Goal: Information Seeking & Learning: Learn about a topic

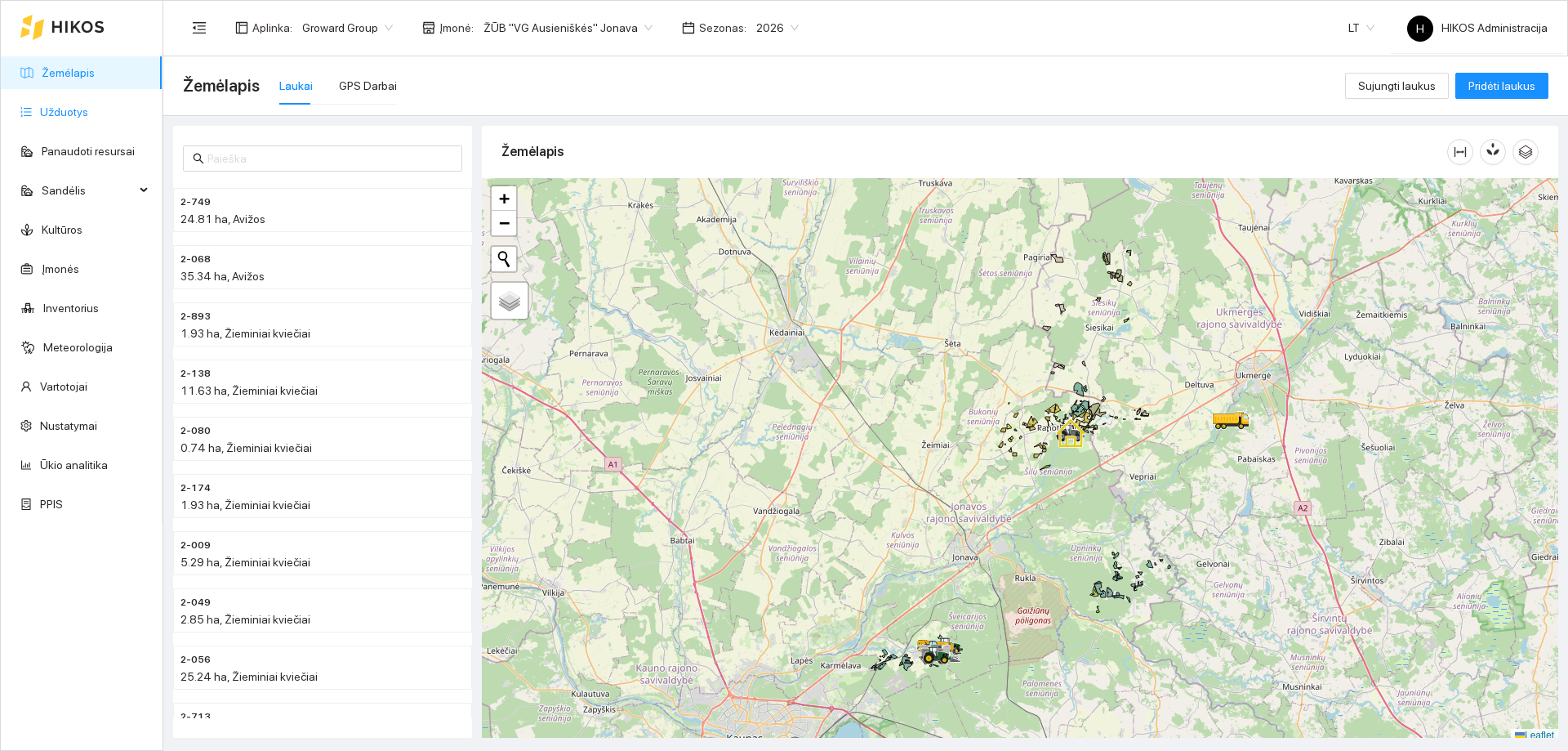
click at [88, 106] on link "Užduotys" at bounding box center [63, 112] width 48 height 13
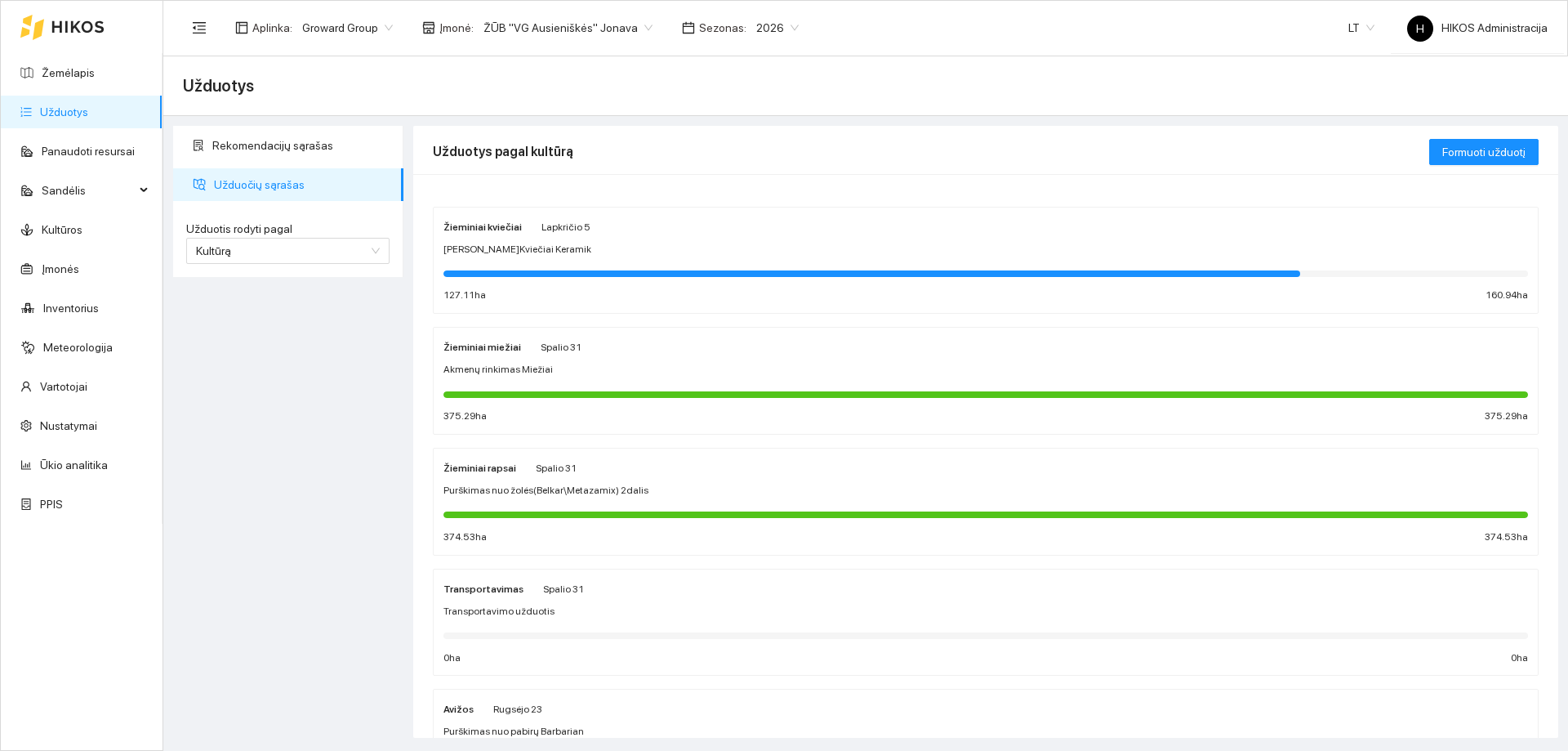
click at [585, 33] on span "ŽŪB "VG Ausieniškės" Jonava" at bounding box center [568, 28] width 169 height 25
click at [585, 28] on span "ŽŪB "VG Ausieniškės" Jonava" at bounding box center [568, 28] width 169 height 25
click at [666, 271] on div at bounding box center [871, 273] width 856 height 6
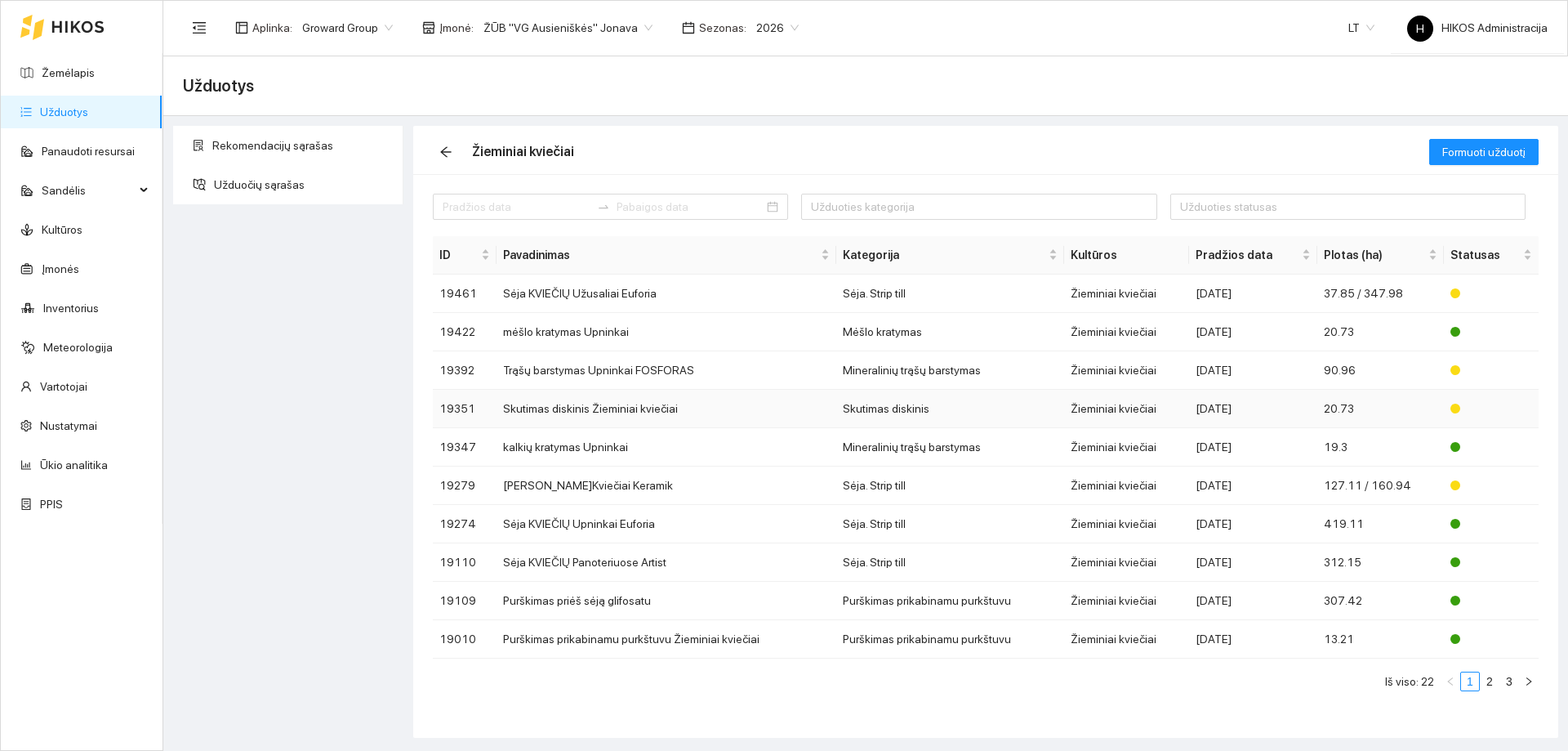
click at [705, 391] on td "Skutimas diskinis Žieminiai kviečiai" at bounding box center [666, 409] width 340 height 39
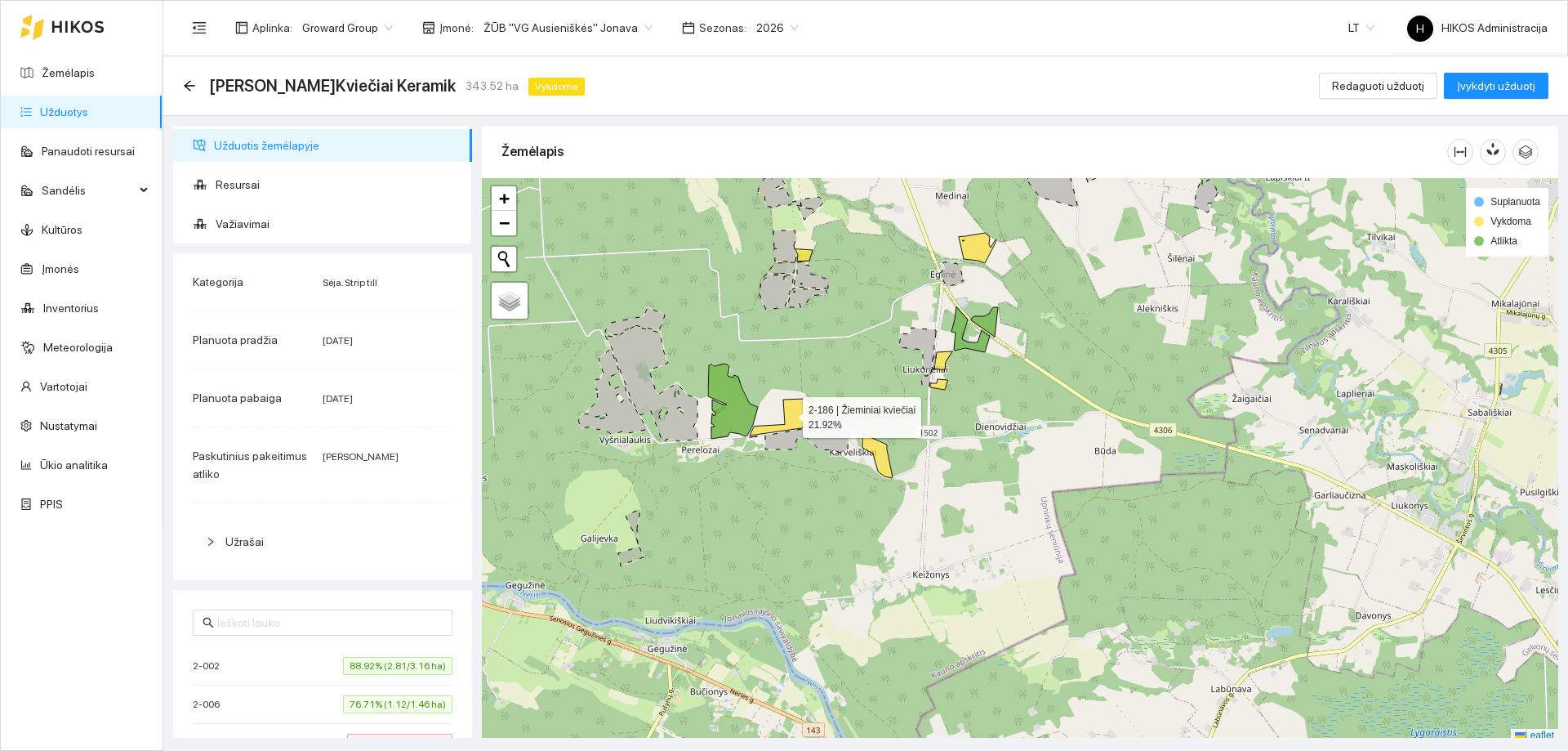
click at [788, 414] on icon at bounding box center [780, 417] width 62 height 40
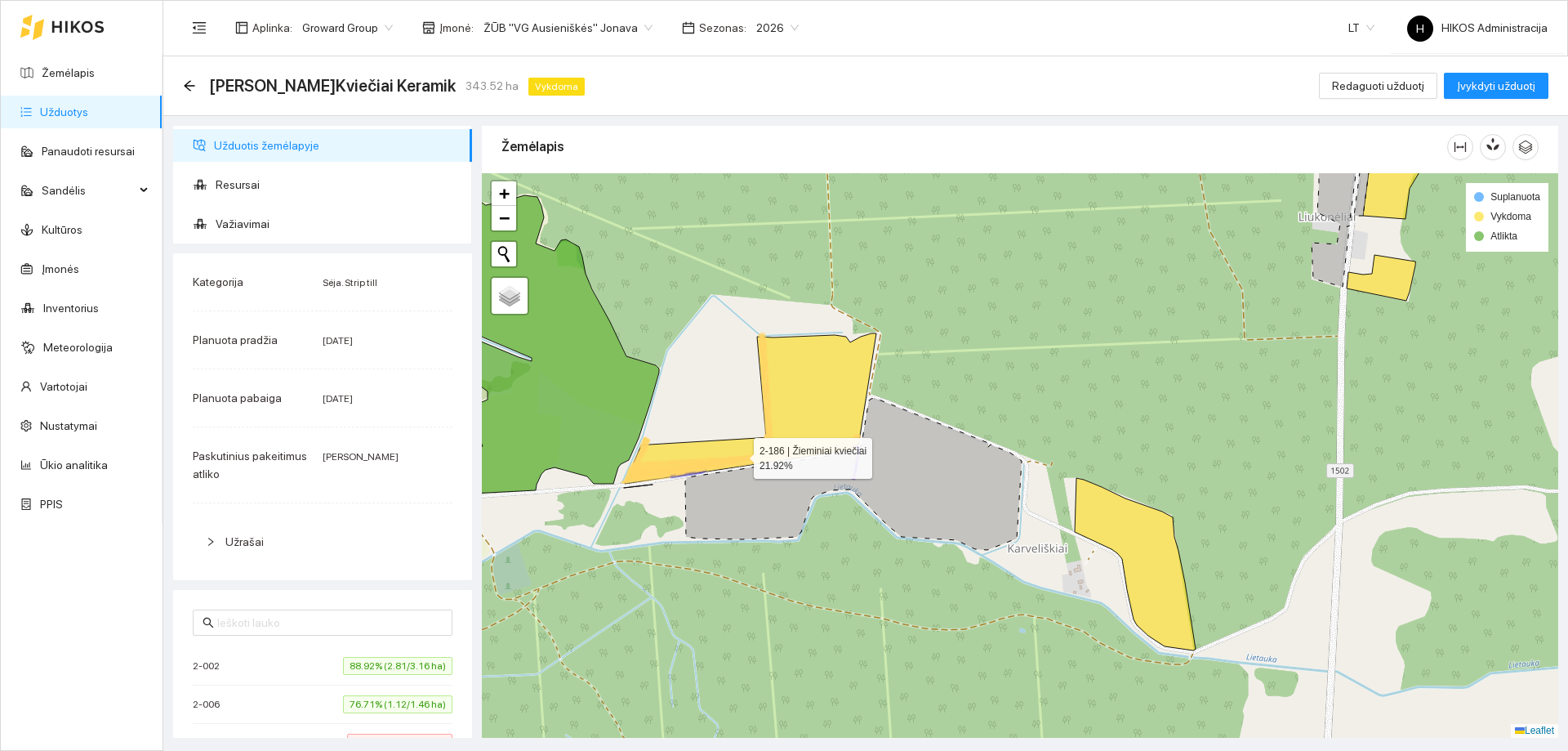
click at [840, 411] on icon at bounding box center [750, 410] width 253 height 154
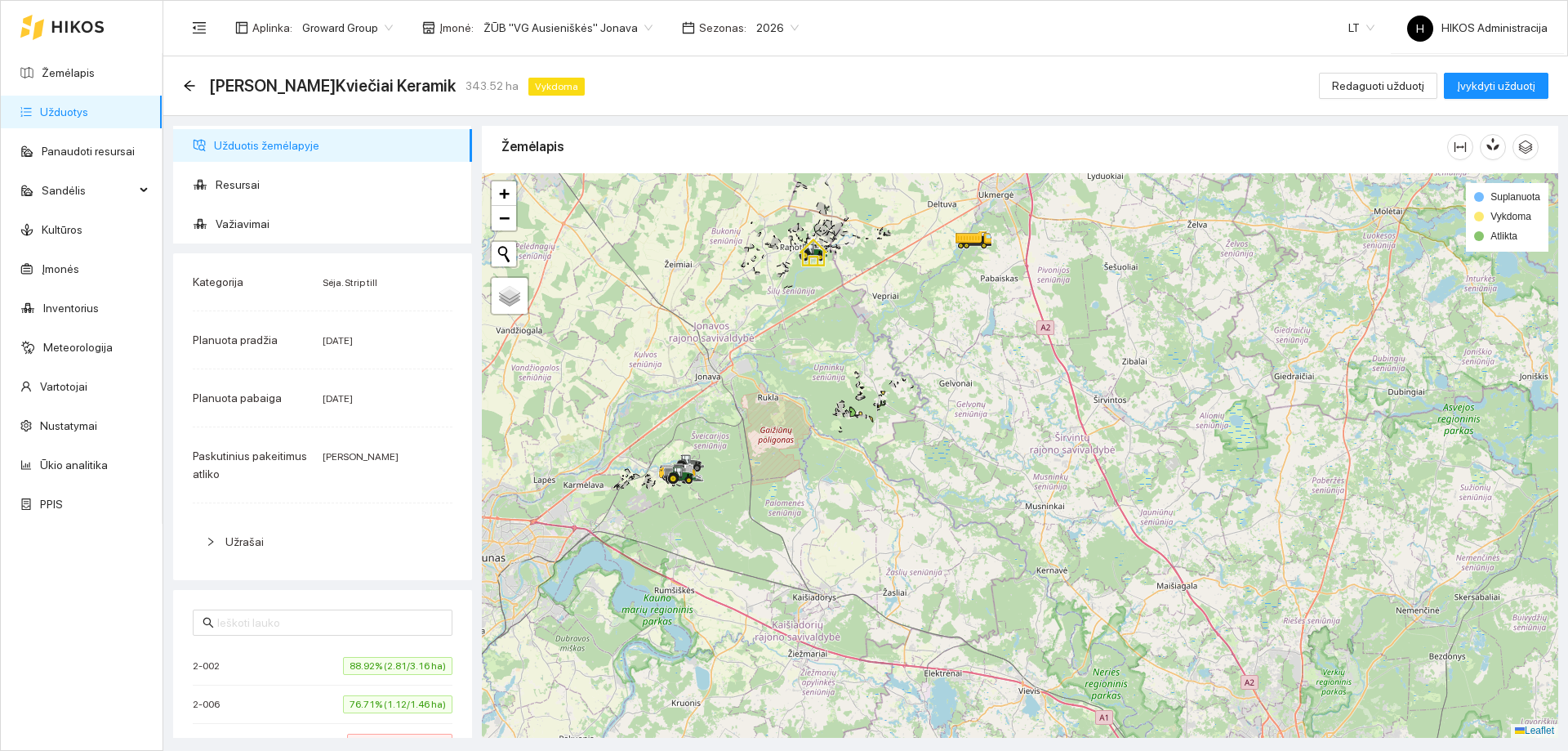
drag, startPoint x: 843, startPoint y: 313, endPoint x: 832, endPoint y: 351, distance: 39.6
click at [832, 351] on div at bounding box center [1019, 455] width 1076 height 564
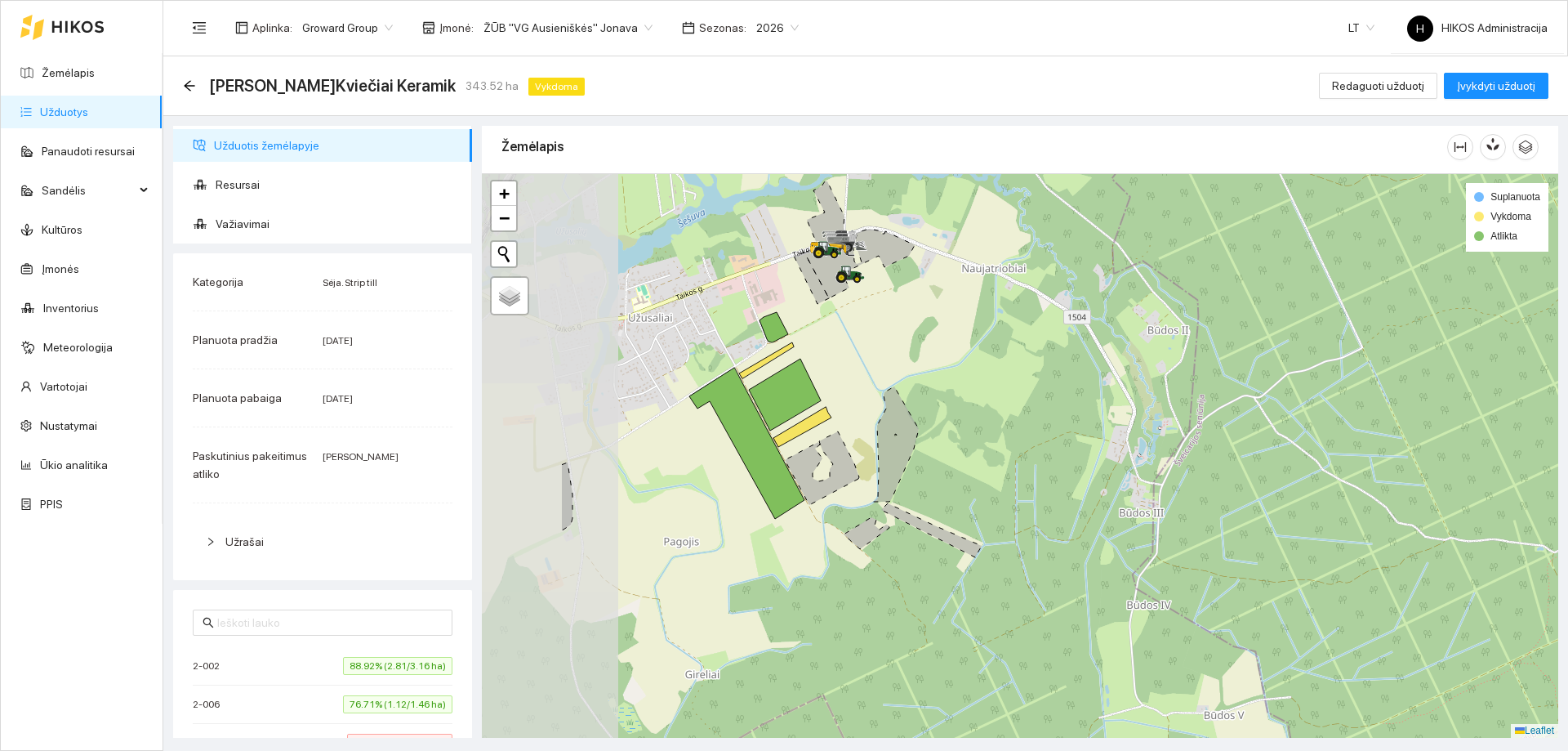
drag, startPoint x: 634, startPoint y: 419, endPoint x: 840, endPoint y: 436, distance: 206.7
click at [832, 436] on icon at bounding box center [802, 426] width 58 height 40
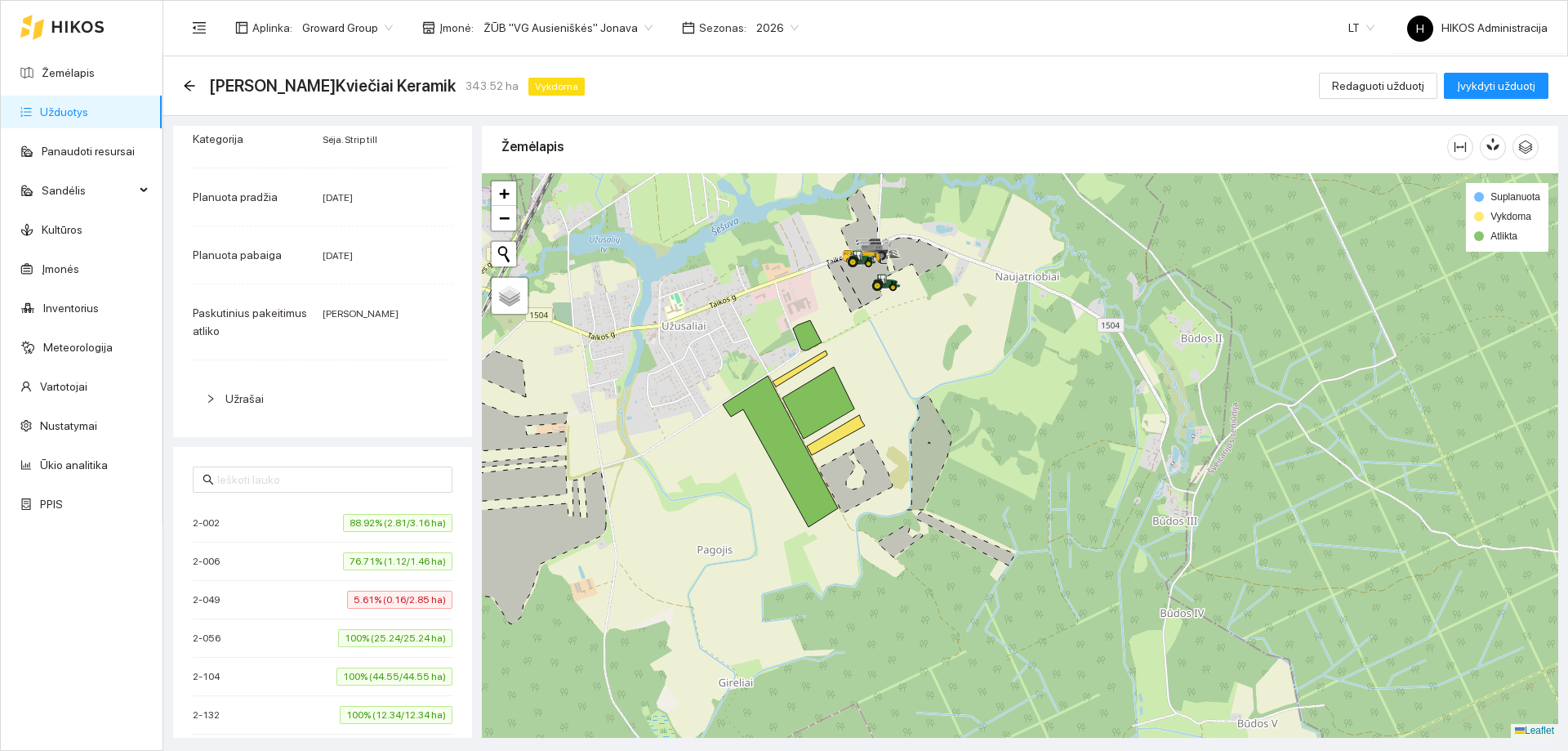
scroll to position [164, 0]
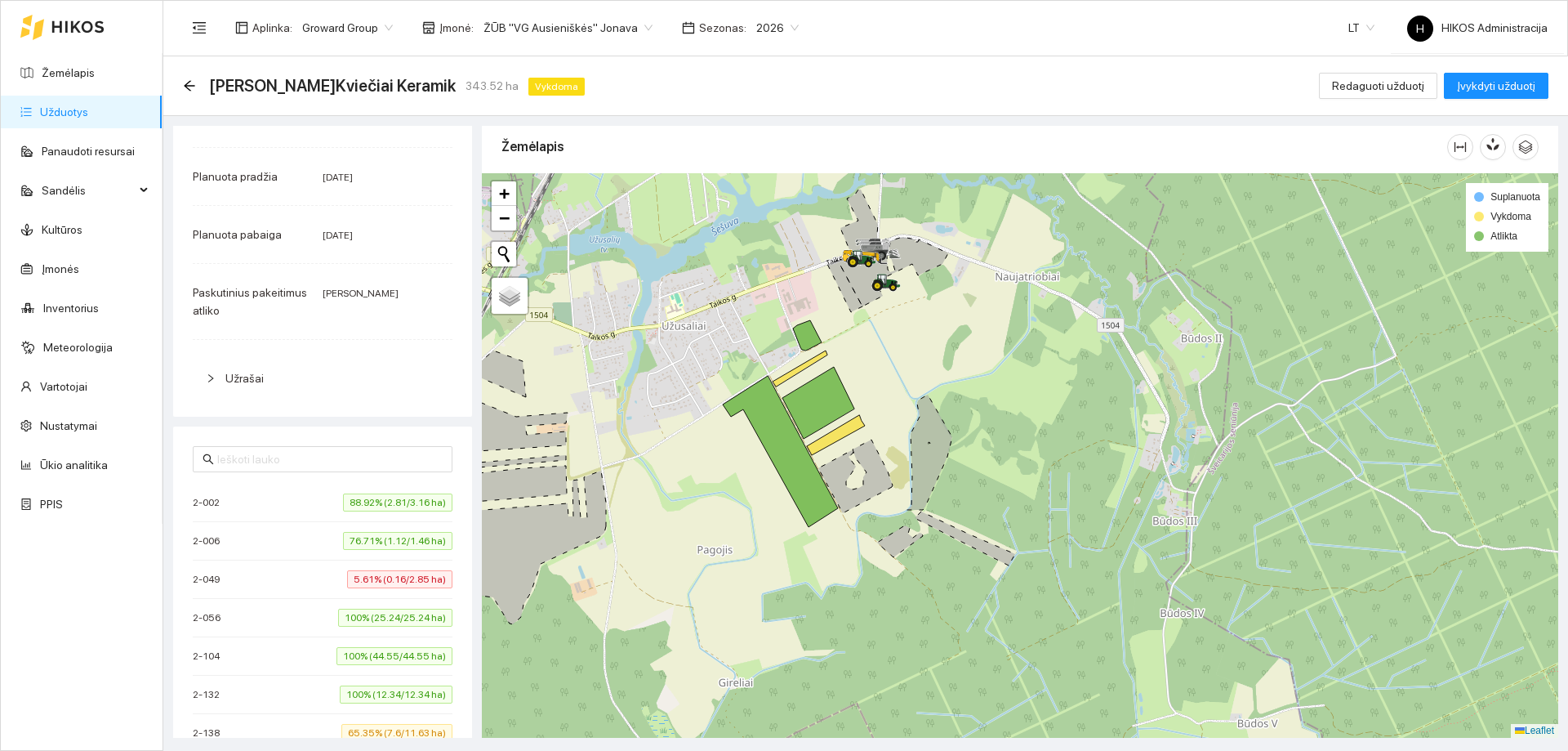
click at [583, 26] on span "ŽŪB "VG Ausieniškės" Jonava" at bounding box center [568, 28] width 169 height 25
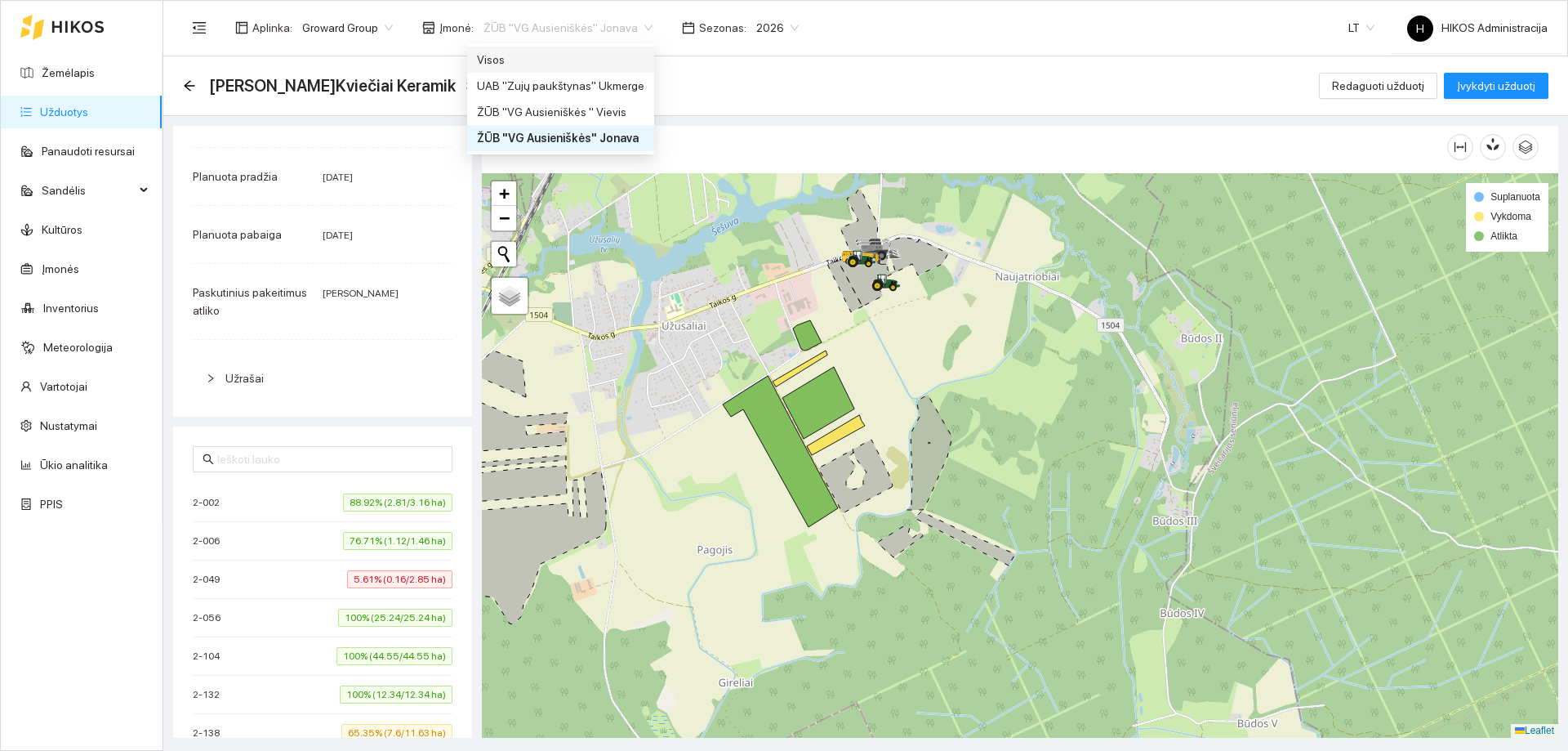
click at [597, 26] on span "ŽŪB "VG Ausieniškės" Jonava" at bounding box center [568, 28] width 169 height 25
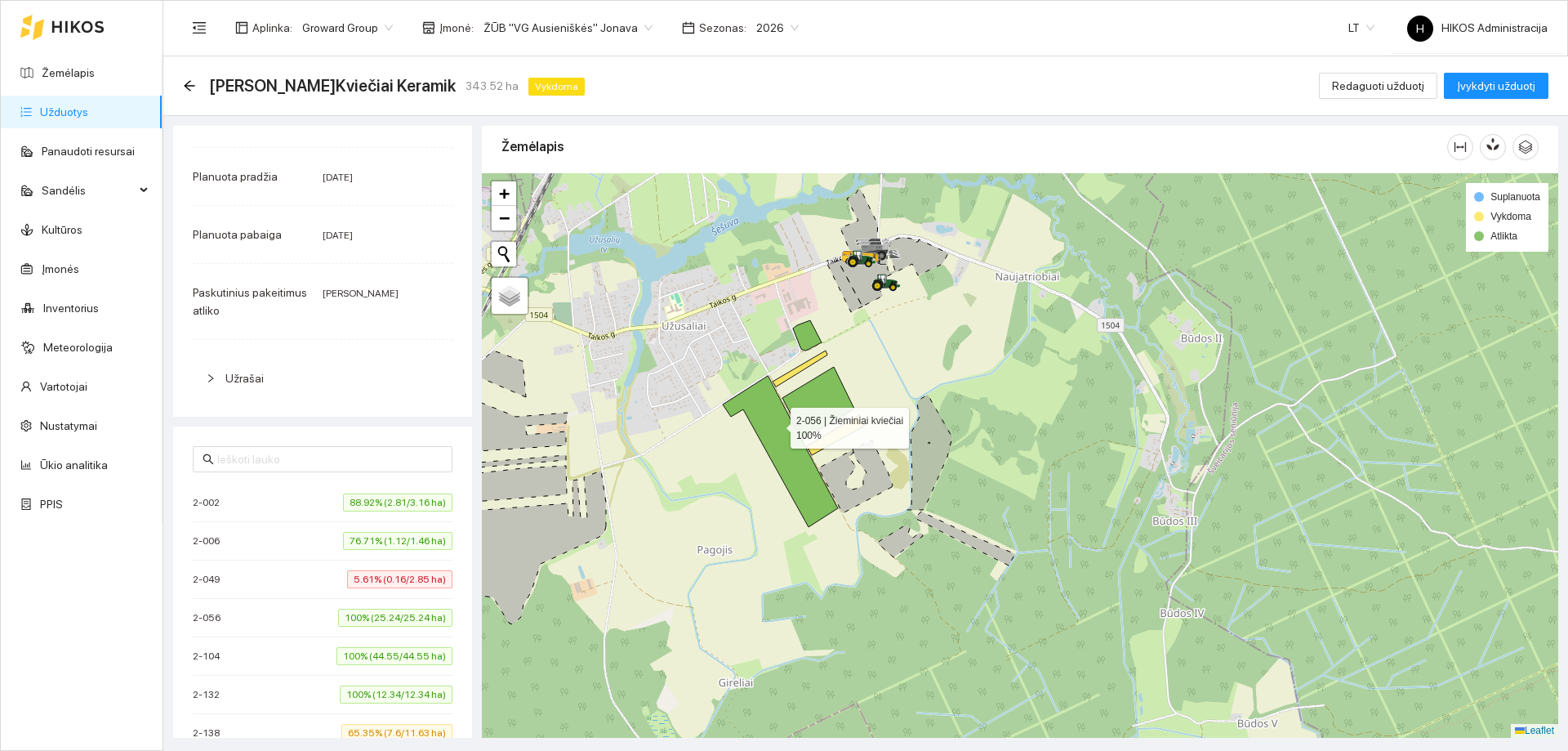
click at [781, 432] on icon at bounding box center [780, 452] width 115 height 151
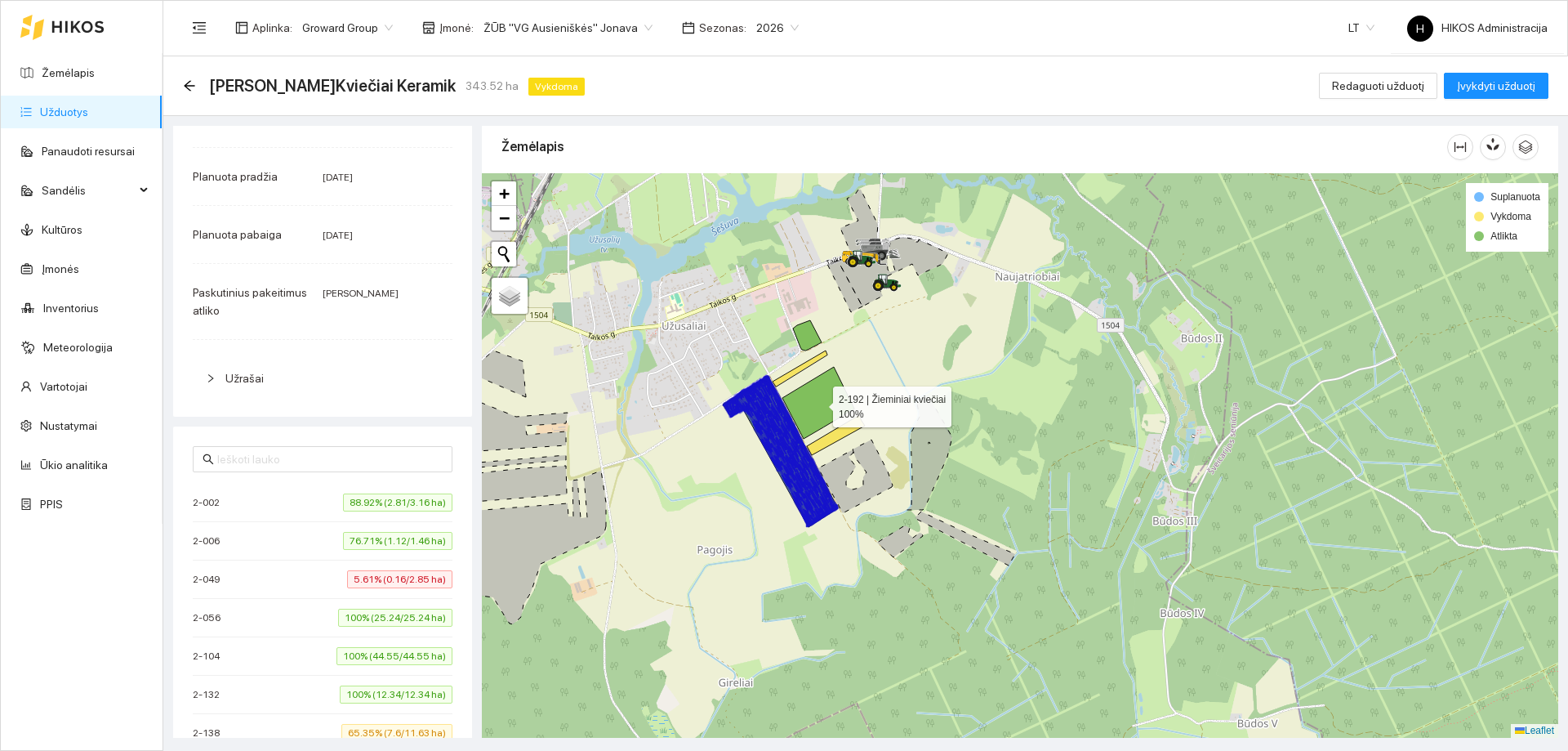
click at [817, 402] on icon at bounding box center [818, 403] width 72 height 72
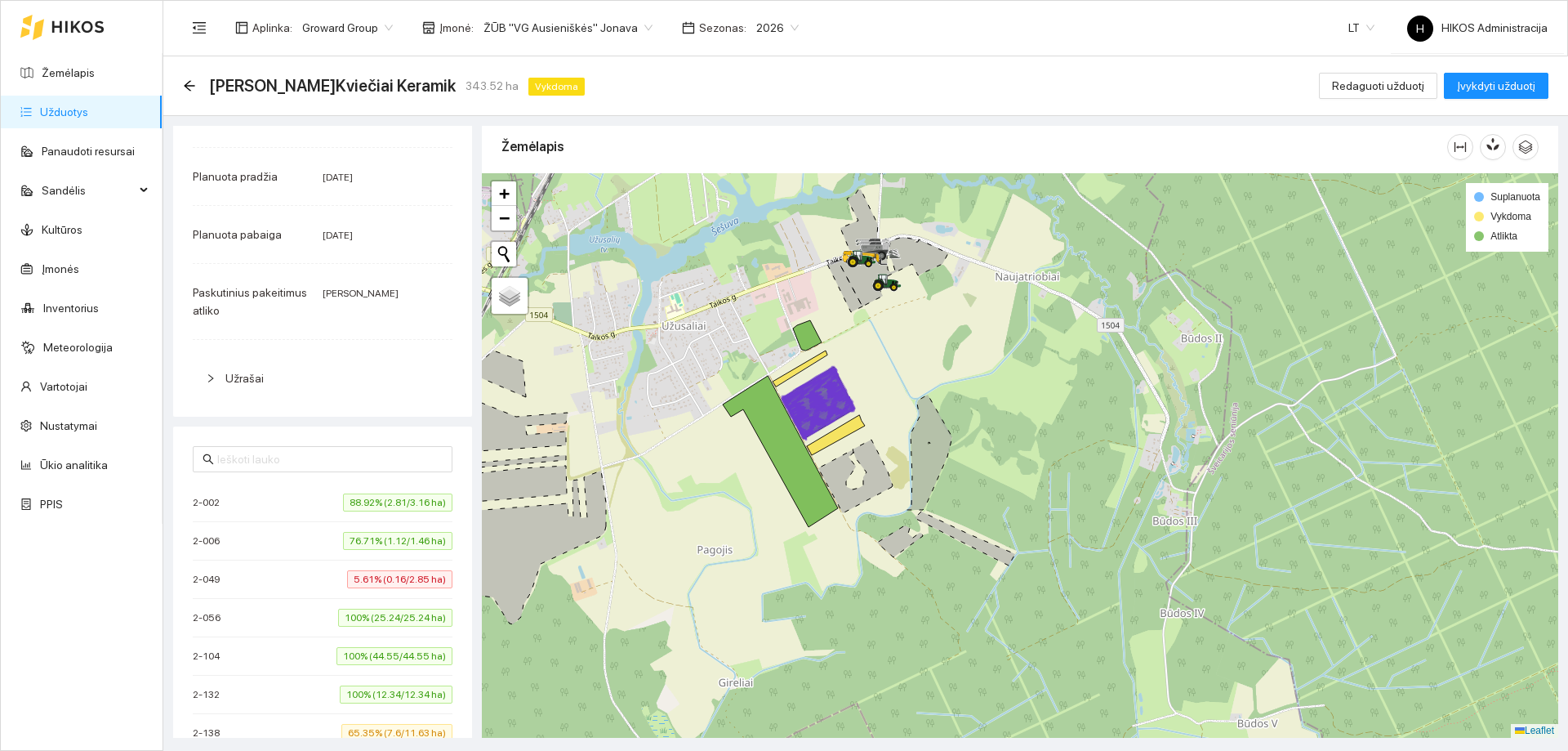
click at [836, 428] on div at bounding box center [1019, 455] width 1076 height 564
click at [840, 435] on icon at bounding box center [836, 434] width 58 height 40
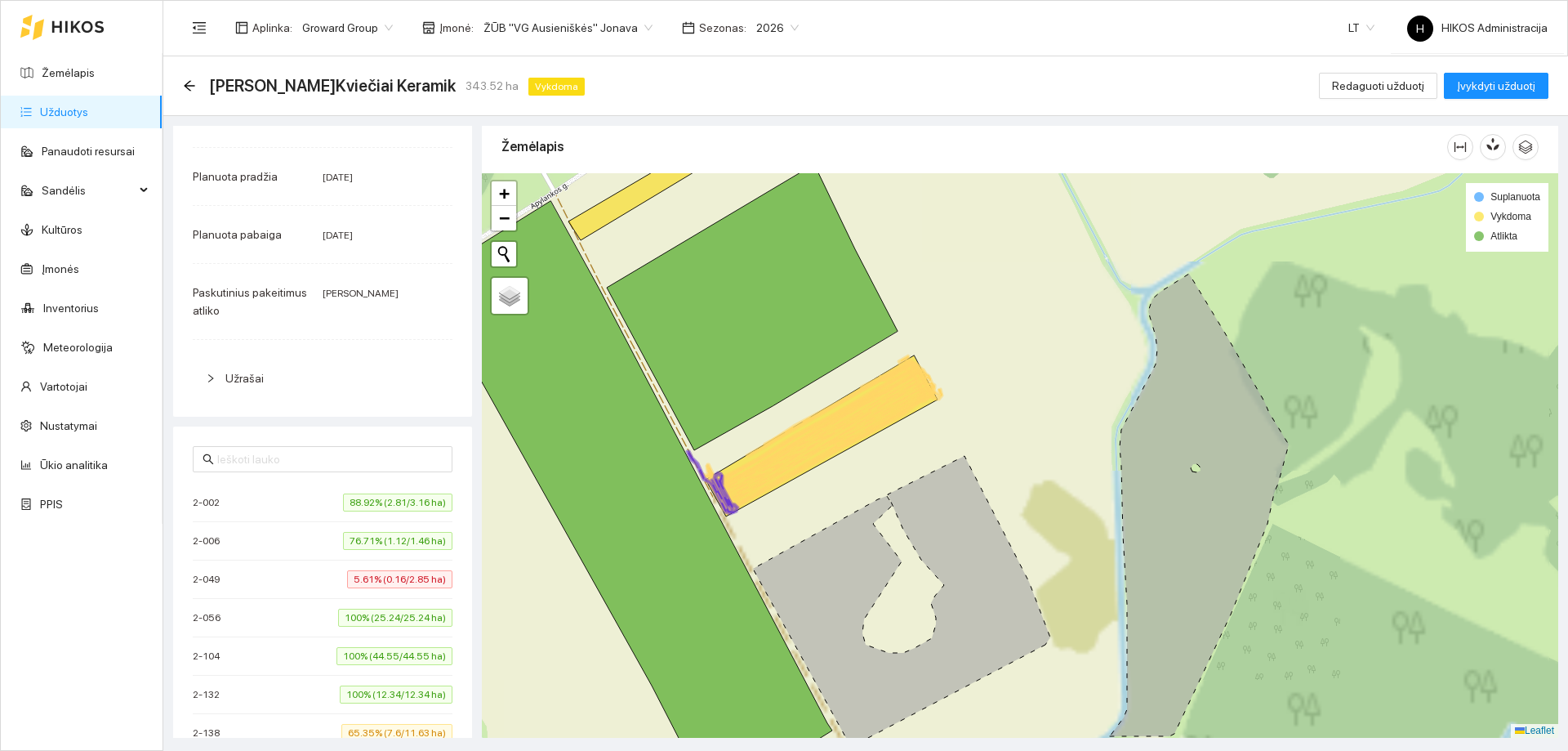
click at [840, 435] on icon at bounding box center [824, 438] width 222 height 137
click at [840, 435] on icon at bounding box center [822, 436] width 232 height 161
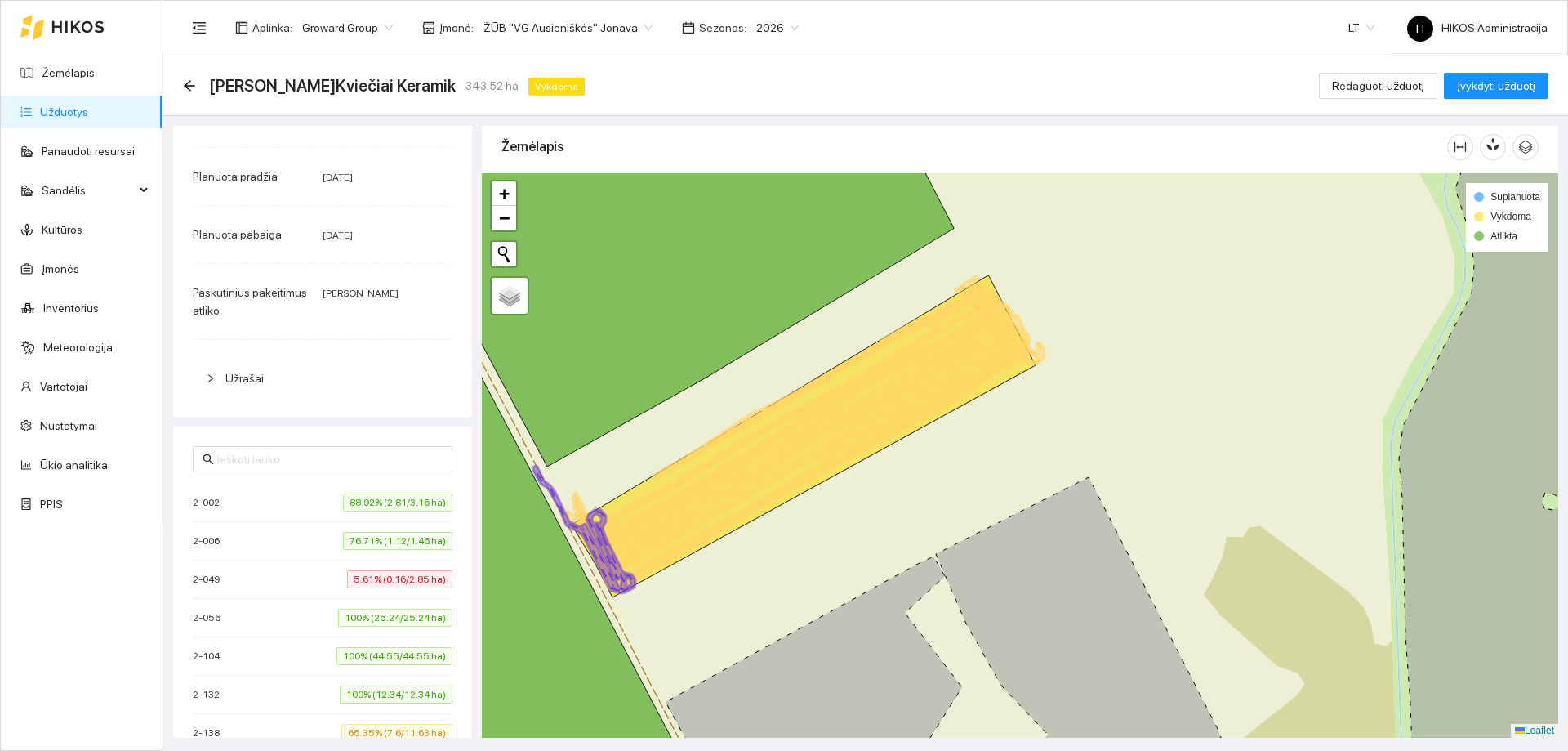
click at [840, 435] on icon at bounding box center [807, 440] width 445 height 274
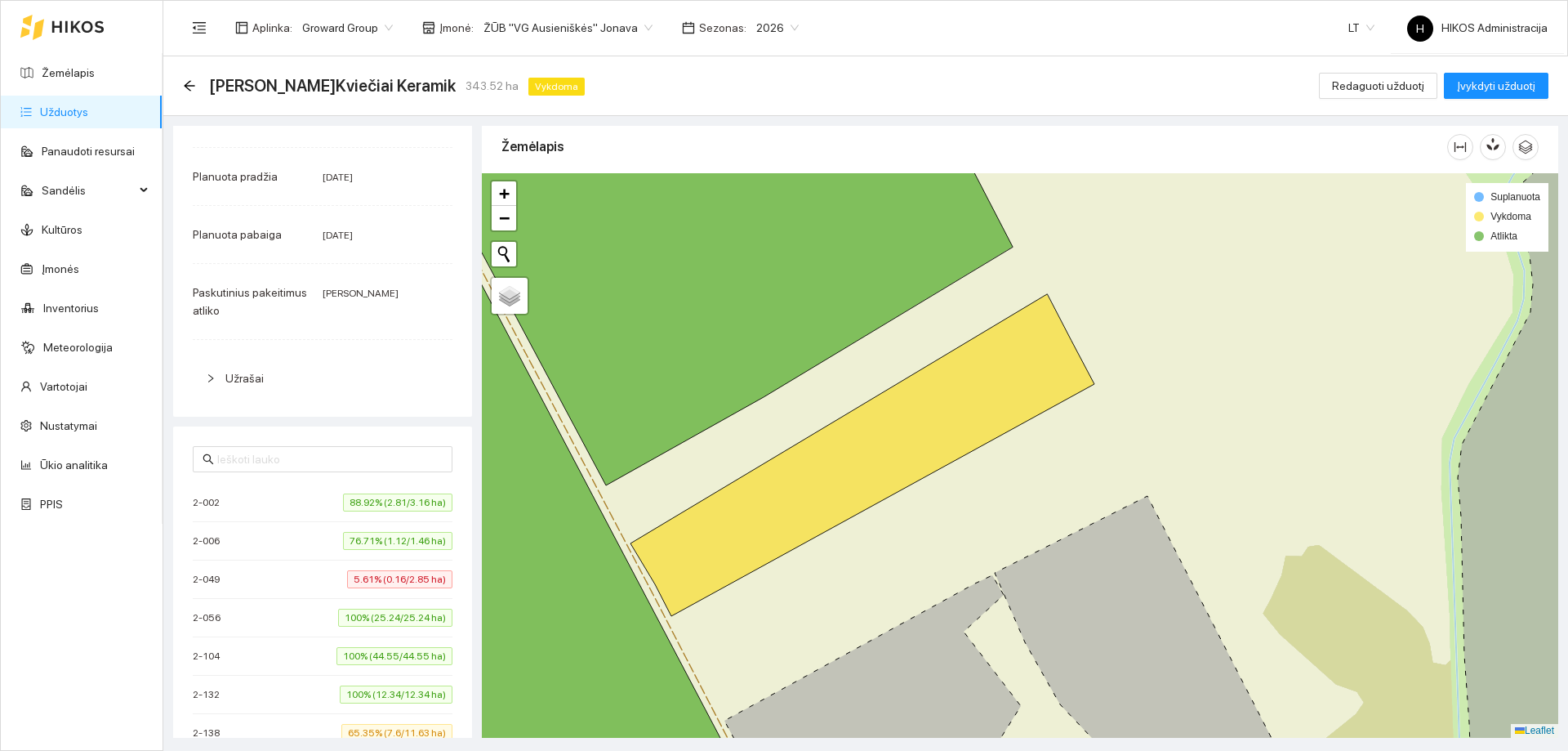
drag, startPoint x: 742, startPoint y: 393, endPoint x: 808, endPoint y: 414, distance: 69.3
click at [807, 414] on div at bounding box center [1019, 455] width 1076 height 564
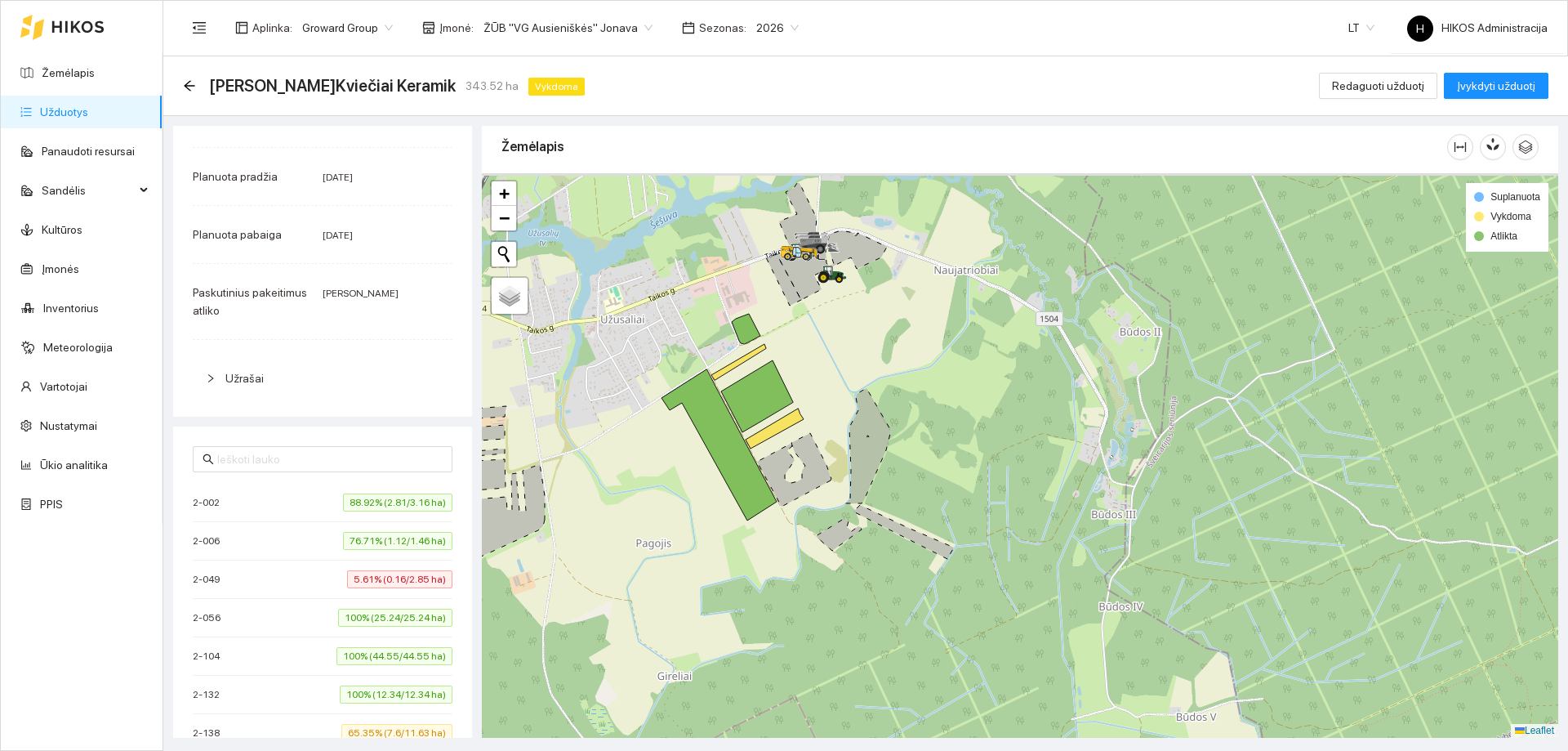
drag, startPoint x: 890, startPoint y: 465, endPoint x: 876, endPoint y: 470, distance: 14.9
click at [876, 470] on div at bounding box center [1019, 455] width 1076 height 564
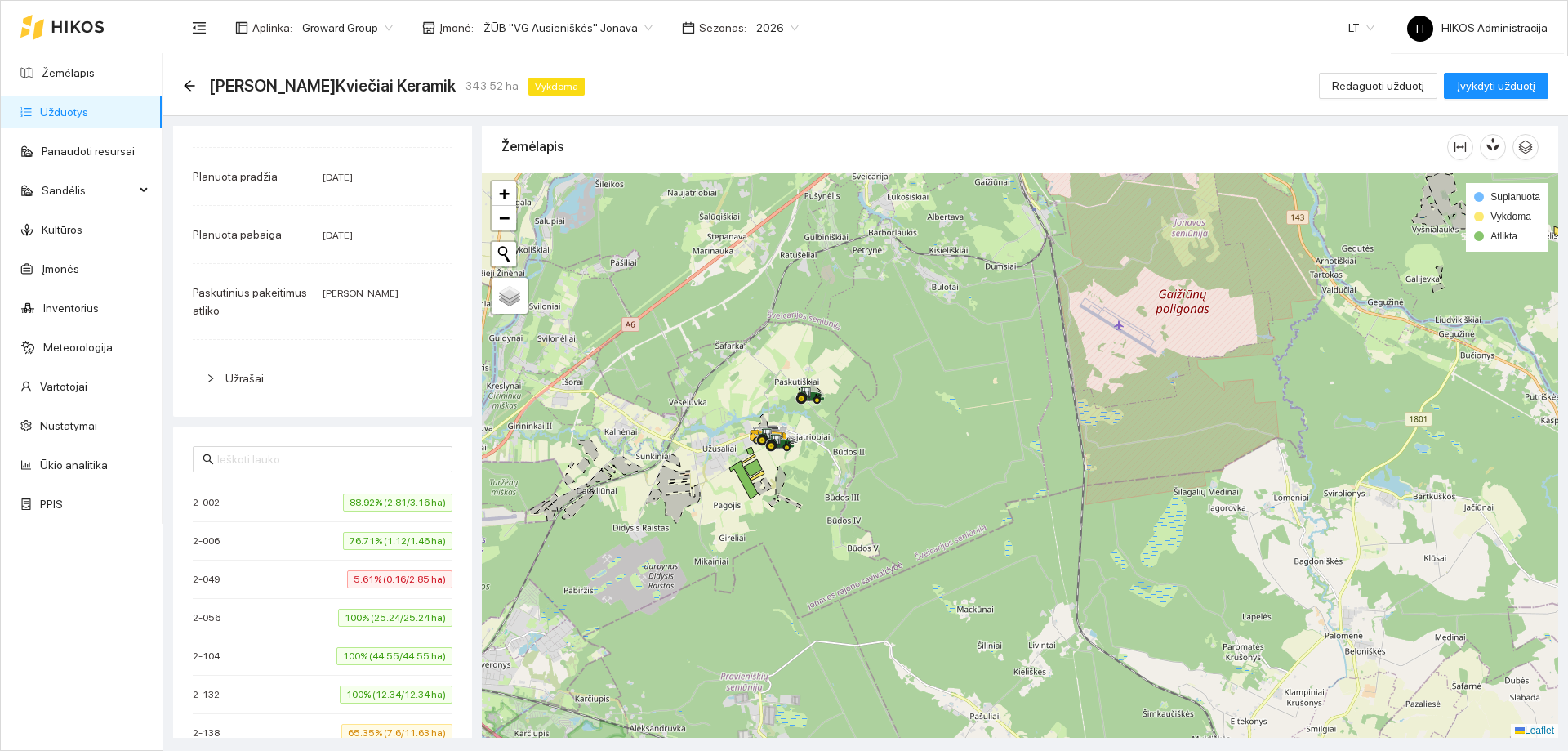
drag, startPoint x: 883, startPoint y: 464, endPoint x: 800, endPoint y: 474, distance: 83.6
click at [800, 474] on div at bounding box center [1019, 455] width 1076 height 564
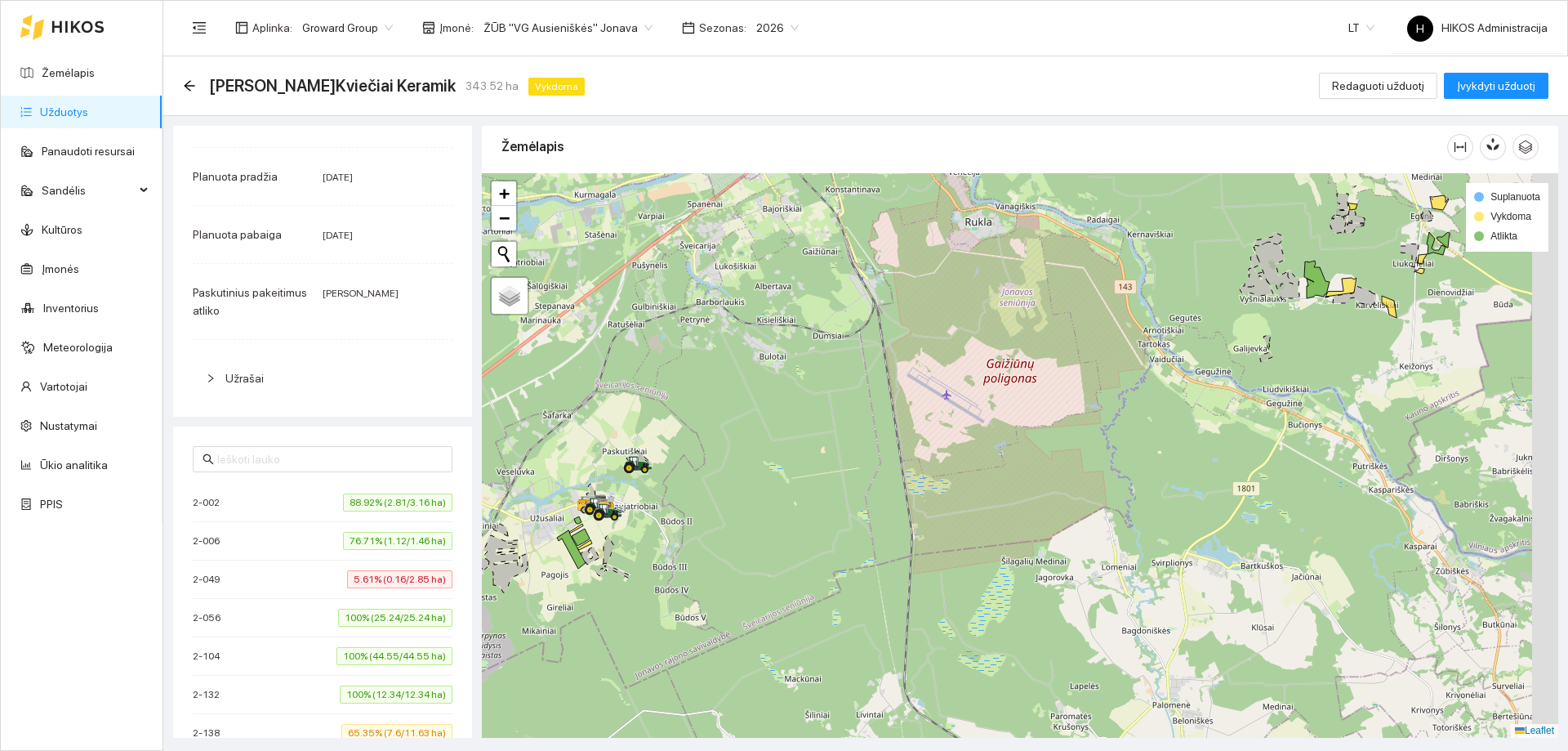
drag, startPoint x: 922, startPoint y: 409, endPoint x: 752, endPoint y: 477, distance: 183.1
click at [752, 477] on div at bounding box center [1019, 455] width 1076 height 564
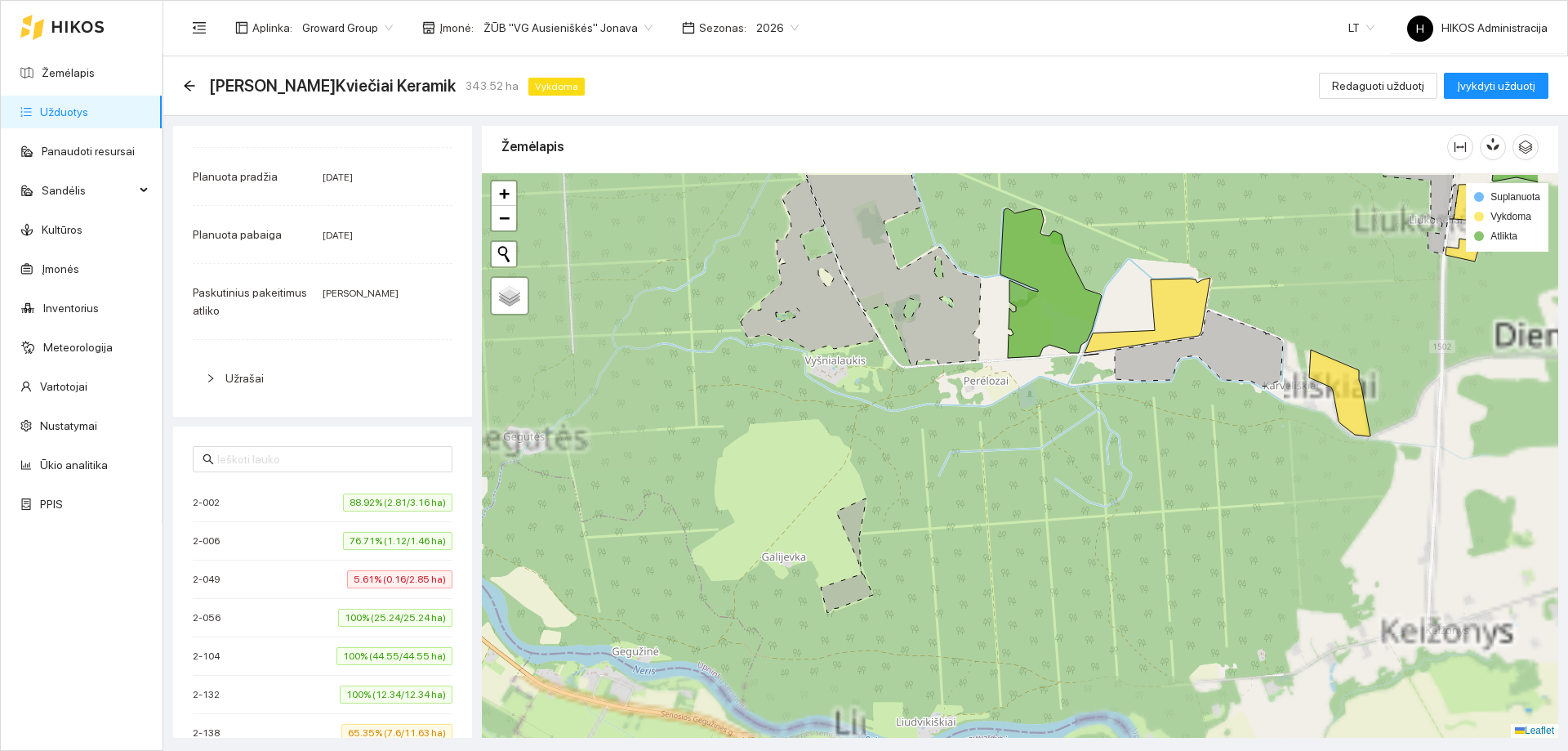
drag, startPoint x: 1277, startPoint y: 262, endPoint x: 1147, endPoint y: 328, distance: 145.8
click at [1148, 328] on icon at bounding box center [1147, 316] width 127 height 77
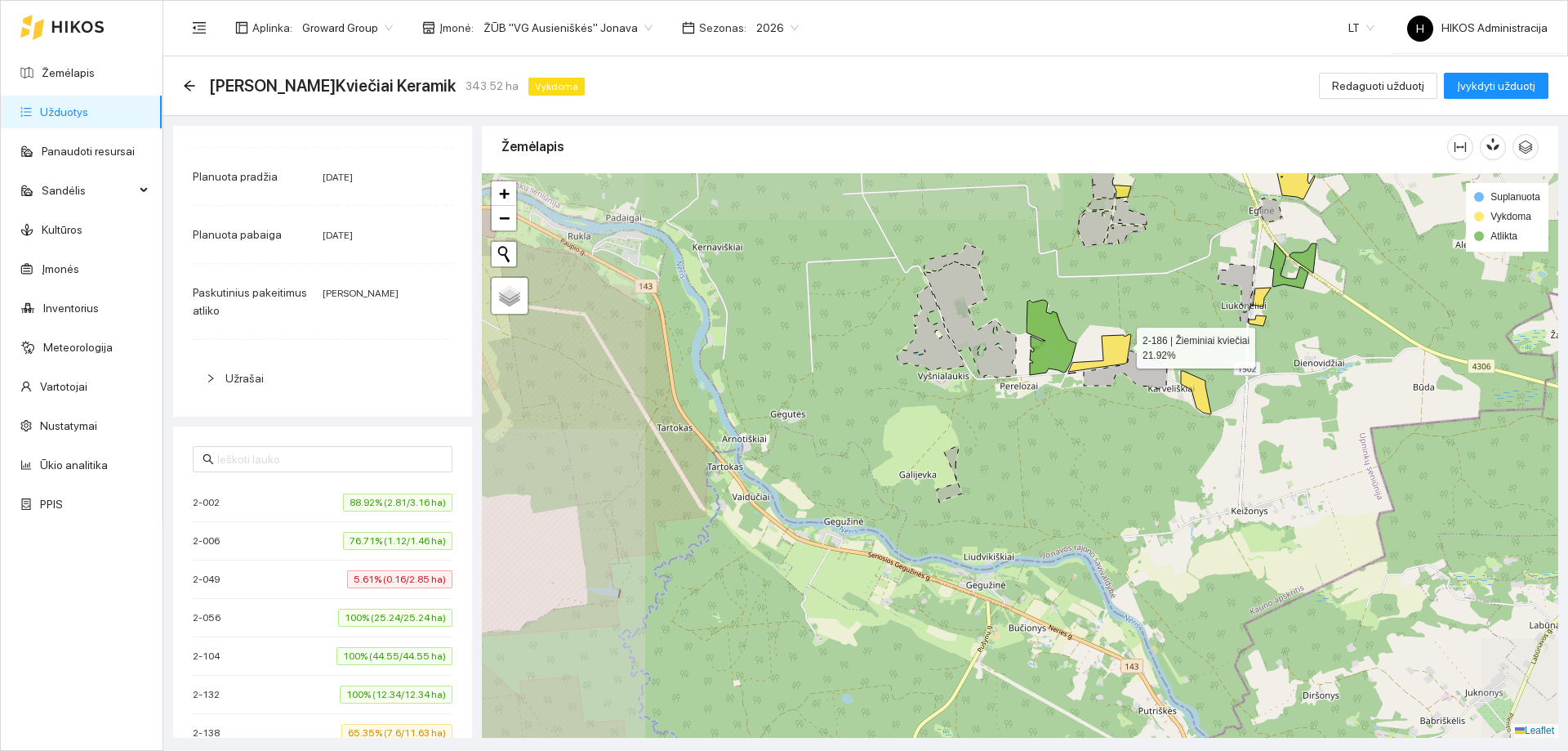
click at [1115, 344] on icon at bounding box center [1099, 353] width 62 height 40
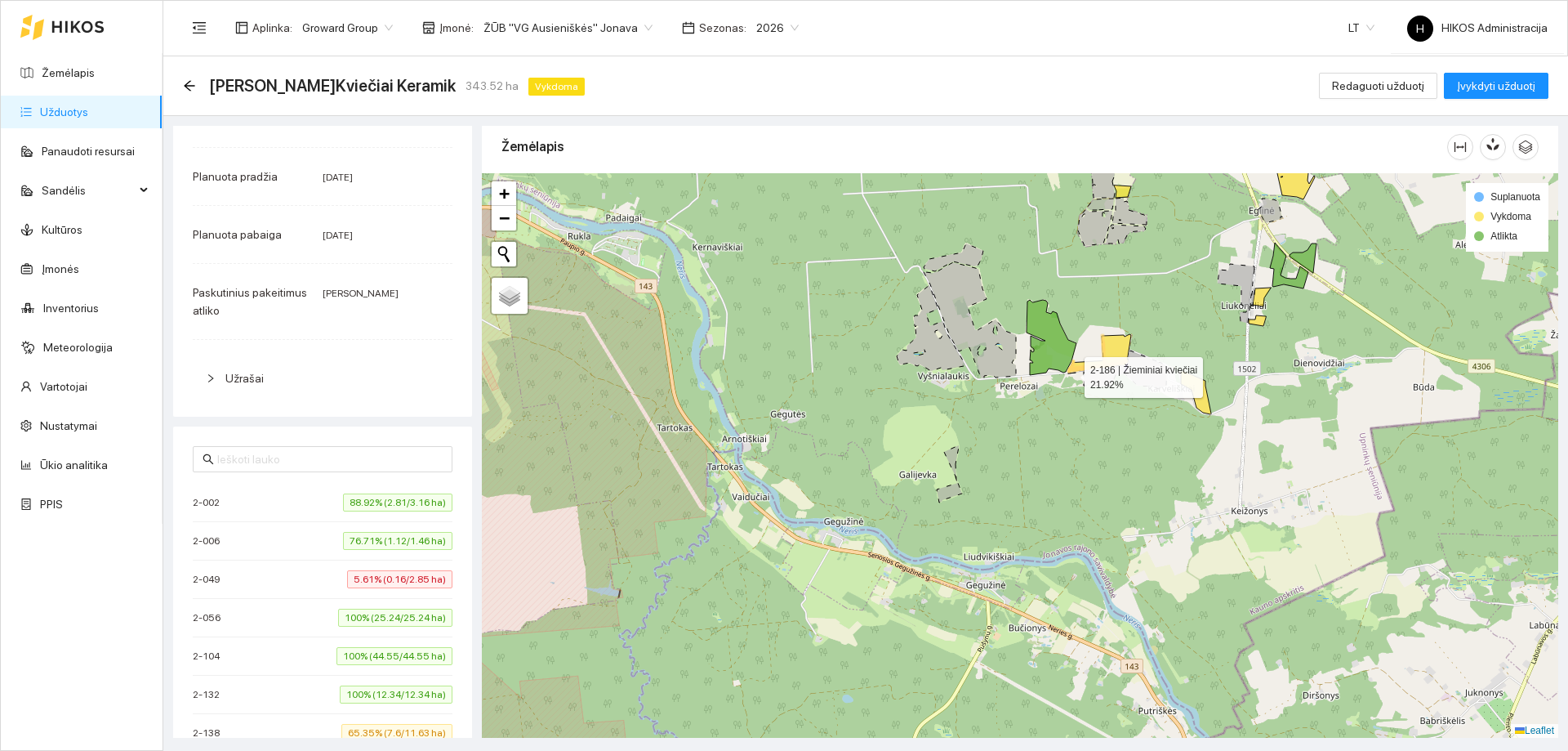
click at [1115, 344] on icon at bounding box center [1099, 353] width 62 height 40
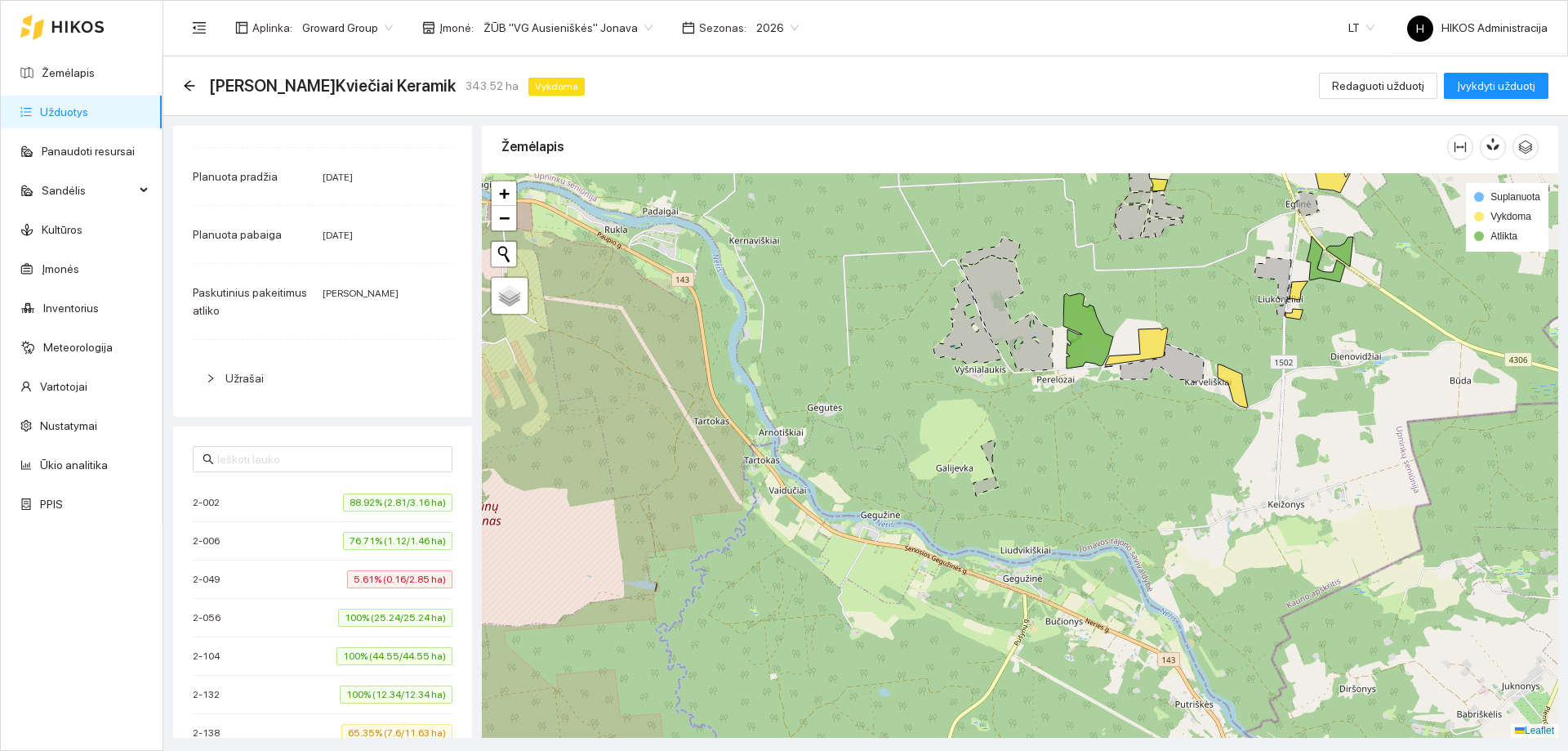
drag, startPoint x: 998, startPoint y: 455, endPoint x: 1086, endPoint y: 441, distance: 89.1
click at [1086, 442] on div at bounding box center [1019, 455] width 1076 height 564
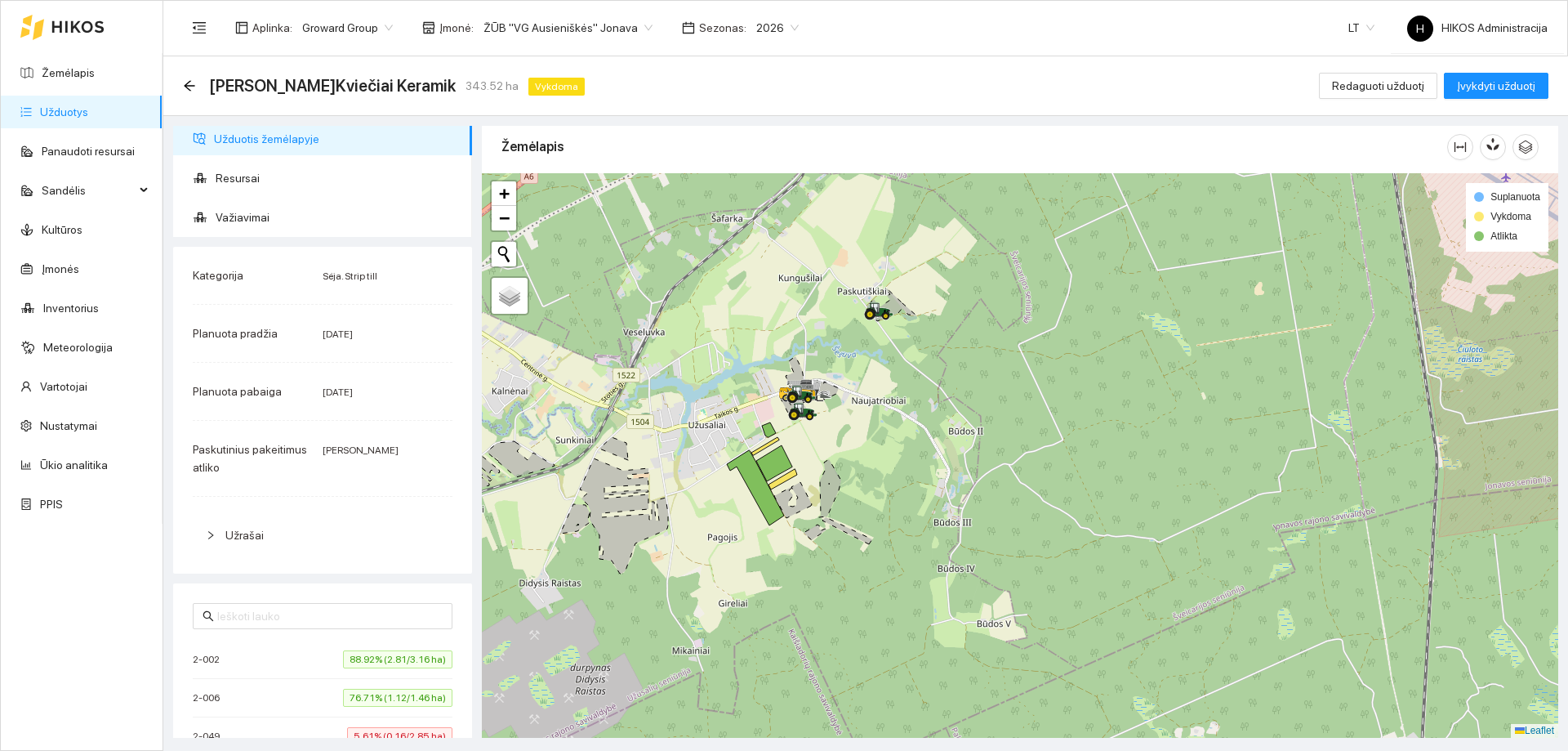
scroll to position [0, 0]
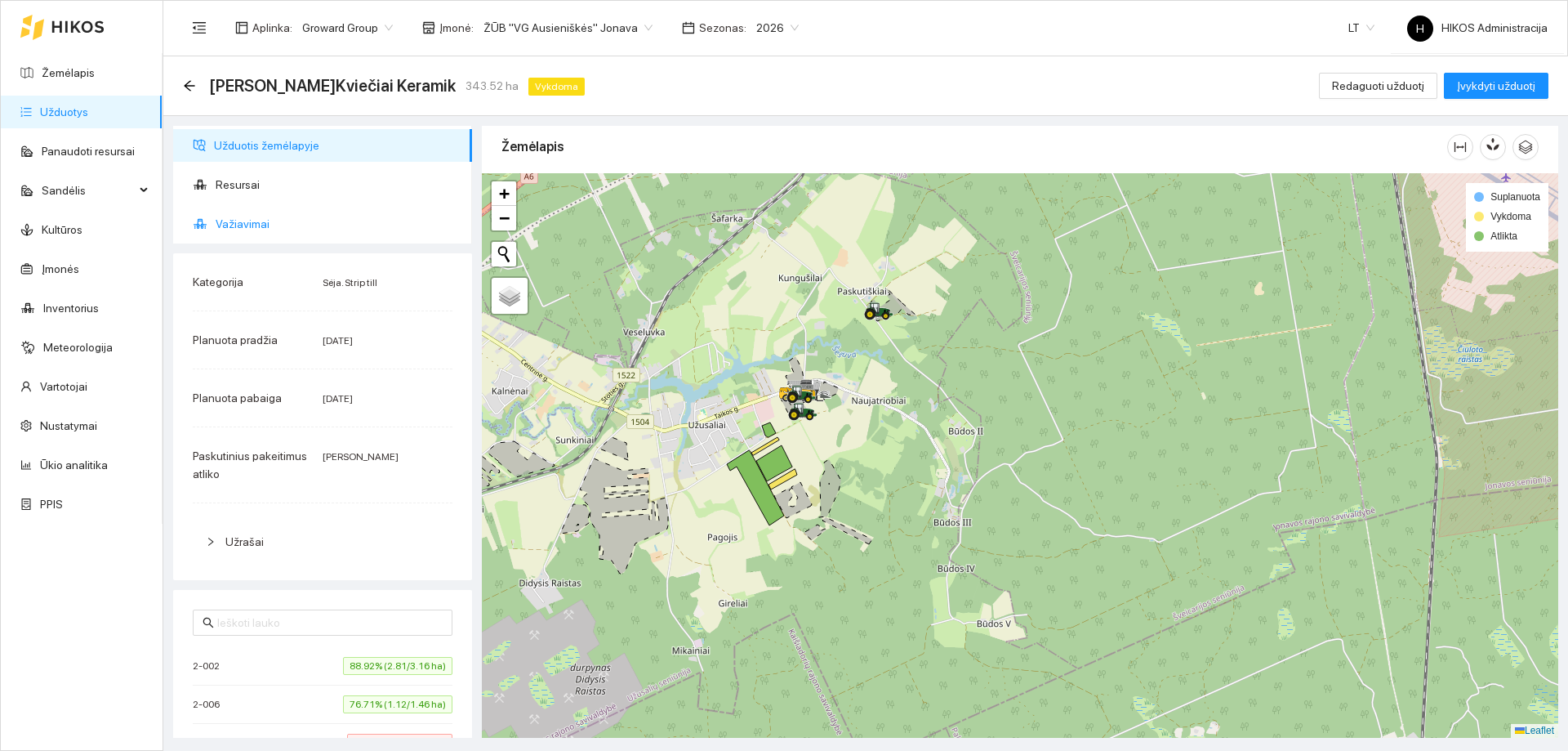
click at [337, 229] on span "Važiavimai" at bounding box center [337, 224] width 244 height 33
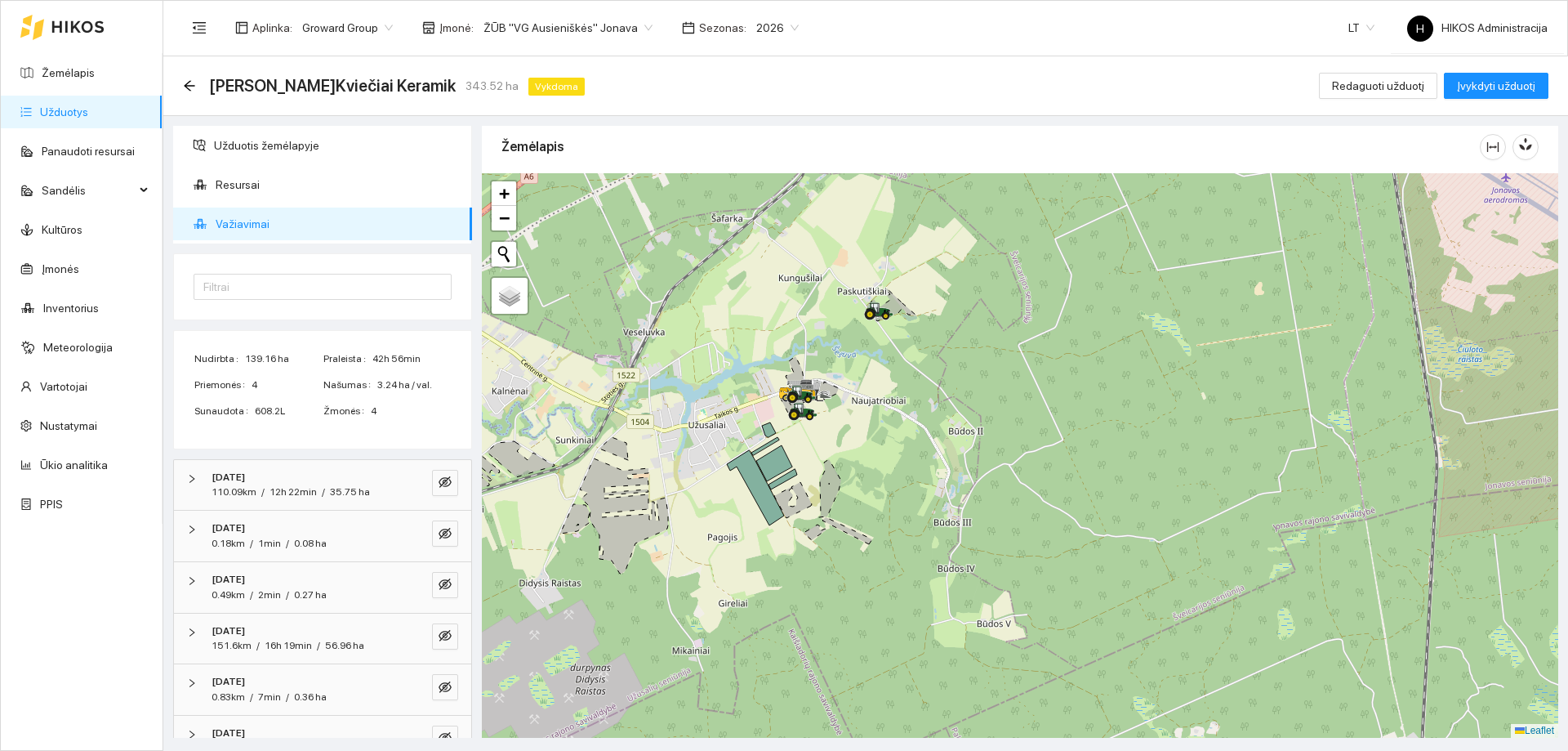
scroll to position [85, 0]
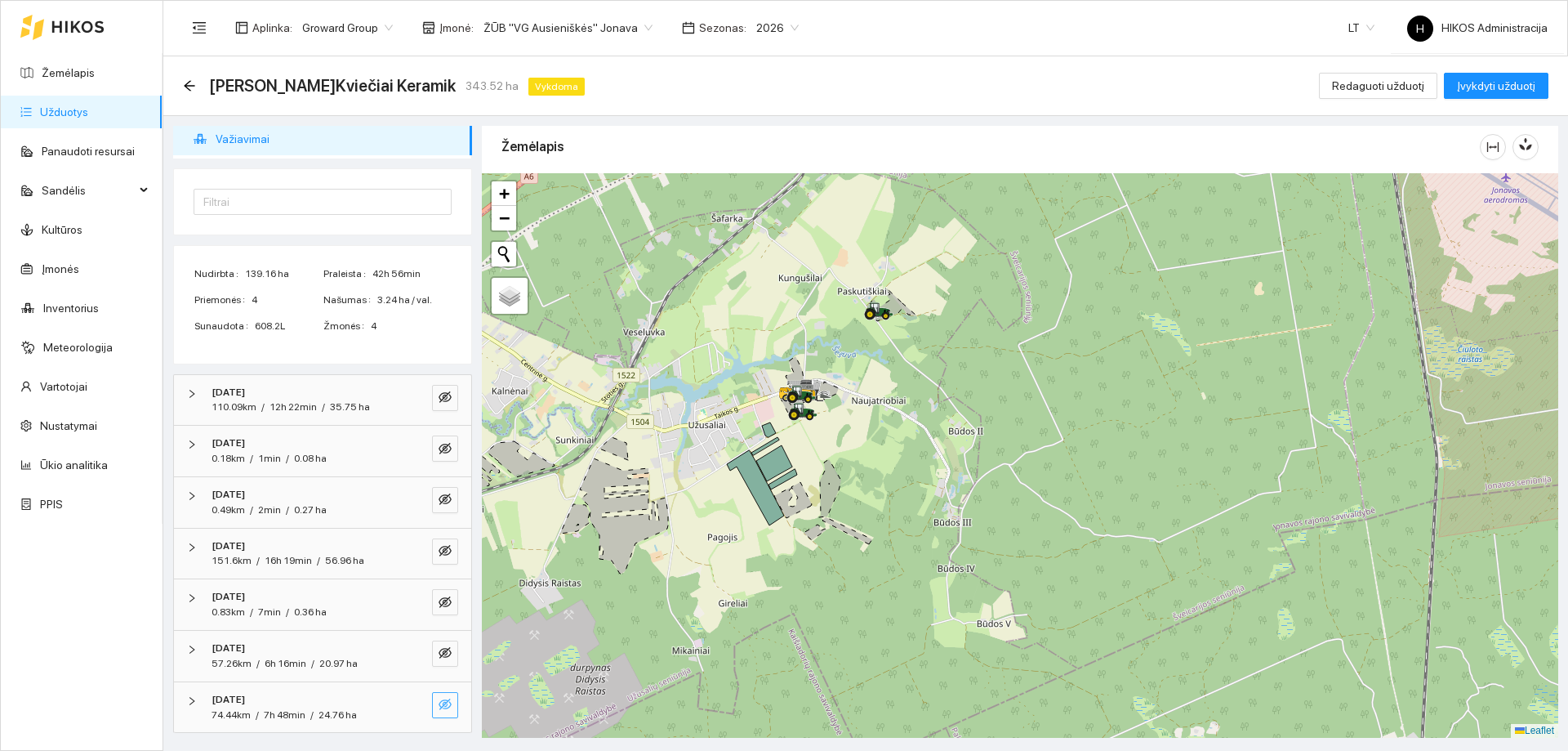
click at [438, 708] on icon "eye-invisible" at bounding box center [444, 703] width 13 height 13
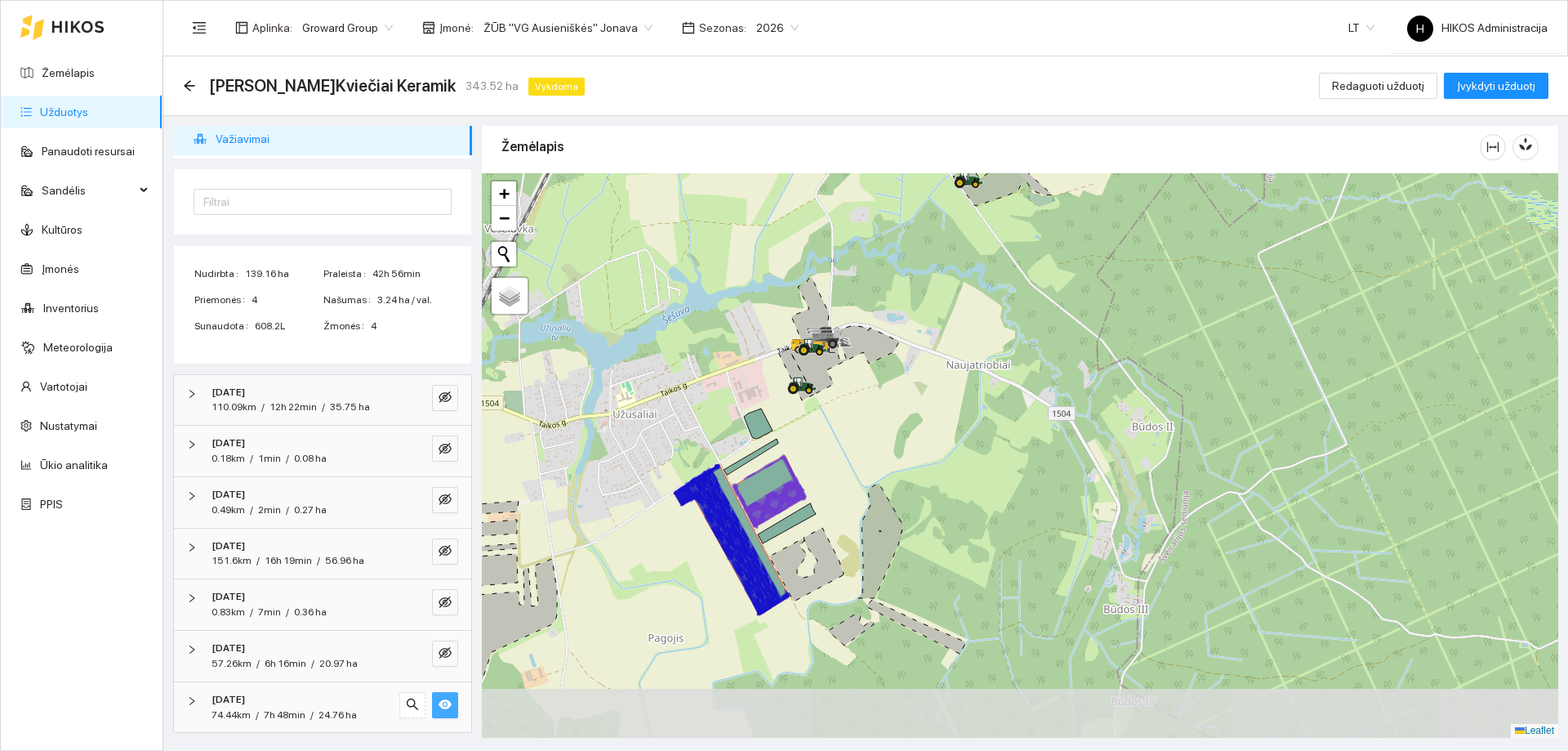
drag, startPoint x: 719, startPoint y: 585, endPoint x: 744, endPoint y: 507, distance: 81.9
click at [744, 507] on icon at bounding box center [769, 504] width 72 height 40
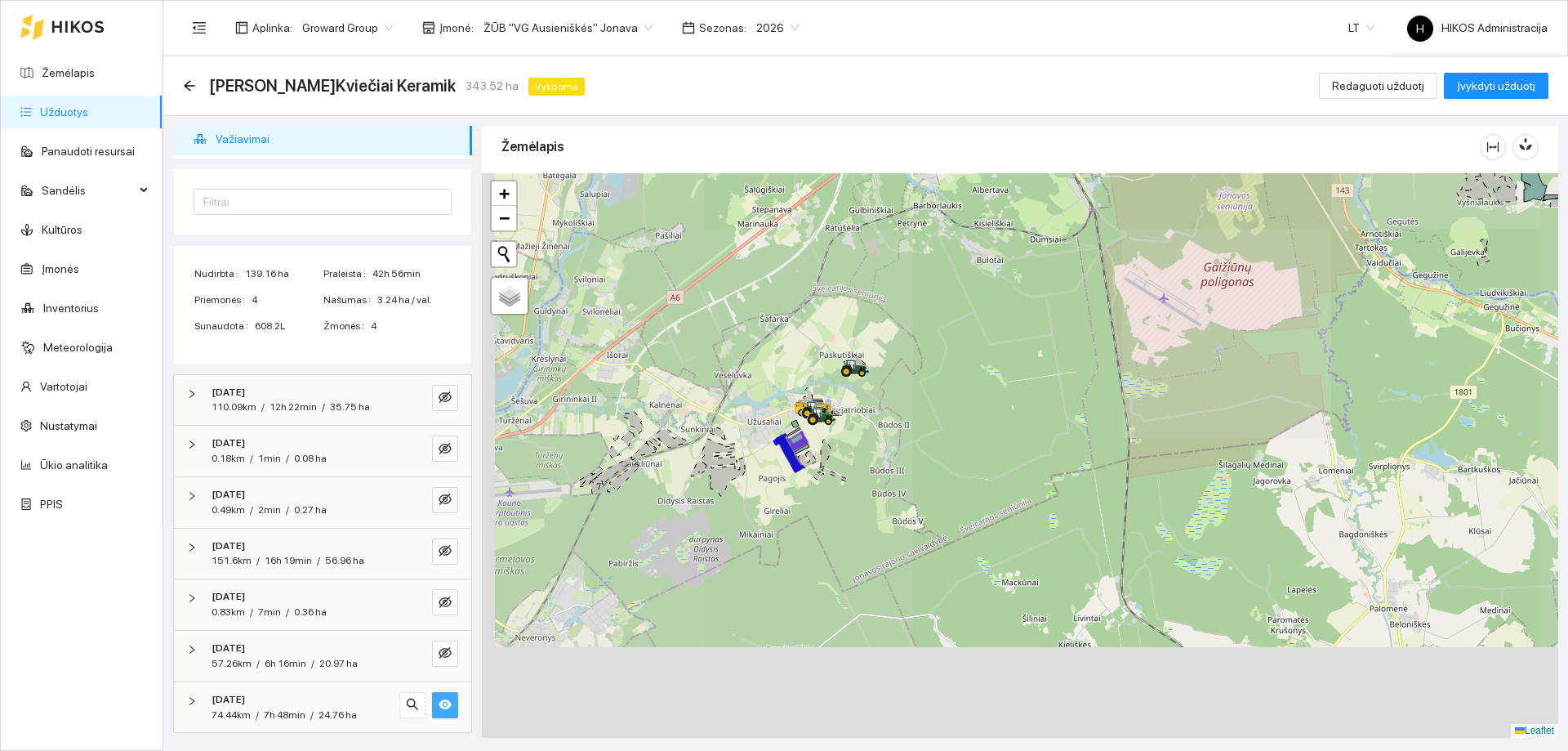
drag, startPoint x: 543, startPoint y: 641, endPoint x: 750, endPoint y: 474, distance: 266.0
click at [750, 474] on div at bounding box center [1019, 455] width 1076 height 564
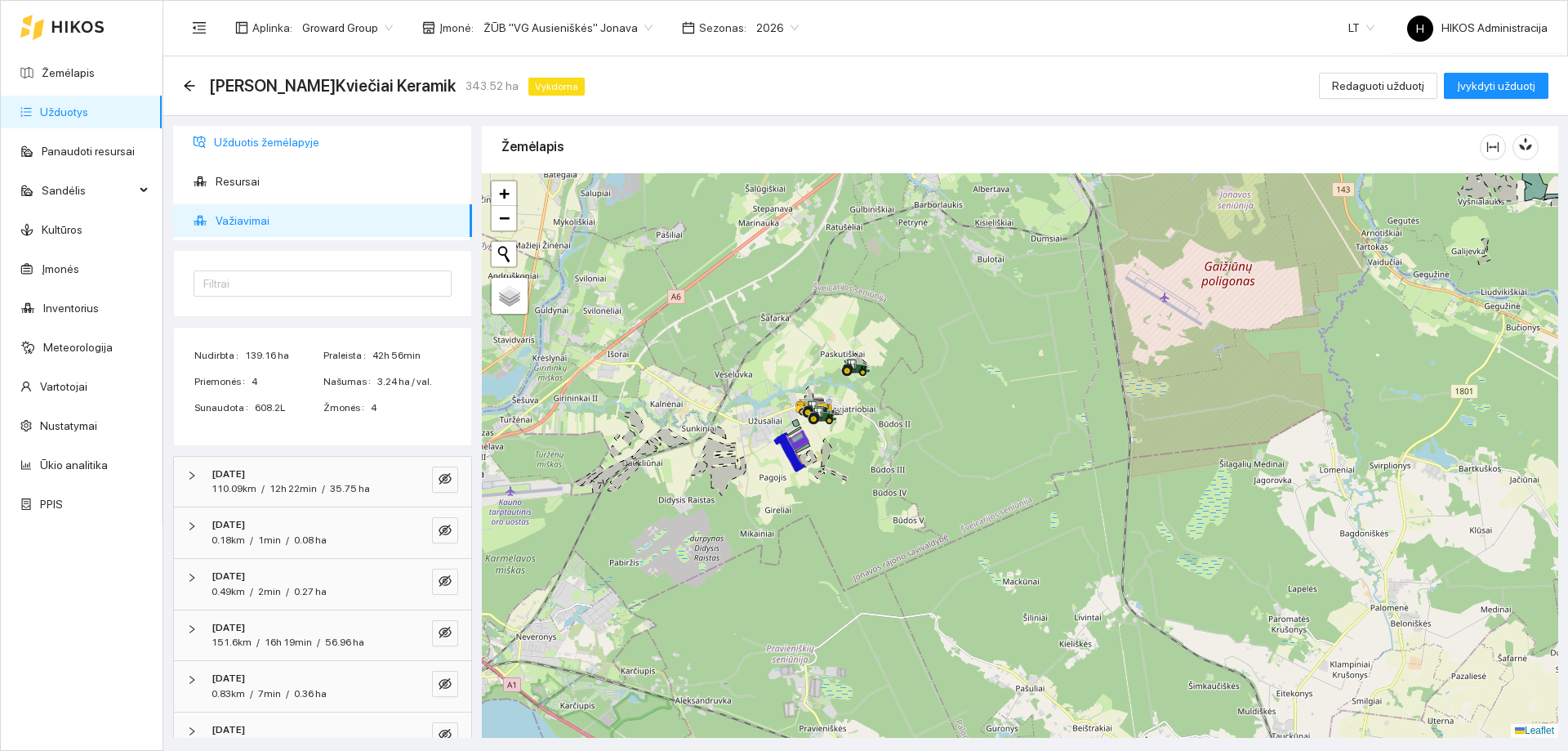
scroll to position [0, 0]
click at [268, 156] on span "Užduotis žemėlapyje" at bounding box center [336, 145] width 245 height 33
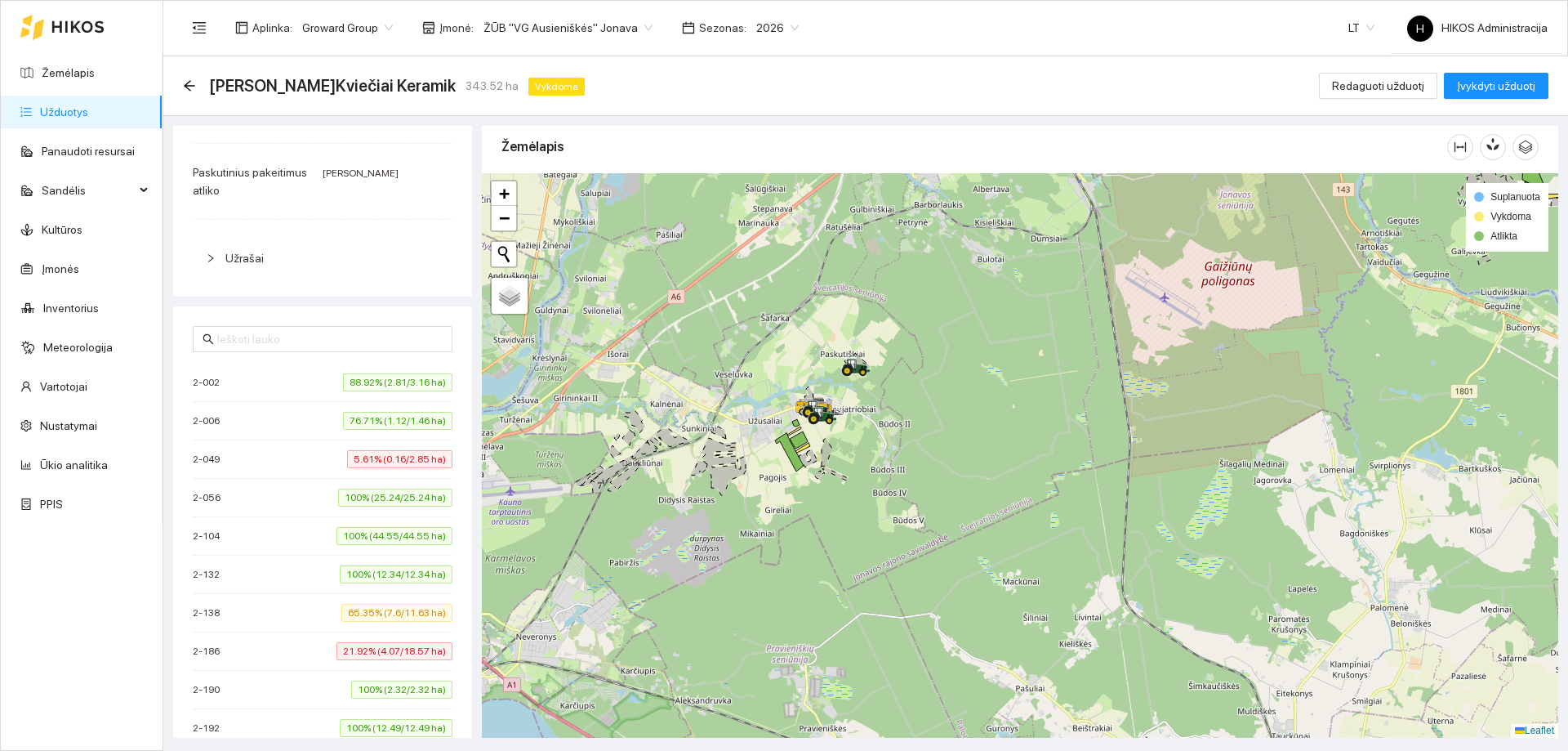
scroll to position [327, 0]
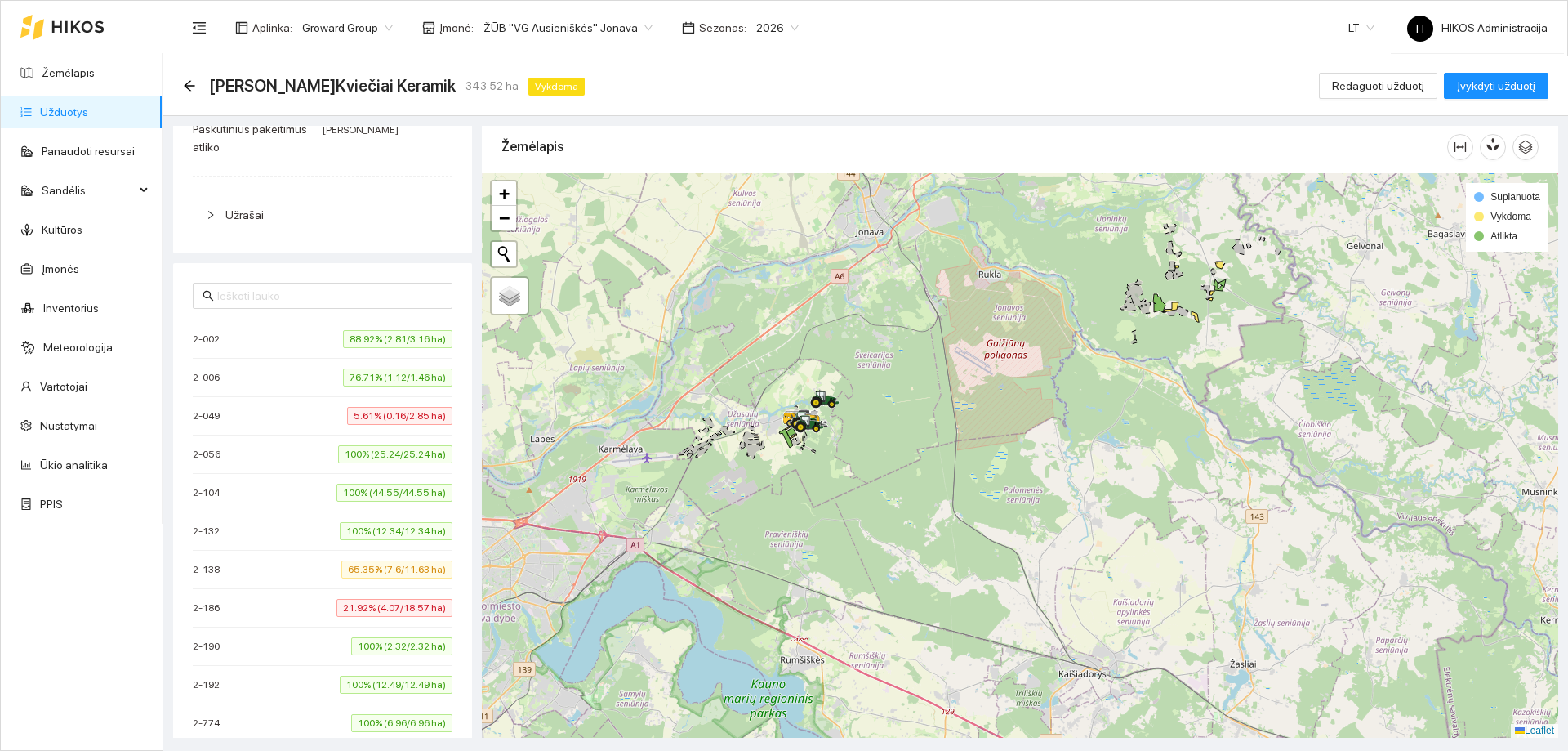
click at [341, 567] on span "65.35% (7.6/11.63 ha)" at bounding box center [397, 570] width 111 height 18
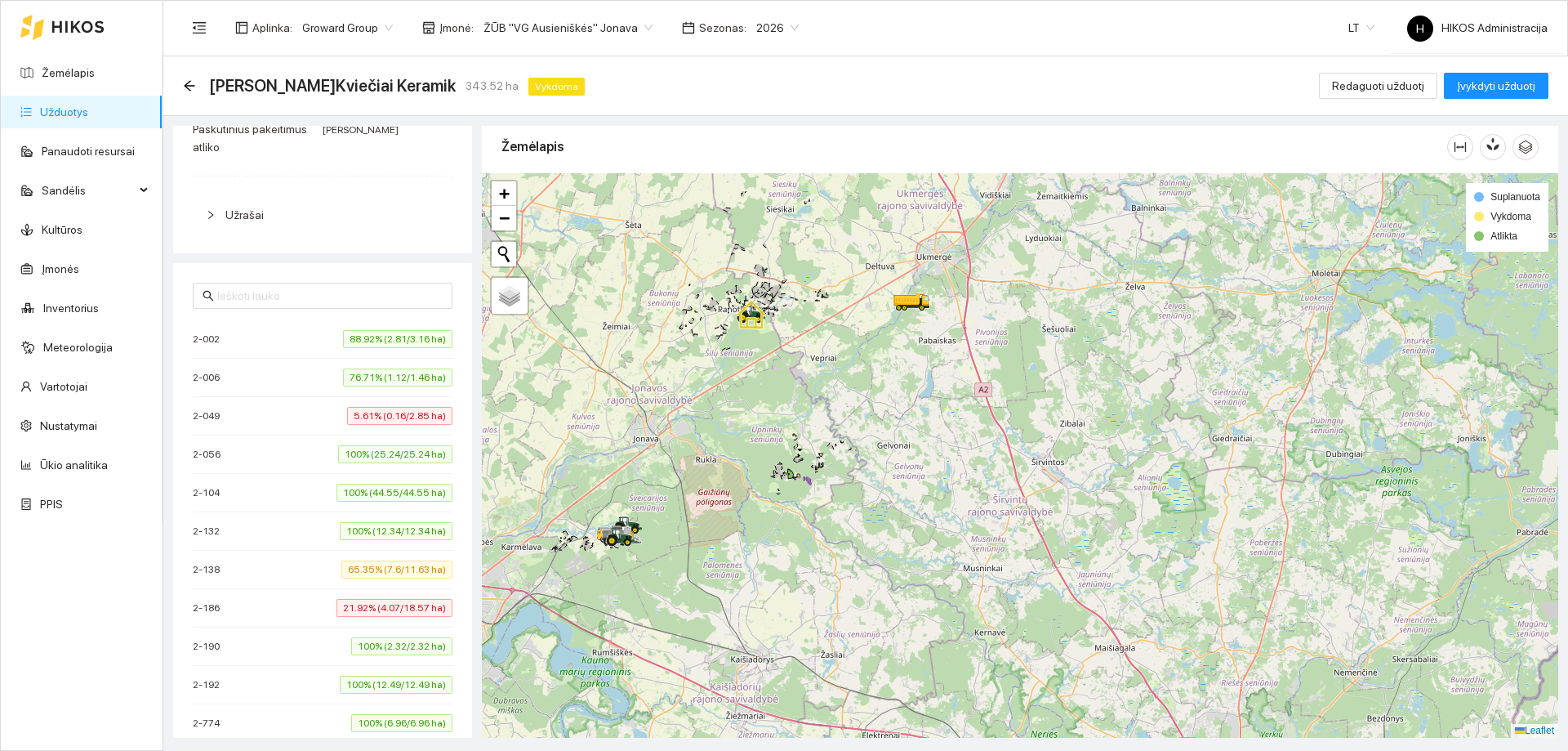
drag, startPoint x: 685, startPoint y: 397, endPoint x: 776, endPoint y: 471, distance: 117.3
click at [776, 471] on div at bounding box center [1019, 455] width 1076 height 564
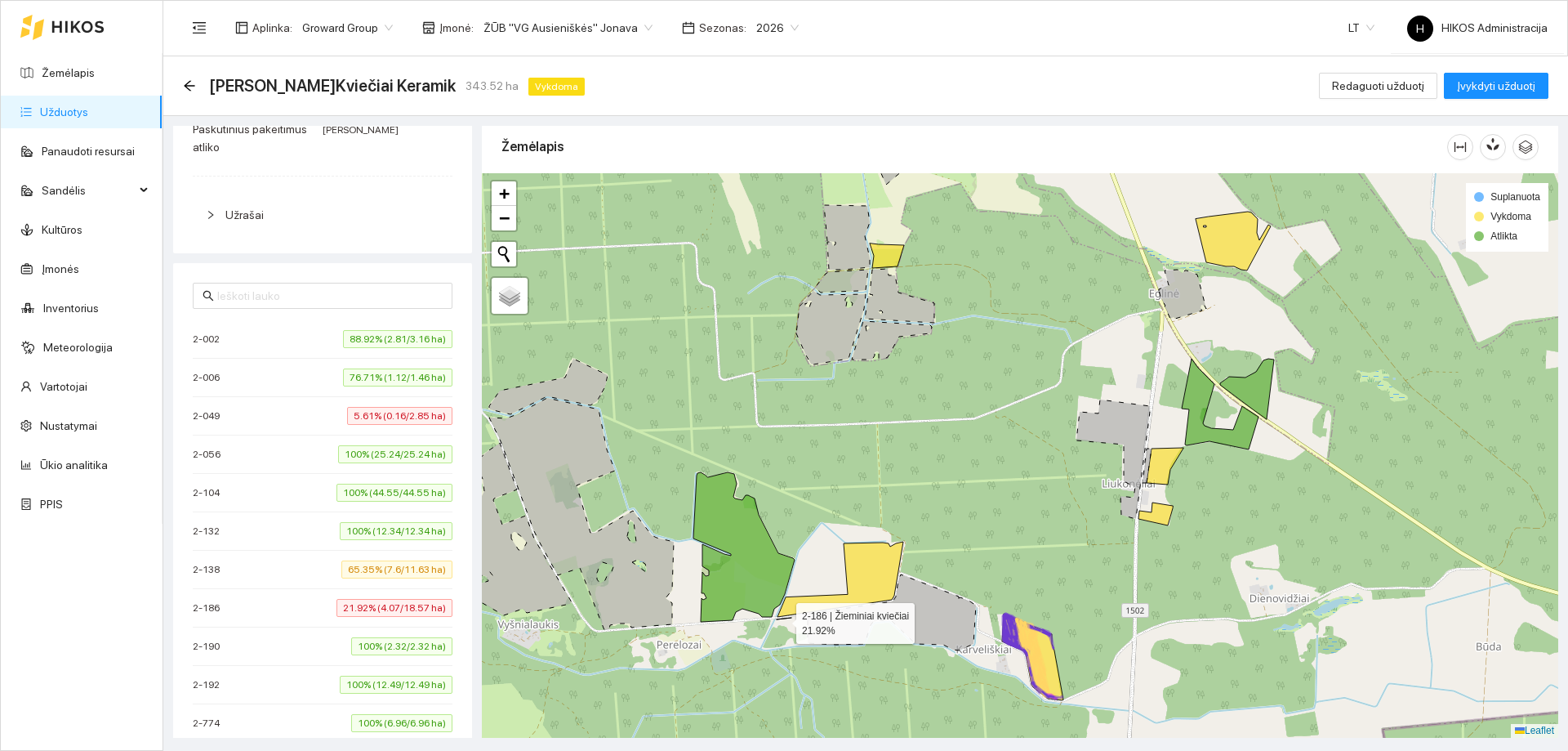
click at [877, 569] on icon at bounding box center [839, 580] width 127 height 77
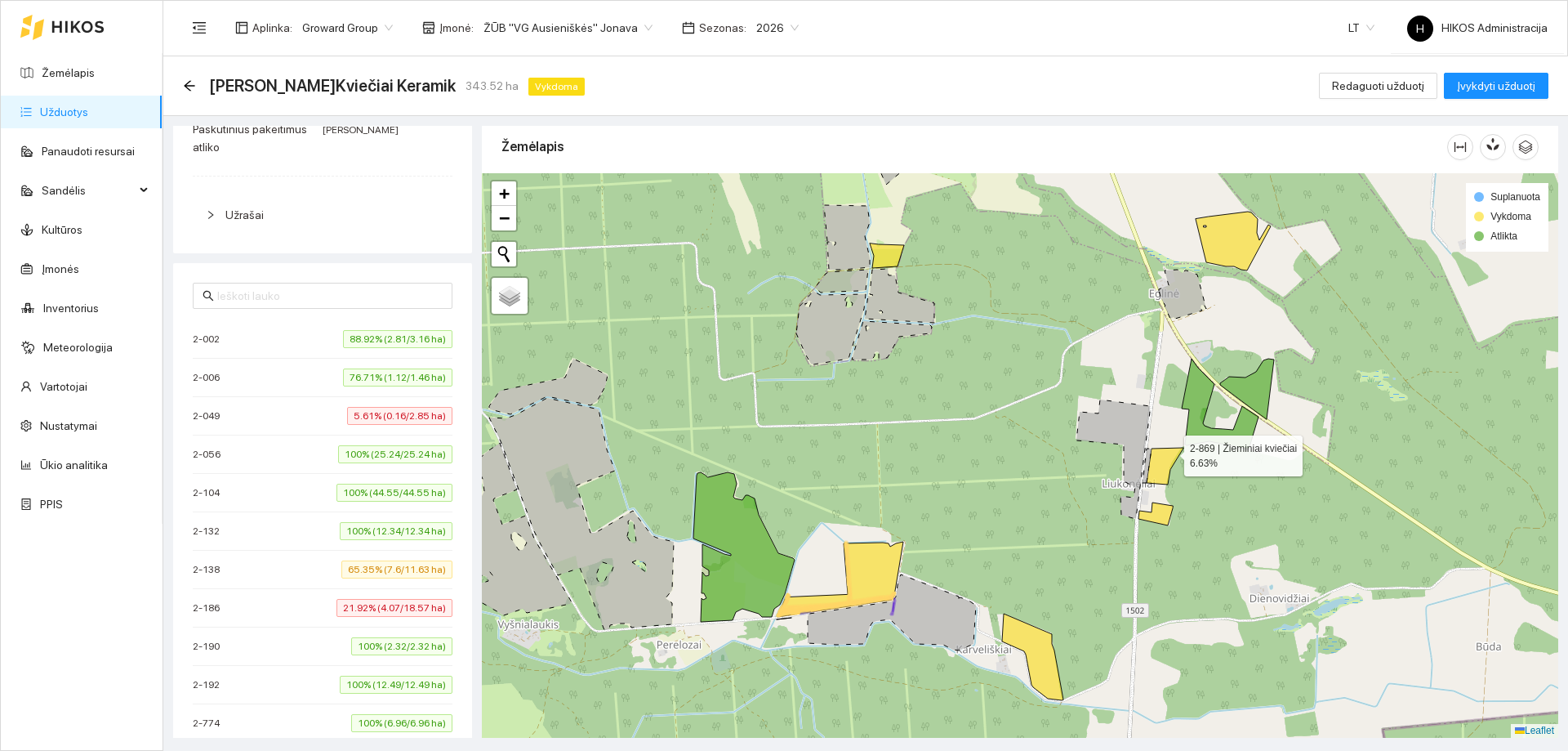
click at [1166, 454] on icon at bounding box center [1165, 466] width 37 height 37
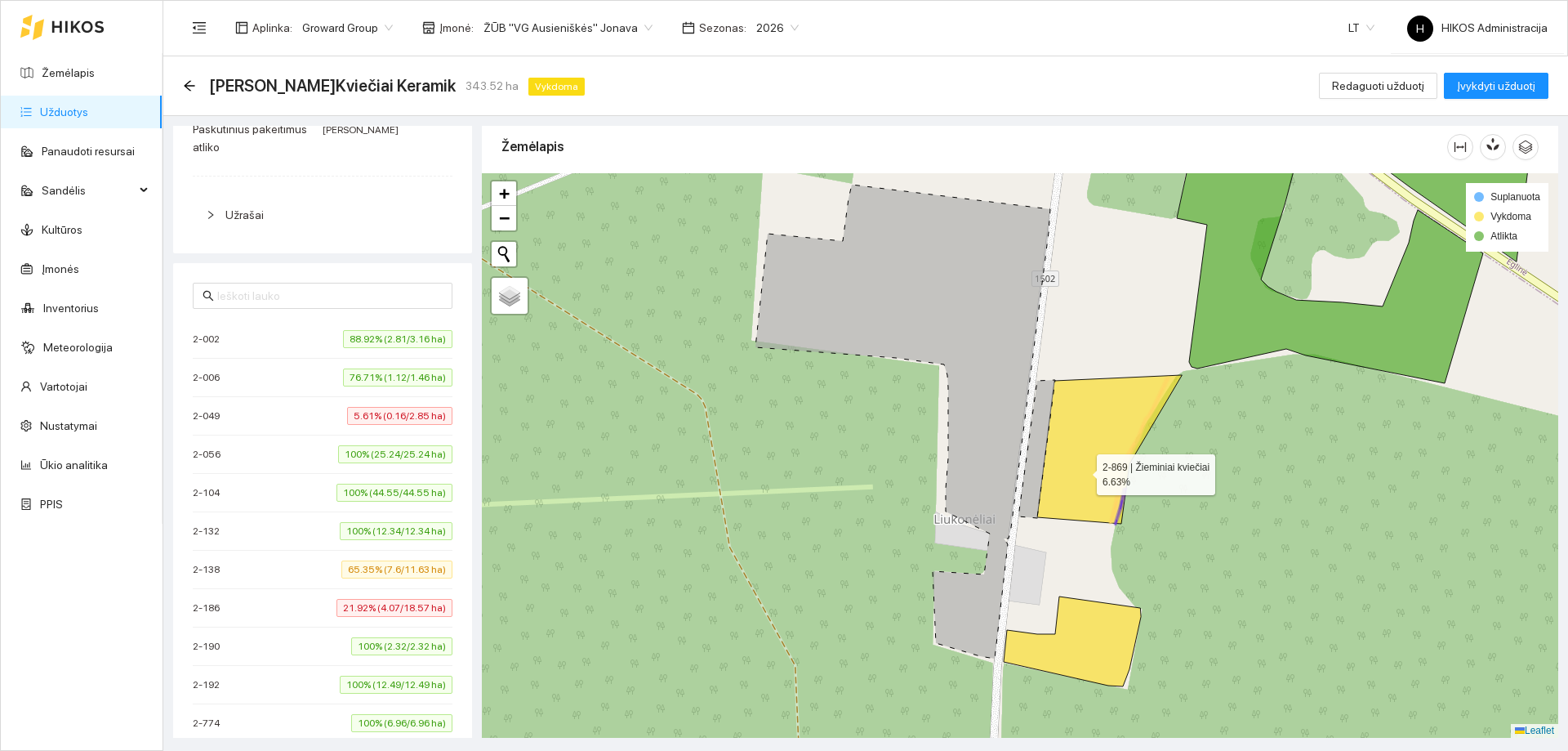
click at [1081, 470] on icon at bounding box center [1109, 449] width 144 height 149
click at [1095, 630] on icon at bounding box center [1072, 641] width 137 height 90
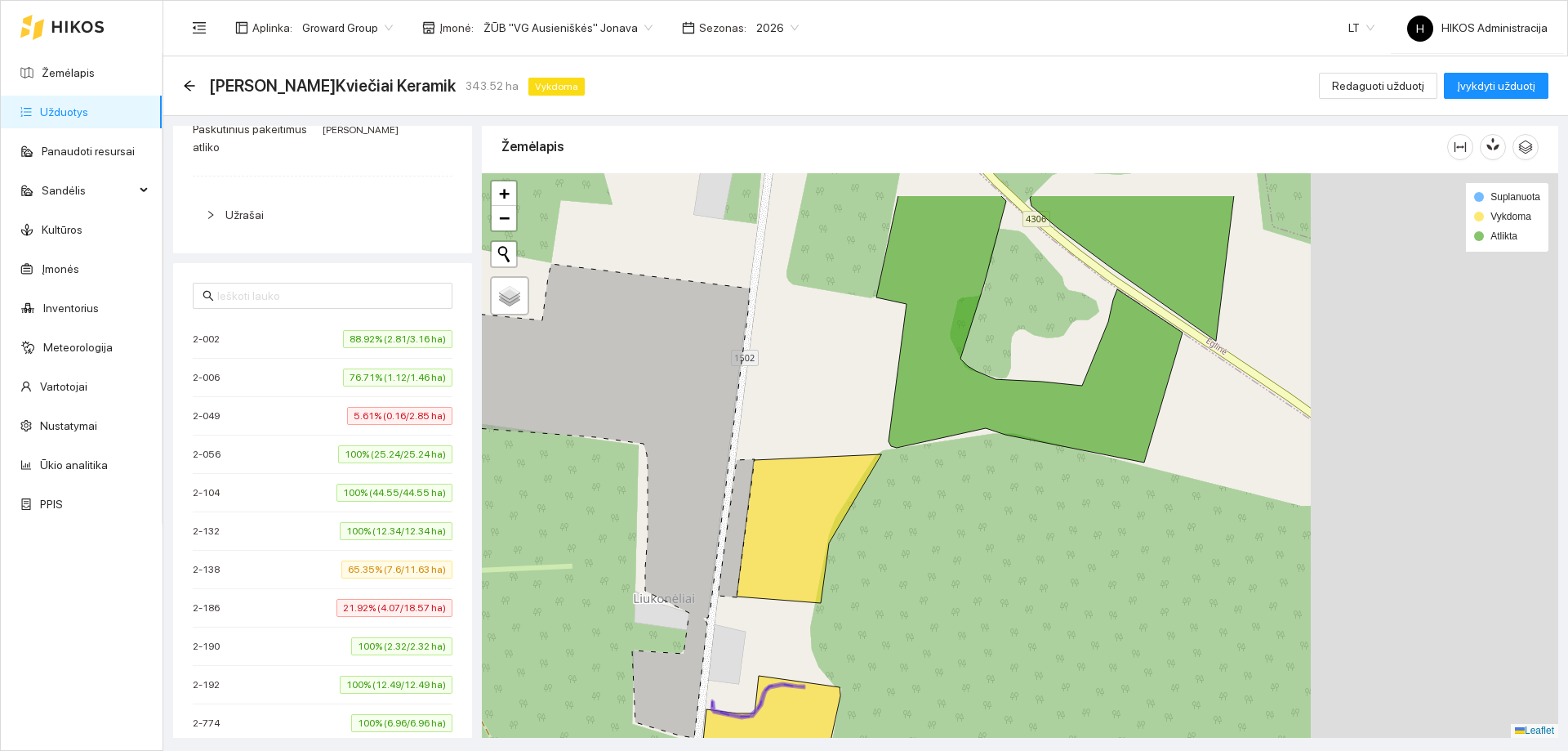
drag, startPoint x: 1013, startPoint y: 561, endPoint x: 876, endPoint y: 597, distance: 141.7
click at [876, 597] on div at bounding box center [1019, 455] width 1076 height 564
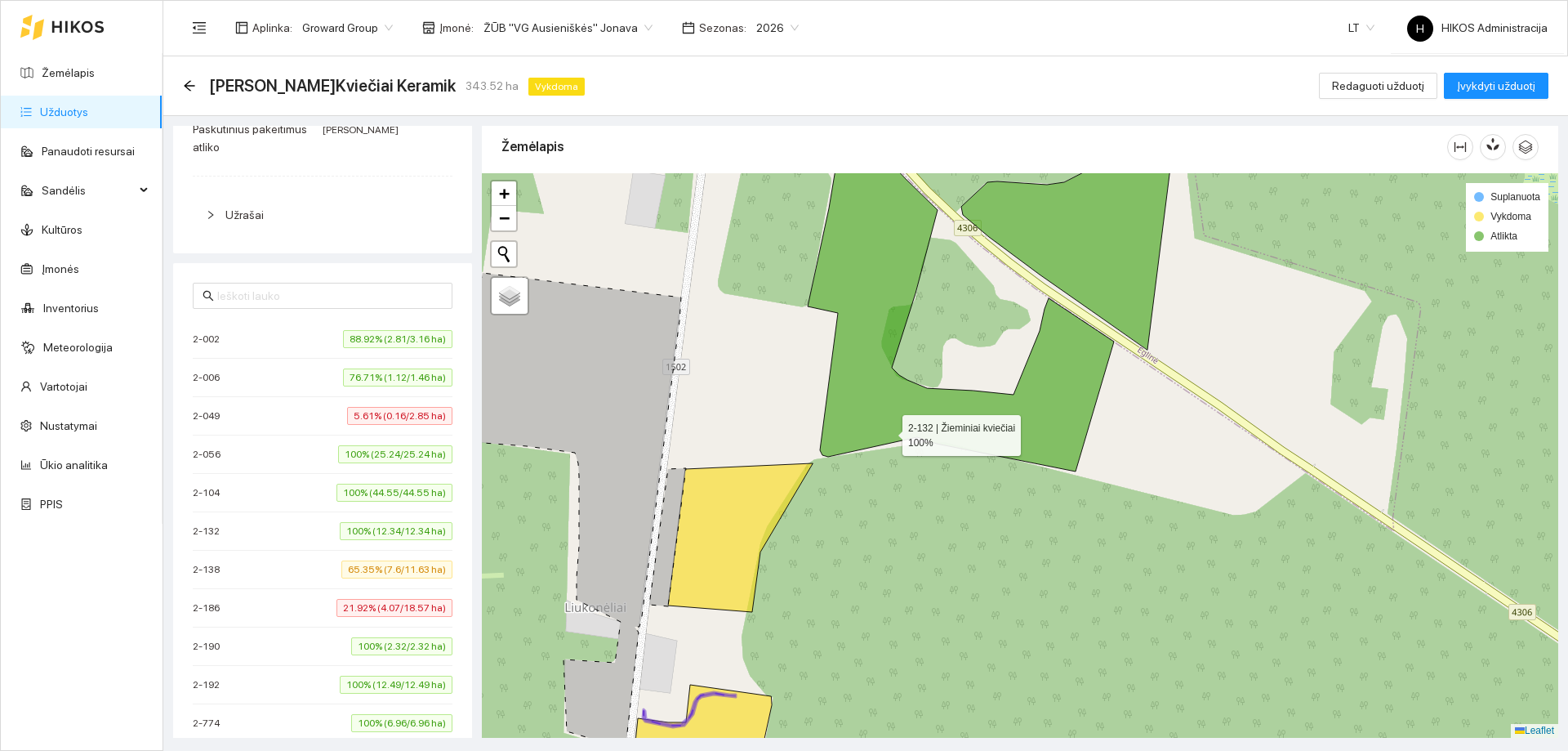
click at [888, 431] on icon at bounding box center [961, 294] width 306 height 356
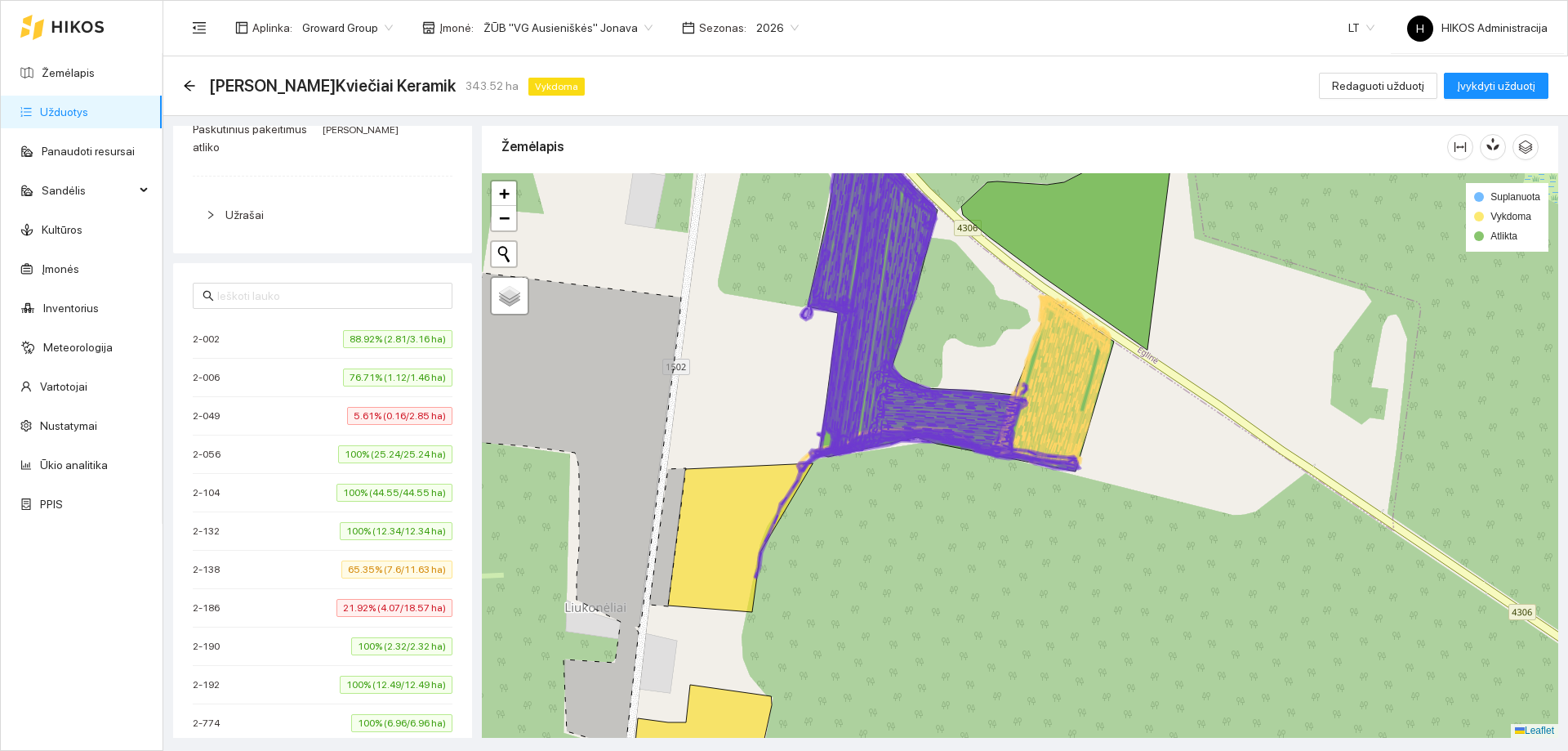
click at [868, 433] on icon at bounding box center [931, 284] width 191 height 341
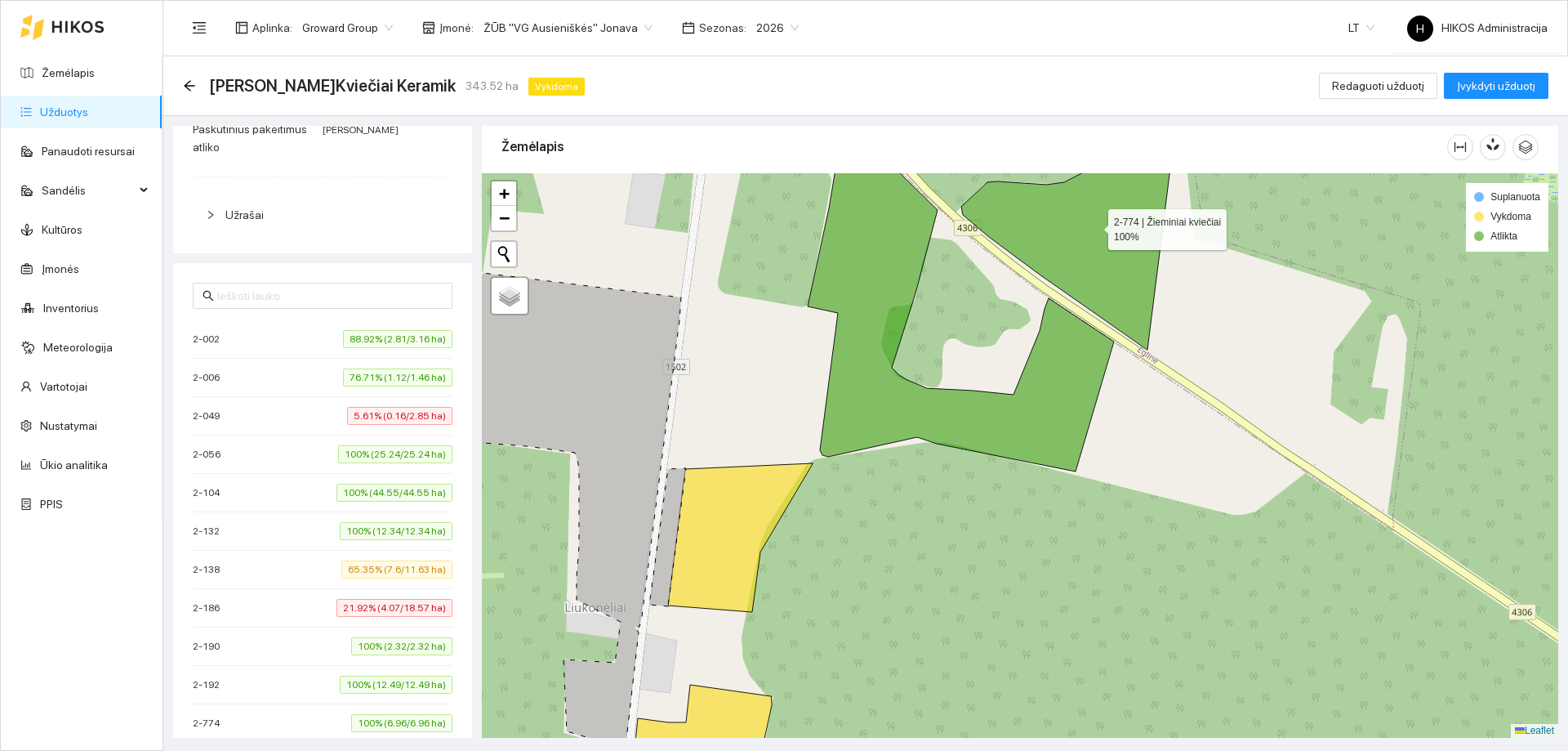
click at [1081, 244] on icon at bounding box center [1068, 232] width 216 height 233
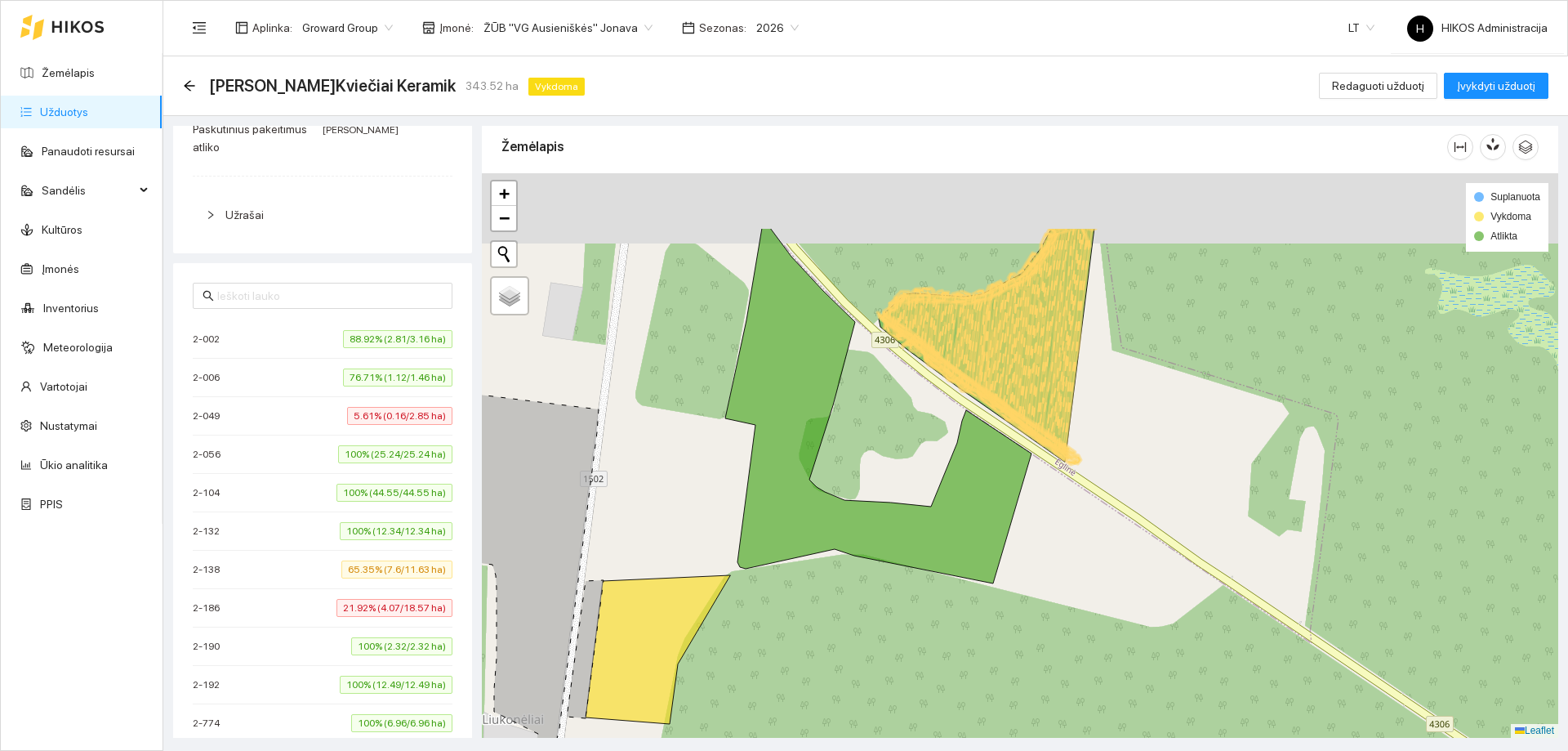
drag, startPoint x: 999, startPoint y: 357, endPoint x: 877, endPoint y: 544, distance: 223.3
click at [978, 459] on icon at bounding box center [1036, 342] width 114 height 232
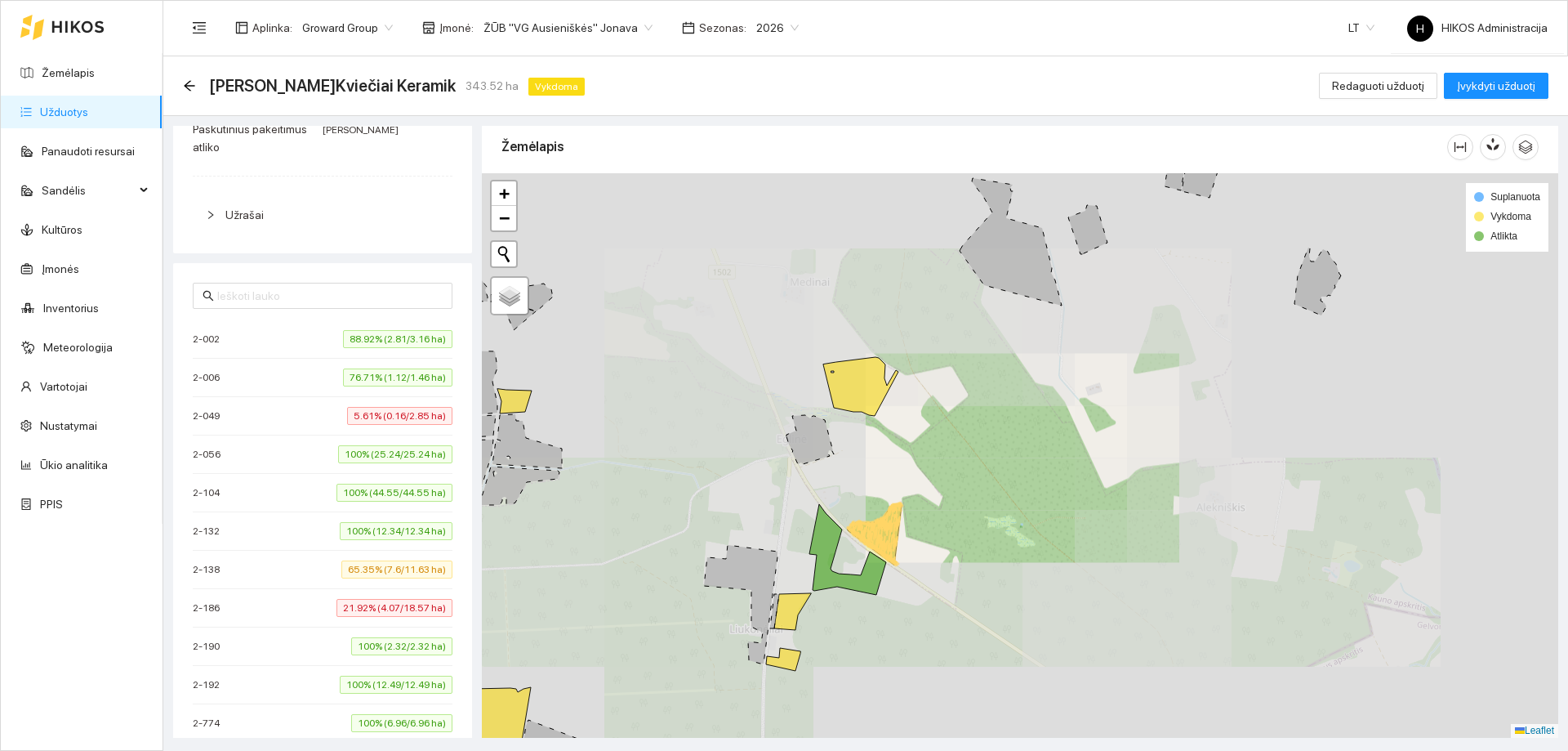
click at [880, 536] on icon at bounding box center [887, 534] width 28 height 62
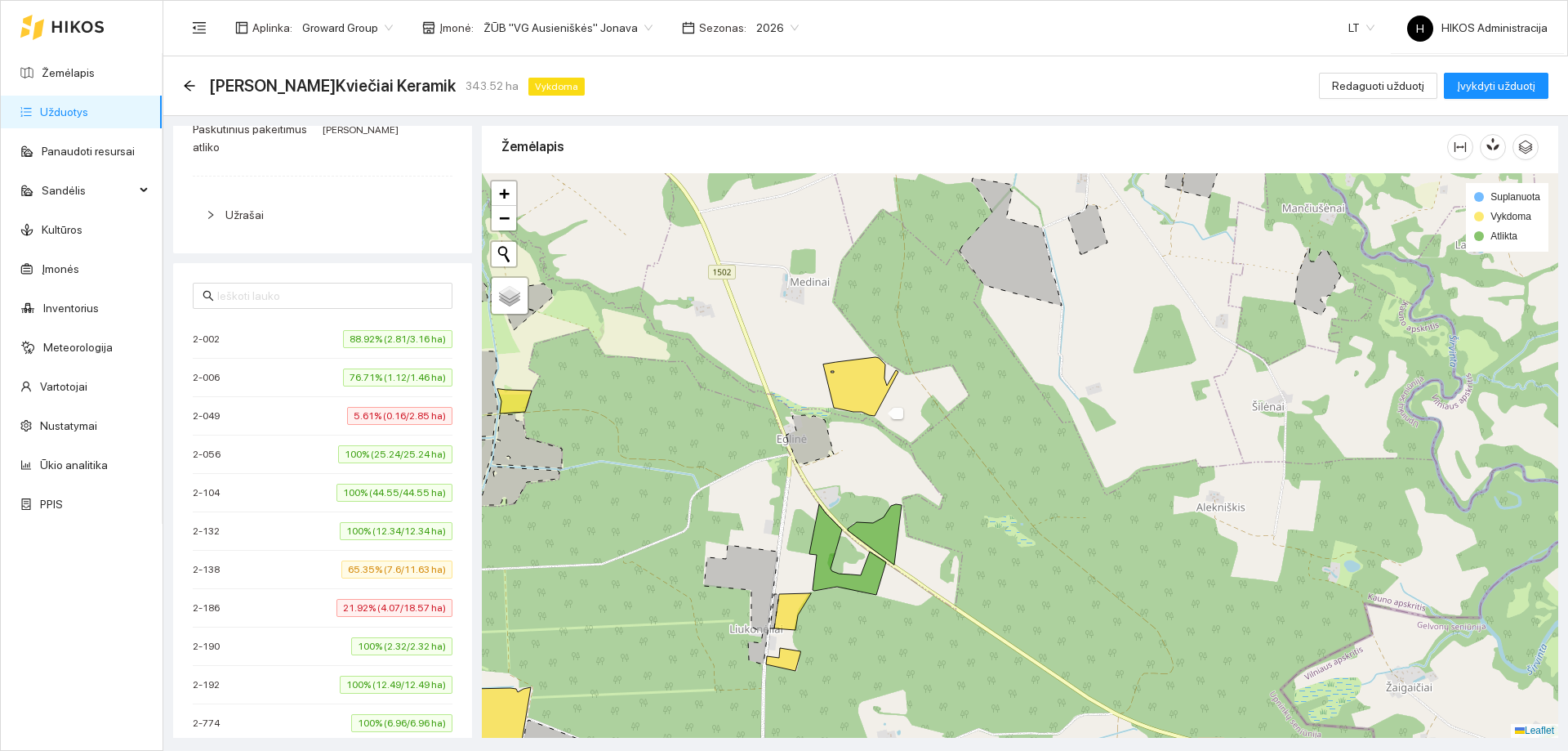
click at [877, 396] on icon at bounding box center [860, 386] width 75 height 59
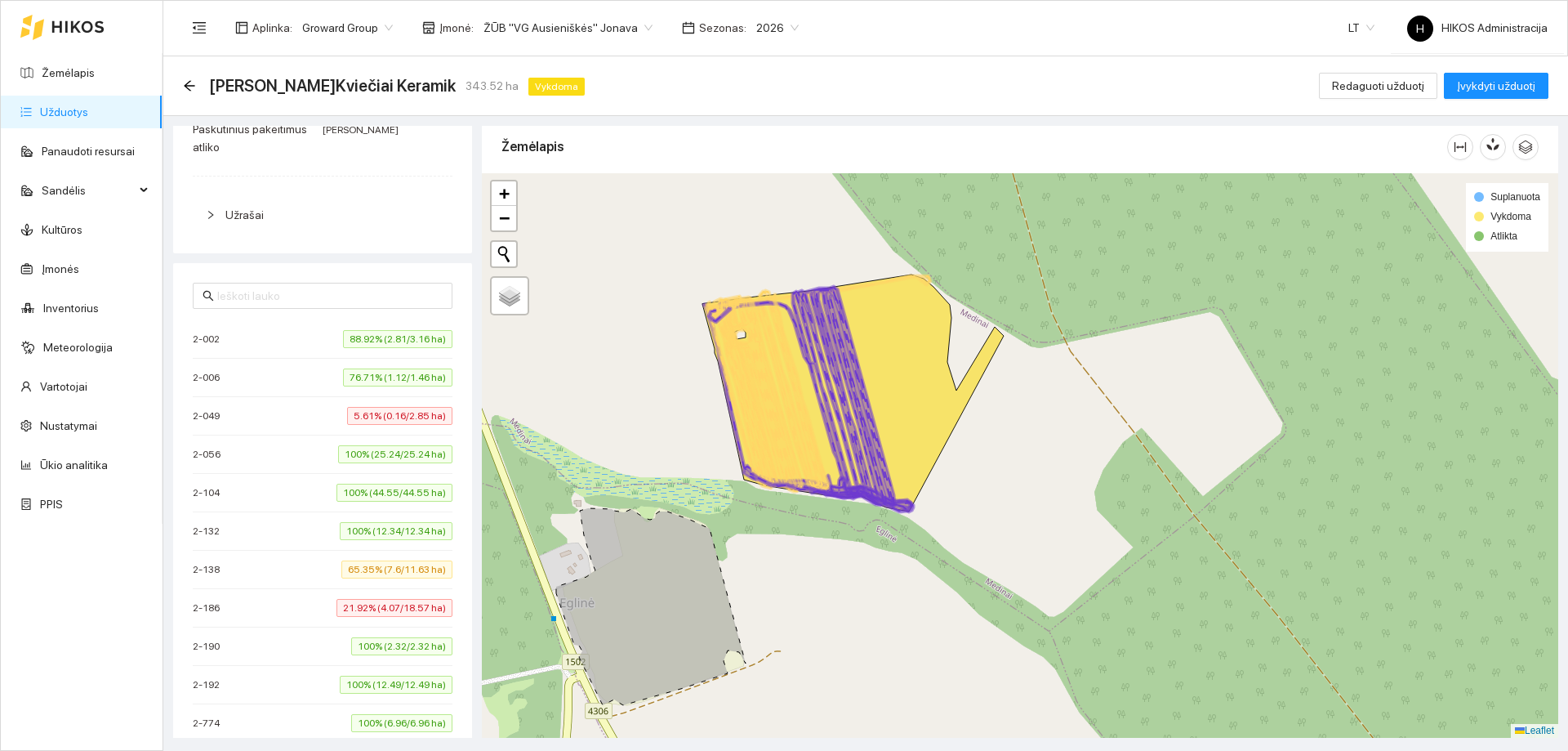
click at [863, 384] on icon at bounding box center [807, 396] width 176 height 221
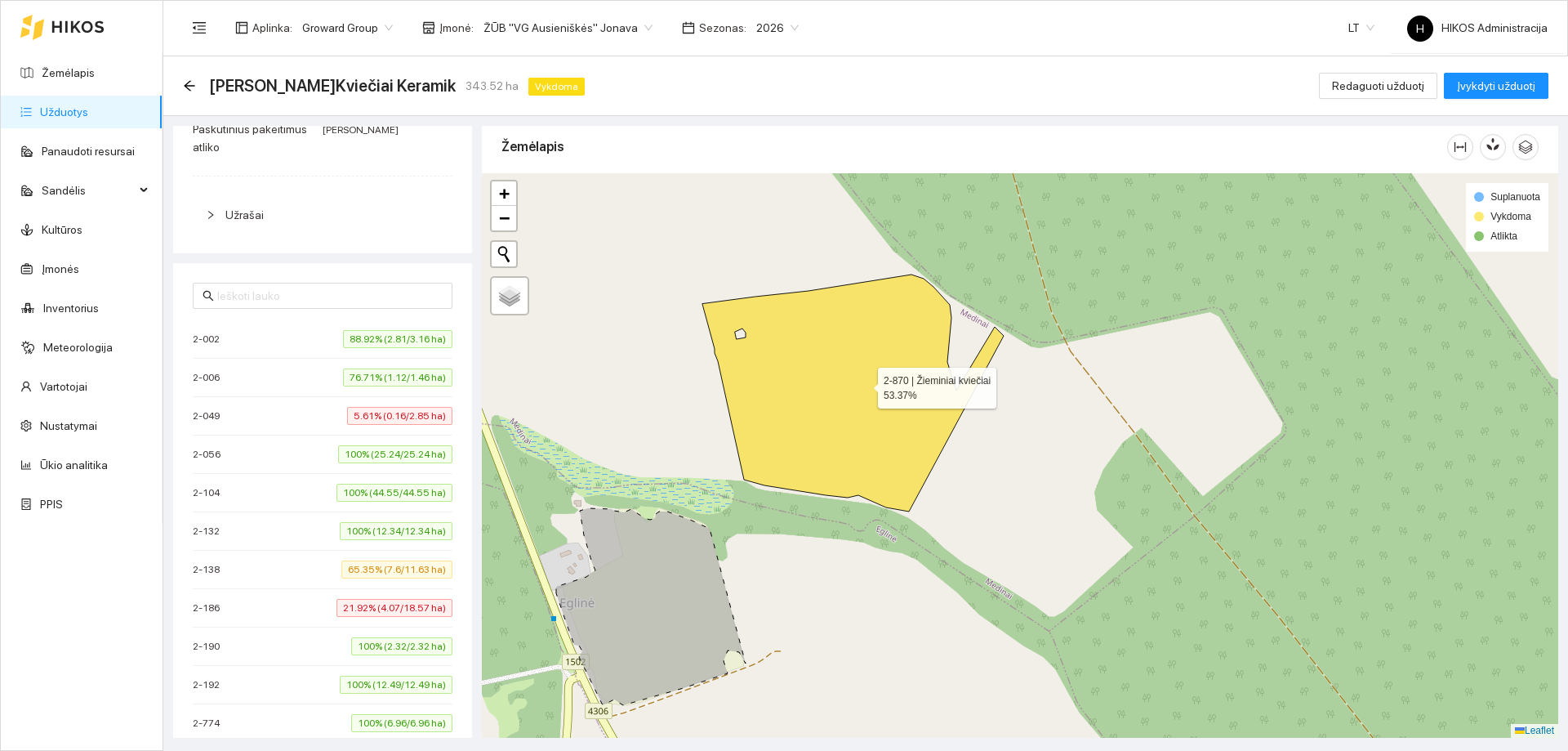
click at [863, 384] on icon at bounding box center [853, 393] width 301 height 237
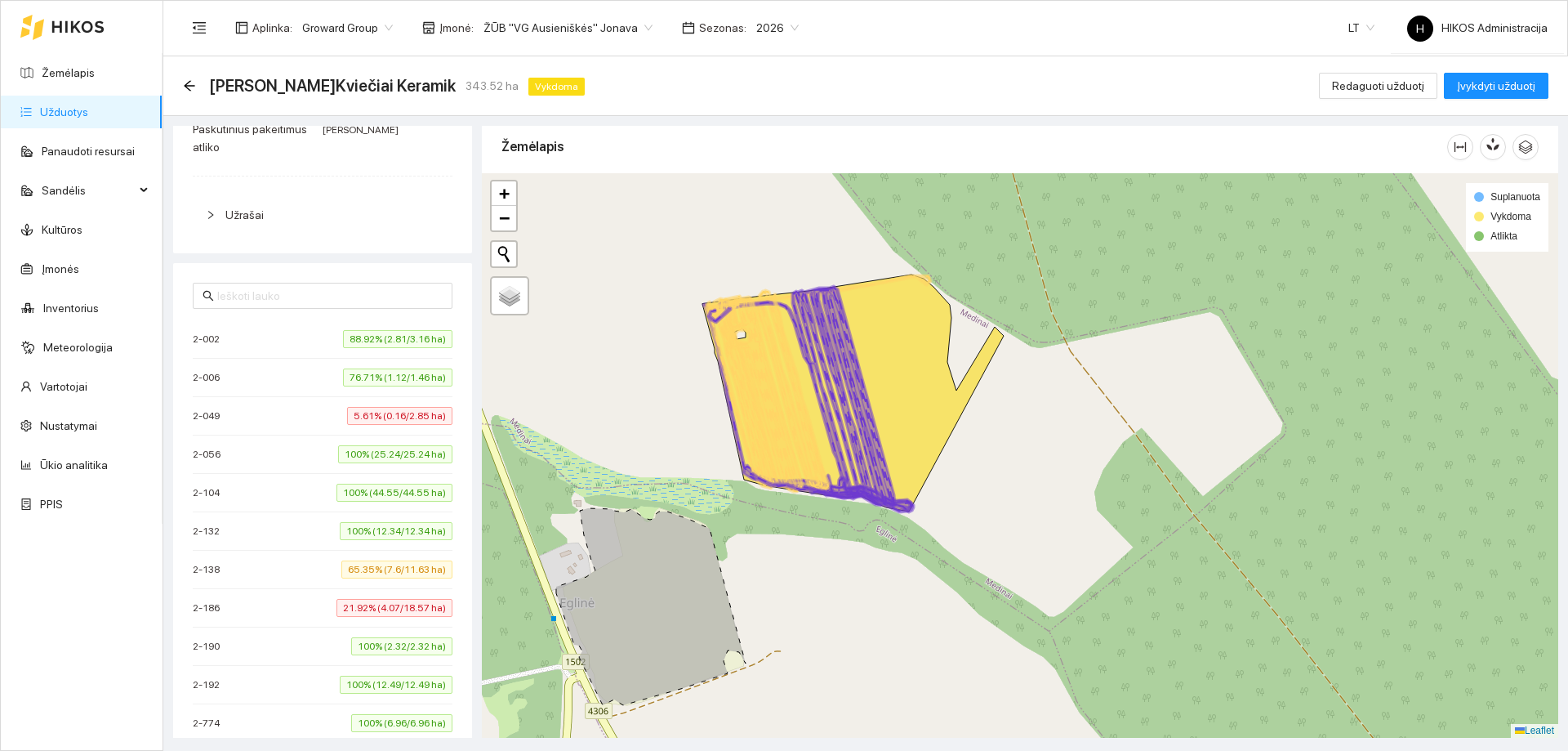
click at [863, 384] on icon at bounding box center [807, 396] width 176 height 221
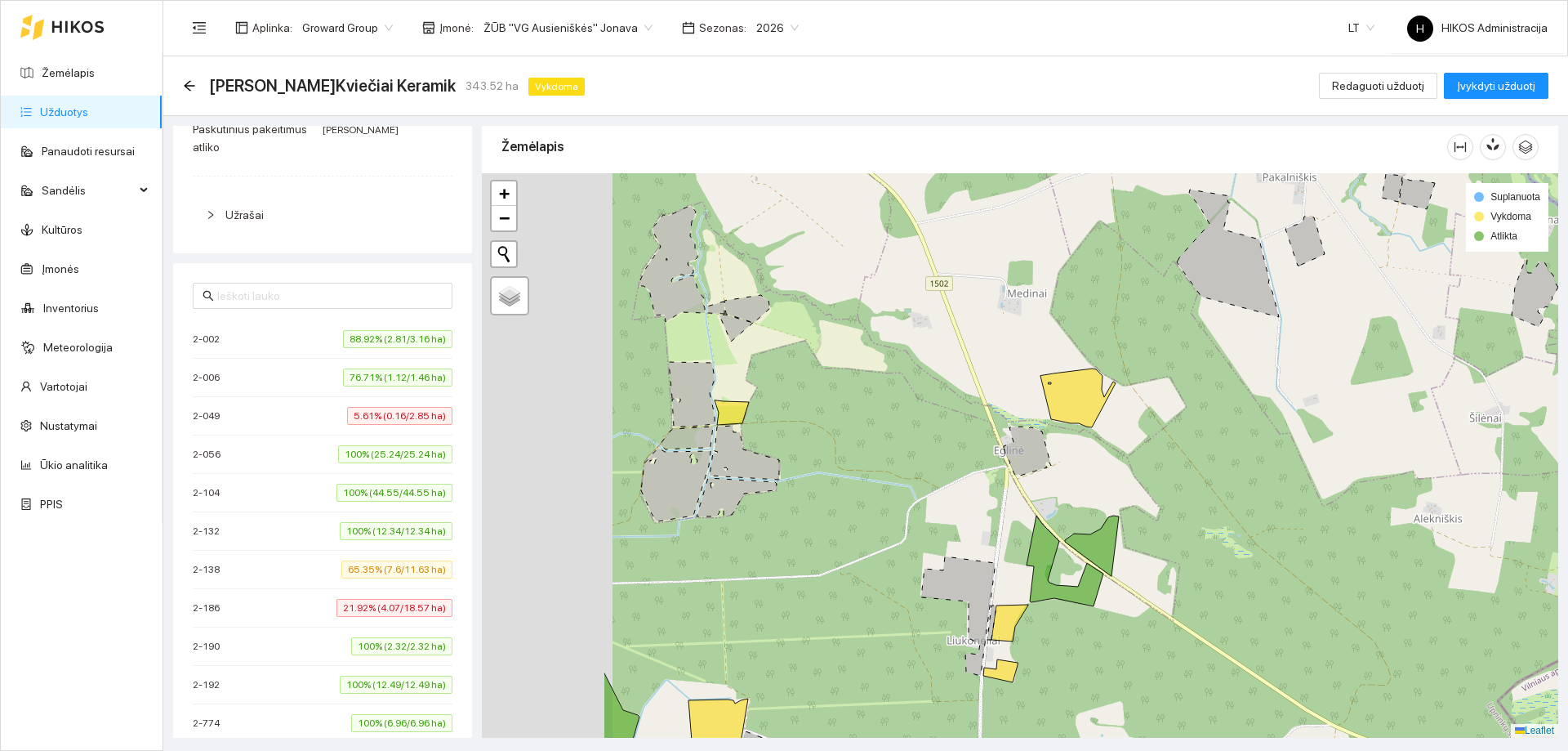
drag, startPoint x: 876, startPoint y: 402, endPoint x: 1092, endPoint y: 400, distance: 216.0
click at [1092, 400] on icon at bounding box center [1077, 397] width 75 height 59
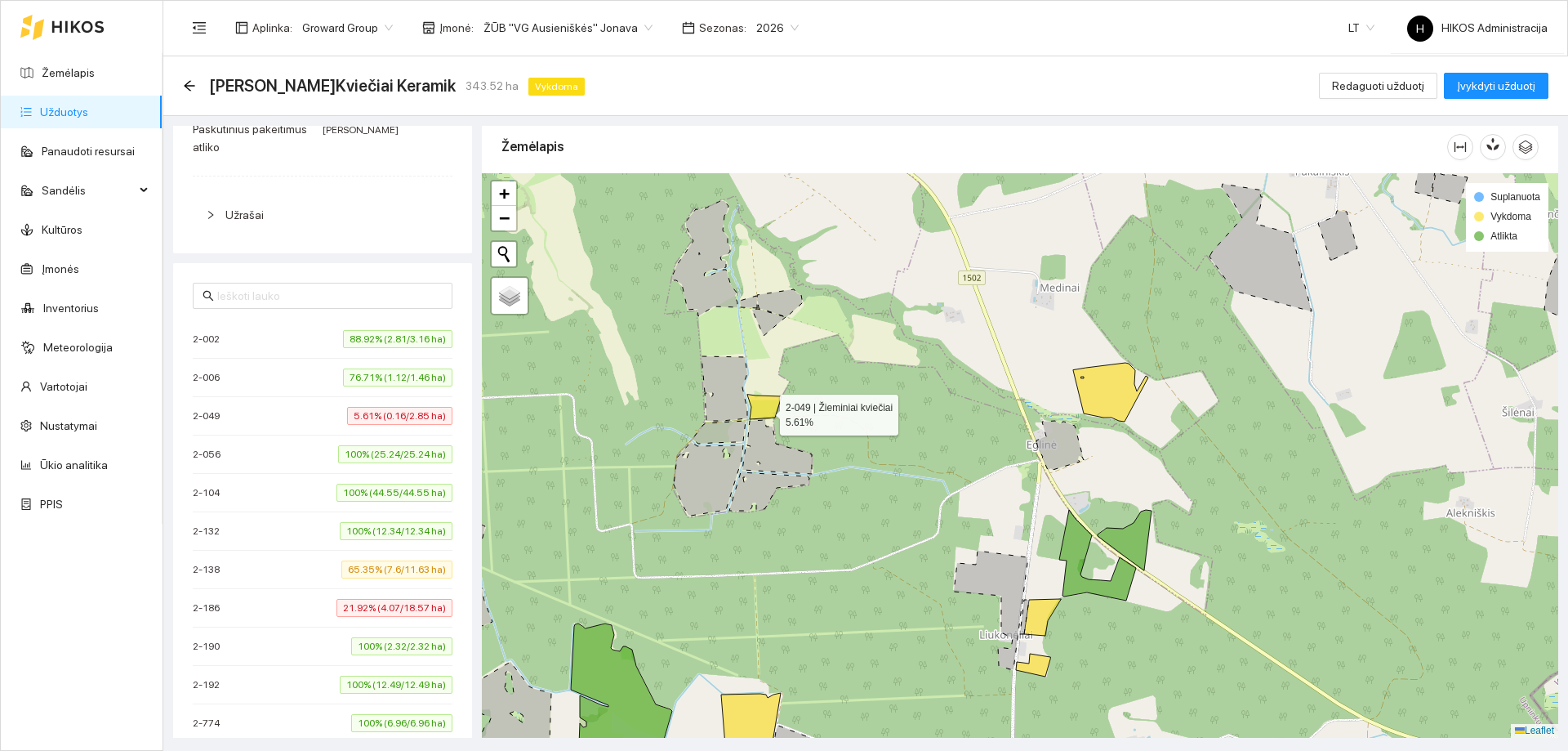
click at [765, 411] on icon at bounding box center [764, 407] width 34 height 25
drag, startPoint x: 850, startPoint y: 514, endPoint x: 892, endPoint y: 402, distance: 119.6
click at [891, 406] on div at bounding box center [1019, 455] width 1076 height 564
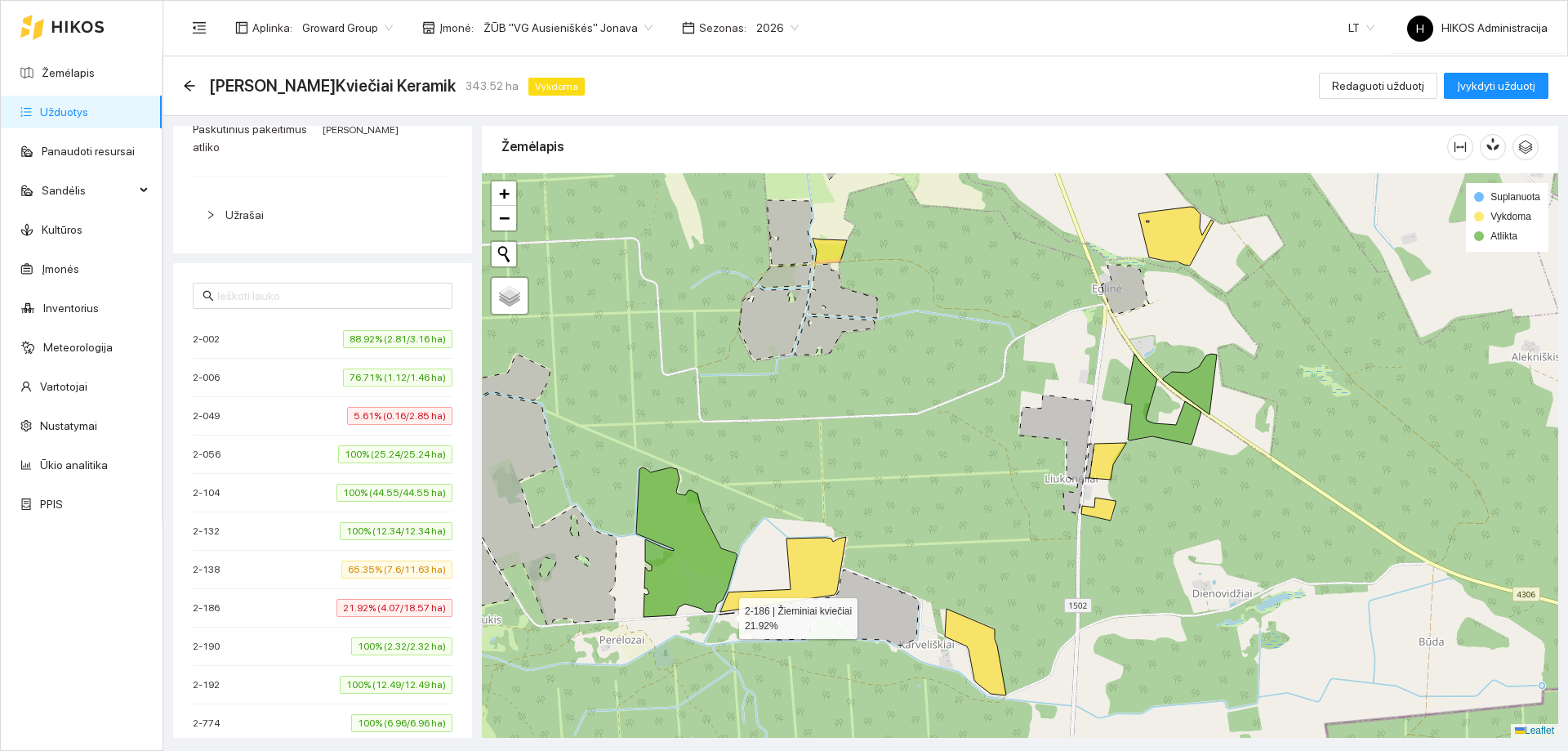
click at [815, 561] on icon at bounding box center [782, 576] width 127 height 77
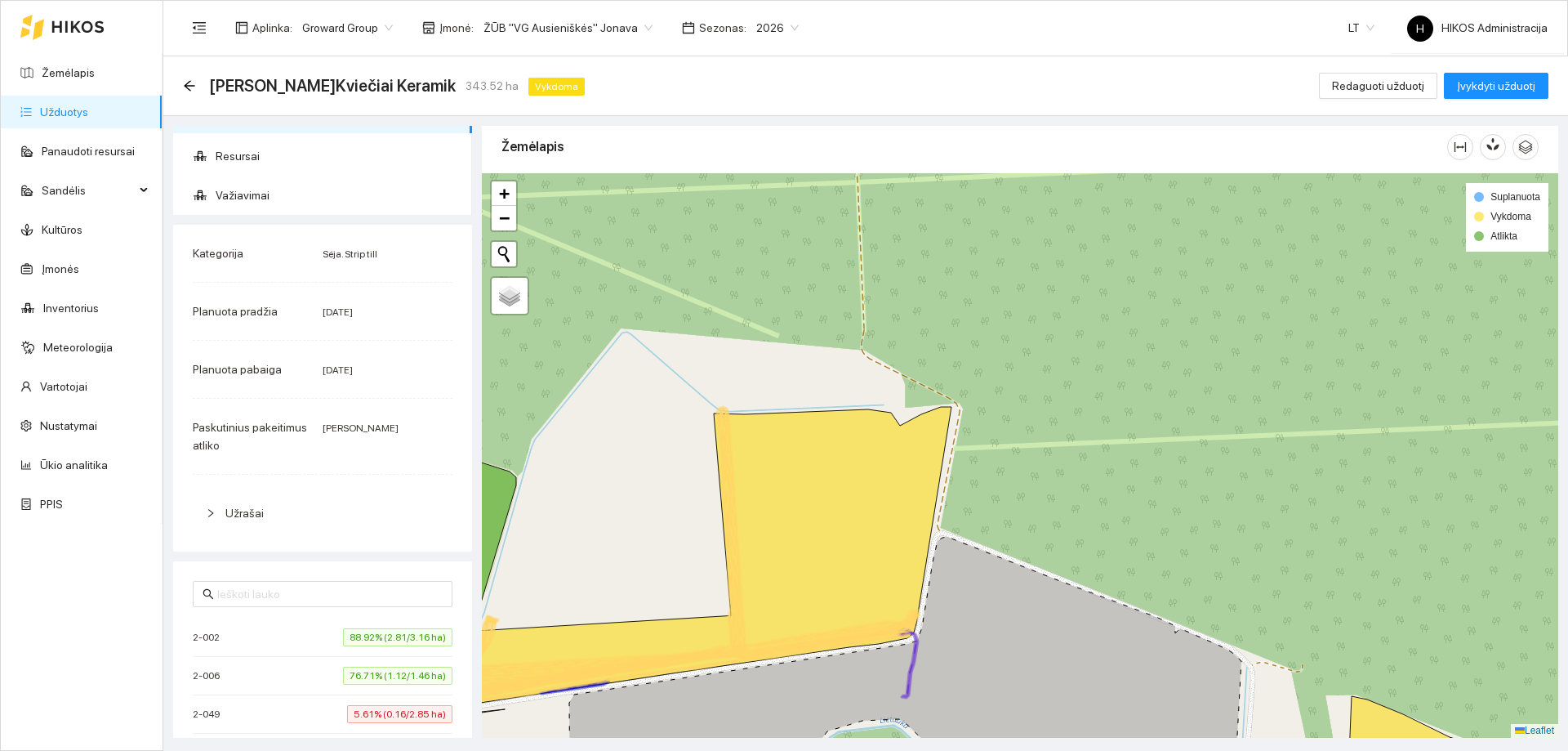
scroll to position [0, 0]
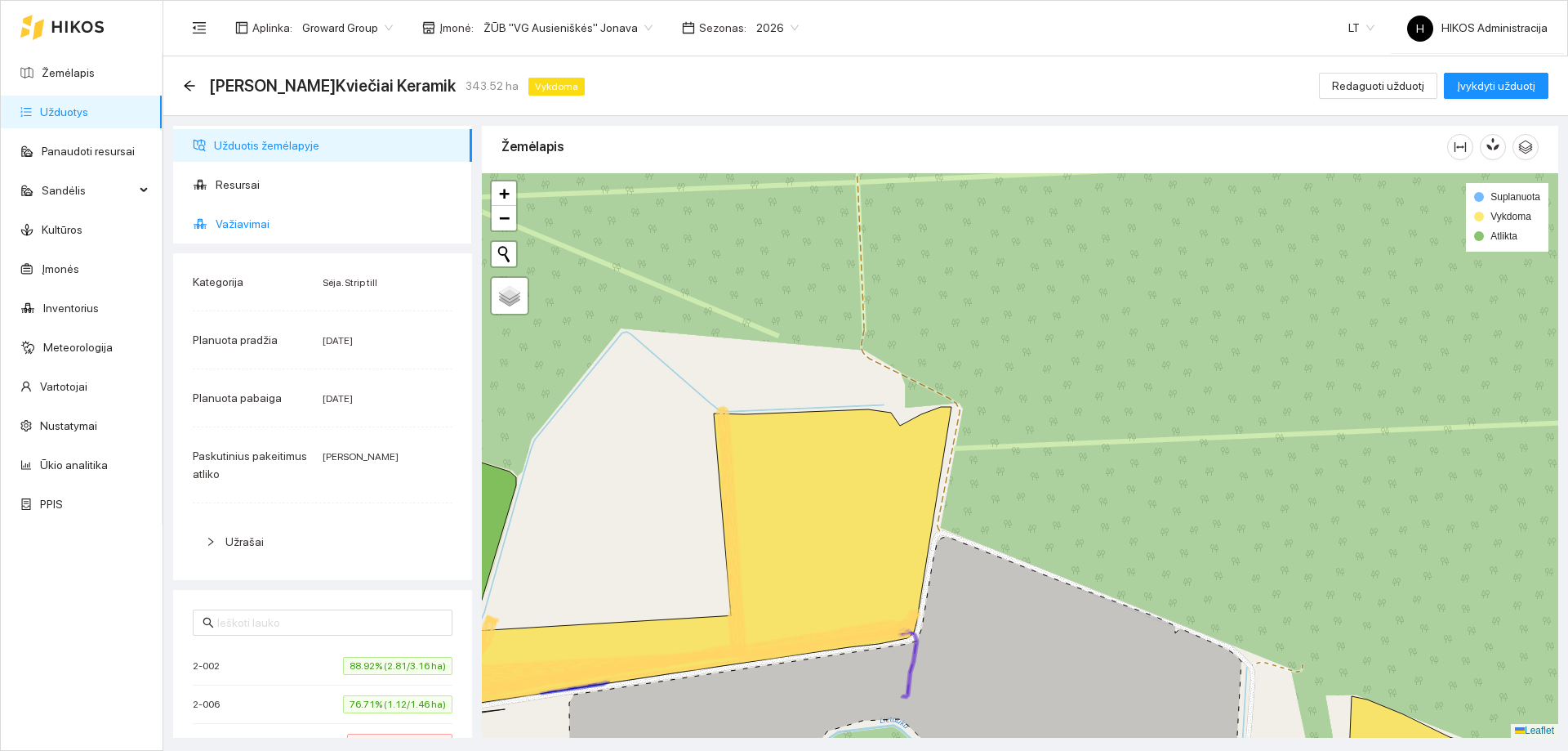
click at [289, 218] on span "Važiavimai" at bounding box center [337, 224] width 244 height 33
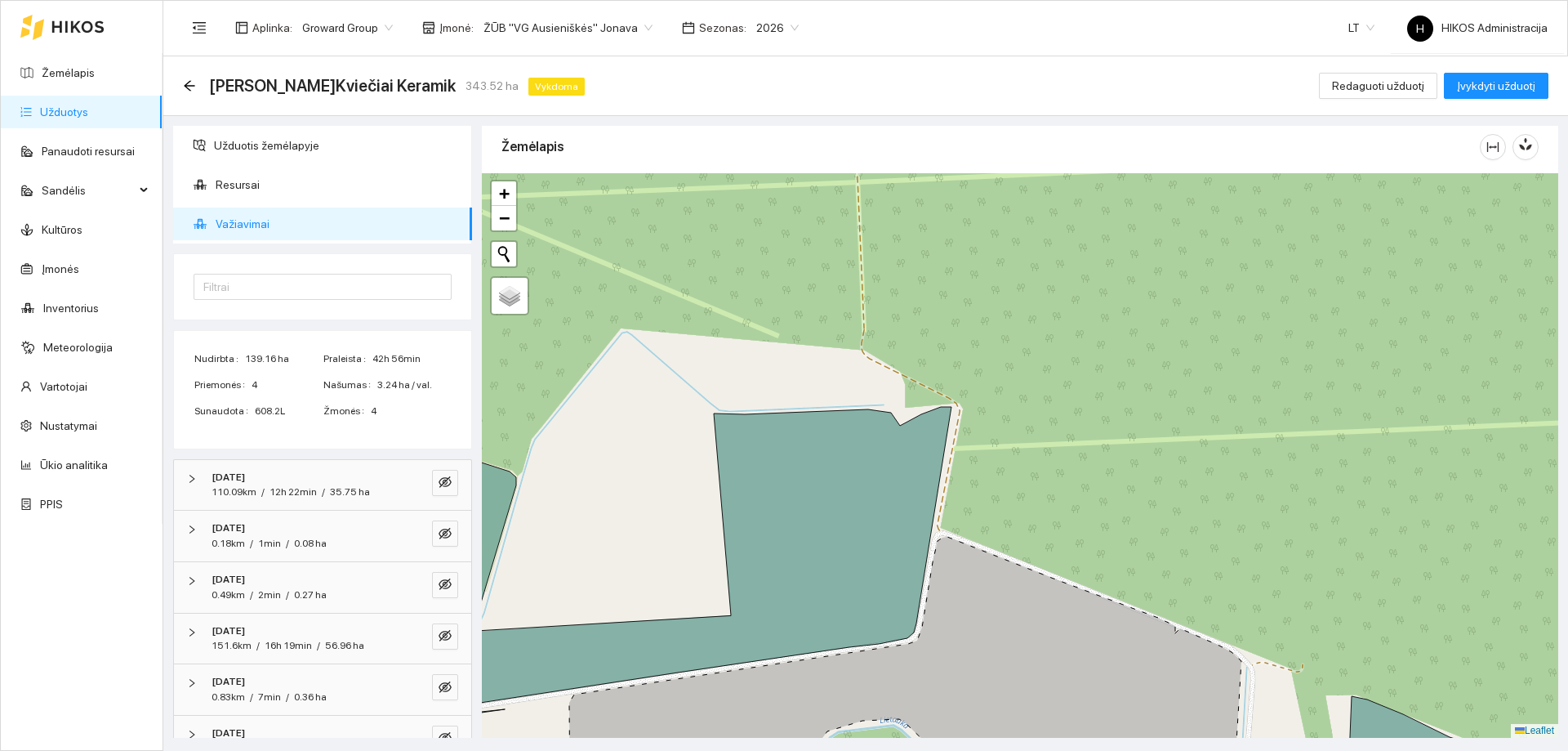
click at [564, 18] on span "ŽŪB "VG Ausieniškės" Jonava" at bounding box center [568, 28] width 169 height 25
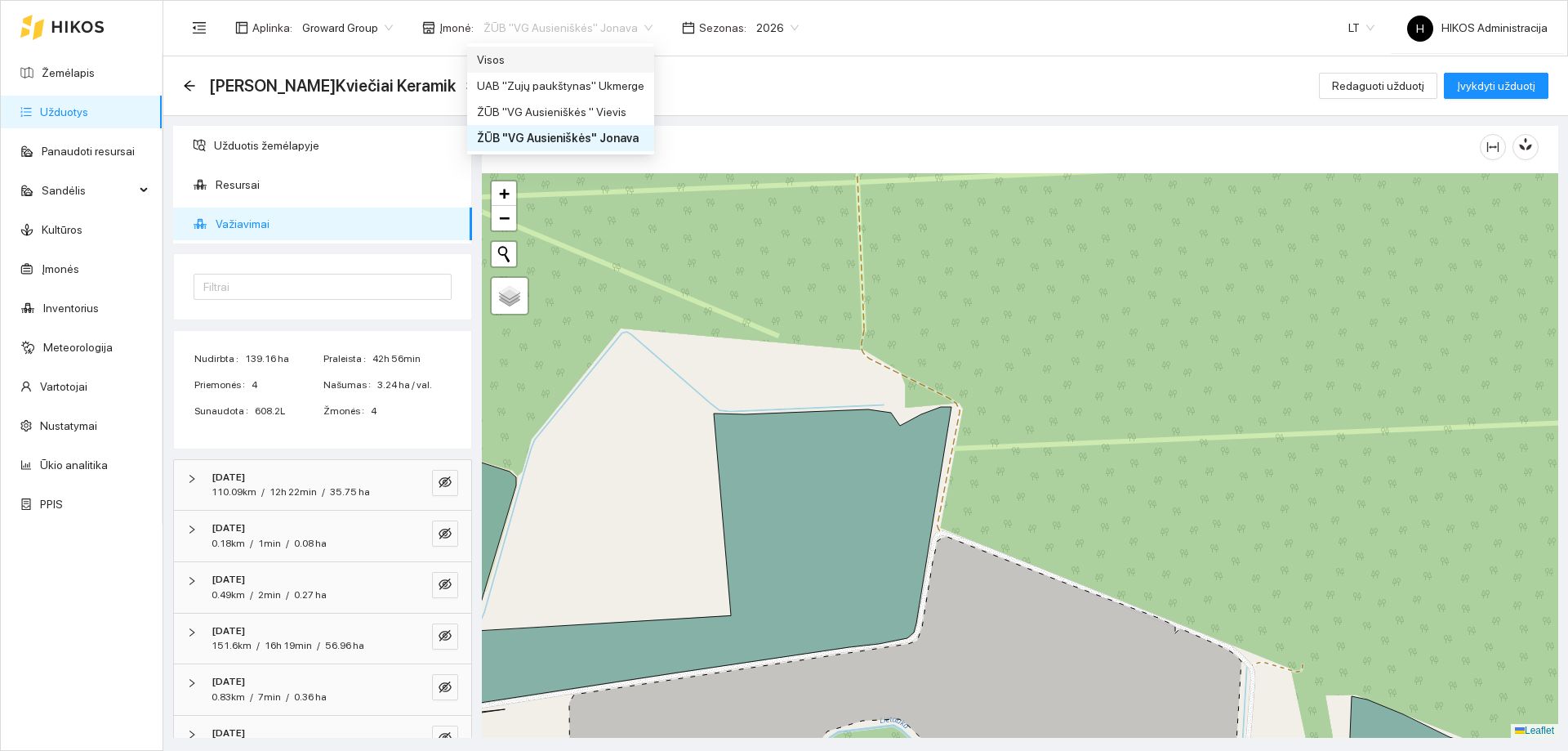
click at [542, 63] on div "Visos" at bounding box center [561, 60] width 167 height 18
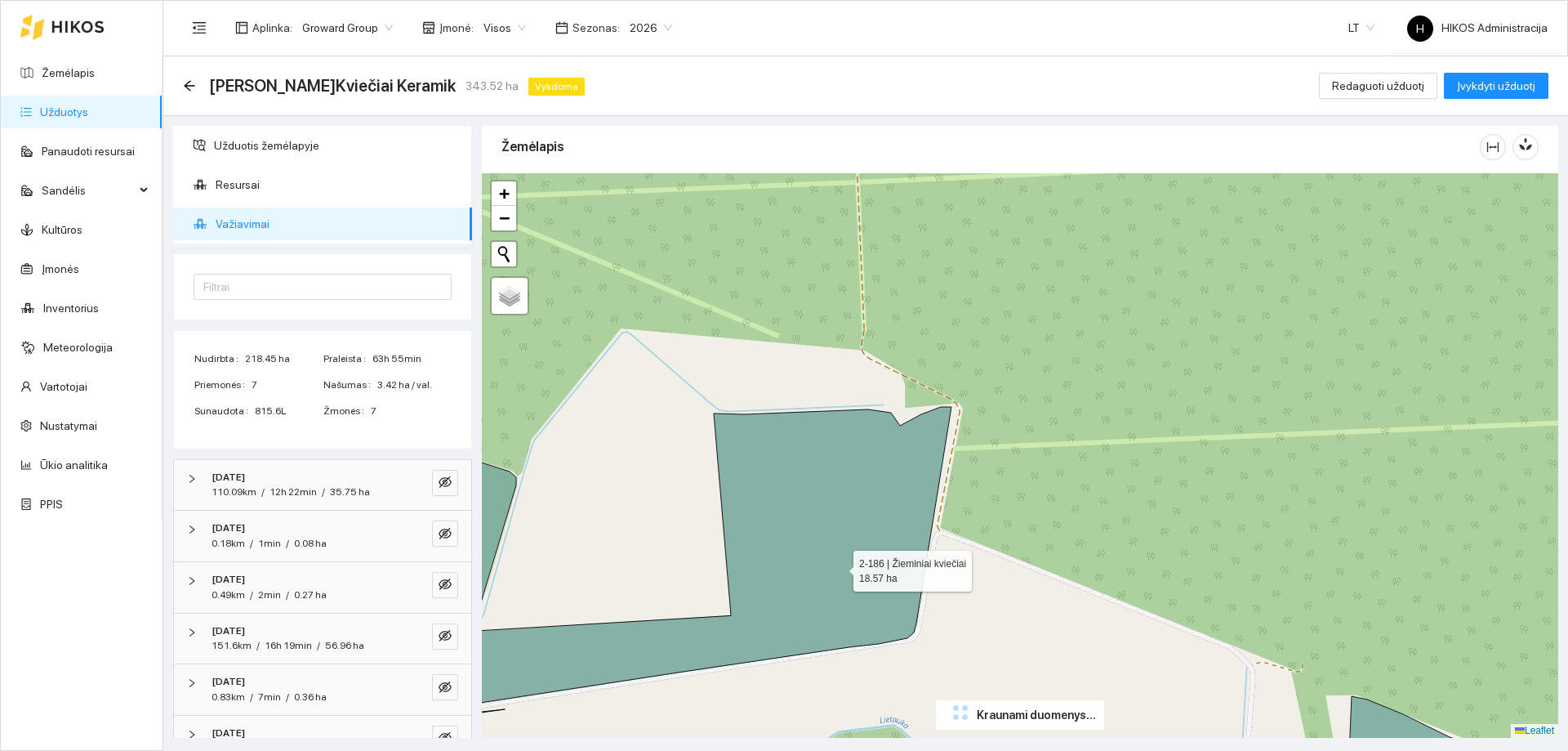
click at [818, 551] on icon at bounding box center [699, 562] width 505 height 311
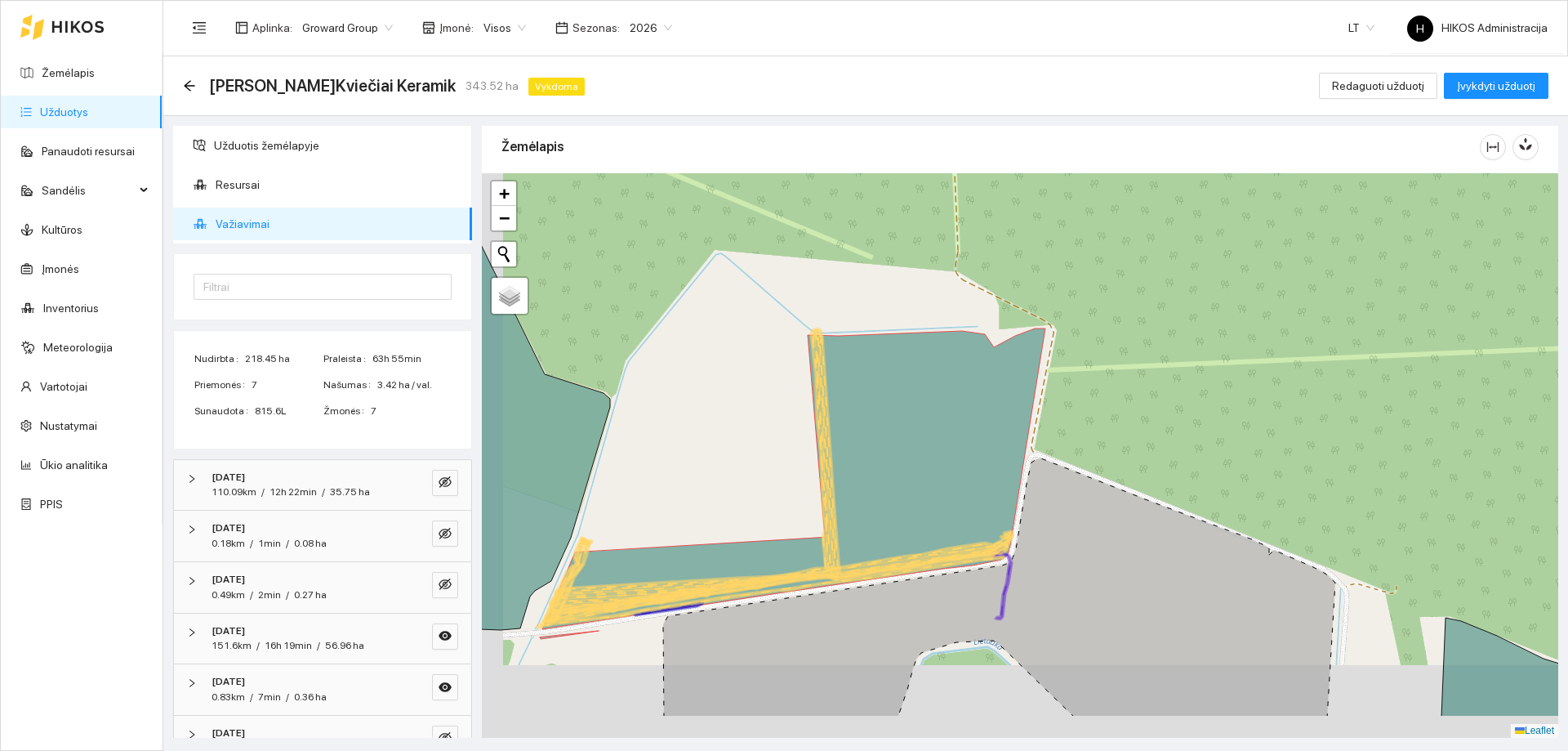
drag, startPoint x: 742, startPoint y: 575, endPoint x: 1037, endPoint y: 363, distance: 363.3
click at [1037, 363] on icon at bounding box center [792, 483] width 505 height 311
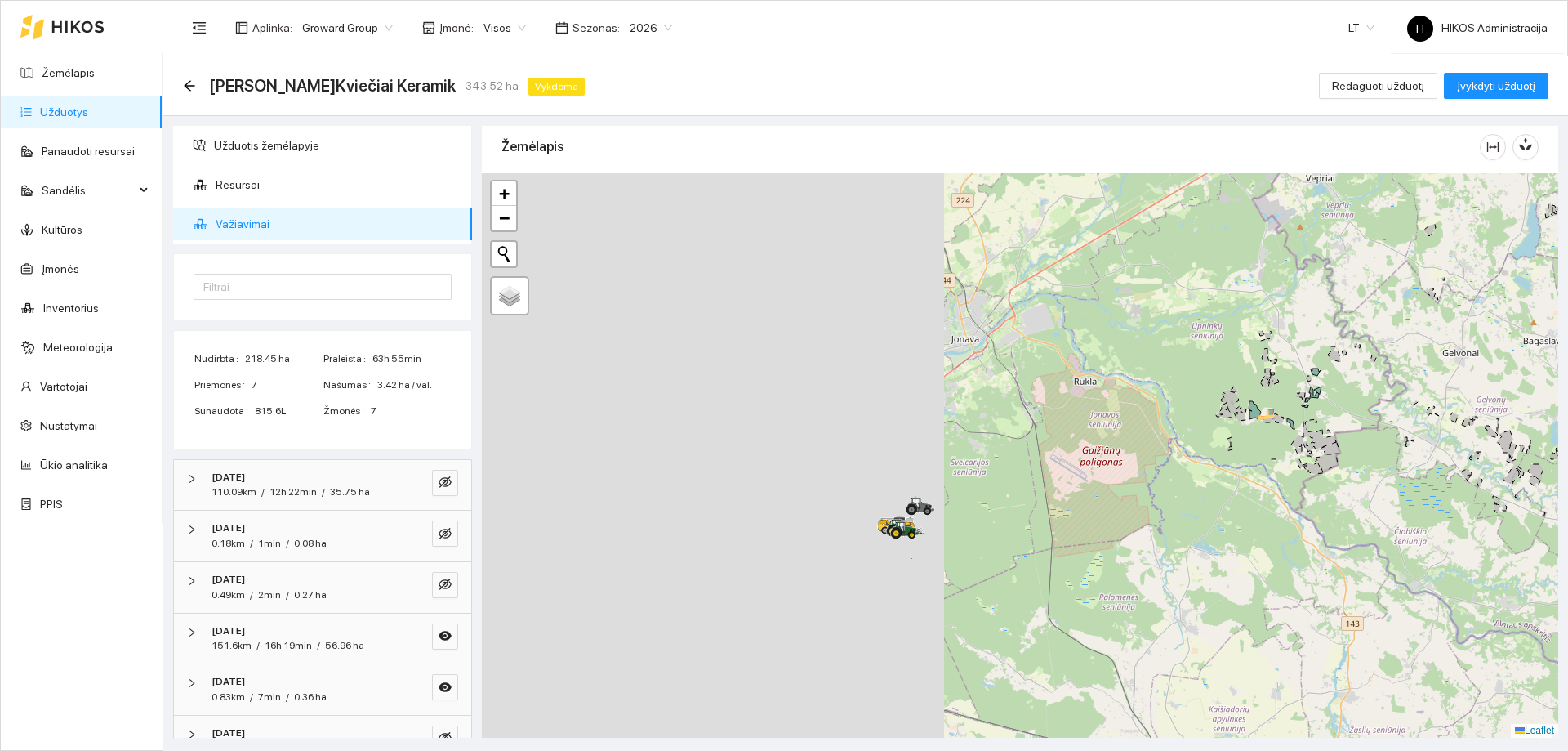
drag, startPoint x: 993, startPoint y: 475, endPoint x: 1250, endPoint y: 435, distance: 260.1
click at [1250, 436] on div at bounding box center [1019, 455] width 1076 height 564
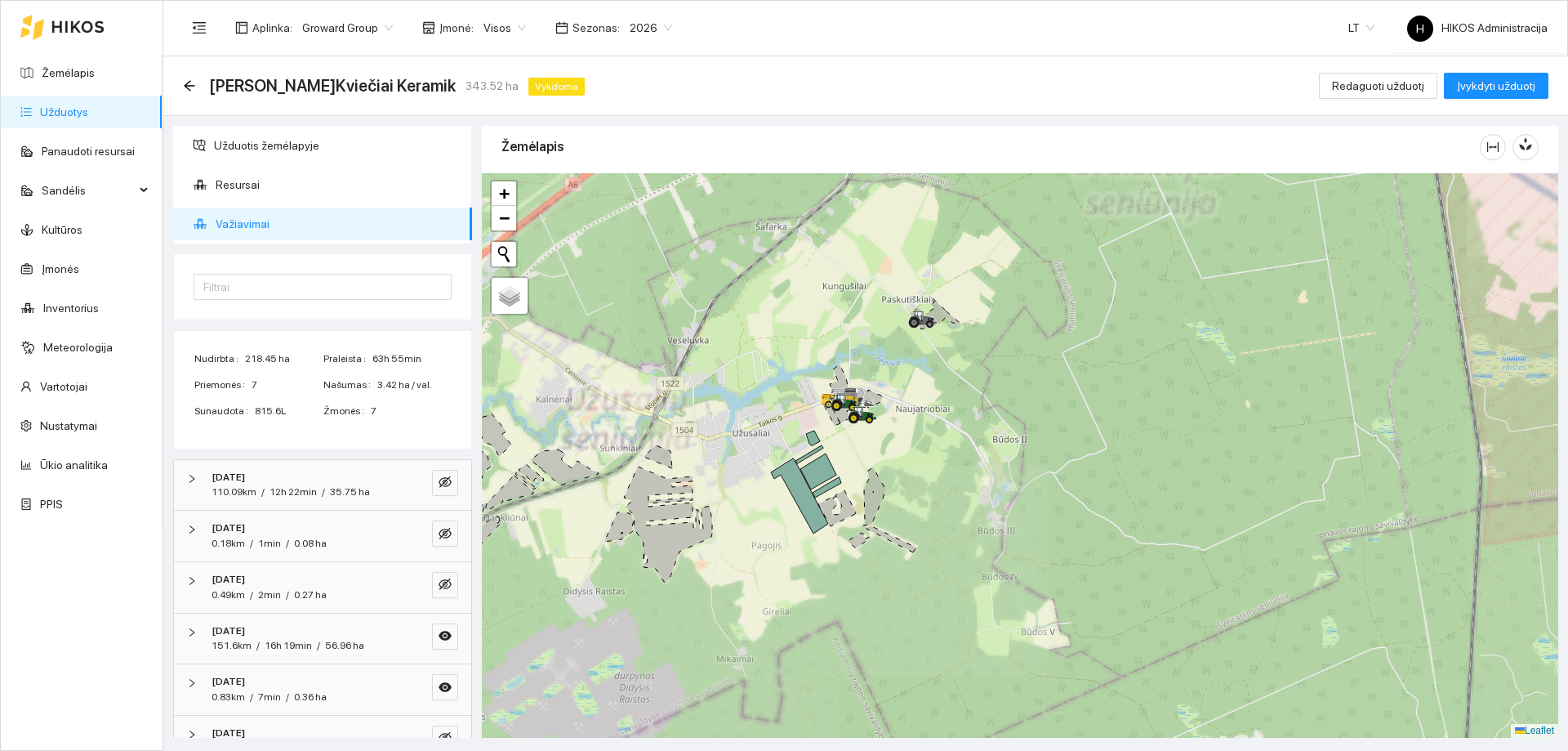
drag, startPoint x: 921, startPoint y: 543, endPoint x: 1005, endPoint y: 536, distance: 84.3
click at [1005, 536] on div at bounding box center [1019, 455] width 1076 height 564
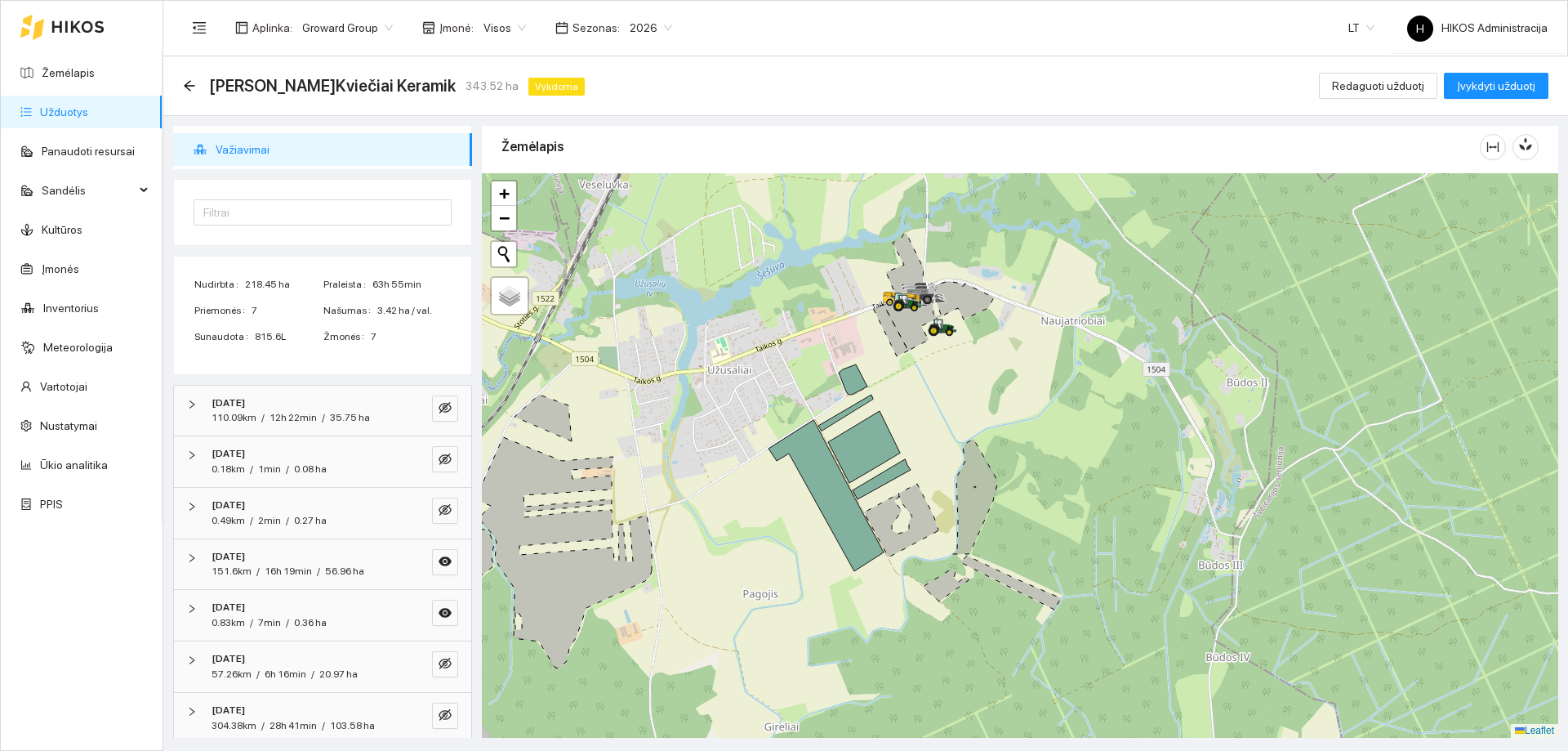
scroll to position [136, 0]
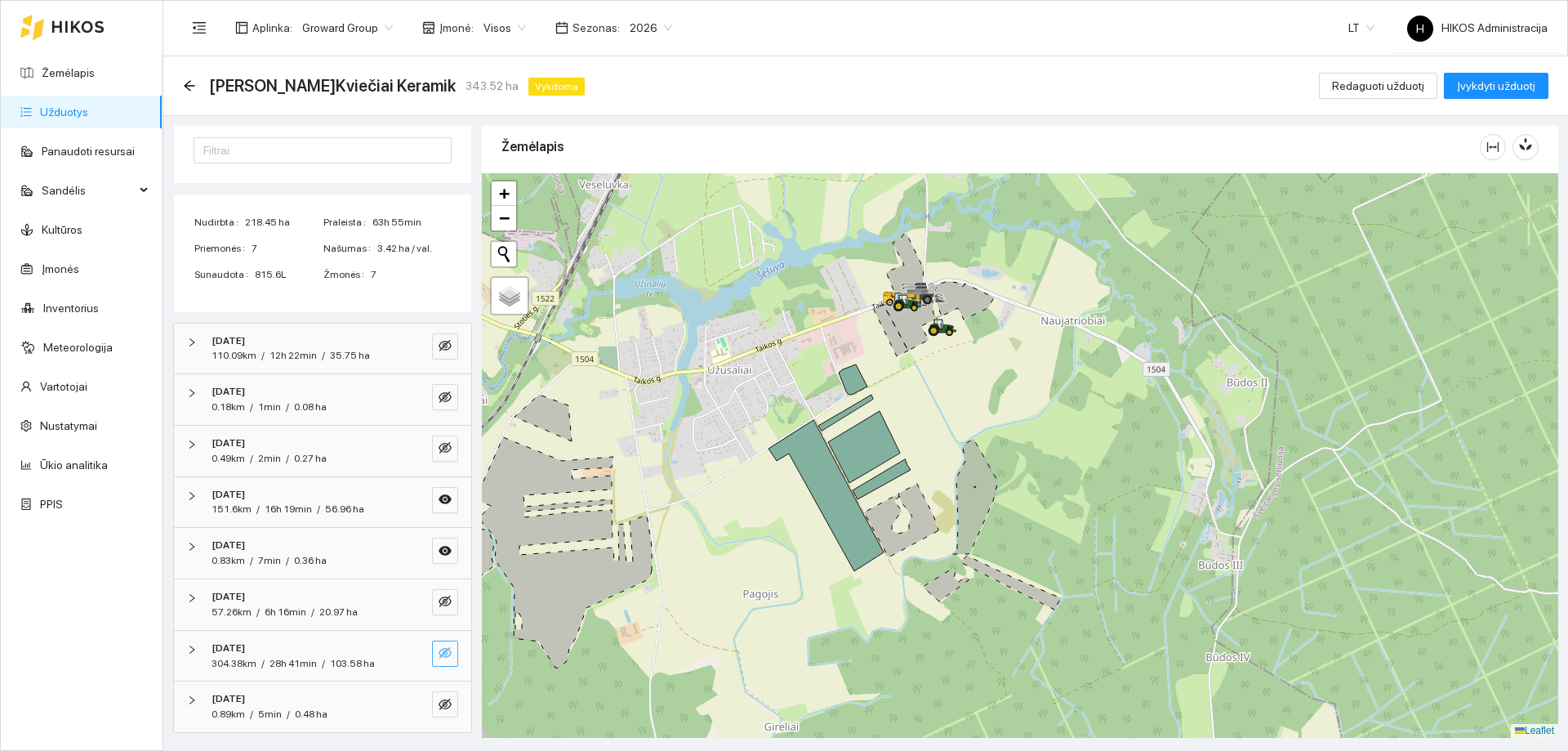
click at [438, 646] on icon "eye-invisible" at bounding box center [444, 652] width 13 height 13
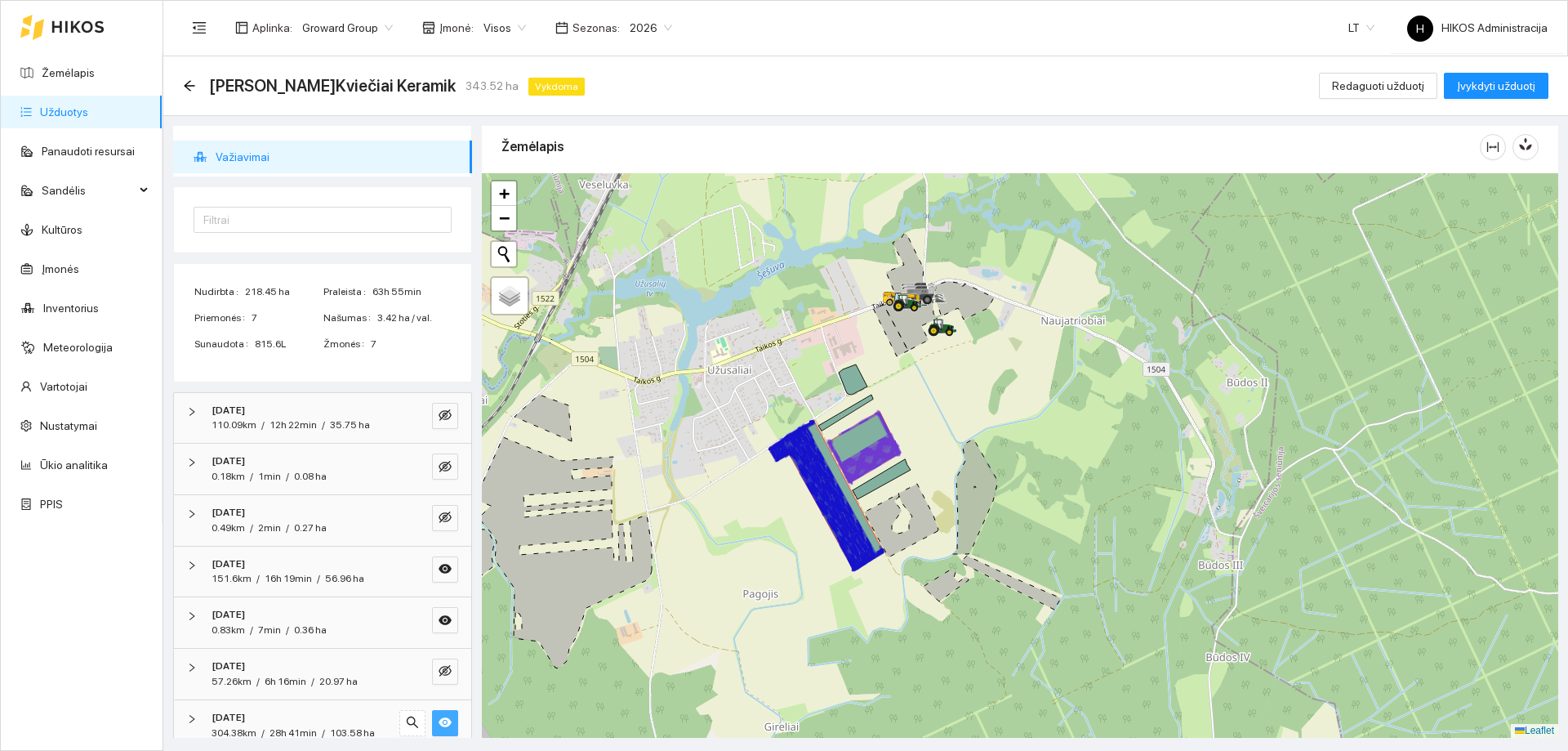
scroll to position [0, 0]
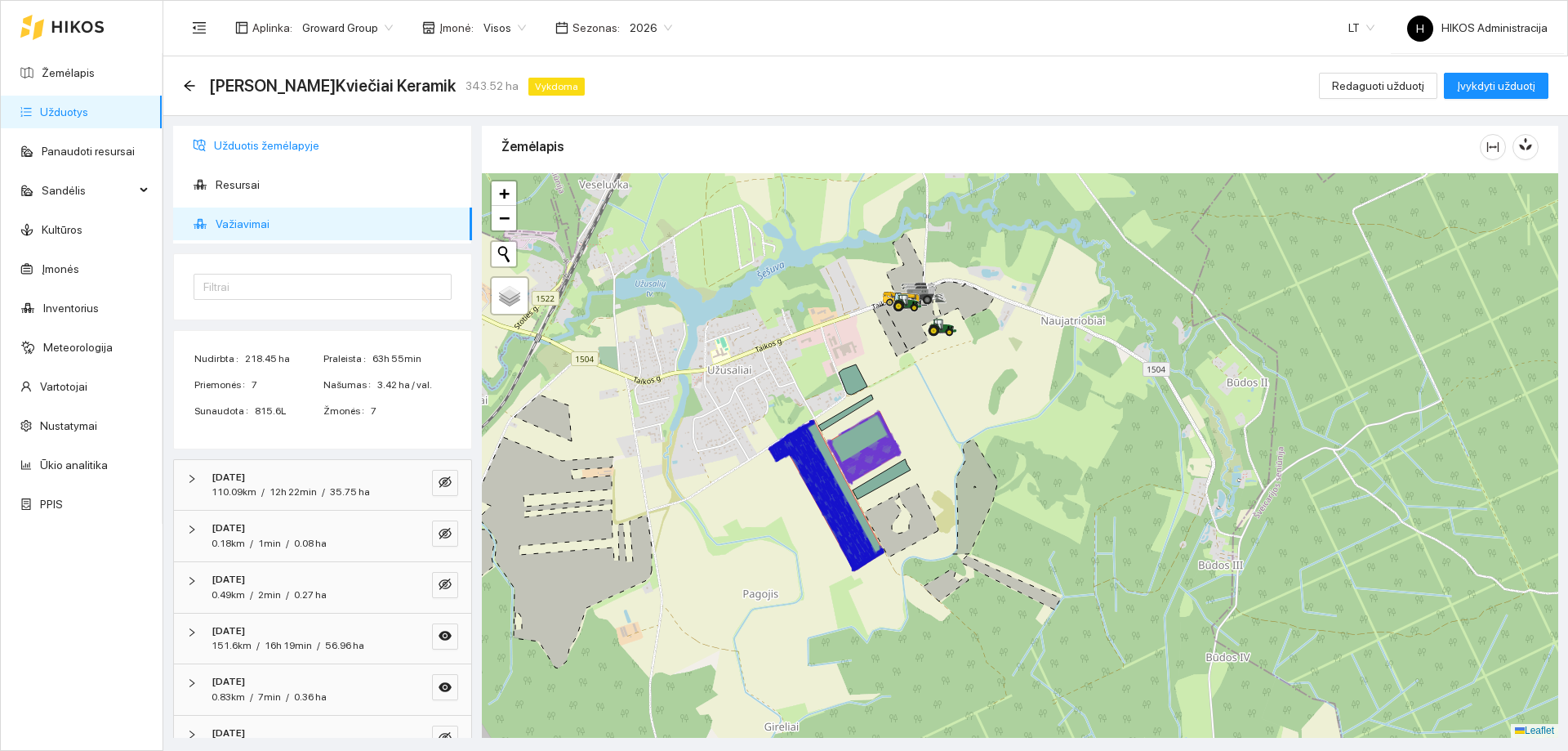
click at [307, 158] on span "Užduotis žemėlapyje" at bounding box center [336, 145] width 245 height 33
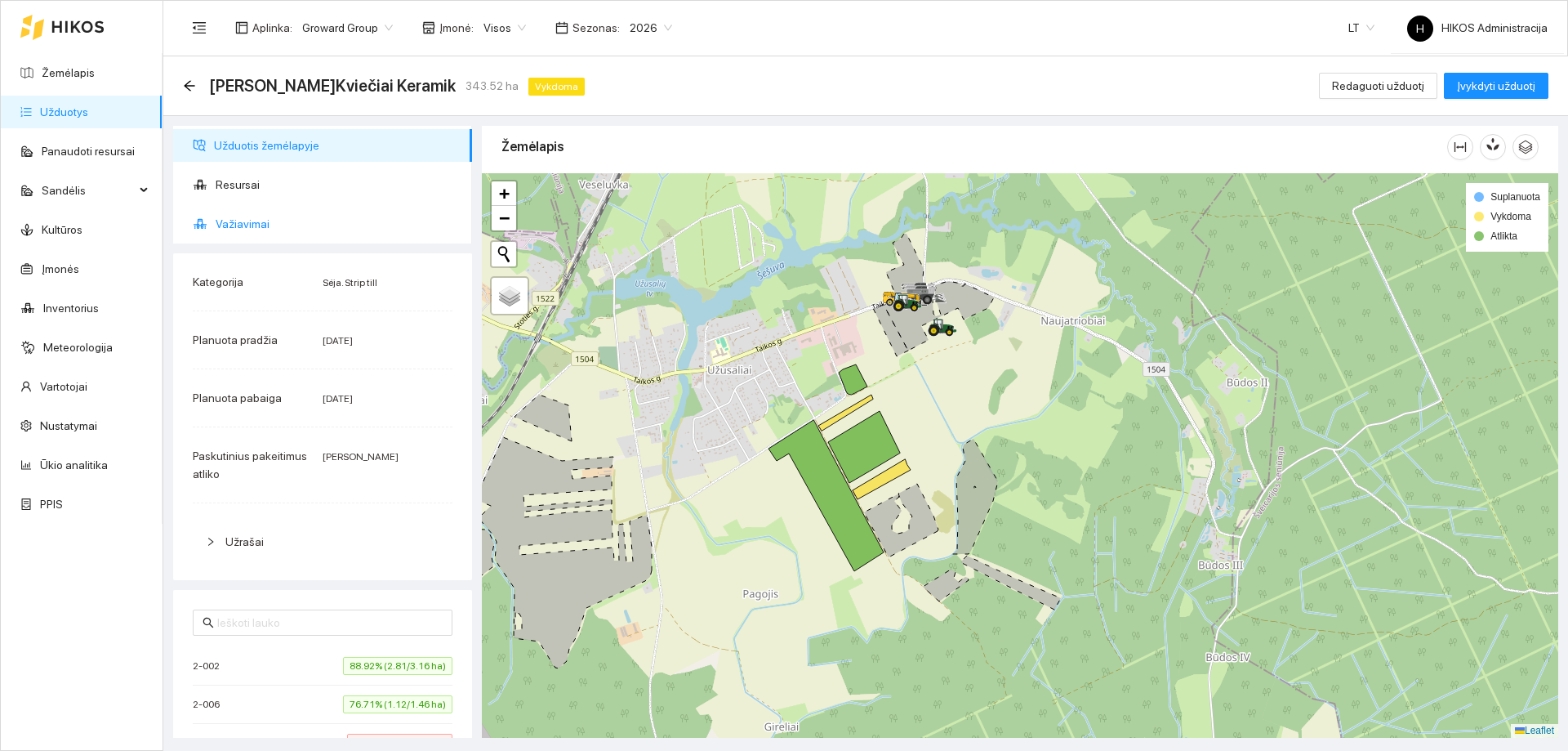
click at [284, 234] on span "Važiavimai" at bounding box center [337, 224] width 244 height 33
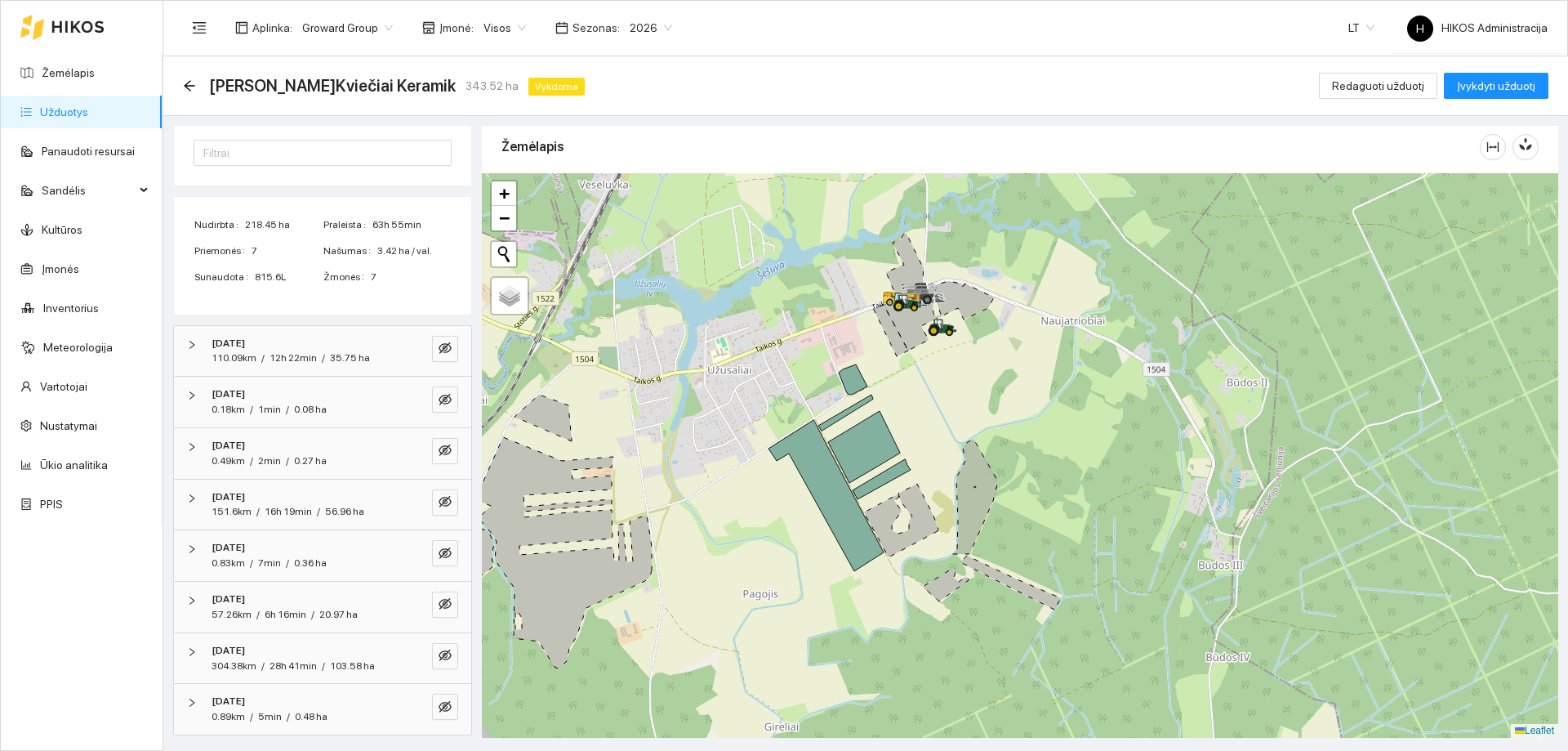
scroll to position [136, 0]
click at [438, 649] on icon "eye-invisible" at bounding box center [444, 652] width 13 height 13
click at [438, 649] on icon "eye" at bounding box center [444, 652] width 13 height 13
click at [438, 598] on icon "eye-invisible" at bounding box center [444, 600] width 13 height 13
click at [438, 652] on icon "eye-invisible" at bounding box center [444, 652] width 13 height 13
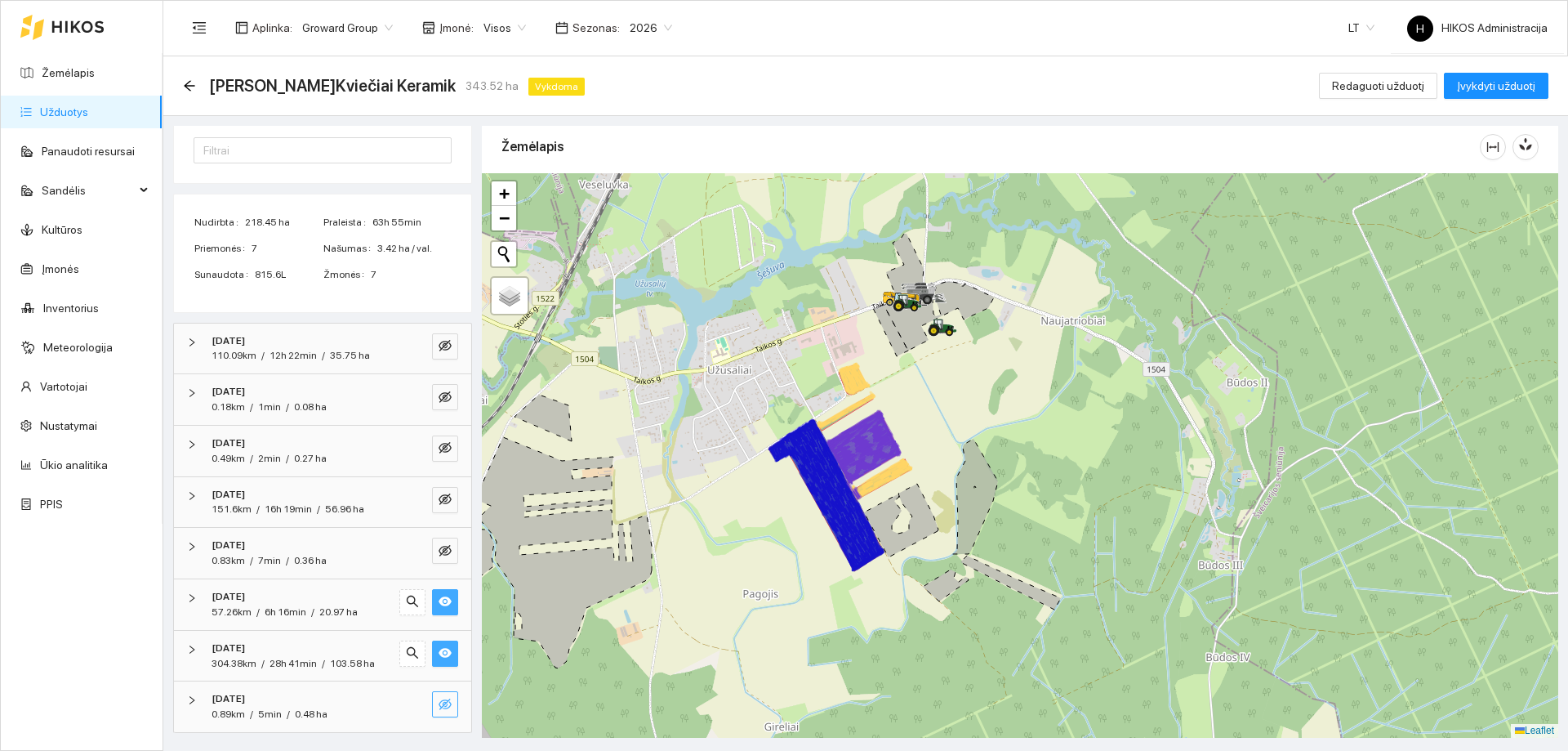
click at [438, 702] on icon "eye-invisible" at bounding box center [444, 703] width 13 height 11
click at [438, 550] on icon "eye-invisible" at bounding box center [444, 550] width 13 height 11
click at [413, 550] on button "button" at bounding box center [413, 551] width 26 height 26
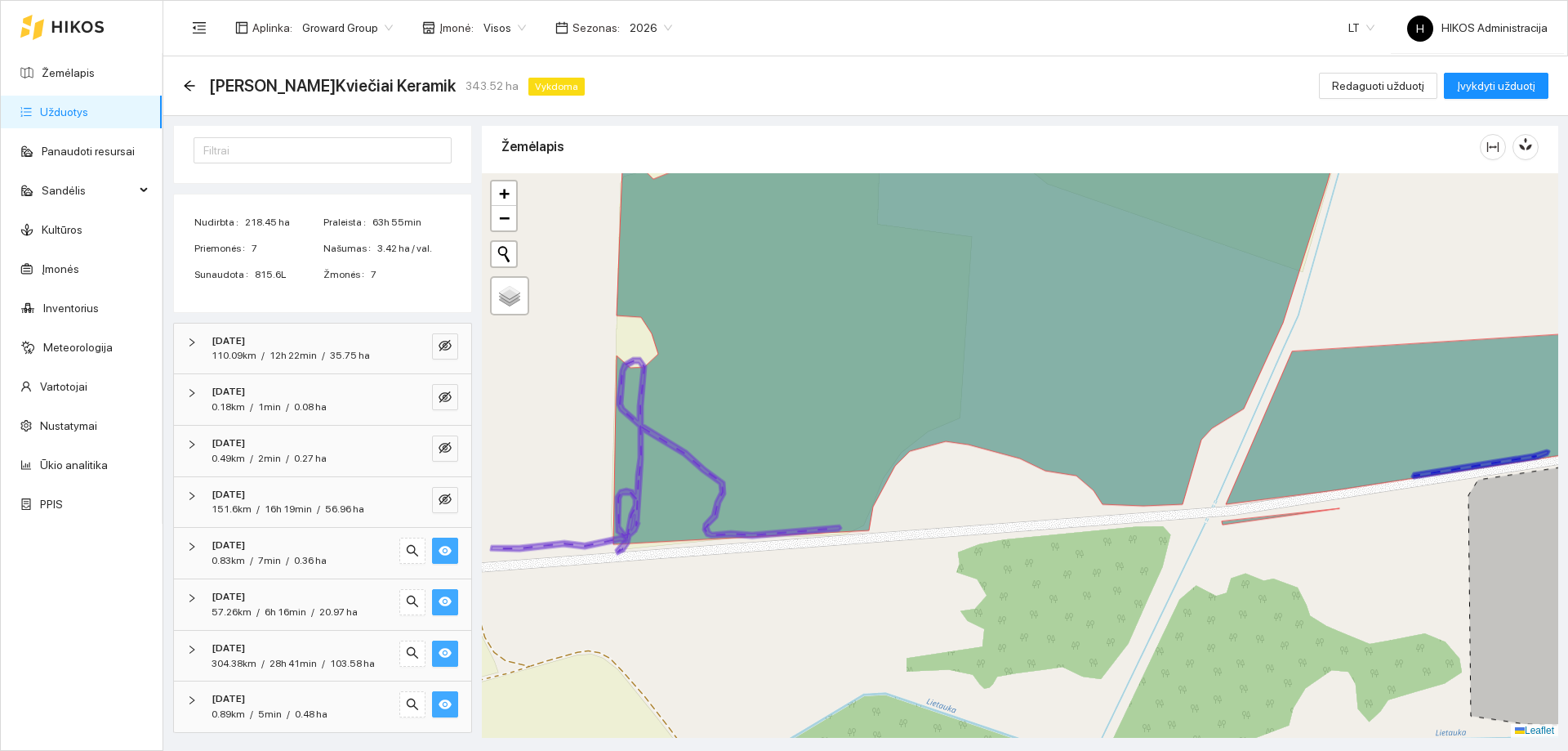
click at [438, 549] on icon "eye" at bounding box center [444, 550] width 13 height 10
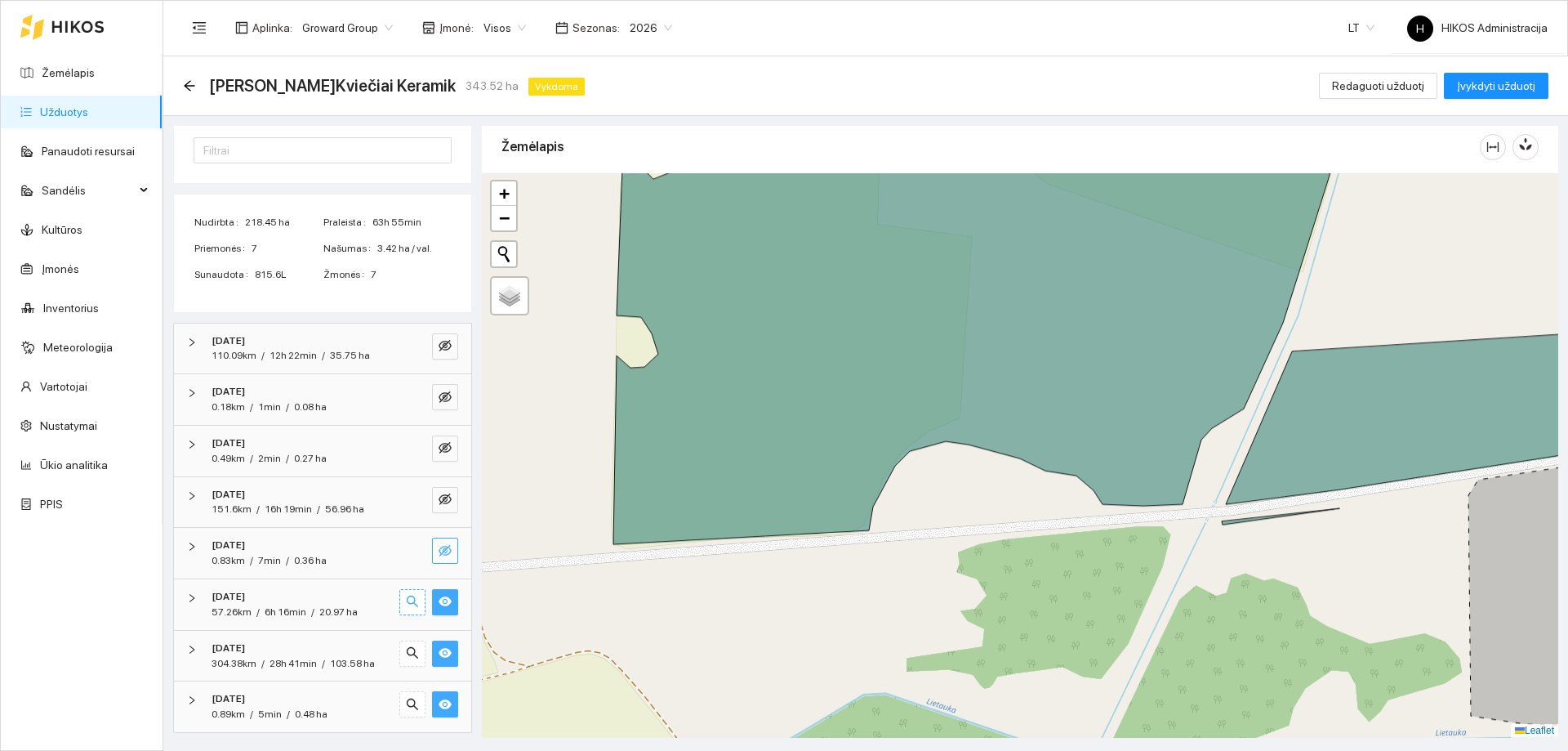
click at [406, 594] on button "button" at bounding box center [413, 602] width 26 height 26
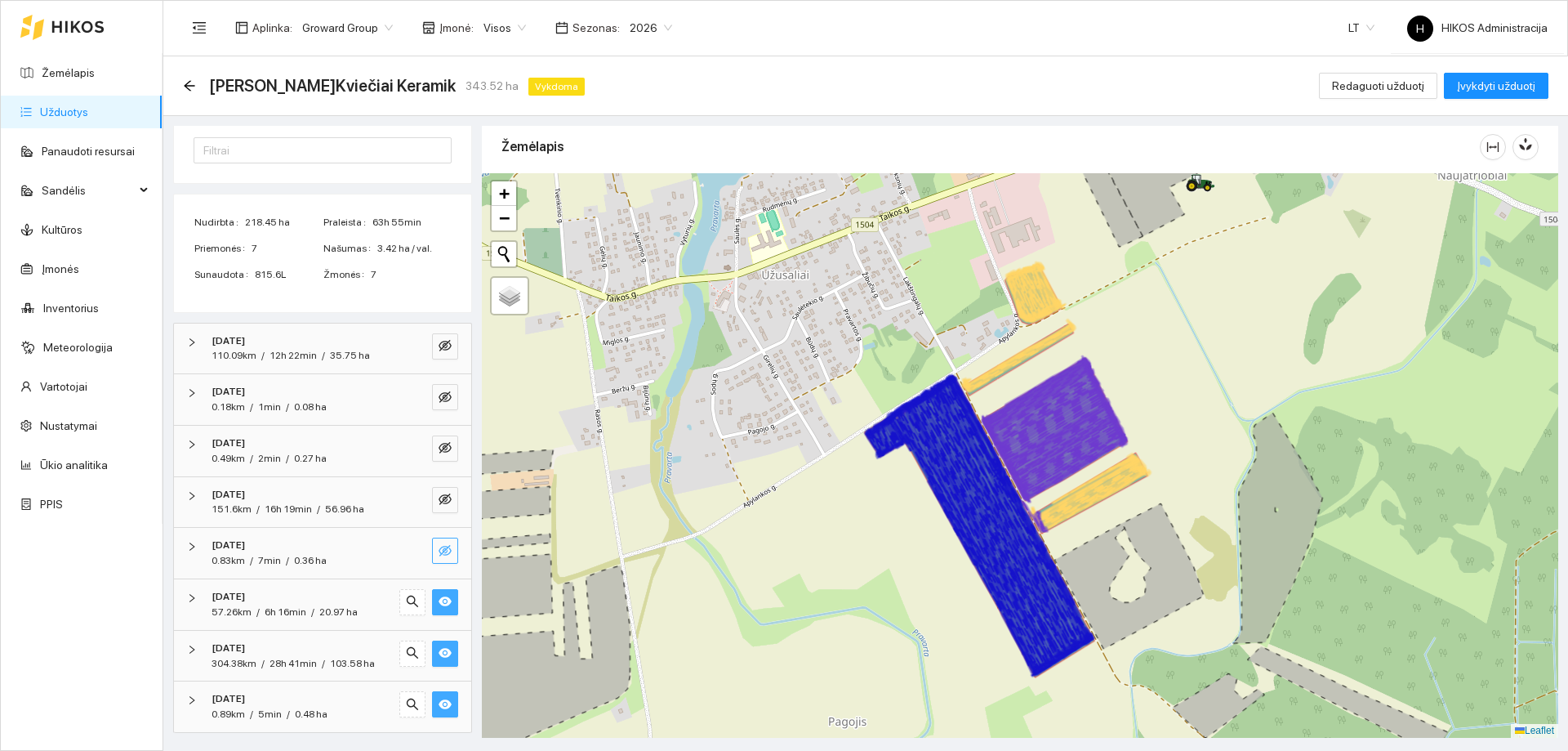
click at [436, 590] on button "button" at bounding box center [445, 602] width 26 height 26
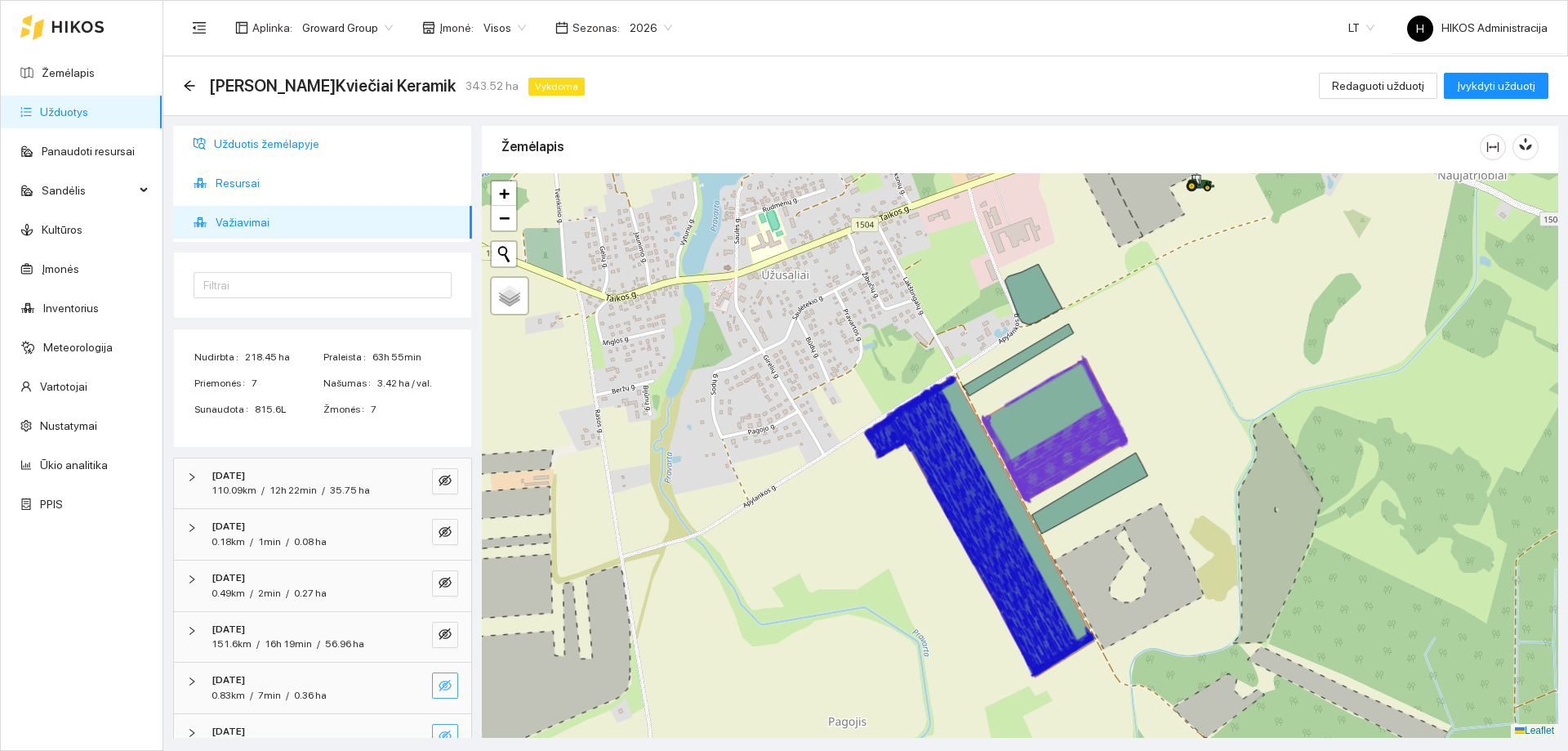
scroll to position [0, 0]
click at [311, 159] on span "Užduotis žemėlapyje" at bounding box center [336, 145] width 245 height 33
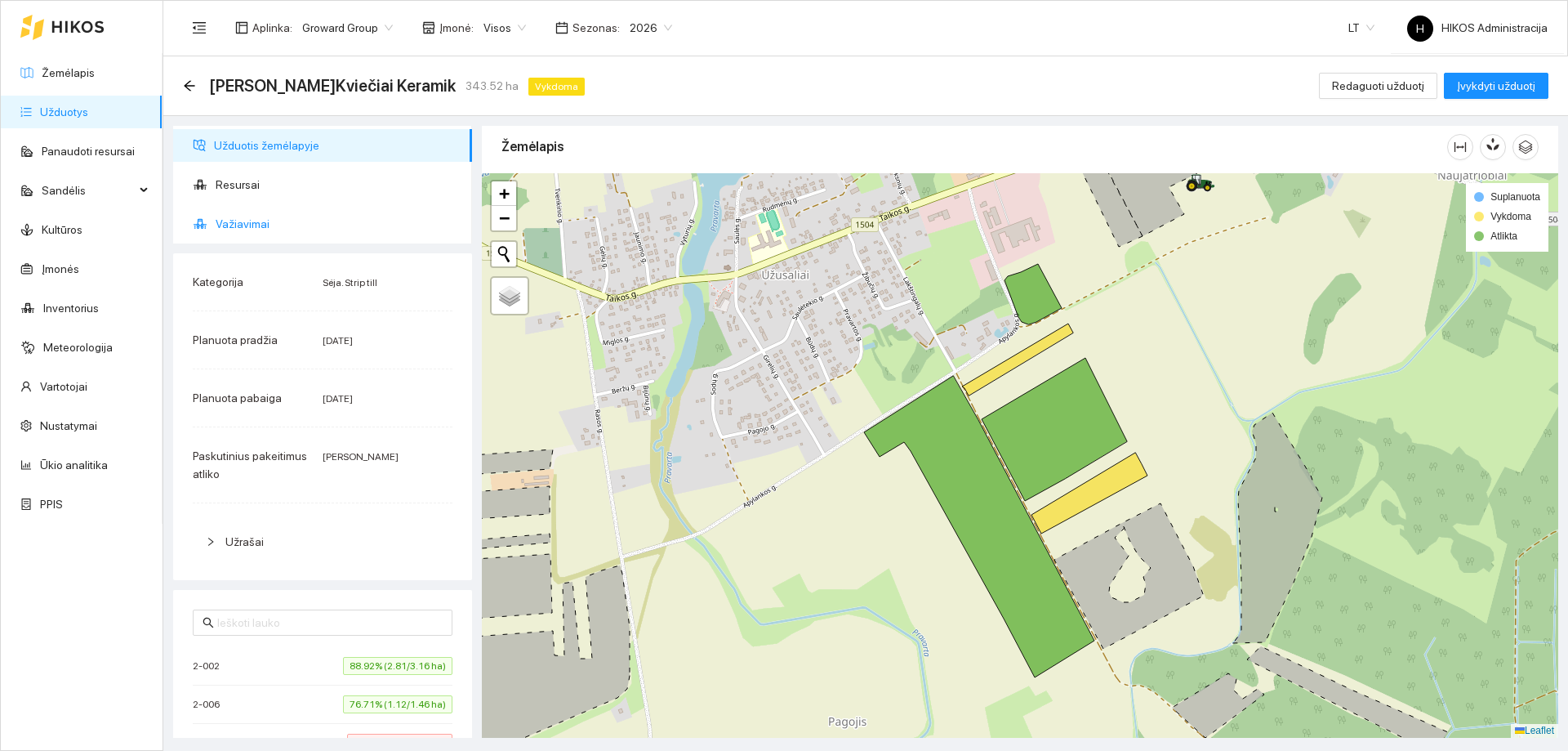
click at [326, 224] on span "Važiavimai" at bounding box center [337, 224] width 244 height 33
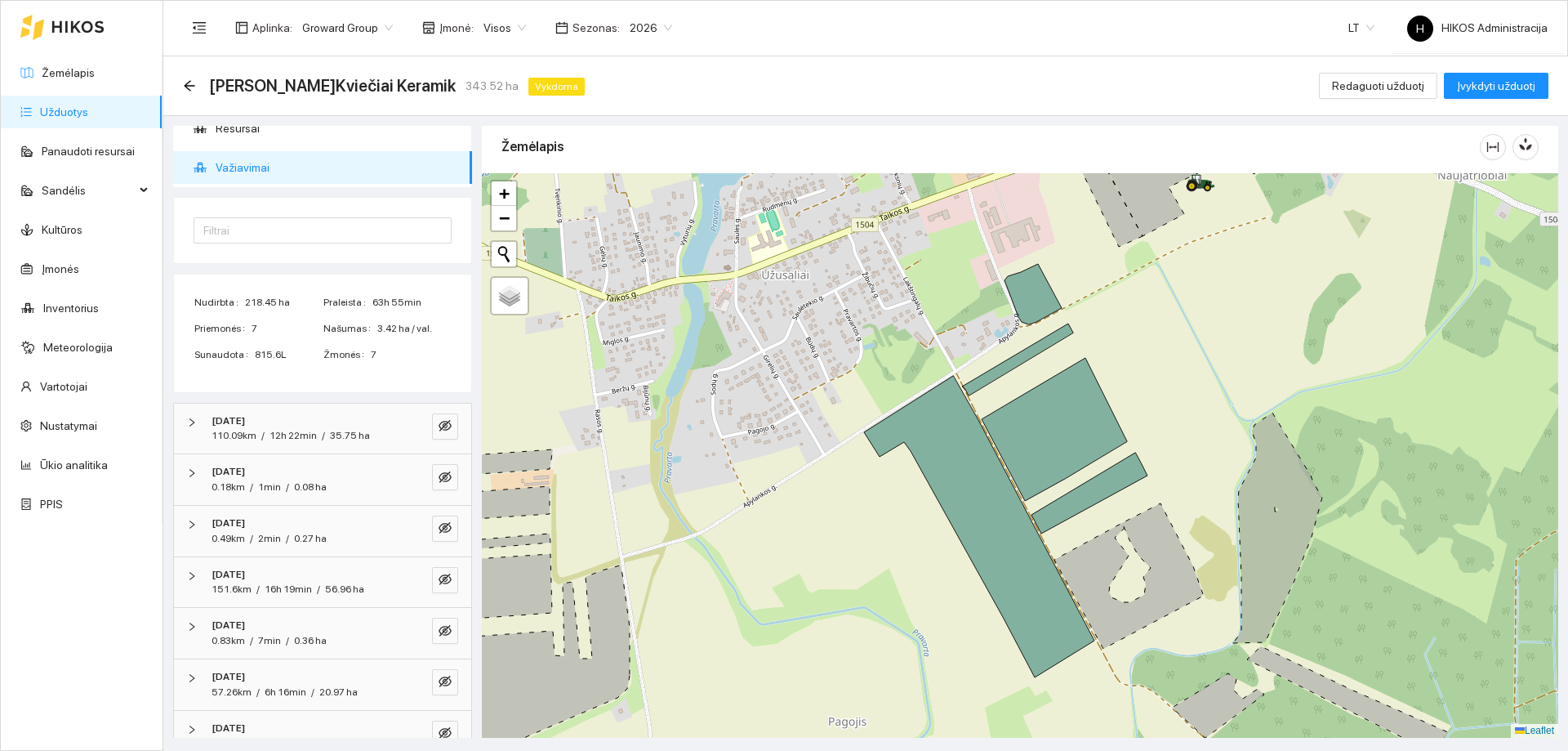
scroll to position [136, 0]
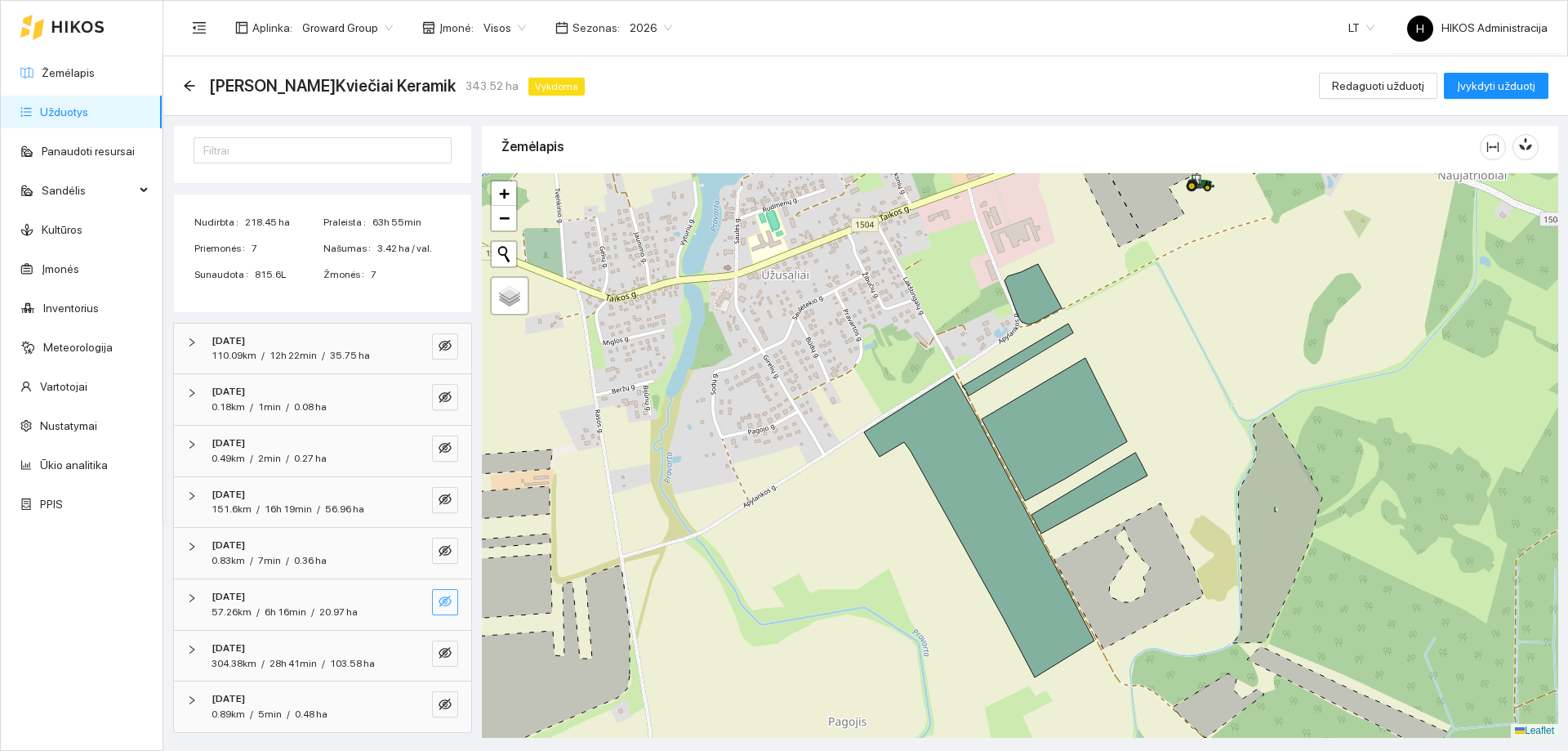
click at [441, 598] on button "button" at bounding box center [445, 602] width 26 height 26
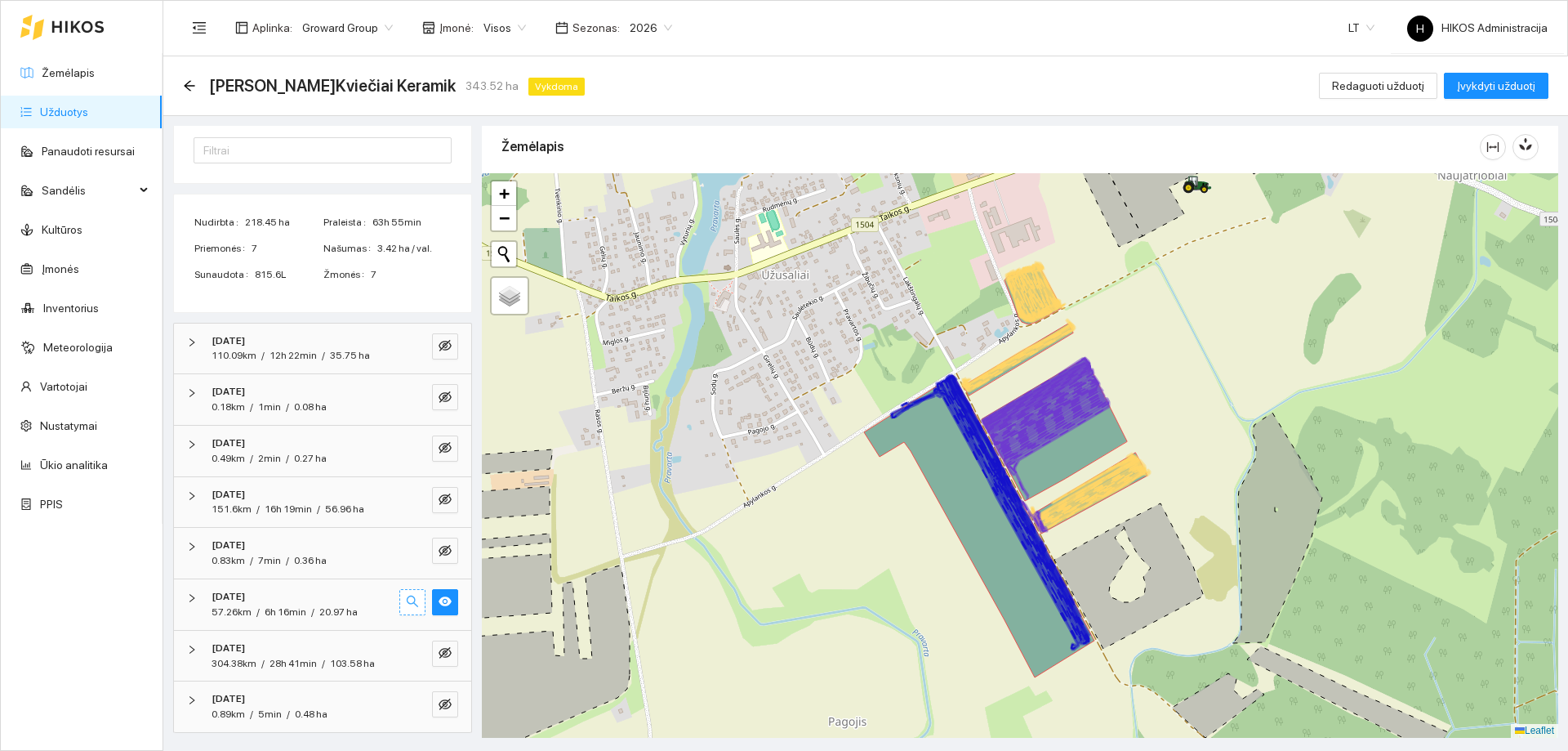
click at [406, 601] on icon "search" at bounding box center [412, 600] width 13 height 13
click at [438, 600] on icon "eye" at bounding box center [444, 601] width 13 height 10
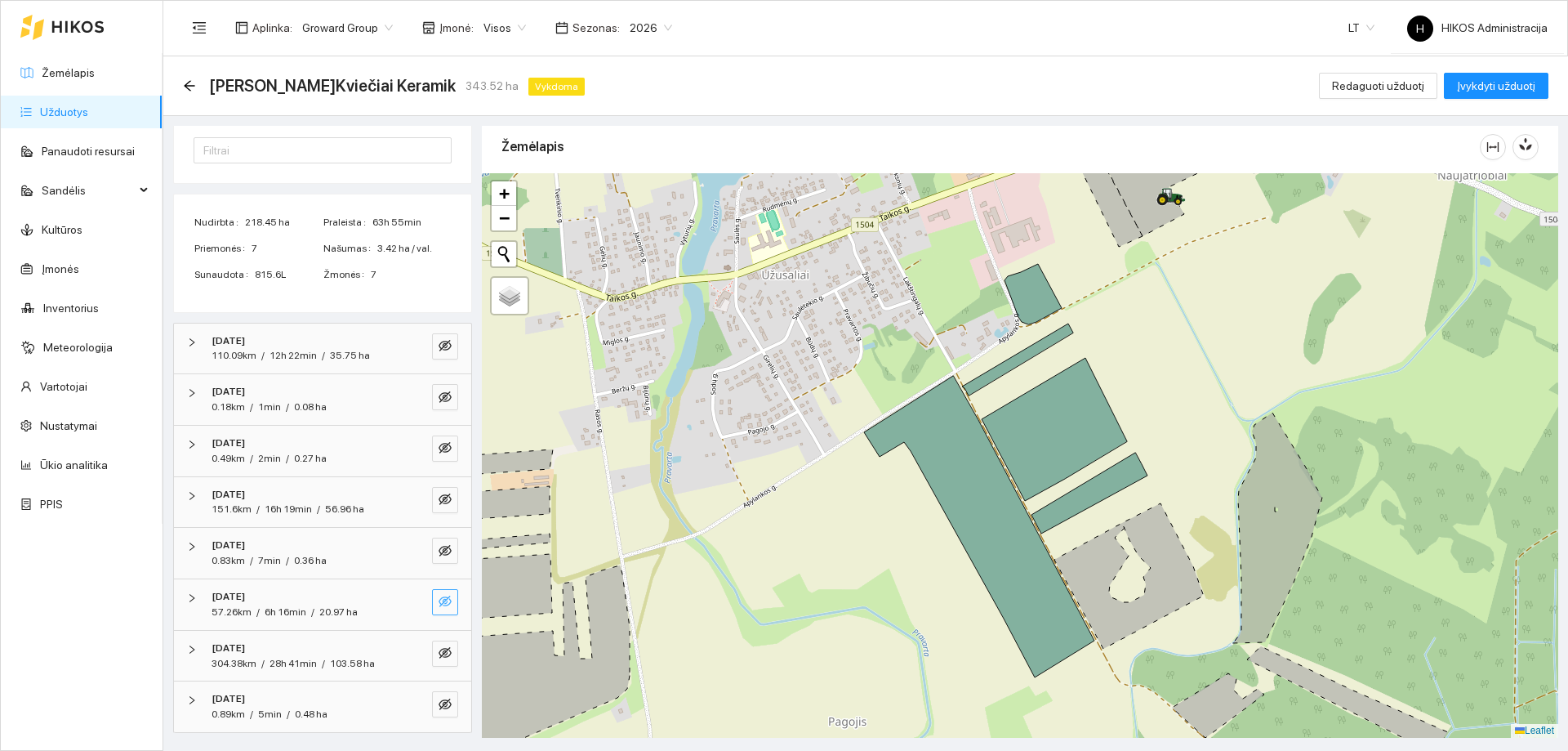
click at [438, 600] on icon "eye-invisible" at bounding box center [444, 600] width 13 height 11
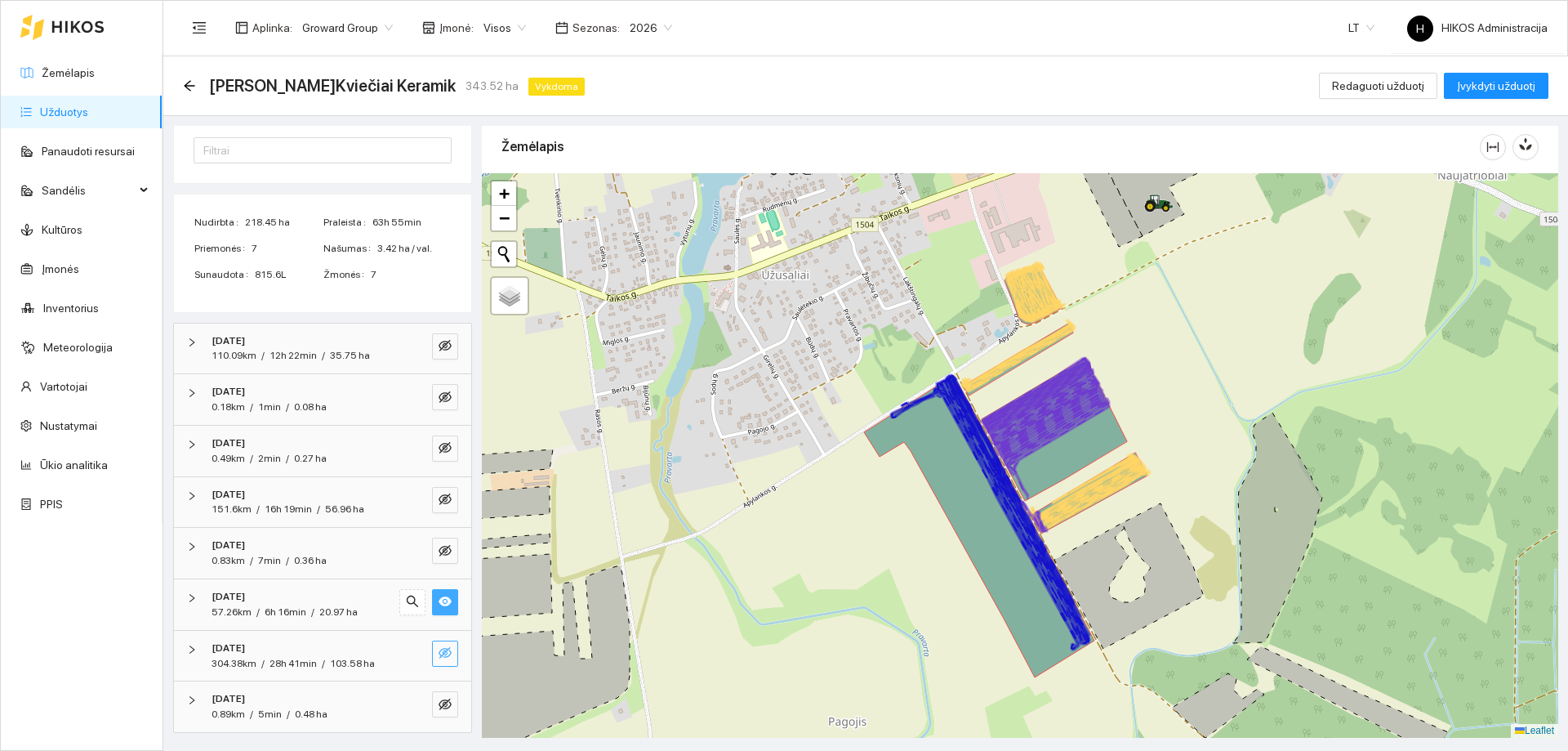
click at [438, 652] on icon "eye-invisible" at bounding box center [444, 652] width 13 height 13
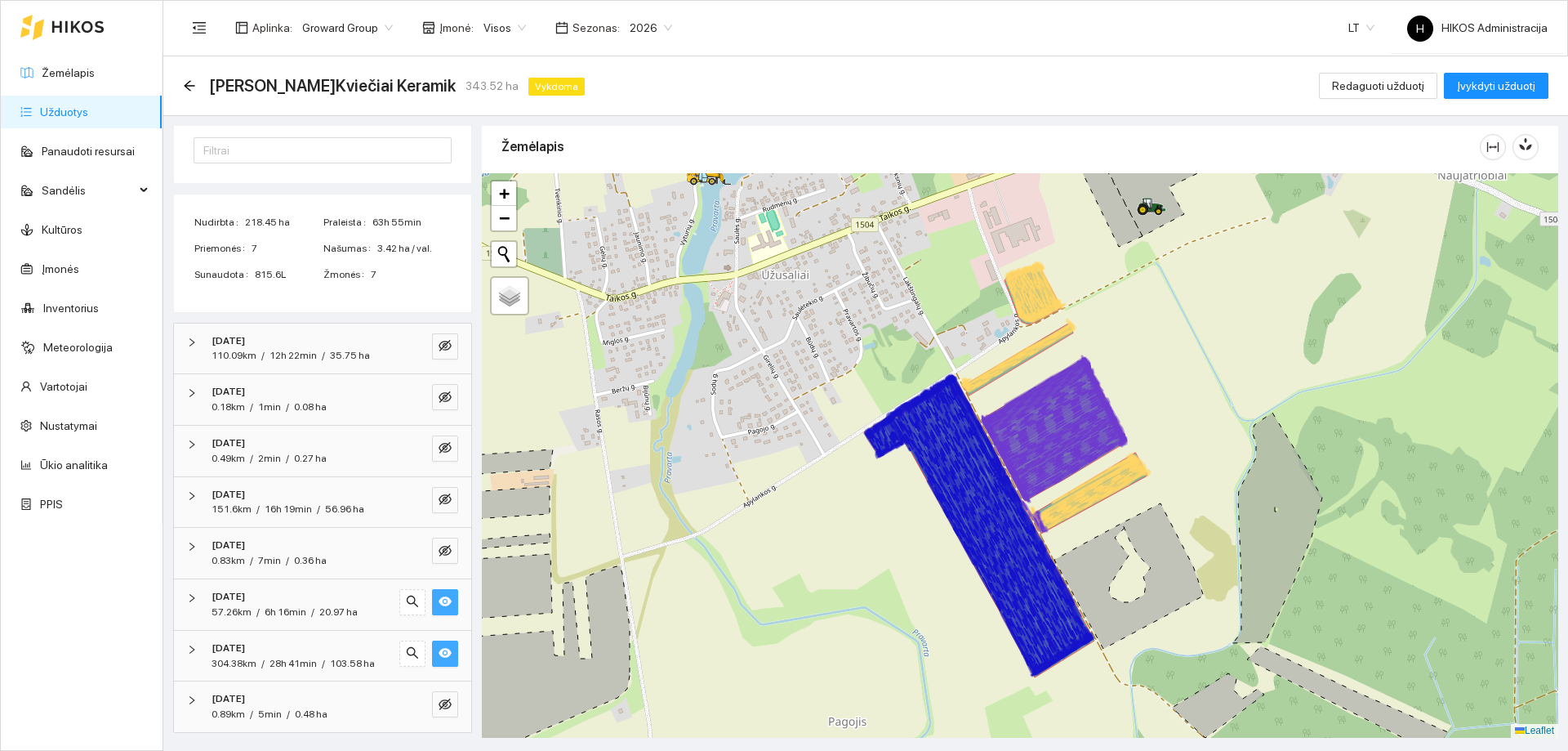
click at [438, 652] on icon "eye" at bounding box center [444, 652] width 13 height 10
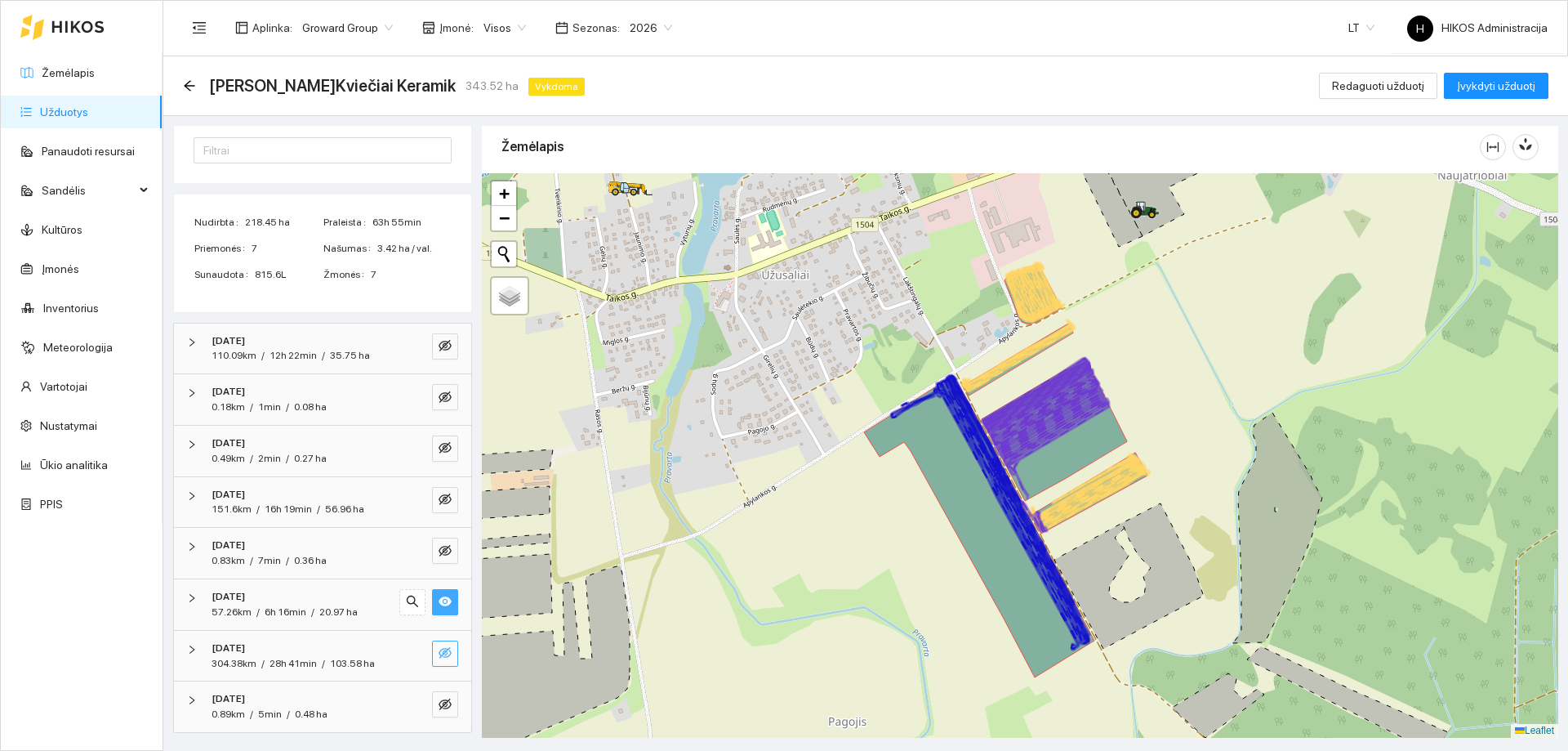
click at [438, 600] on icon "eye" at bounding box center [444, 601] width 13 height 10
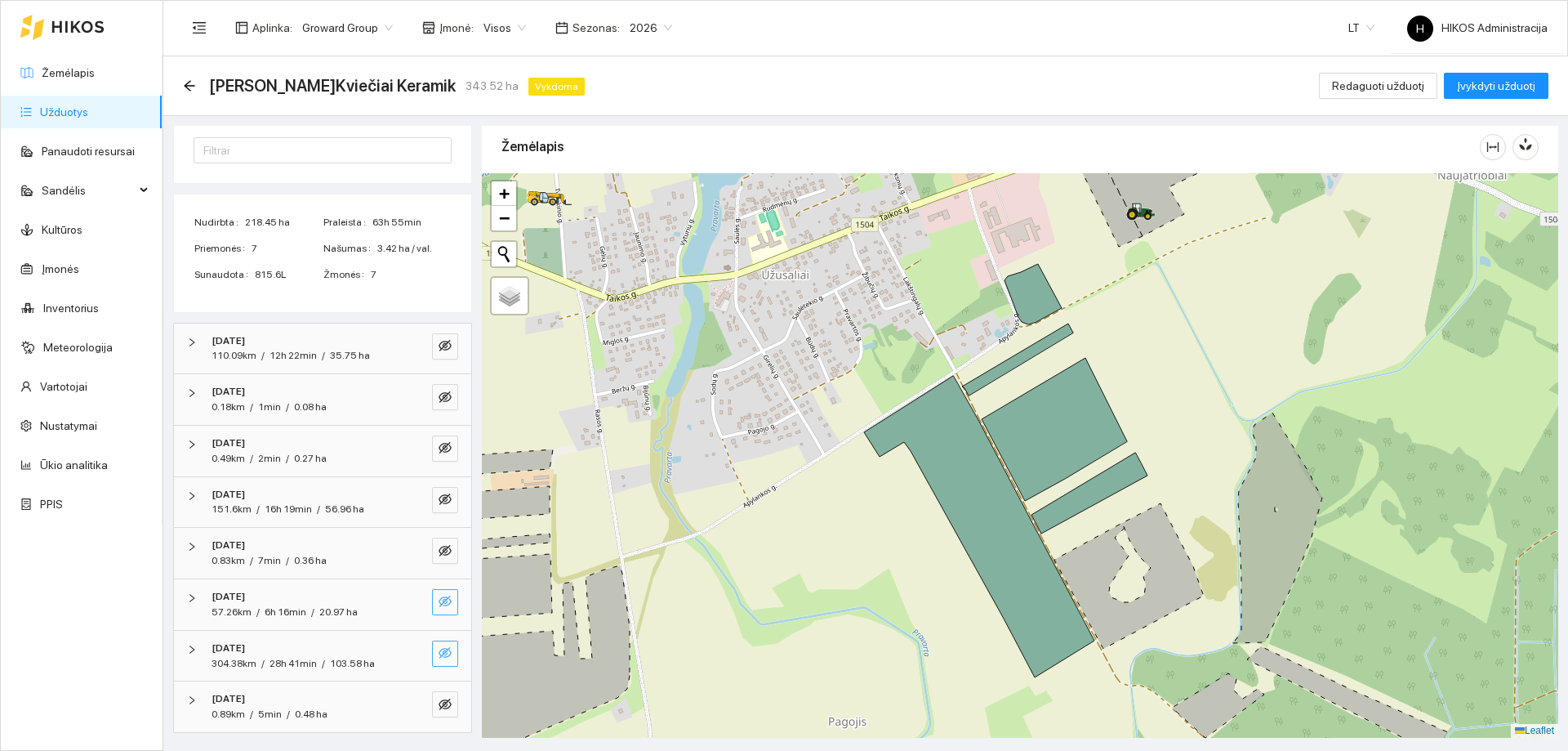
click at [438, 653] on icon "eye-invisible" at bounding box center [444, 652] width 13 height 13
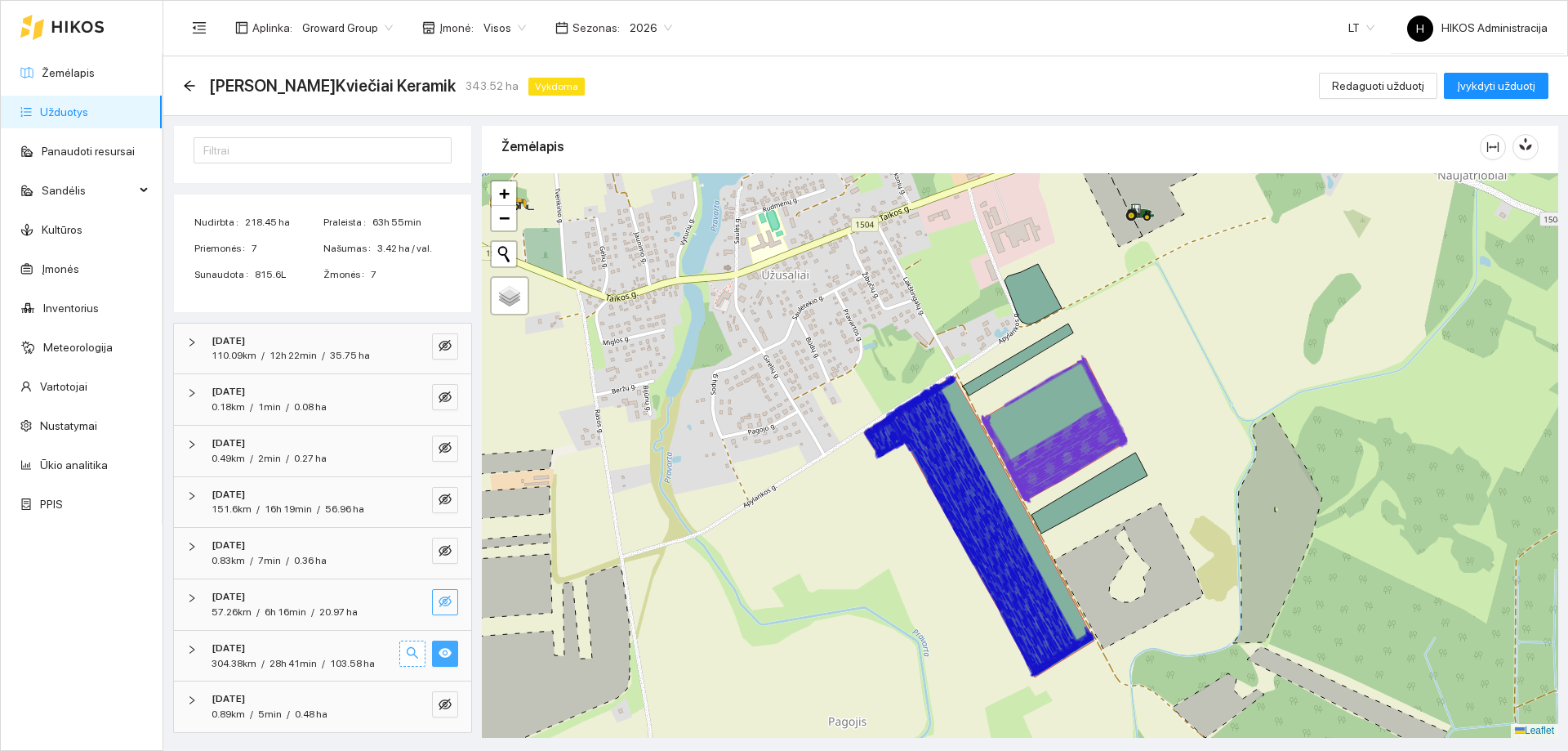
click at [406, 653] on icon "search" at bounding box center [412, 652] width 13 height 13
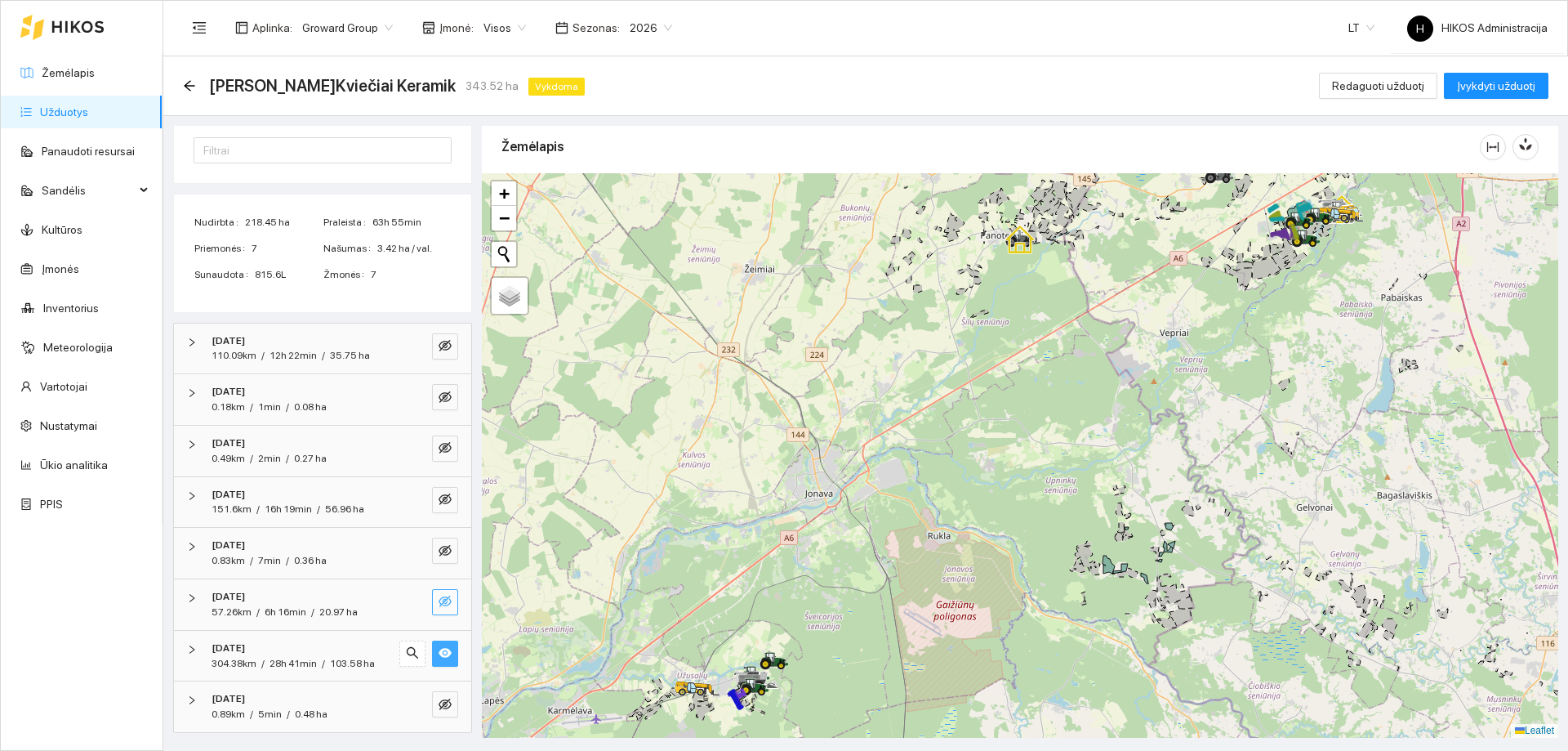
click at [438, 653] on icon "eye" at bounding box center [444, 652] width 13 height 10
click at [438, 652] on icon "eye-invisible" at bounding box center [444, 652] width 13 height 11
click at [407, 655] on icon "search" at bounding box center [412, 652] width 11 height 11
click at [438, 698] on icon "eye-invisible" at bounding box center [444, 703] width 13 height 13
click at [438, 654] on icon "eye" at bounding box center [444, 652] width 13 height 10
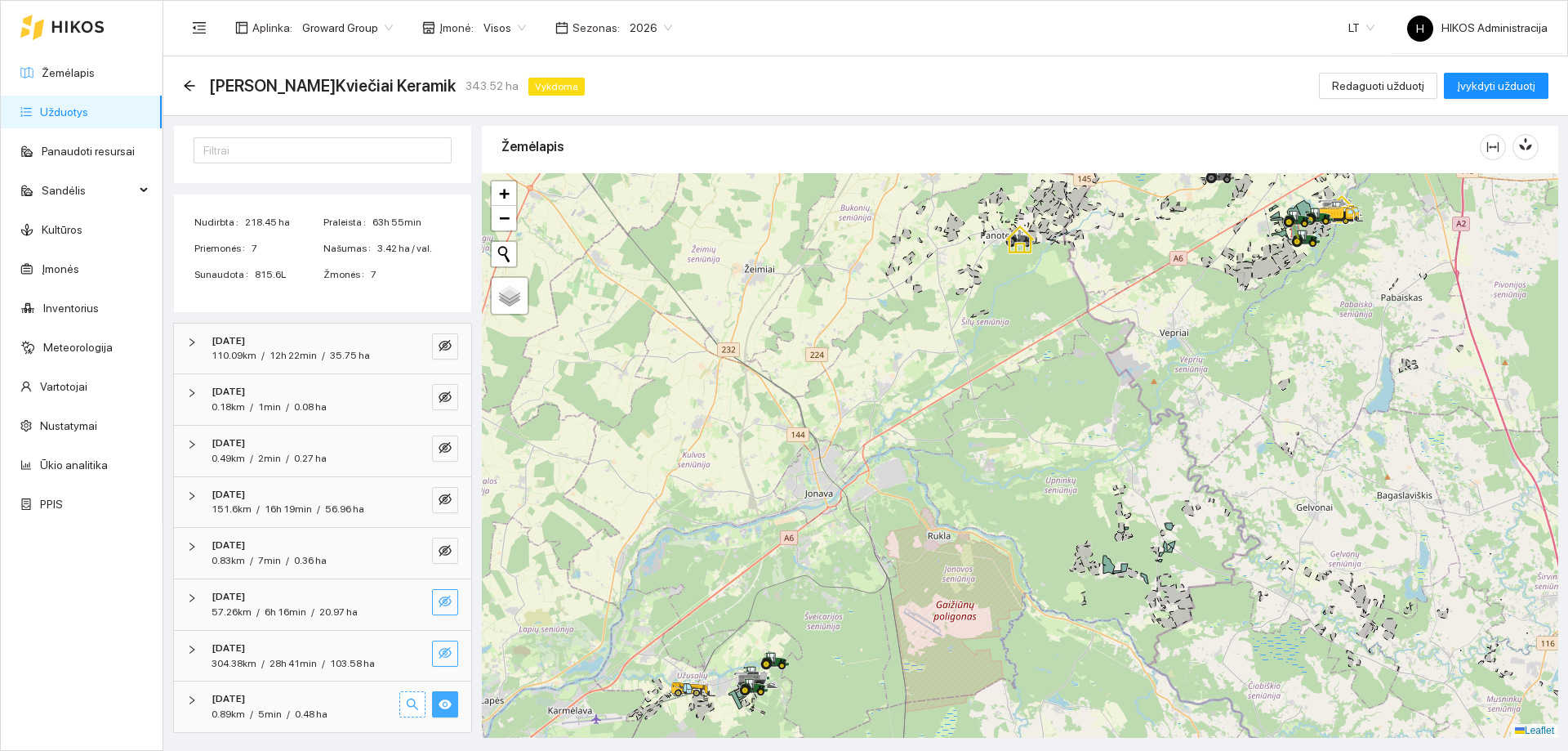
click at [407, 705] on icon "search" at bounding box center [412, 703] width 11 height 11
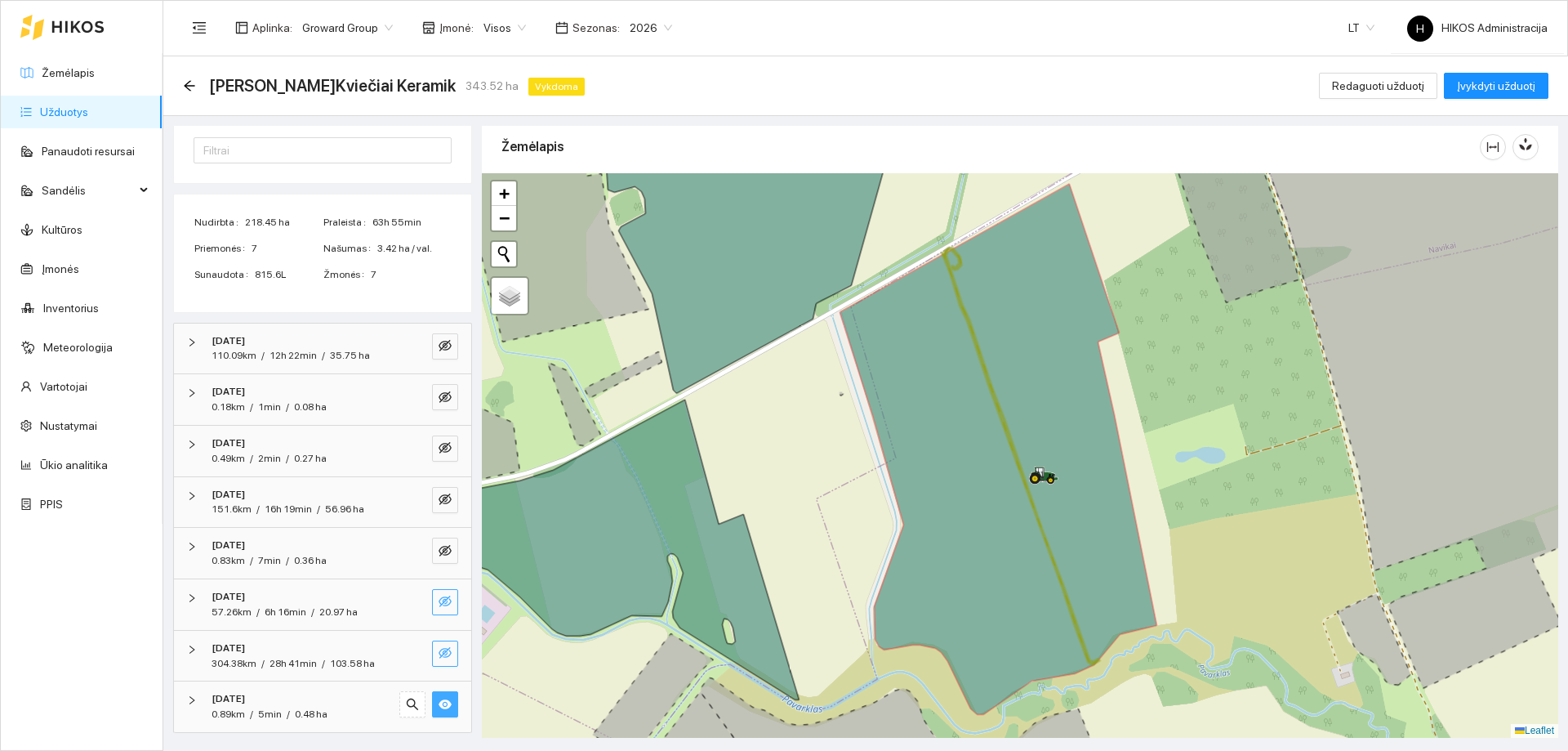
click at [962, 524] on icon at bounding box center [998, 449] width 317 height 530
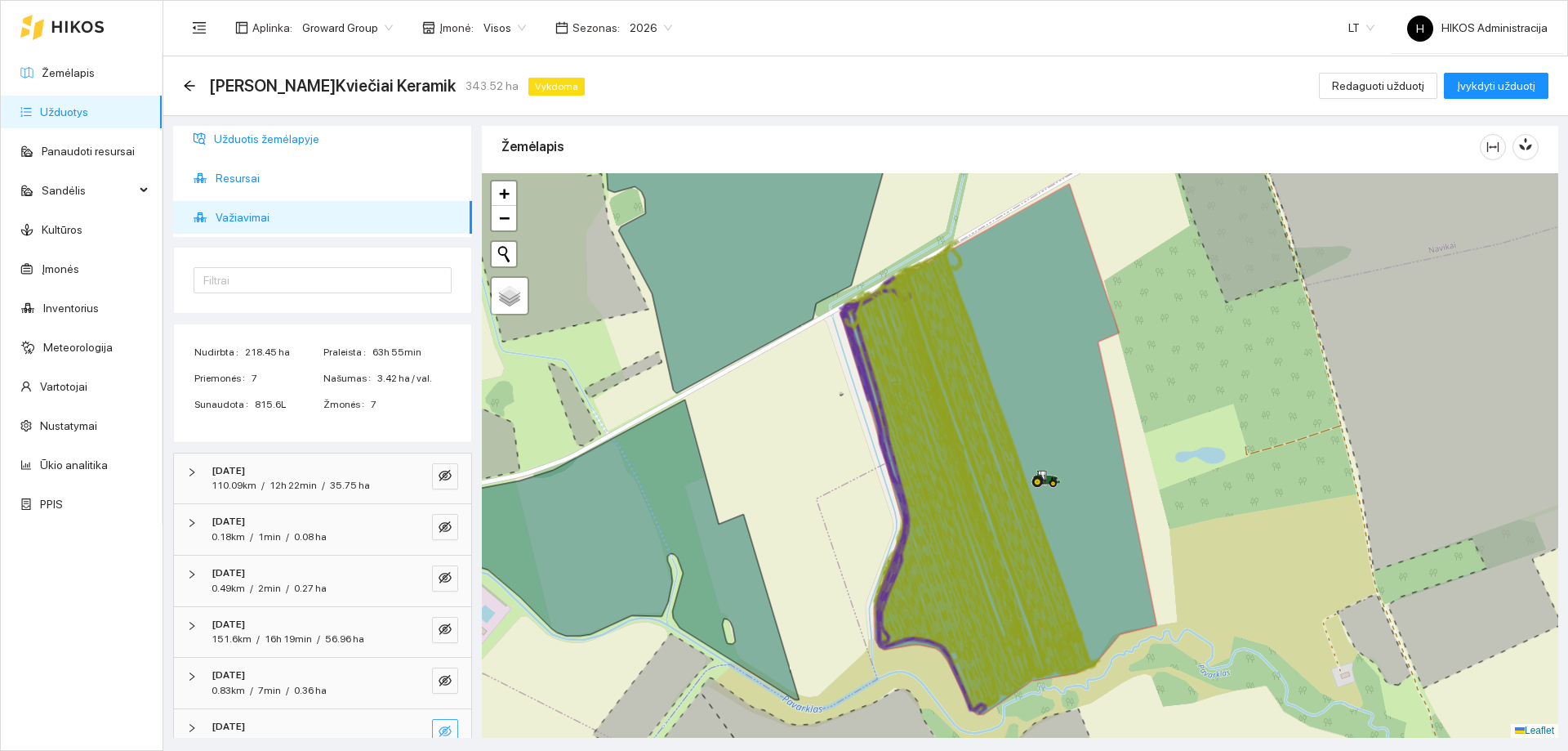
scroll to position [0, 0]
click at [271, 151] on span "Užduotis žemėlapyje" at bounding box center [336, 145] width 245 height 33
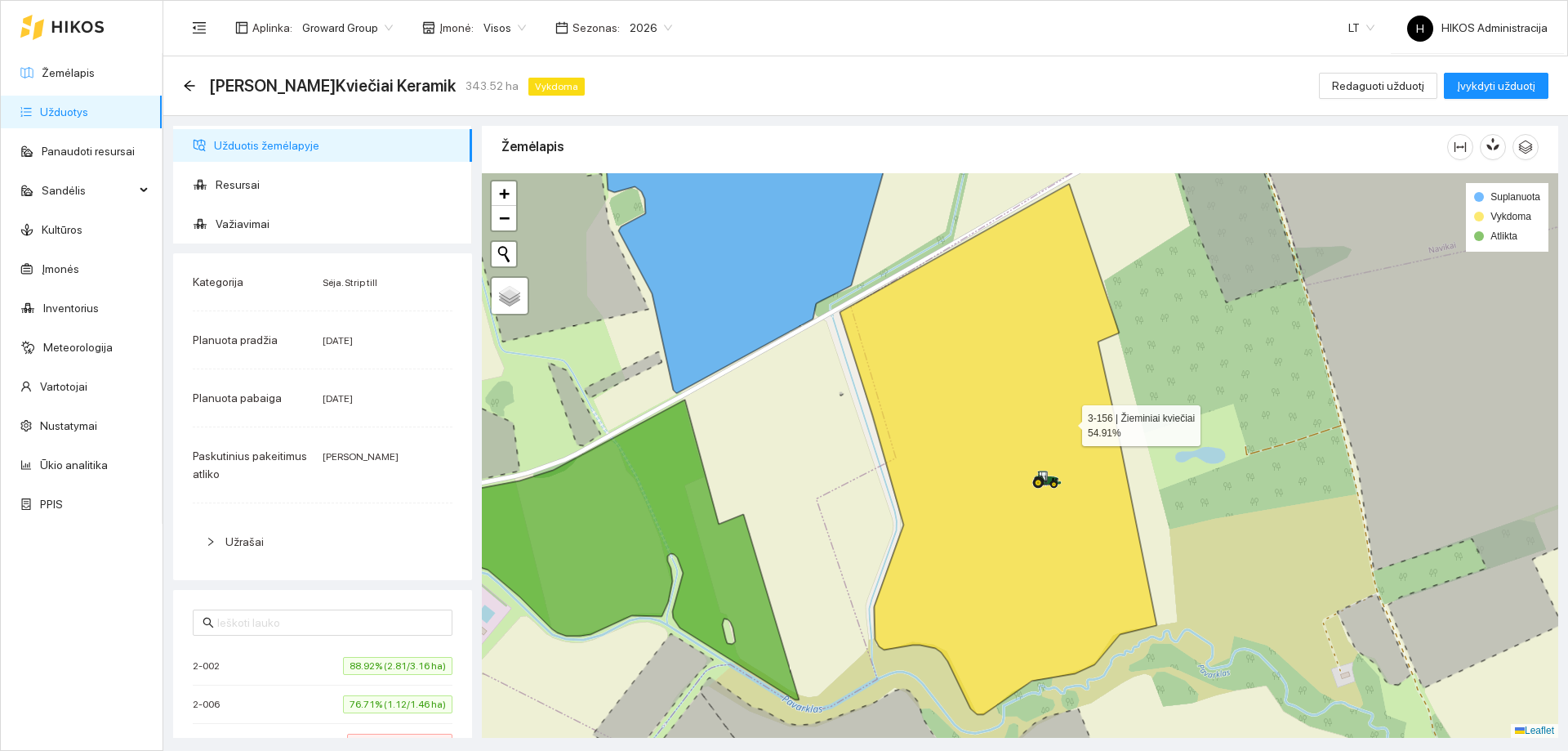
click at [1067, 422] on icon at bounding box center [998, 449] width 317 height 530
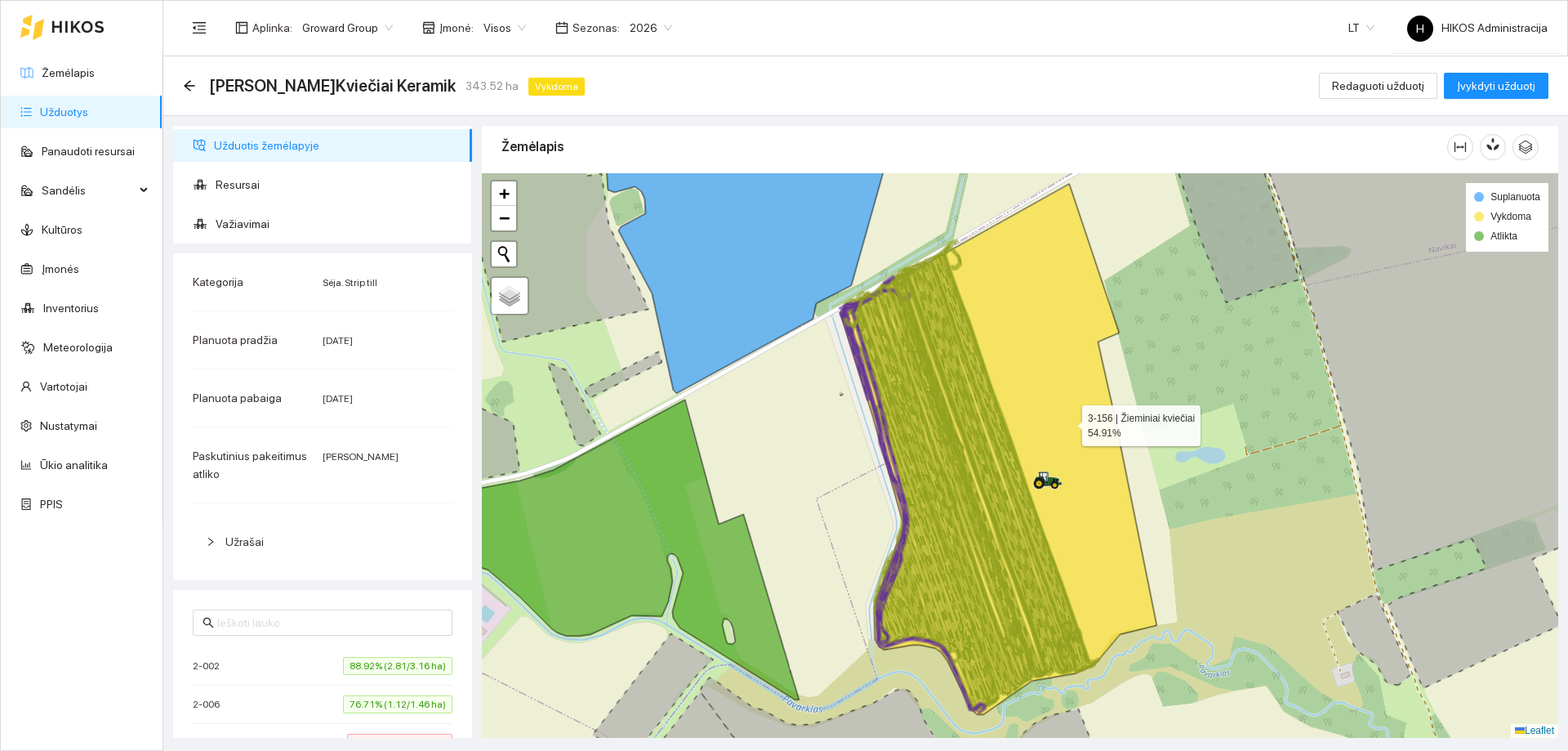
click at [1067, 422] on icon at bounding box center [998, 449] width 317 height 530
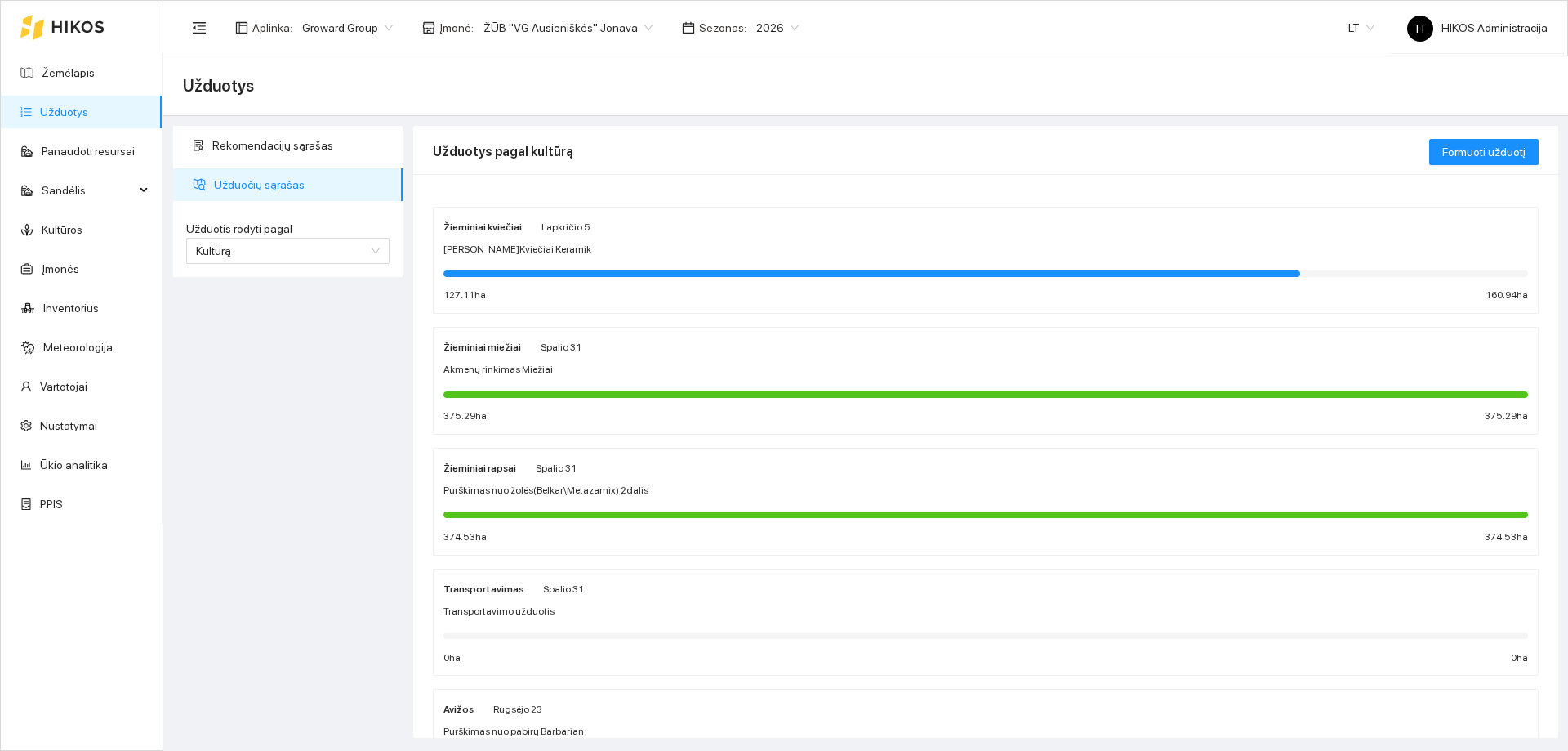
click at [546, 226] on span "Lapkričio 5" at bounding box center [566, 226] width 49 height 11
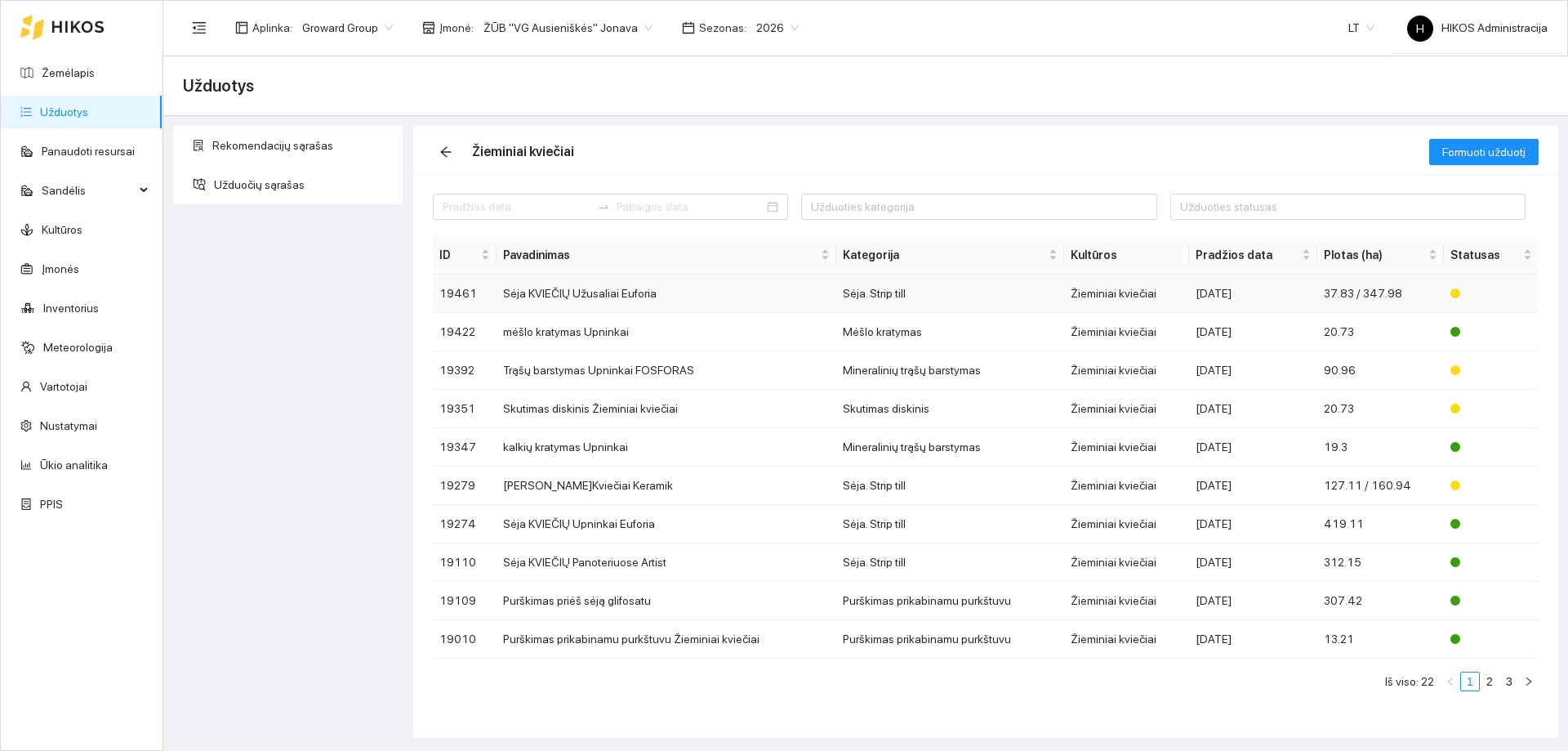
click at [591, 298] on td "Sėja KVIEČIŲ Užusaliai Euforia" at bounding box center [666, 294] width 340 height 39
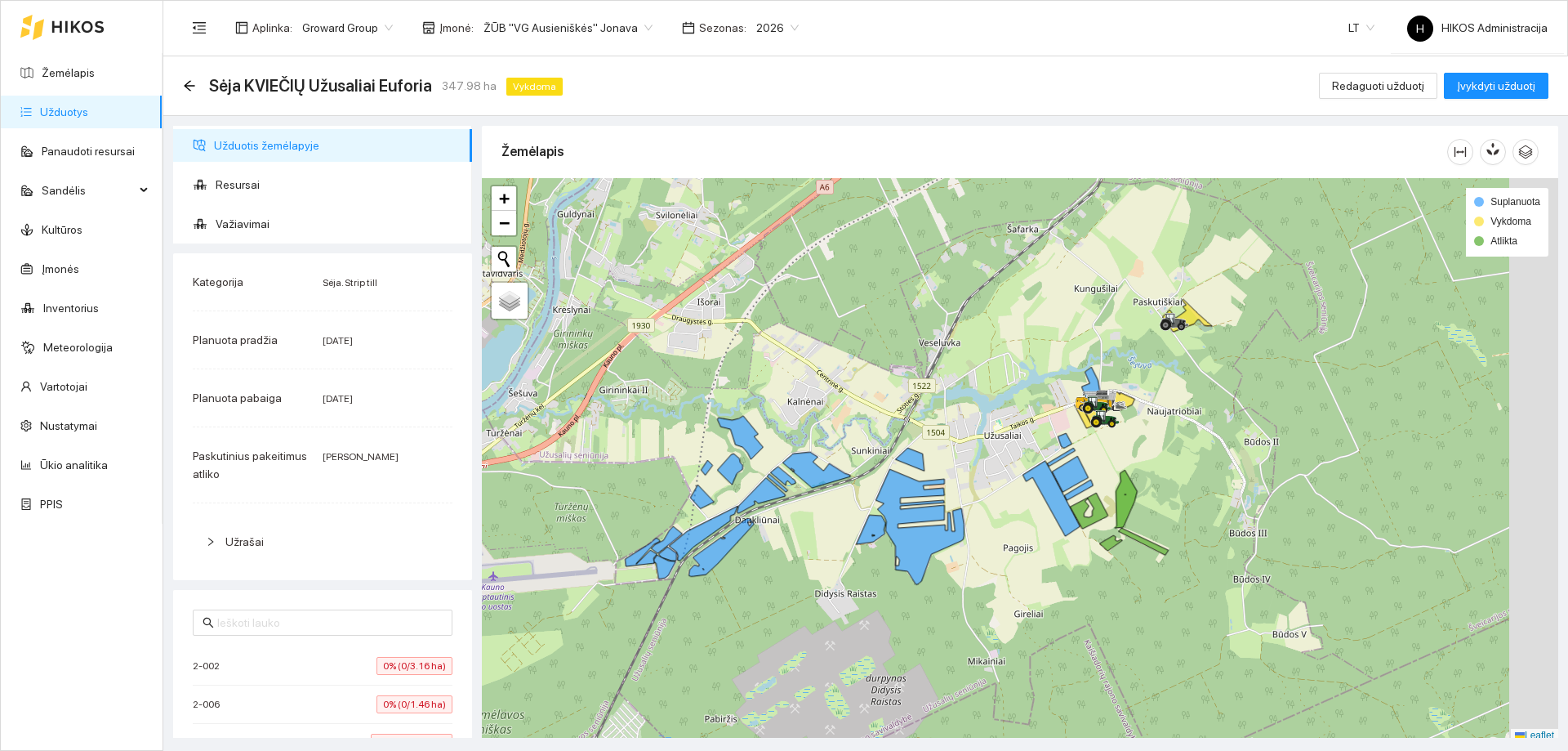
scroll to position [5, 0]
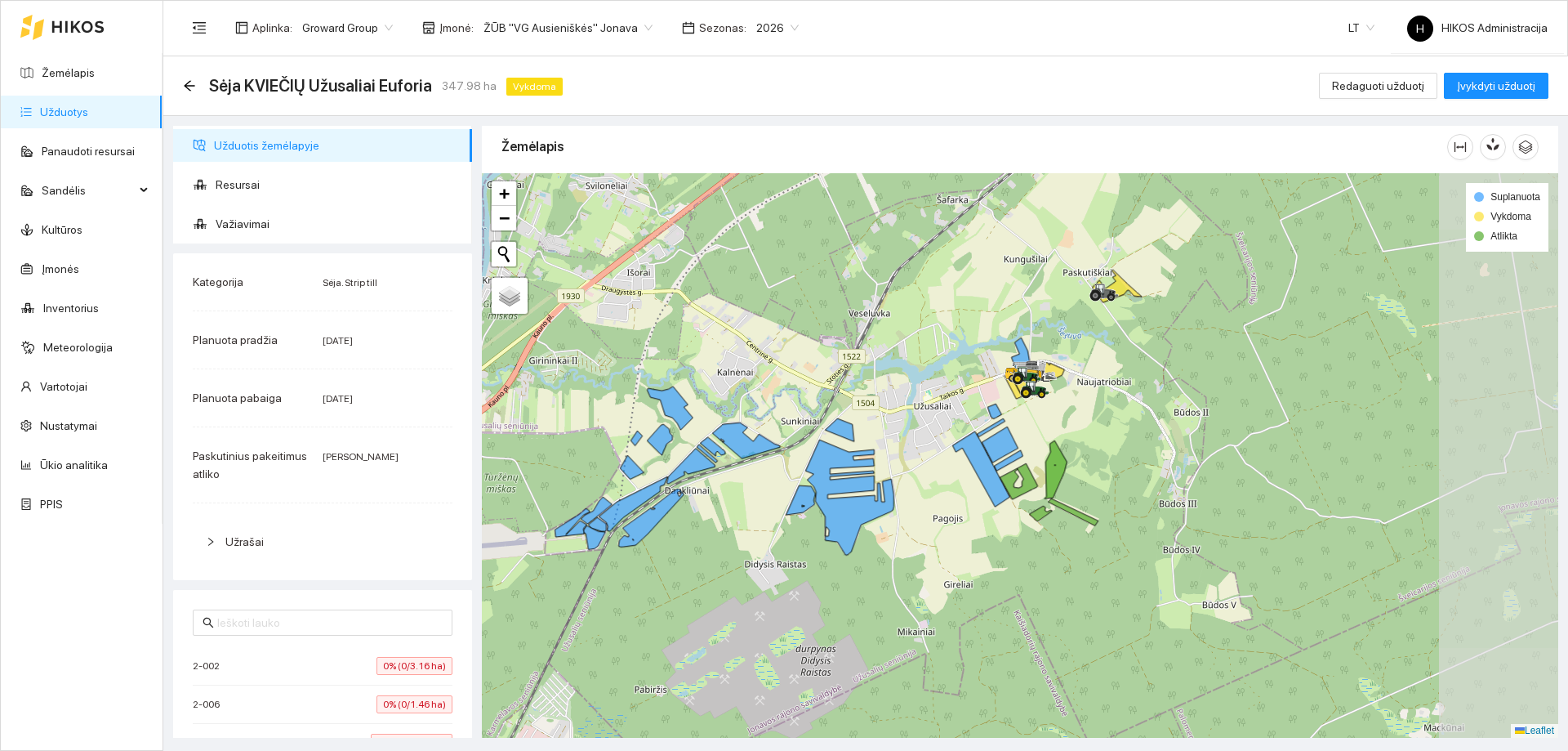
drag, startPoint x: 1364, startPoint y: 485, endPoint x: 1236, endPoint y: 450, distance: 132.7
click at [1236, 450] on div at bounding box center [1019, 455] width 1076 height 564
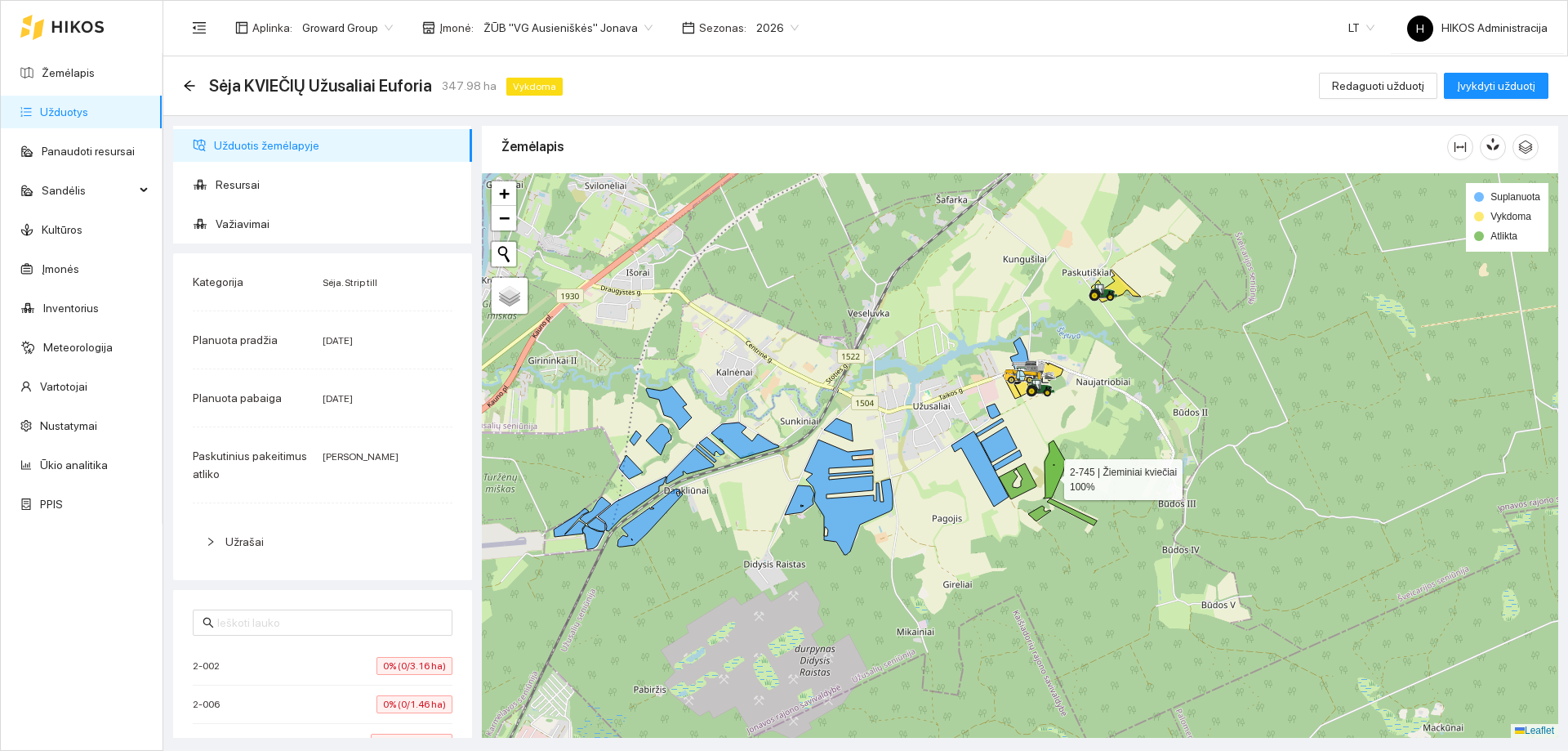
click at [1049, 475] on icon at bounding box center [1054, 469] width 22 height 58
click at [1054, 469] on icon at bounding box center [1056, 468] width 14 height 58
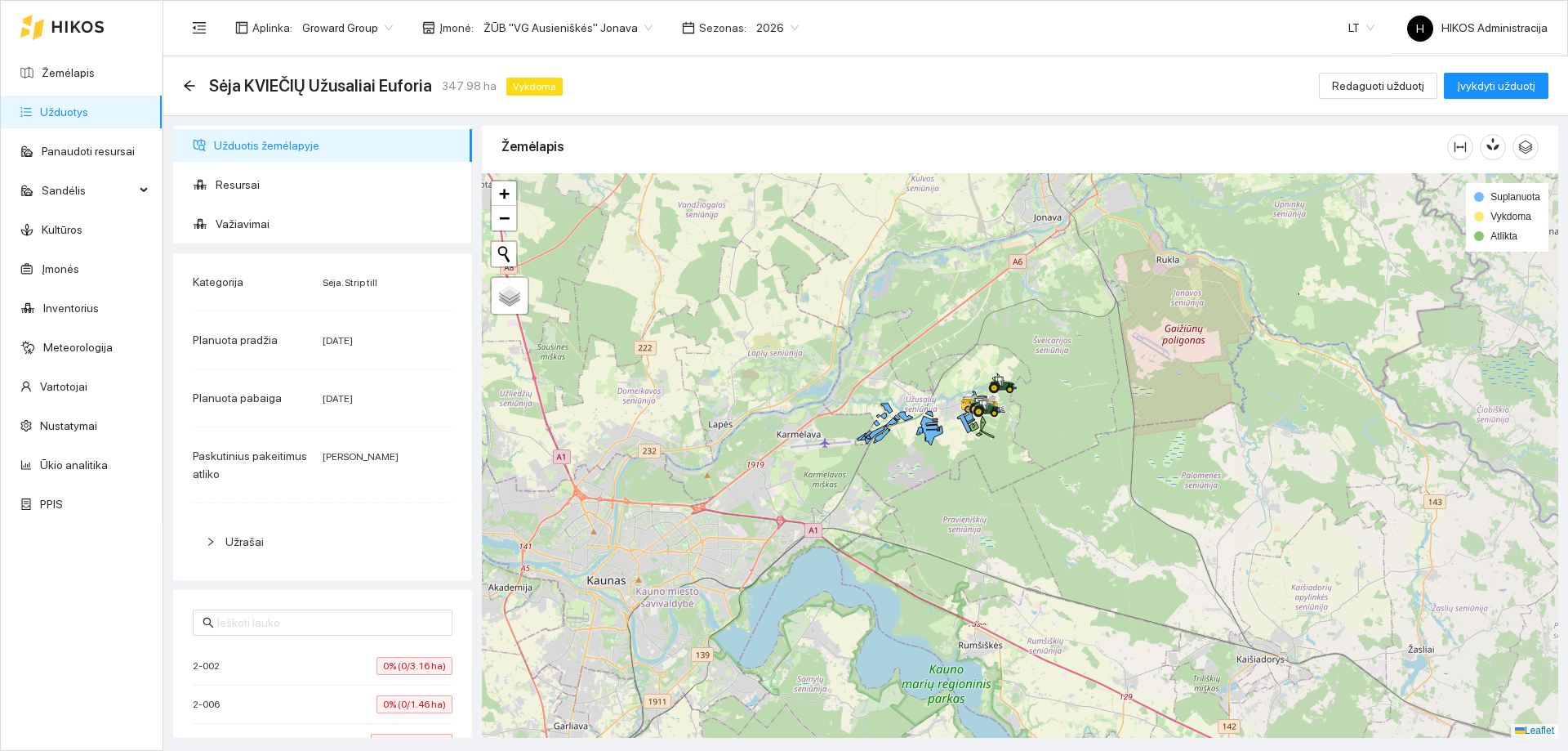
drag, startPoint x: 1454, startPoint y: 350, endPoint x: 1088, endPoint y: 387, distance: 367.9
click at [1088, 387] on div at bounding box center [1019, 455] width 1076 height 564
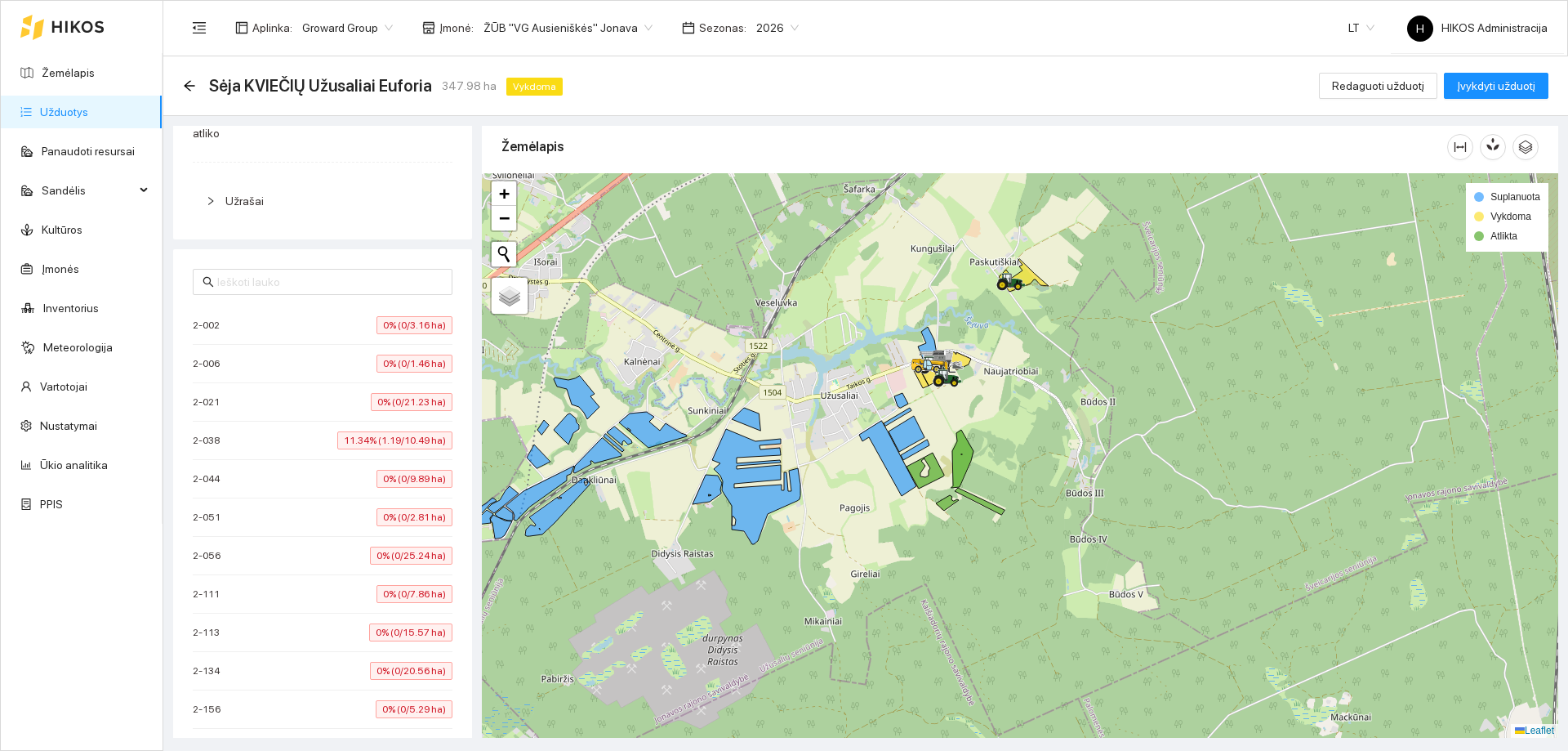
scroll to position [0, 0]
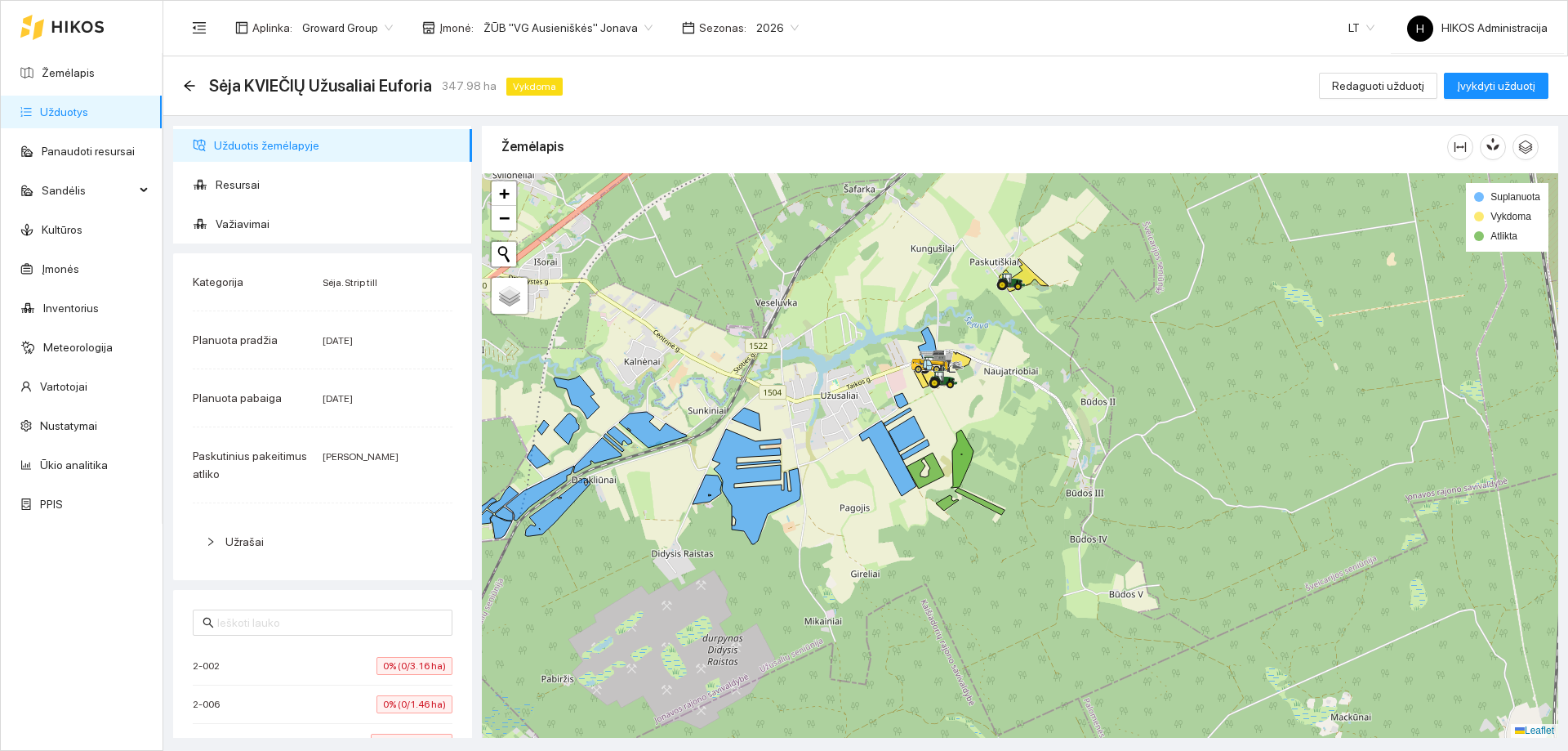
click at [126, 711] on div "Žemėlapis Užduotys Panaudoti resursai Sandėlis Kultūros Įmonės Inventorius Mete…" at bounding box center [82, 375] width 162 height 749
click at [323, 210] on span "Važiavimai" at bounding box center [337, 224] width 244 height 33
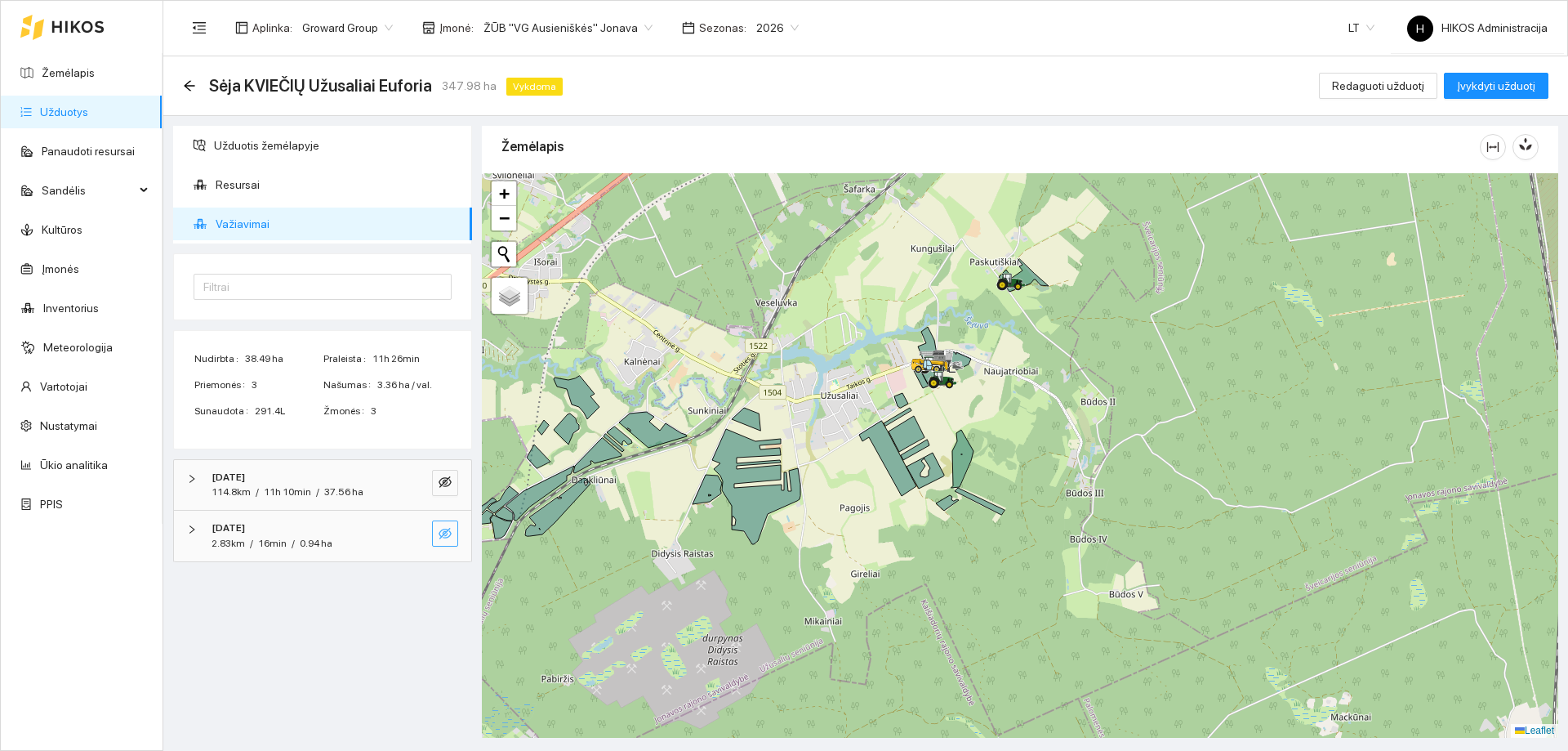
click at [448, 539] on icon "eye-invisible" at bounding box center [444, 533] width 13 height 13
click at [424, 539] on button "button" at bounding box center [413, 534] width 26 height 26
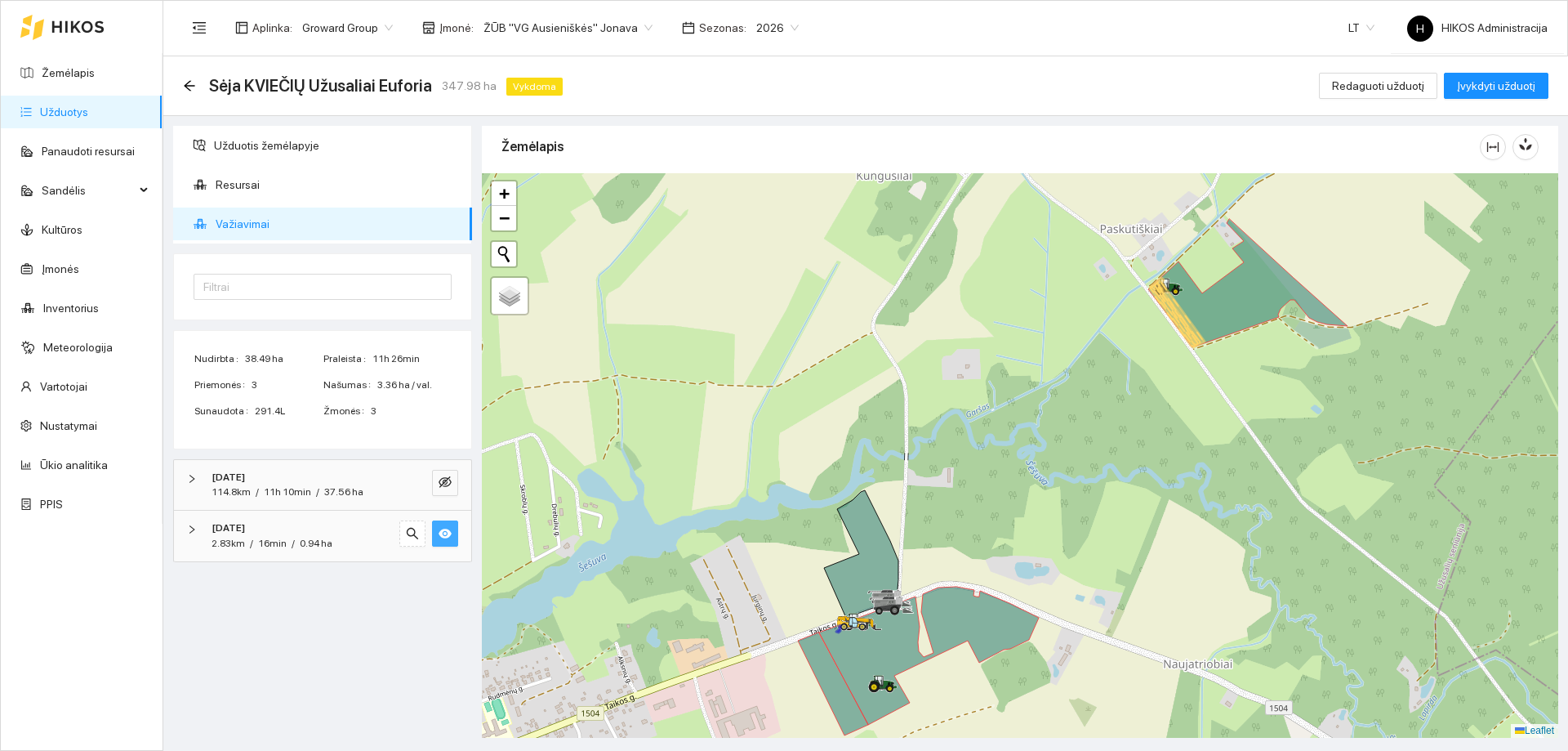
click at [445, 536] on icon "eye" at bounding box center [444, 533] width 13 height 10
click at [448, 476] on icon "eye-invisible" at bounding box center [444, 482] width 13 height 13
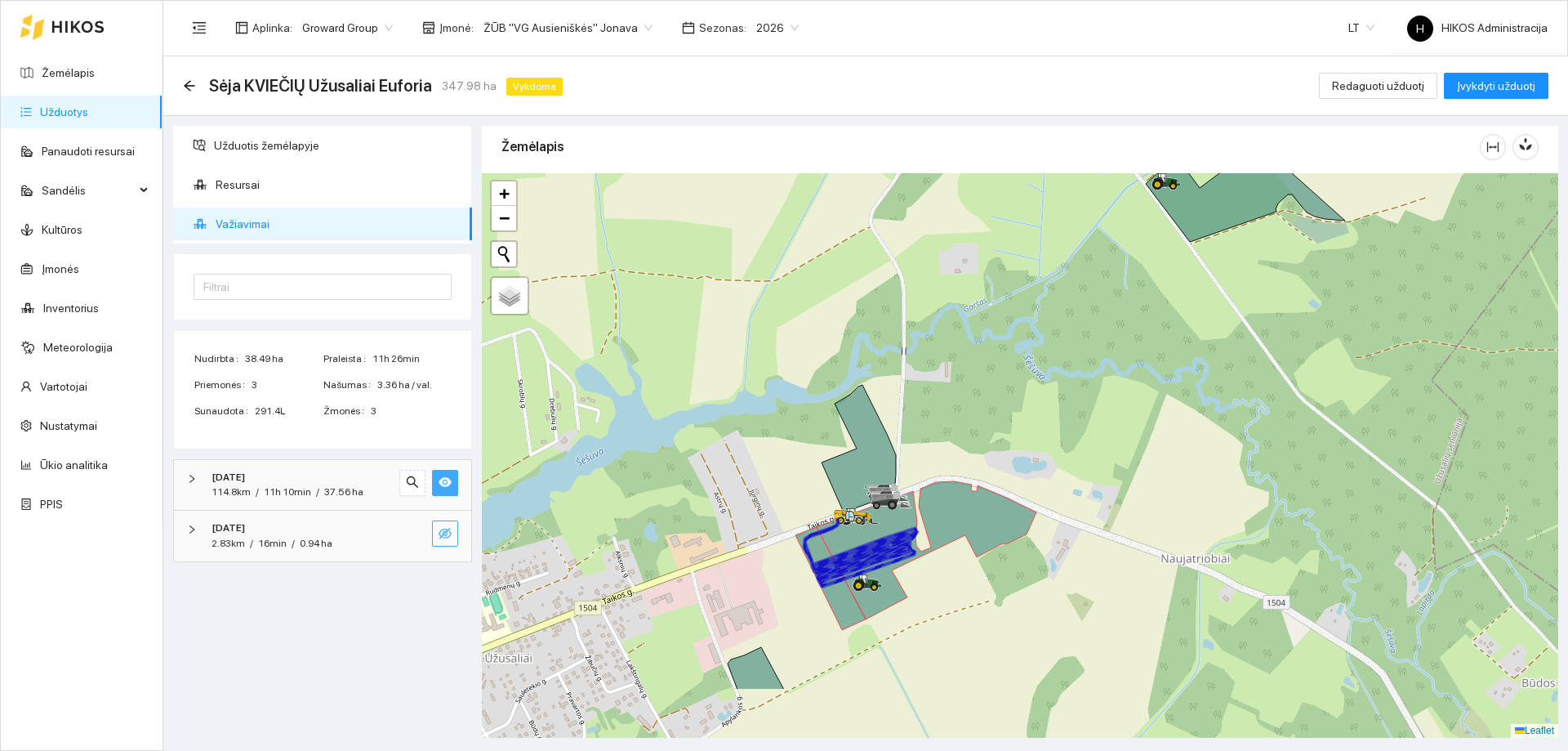
drag, startPoint x: 1044, startPoint y: 583, endPoint x: 1041, endPoint y: 400, distance: 183.0
click at [1041, 400] on div at bounding box center [1019, 455] width 1076 height 564
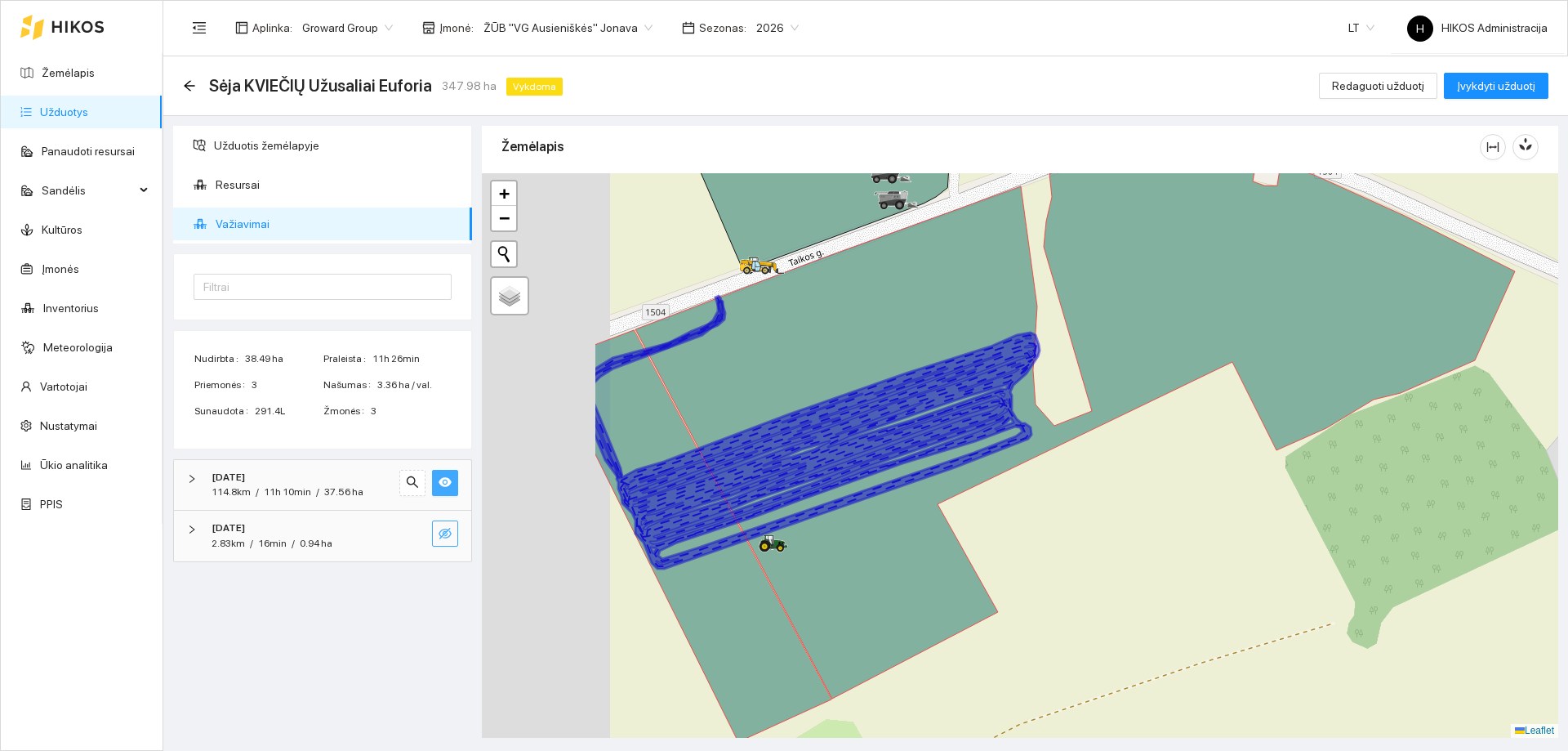
drag, startPoint x: 843, startPoint y: 493, endPoint x: 1171, endPoint y: 444, distance: 331.6
click at [1171, 444] on div at bounding box center [1019, 455] width 1076 height 564
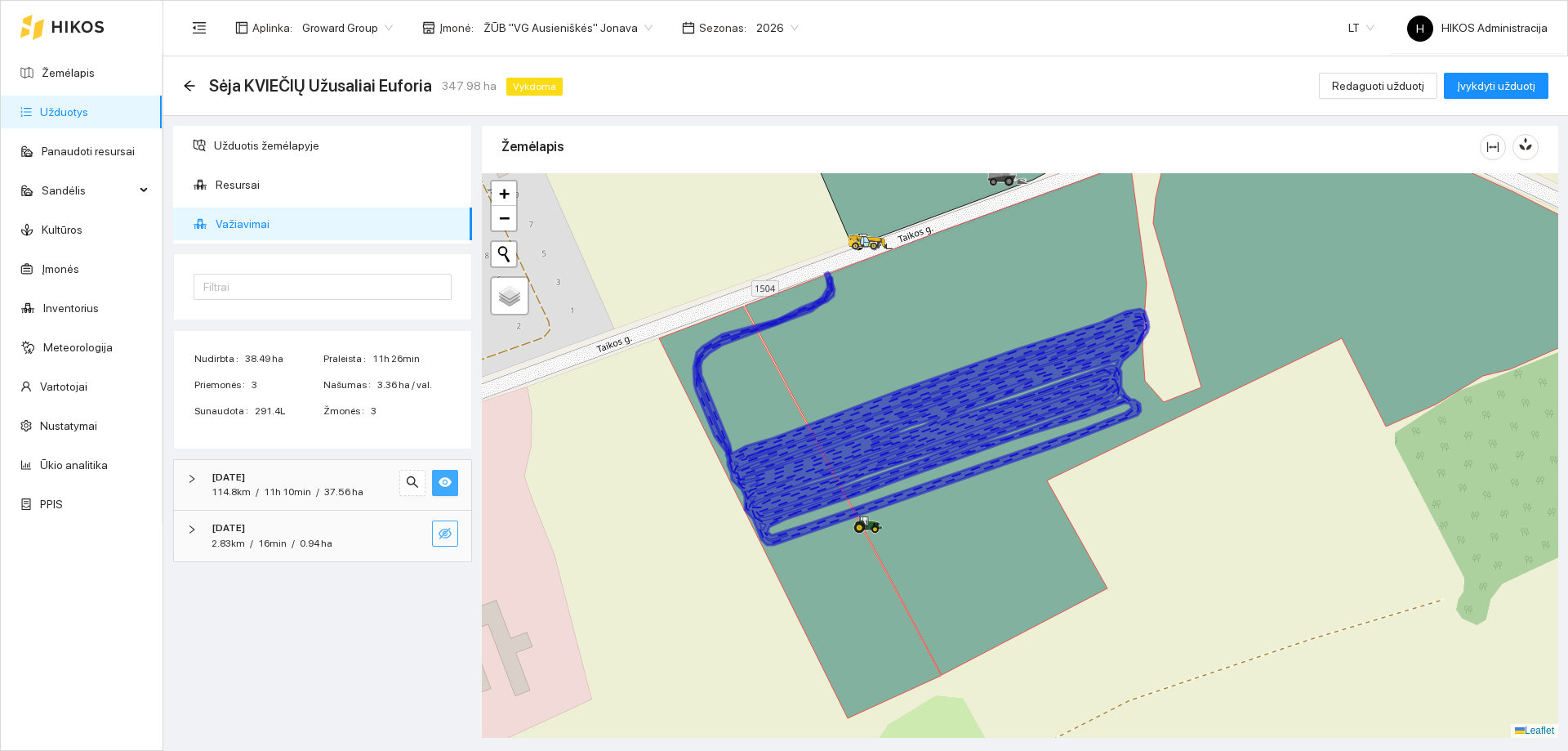
click at [1001, 519] on icon at bounding box center [1141, 419] width 965 height 596
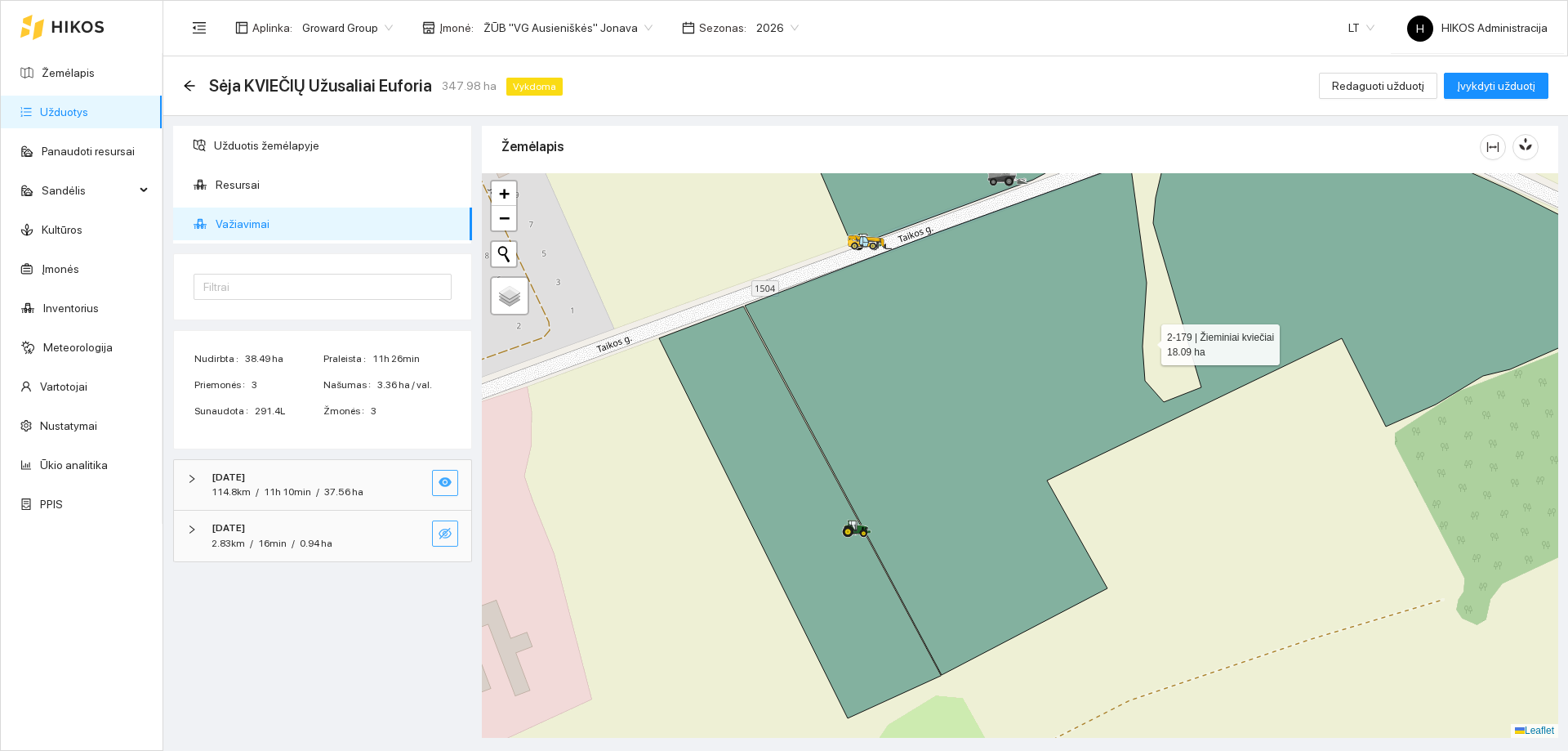
click at [791, 500] on icon at bounding box center [1141, 419] width 965 height 596
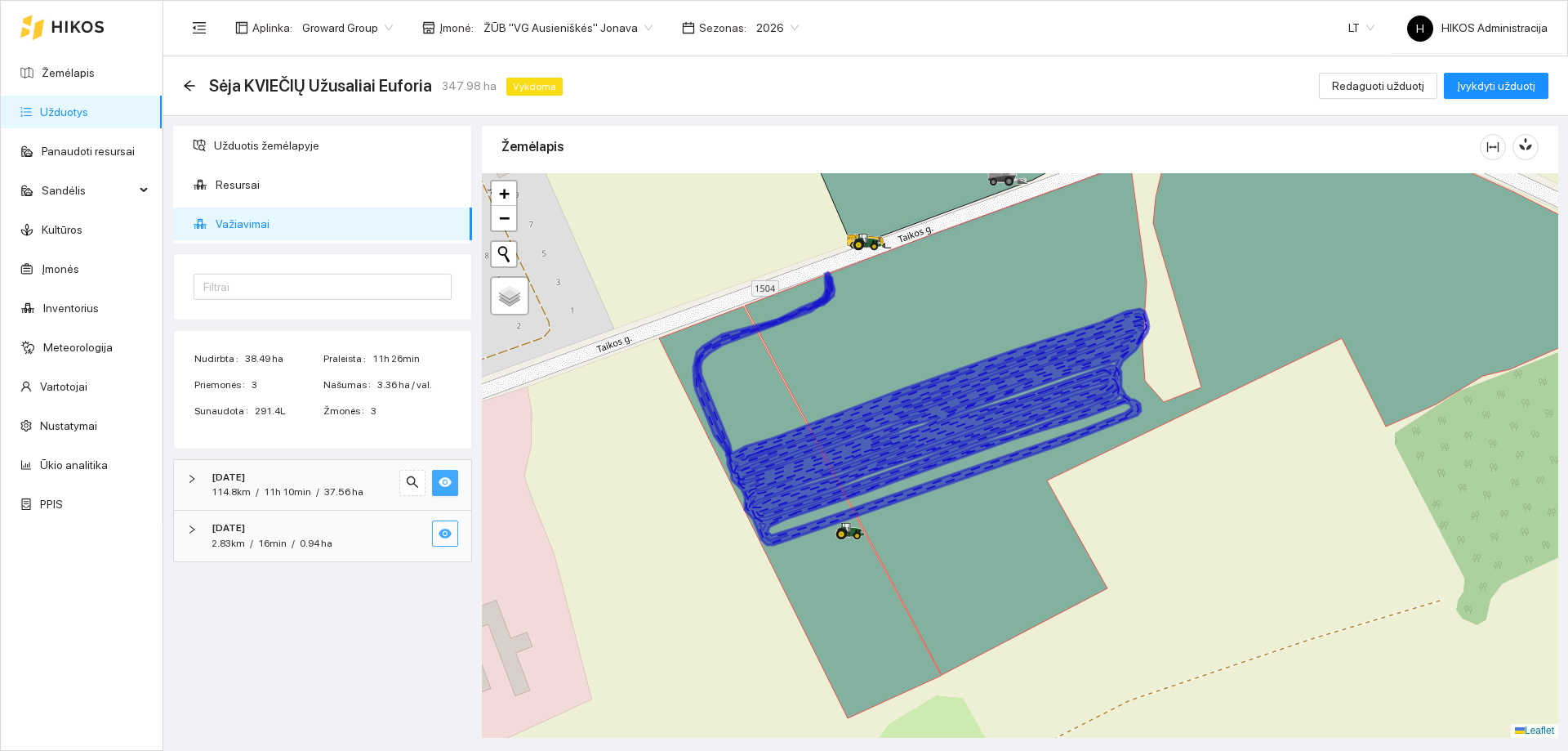
click at [791, 500] on icon at bounding box center [922, 411] width 453 height 268
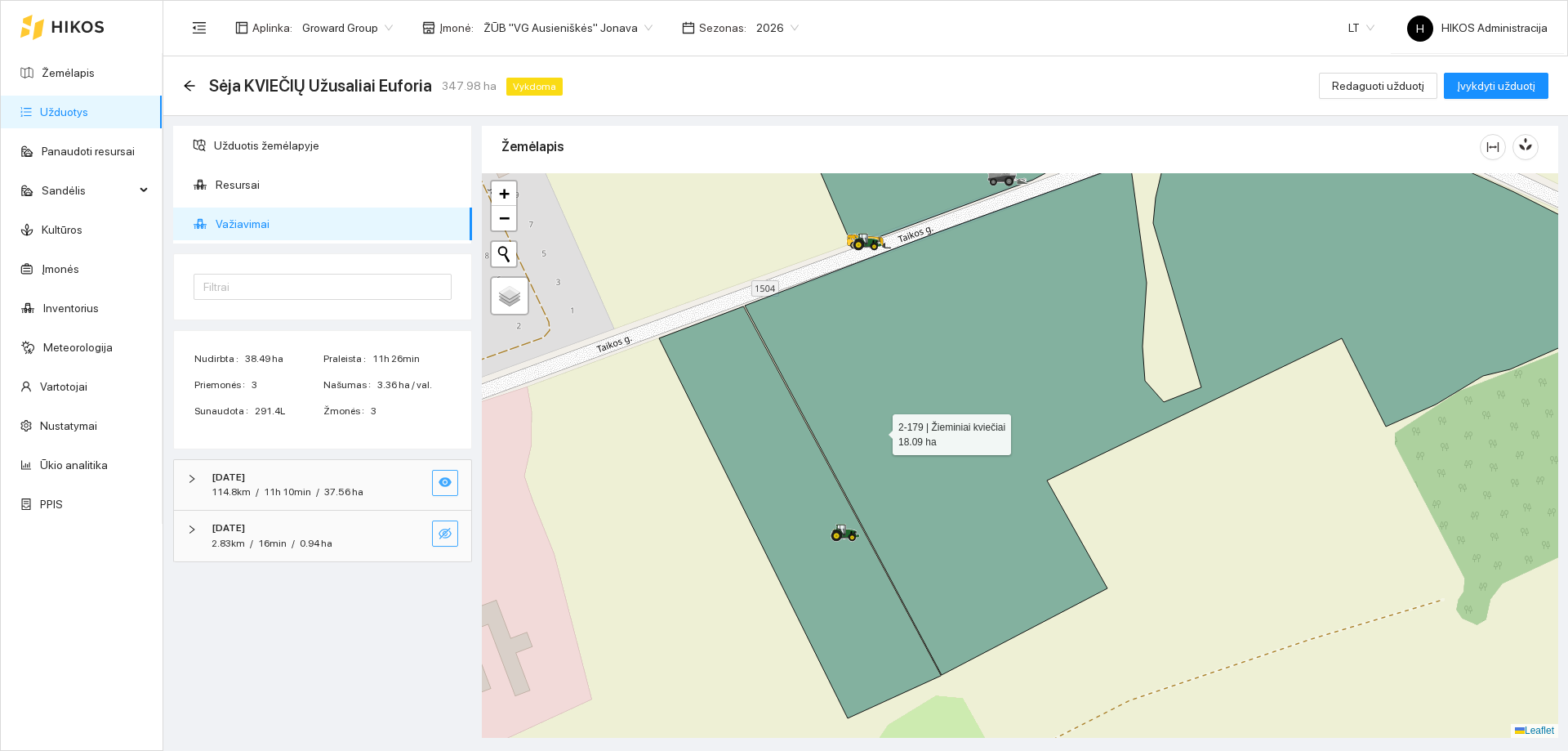
click at [881, 425] on icon at bounding box center [1141, 419] width 965 height 596
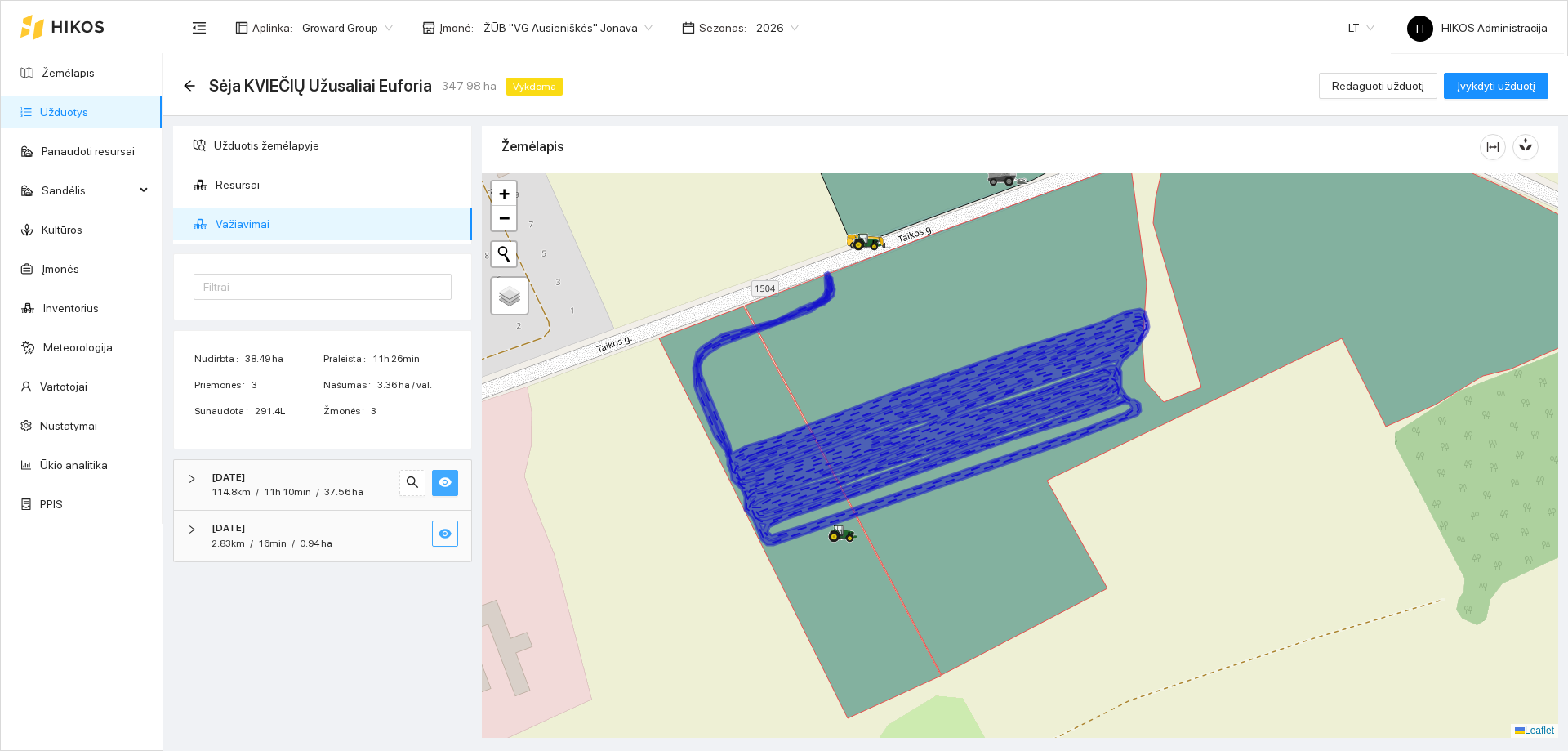
click at [884, 423] on icon at bounding box center [922, 411] width 453 height 268
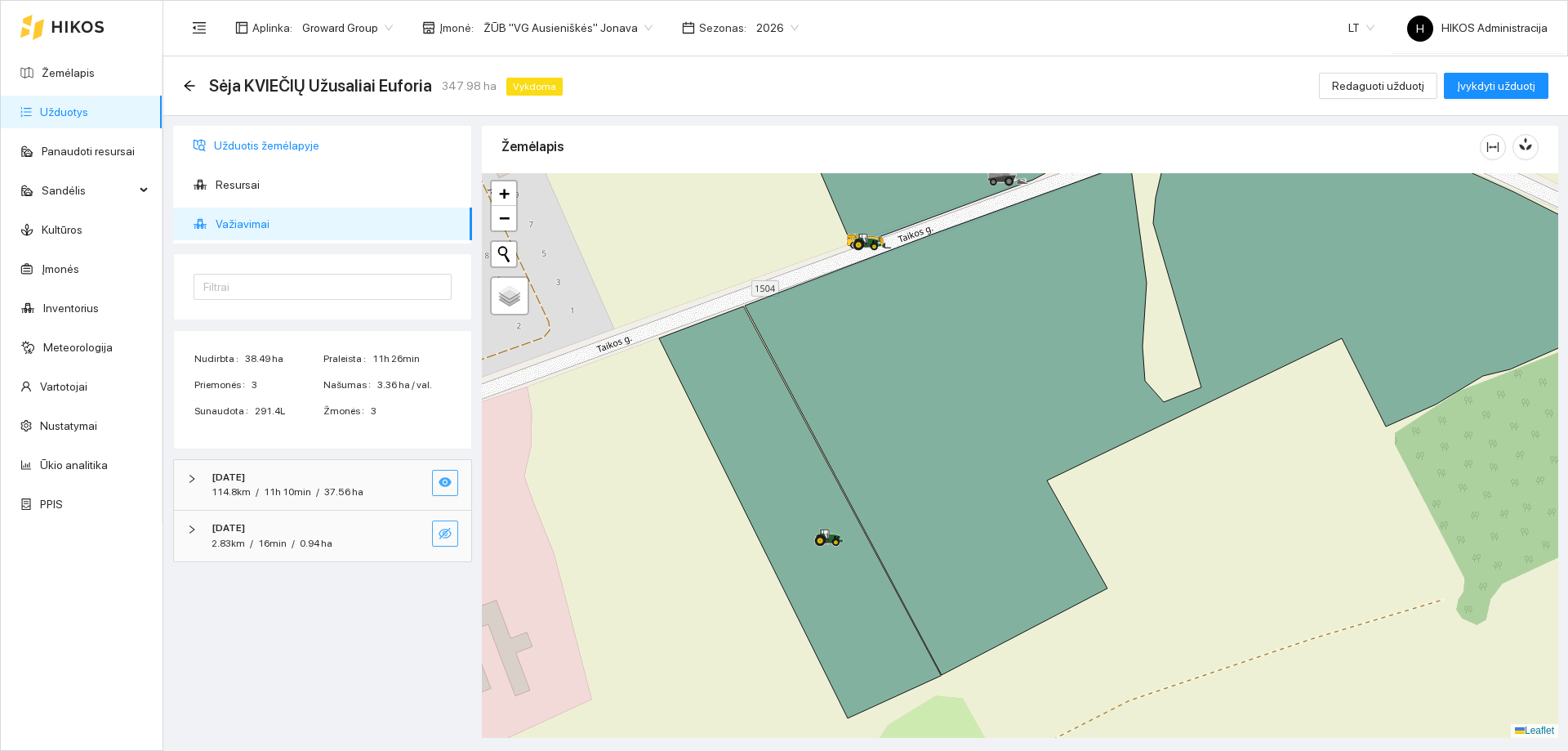
click at [238, 144] on span "Užduotis žemėlapyje" at bounding box center [336, 145] width 245 height 33
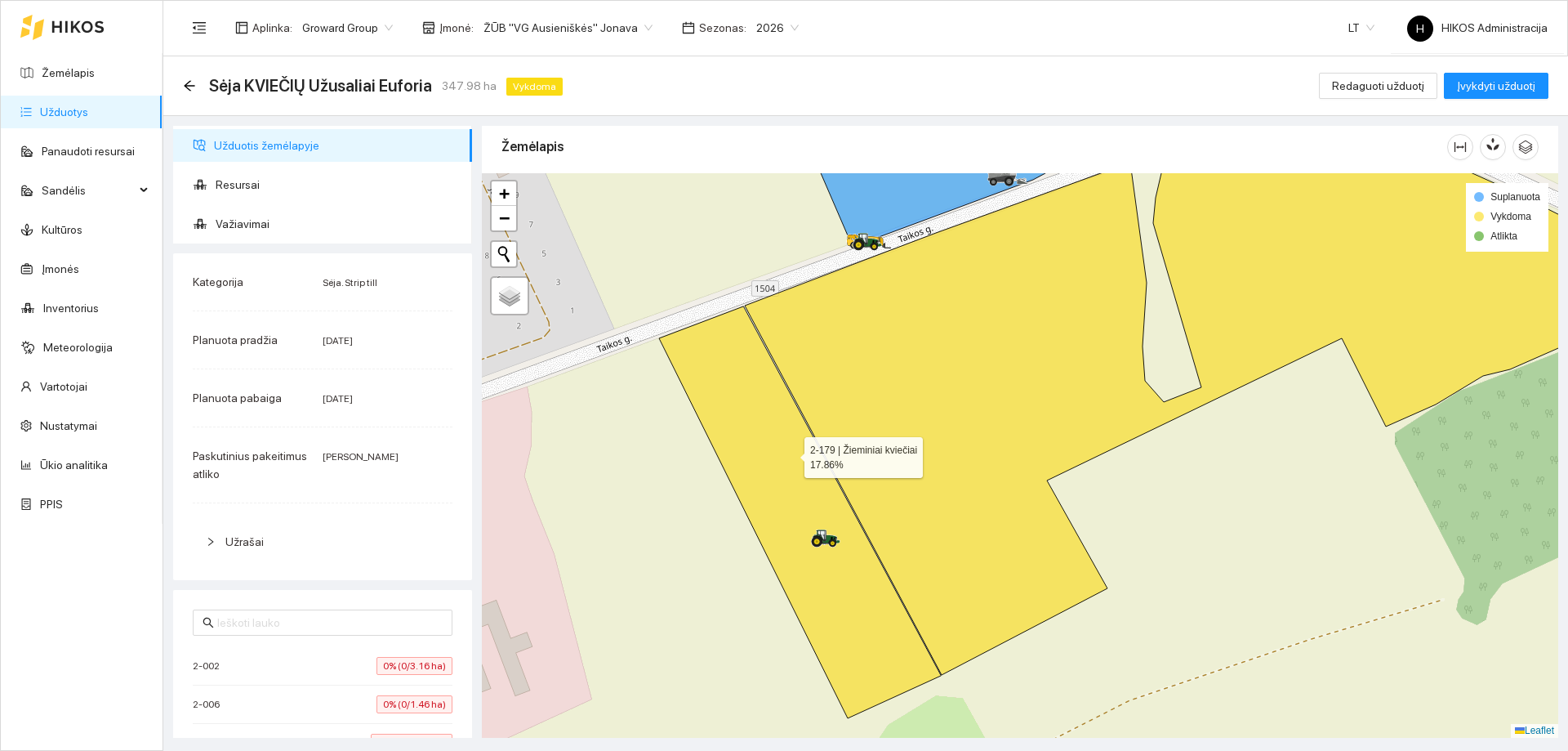
click at [789, 453] on icon at bounding box center [1141, 419] width 965 height 596
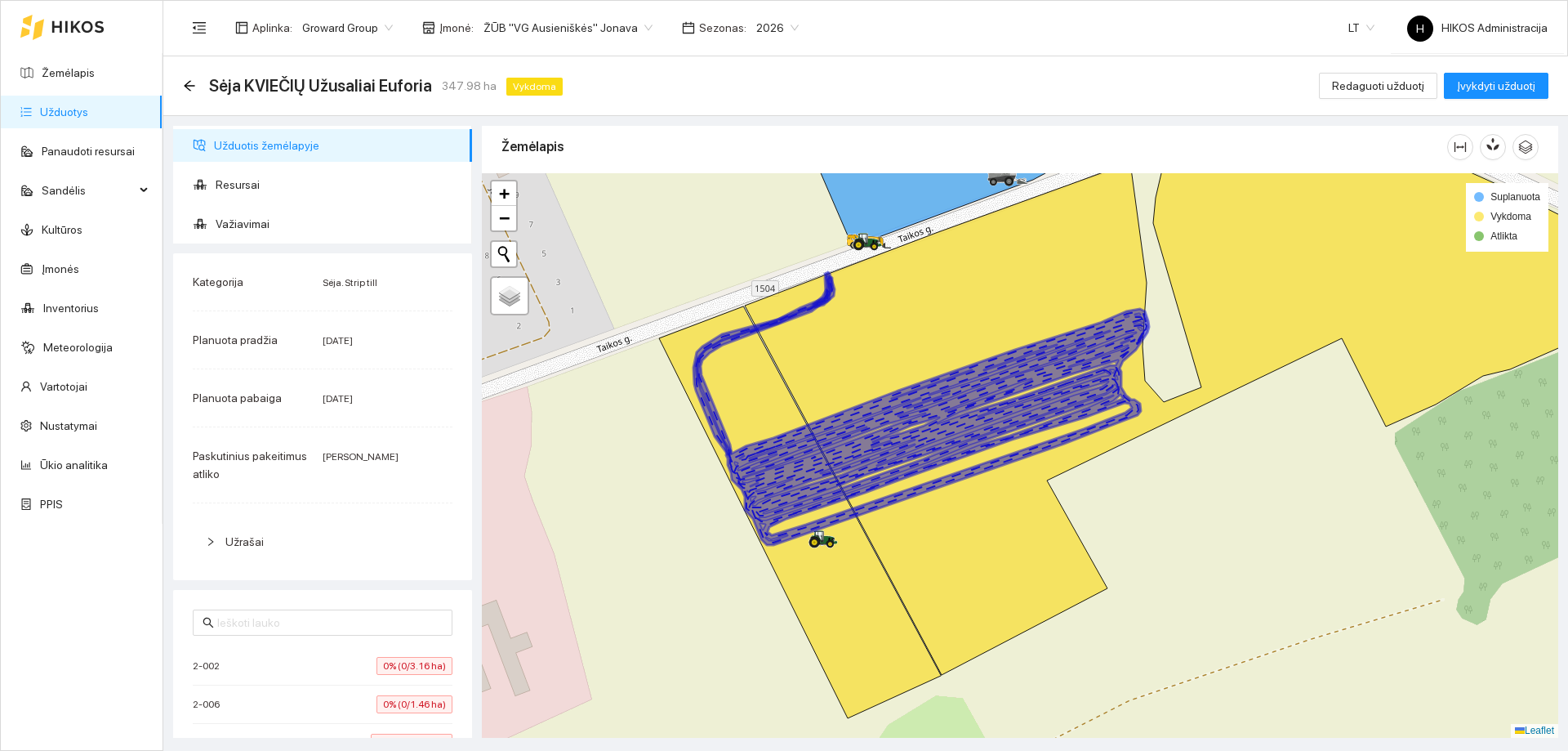
click at [789, 453] on icon at bounding box center [922, 411] width 453 height 268
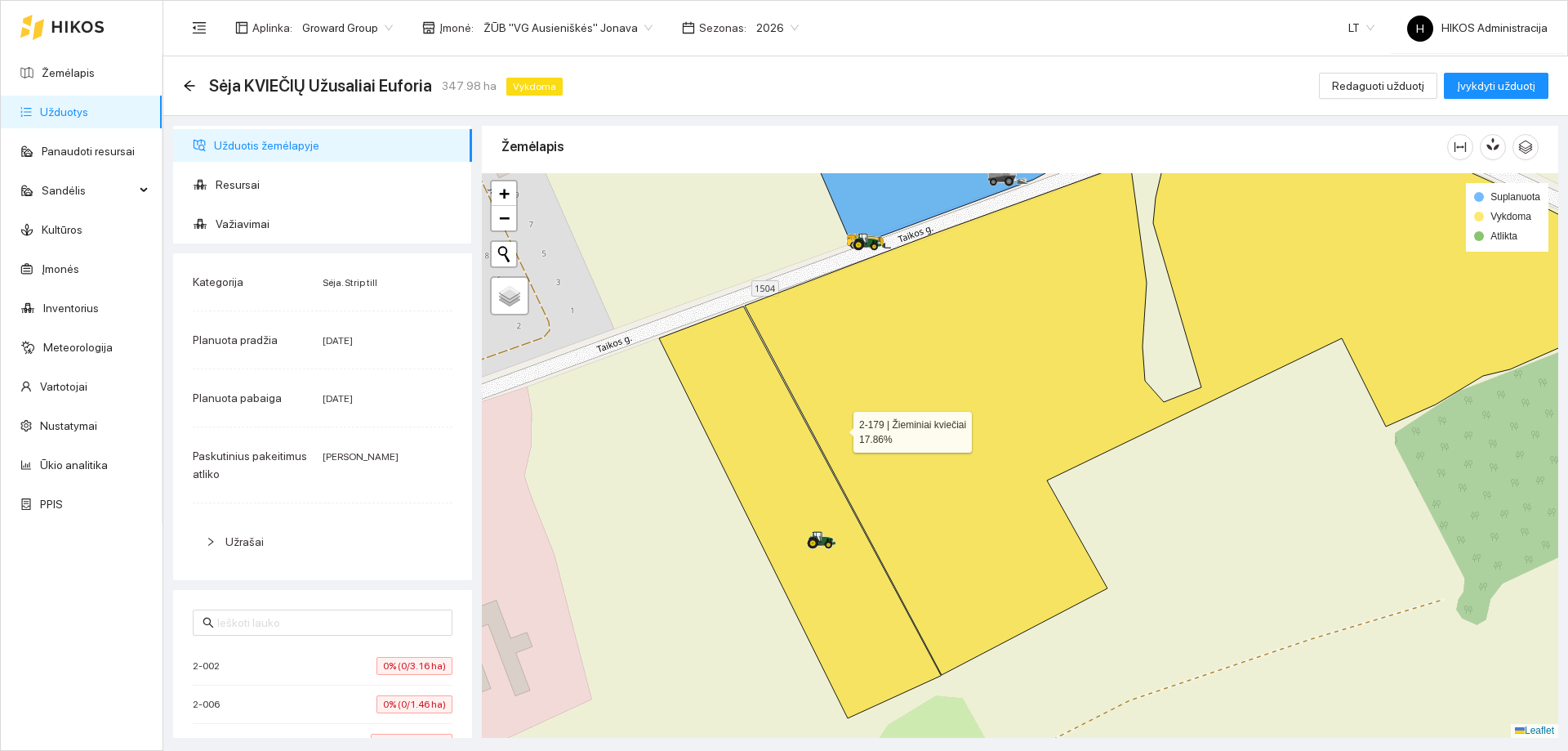
click at [857, 419] on icon at bounding box center [1141, 419] width 965 height 596
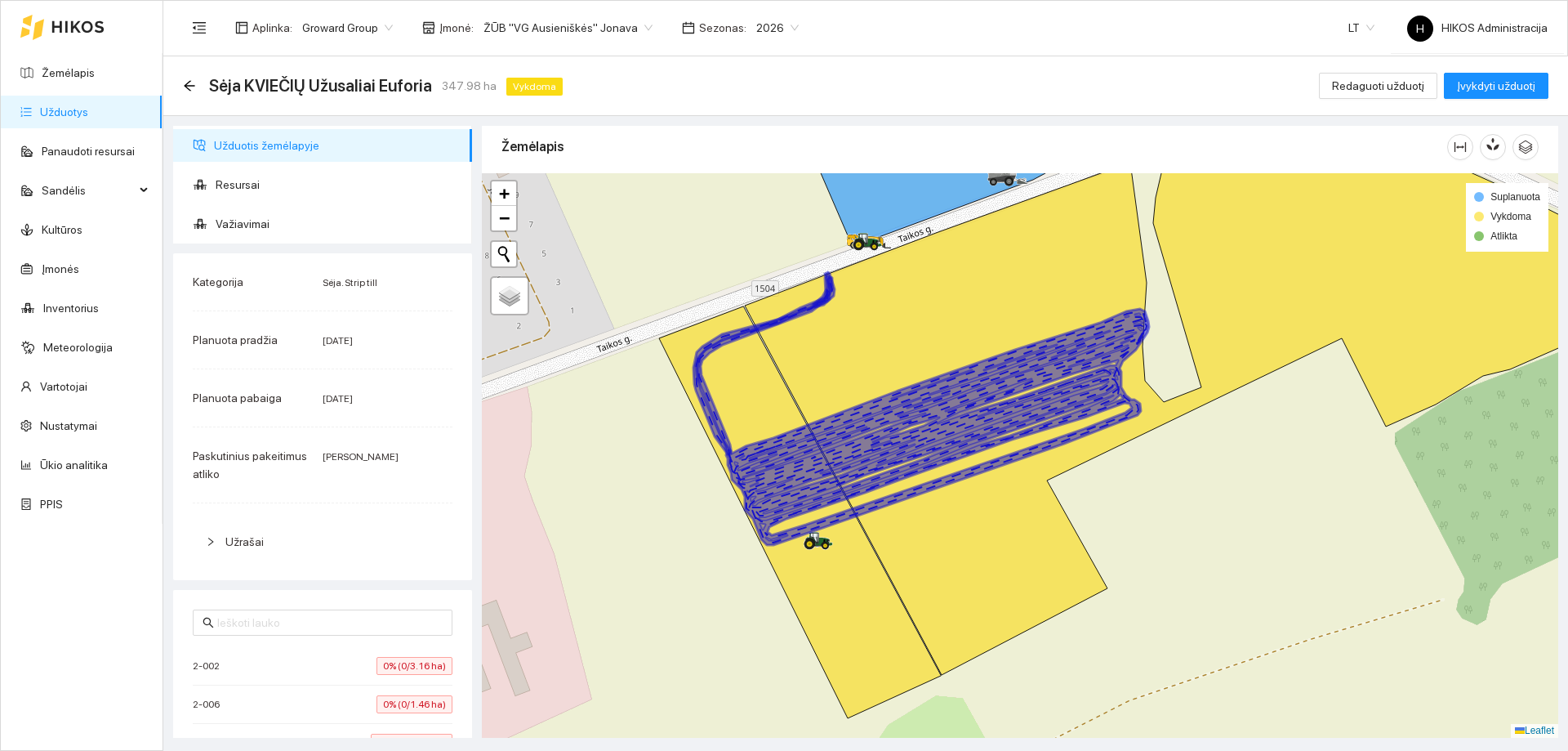
click at [857, 419] on icon at bounding box center [922, 411] width 453 height 268
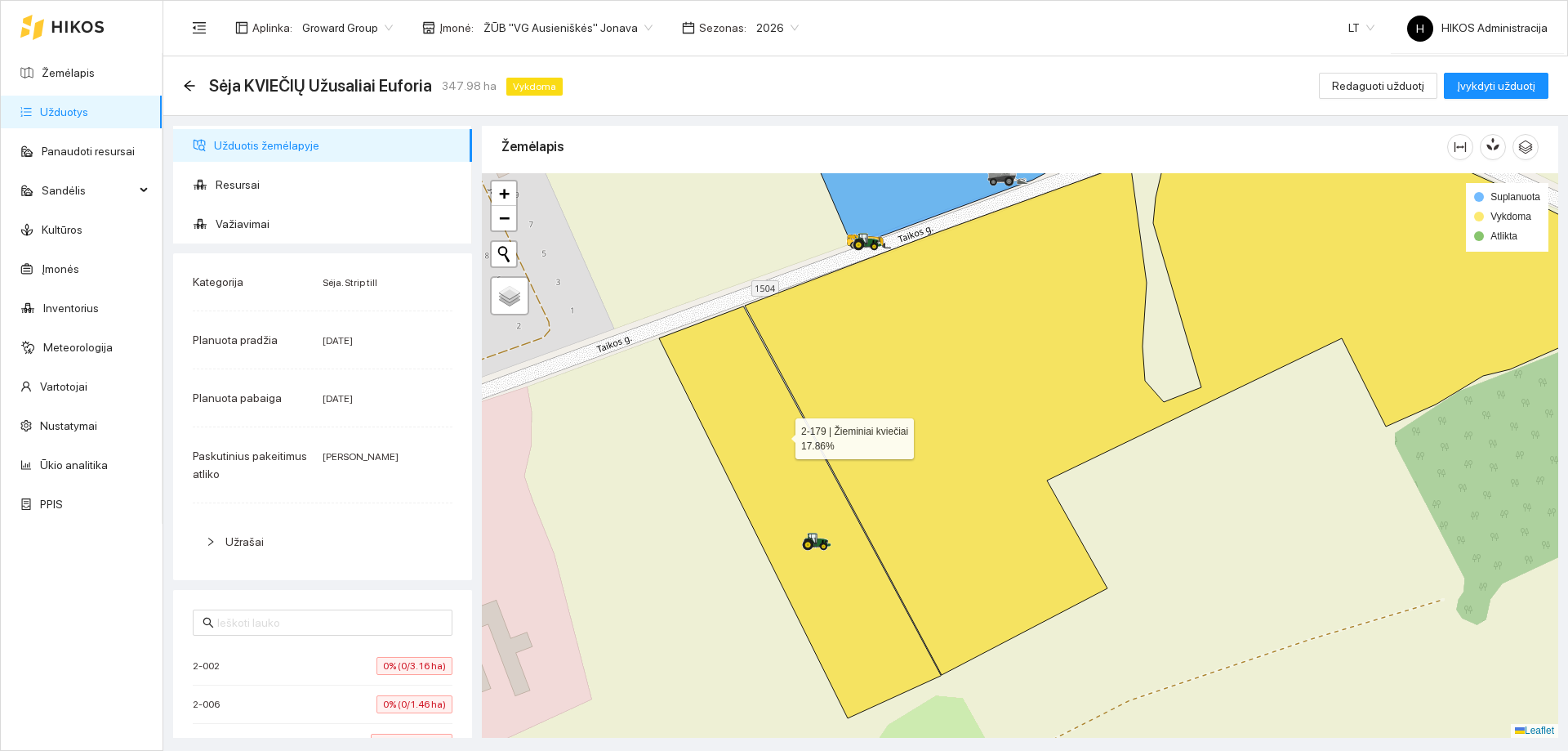
click at [780, 435] on icon at bounding box center [1141, 419] width 965 height 596
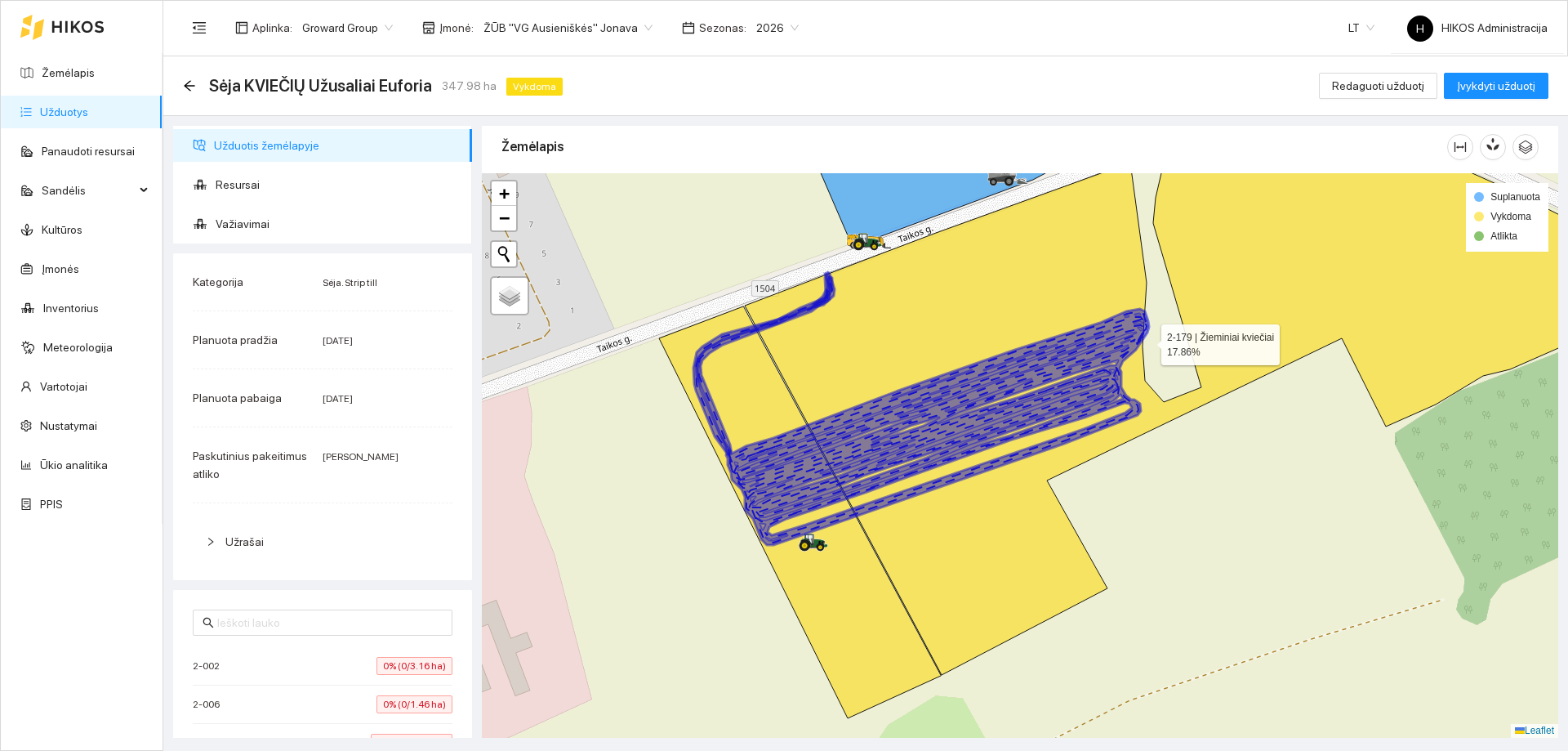
click at [895, 368] on icon at bounding box center [1141, 419] width 965 height 596
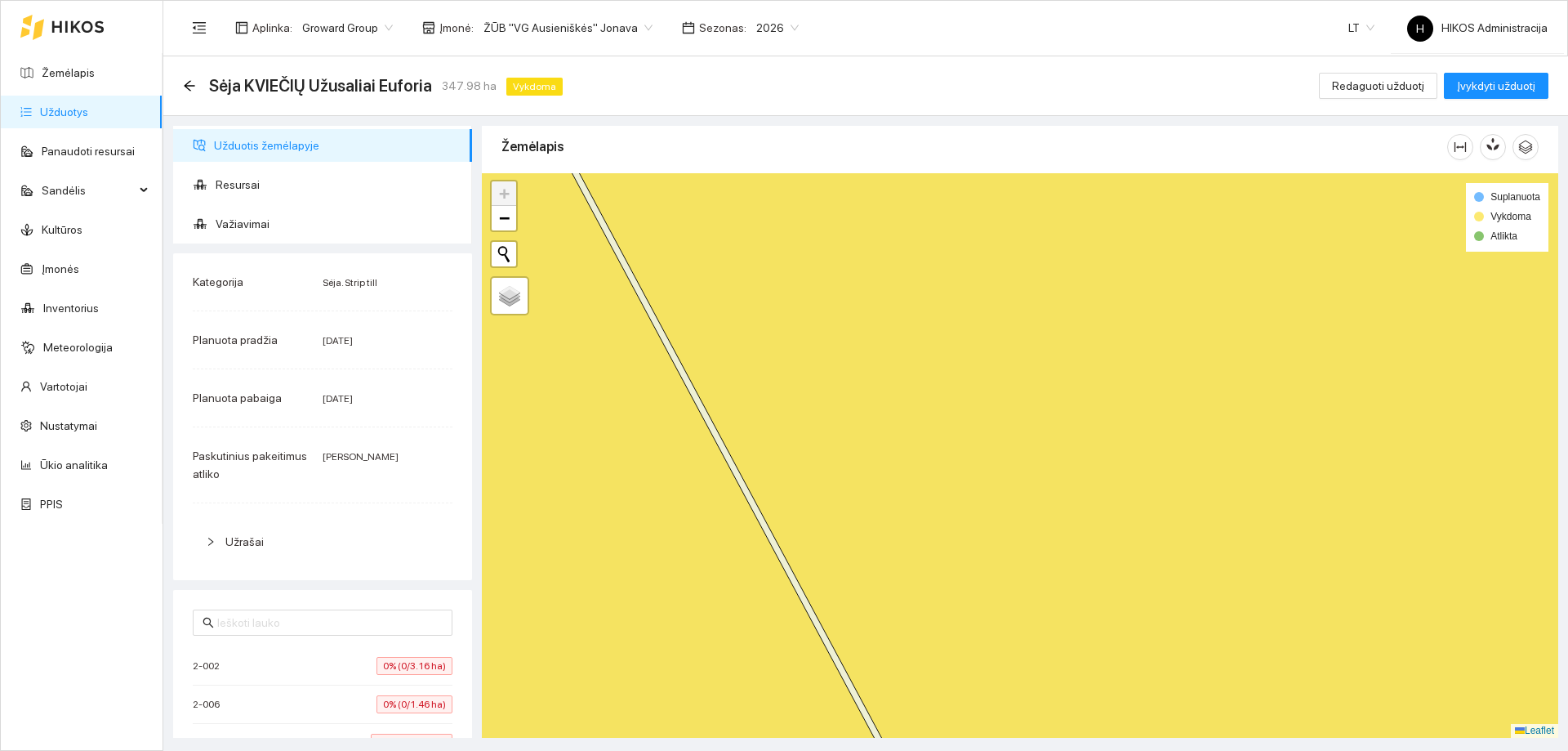
drag, startPoint x: 1064, startPoint y: 532, endPoint x: 967, endPoint y: 177, distance: 368.0
click at [967, 183] on icon at bounding box center [1020, 455] width 1293 height 679
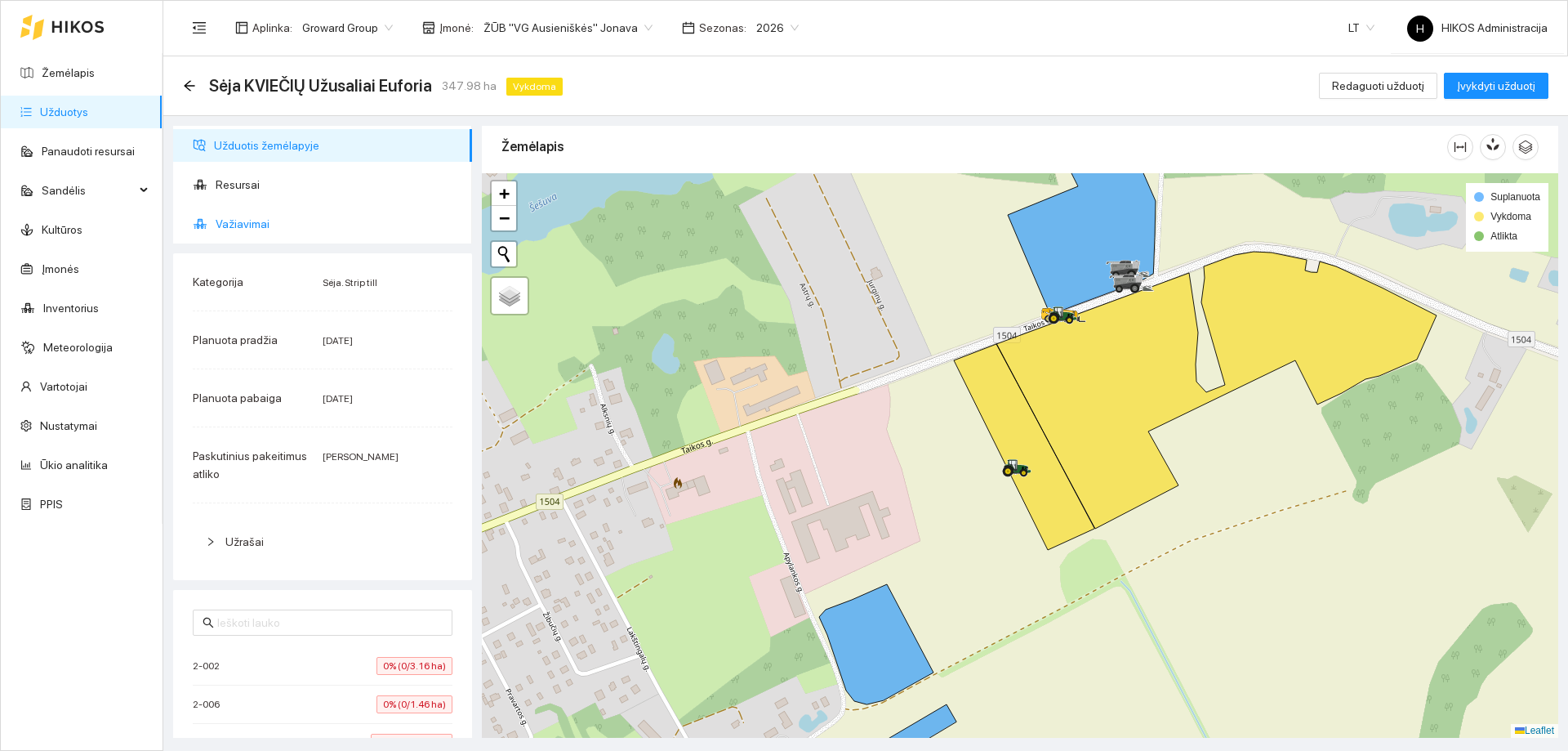
click at [249, 225] on span "Važiavimai" at bounding box center [337, 224] width 244 height 33
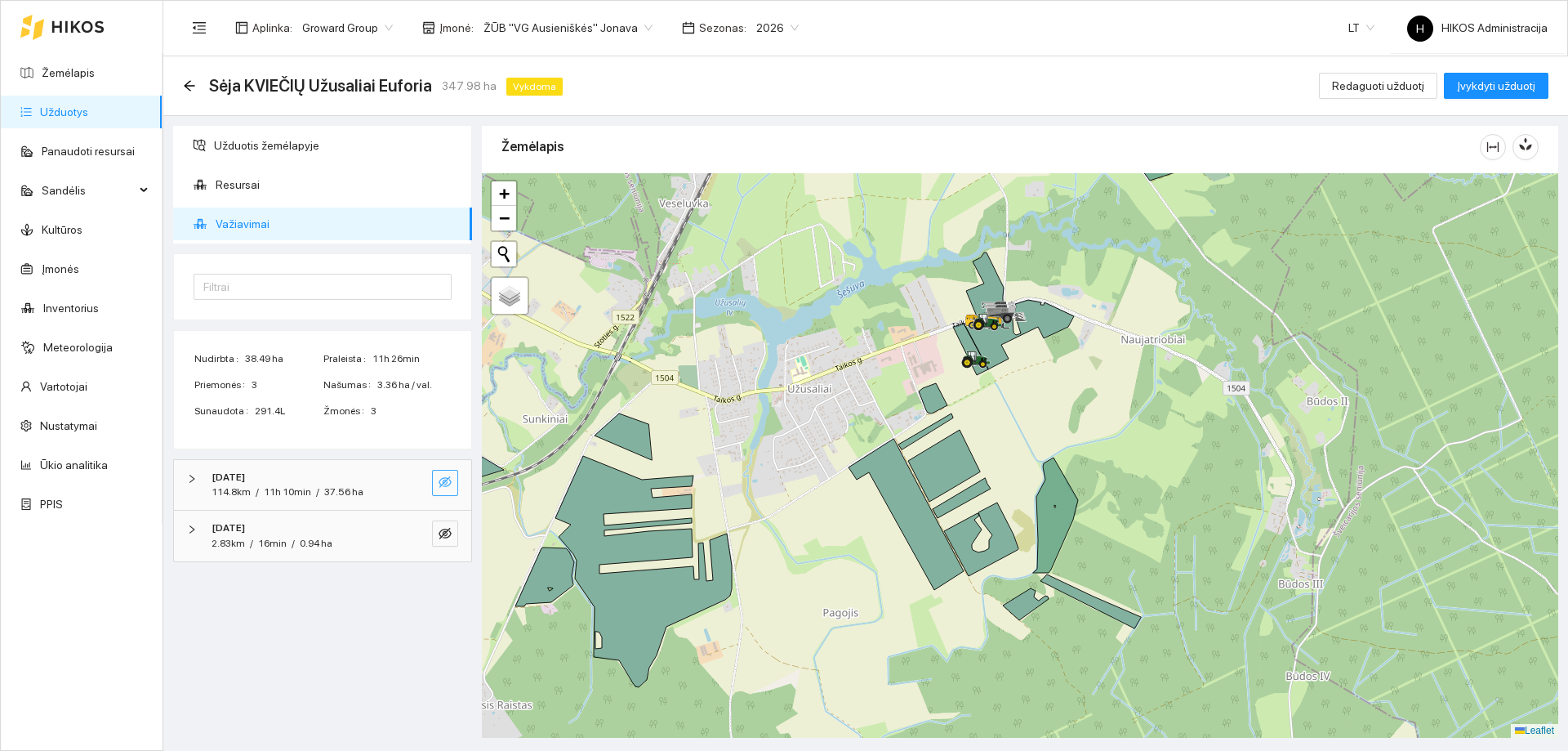
click at [442, 481] on icon "eye-invisible" at bounding box center [444, 482] width 13 height 13
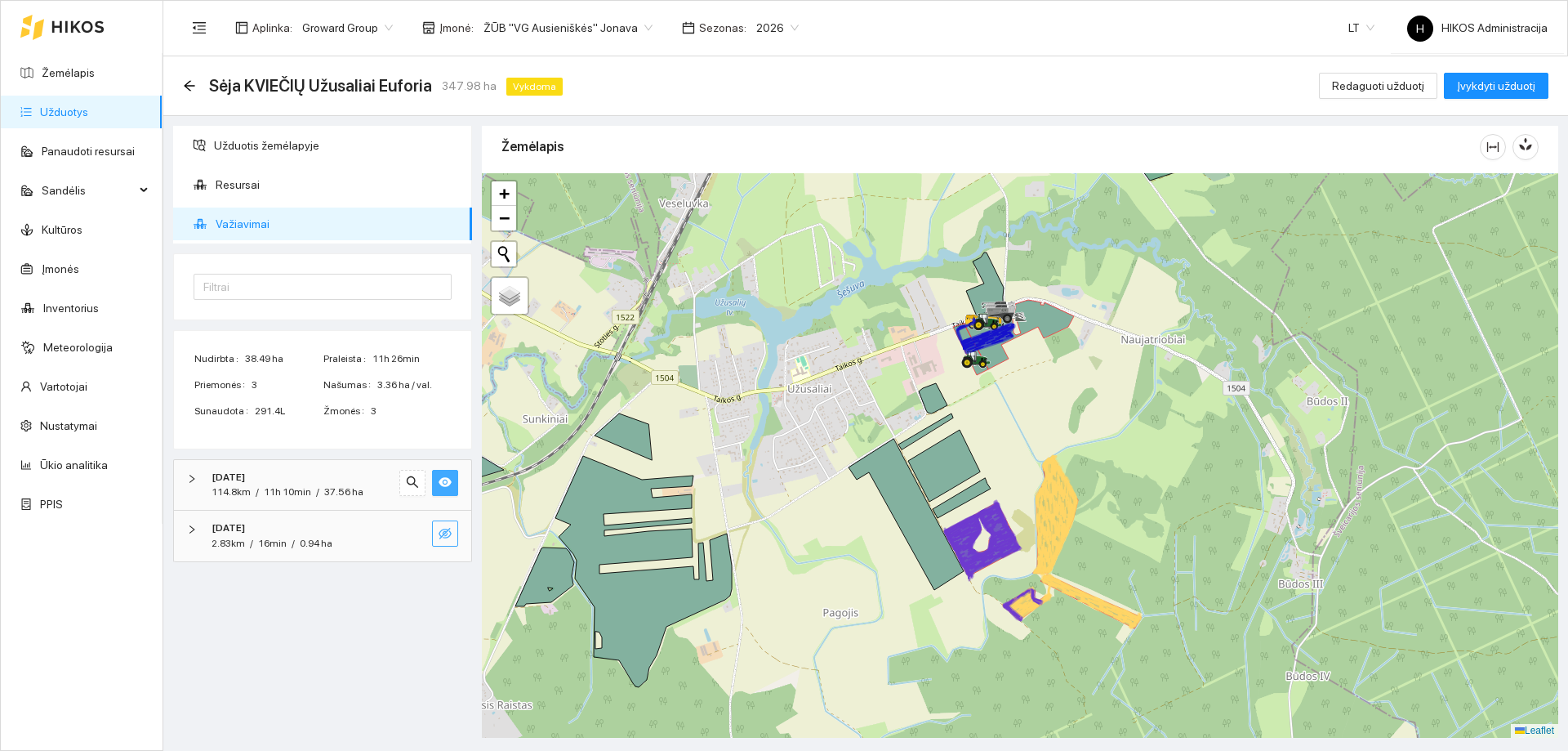
click at [440, 528] on icon "eye-invisible" at bounding box center [444, 533] width 13 height 13
click at [440, 528] on icon "eye" at bounding box center [444, 533] width 13 height 13
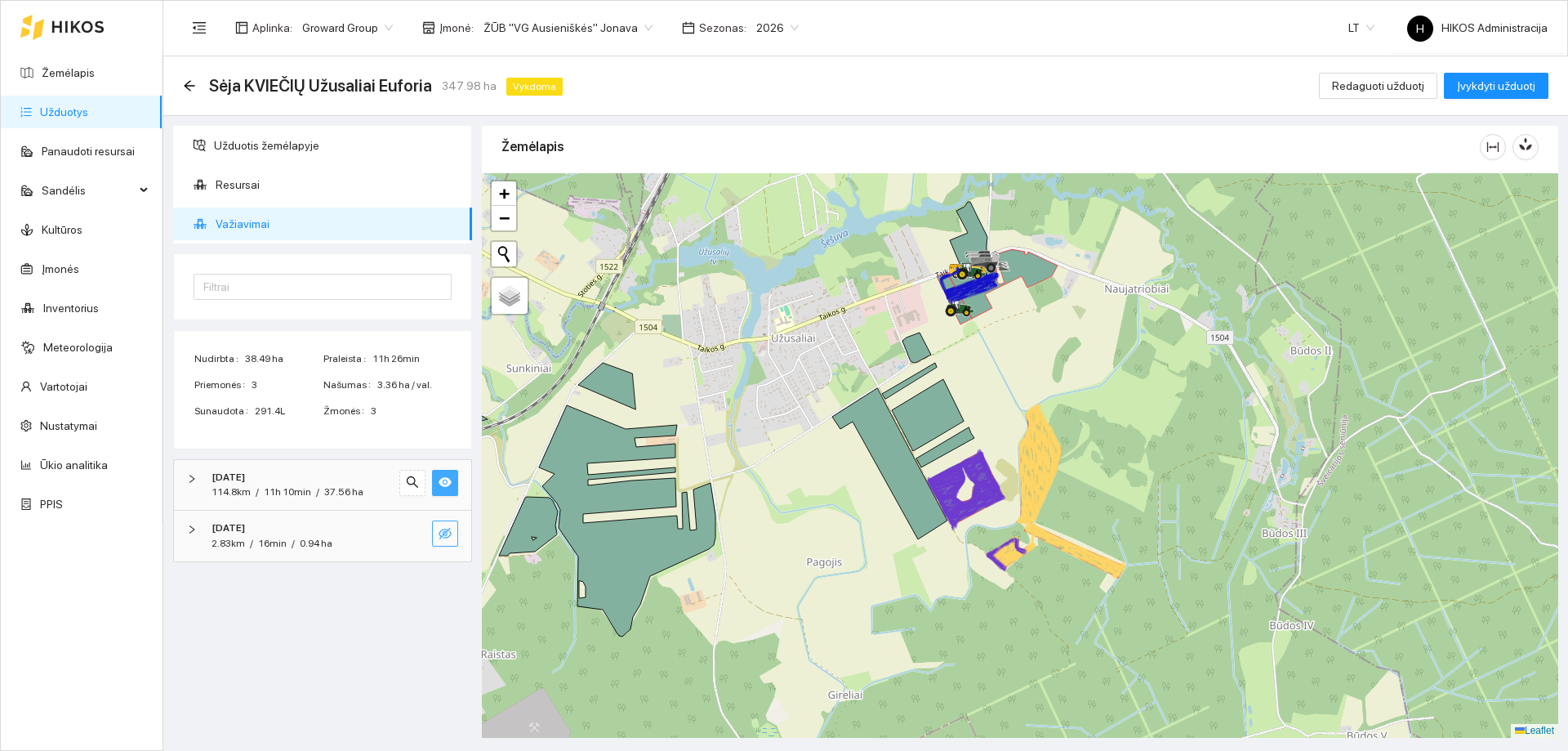
drag, startPoint x: 1149, startPoint y: 555, endPoint x: 1149, endPoint y: 517, distance: 38.0
click at [1149, 517] on div at bounding box center [1019, 455] width 1076 height 564
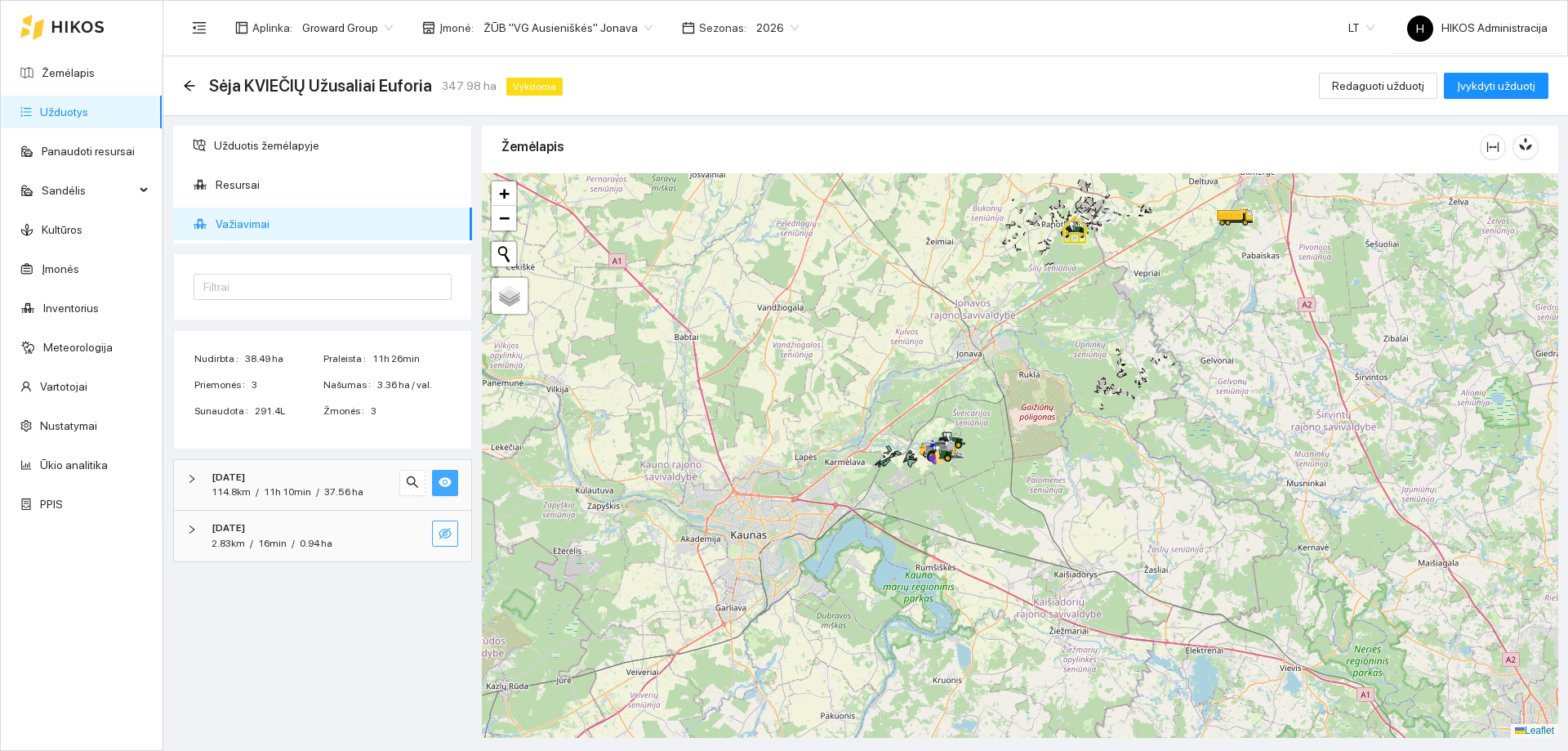
drag, startPoint x: 1176, startPoint y: 447, endPoint x: 1067, endPoint y: 451, distance: 109.1
click at [1067, 451] on div at bounding box center [1019, 455] width 1076 height 564
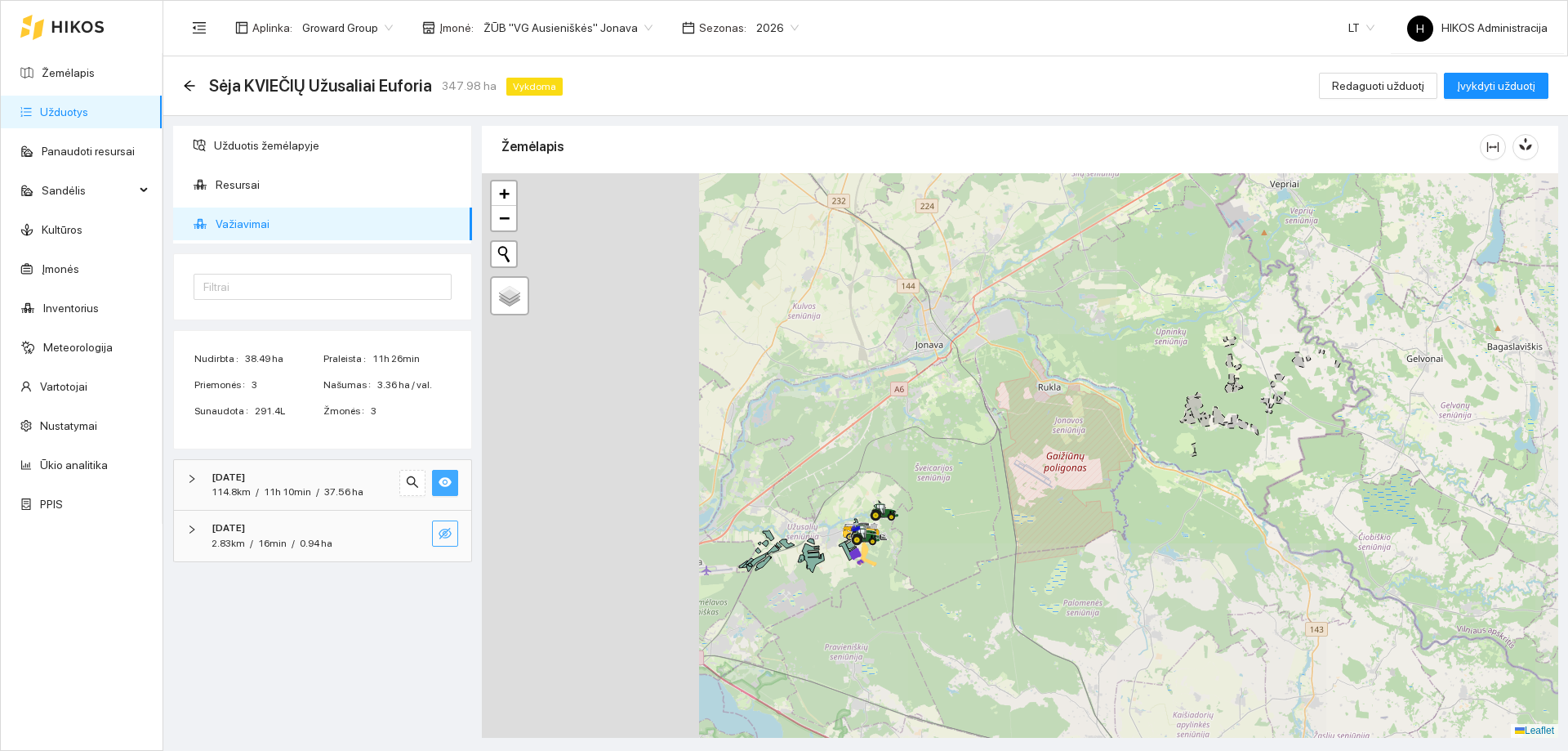
drag, startPoint x: 966, startPoint y: 462, endPoint x: 1283, endPoint y: 419, distance: 319.9
click at [1283, 419] on div at bounding box center [1019, 455] width 1076 height 564
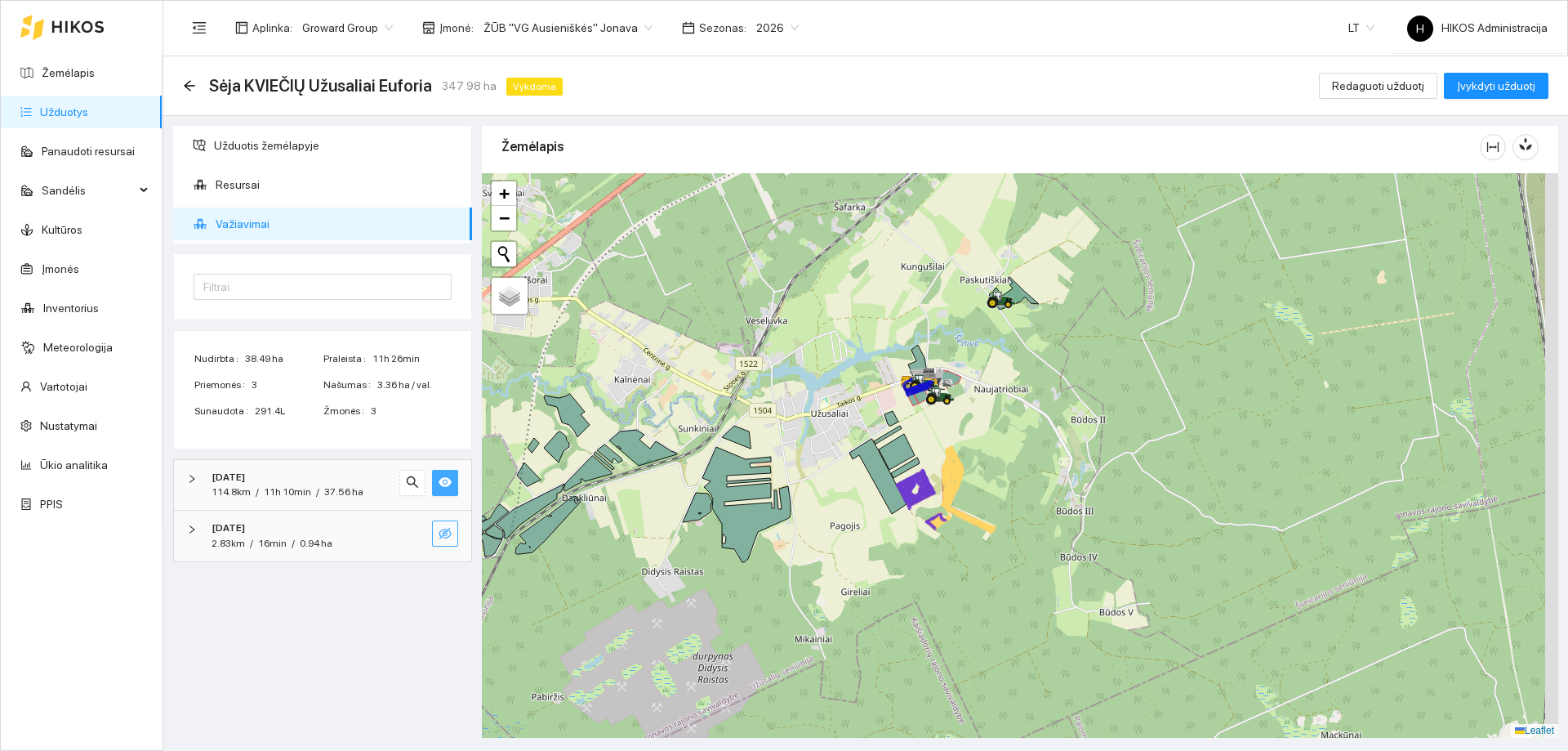
drag, startPoint x: 1133, startPoint y: 439, endPoint x: 1124, endPoint y: 470, distance: 32.3
click at [1050, 468] on div at bounding box center [1019, 455] width 1076 height 564
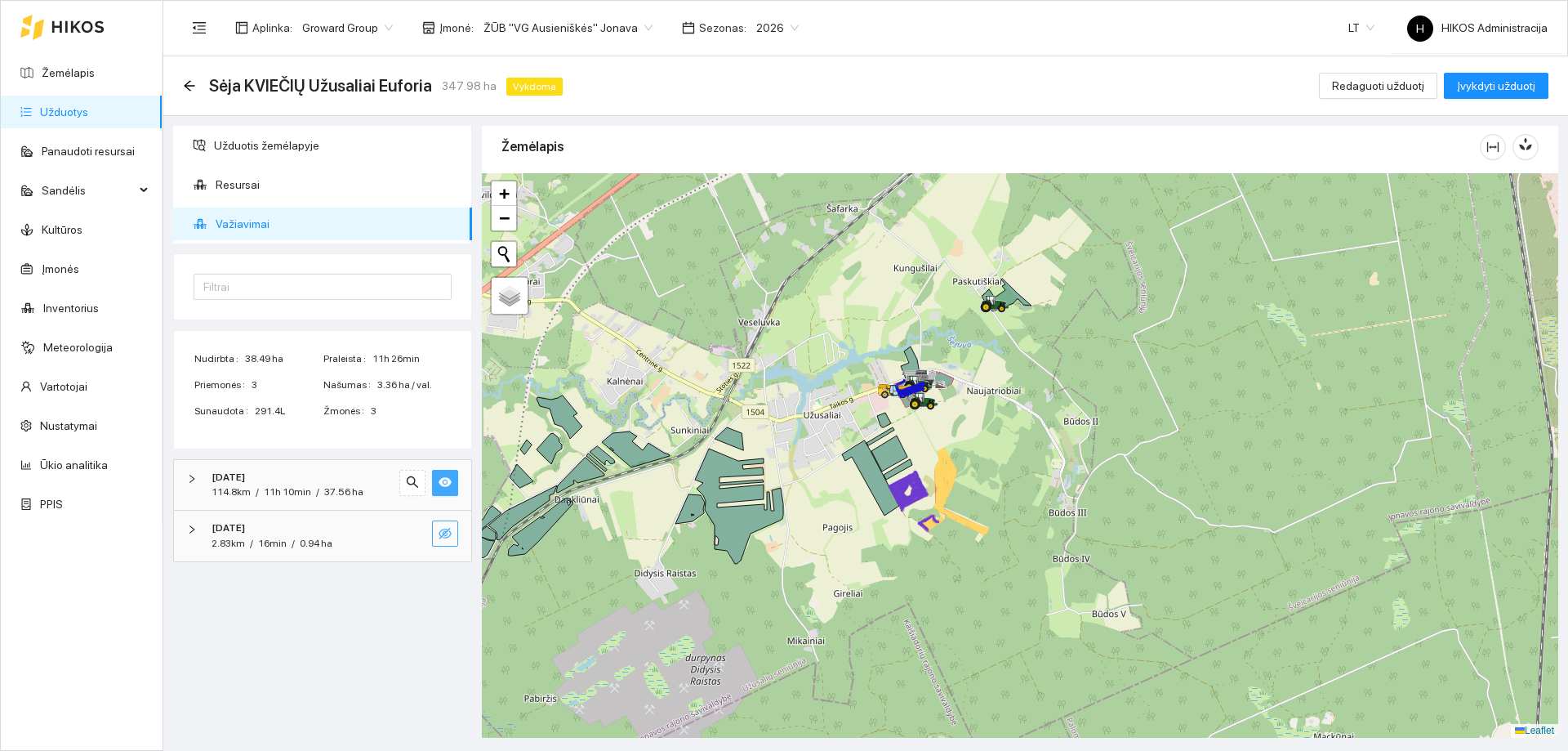
click at [381, 624] on div "Užduotis žemėlapyje Resursai Važiavimai Filtrai Nudirbta 38.49 ha Praleista 11h…" at bounding box center [322, 431] width 309 height 612
click at [729, 519] on icon at bounding box center [739, 505] width 88 height 115
click at [459, 535] on div "2025-10-07 2.83km / 16min / 0.94 ha" at bounding box center [323, 536] width 297 height 51
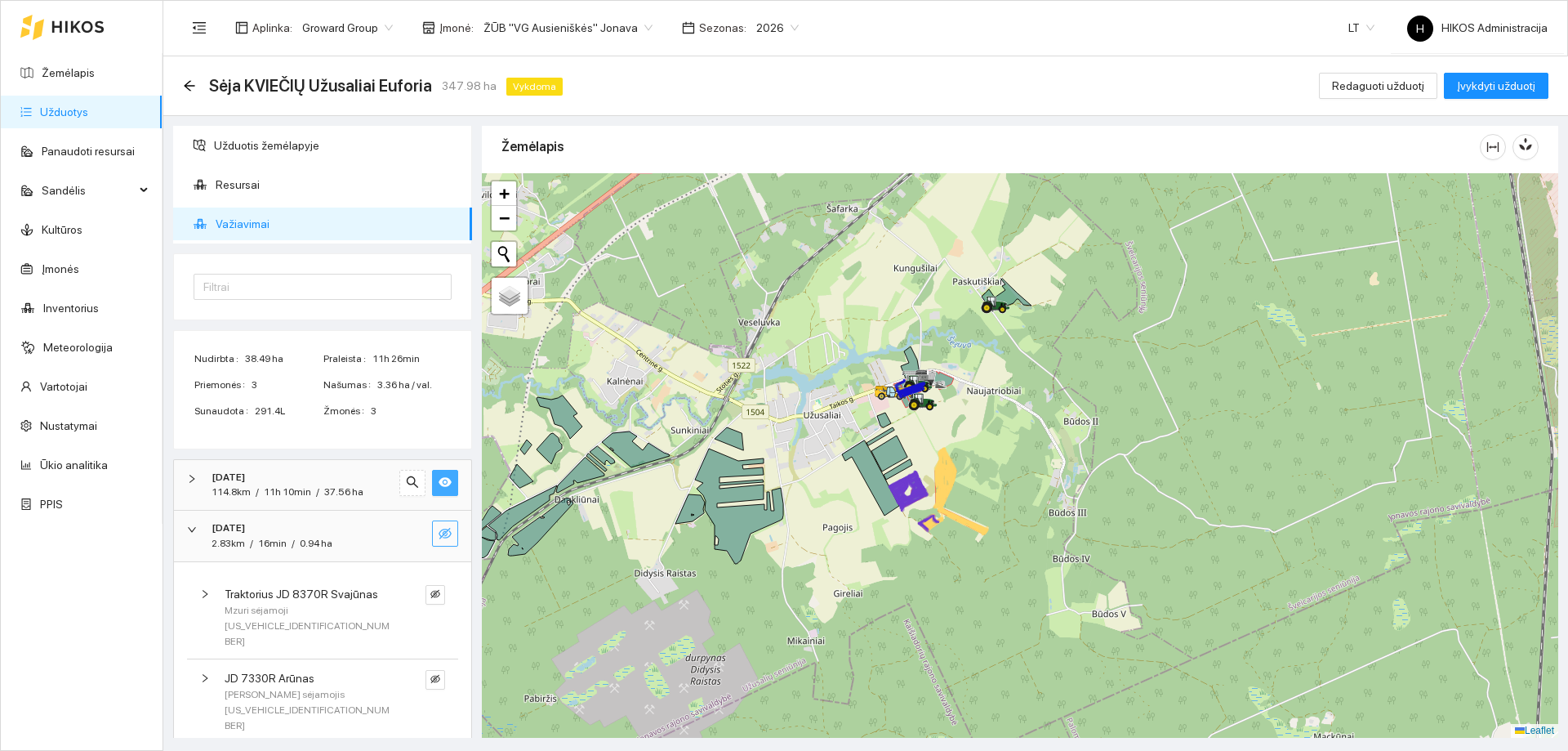
click at [389, 532] on div "2025-10-07 2.83km / 16min / 0.94 ha" at bounding box center [300, 535] width 187 height 31
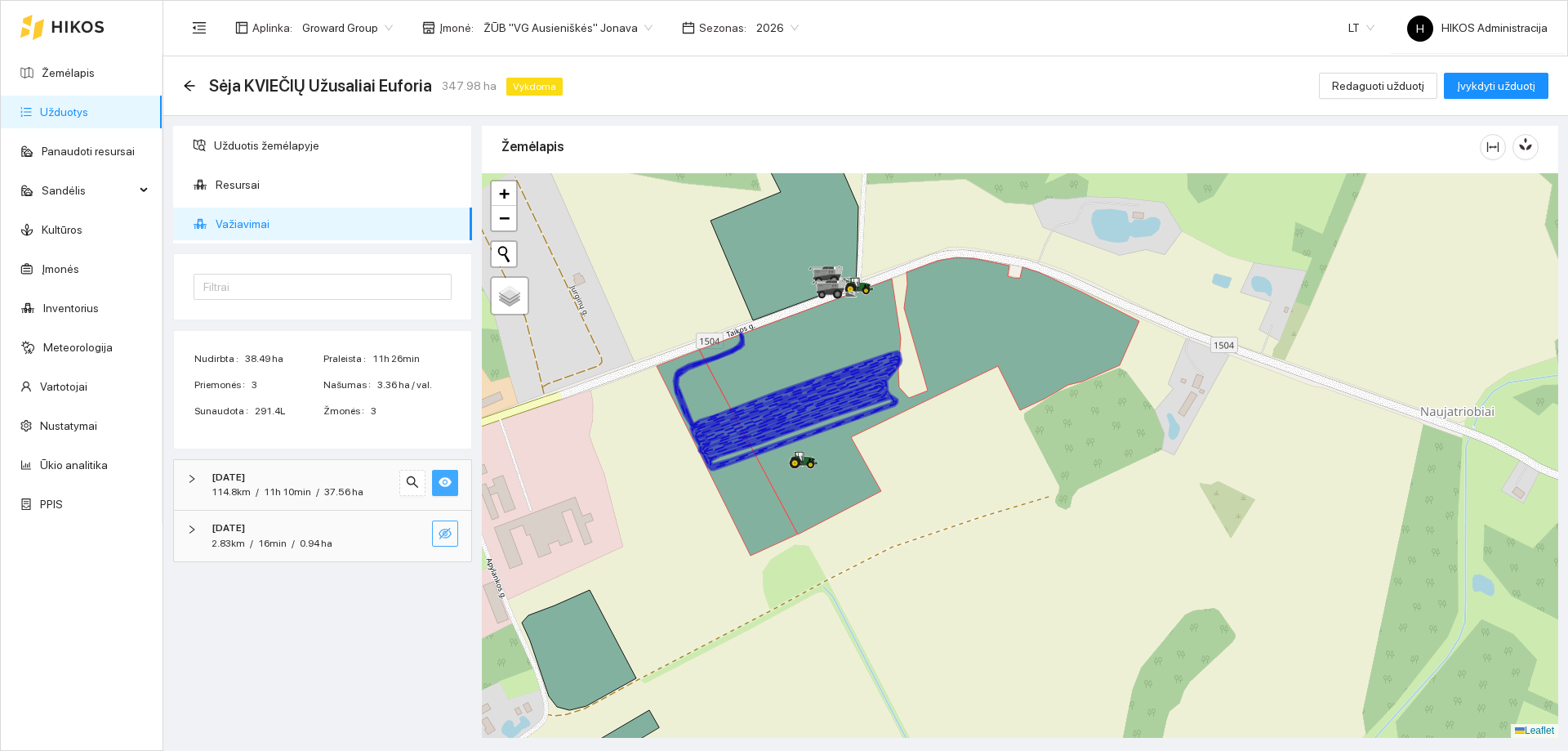
click at [289, 630] on div "Užduotis žemėlapyje Resursai Važiavimai Filtrai Nudirbta 38.49 ha Praleista 11h…" at bounding box center [322, 431] width 309 height 612
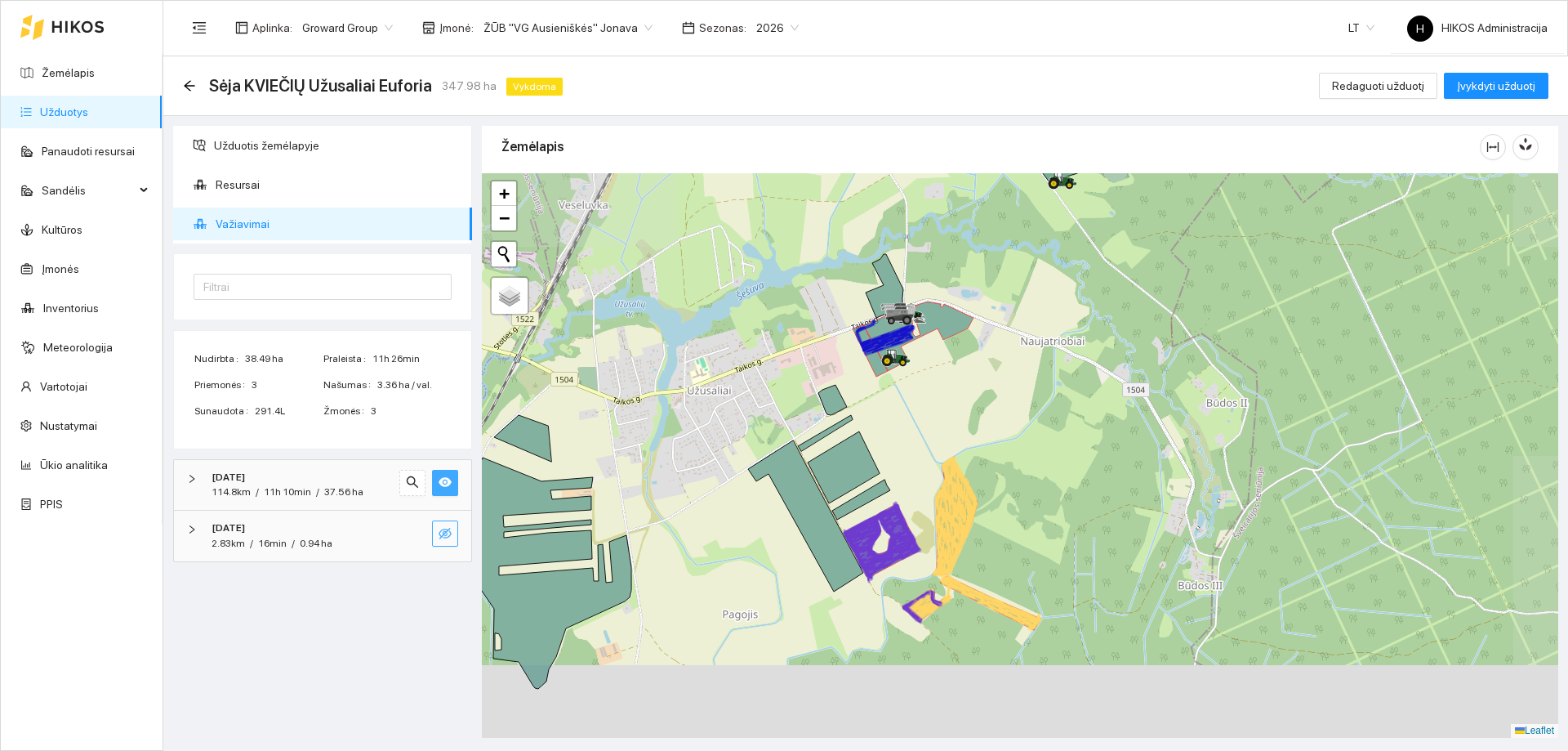
drag, startPoint x: 793, startPoint y: 547, endPoint x: 894, endPoint y: 431, distance: 153.8
click at [895, 433] on div at bounding box center [1019, 455] width 1076 height 564
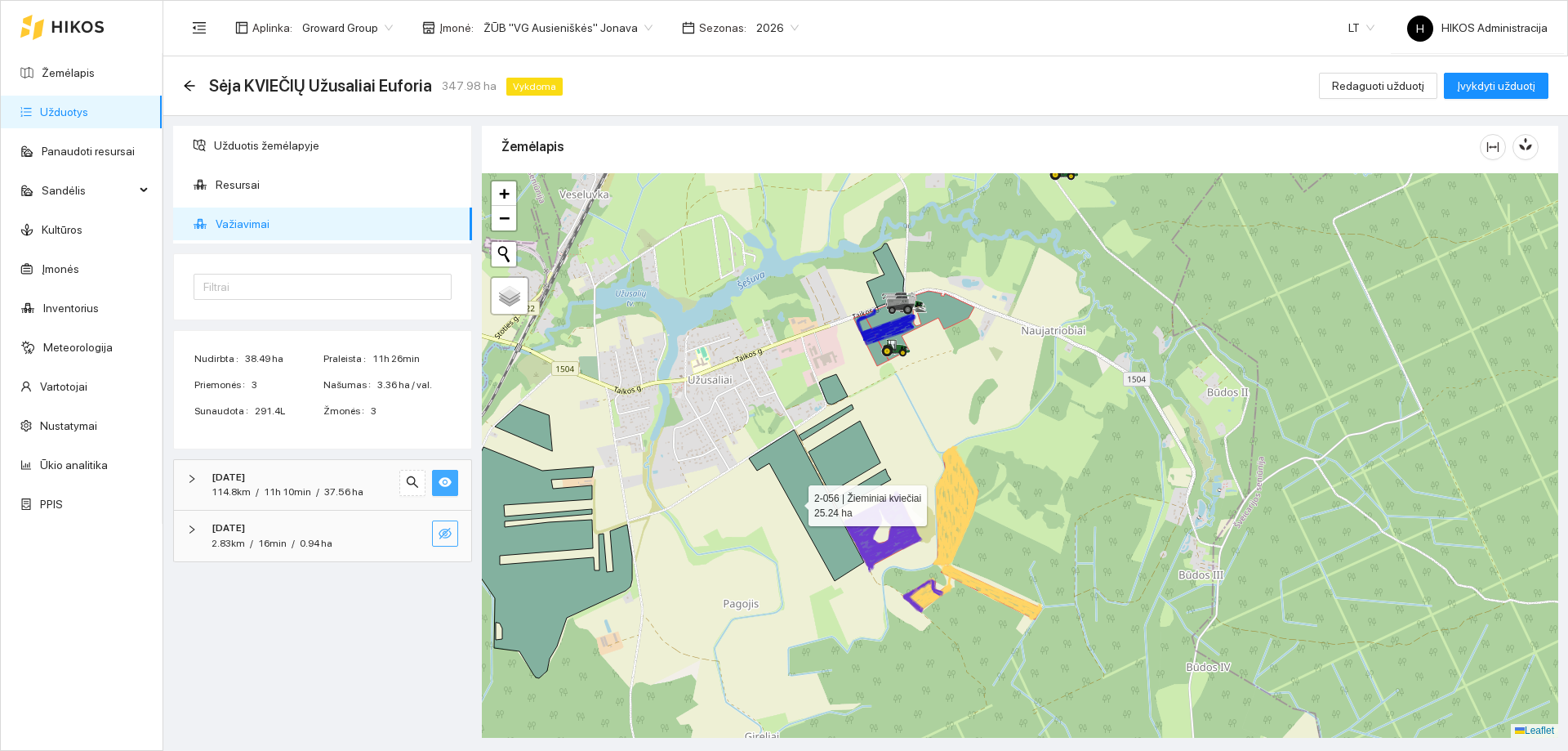
click at [794, 502] on icon at bounding box center [806, 505] width 115 height 151
click at [284, 136] on span "Užduotis žemėlapyje" at bounding box center [336, 145] width 245 height 33
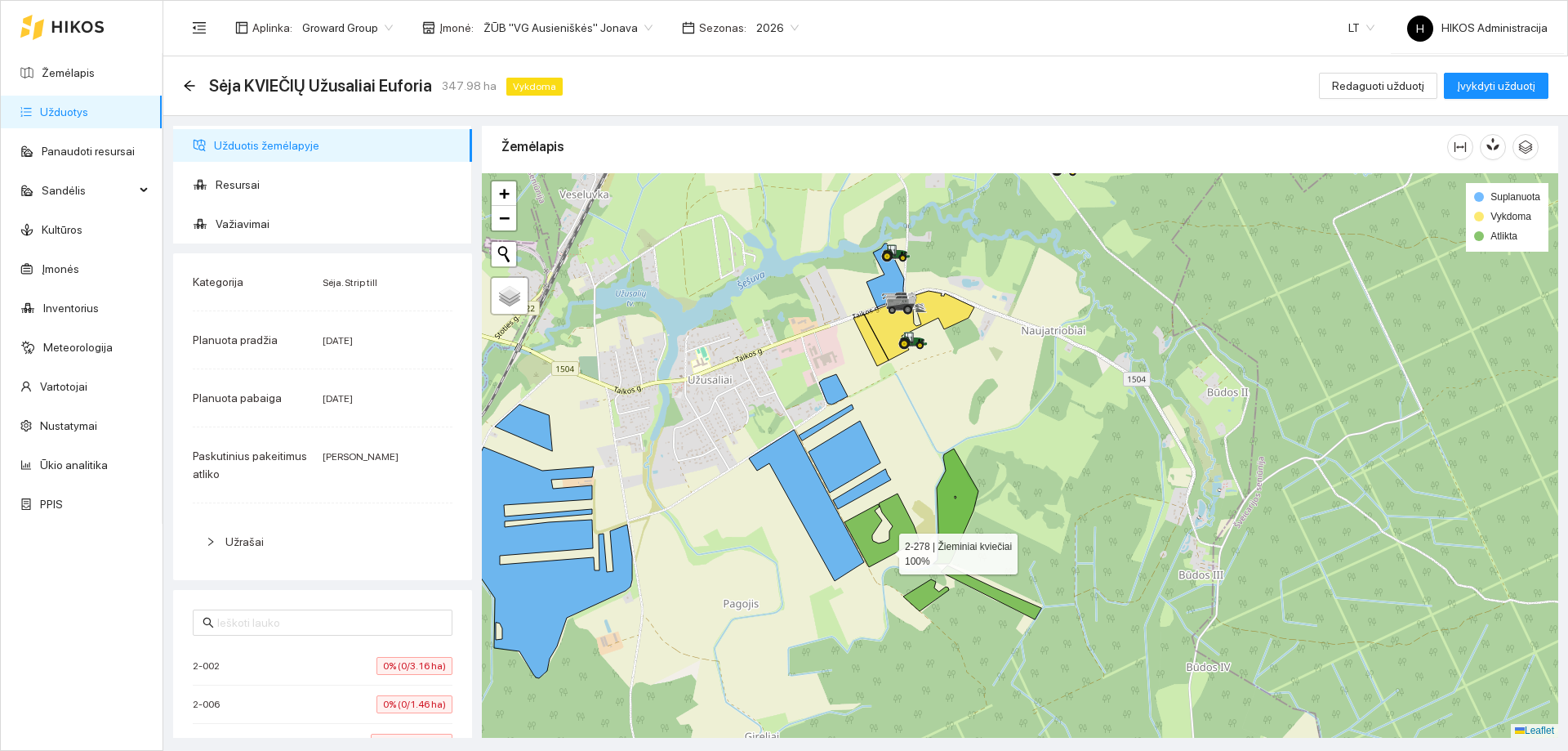
click at [885, 546] on icon at bounding box center [881, 530] width 74 height 74
click at [885, 546] on icon at bounding box center [865, 531] width 41 height 49
click at [251, 220] on span "Važiavimai" at bounding box center [337, 224] width 244 height 33
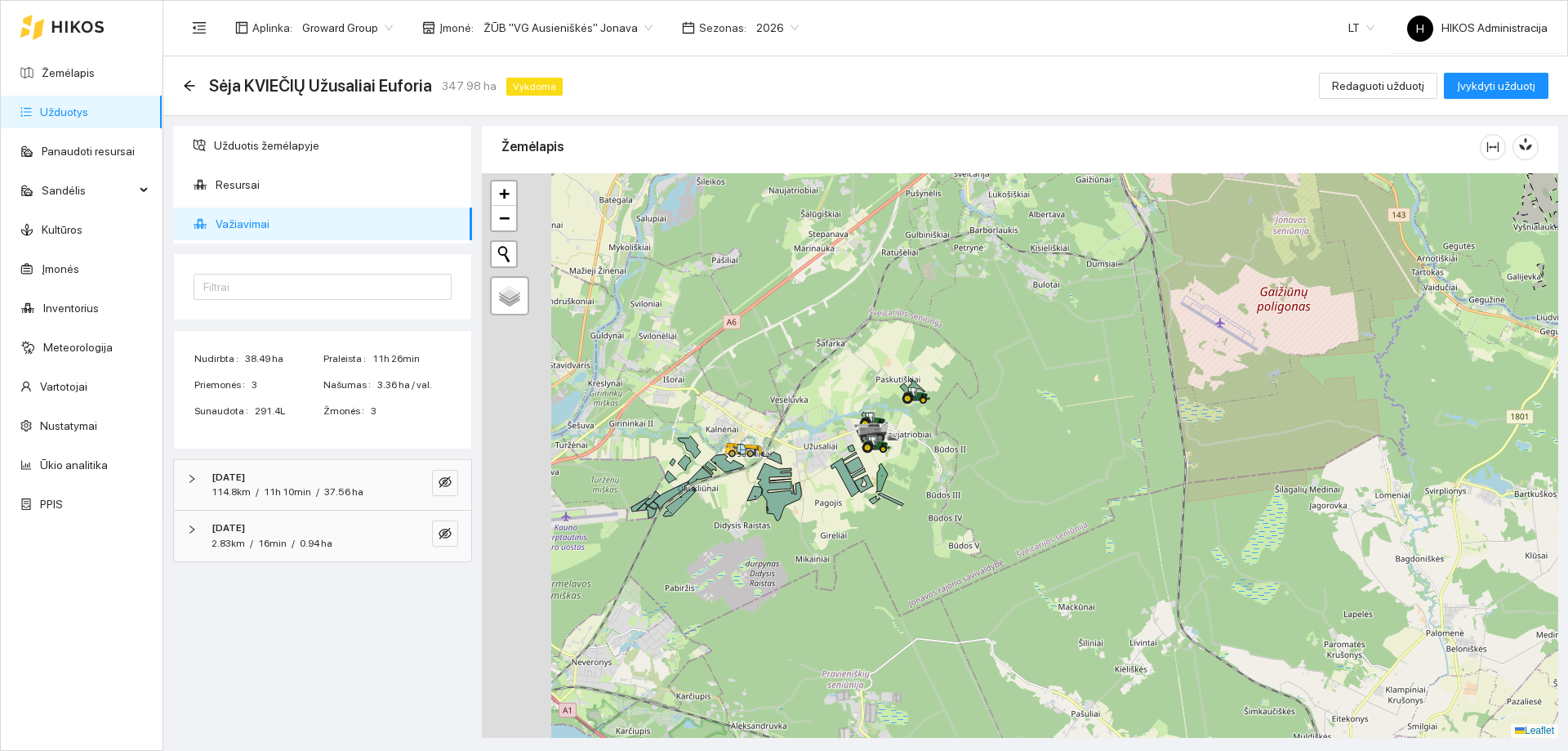
drag, startPoint x: 682, startPoint y: 444, endPoint x: 882, endPoint y: 470, distance: 201.7
click at [882, 470] on div at bounding box center [1019, 455] width 1076 height 564
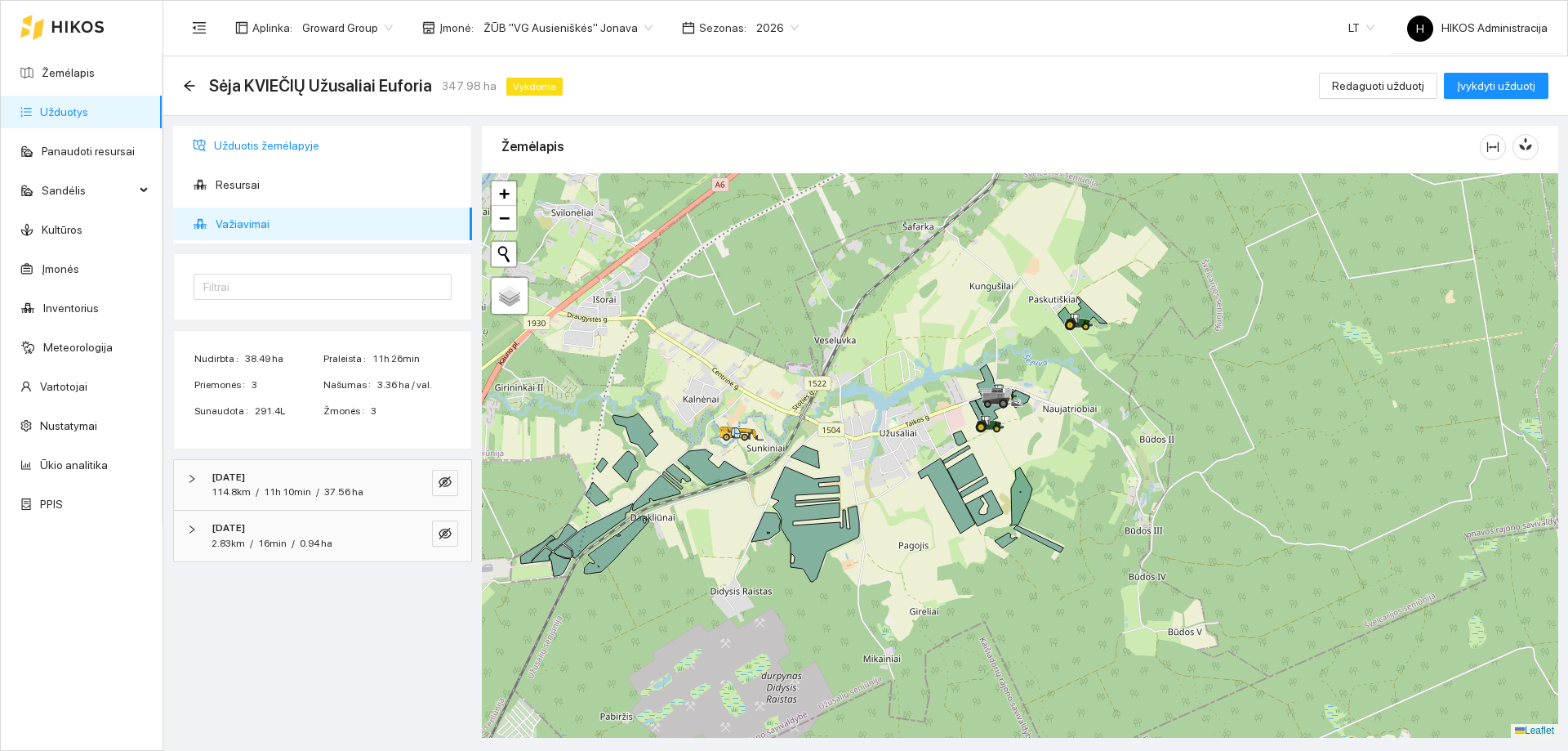
click at [275, 142] on span "Užduotis žemėlapyje" at bounding box center [336, 145] width 245 height 33
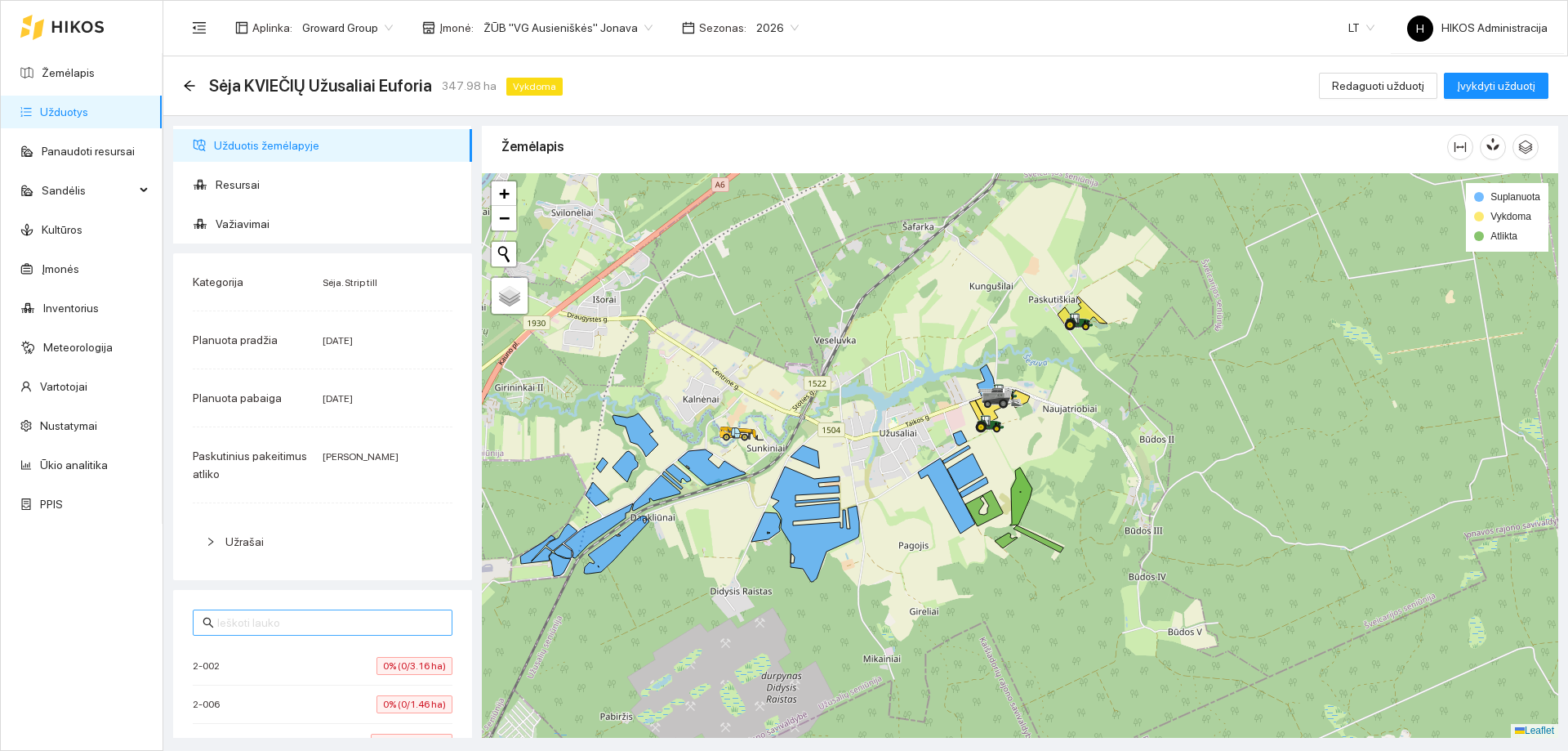
click at [299, 617] on input "text" at bounding box center [330, 622] width 225 height 18
type input "2-006"
click at [342, 642] on div "2-006 2-006 0% (0/1.46 ha)" at bounding box center [323, 647] width 299 height 114
click at [345, 651] on li "2-006 0% (0/1.46 ha)" at bounding box center [322, 666] width 260 height 38
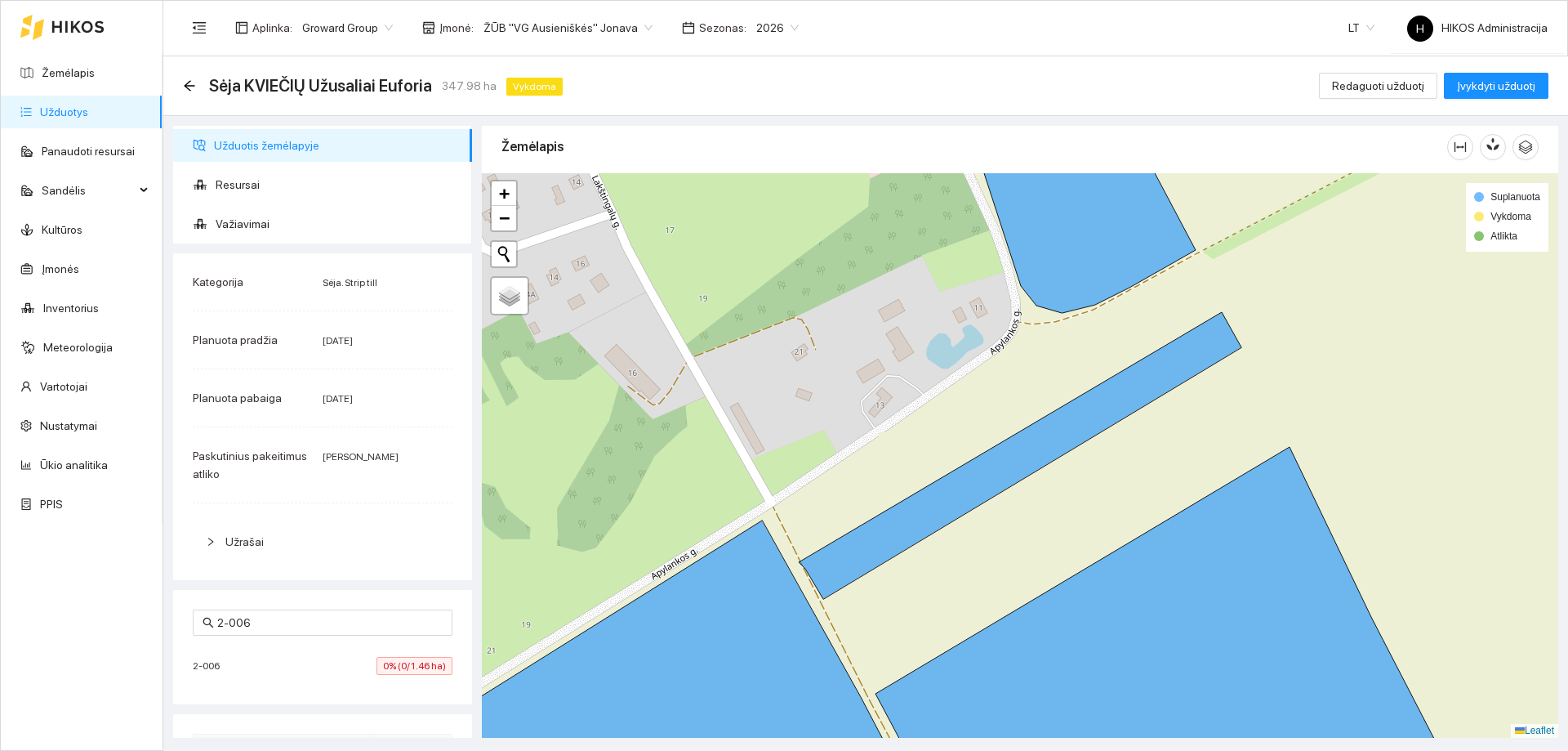
click at [883, 90] on div "Sėja KVIEČIŲ Užusaliai Euforia 347.98 ha Vykdoma Redaguoti užduotį Įvykdyti užd…" at bounding box center [865, 85] width 1365 height 33
click at [1083, 51] on div "Aplinka : Groward Group Įmonė : ŽŪB "VG Ausieniškės" Jonava Sezonas : 2026 LT H…" at bounding box center [865, 27] width 1364 height 53
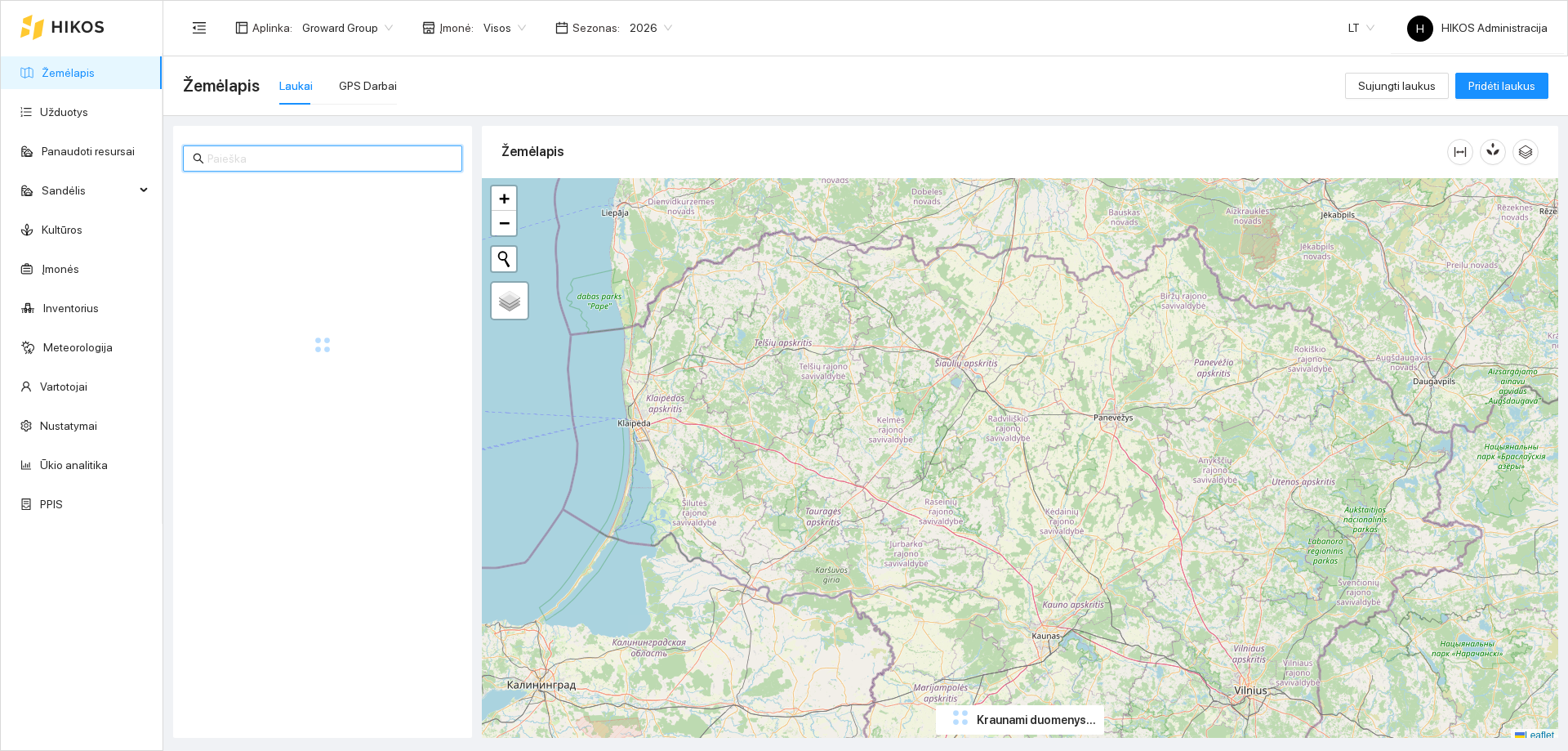
click at [311, 153] on input "text" at bounding box center [330, 158] width 245 height 18
paste input "2-056"
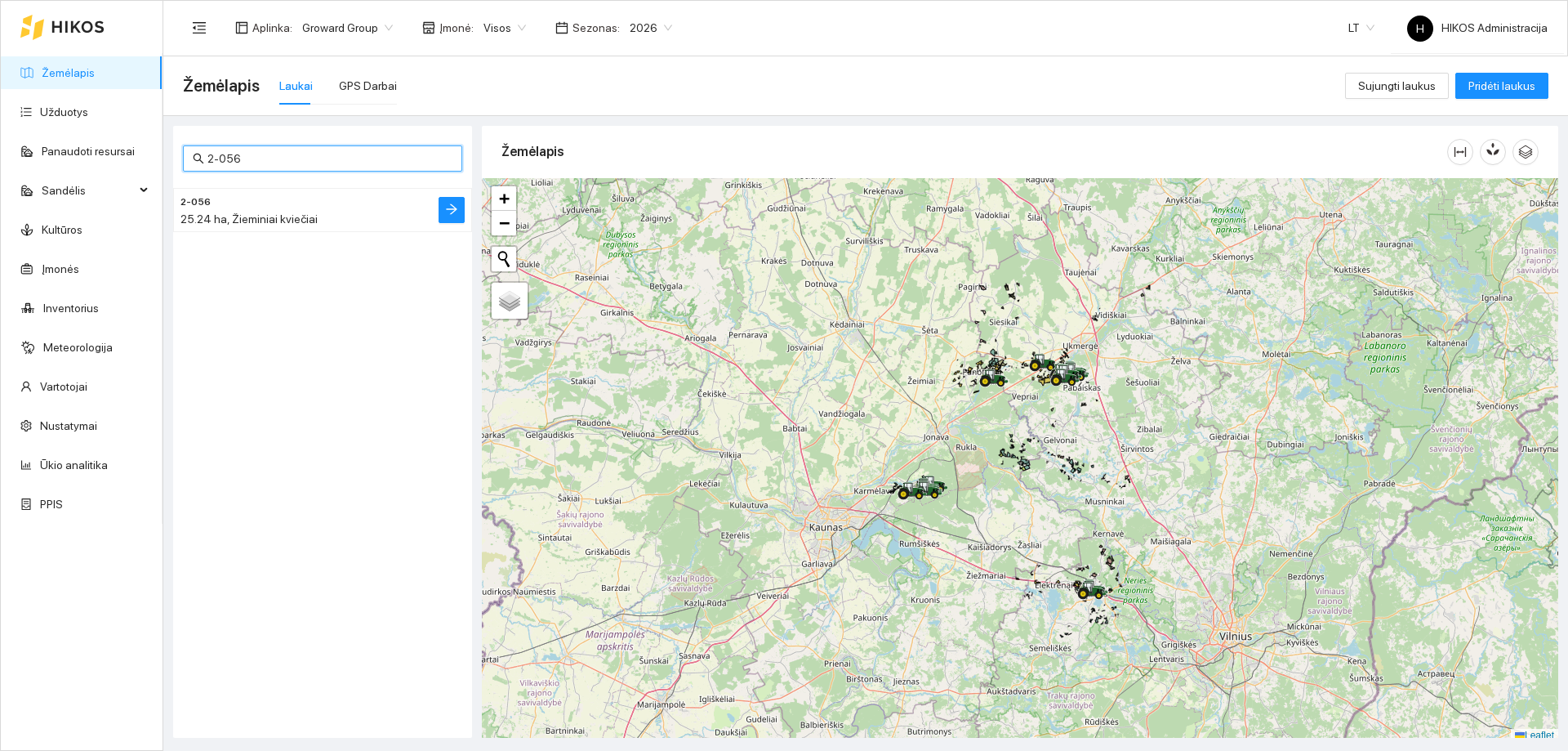
type input "2-056"
click at [295, 198] on h4 "2-056" at bounding box center [289, 201] width 219 height 18
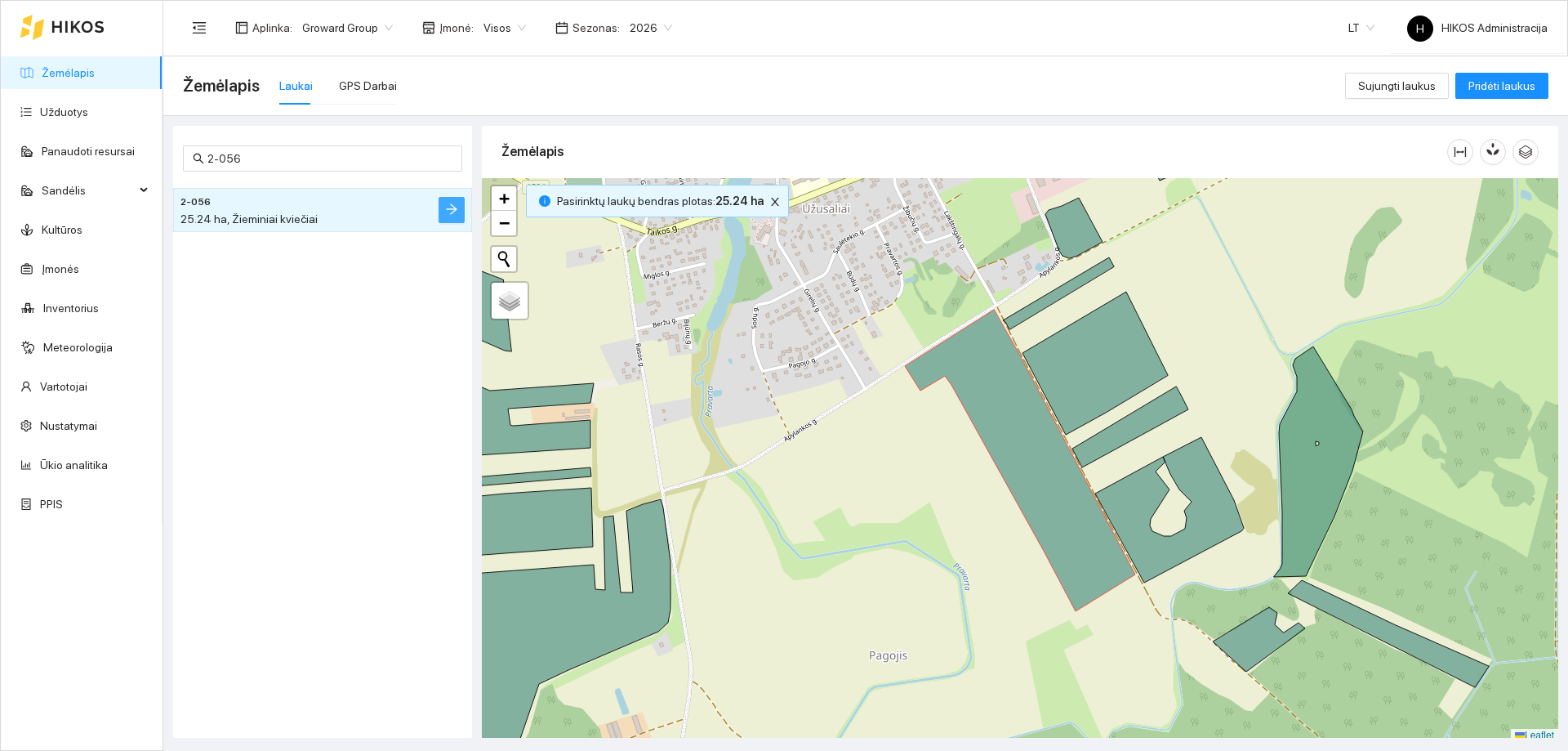
click at [455, 208] on icon "arrow-right" at bounding box center [451, 210] width 11 height 11
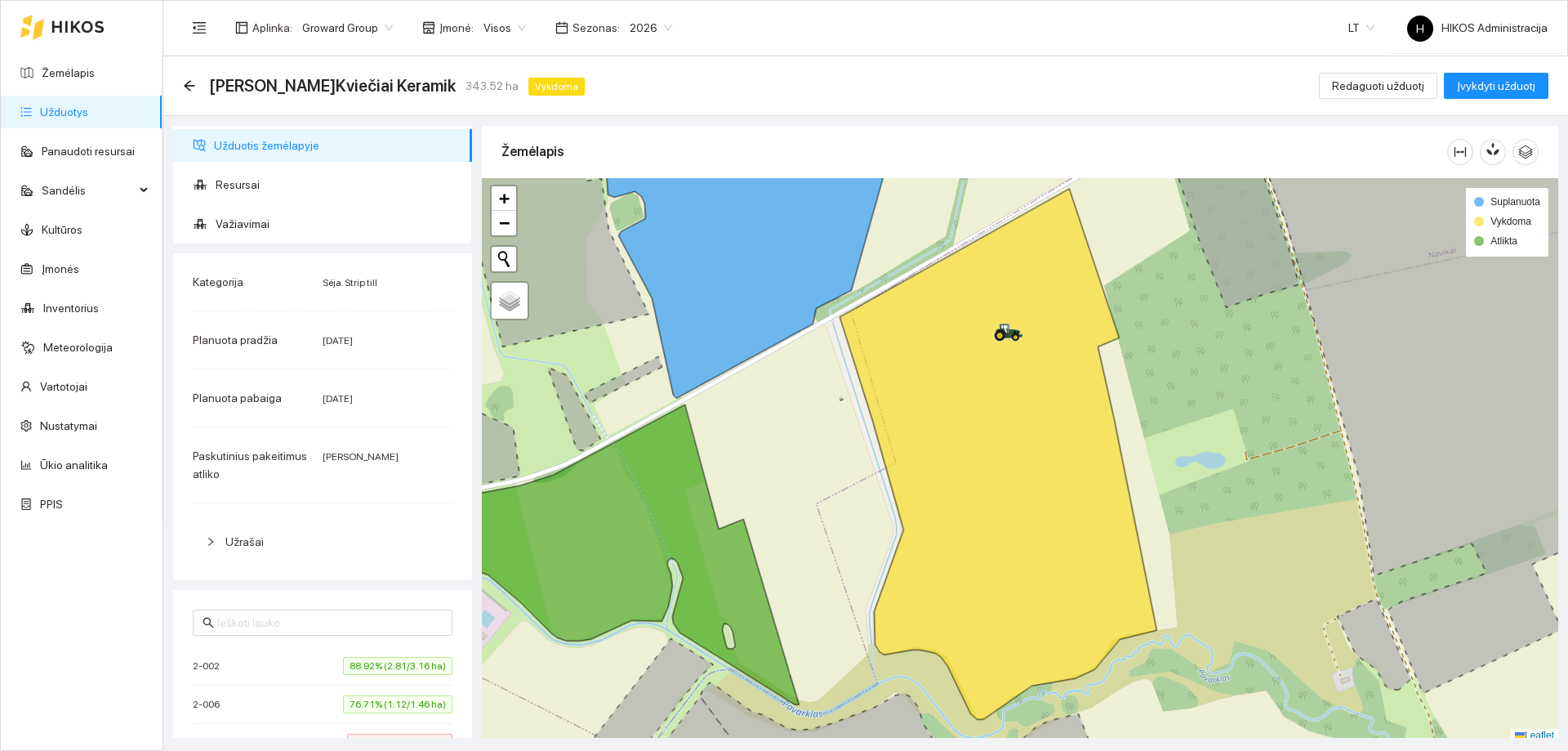
scroll to position [5, 0]
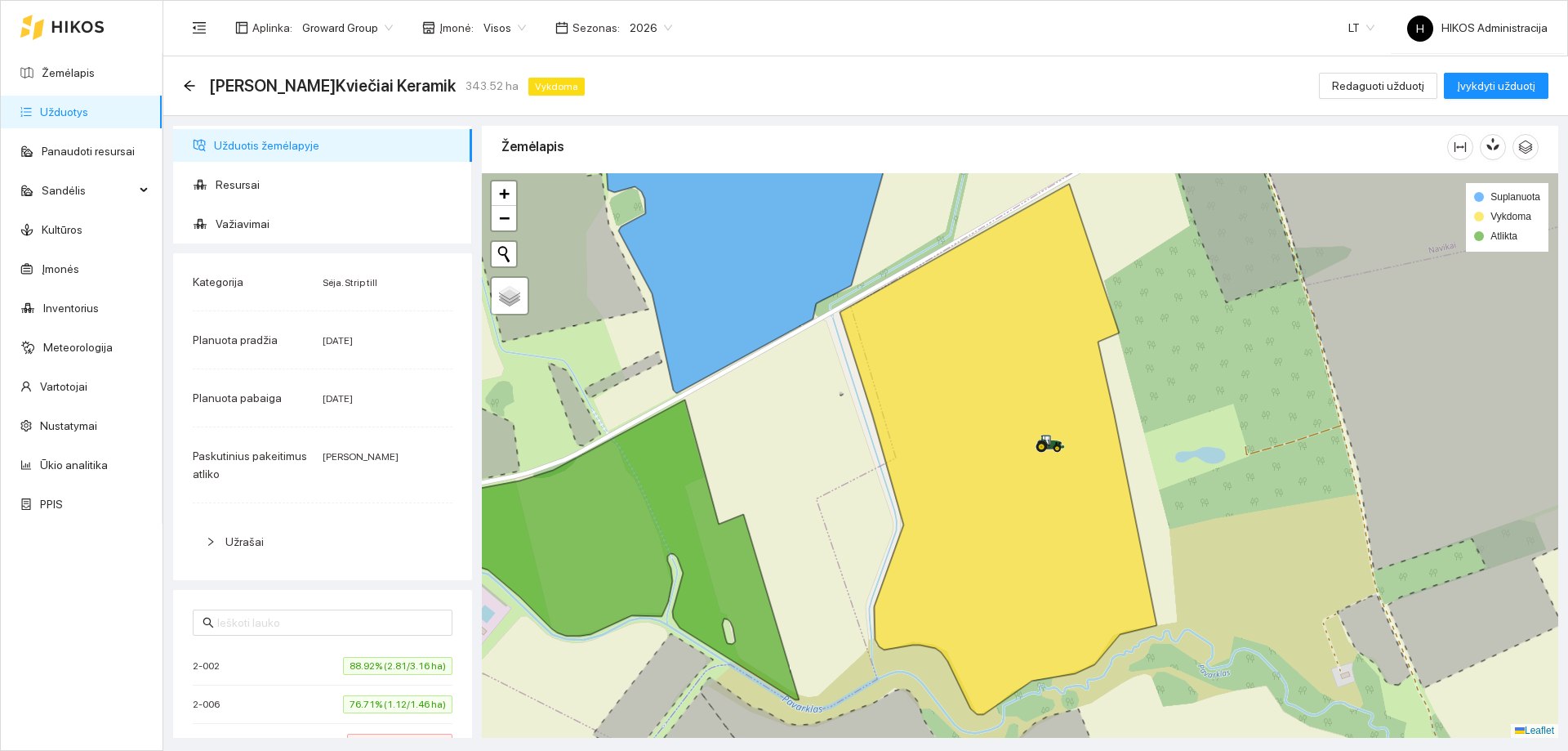
click at [473, 26] on div "Visos" at bounding box center [504, 28] width 62 height 26
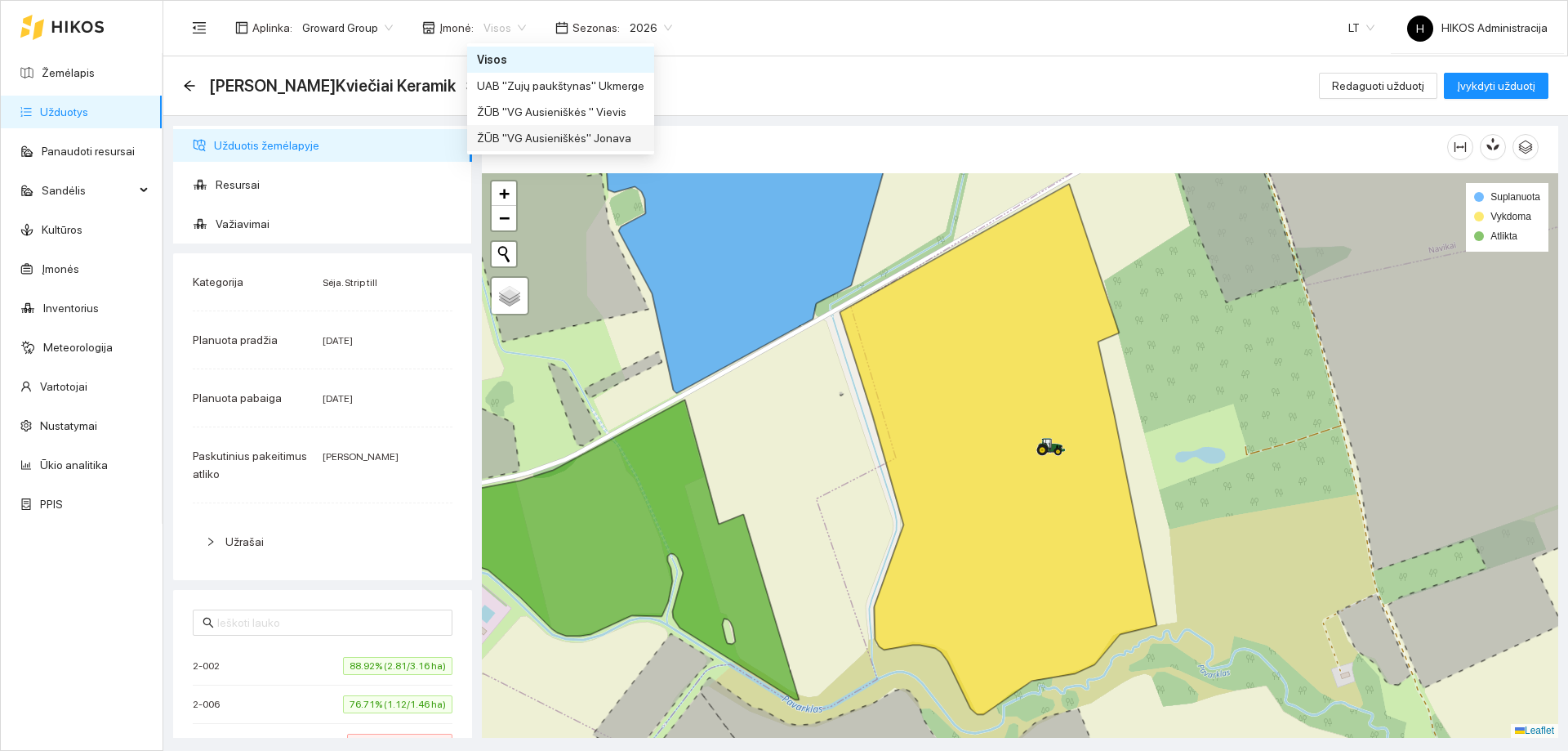
click at [612, 136] on div "ŽŪB "VG Ausieniškės" Jonava" at bounding box center [561, 138] width 167 height 18
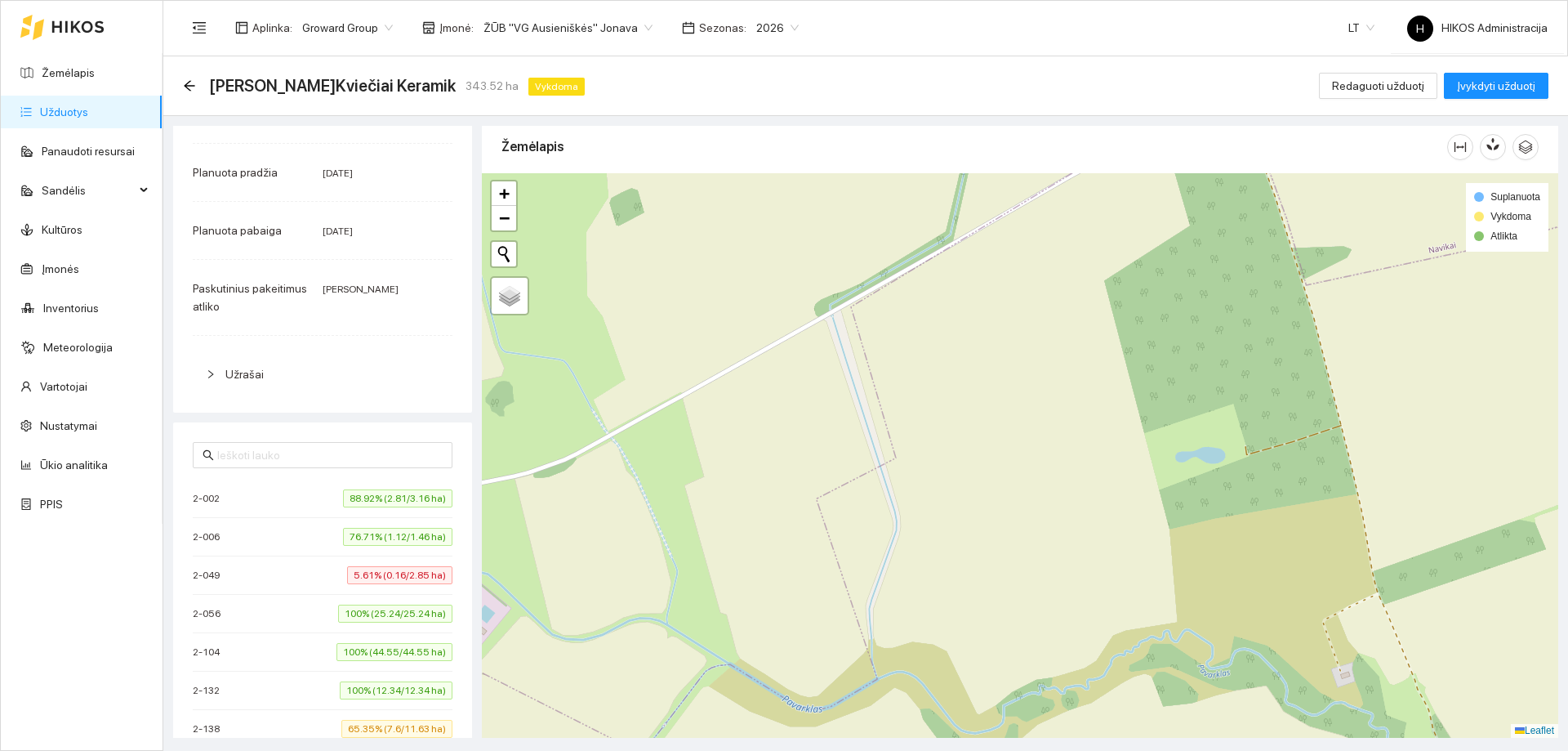
scroll to position [164, 0]
click at [385, 505] on span "88.92% (2.81/3.16 ha)" at bounding box center [398, 502] width 109 height 18
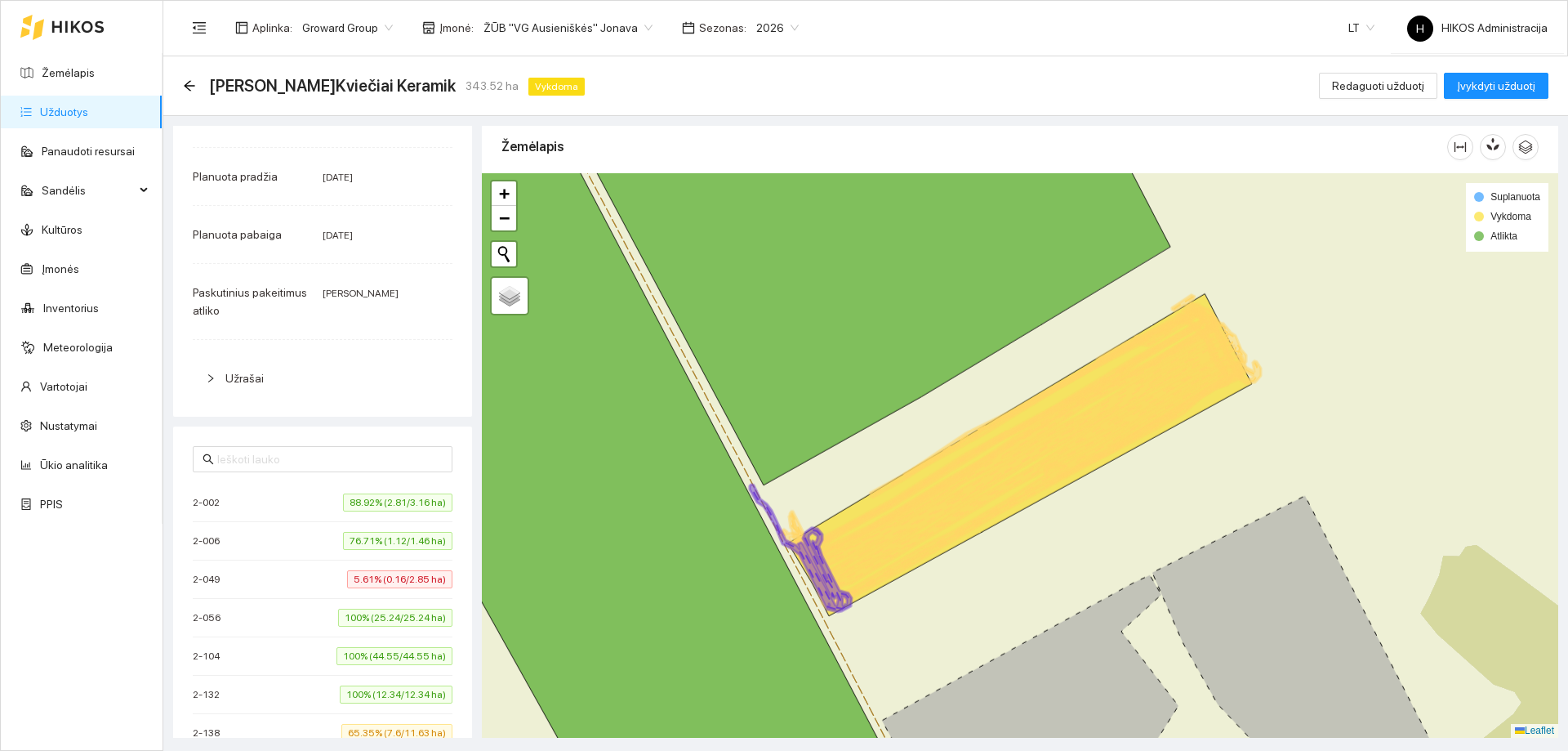
scroll to position [0, 0]
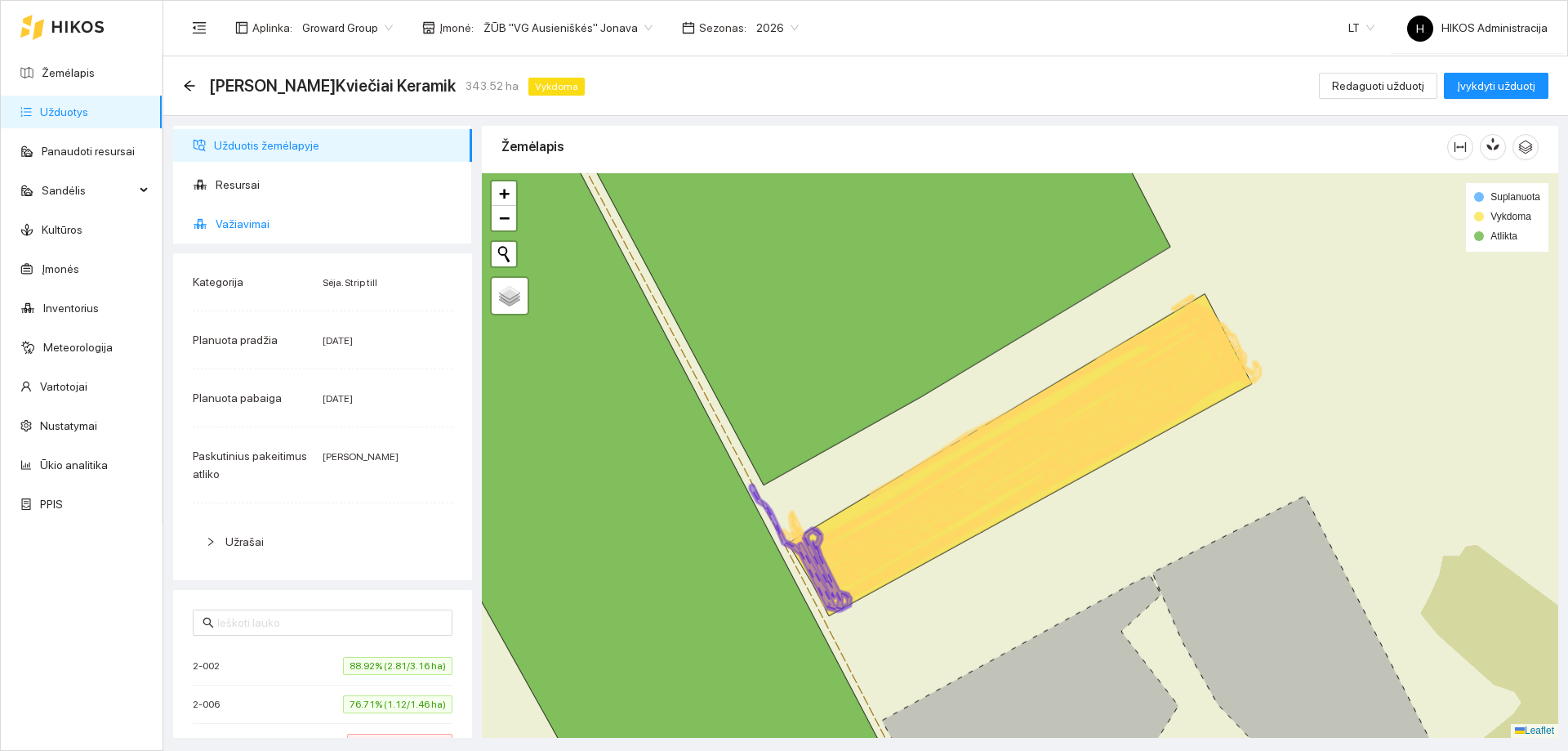
click at [273, 230] on span "Važiavimai" at bounding box center [337, 224] width 244 height 33
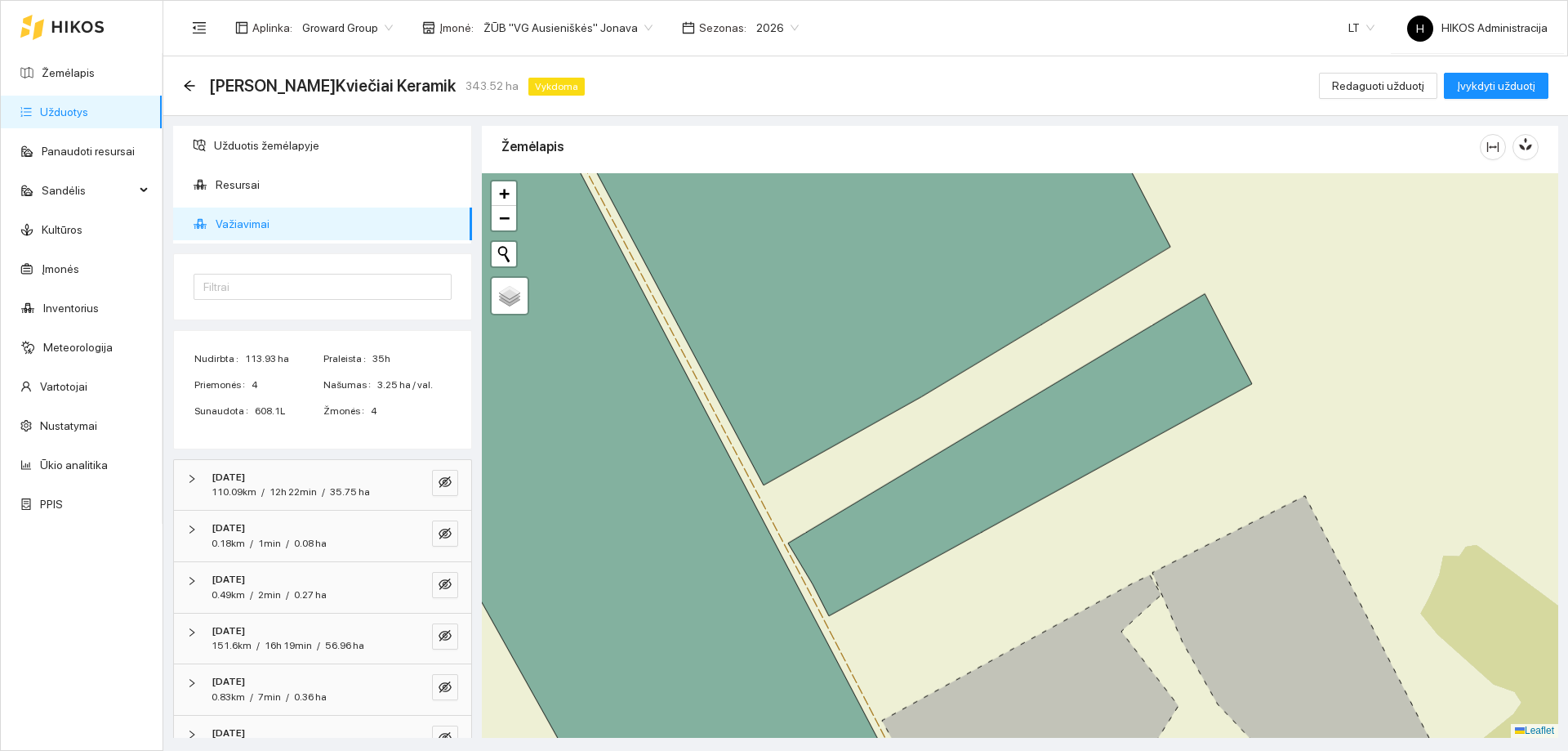
scroll to position [85, 0]
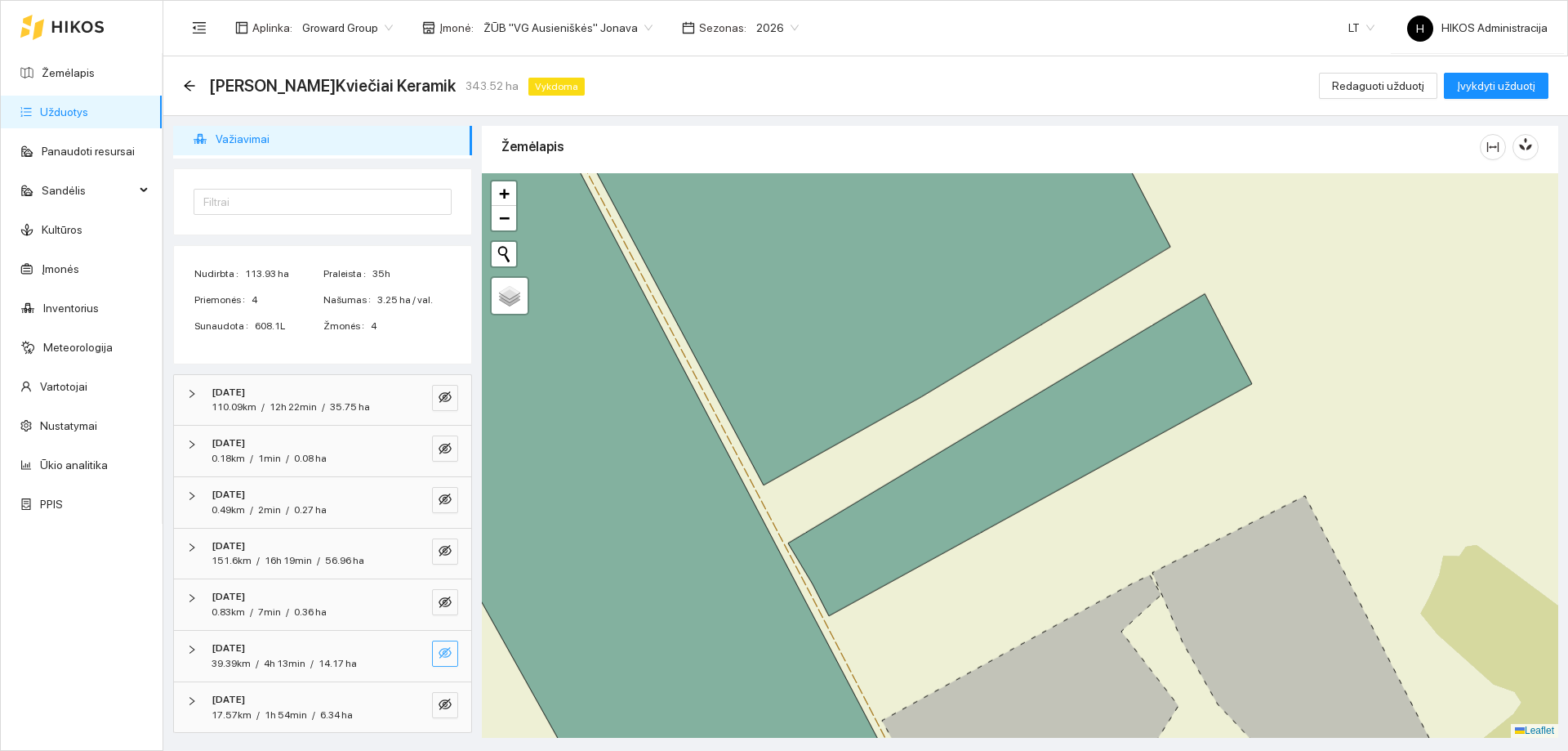
click at [438, 652] on icon "eye-invisible" at bounding box center [444, 652] width 13 height 13
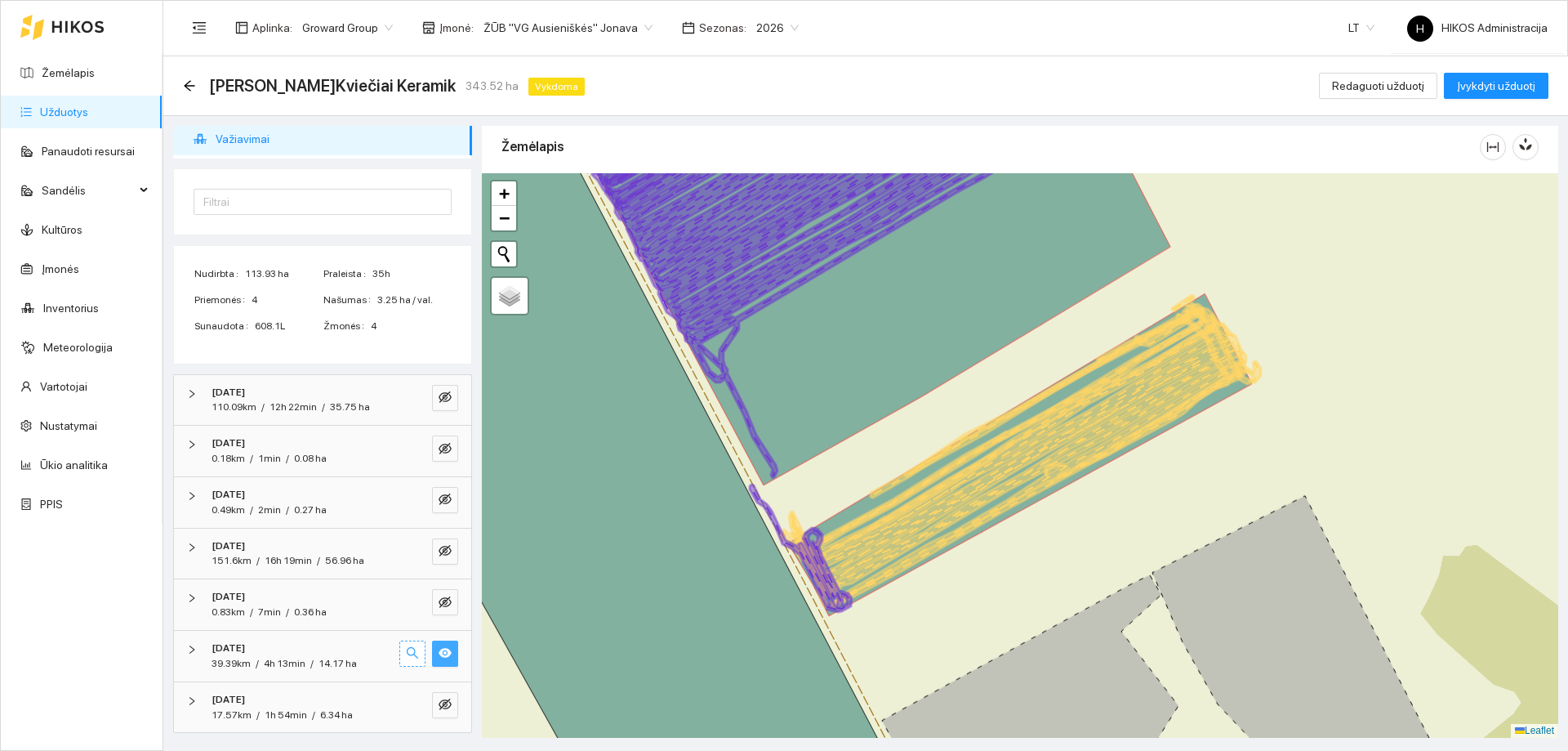
click at [409, 651] on button "button" at bounding box center [413, 653] width 26 height 26
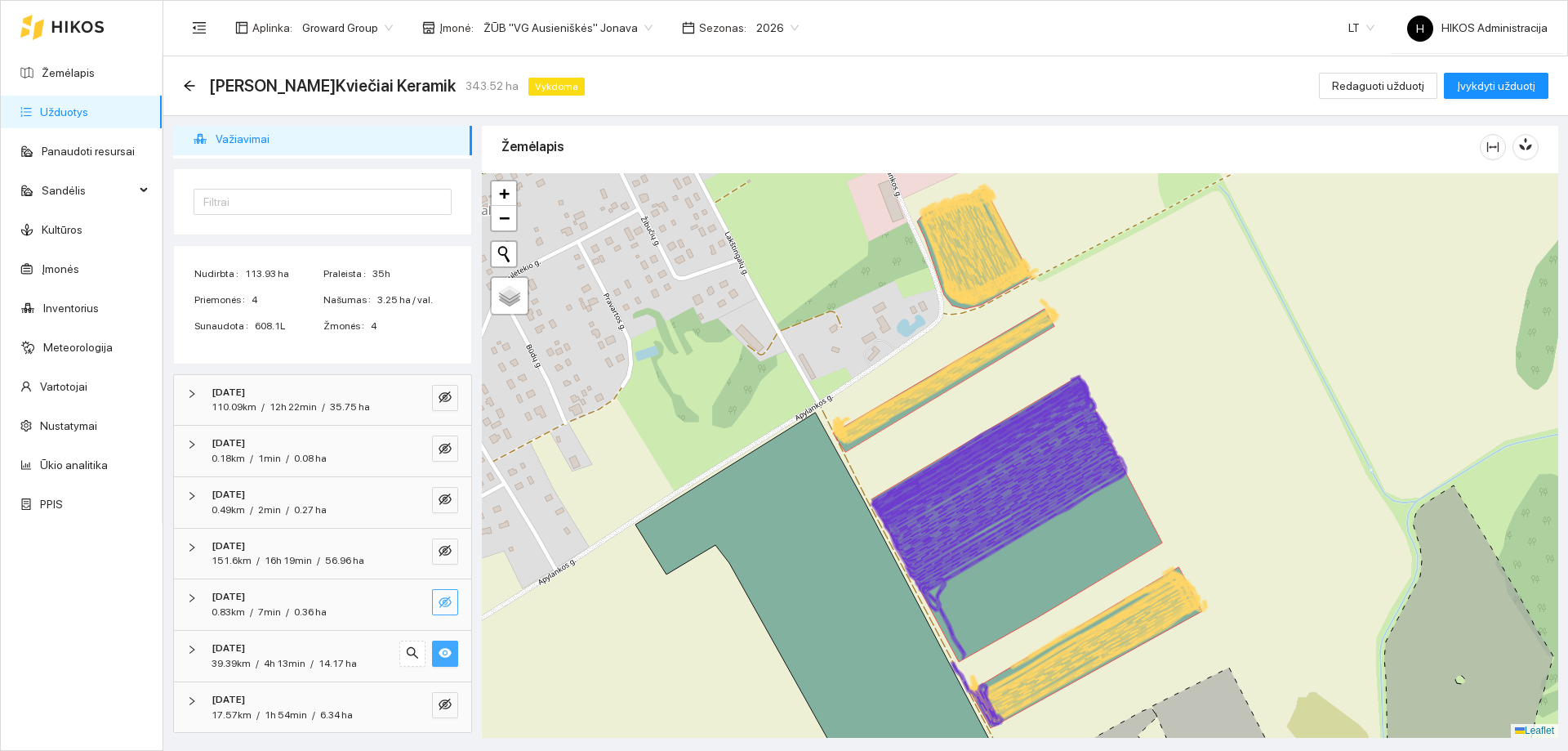
click at [438, 595] on icon "eye-invisible" at bounding box center [444, 601] width 13 height 13
click at [414, 604] on div at bounding box center [429, 602] width 59 height 26
click at [408, 604] on button "button" at bounding box center [413, 602] width 26 height 26
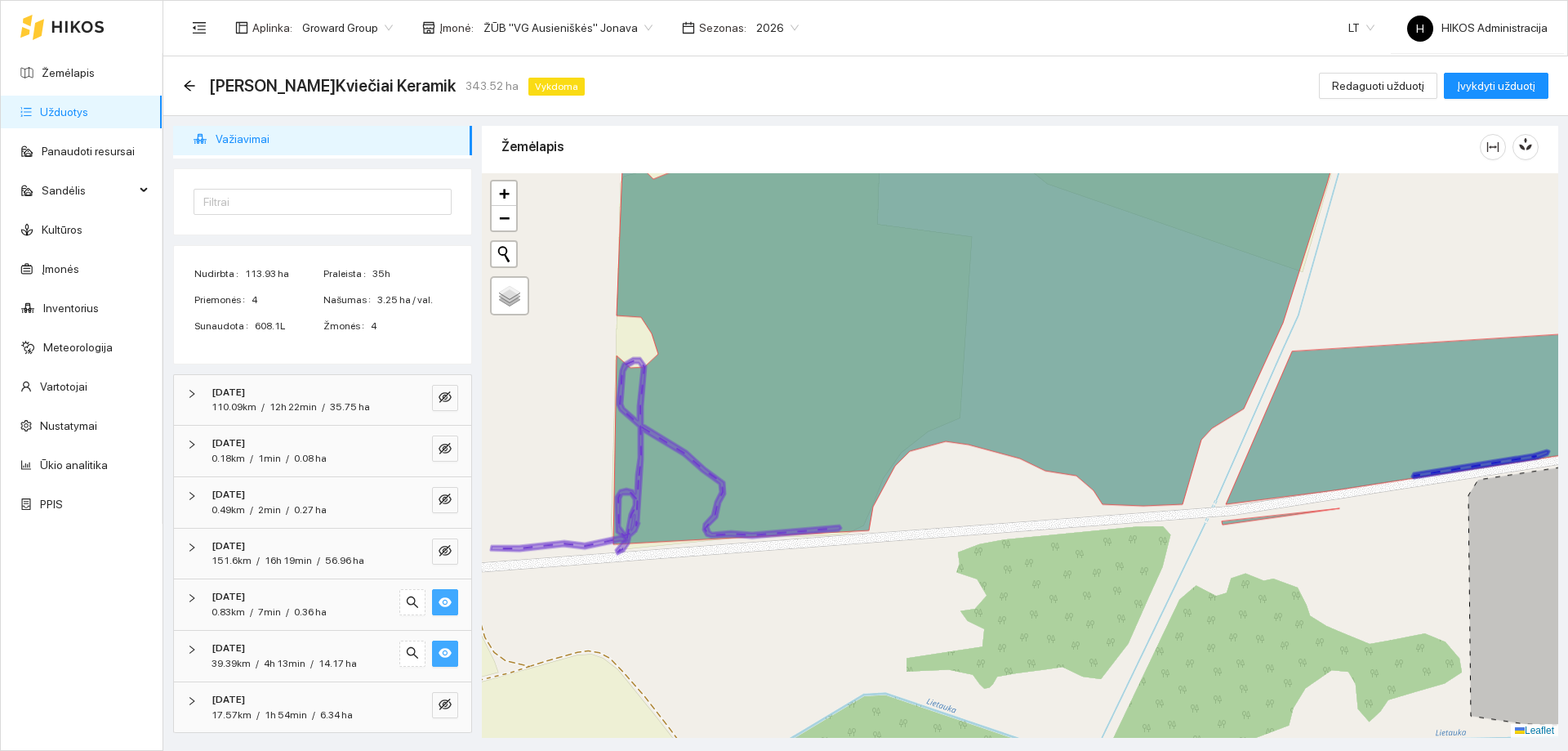
click at [438, 604] on icon "eye" at bounding box center [444, 601] width 13 height 10
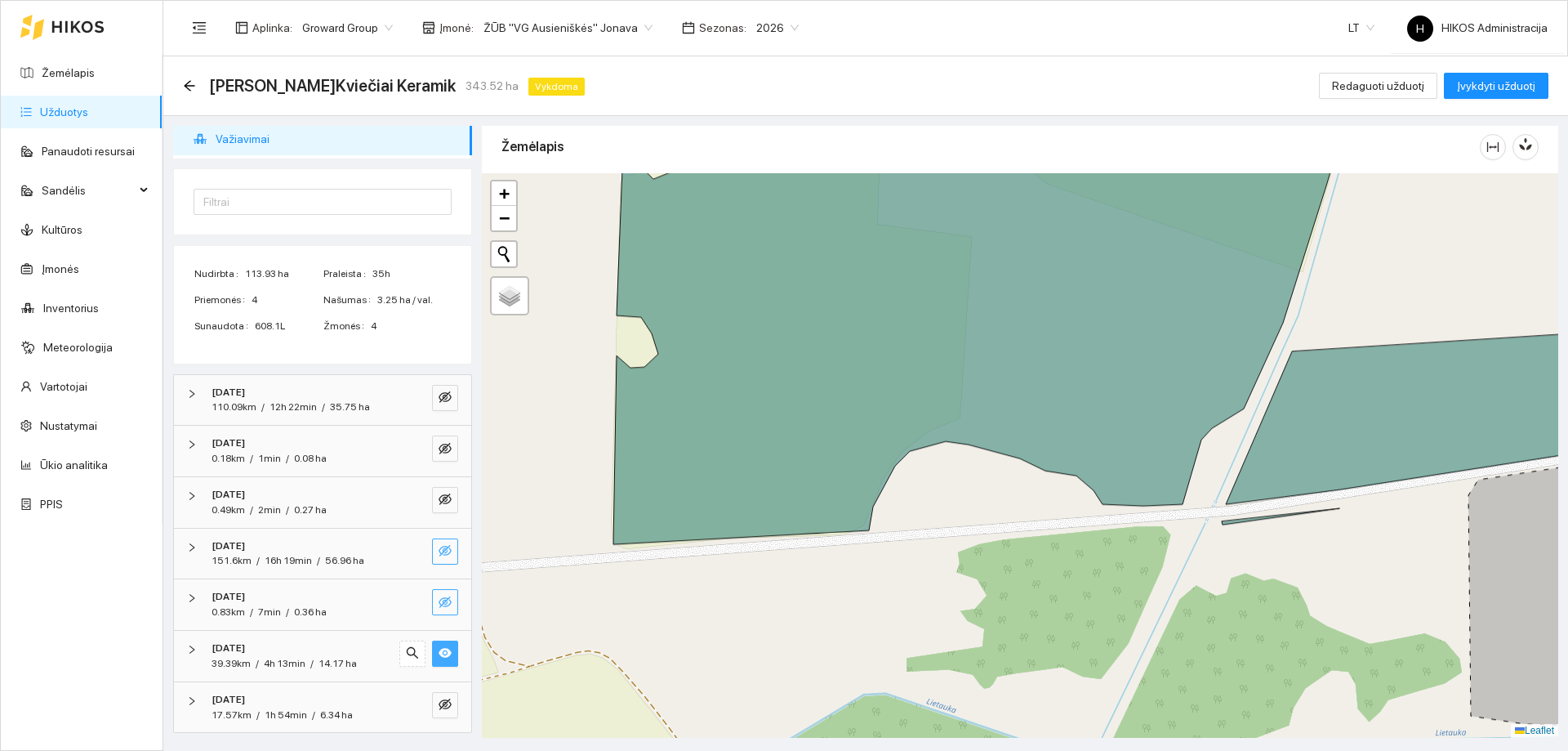
click at [438, 546] on icon "eye-invisible" at bounding box center [444, 550] width 13 height 13
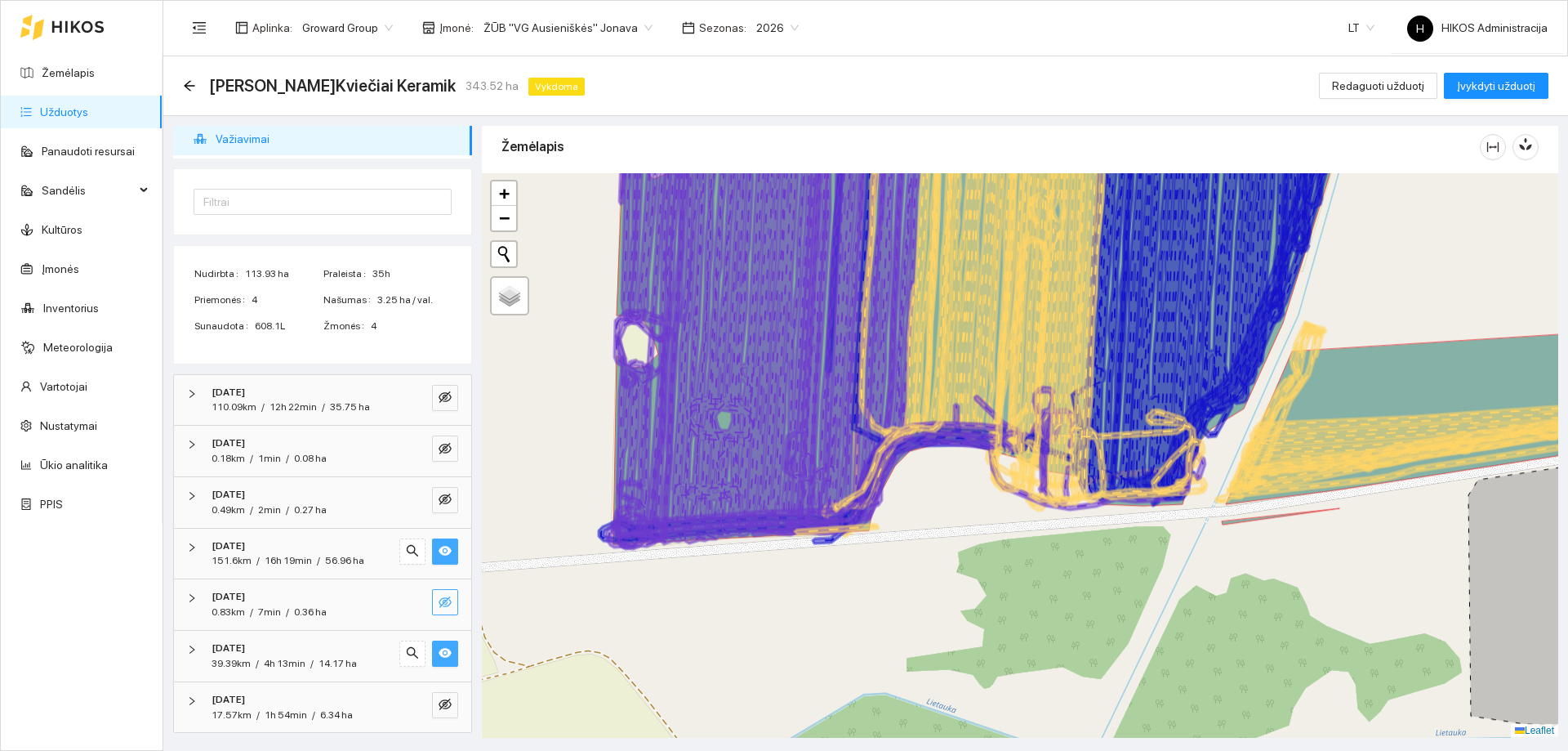
click at [704, 409] on icon at bounding box center [751, 329] width 192 height 430
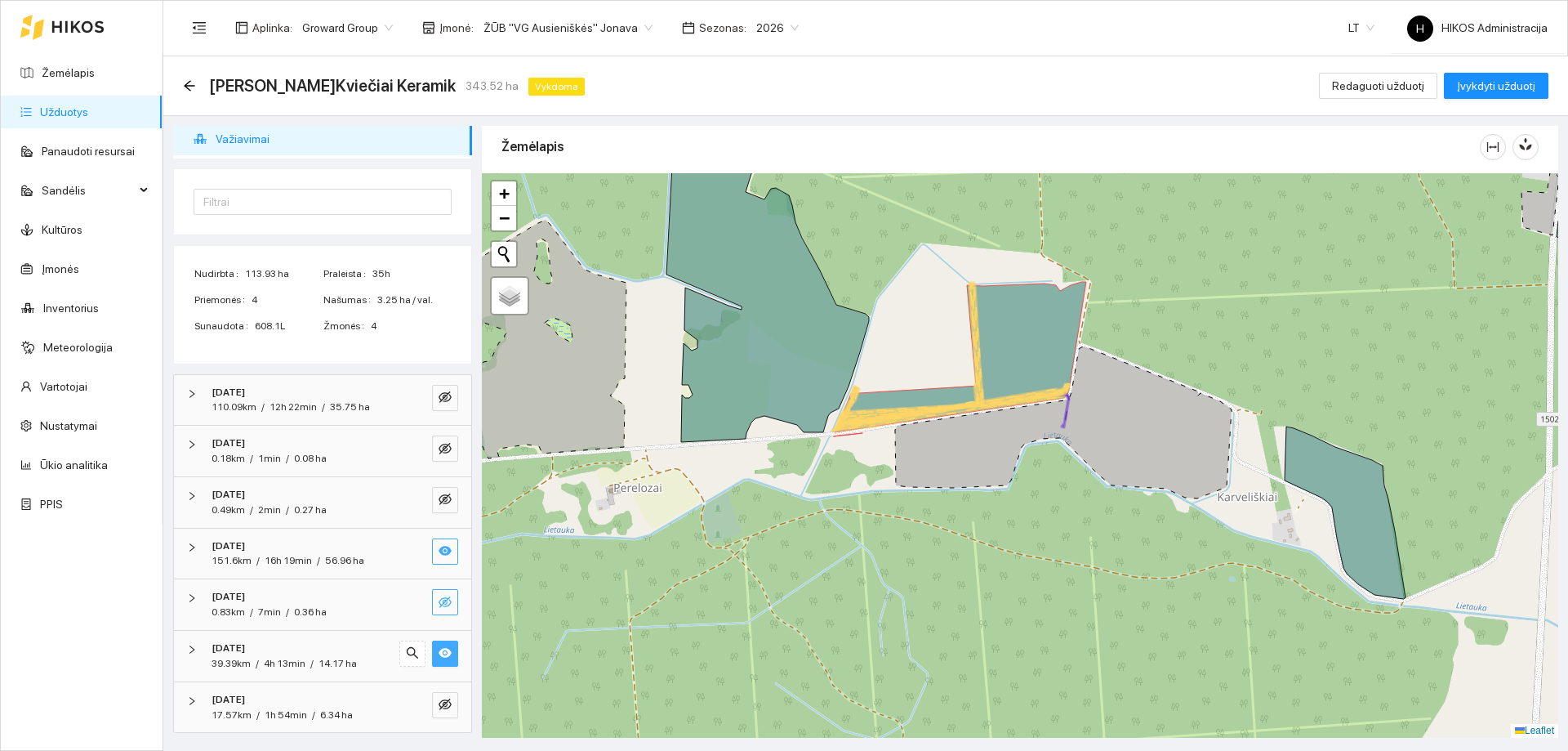
click at [945, 387] on icon at bounding box center [959, 358] width 253 height 154
click at [944, 397] on icon at bounding box center [959, 358] width 253 height 154
click at [438, 651] on icon "eye" at bounding box center [444, 653] width 13 height 10
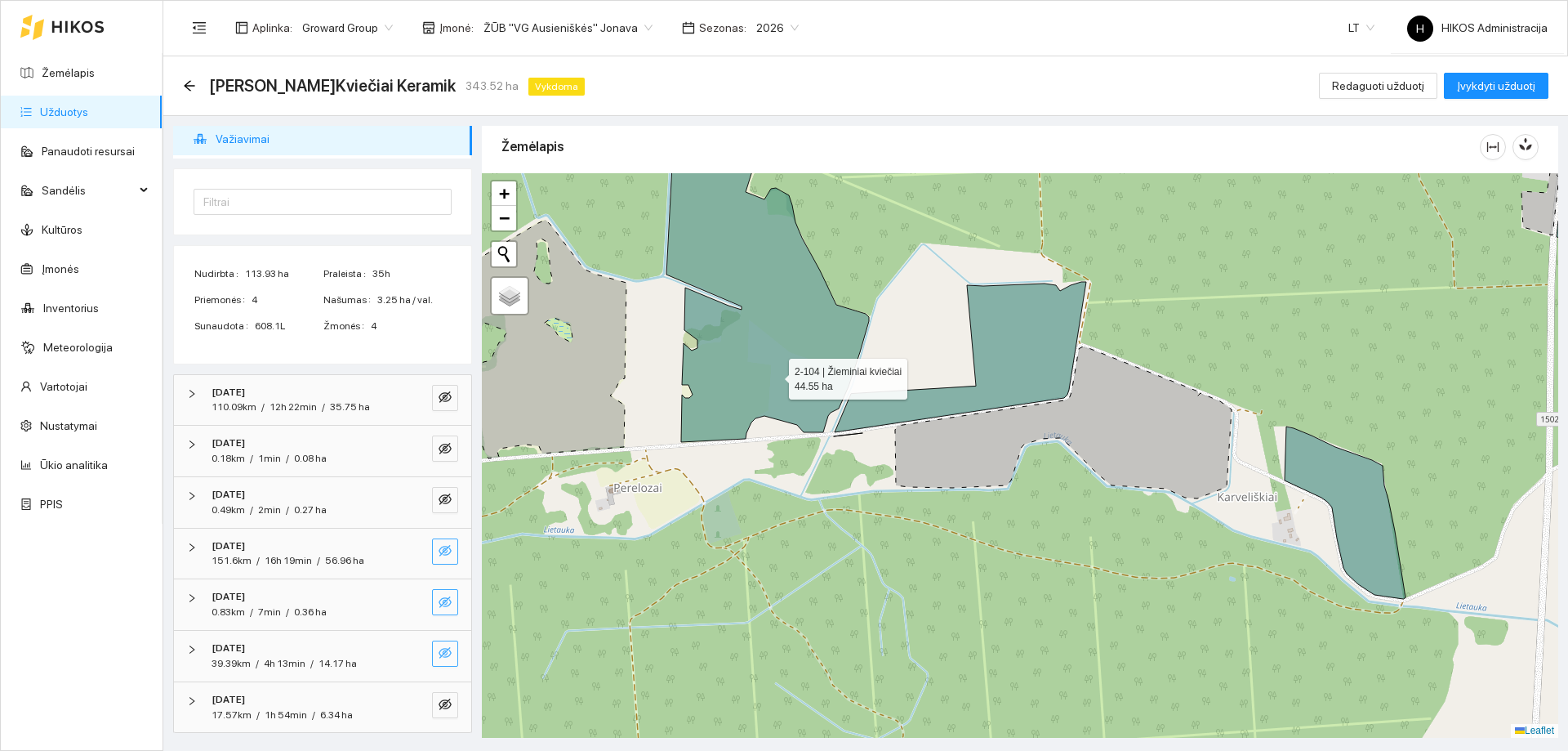
click at [774, 375] on icon at bounding box center [767, 292] width 202 height 299
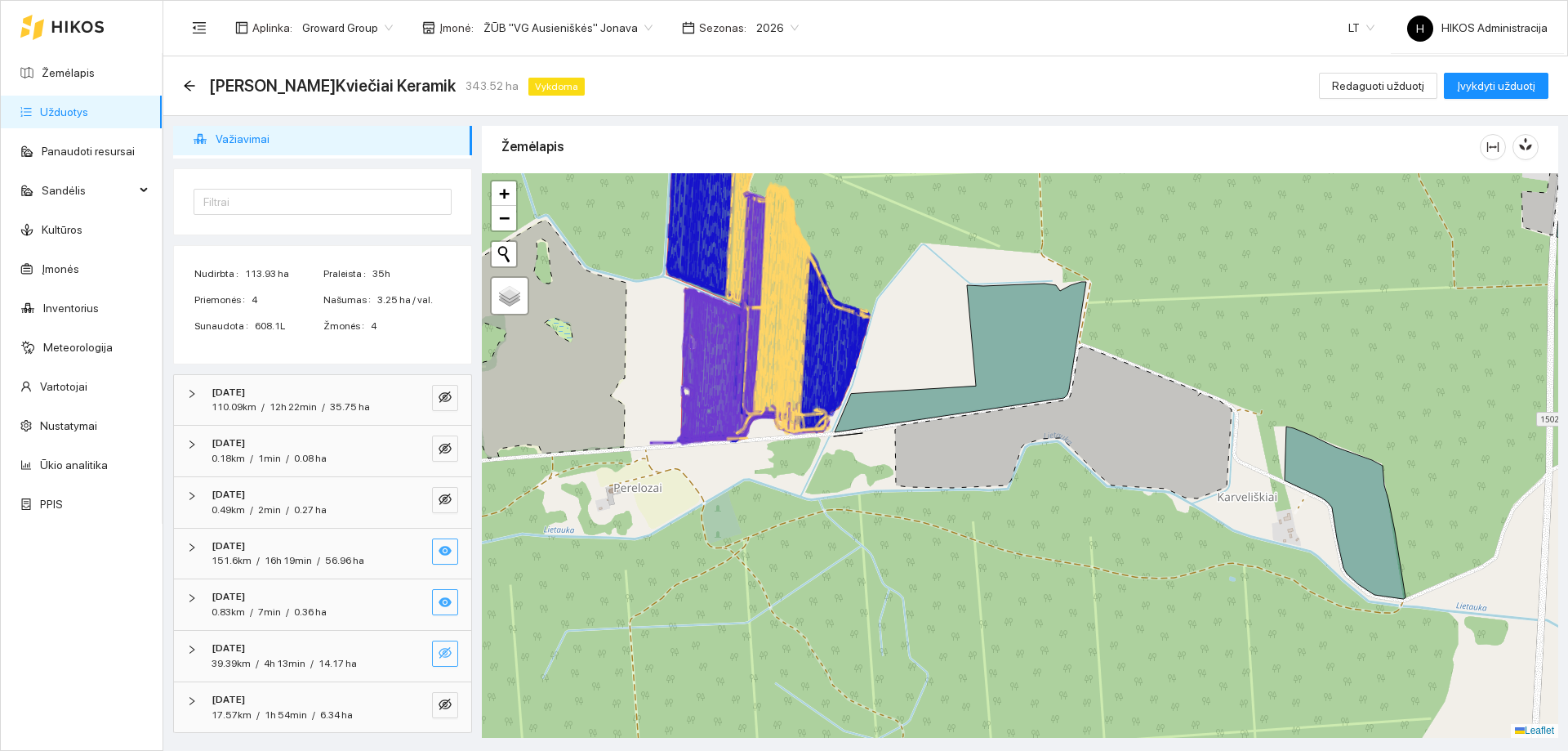
click at [774, 375] on icon at bounding box center [764, 300] width 45 height 232
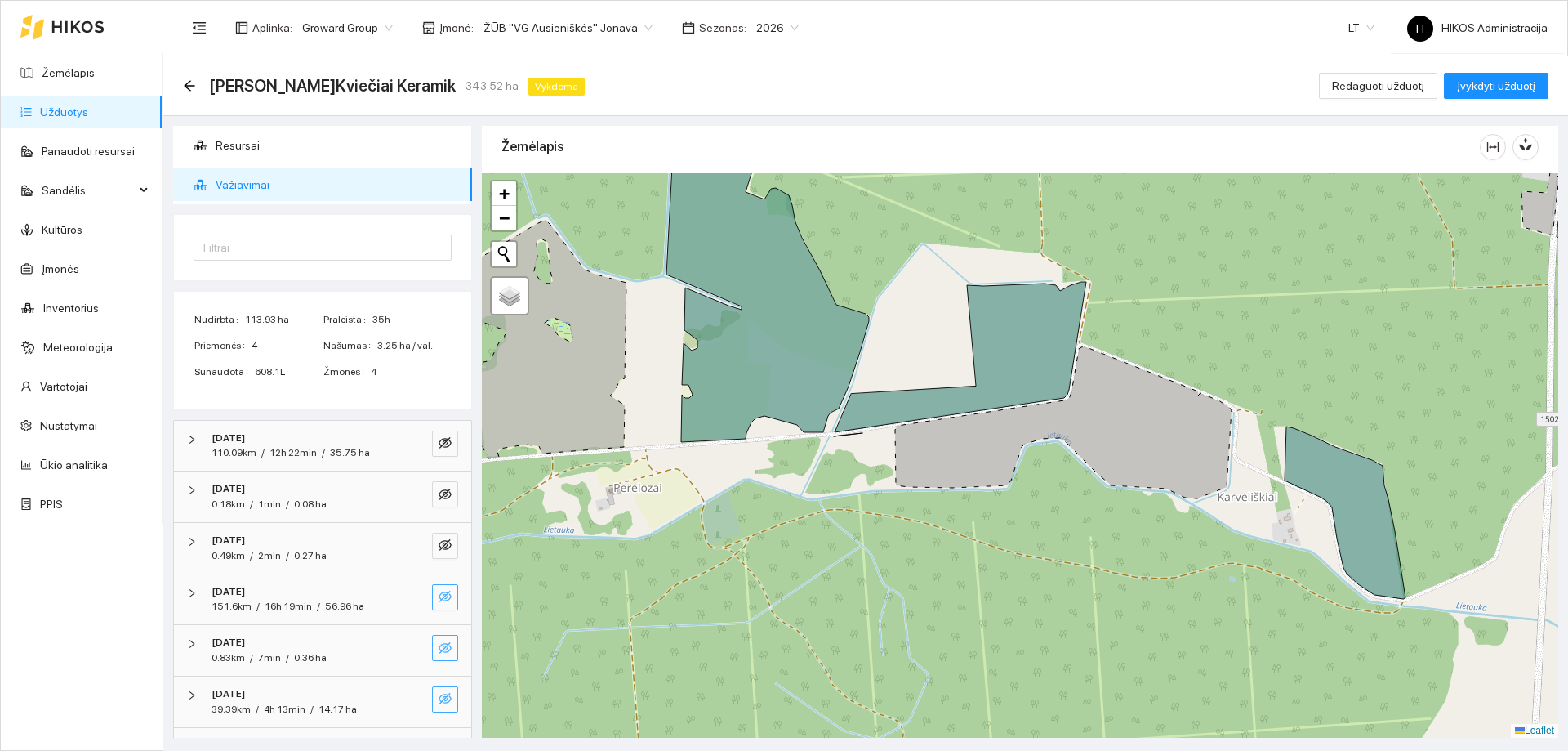
scroll to position [0, 0]
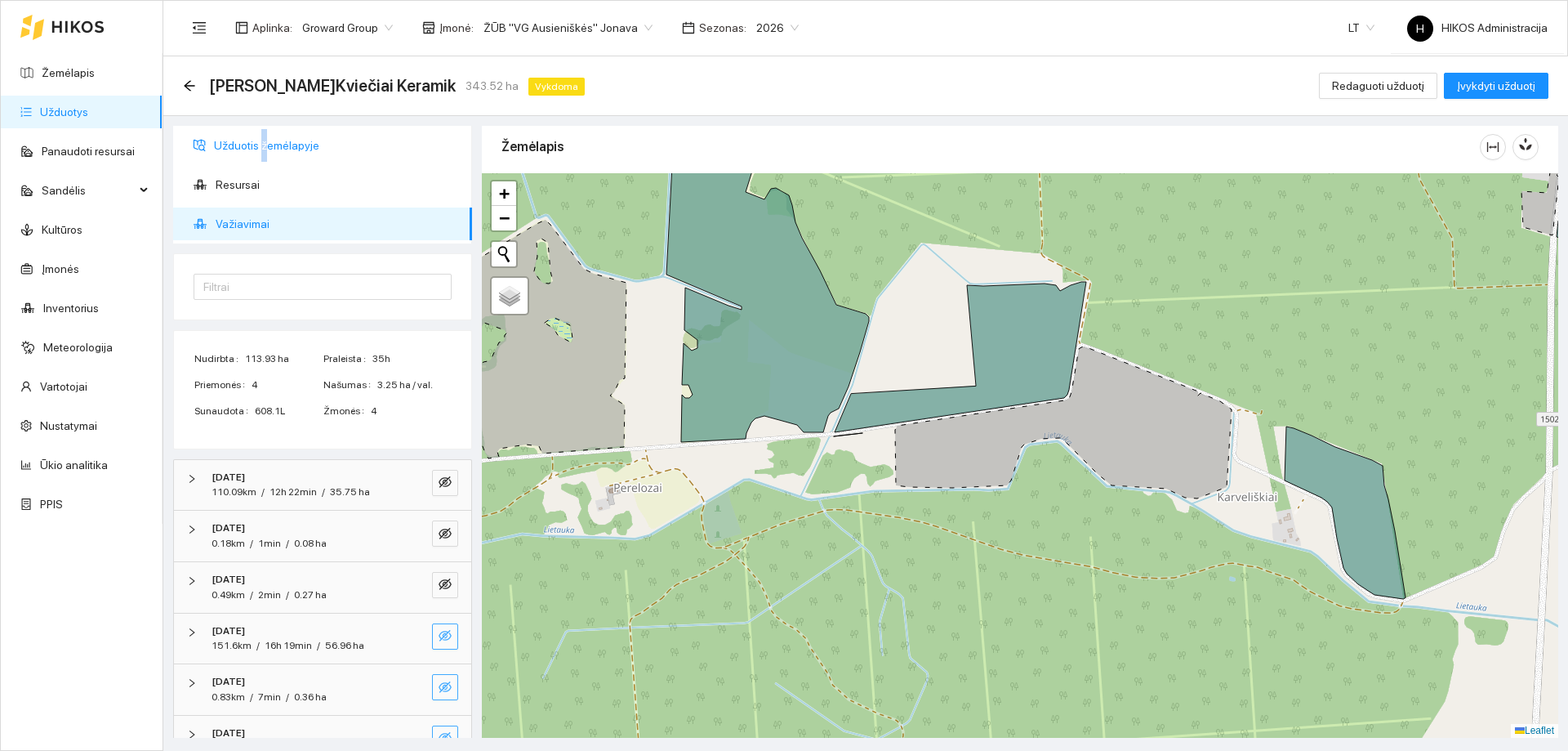
click at [262, 132] on span "Užduotis žemėlapyje" at bounding box center [336, 145] width 245 height 33
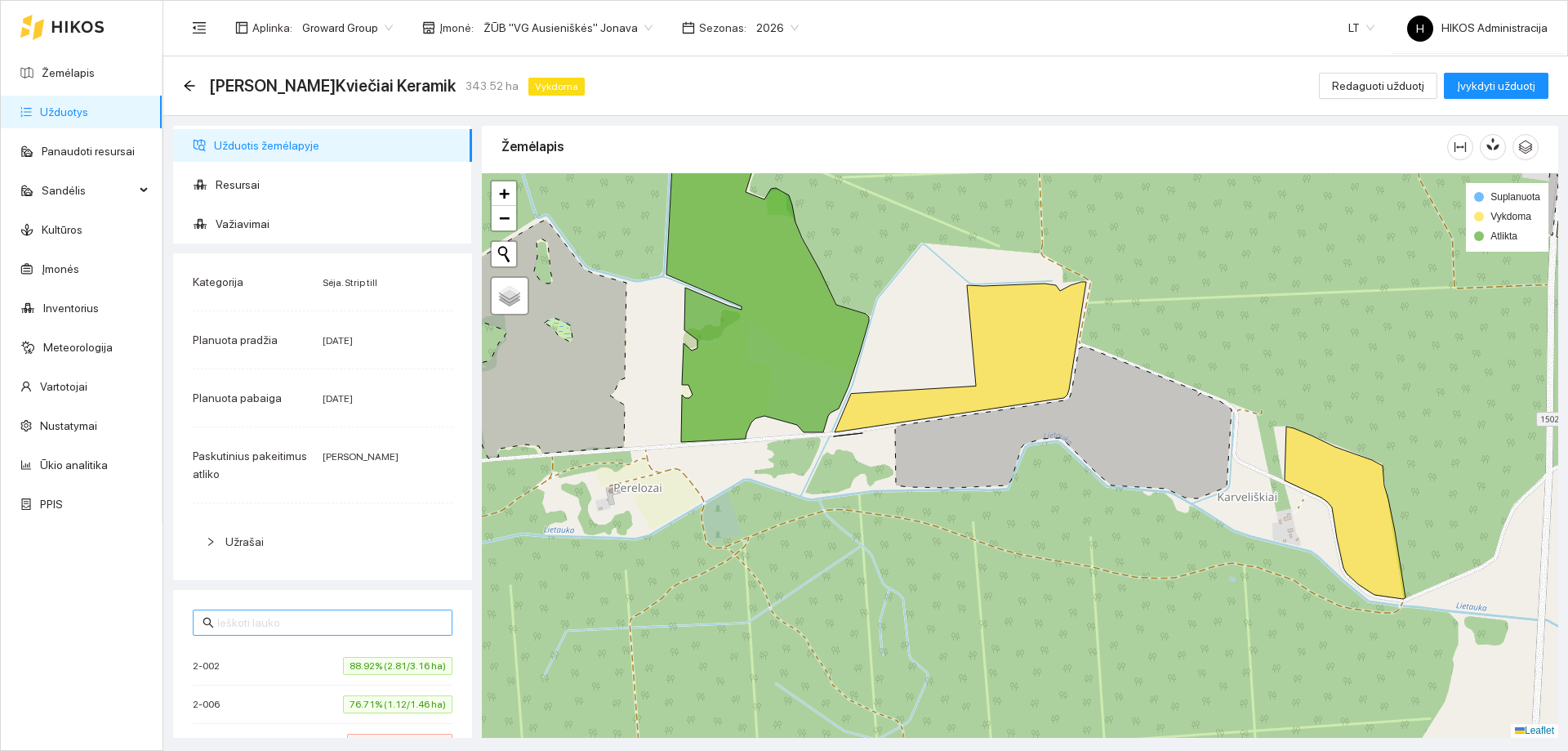
click at [320, 624] on input "text" at bounding box center [330, 622] width 225 height 18
type input "2-006"
click at [337, 680] on li "2-006 76.71% (1.12/1.46 ha)" at bounding box center [322, 666] width 260 height 38
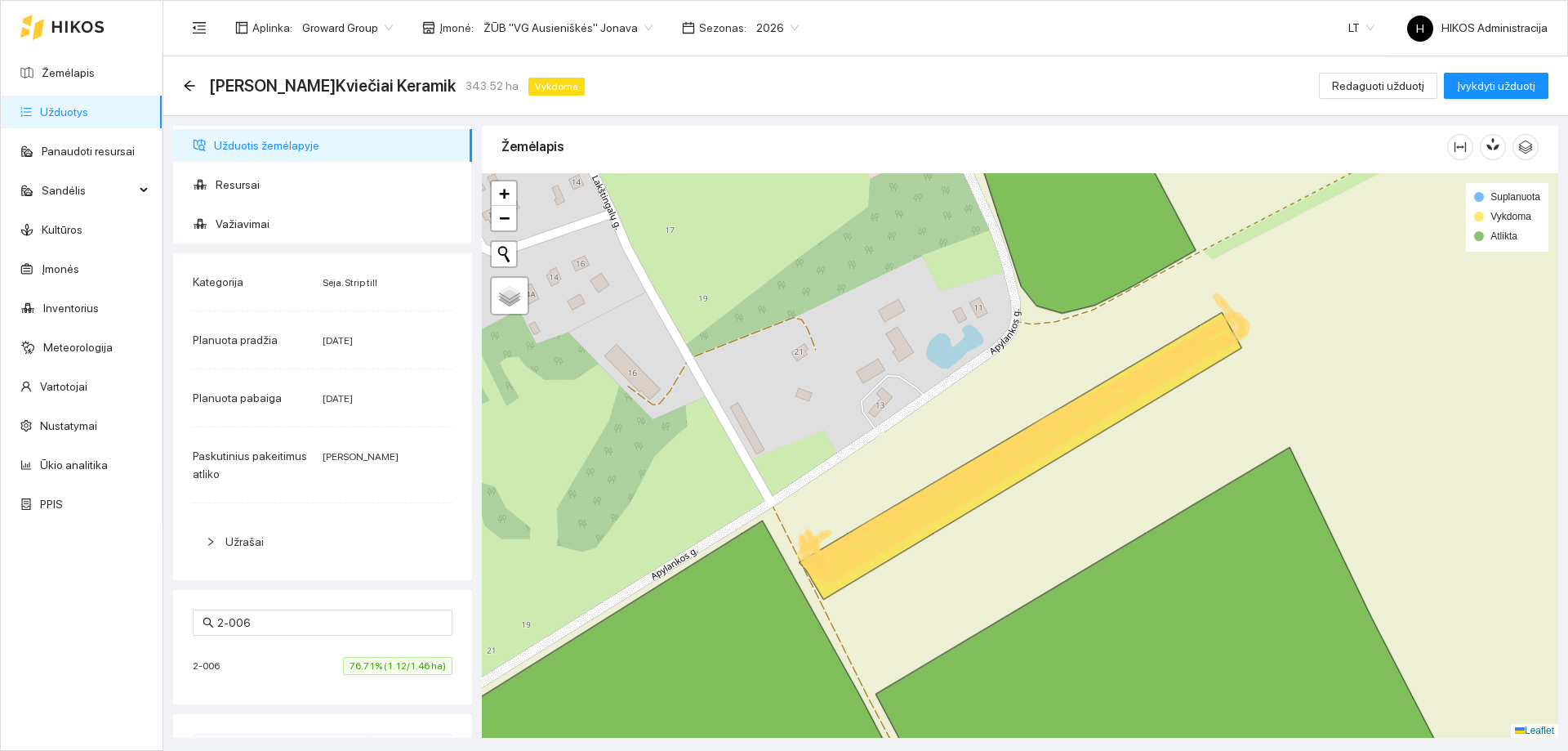
click at [802, 119] on div "Užduotis žemėlapyje Resursai Važiavimai Kategorija Sėja. Strip till Planuota pr…" at bounding box center [861, 427] width 1404 height 622
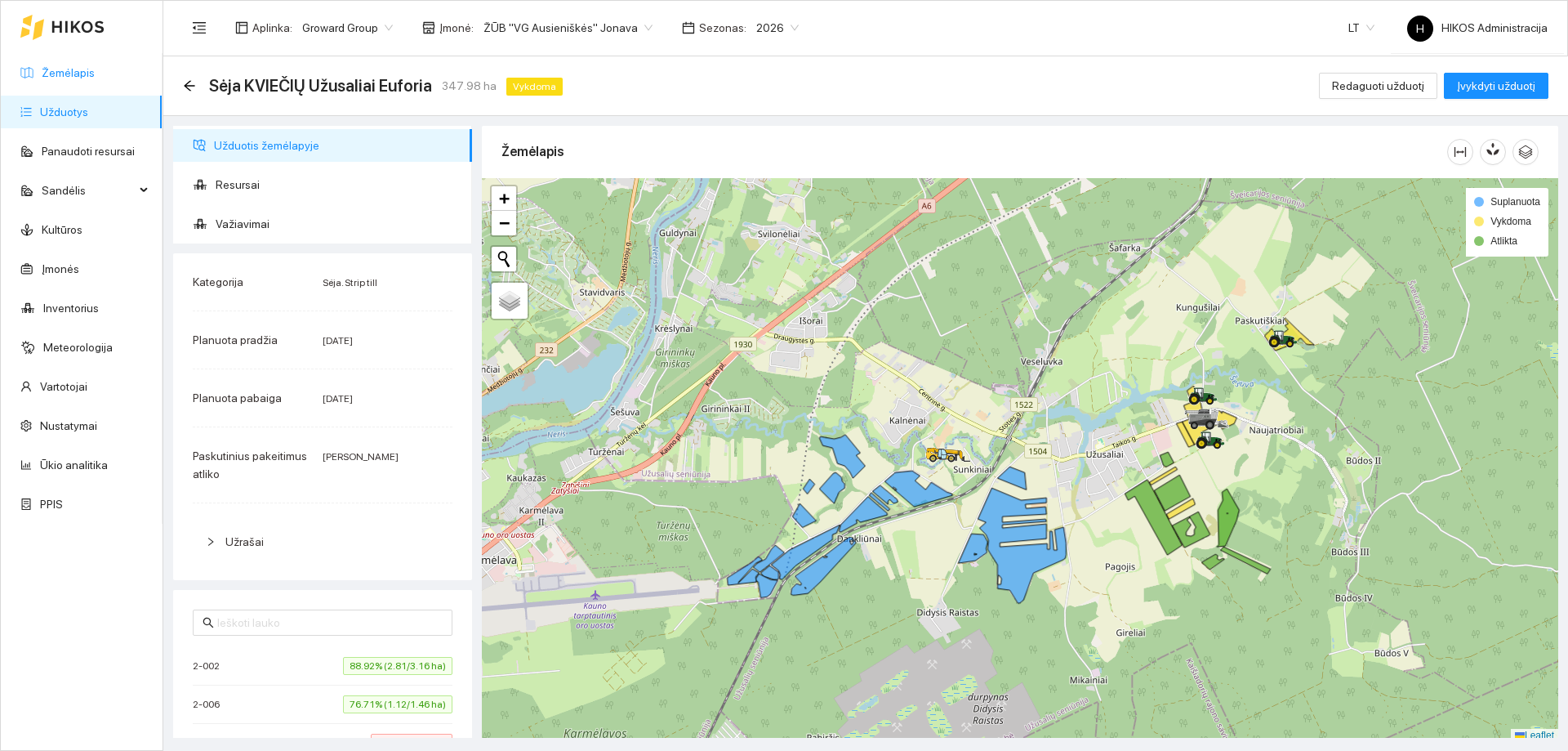
click at [95, 66] on link "Žemėlapis" at bounding box center [68, 72] width 53 height 13
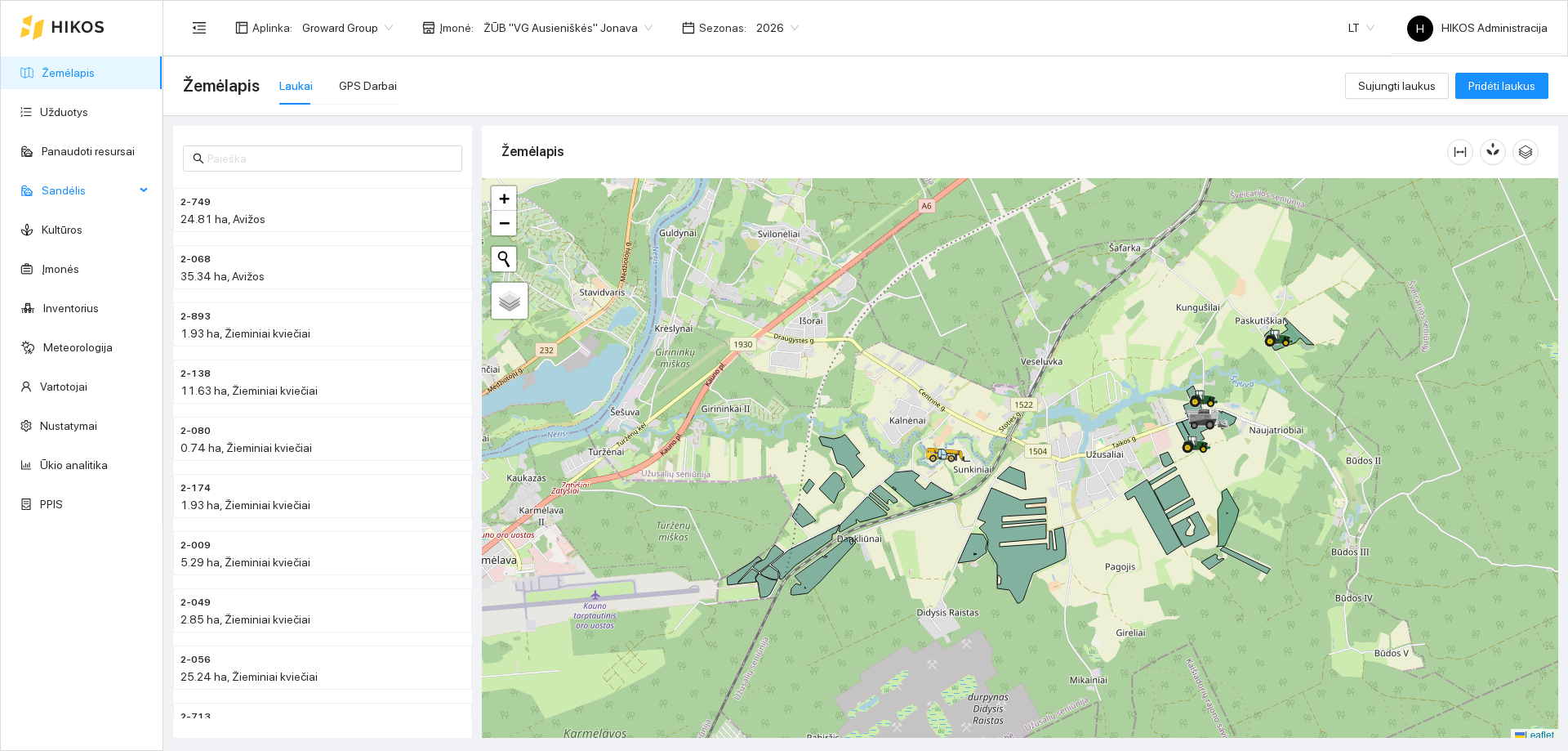
click at [118, 184] on span "Sandėlis" at bounding box center [88, 190] width 93 height 33
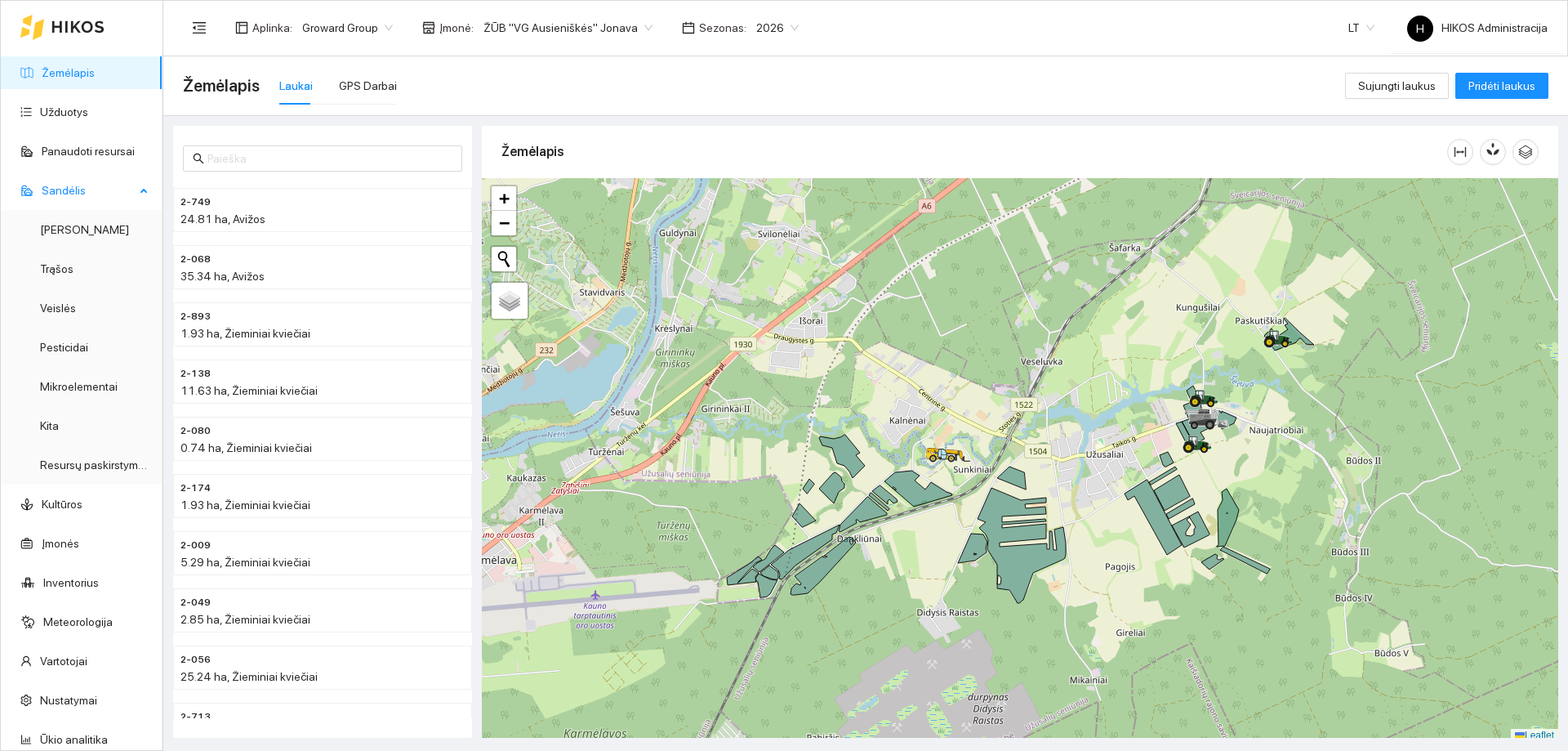
drag, startPoint x: 40, startPoint y: 266, endPoint x: 99, endPoint y: 202, distance: 87.0
click at [99, 202] on span "Sandėlis" at bounding box center [88, 190] width 93 height 33
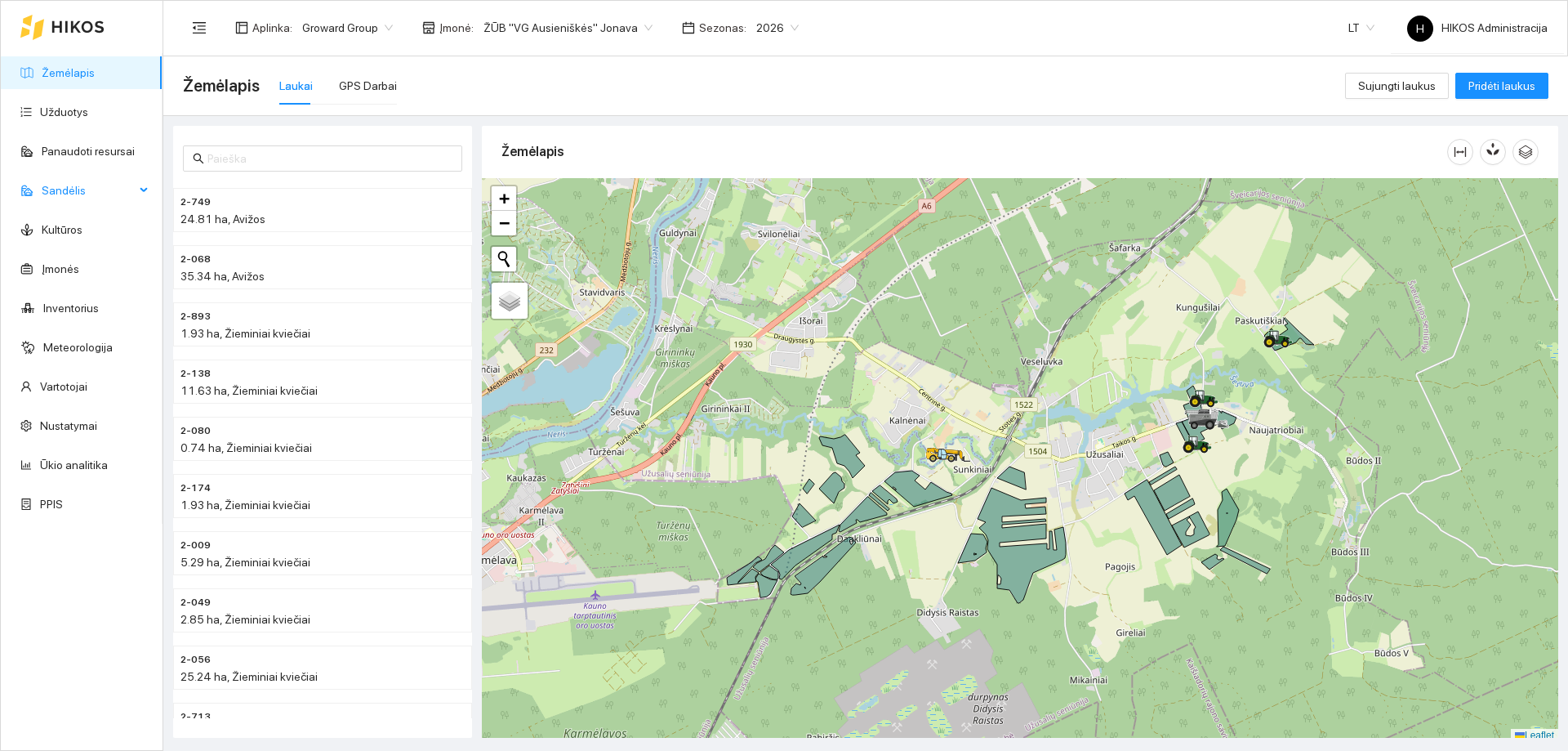
click at [98, 195] on span "Sandėlis" at bounding box center [88, 190] width 93 height 33
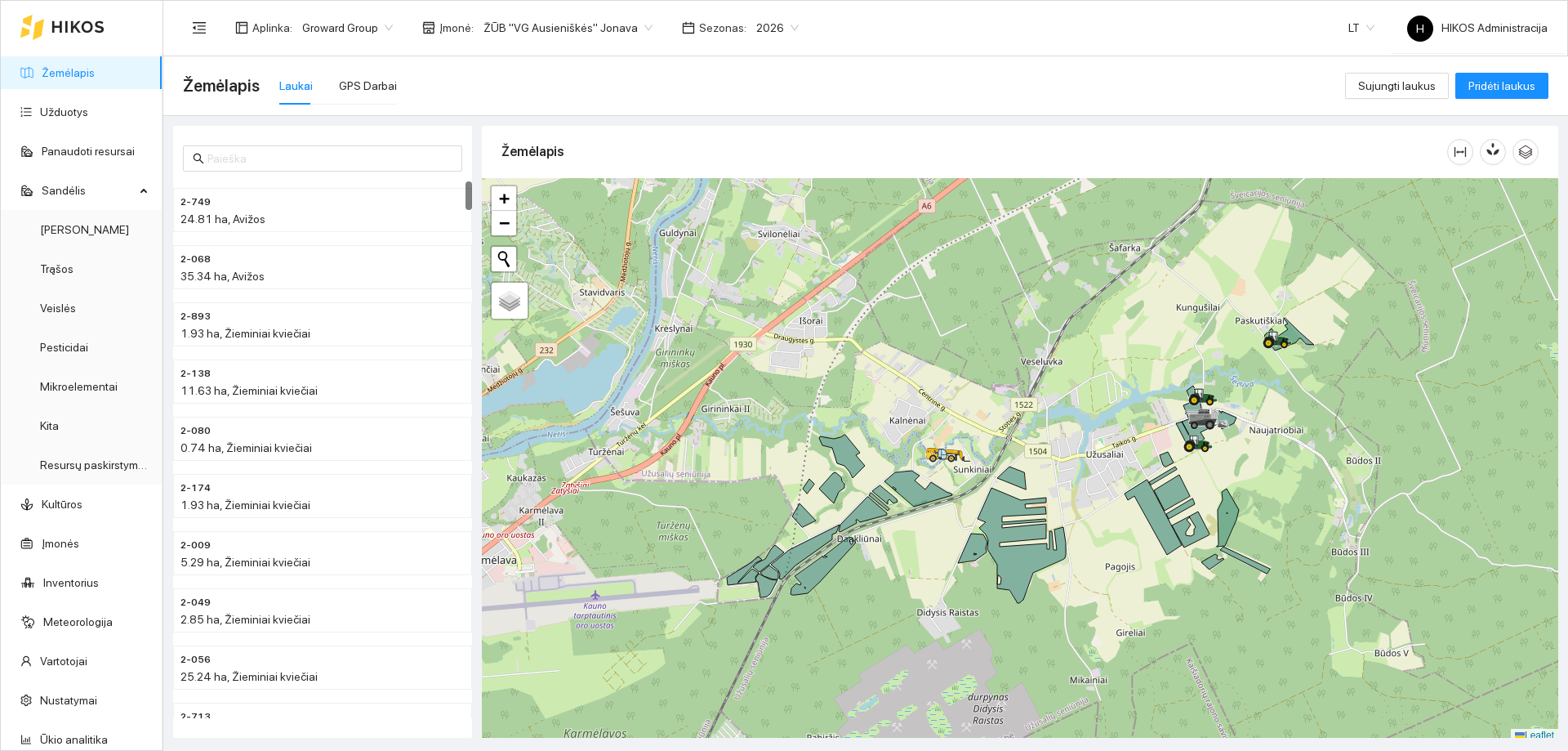
click at [581, 25] on span "ŽŪB "VG Ausieniškės" Jonava" at bounding box center [568, 28] width 169 height 25
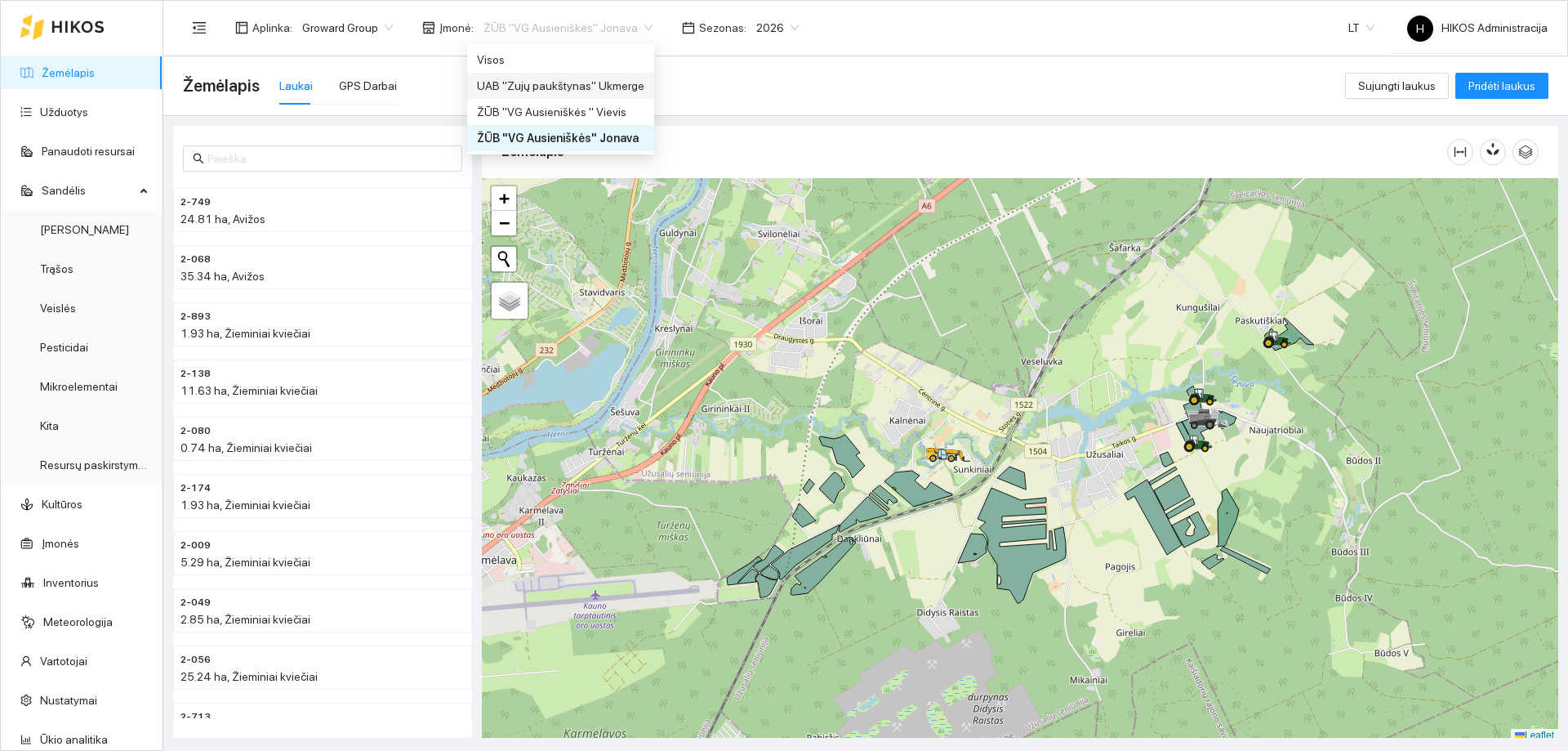
click at [605, 85] on div "UAB "Zujų paukštynas" Ukmerge" at bounding box center [561, 85] width 167 height 18
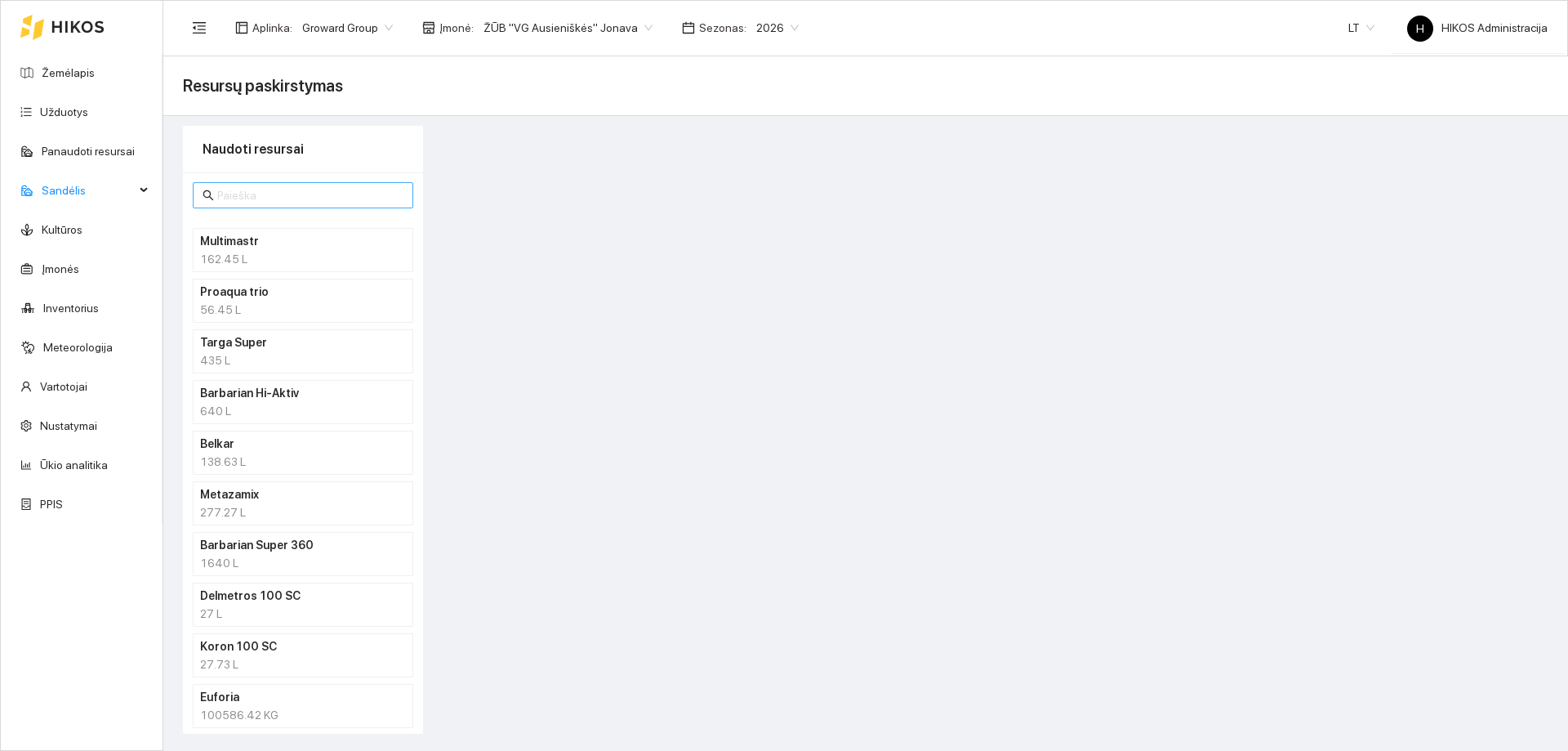
click at [275, 202] on input "text" at bounding box center [311, 195] width 187 height 18
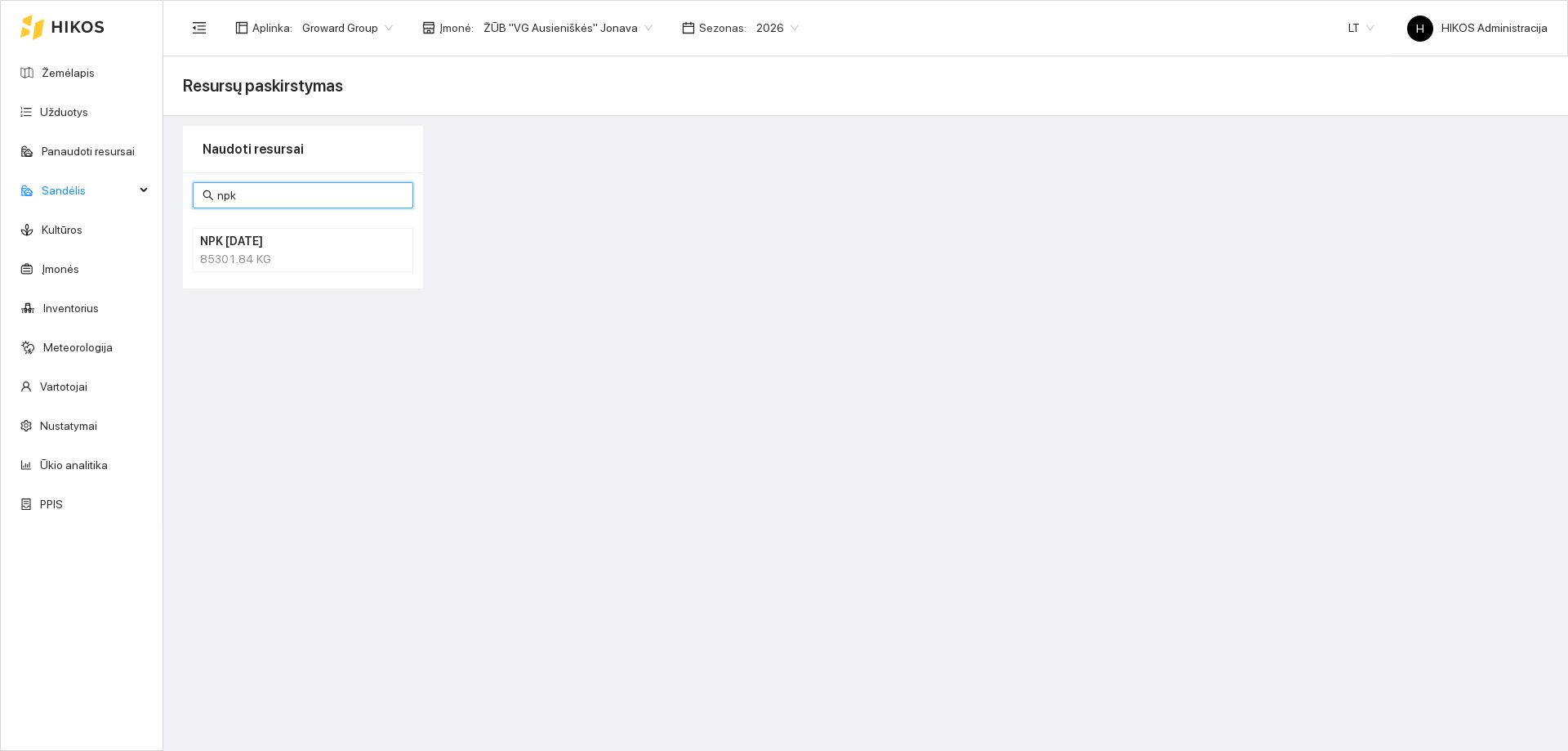
type input "npk"
click at [266, 235] on h4 "NPK [DATE]" at bounding box center [282, 241] width 164 height 18
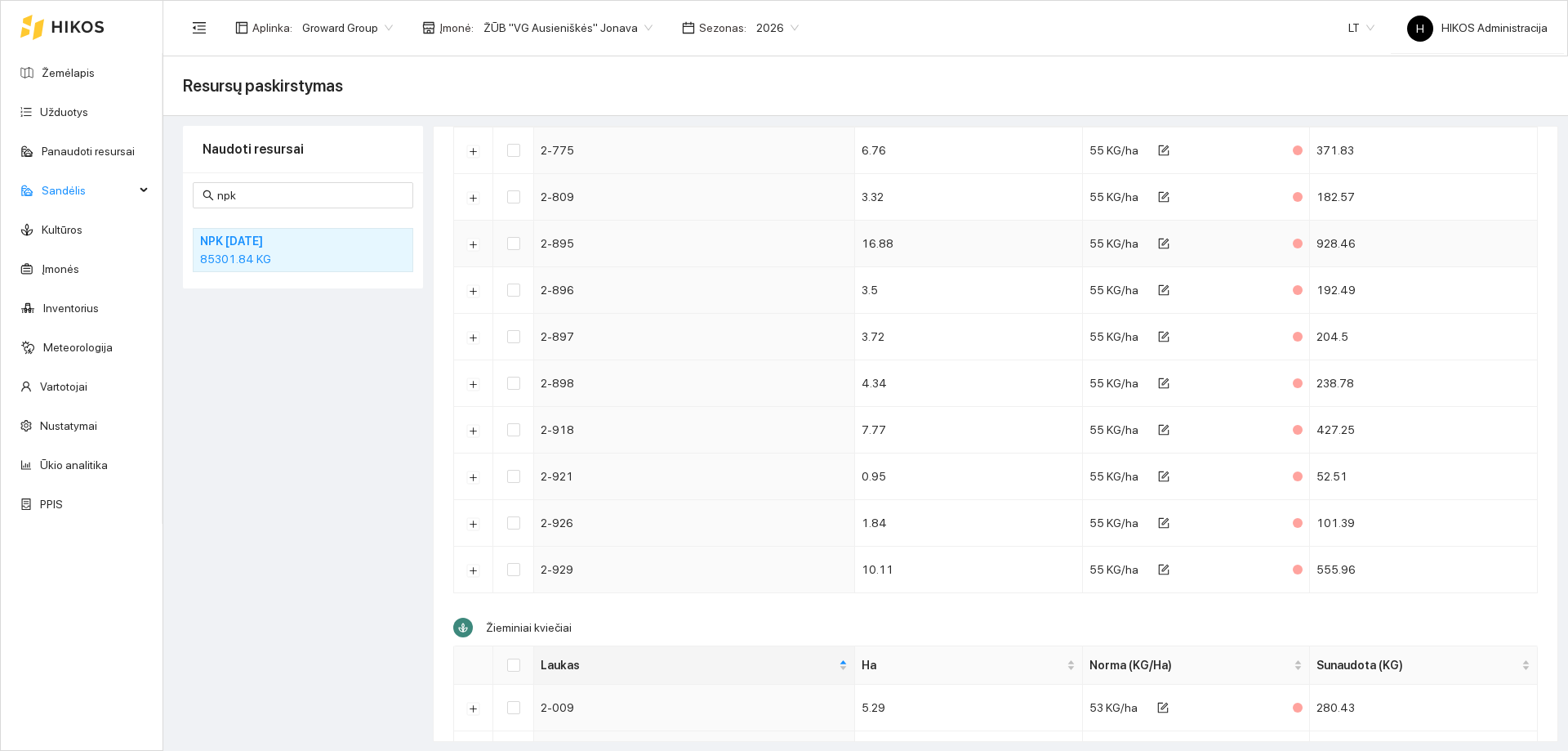
scroll to position [1797, 0]
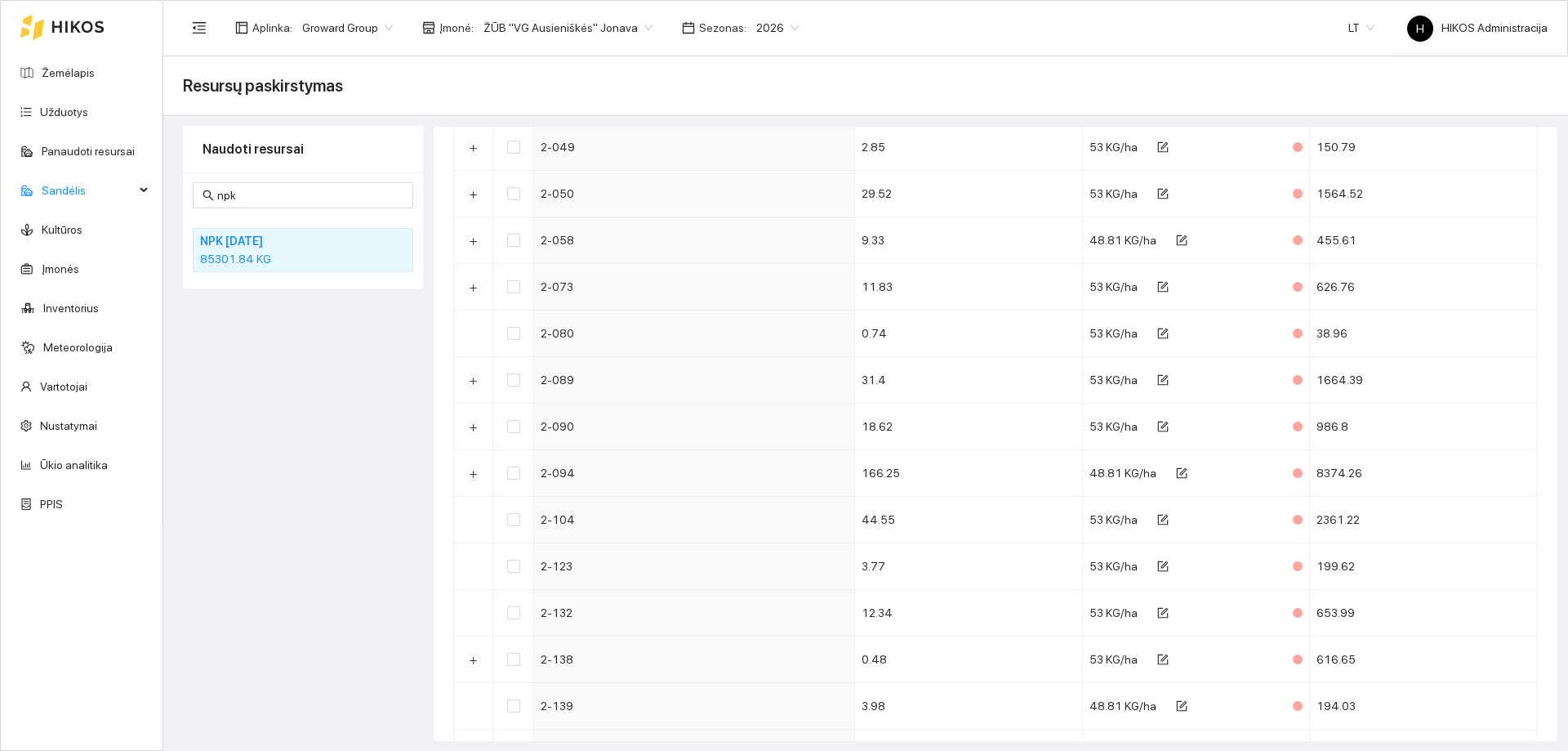
click at [553, 31] on span "ŽŪB "VG Ausieniškės" Jonava" at bounding box center [568, 28] width 169 height 25
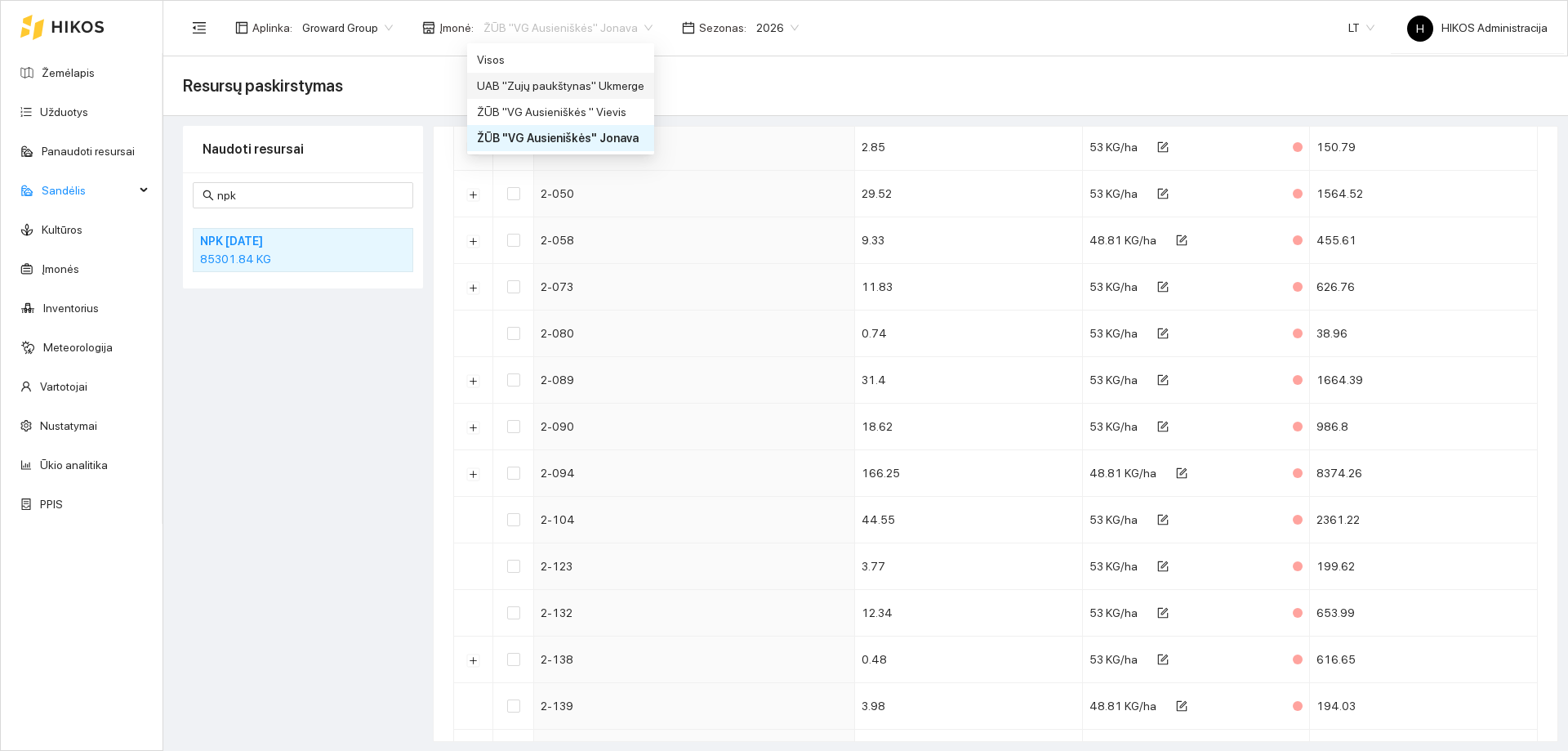
click at [597, 85] on div "UAB "Zujų paukštynas" Ukmerge" at bounding box center [561, 85] width 167 height 18
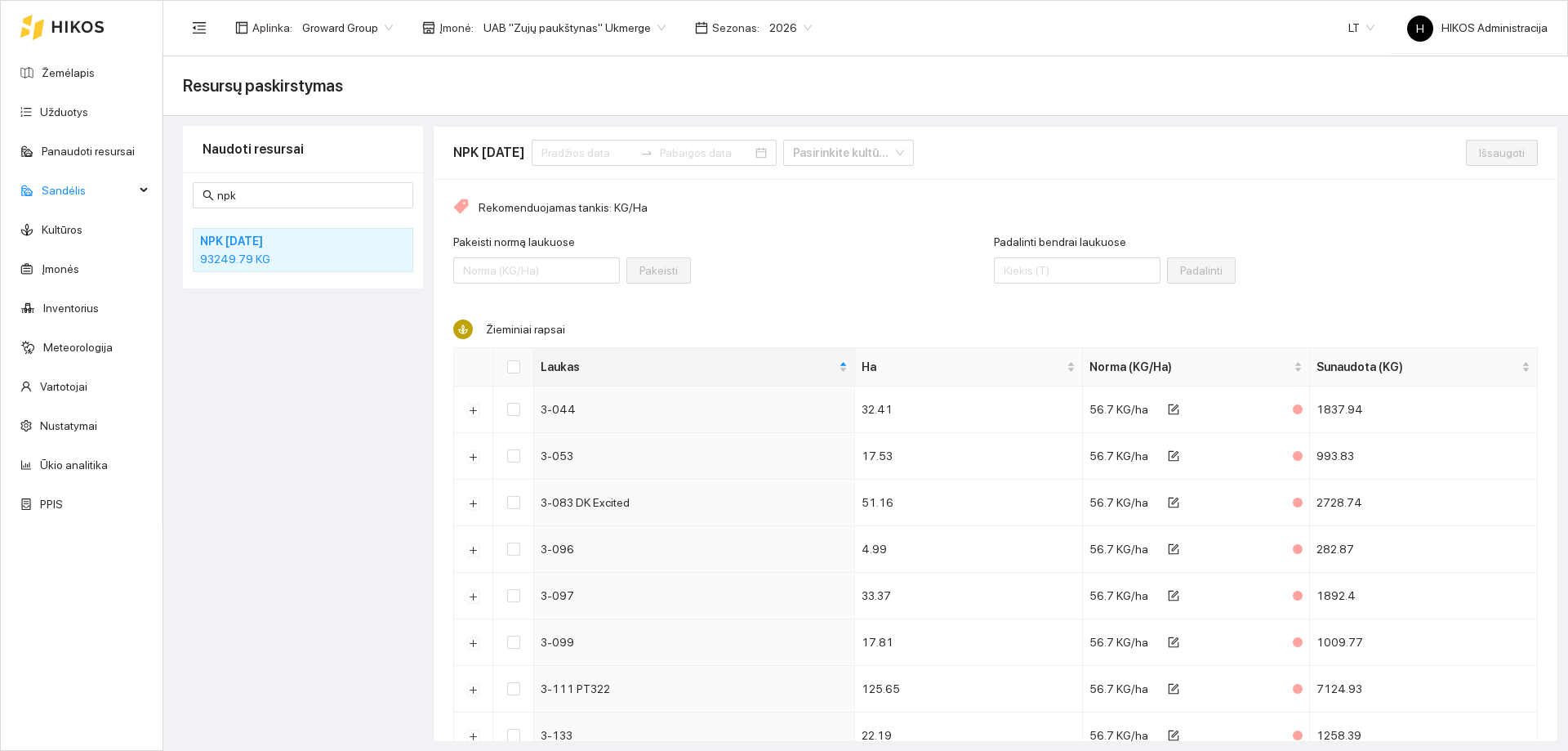
scroll to position [4209, 0]
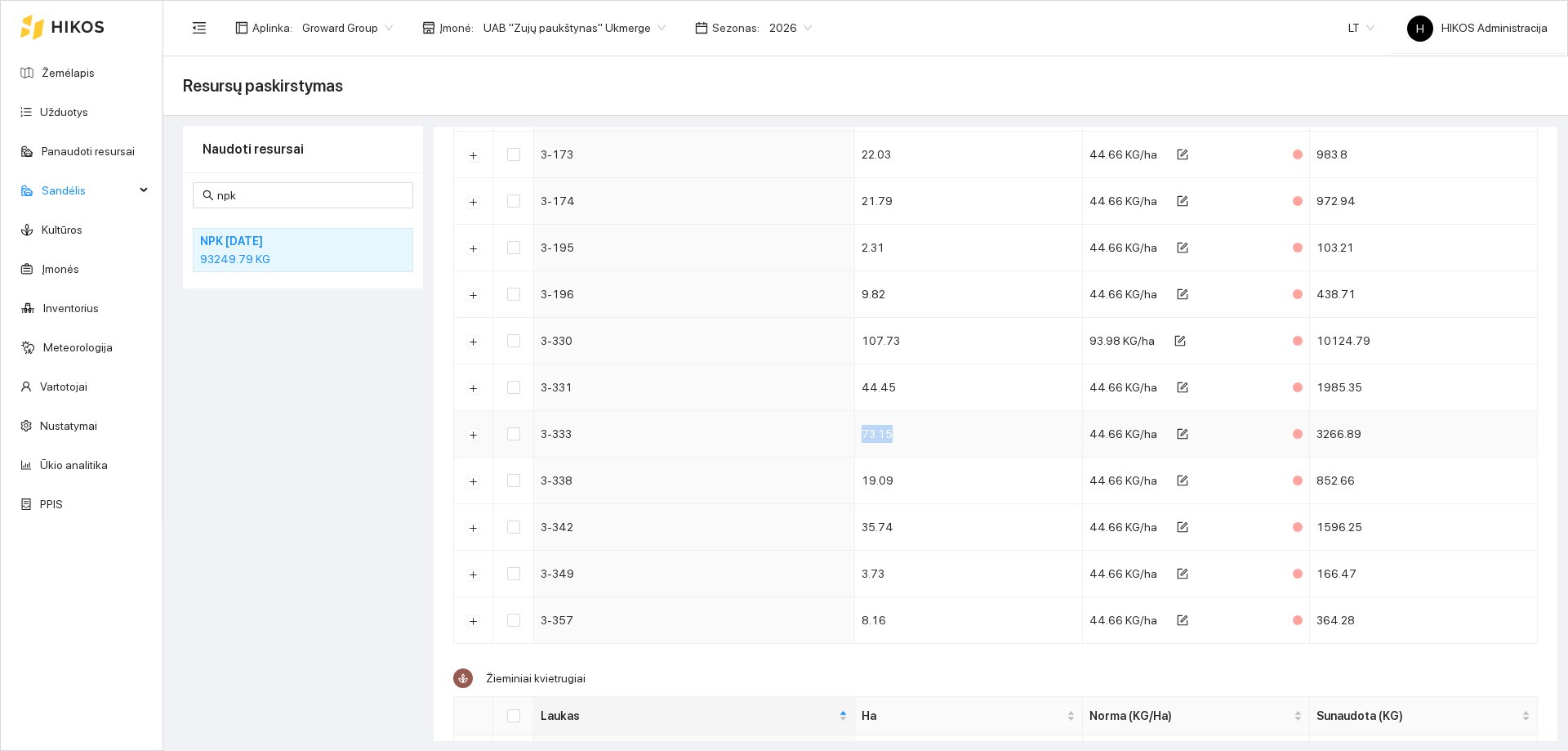
drag, startPoint x: 846, startPoint y: 436, endPoint x: 936, endPoint y: 430, distance: 90.2
click at [935, 430] on td "73.15" at bounding box center [968, 434] width 228 height 47
click at [948, 430] on td "73.15" at bounding box center [968, 434] width 228 height 47
click at [475, 436] on button "Išskleisti" at bounding box center [473, 434] width 13 height 13
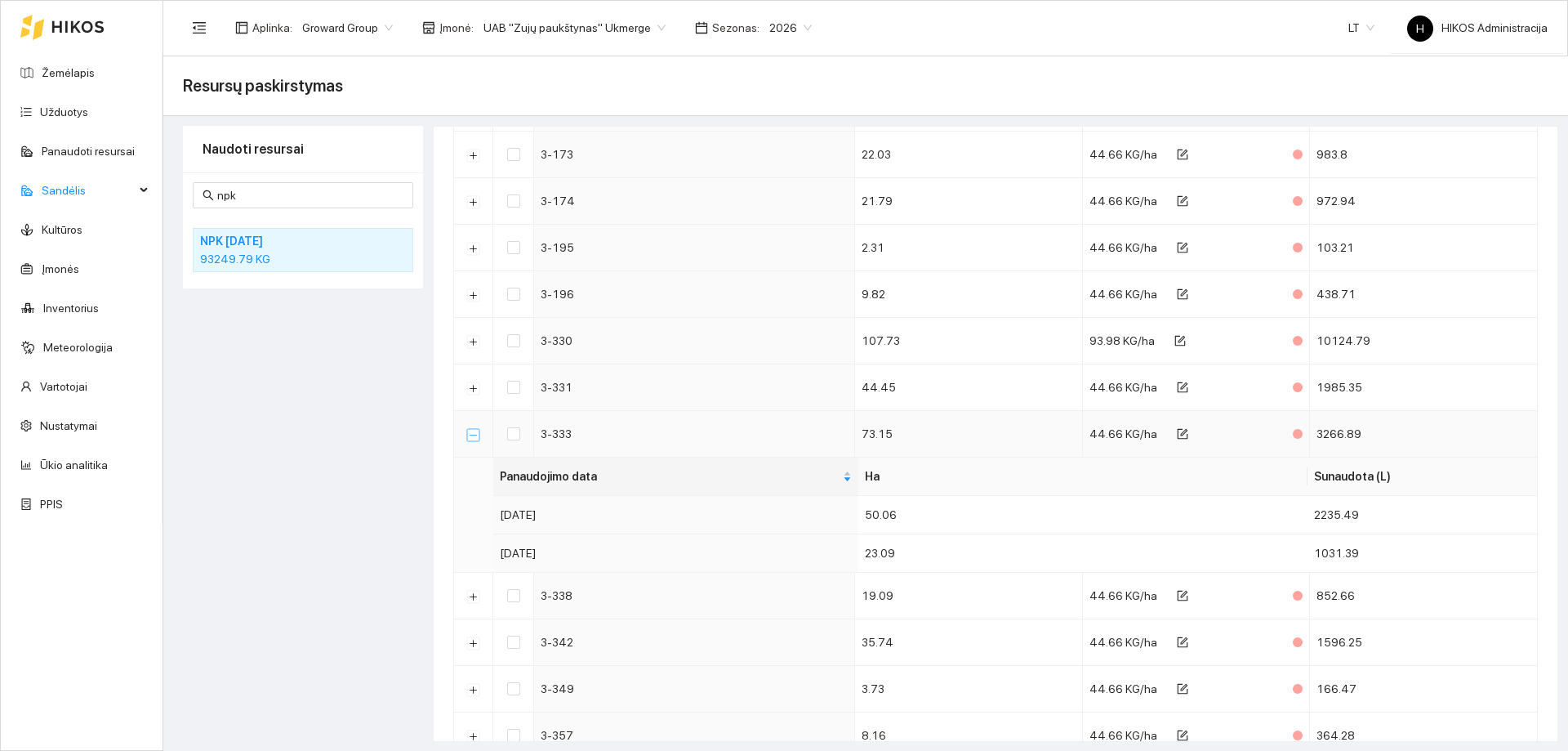
click at [475, 436] on button "Suskleisti" at bounding box center [473, 434] width 13 height 13
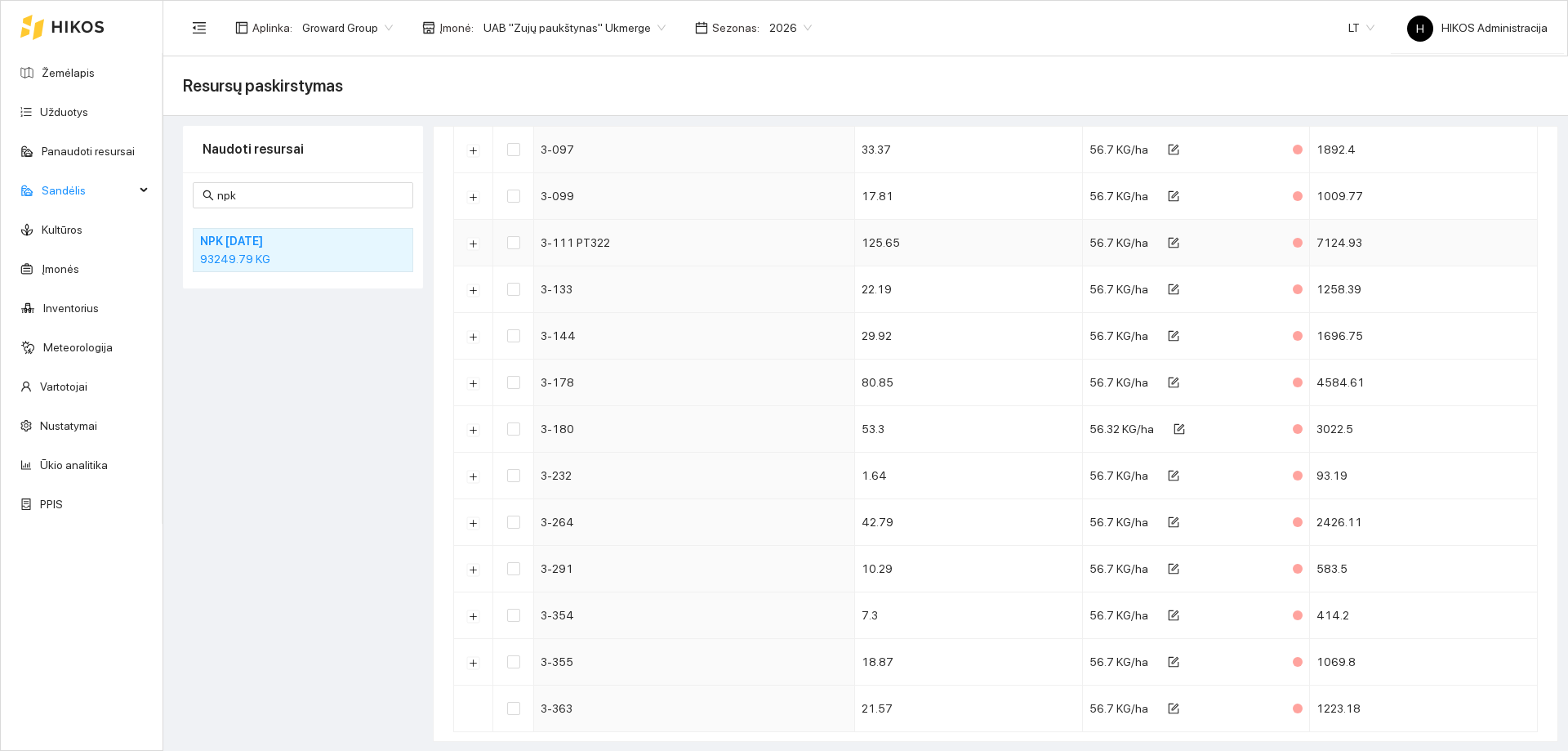
scroll to position [0, 0]
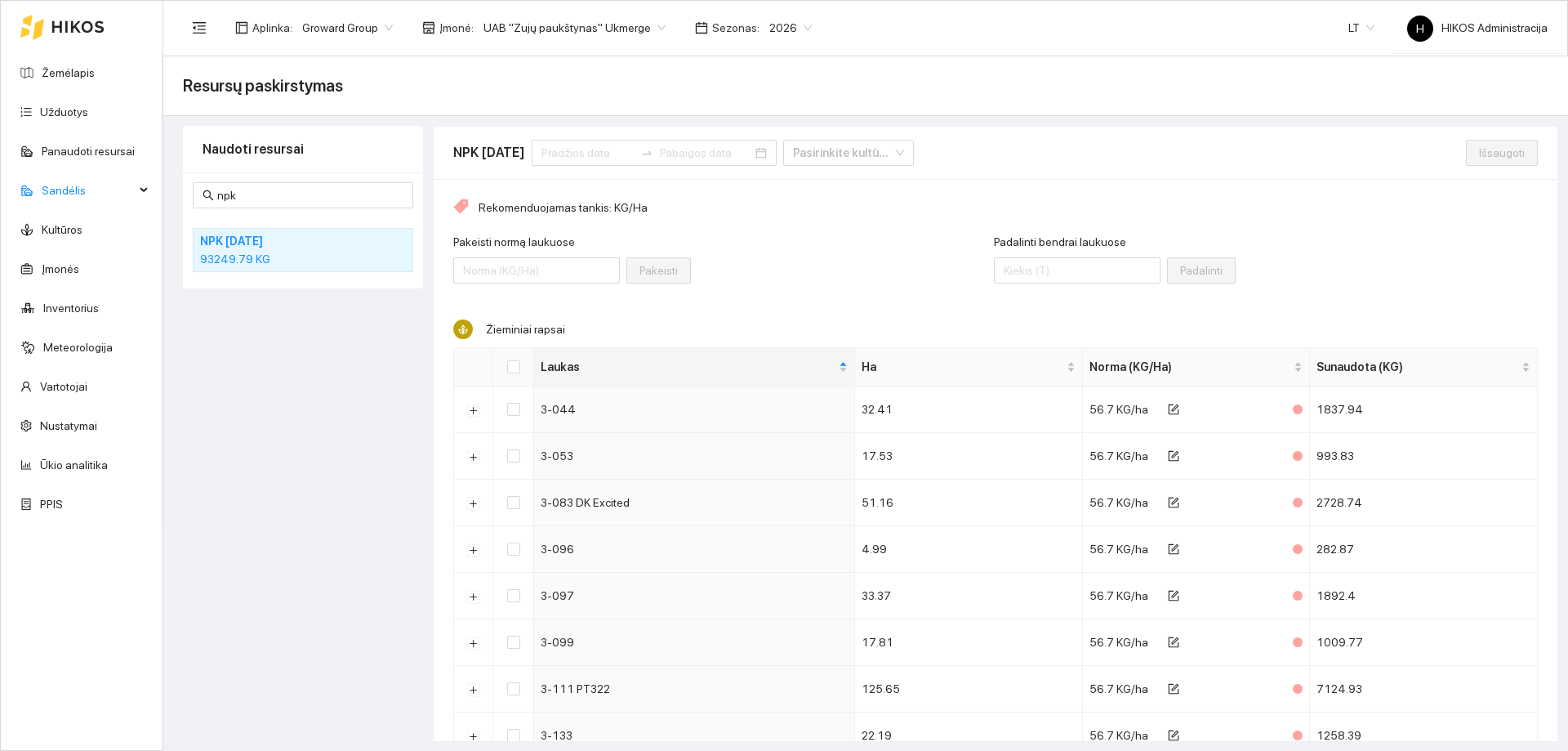
click at [600, 163] on div at bounding box center [654, 153] width 245 height 26
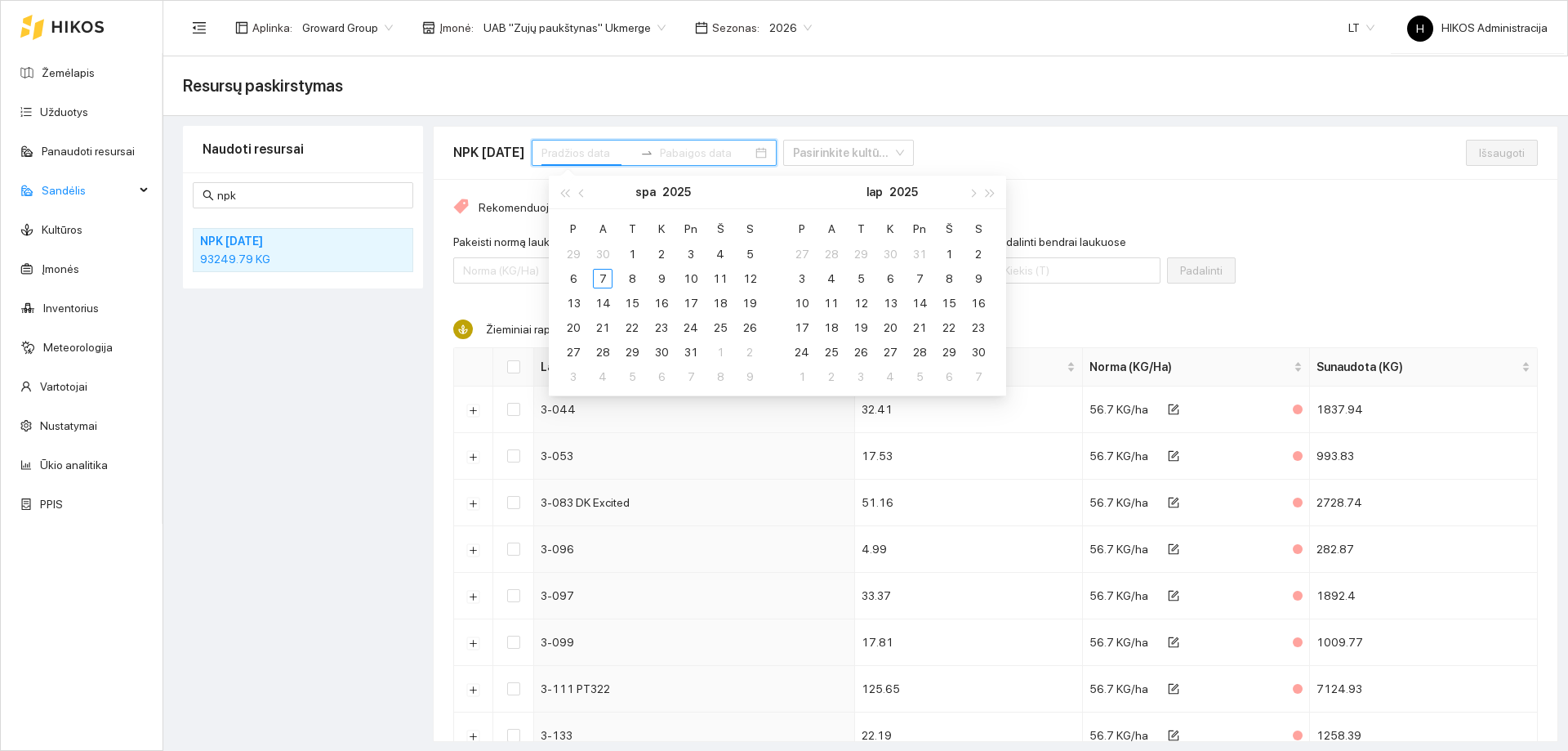
click at [1058, 165] on div "NPK [DATE] Pasirinkite kultūrą" at bounding box center [959, 152] width 1013 height 52
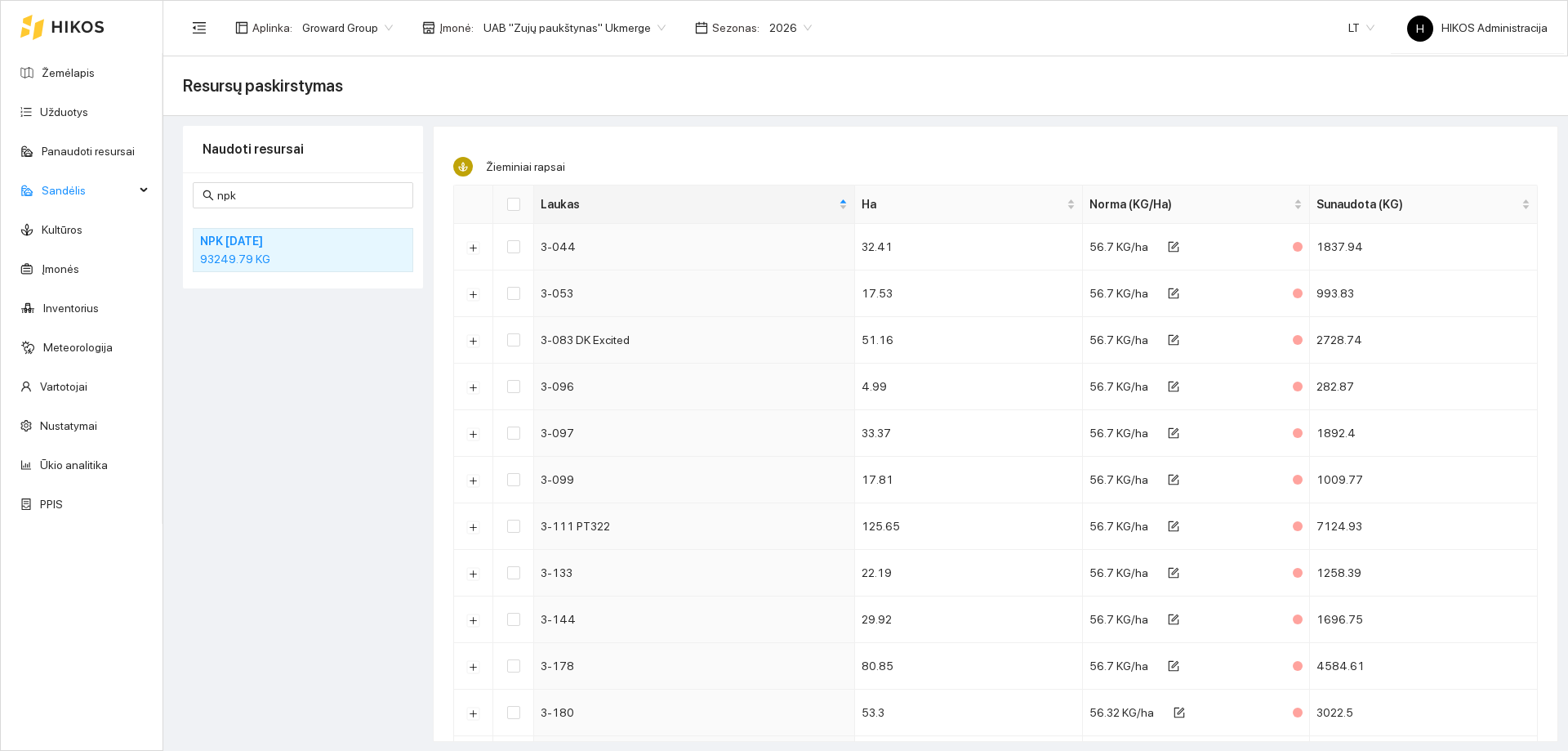
scroll to position [164, 0]
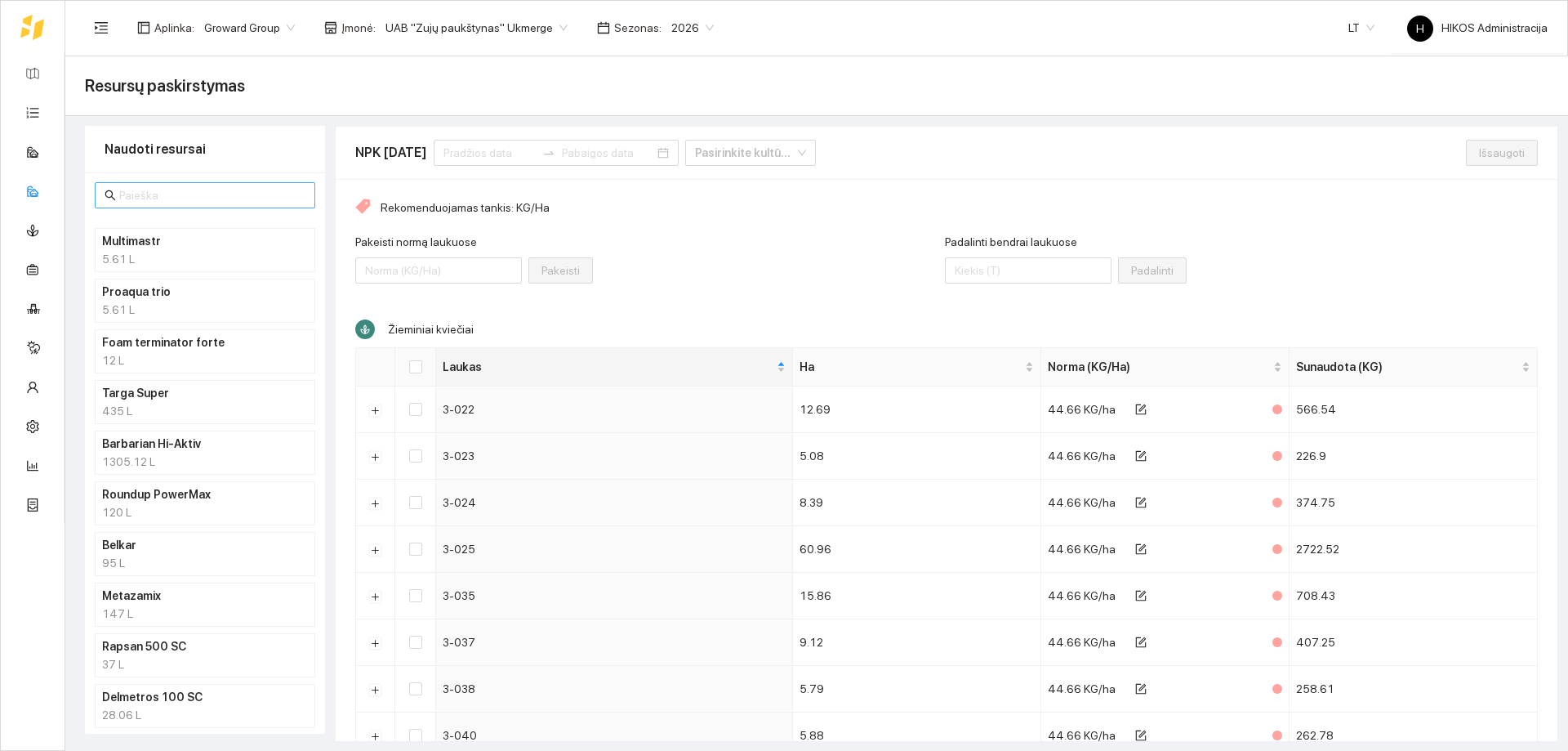
click at [153, 195] on input "text" at bounding box center [212, 195] width 187 height 18
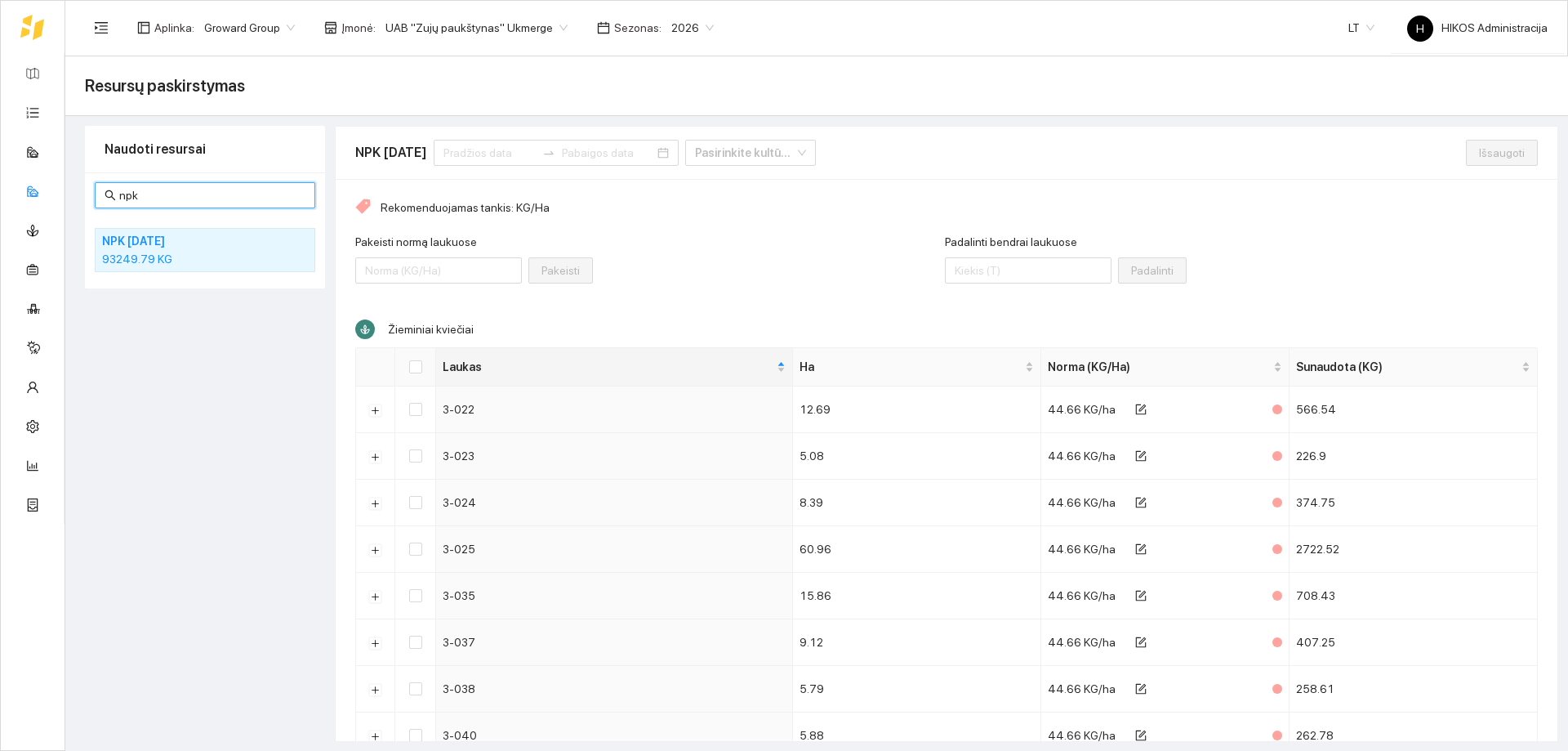
type input "npk"
click at [143, 251] on div "93249.79 KG" at bounding box center [205, 259] width 206 height 18
click at [454, 156] on div at bounding box center [556, 153] width 245 height 26
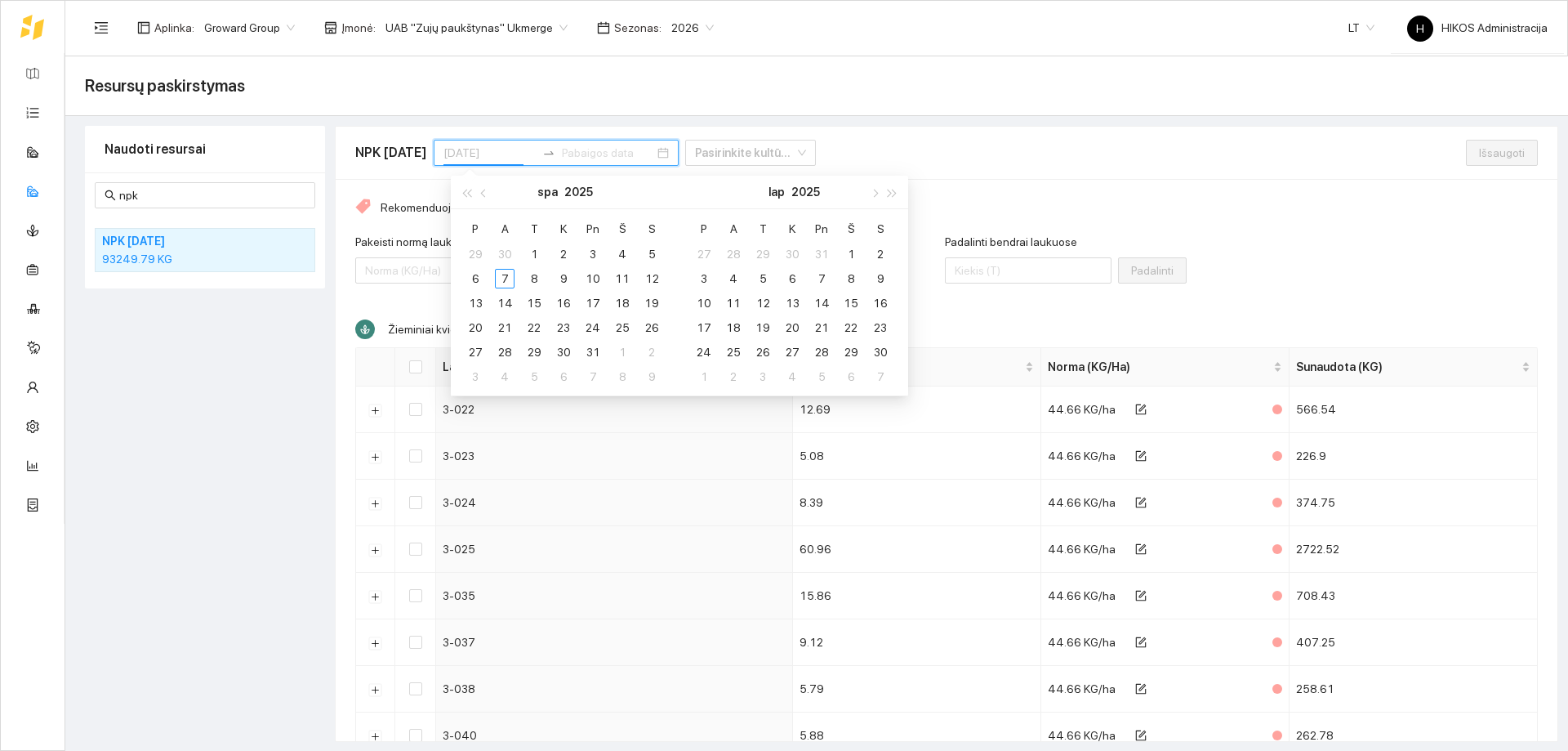
type input "[DATE]"
click at [487, 196] on button "button" at bounding box center [484, 191] width 18 height 33
type input "[DATE]"
click at [475, 254] on div "1" at bounding box center [475, 254] width 19 height 19
type input "[DATE]"
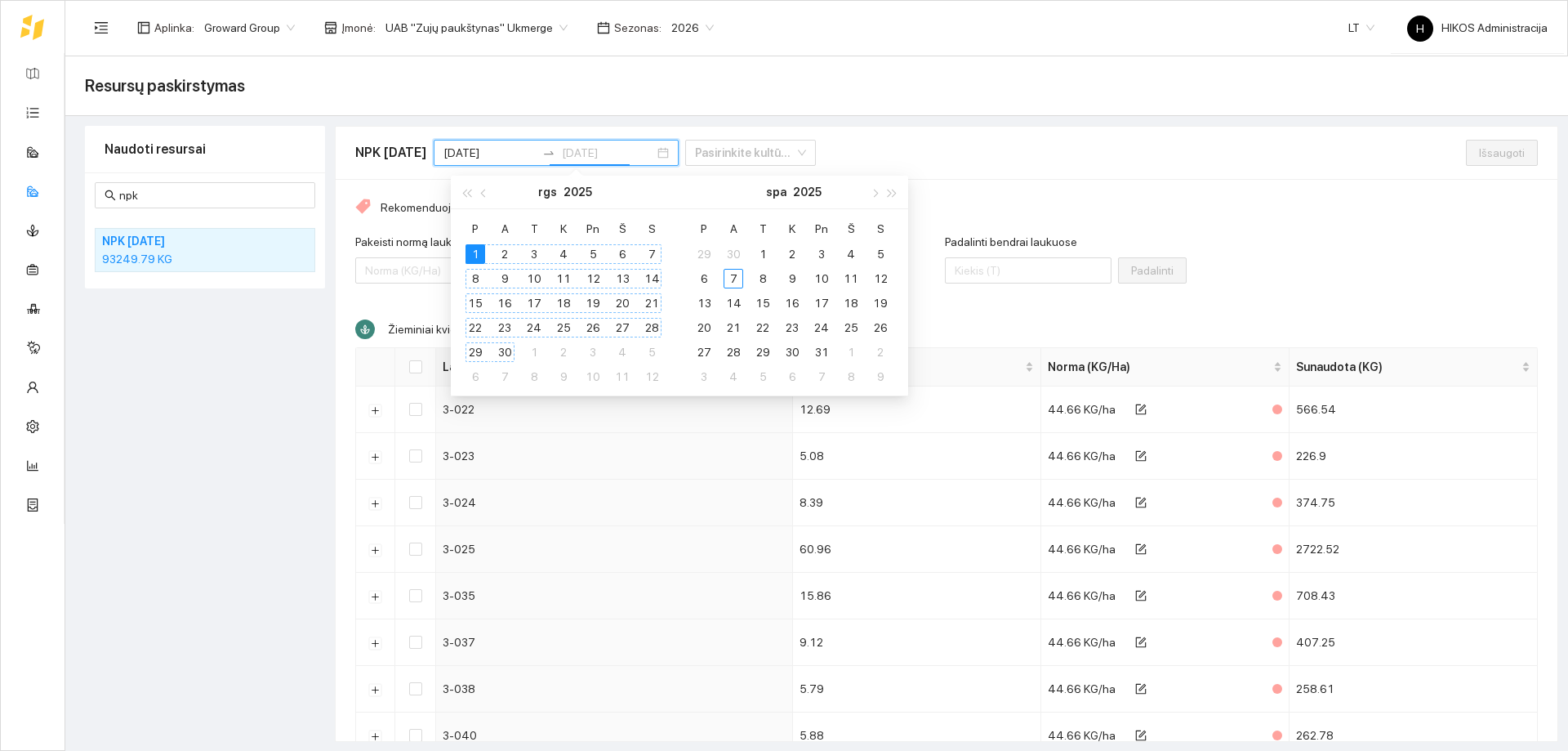
click at [499, 348] on div "30" at bounding box center [504, 352] width 19 height 19
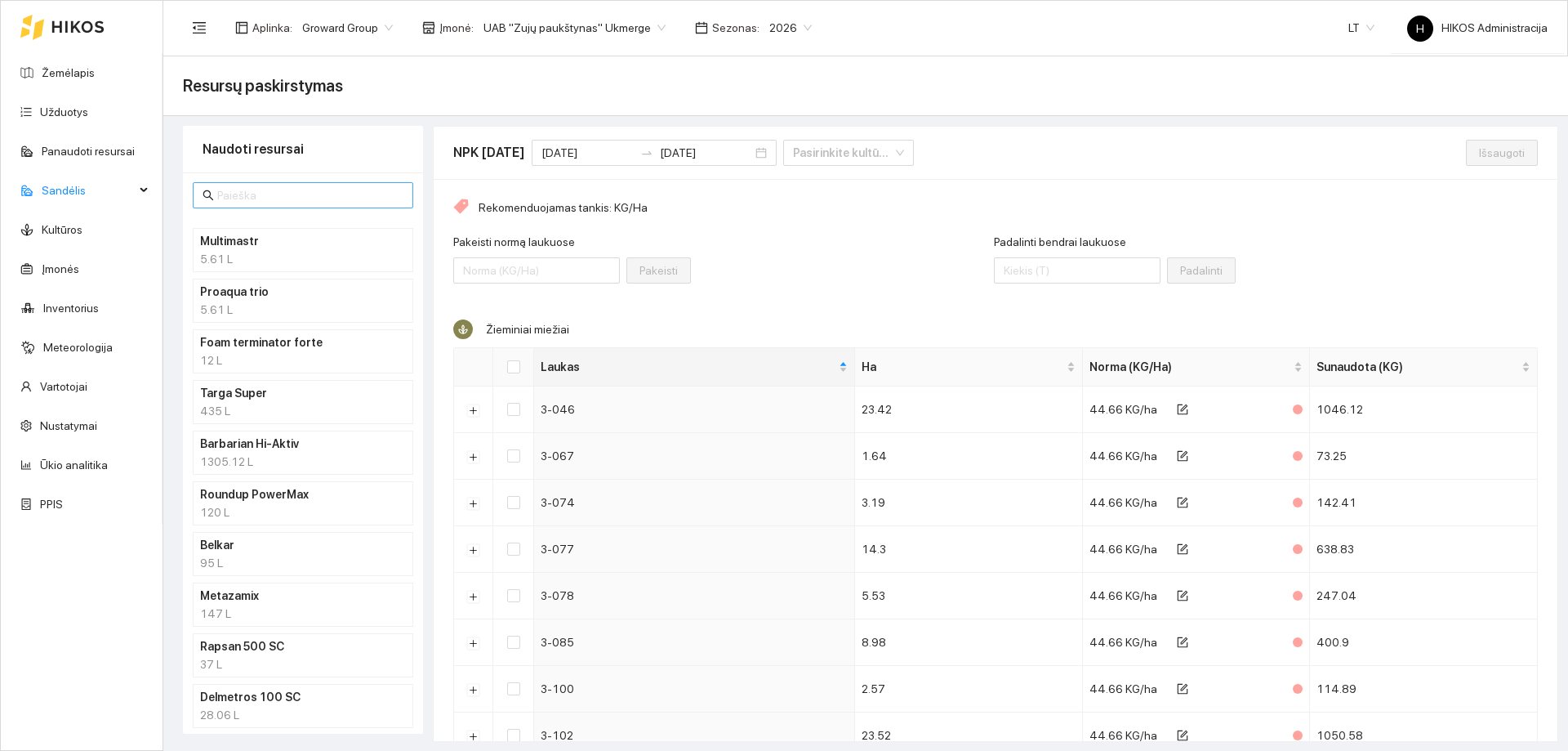
click at [348, 194] on input "text" at bounding box center [311, 195] width 187 height 18
click at [780, 198] on div "Rekomenduojamas tankis: KG/Ha" at bounding box center [995, 207] width 1084 height 18
click at [705, 150] on input "[DATE]" at bounding box center [706, 152] width 92 height 18
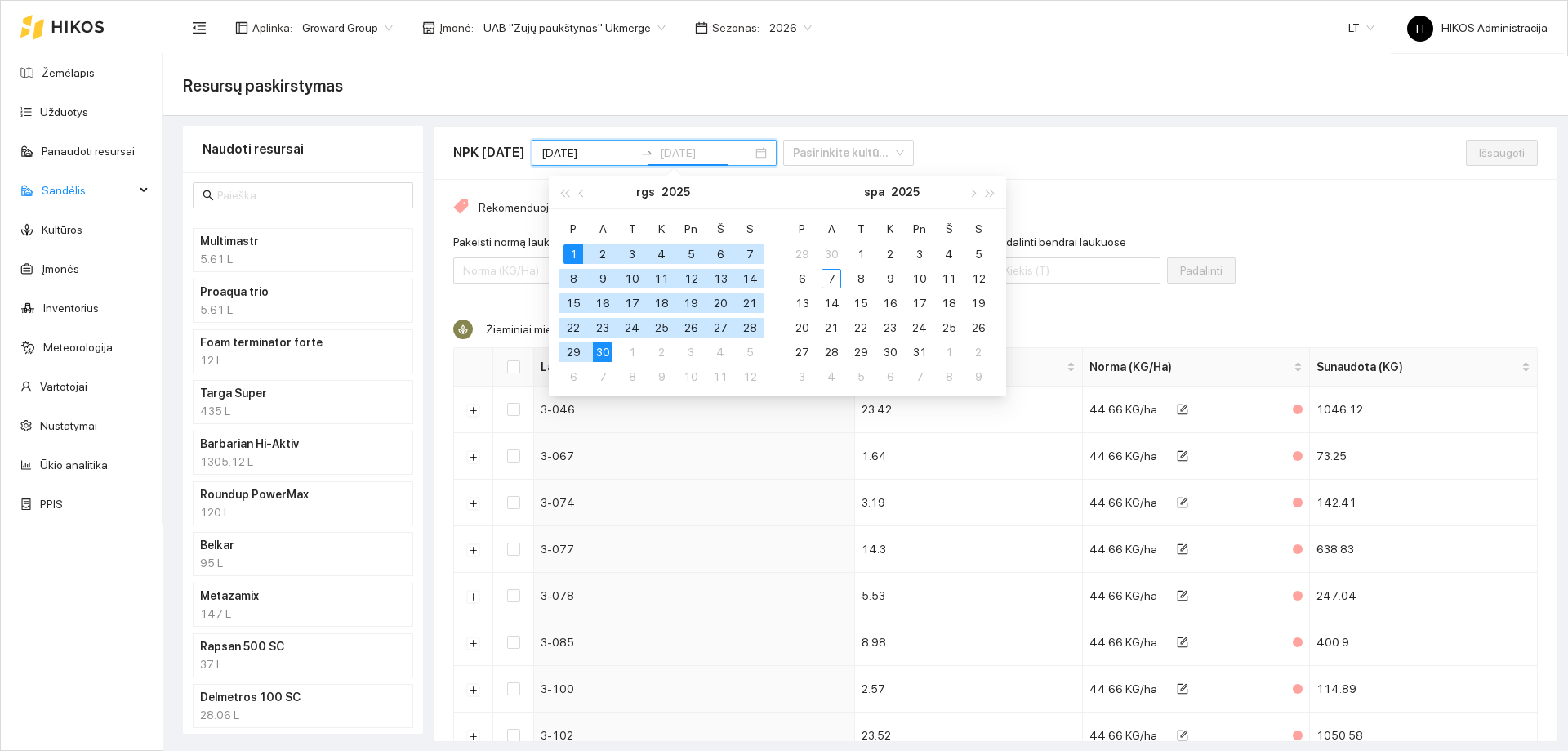
type input "[DATE]"
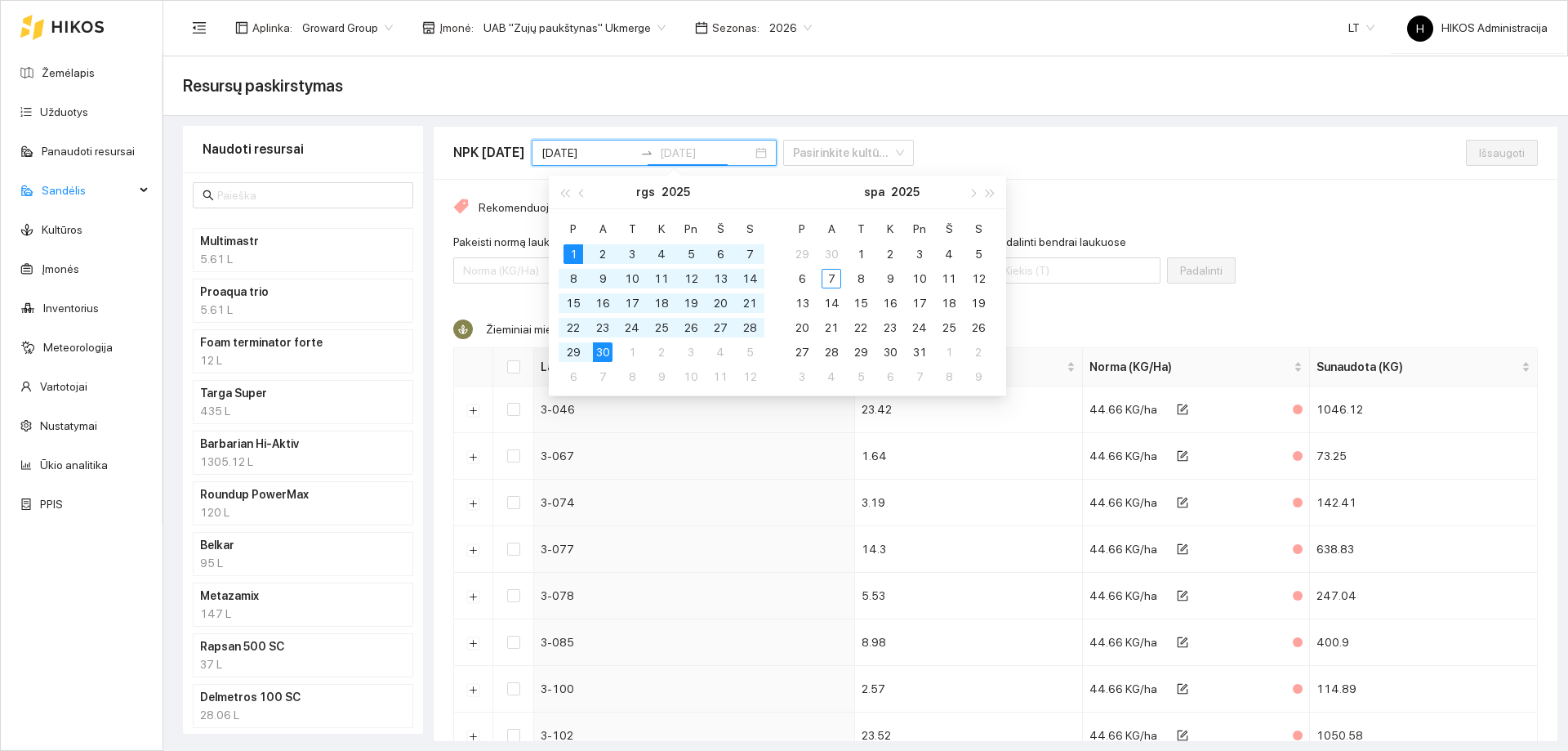
click at [574, 248] on div "1" at bounding box center [573, 254] width 19 height 19
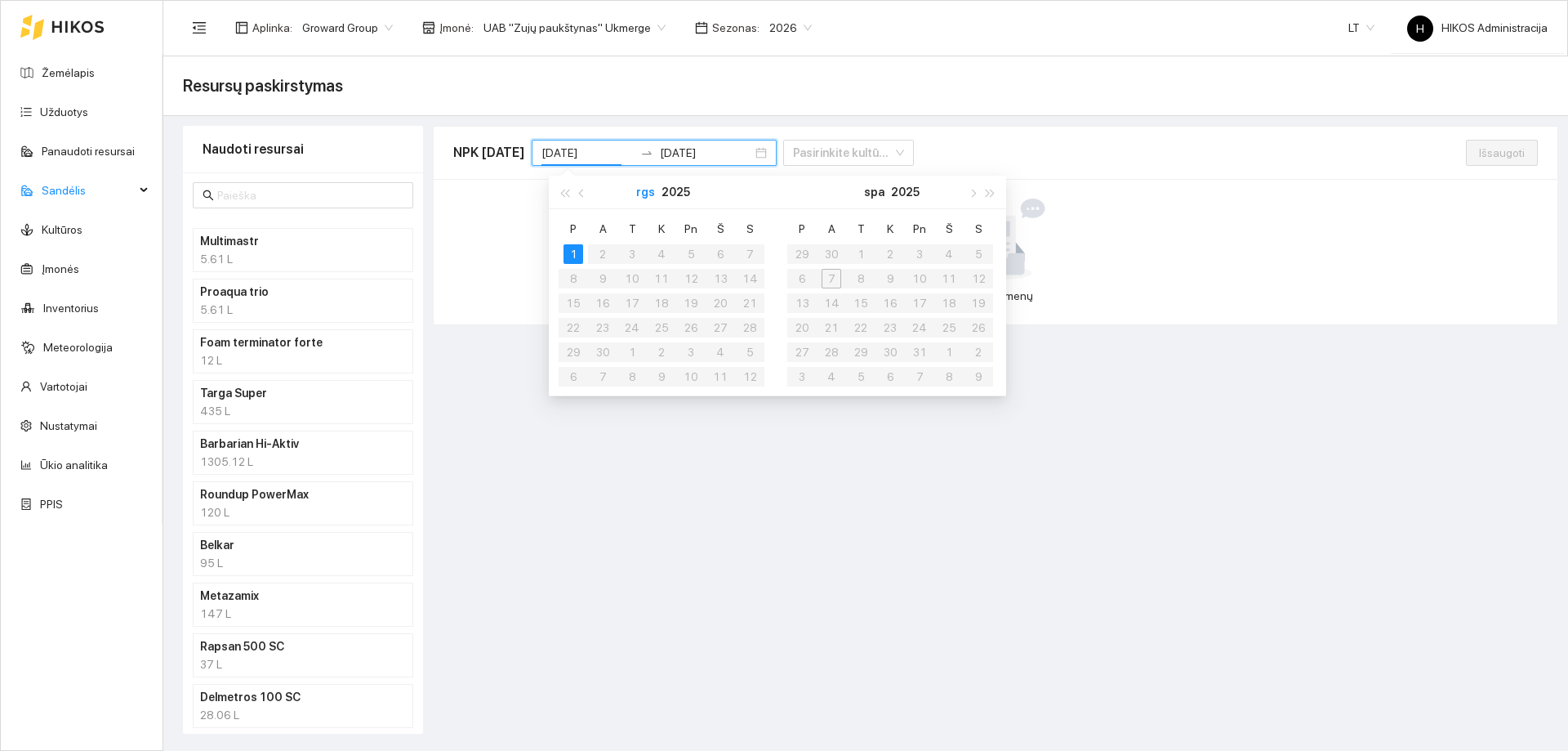
click at [651, 196] on button "rgs" at bounding box center [645, 191] width 18 height 33
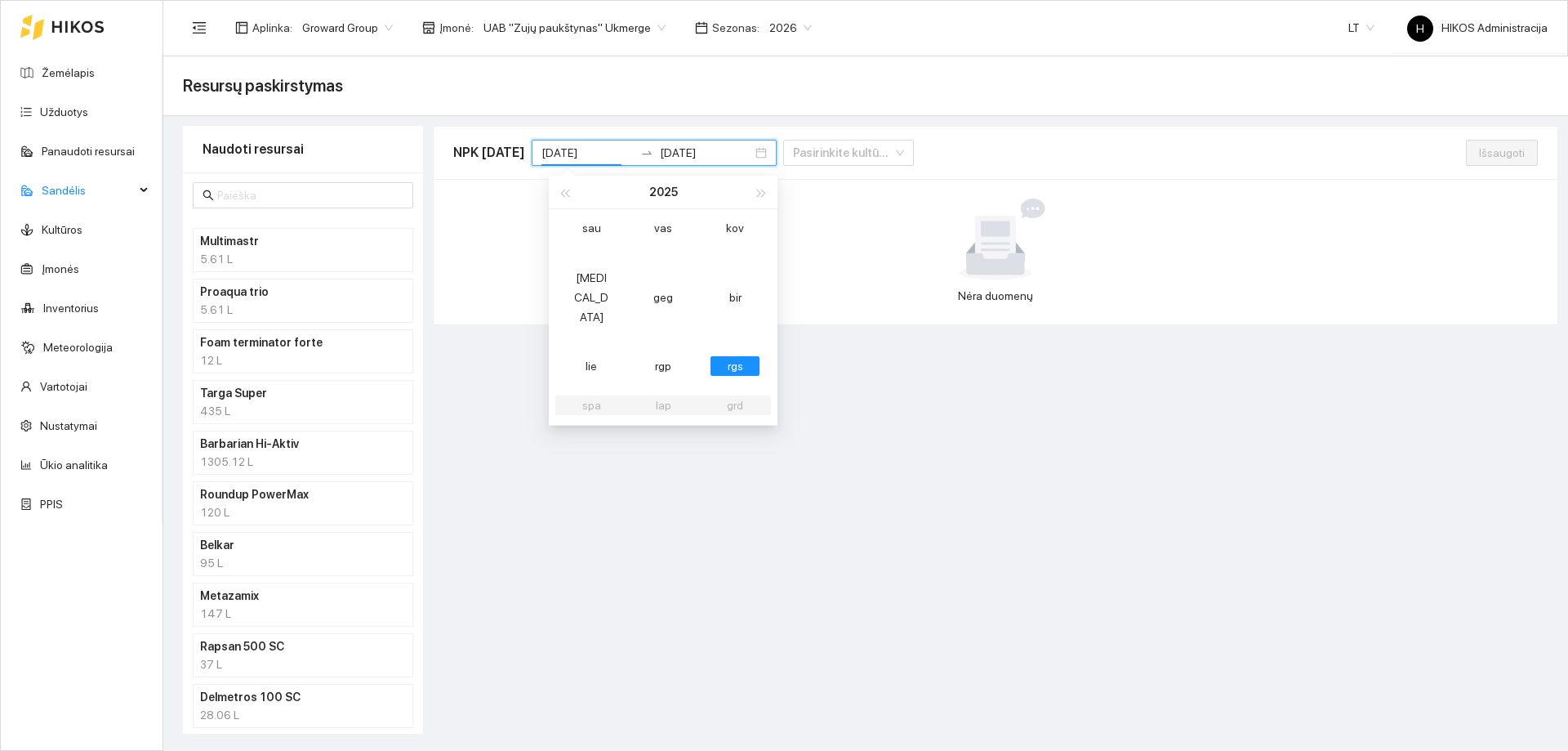
type input "2025-09-01"
click at [735, 357] on div "rgs" at bounding box center [735, 366] width 49 height 19
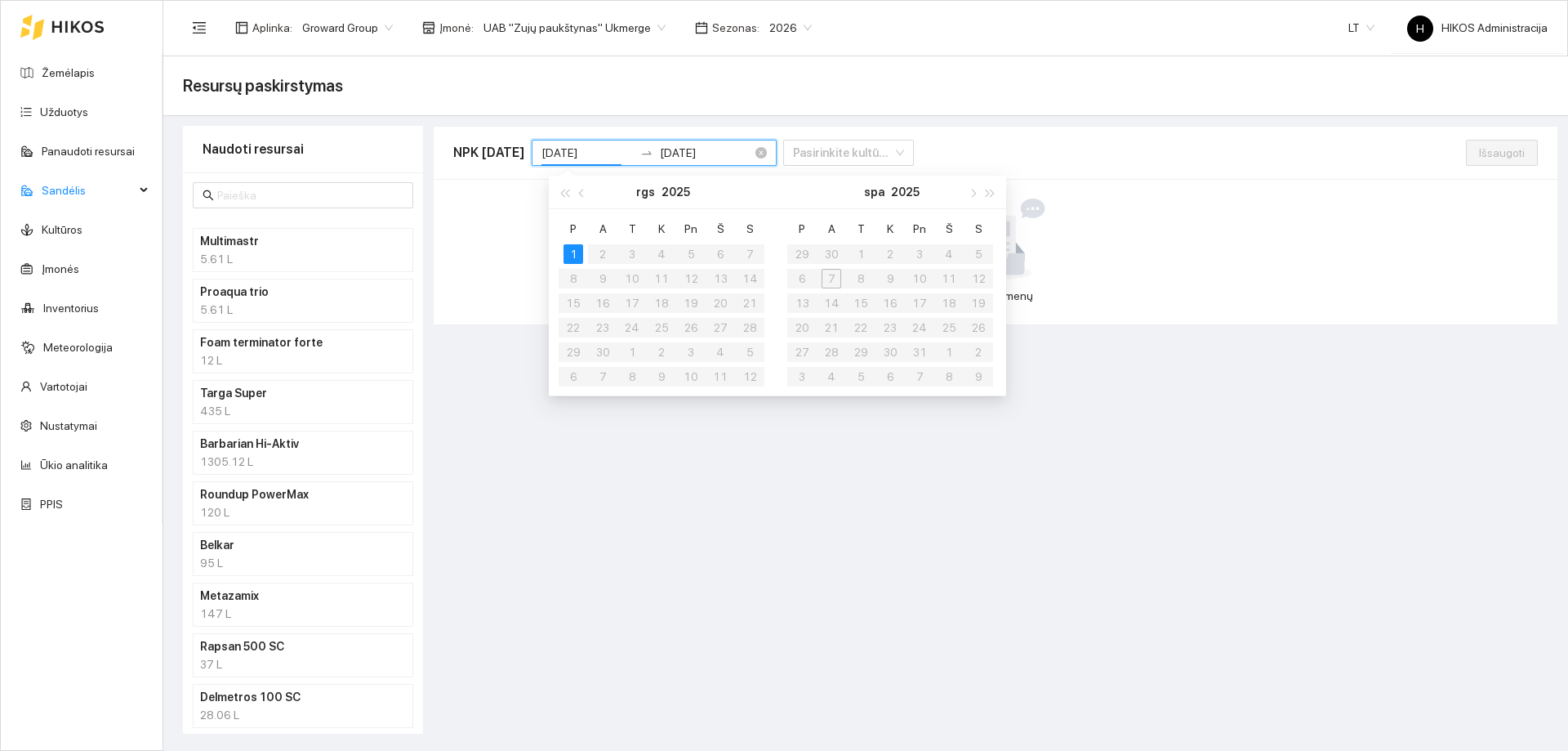
click at [697, 150] on input "2025-09-01" at bounding box center [706, 152] width 92 height 18
type input "2025-09-30"
click at [607, 354] on div "30" at bounding box center [603, 352] width 19 height 19
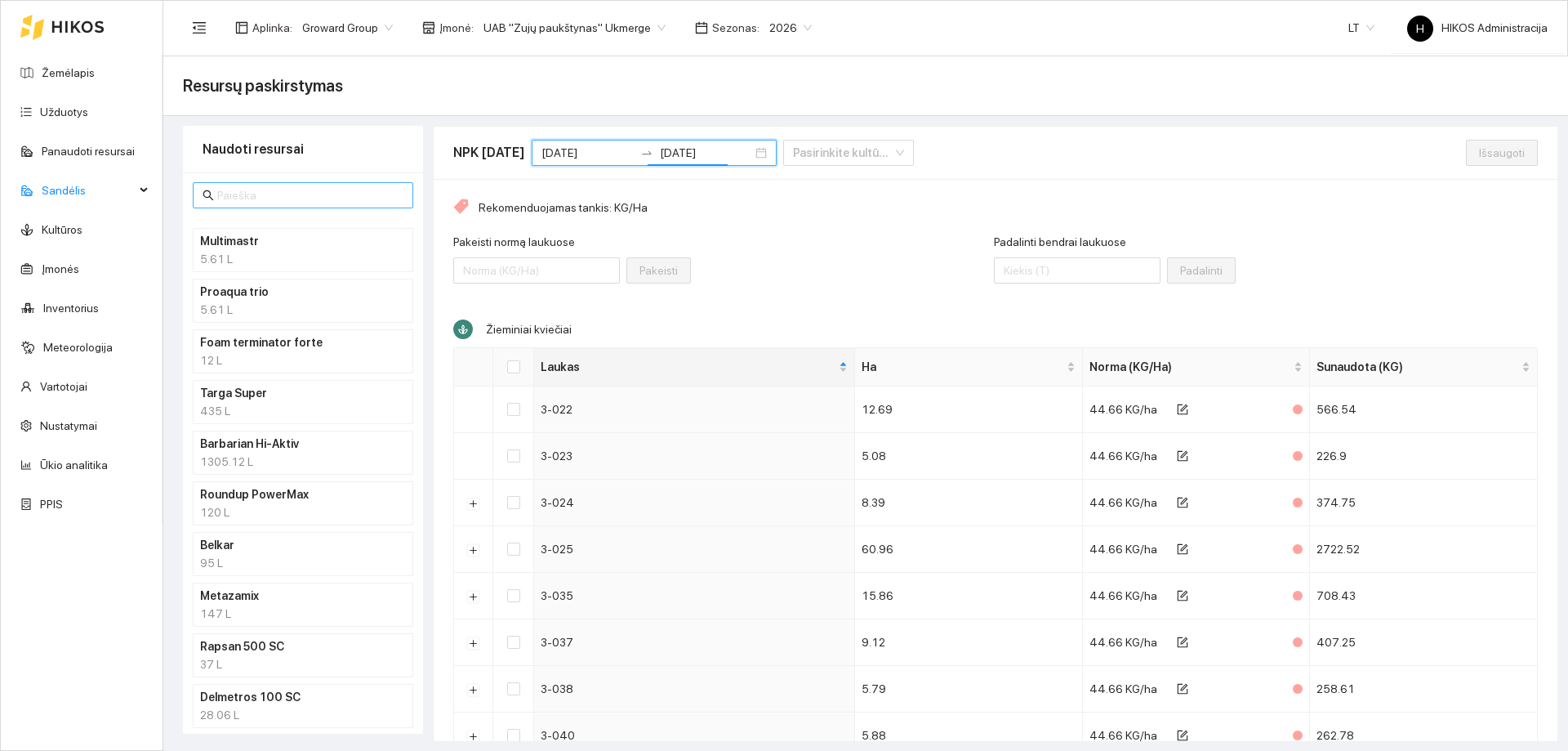
click at [315, 201] on input "text" at bounding box center [311, 195] width 187 height 18
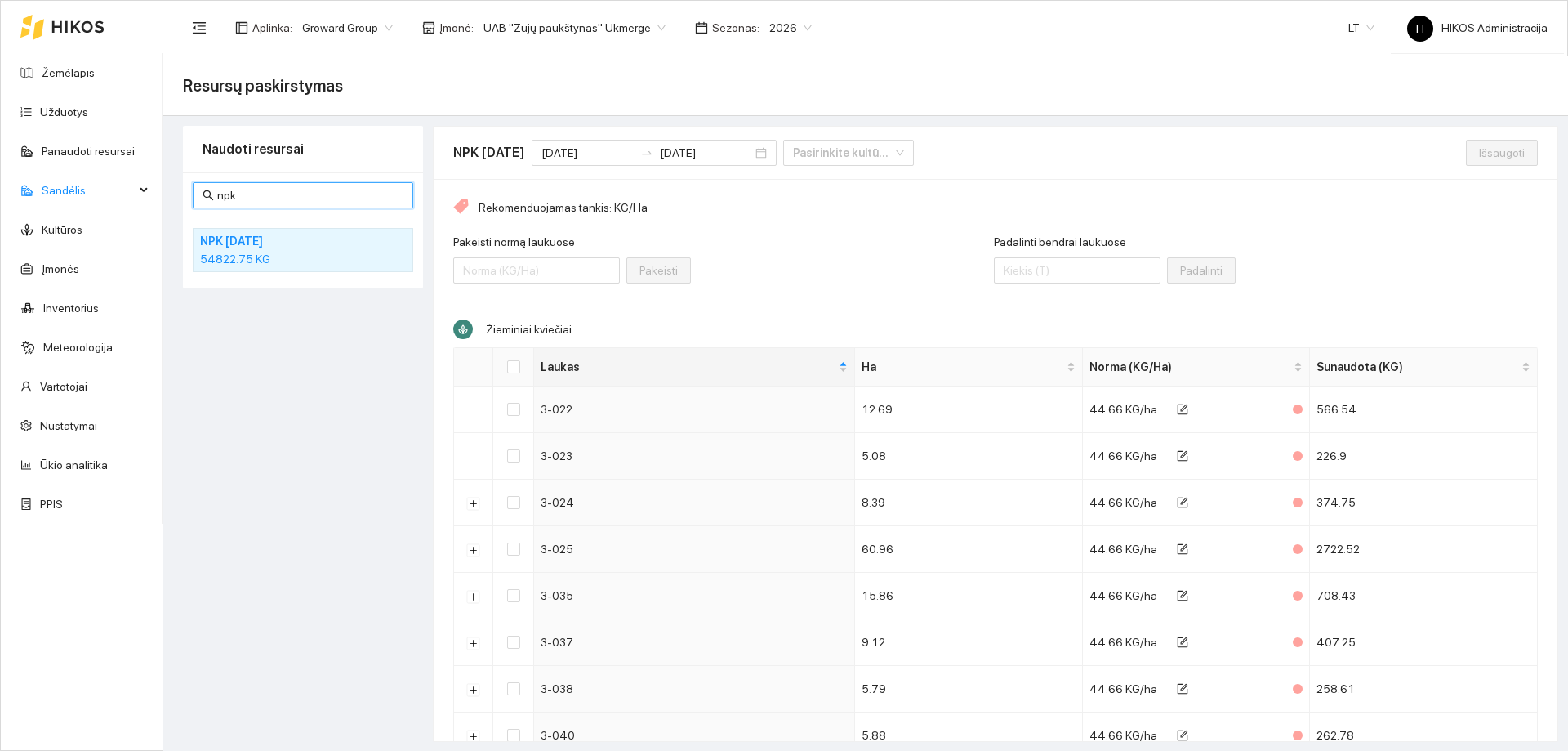
type input "npk"
click at [272, 246] on h4 "NPK [DATE]" at bounding box center [282, 241] width 164 height 18
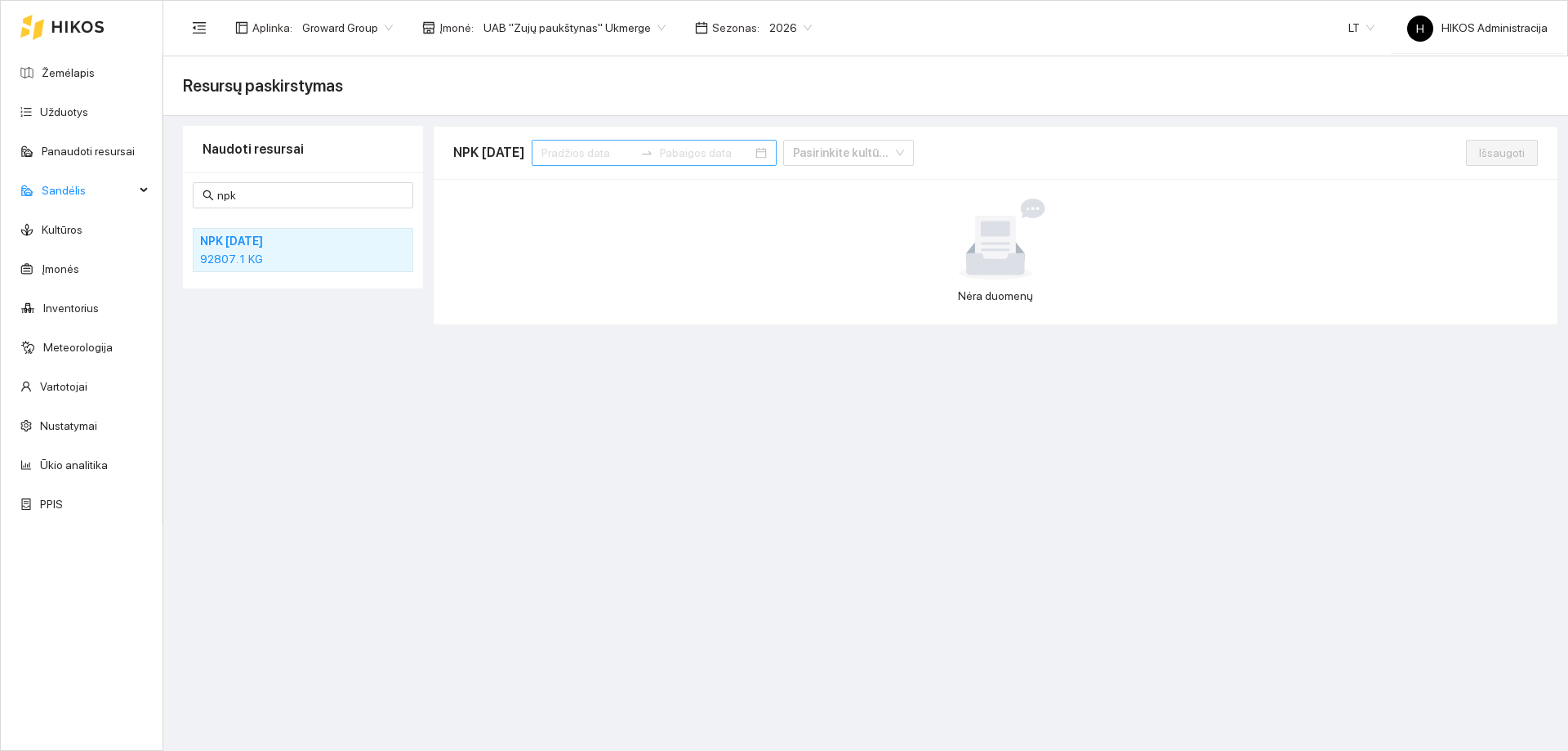
click at [596, 152] on input at bounding box center [587, 152] width 92 height 18
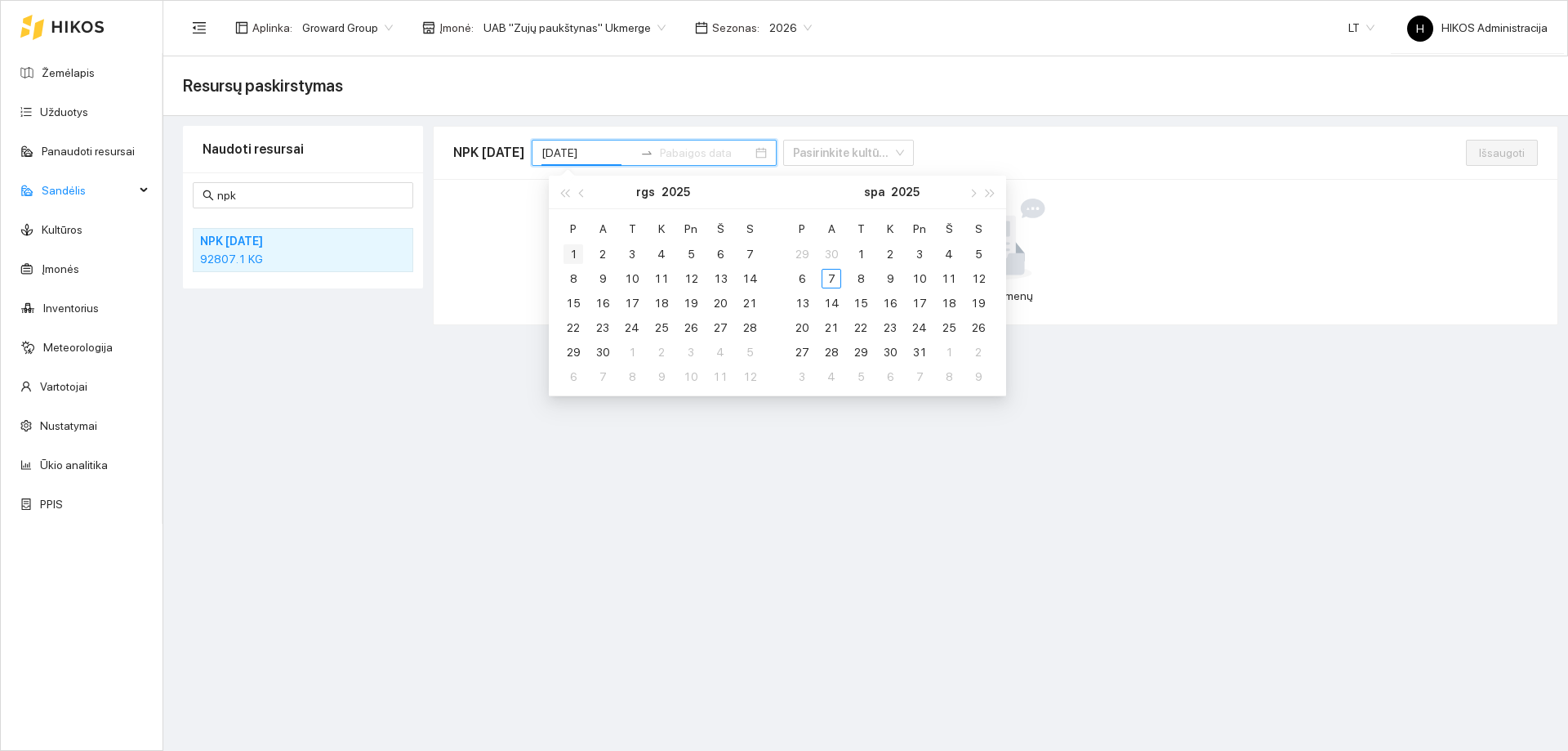
type input "[DATE]"
click at [575, 254] on div "1" at bounding box center [573, 254] width 19 height 19
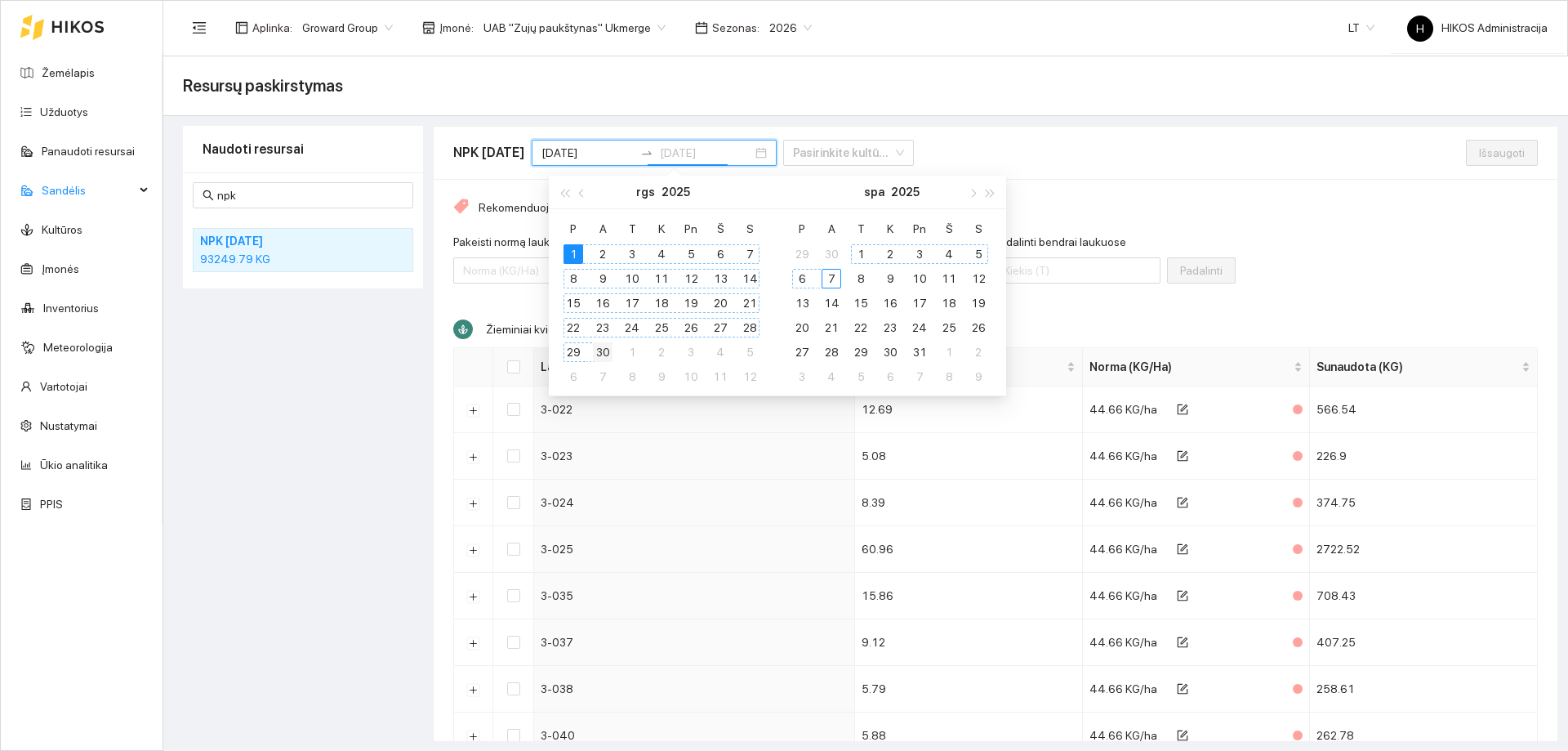
type input "[DATE]"
click at [605, 357] on div "30" at bounding box center [603, 352] width 19 height 19
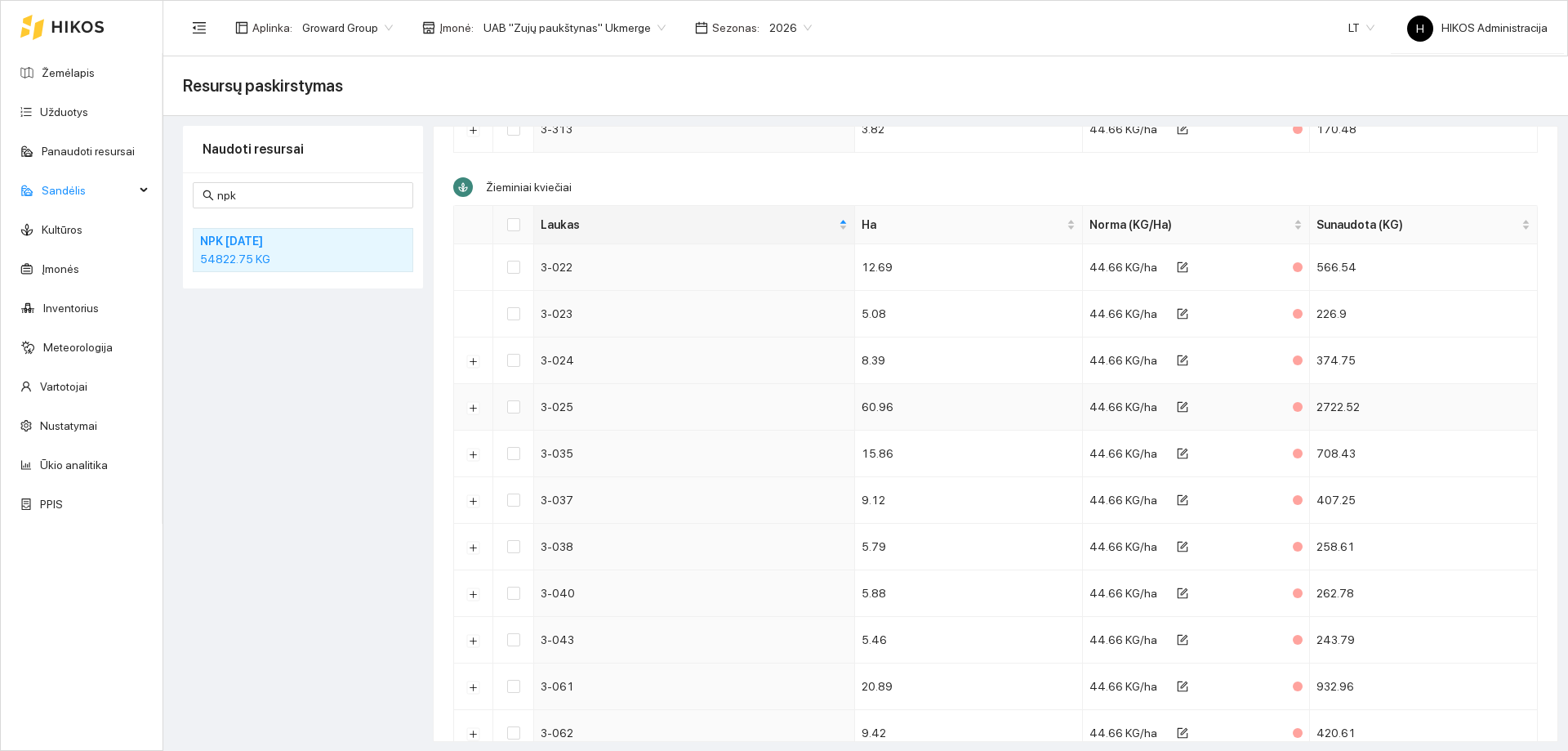
scroll to position [3229, 0]
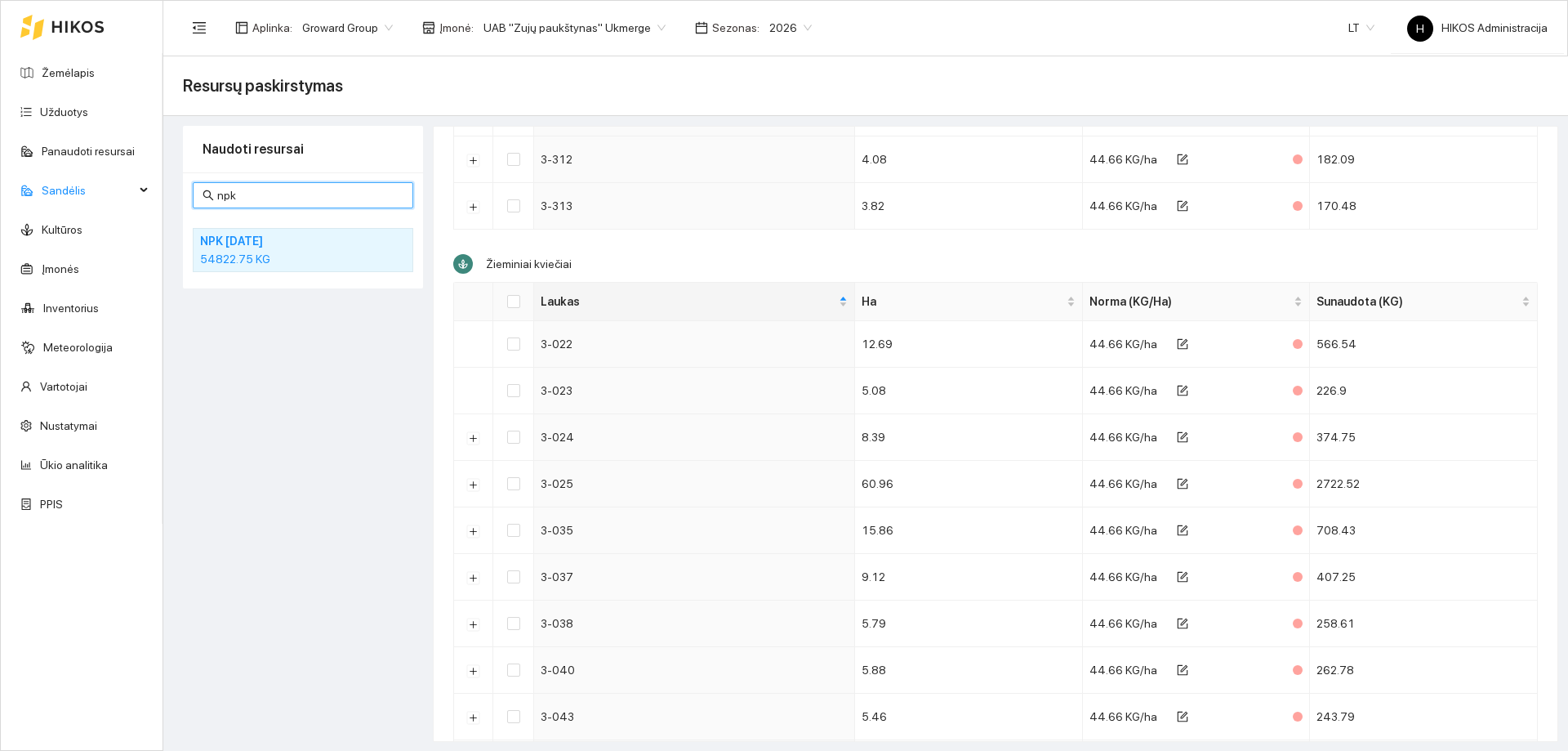
drag, startPoint x: 268, startPoint y: 199, endPoint x: 193, endPoint y: 198, distance: 75.0
click at [193, 198] on span "npk" at bounding box center [303, 195] width 221 height 26
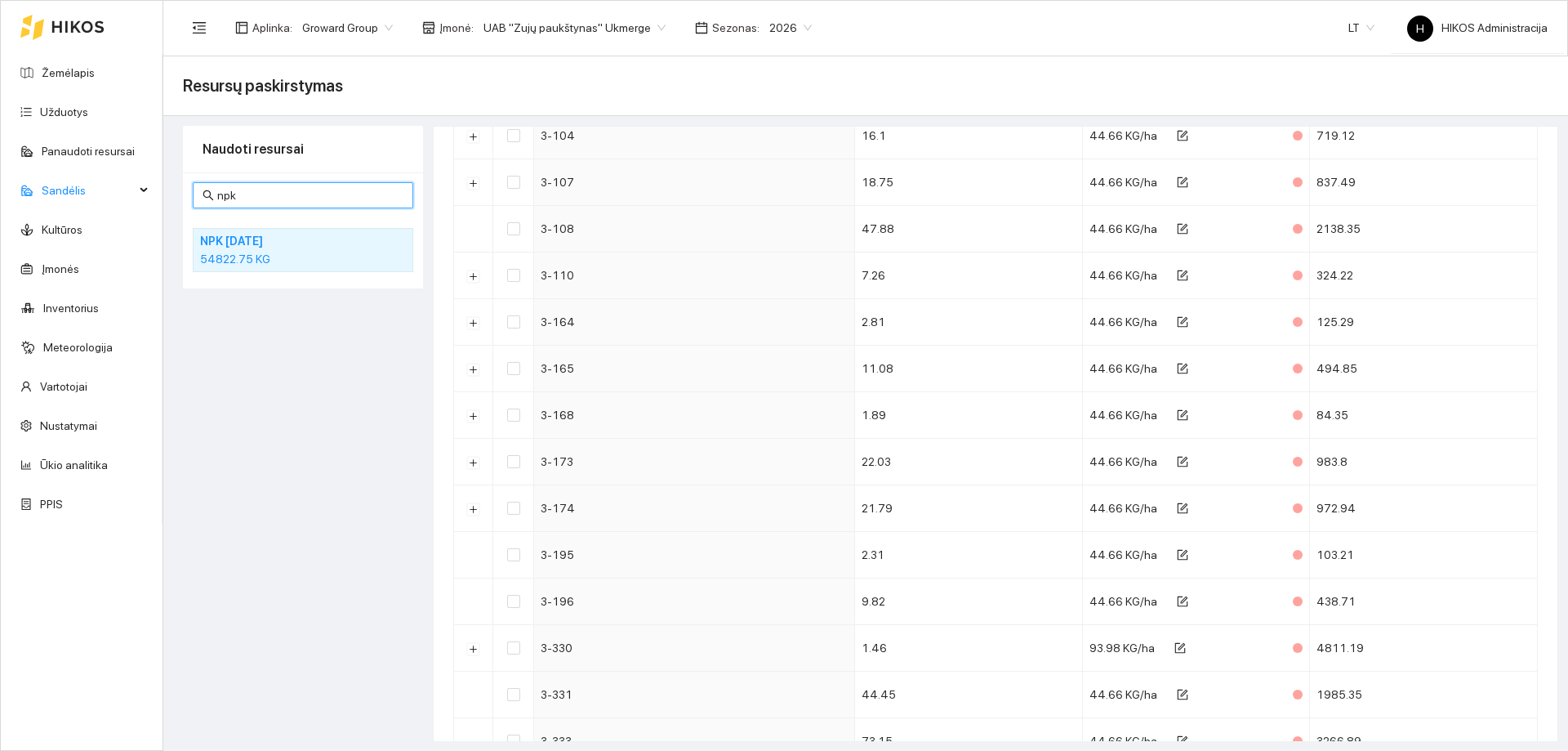
scroll to position [4200, 0]
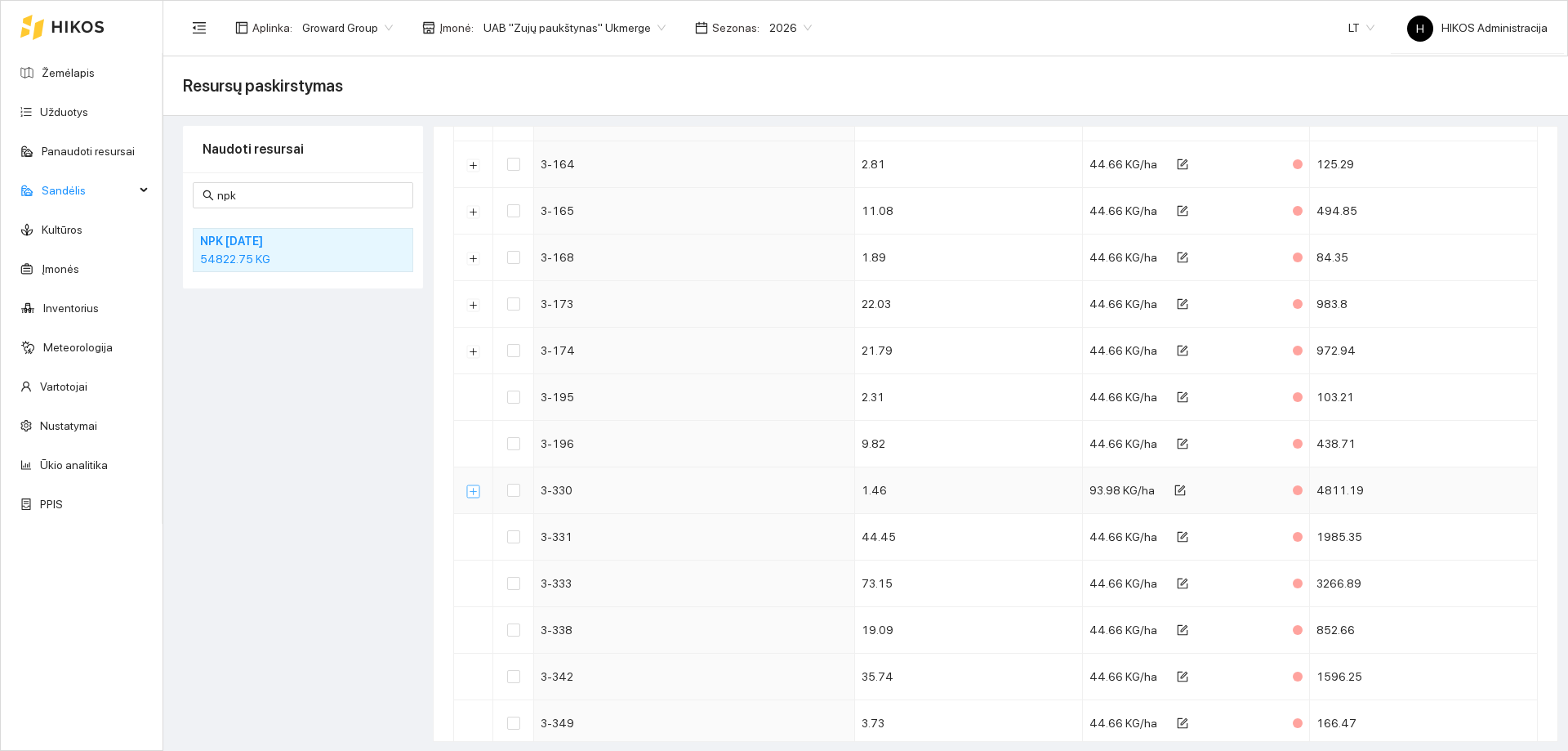
click at [469, 490] on button "Išskleisti" at bounding box center [473, 490] width 13 height 13
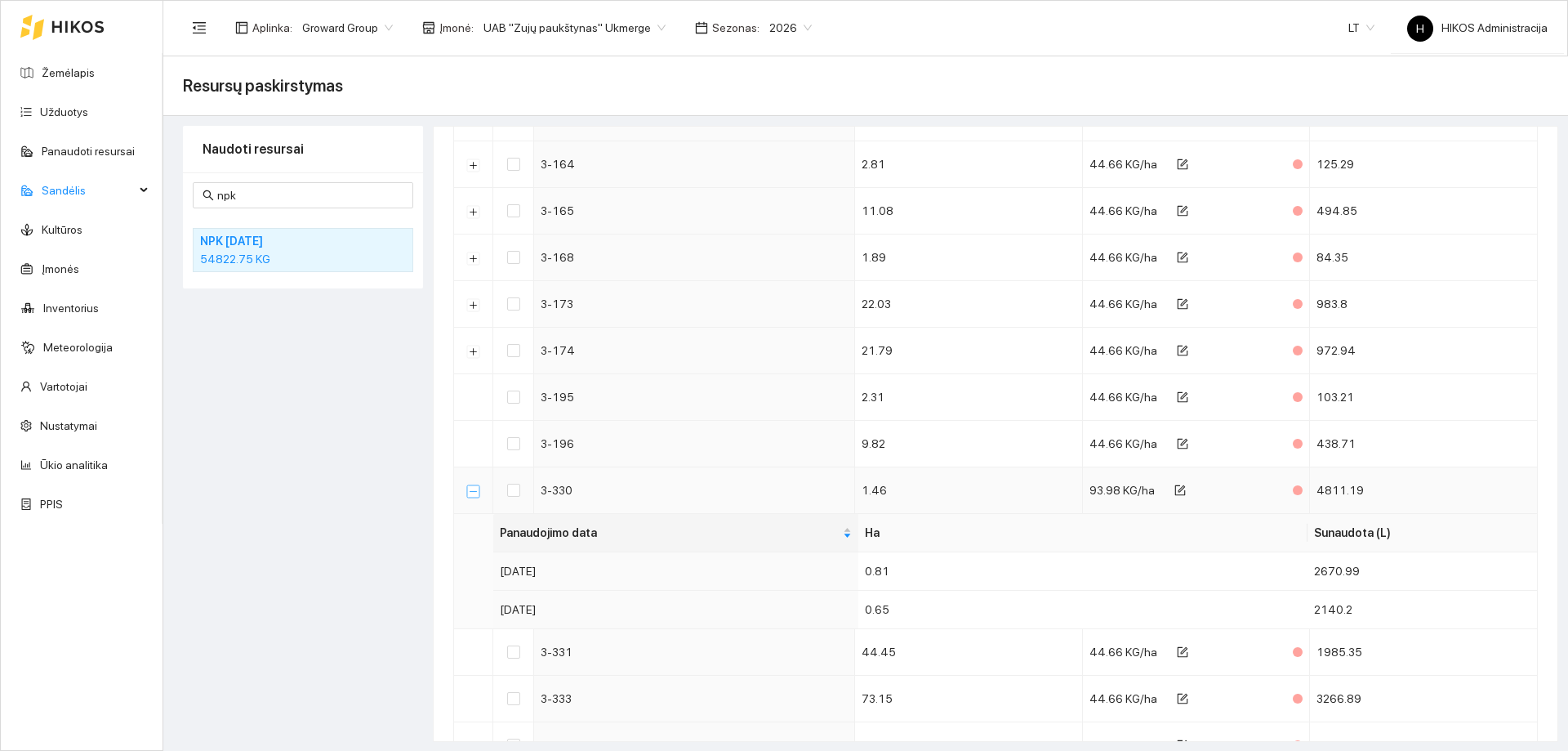
click at [469, 490] on button "Suskleisti" at bounding box center [473, 490] width 13 height 13
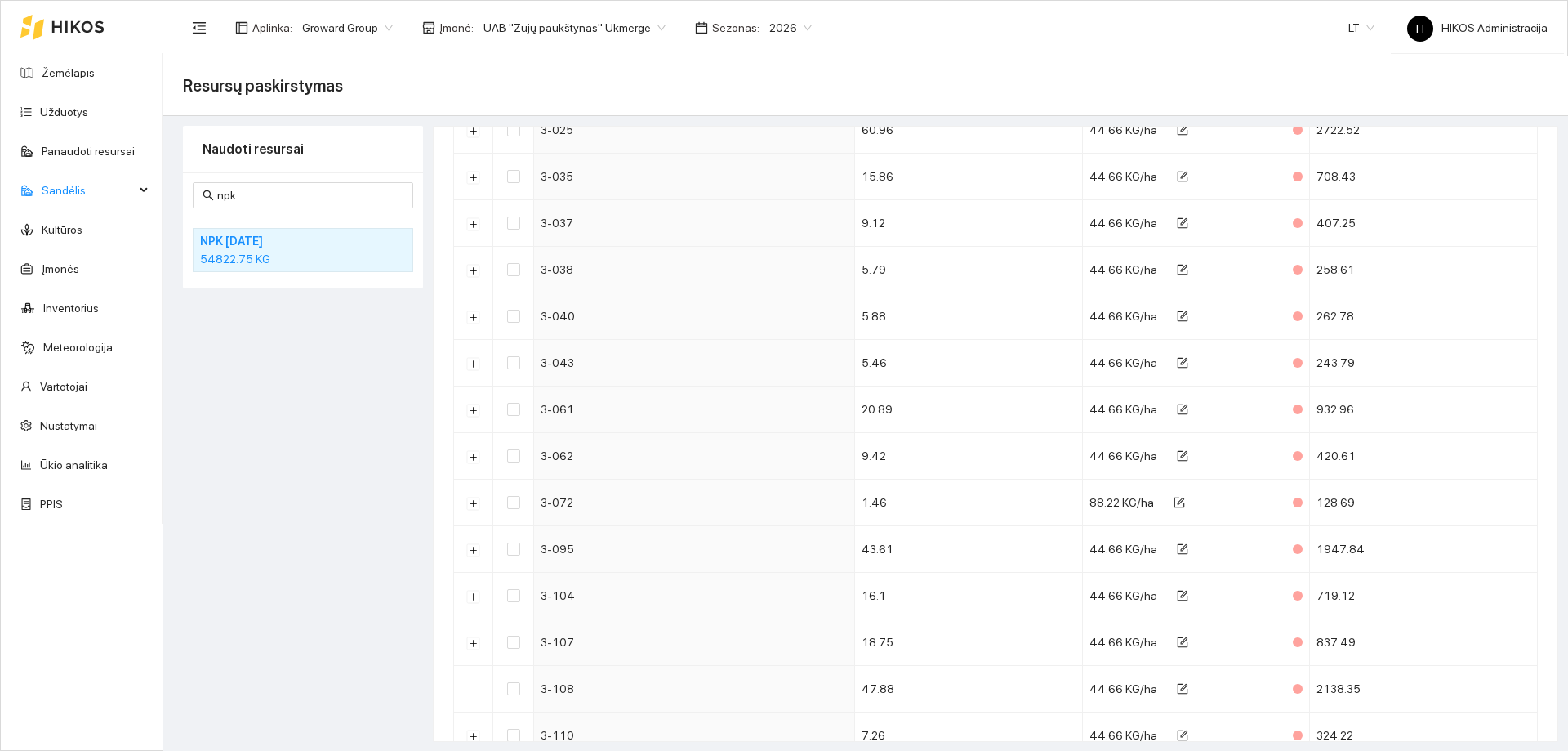
scroll to position [3225, 0]
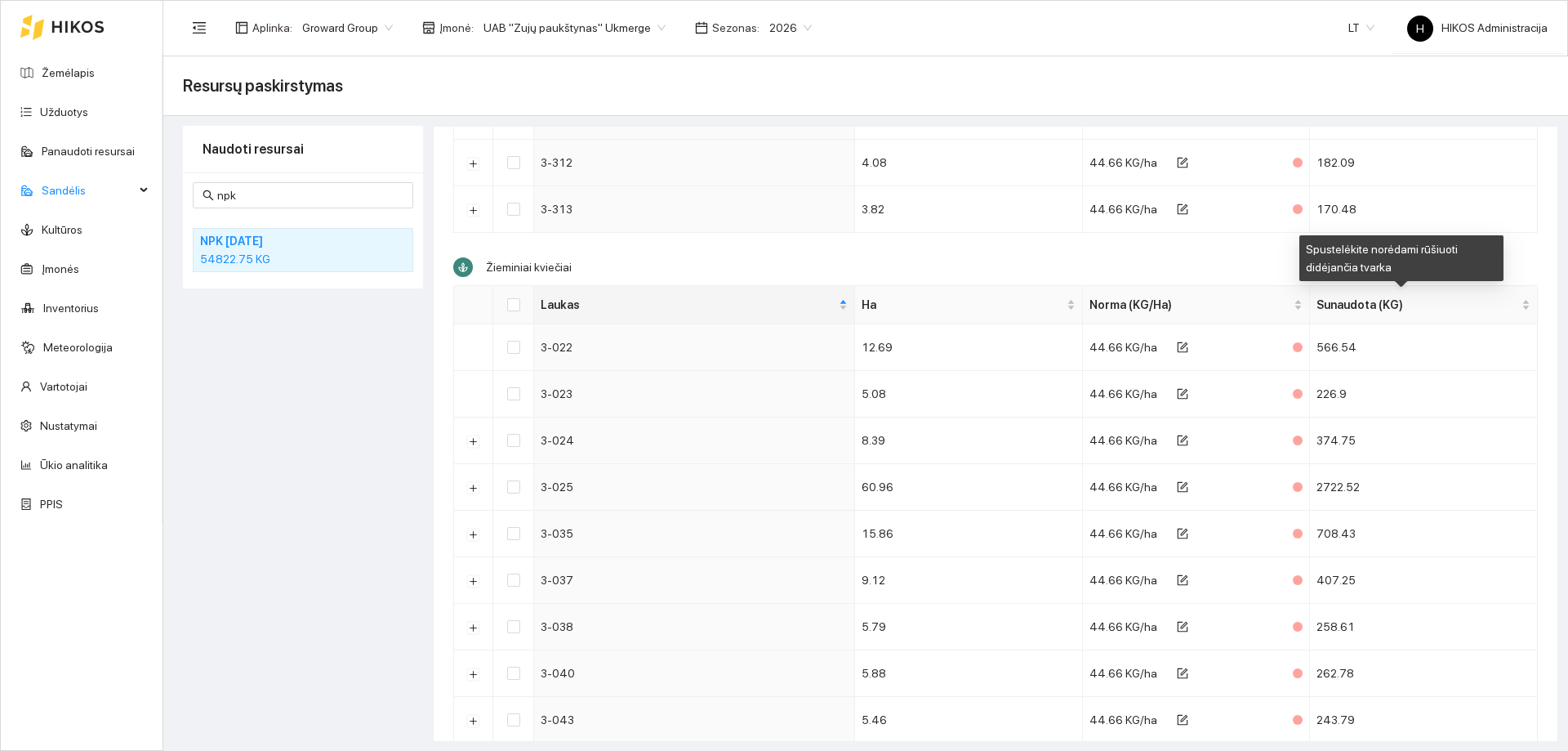
click at [1477, 258] on div "Spustelėkite norėdami rūšiuoti didėjančia tvarka" at bounding box center [1401, 258] width 204 height 46
click at [1446, 306] on span "Sunaudota (KG)" at bounding box center [1417, 305] width 201 height 18
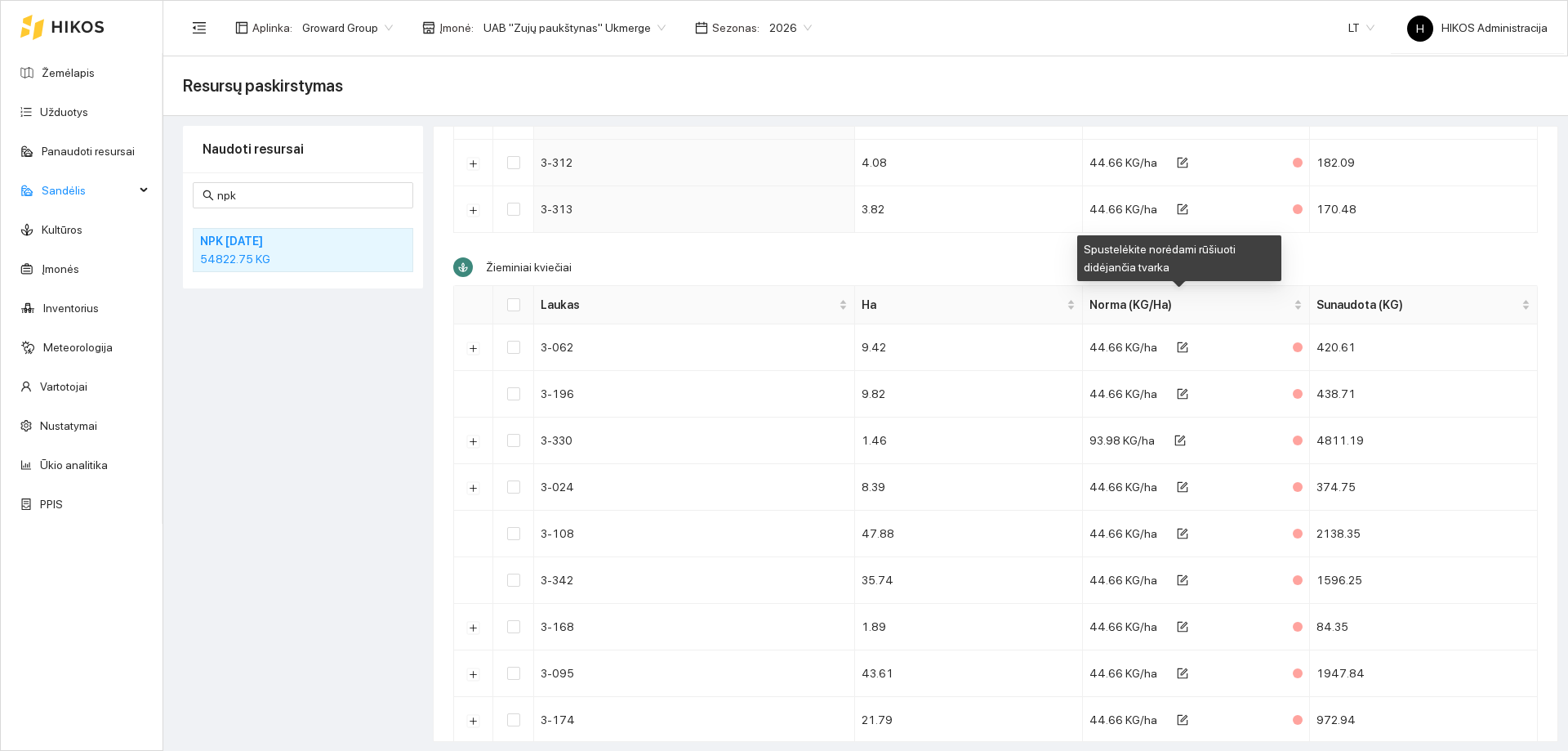
click at [1150, 260] on div "Spustelėkite norėdami rūšiuoti didėjančia tvarka" at bounding box center [1179, 258] width 204 height 46
click at [1170, 313] on span "Norma (KG/Ha)" at bounding box center [1190, 305] width 201 height 18
click at [1157, 307] on span "Norma (KG/Ha)" at bounding box center [1190, 305] width 201 height 18
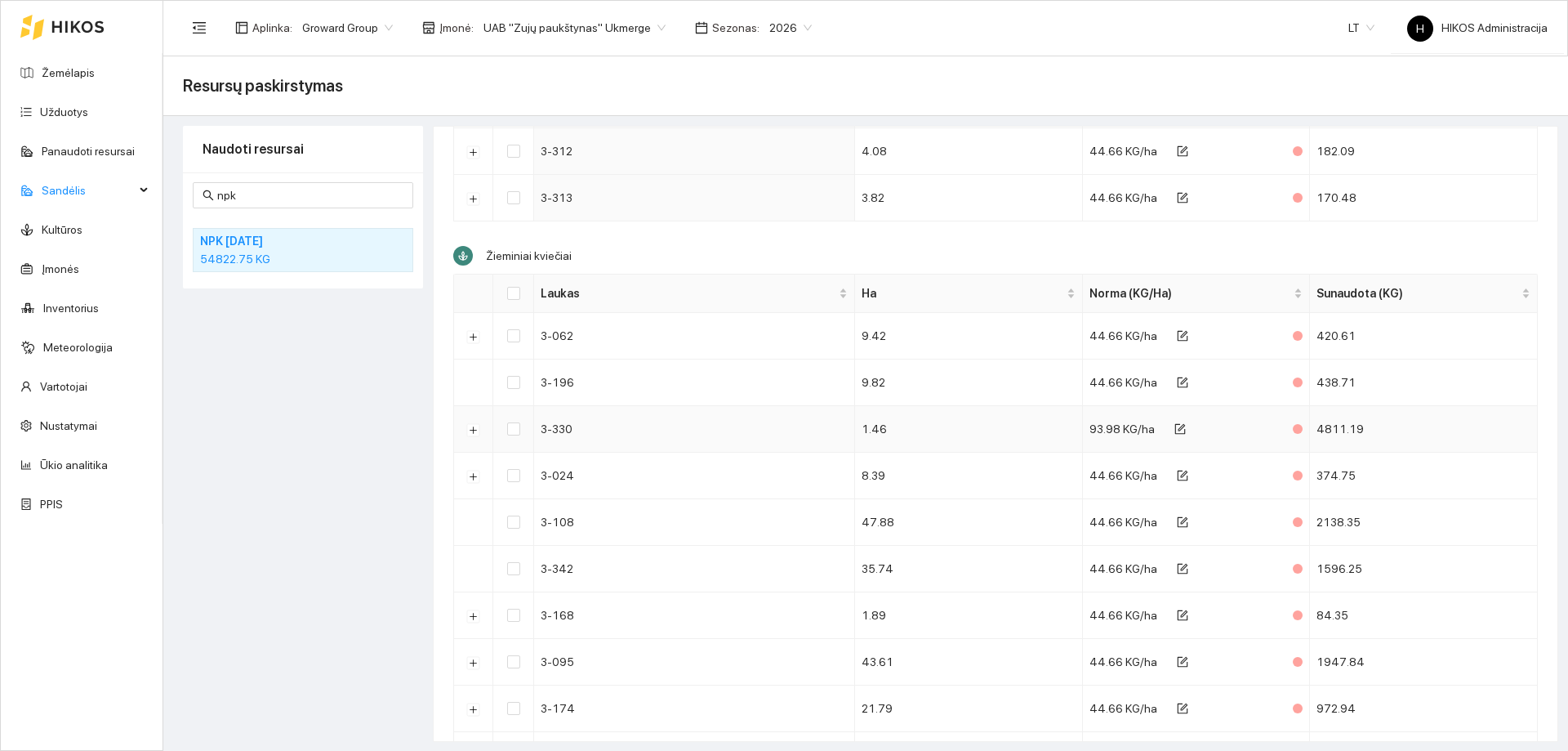
scroll to position [3234, 0]
click at [898, 287] on div "Ha" at bounding box center [968, 296] width 214 height 18
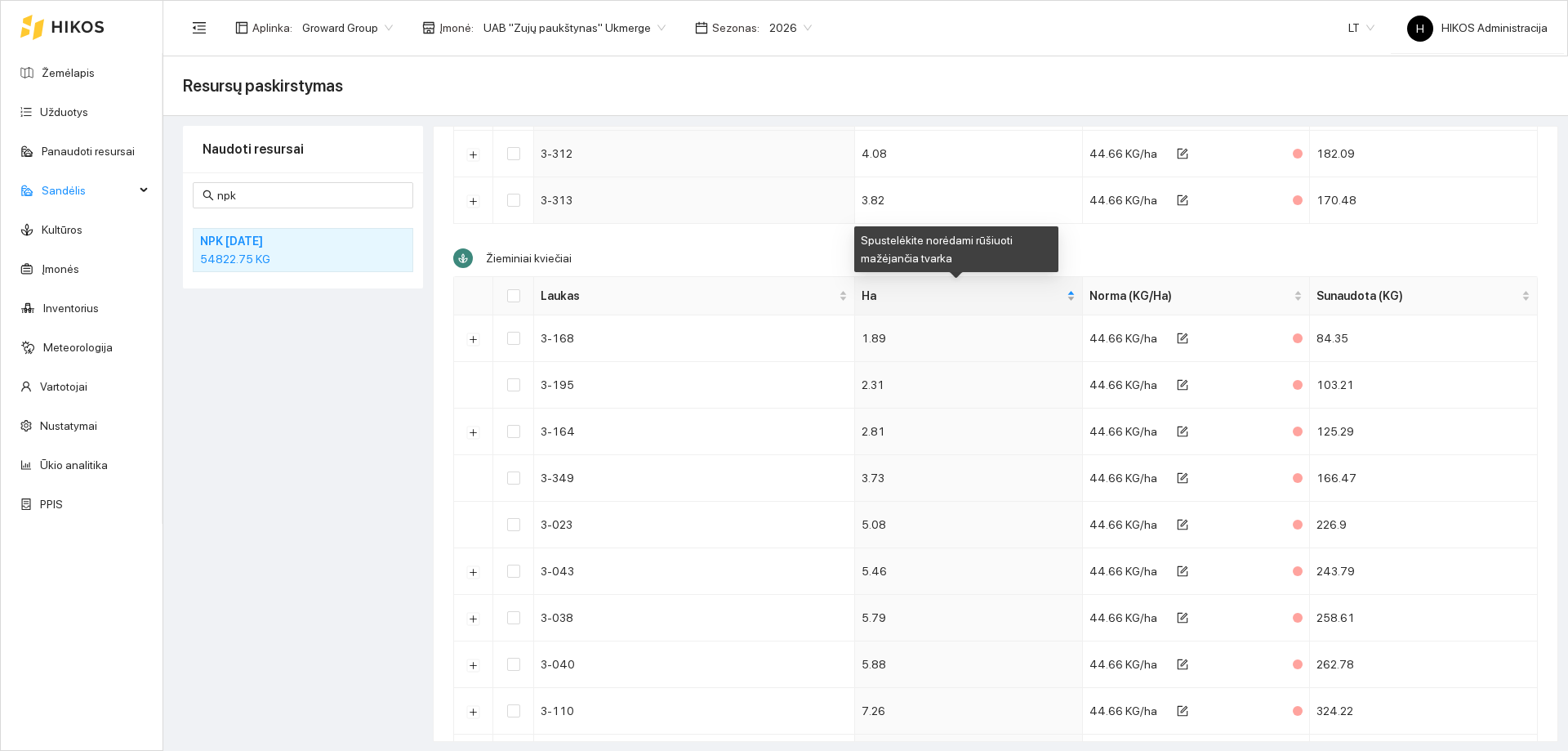
click at [920, 297] on span "Ha" at bounding box center [962, 296] width 201 height 18
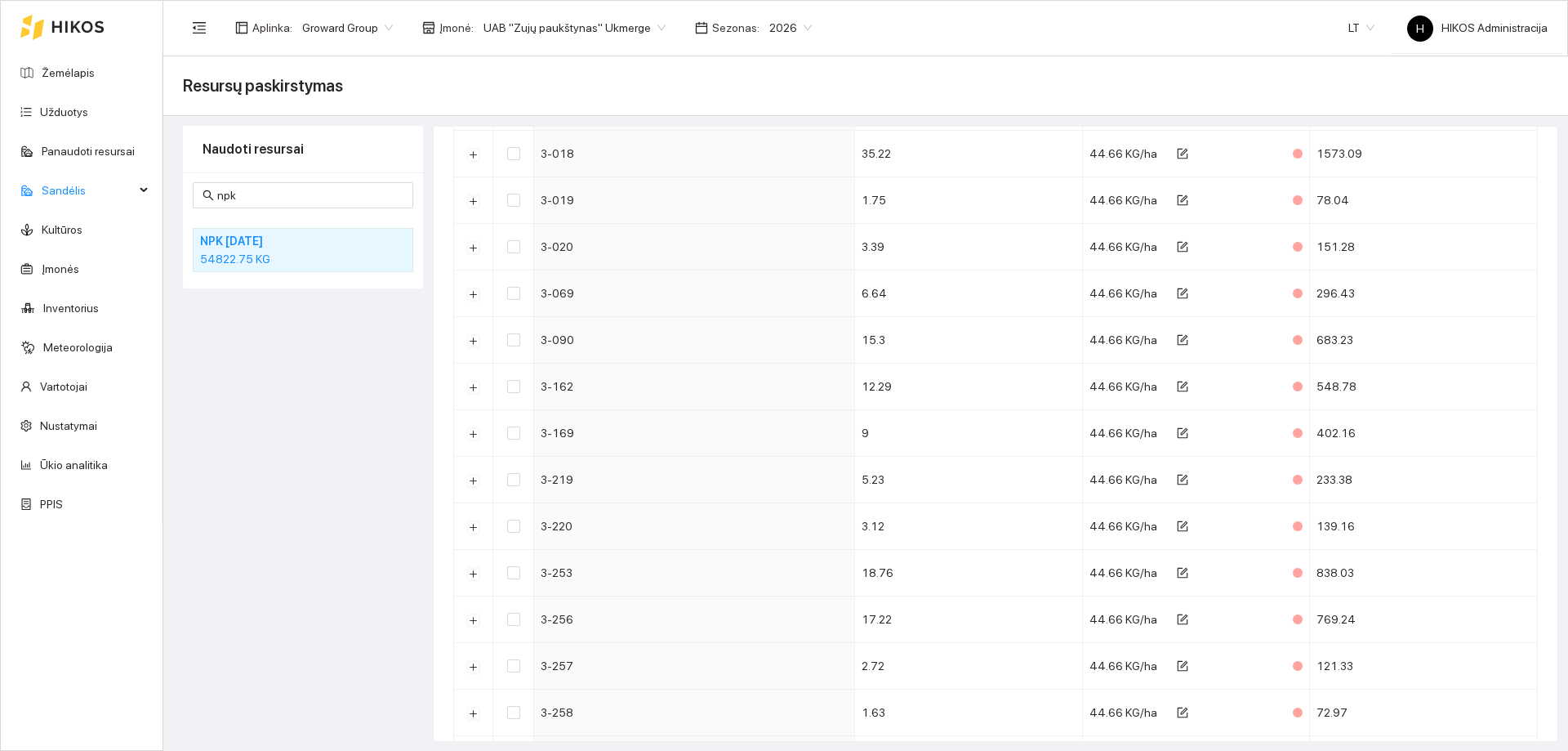
scroll to position [2172, 0]
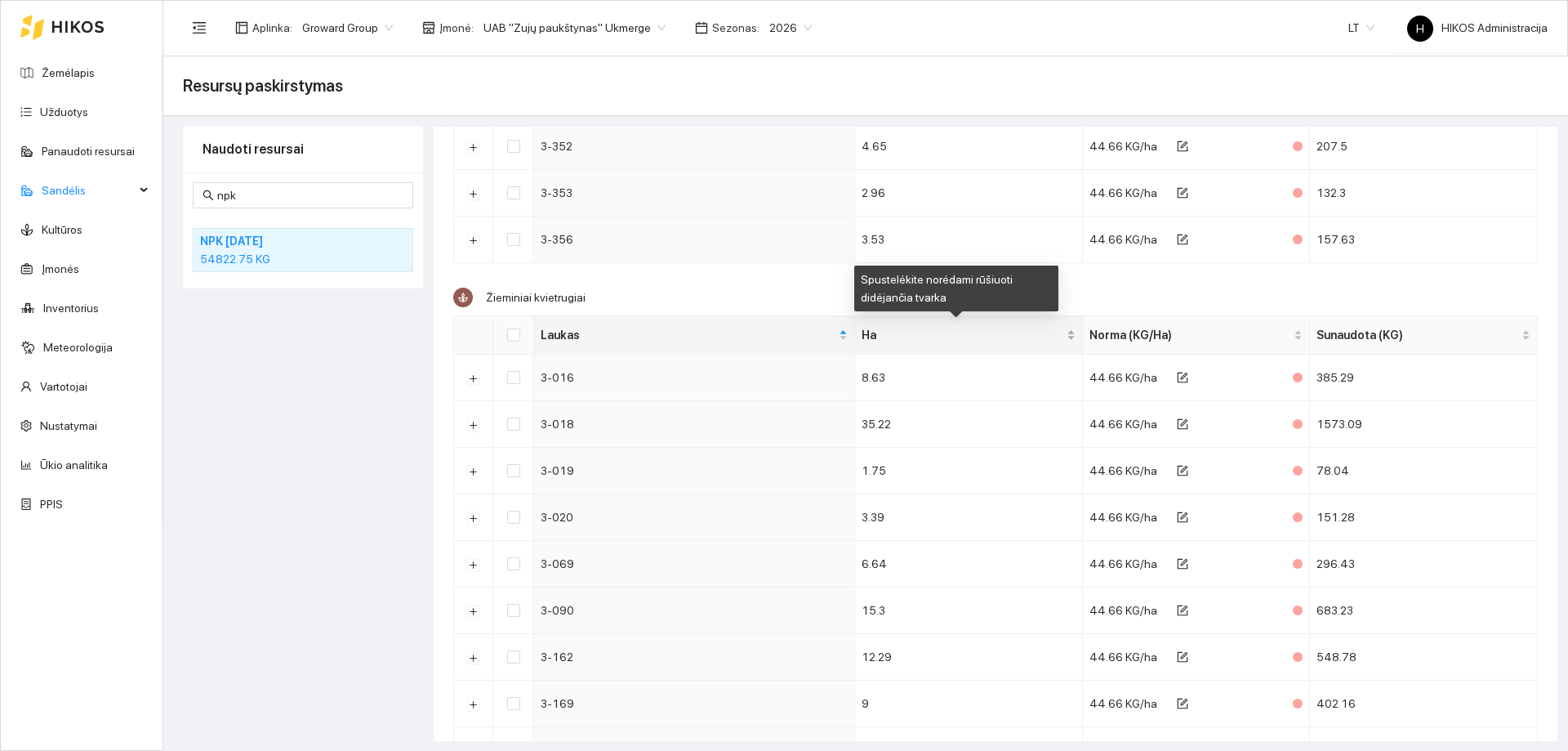
click at [920, 331] on span "Ha" at bounding box center [962, 335] width 201 height 18
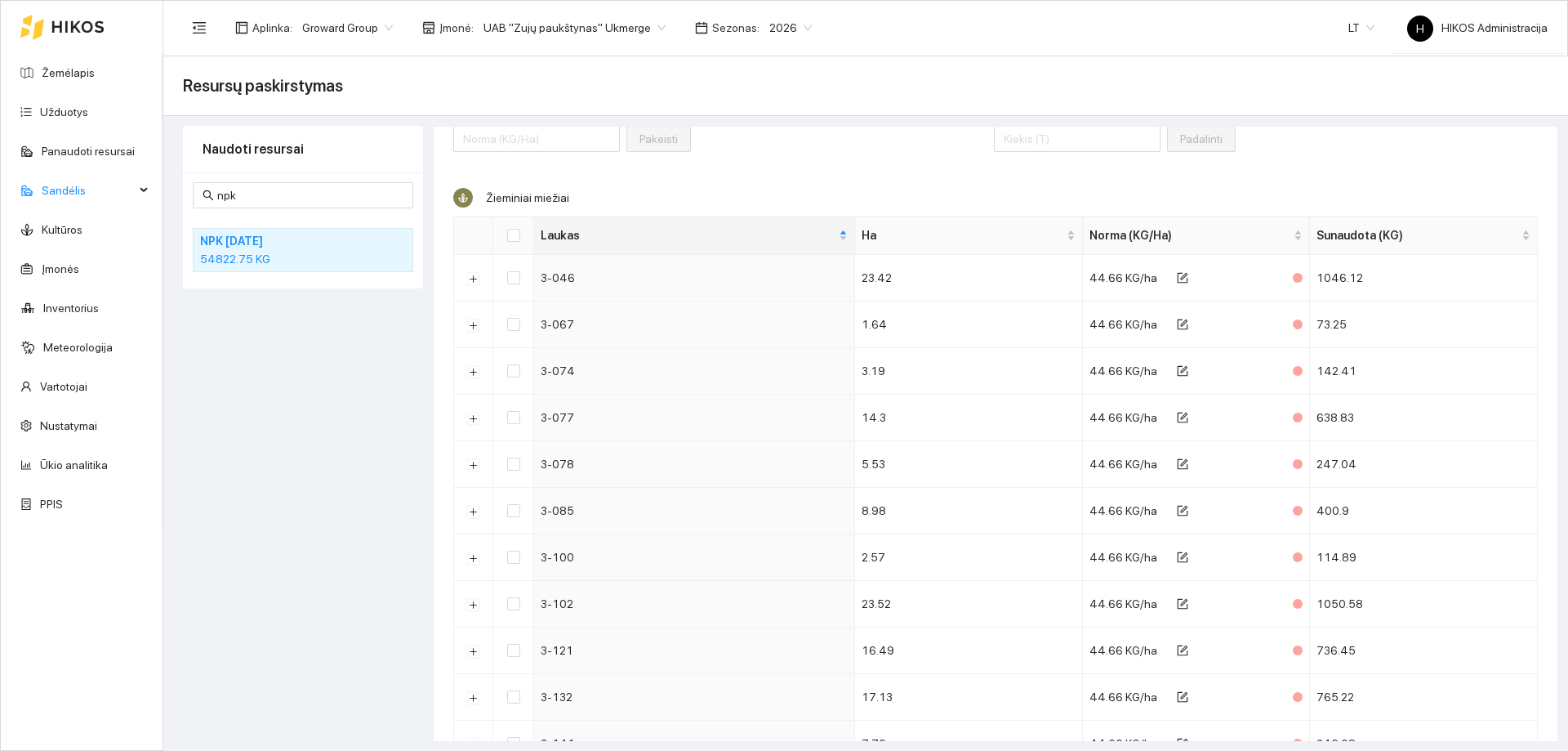
scroll to position [130, 0]
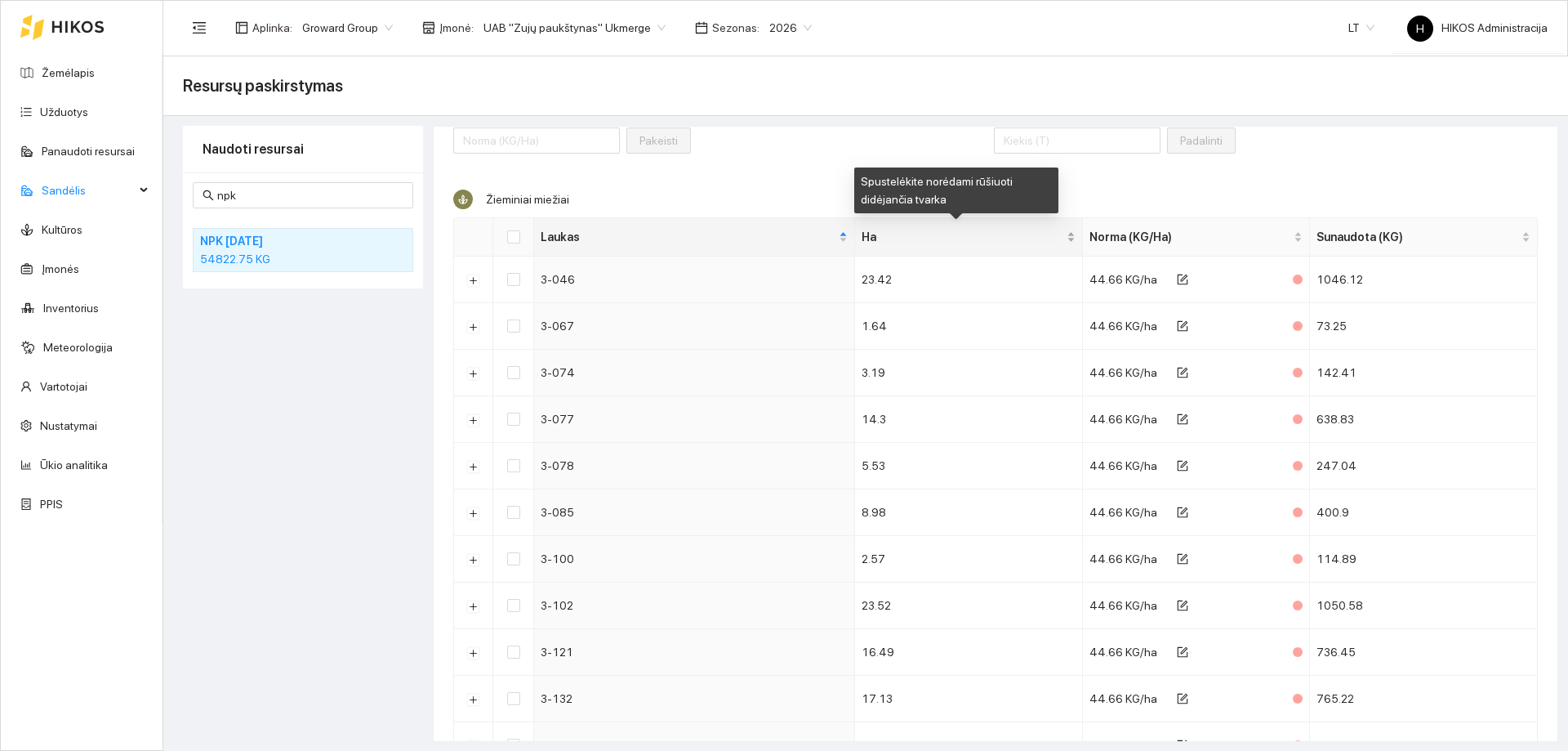
click at [936, 240] on span "Ha" at bounding box center [962, 237] width 201 height 18
click at [936, 239] on span "Ha" at bounding box center [962, 237] width 201 height 18
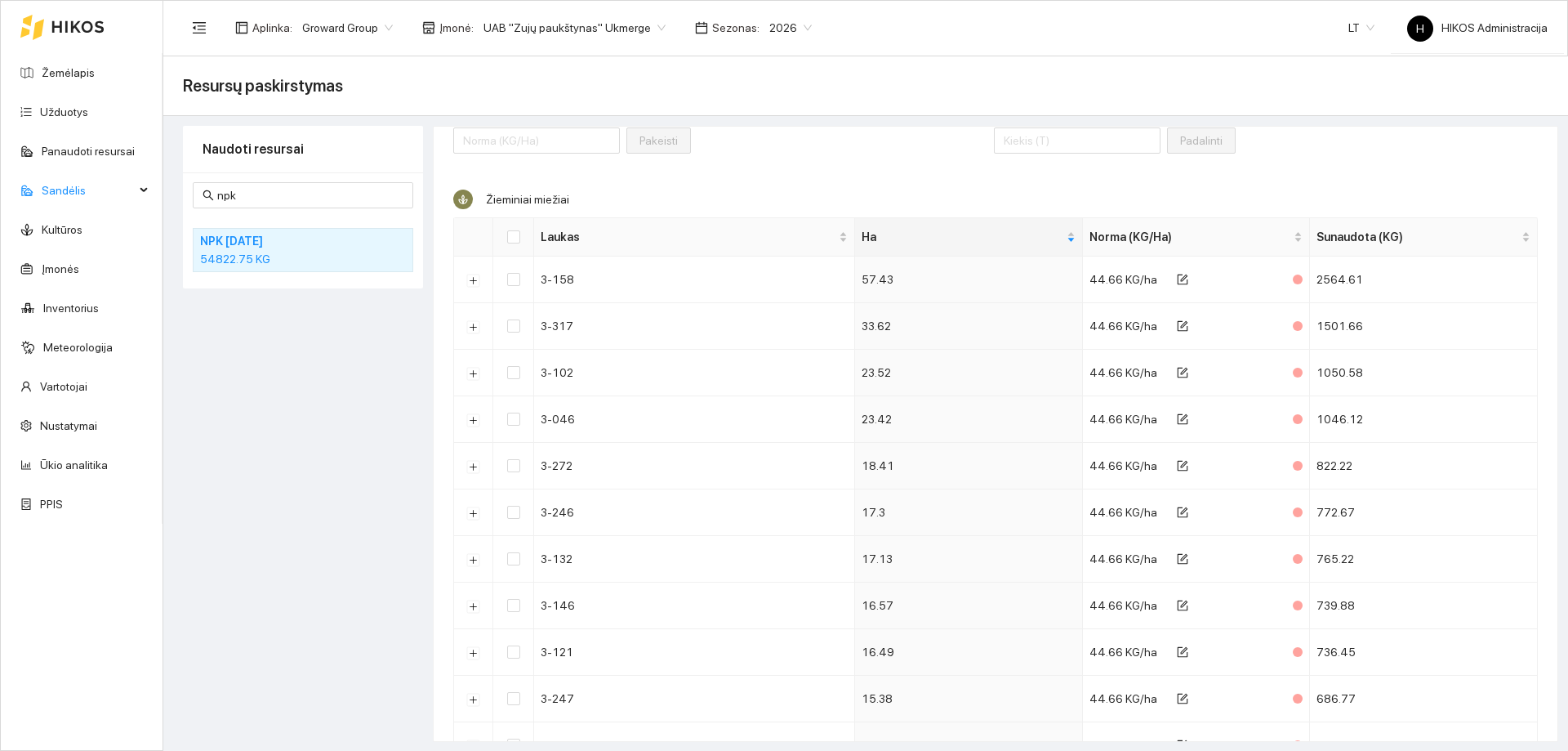
drag, startPoint x: 1242, startPoint y: 166, endPoint x: 1271, endPoint y: 169, distance: 29.2
click at [1242, 166] on div "Padalinti bendrai laukuose Padalinti" at bounding box center [1265, 138] width 545 height 70
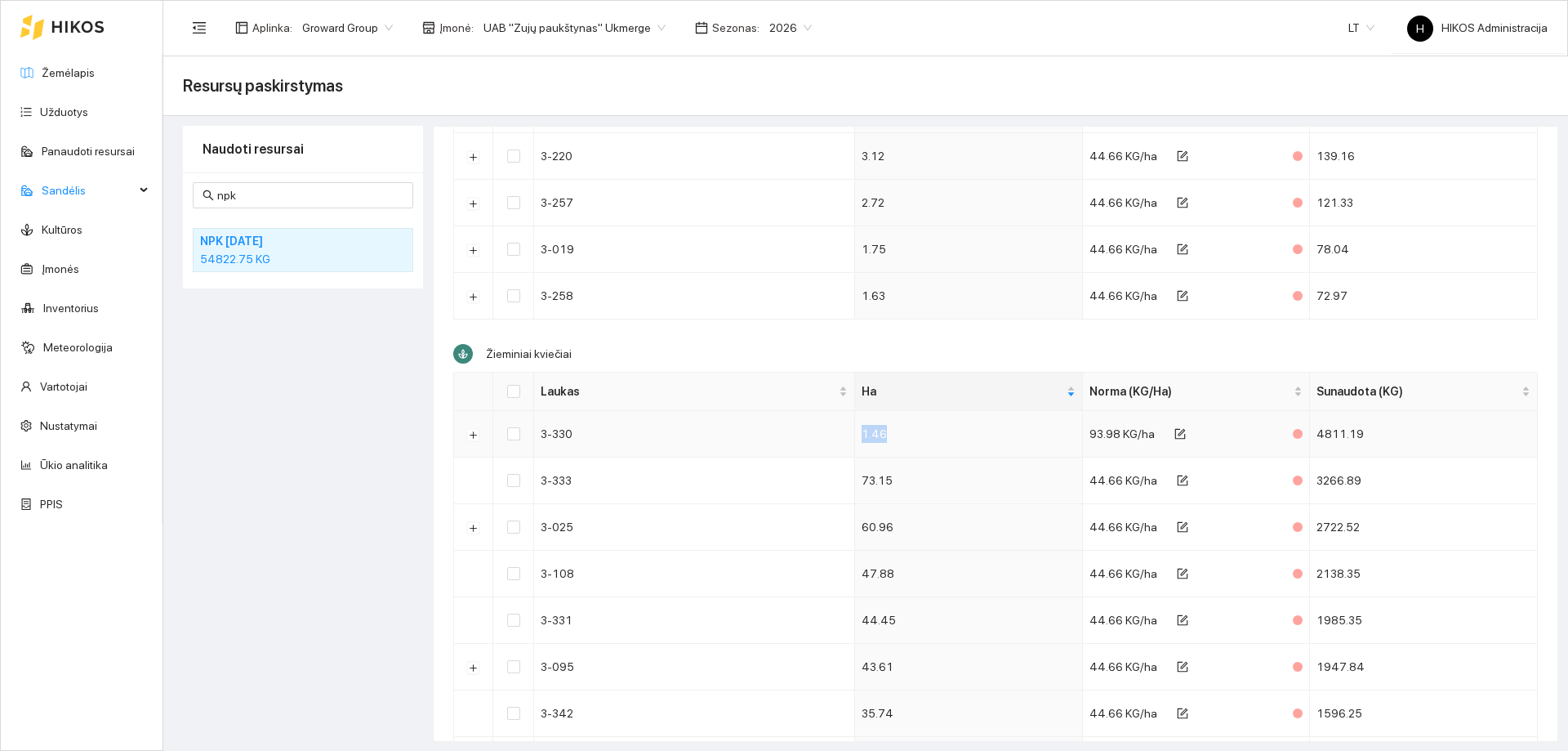
drag, startPoint x: 833, startPoint y: 436, endPoint x: 958, endPoint y: 437, distance: 125.0
click at [958, 437] on tr "3-330 1.46 93.98 KG/ha 4811.19" at bounding box center [995, 434] width 1083 height 47
click at [473, 438] on button "Išskleisti" at bounding box center [473, 434] width 13 height 13
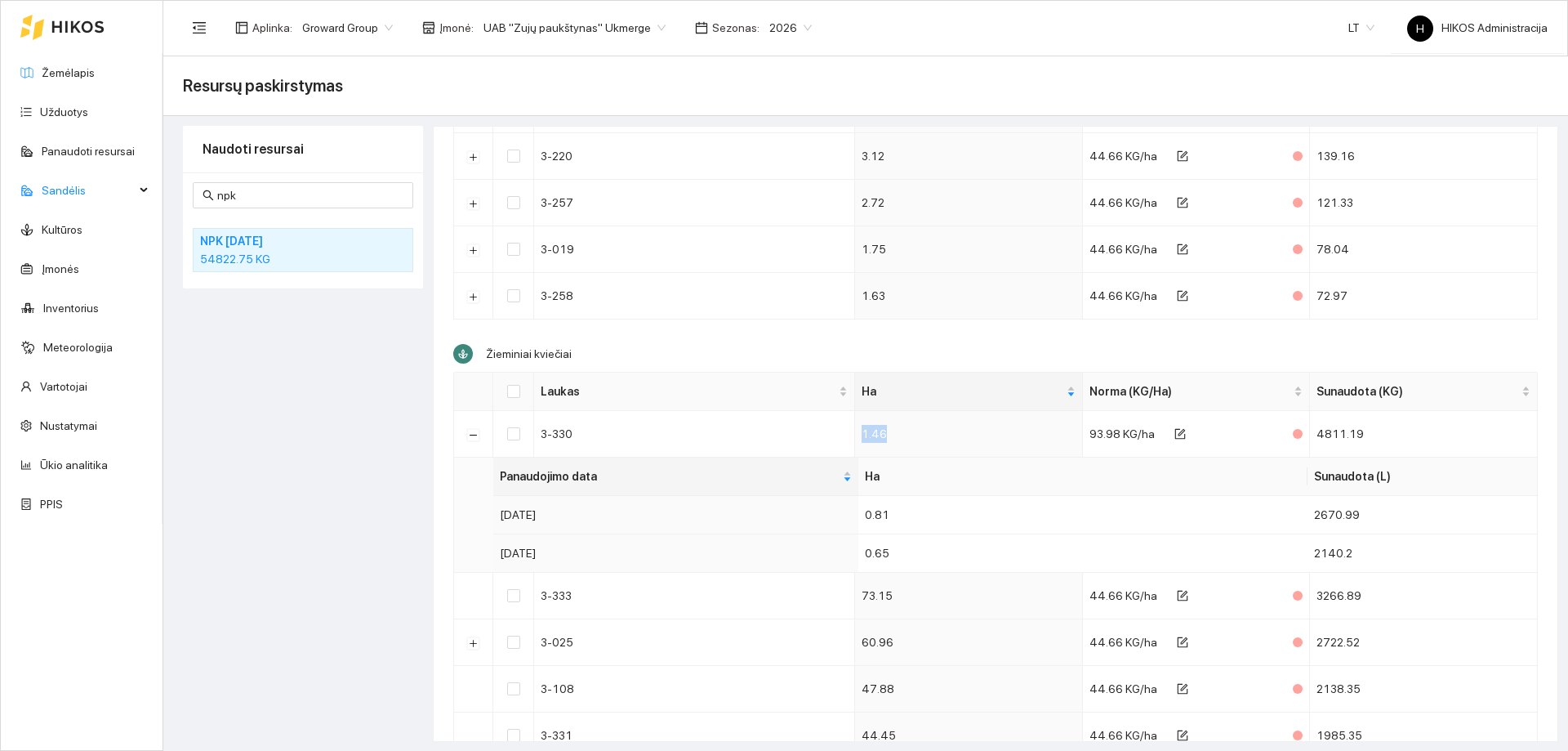
click at [267, 482] on div "Naudoti resursai npk NPK 10-26-26 54822.75 KG" at bounding box center [303, 434] width 240 height 616
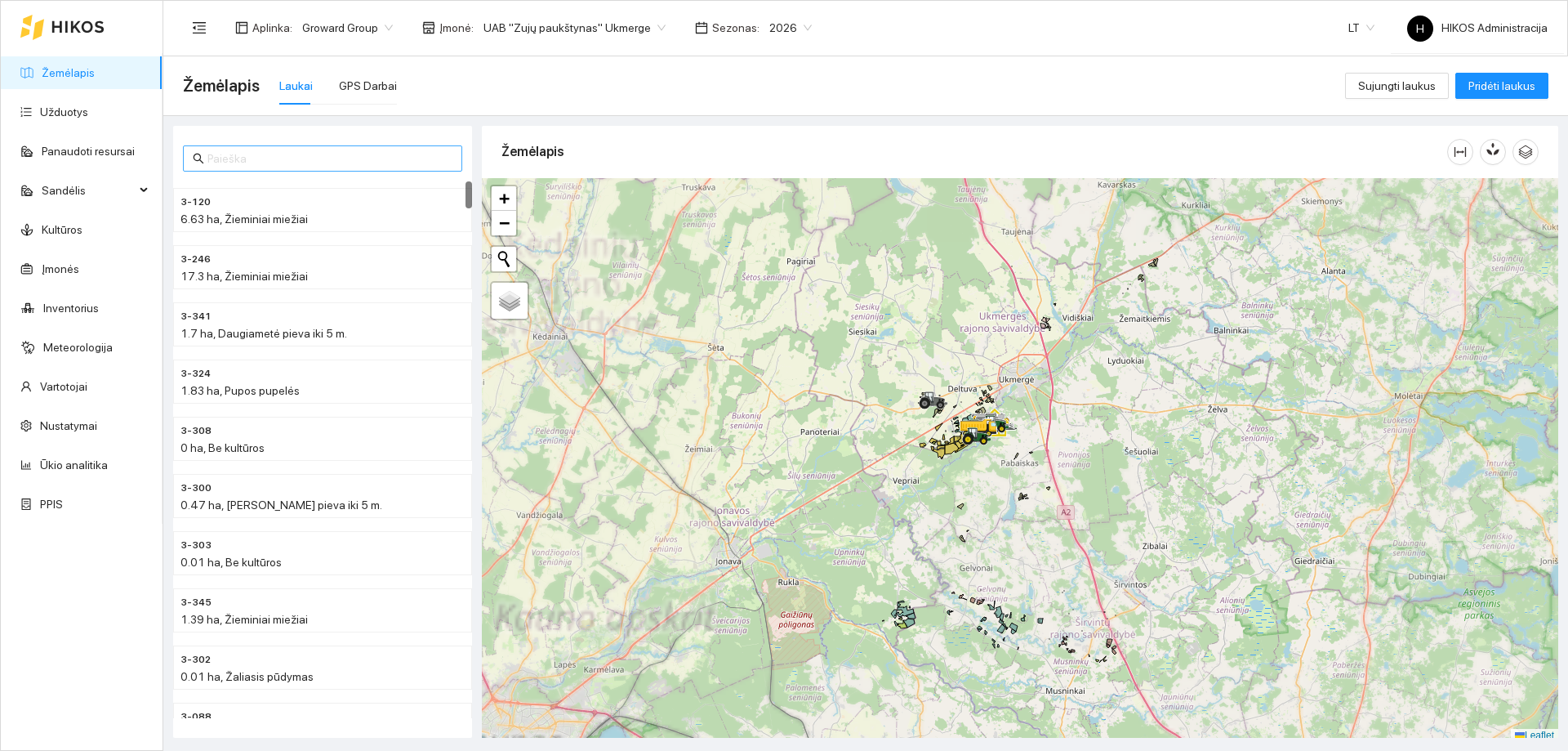
click at [292, 161] on input "text" at bounding box center [330, 158] width 245 height 18
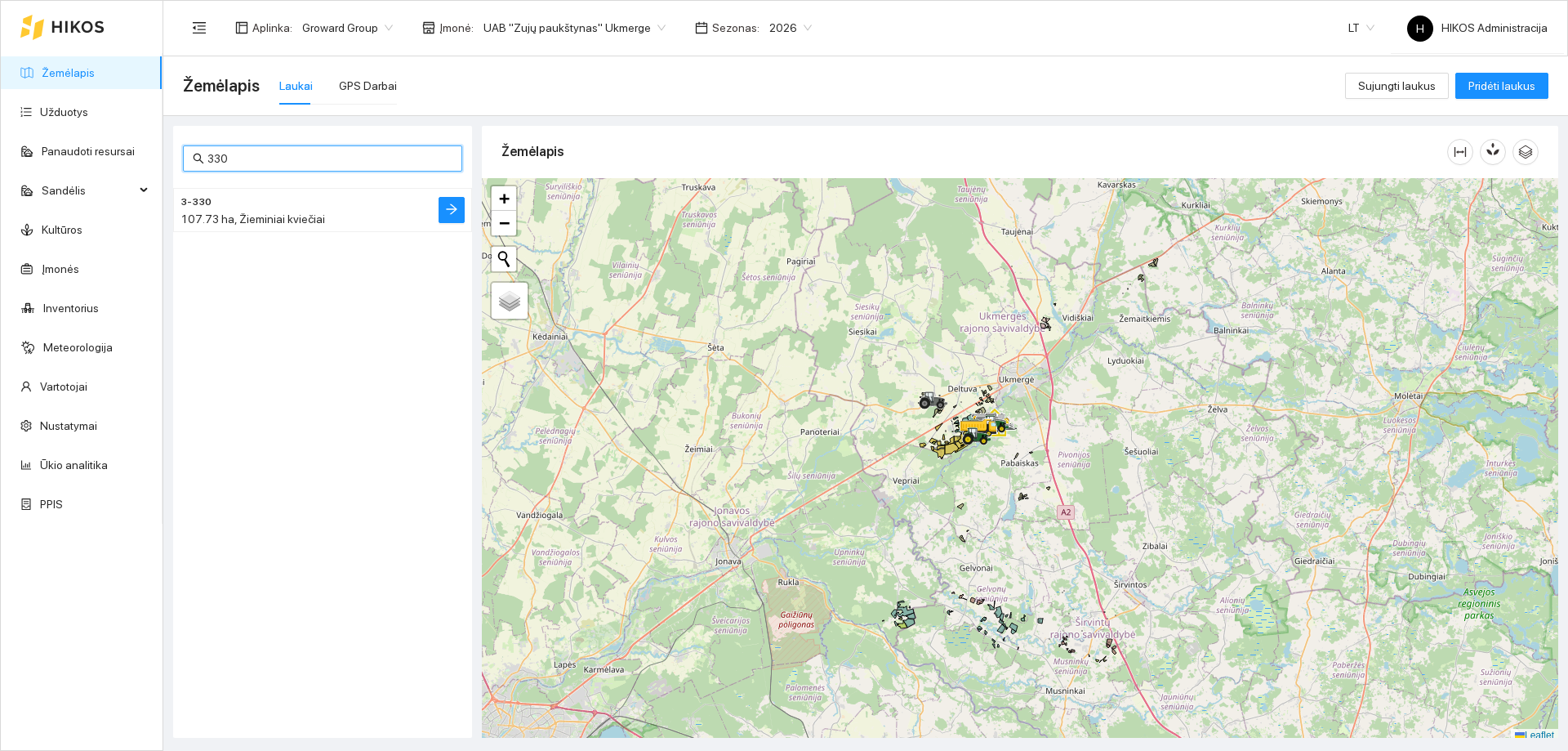
type input "330"
click at [291, 222] on span "107.73 ha, Žieminiai kviečiai" at bounding box center [253, 218] width 144 height 13
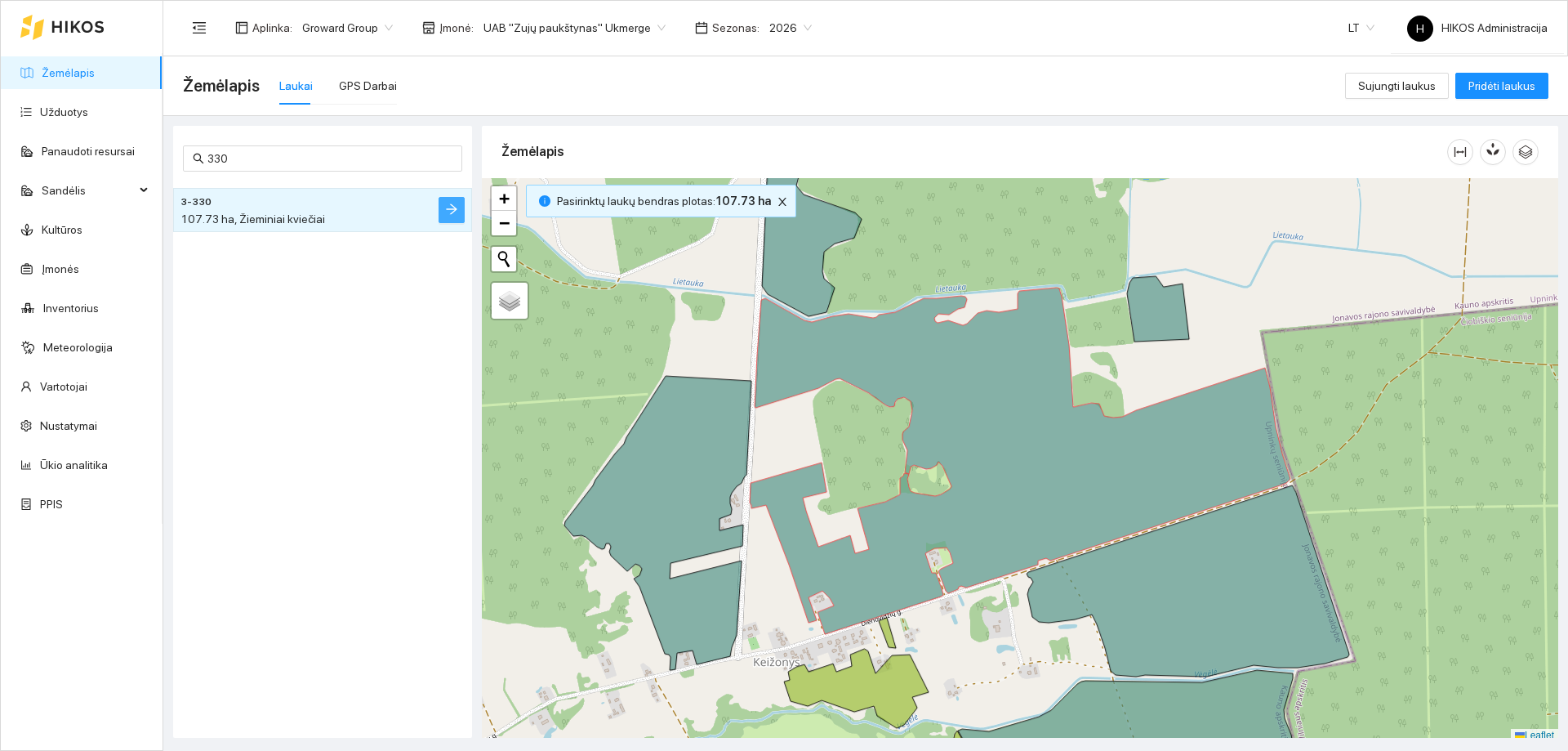
click at [443, 210] on button "button" at bounding box center [451, 210] width 26 height 26
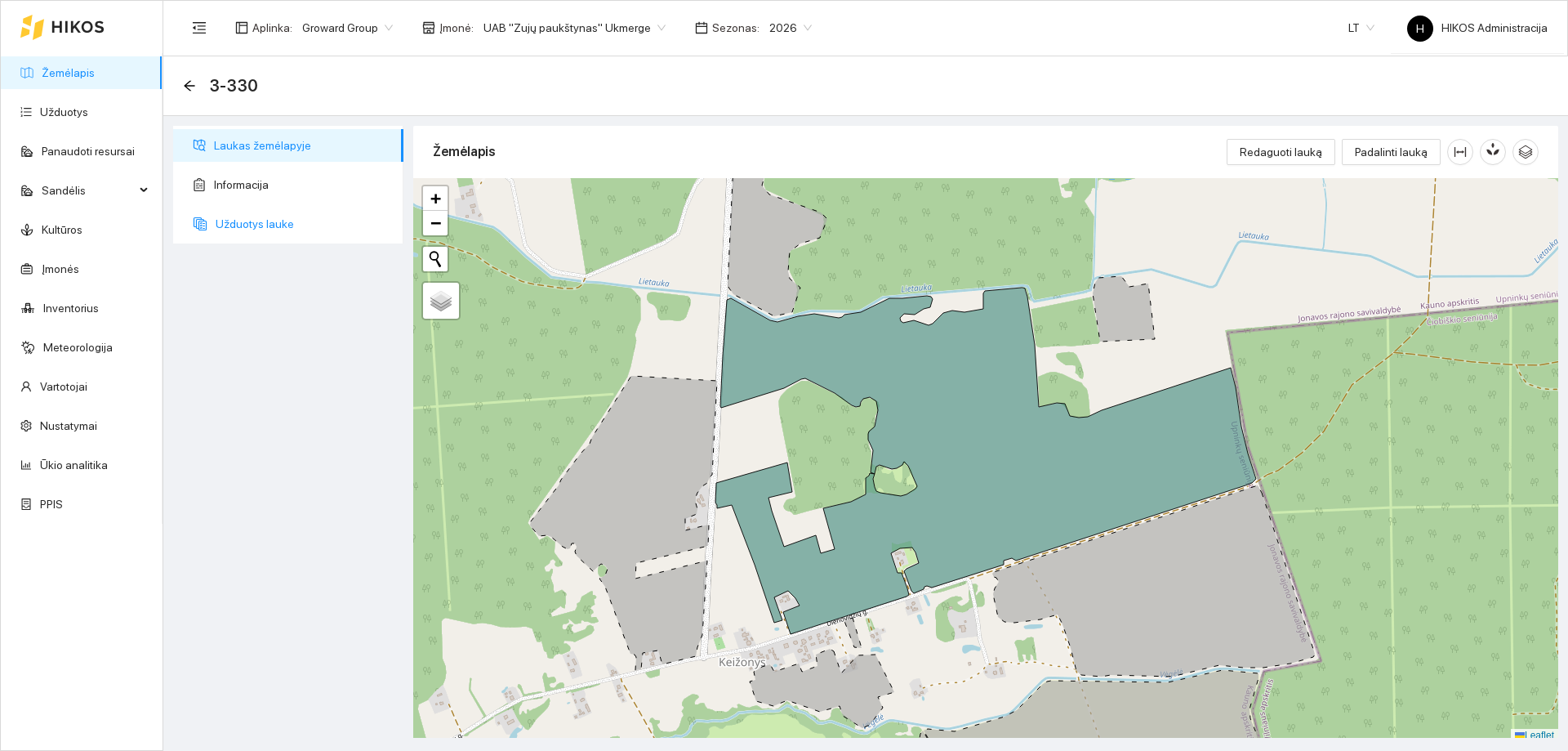
click at [326, 219] on span "Užduotys lauke" at bounding box center [303, 224] width 175 height 33
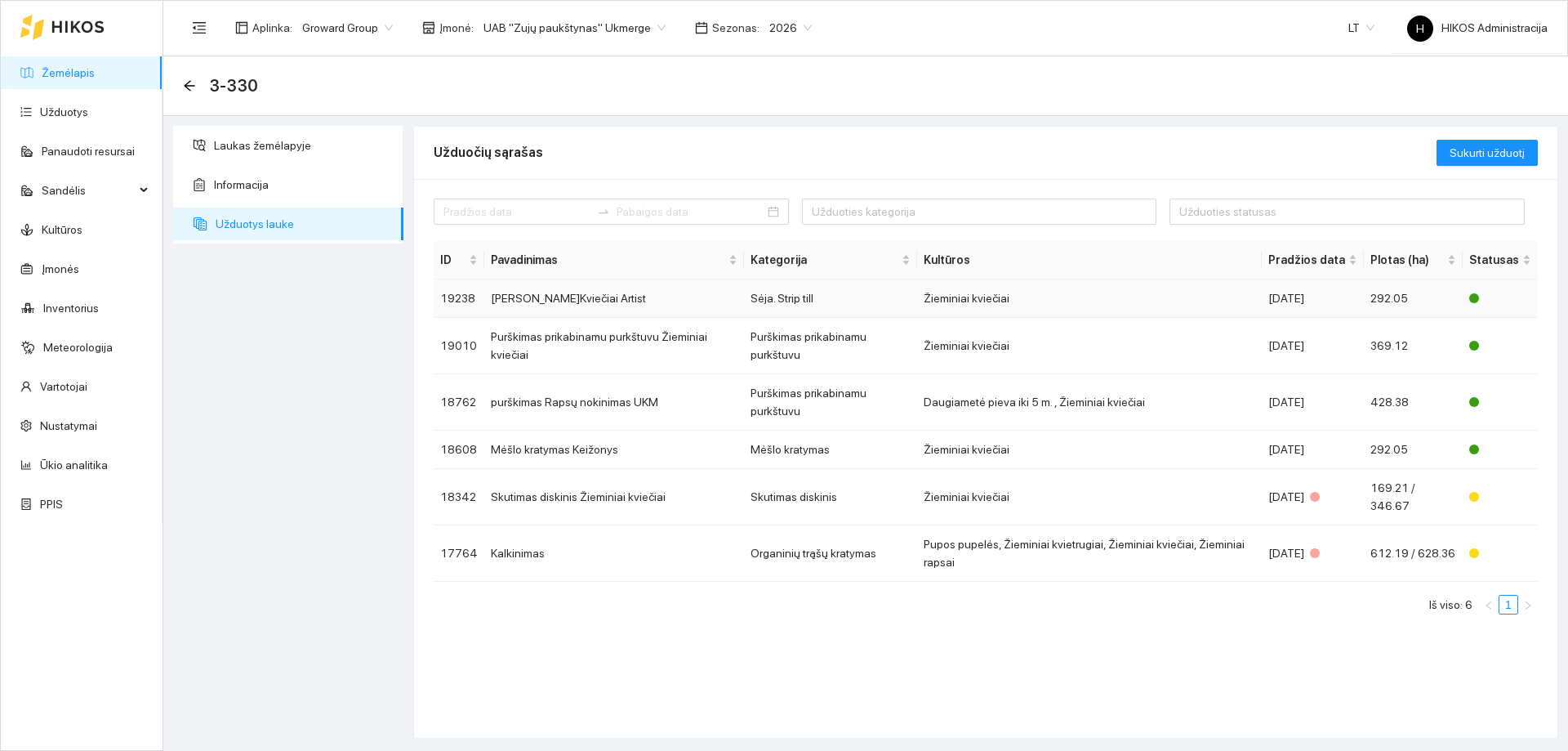
click at [681, 302] on td "Sėja Ž.Kviečiai Artist" at bounding box center [613, 298] width 260 height 39
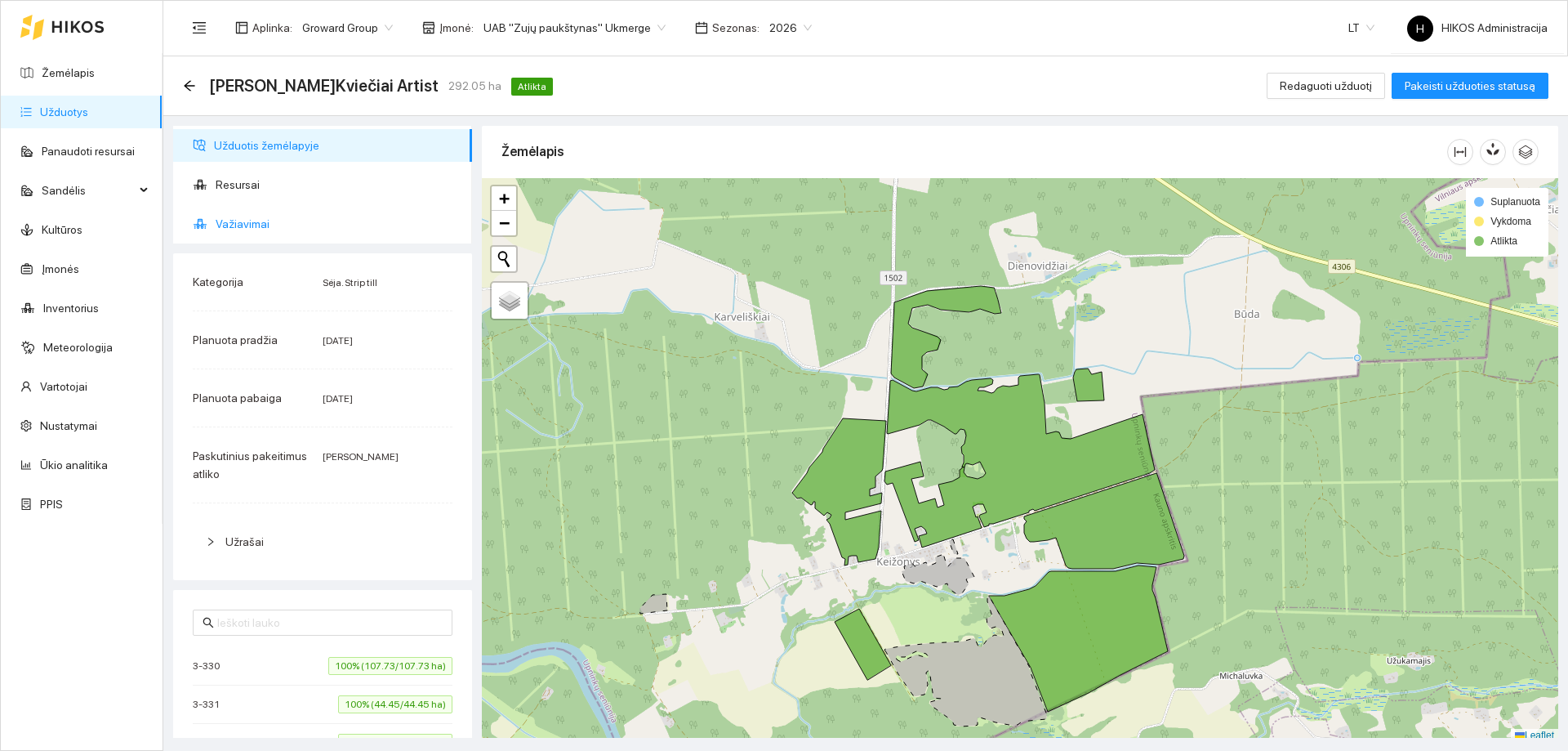
click at [258, 222] on span "Važiavimai" at bounding box center [337, 224] width 244 height 33
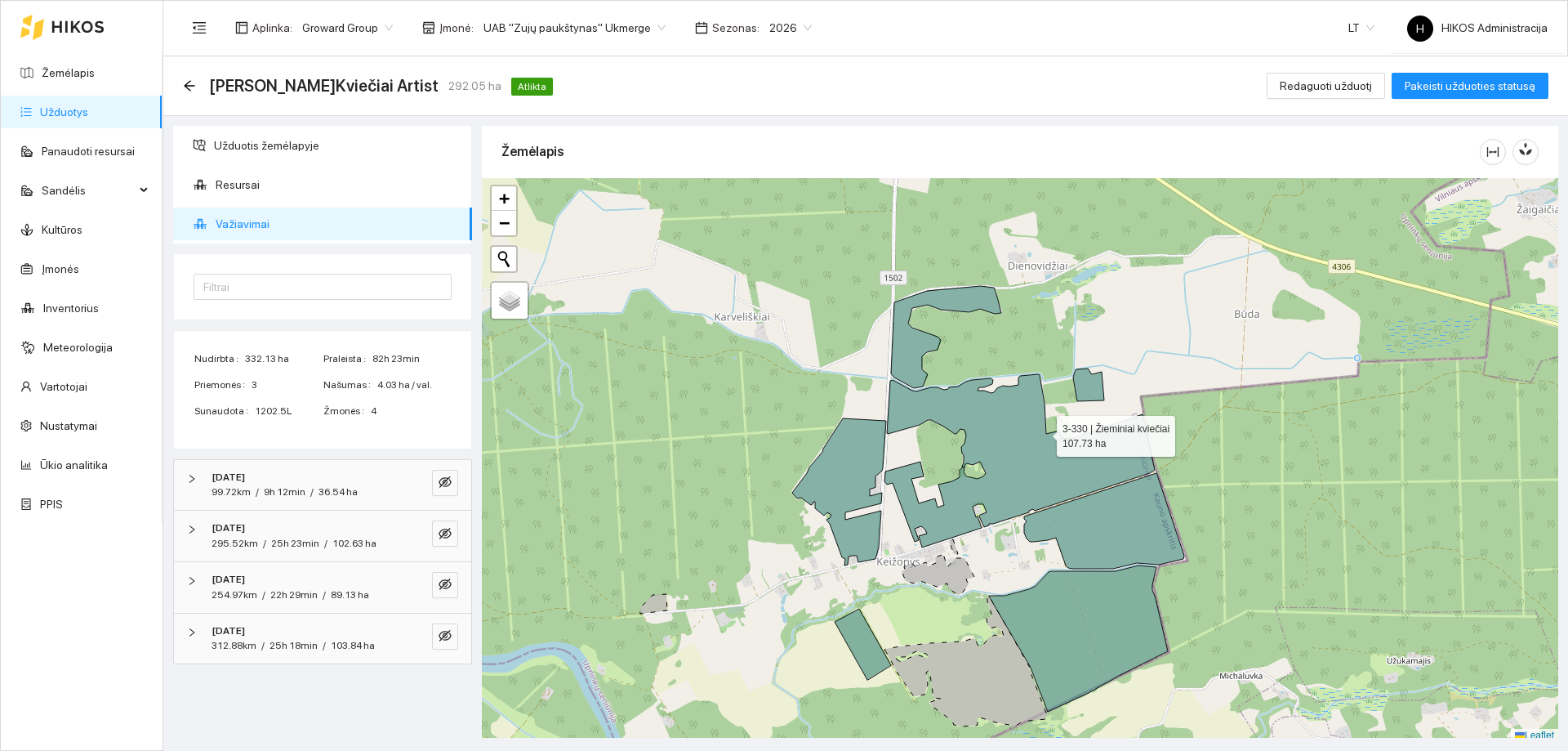
click at [1042, 432] on icon at bounding box center [1019, 460] width 270 height 173
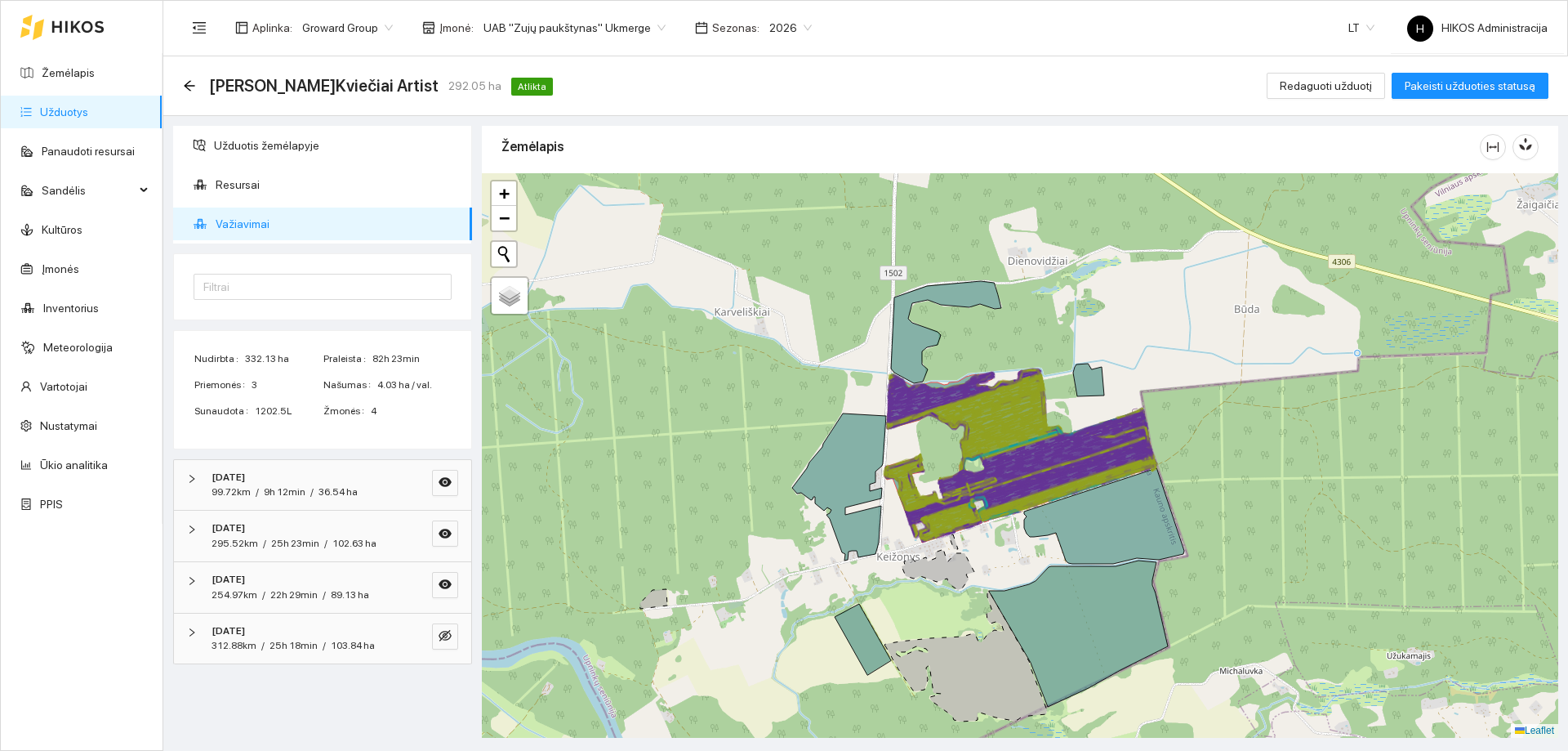
click at [1036, 438] on icon at bounding box center [1019, 466] width 113 height 70
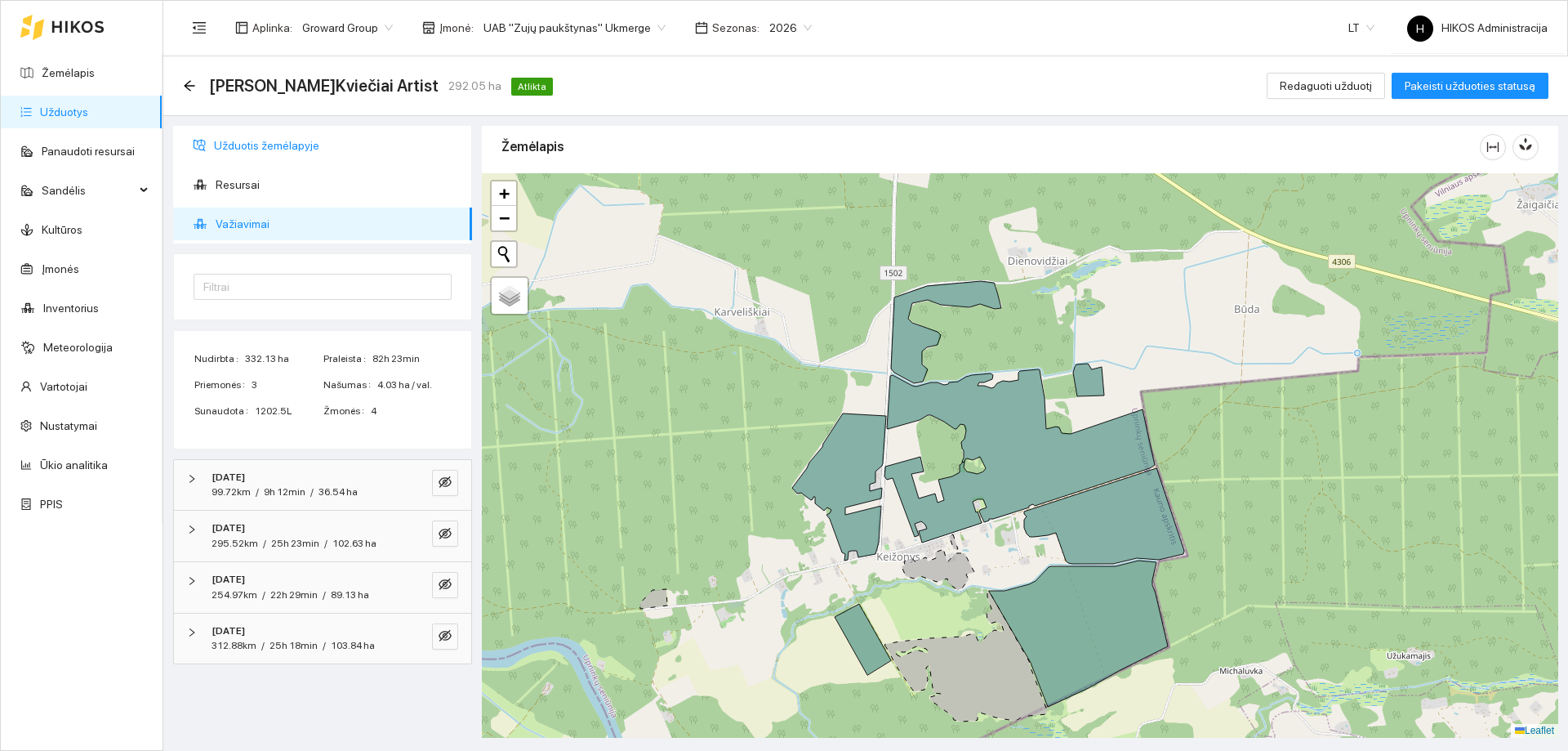
click at [325, 144] on span "Užduotis žemėlapyje" at bounding box center [336, 145] width 245 height 33
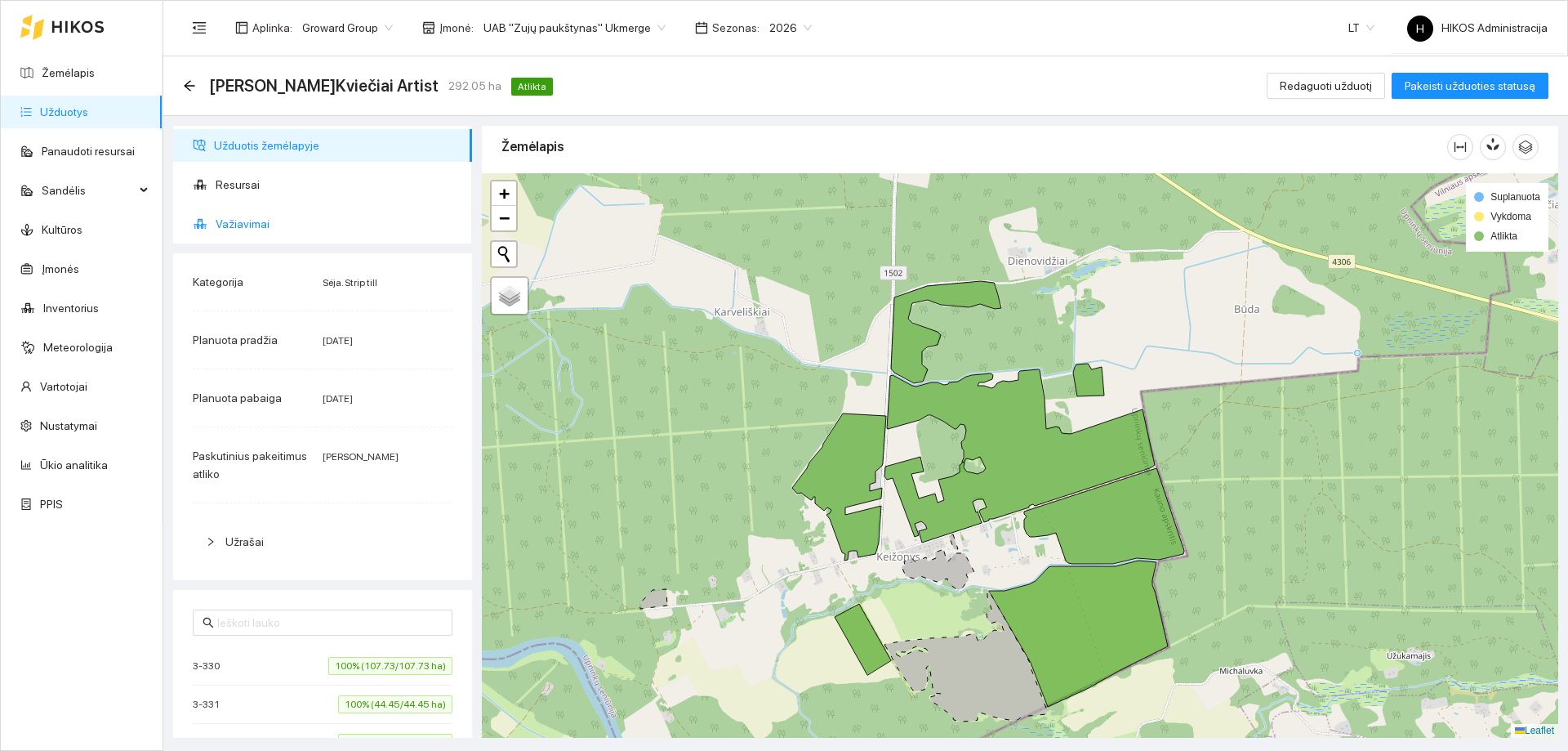
click at [267, 228] on span "Važiavimai" at bounding box center [337, 224] width 244 height 33
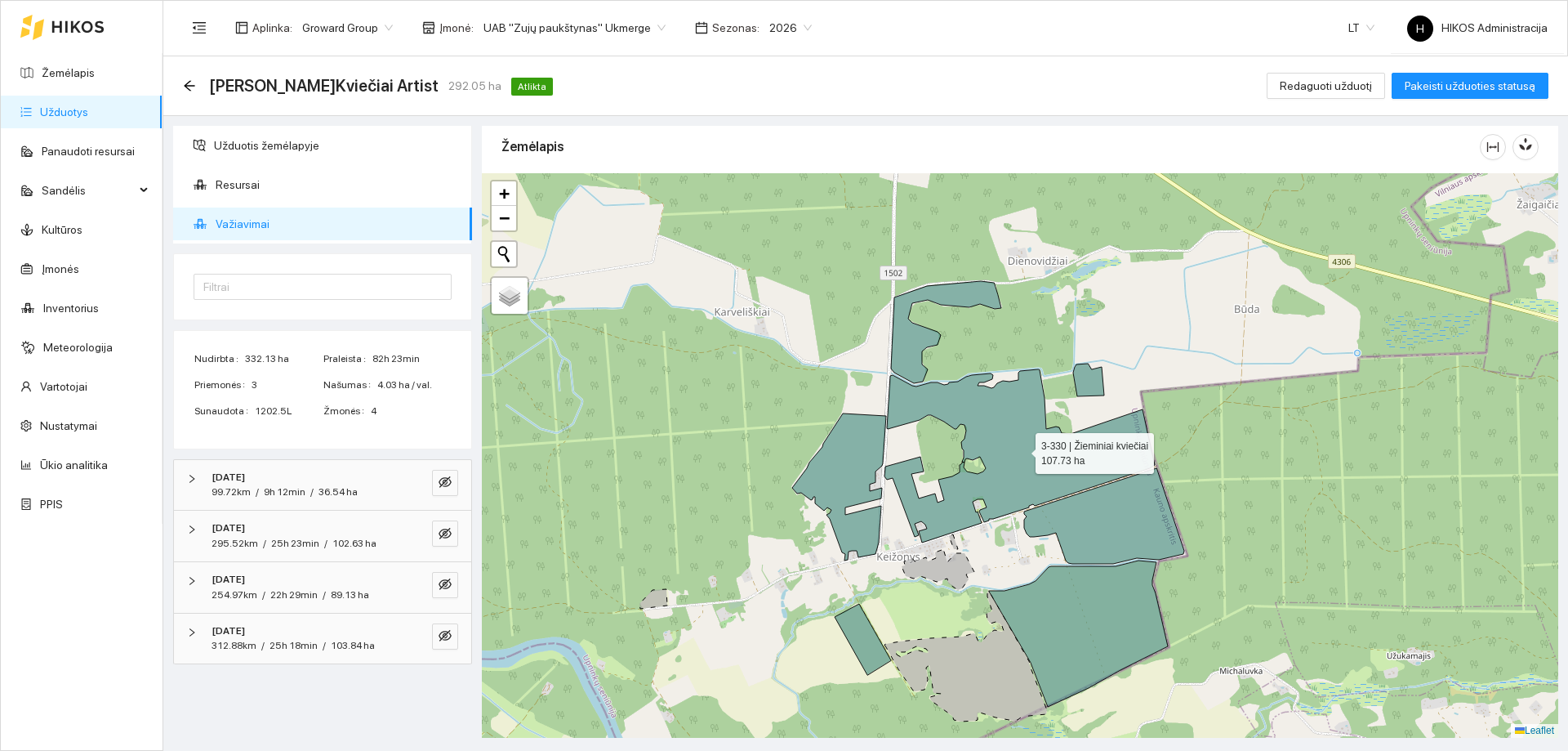
click at [1022, 449] on icon at bounding box center [1019, 455] width 270 height 173
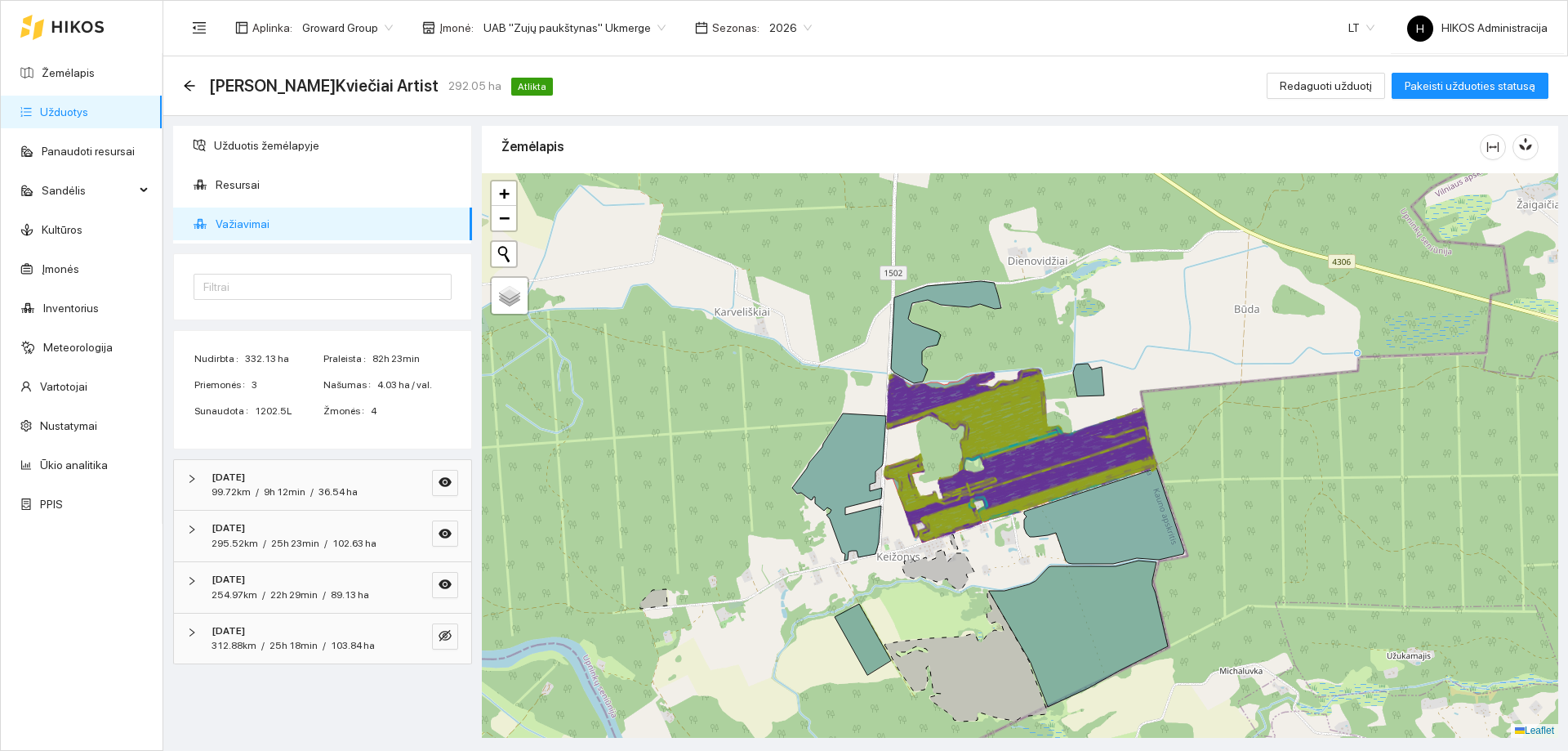
click at [1022, 449] on icon at bounding box center [1051, 448] width 189 height 76
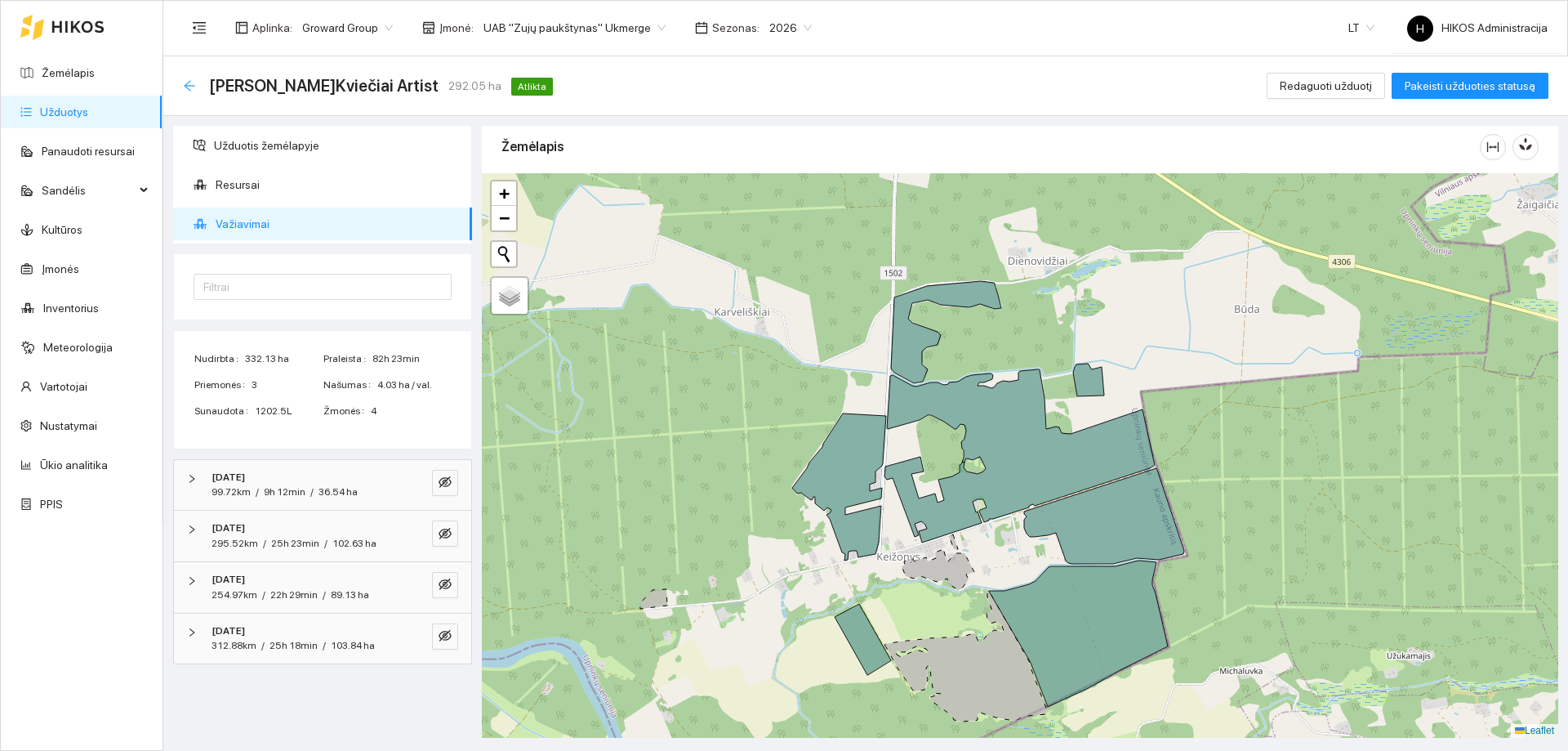
click at [187, 86] on icon "arrow-left" at bounding box center [189, 85] width 13 height 13
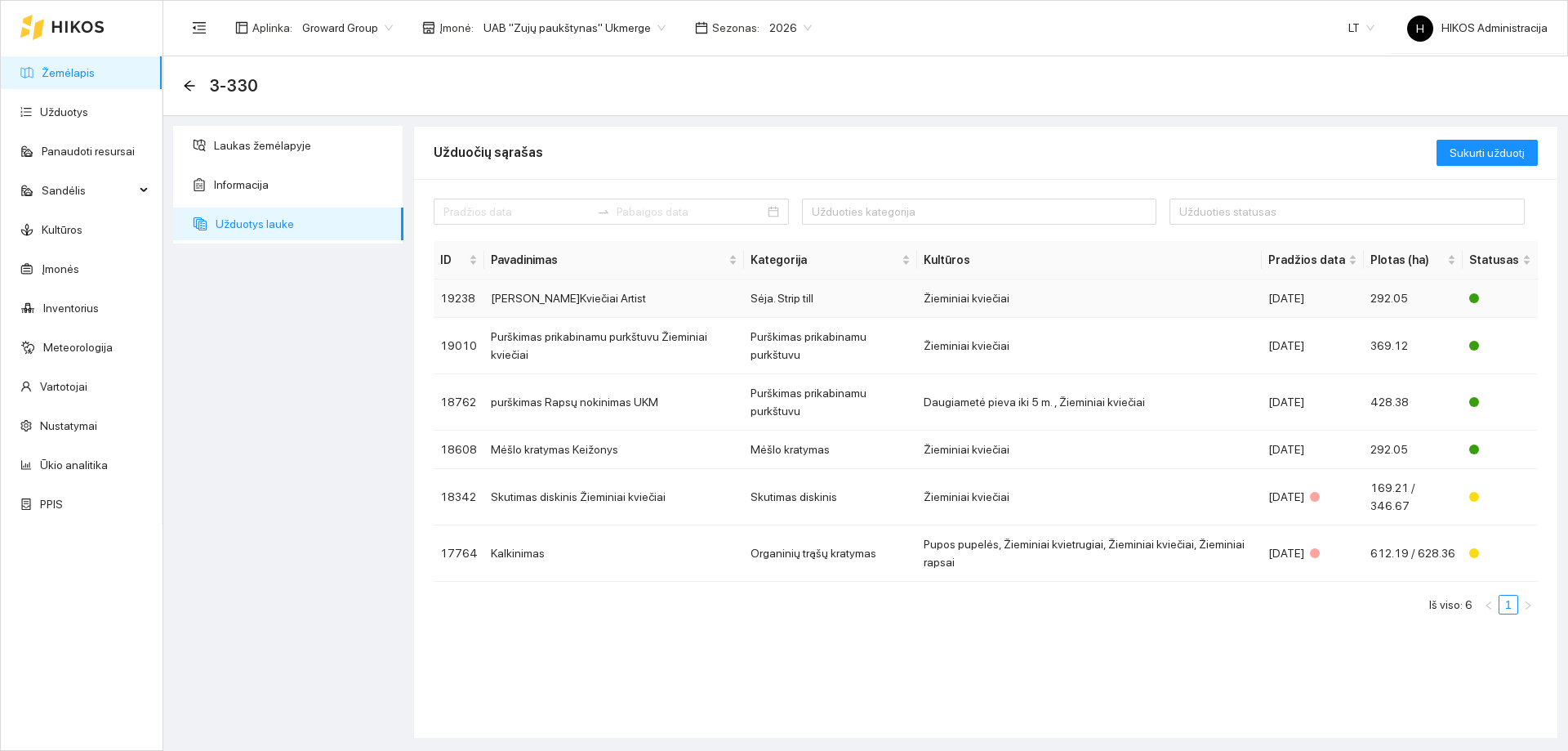
click at [671, 298] on td "Sėja Ž.Kviečiai Artist" at bounding box center [613, 298] width 260 height 39
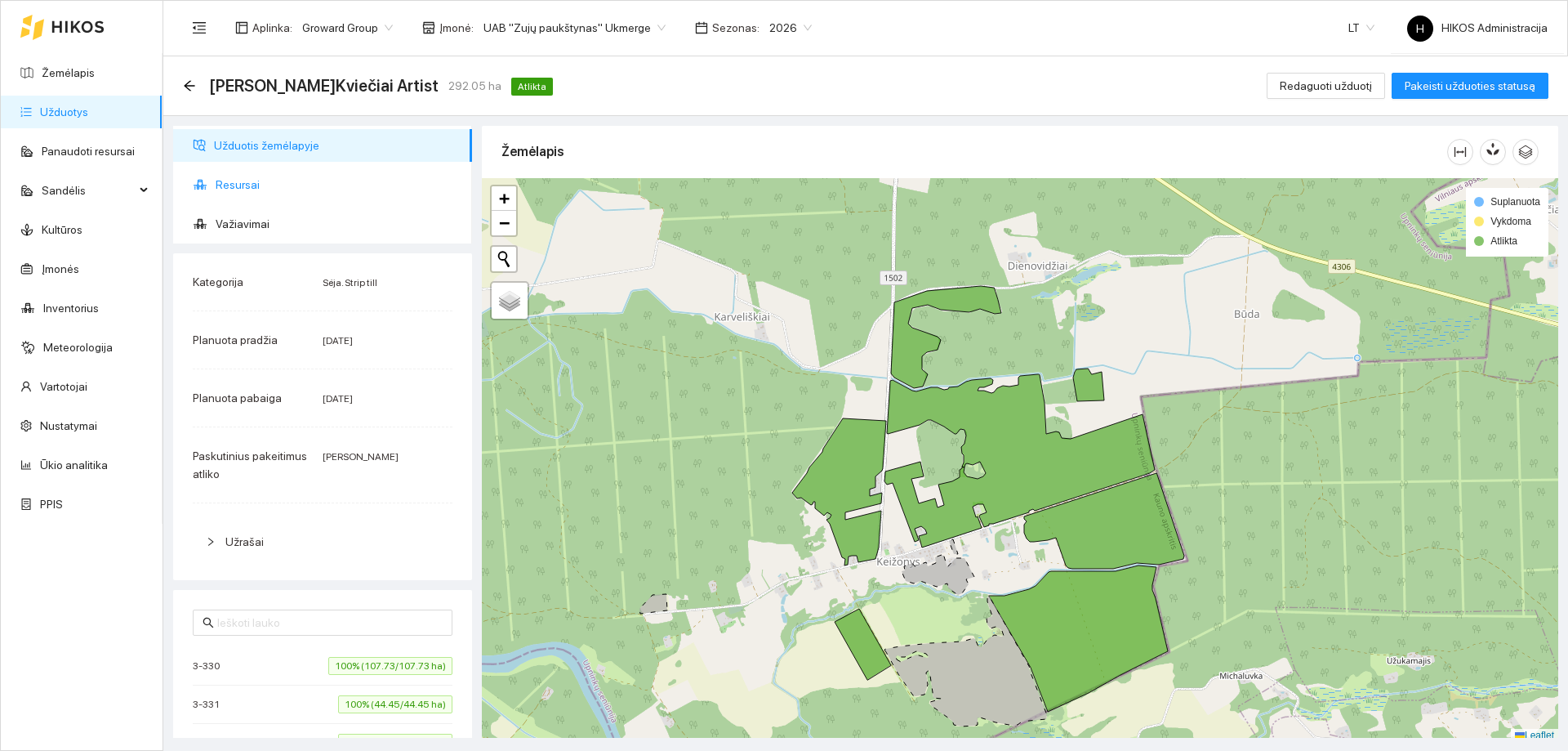
click at [267, 186] on span "Resursai" at bounding box center [337, 184] width 244 height 33
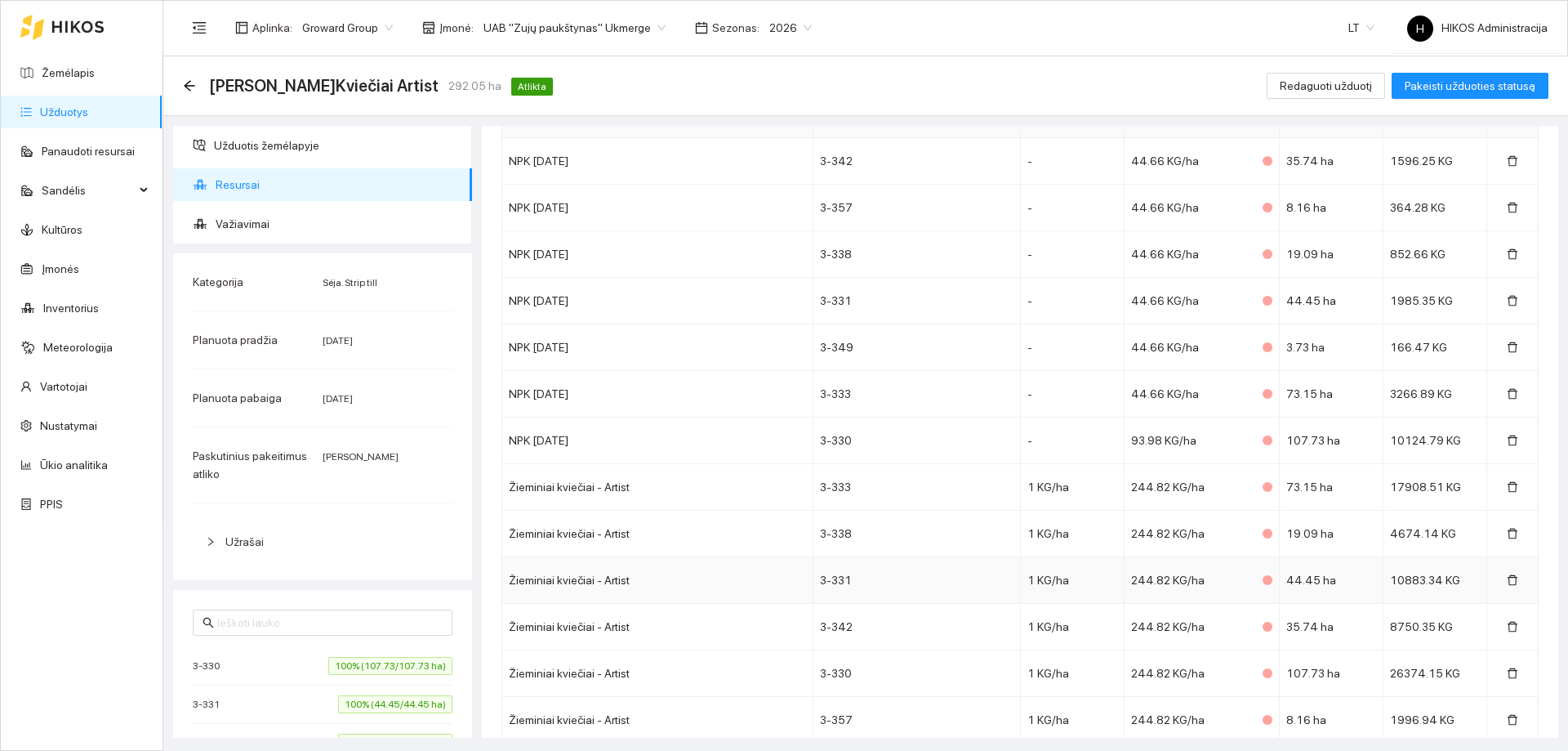
scroll to position [223, 0]
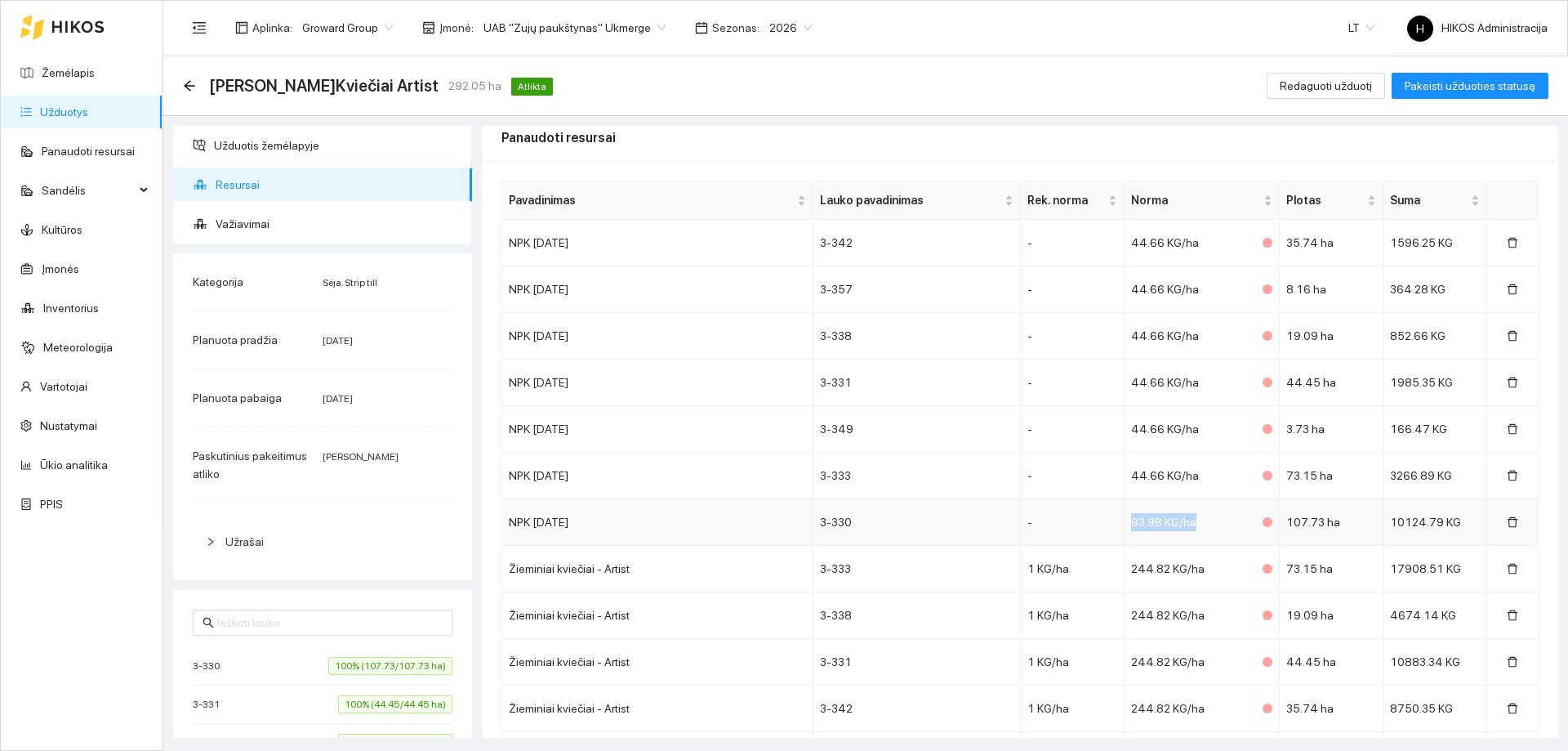
drag, startPoint x: 1096, startPoint y: 512, endPoint x: 1205, endPoint y: 522, distance: 109.5
click at [1205, 522] on tr "NPK 10-26-26 3-330 - 93.98 KG/ha 107.73 ha 10124.79 KG" at bounding box center [1020, 522] width 1036 height 47
click at [191, 87] on icon "arrow-left" at bounding box center [189, 85] width 13 height 13
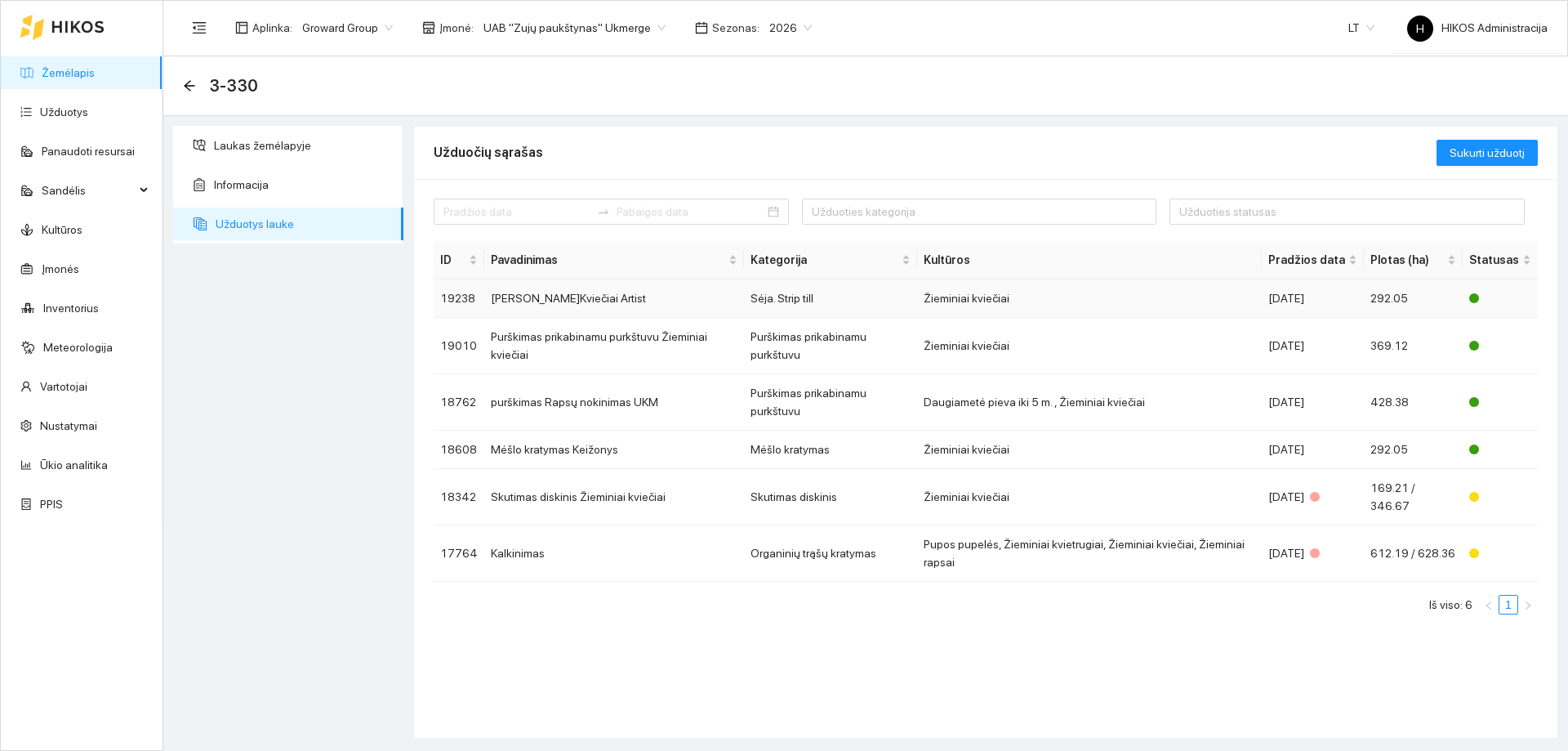
click at [561, 291] on td "Sėja Ž.Kviečiai Artist" at bounding box center [613, 298] width 260 height 39
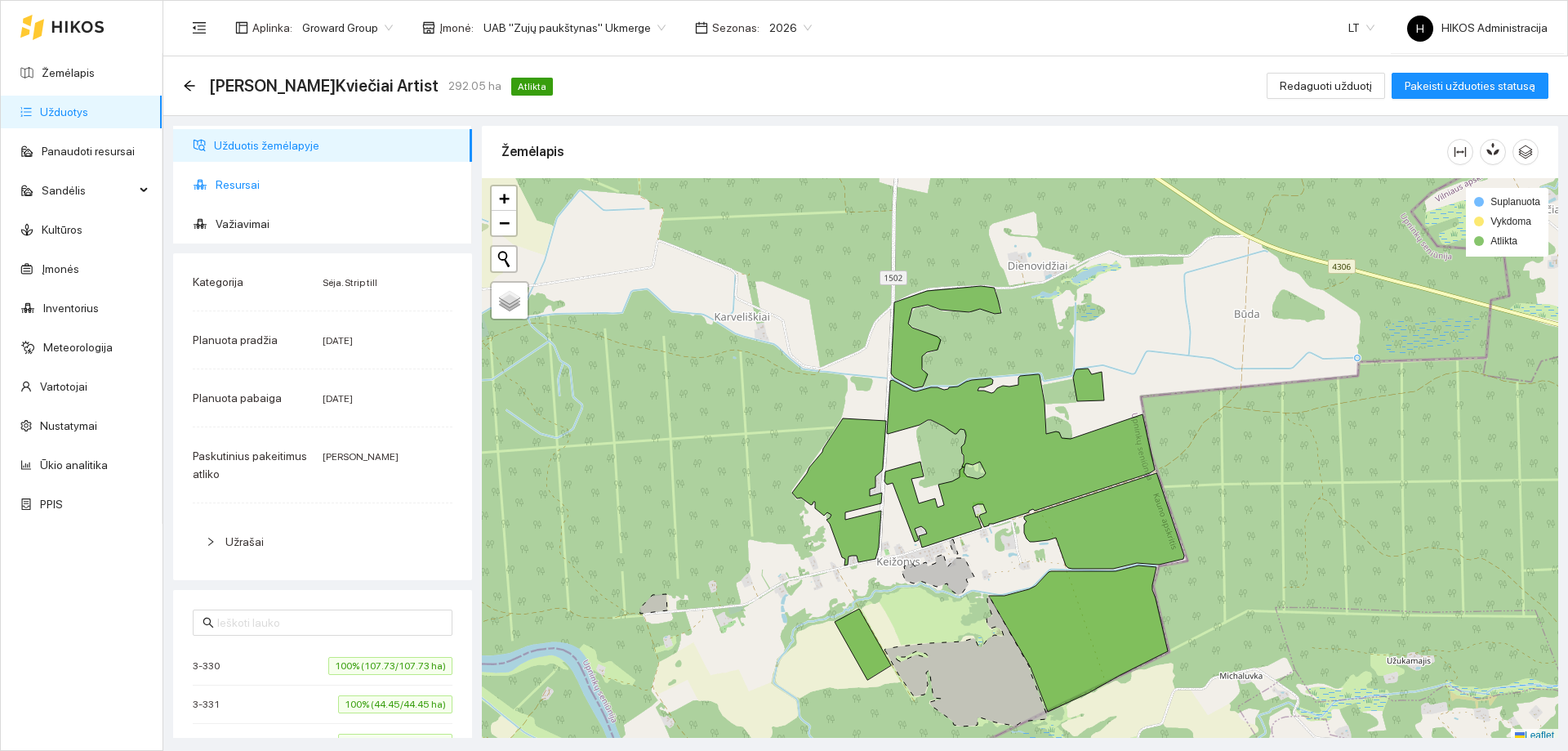
click at [238, 173] on span "Resursai" at bounding box center [337, 184] width 244 height 33
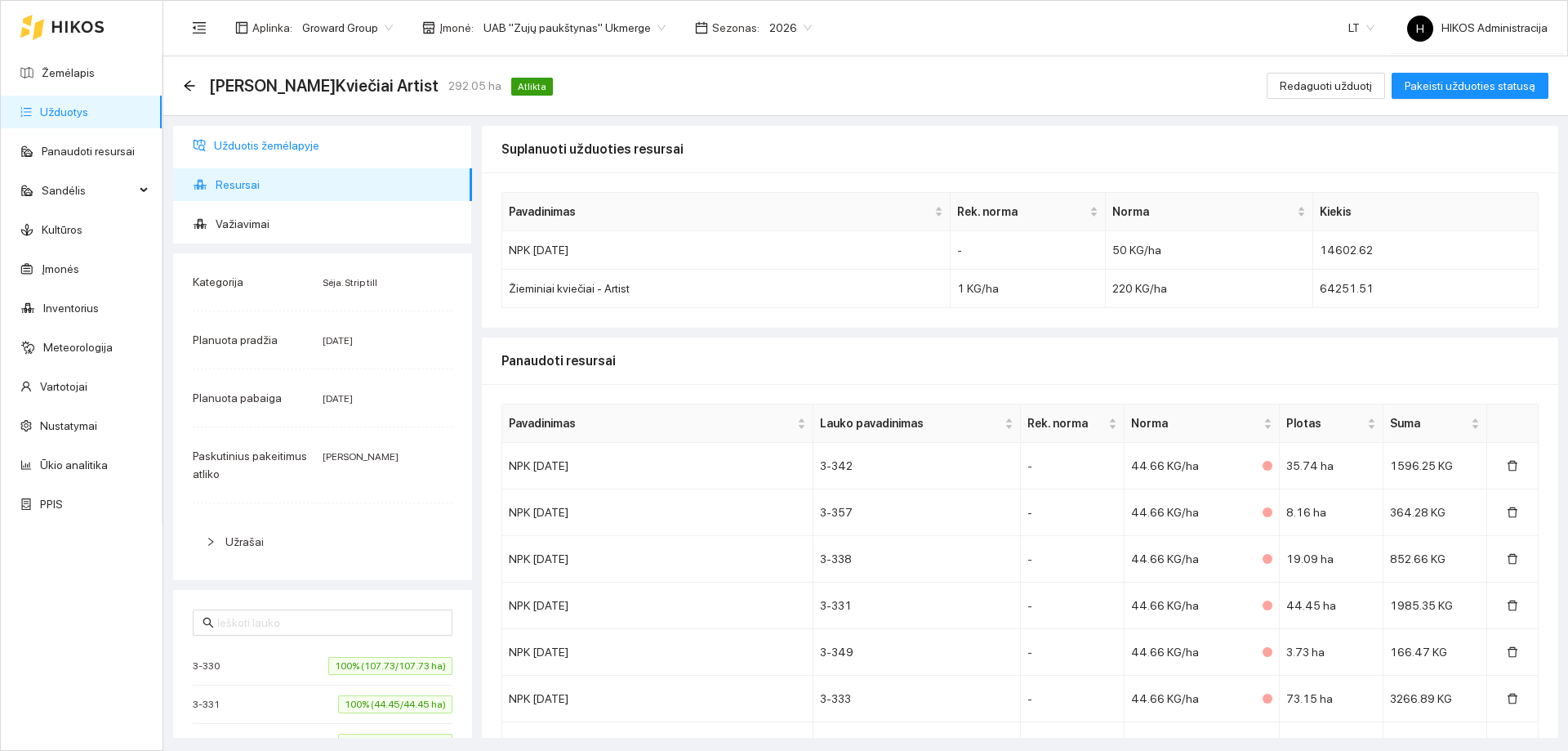
click at [249, 142] on span "Užduotis žemėlapyje" at bounding box center [336, 145] width 245 height 33
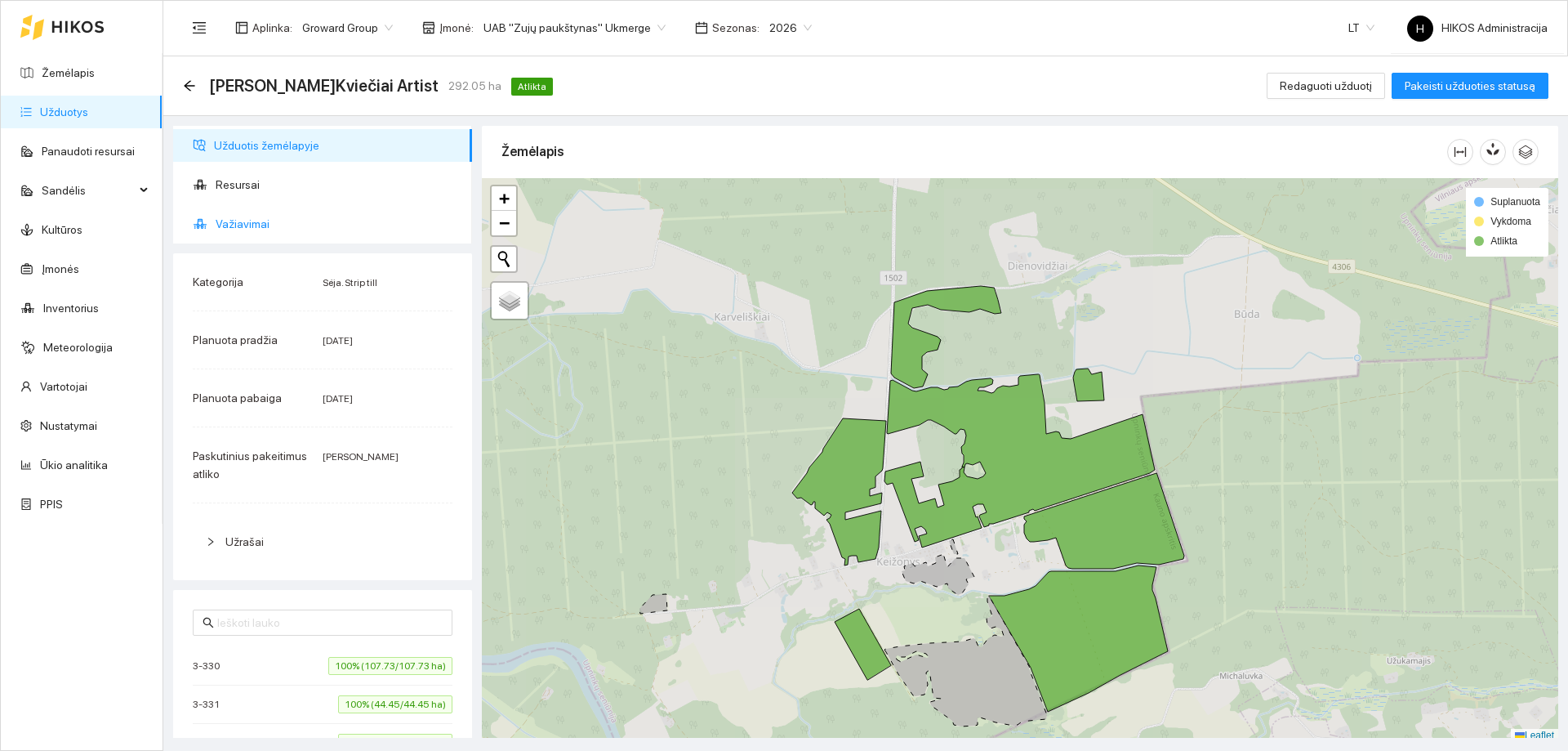
click at [260, 219] on span "Važiavimai" at bounding box center [337, 224] width 244 height 33
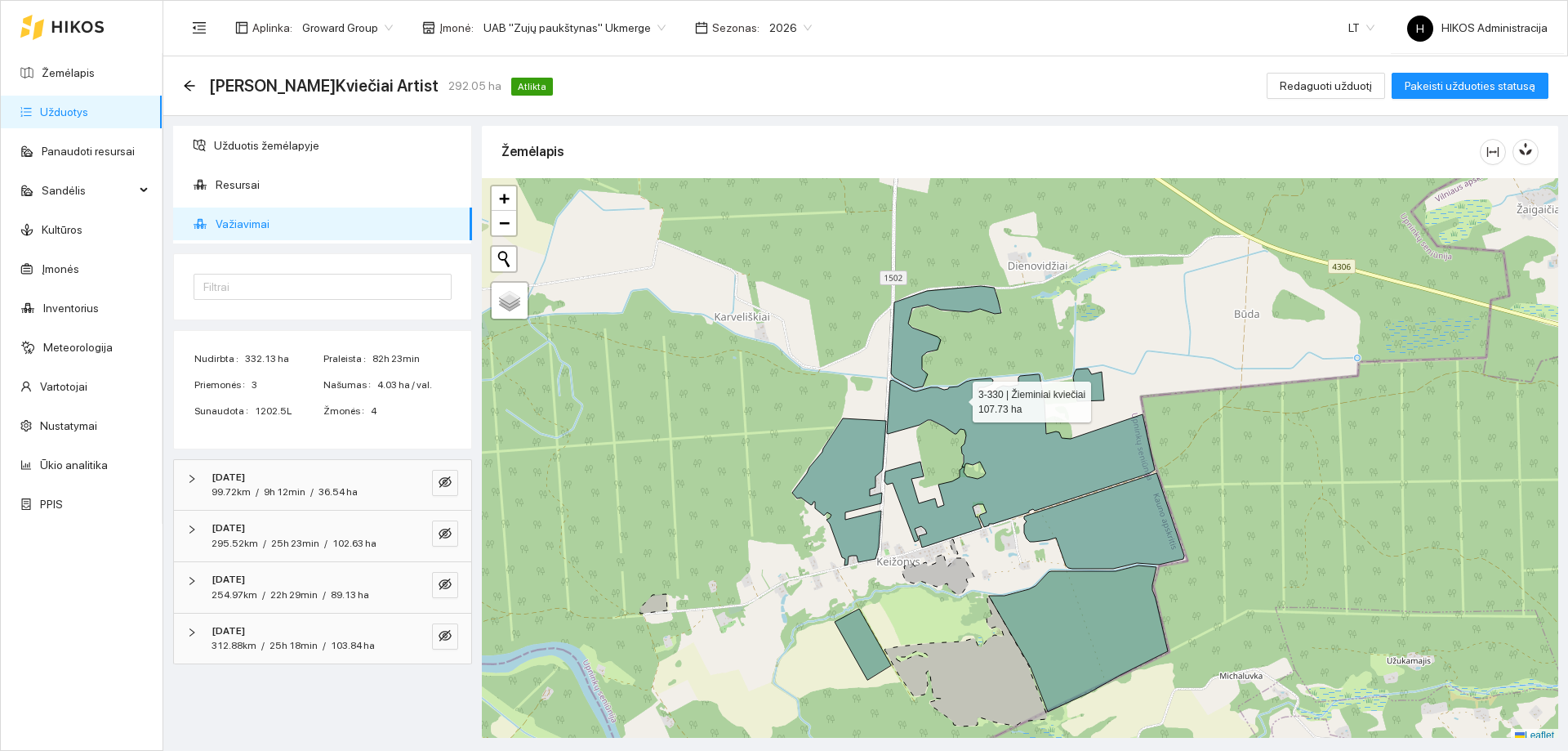
click at [963, 398] on icon at bounding box center [1019, 460] width 270 height 173
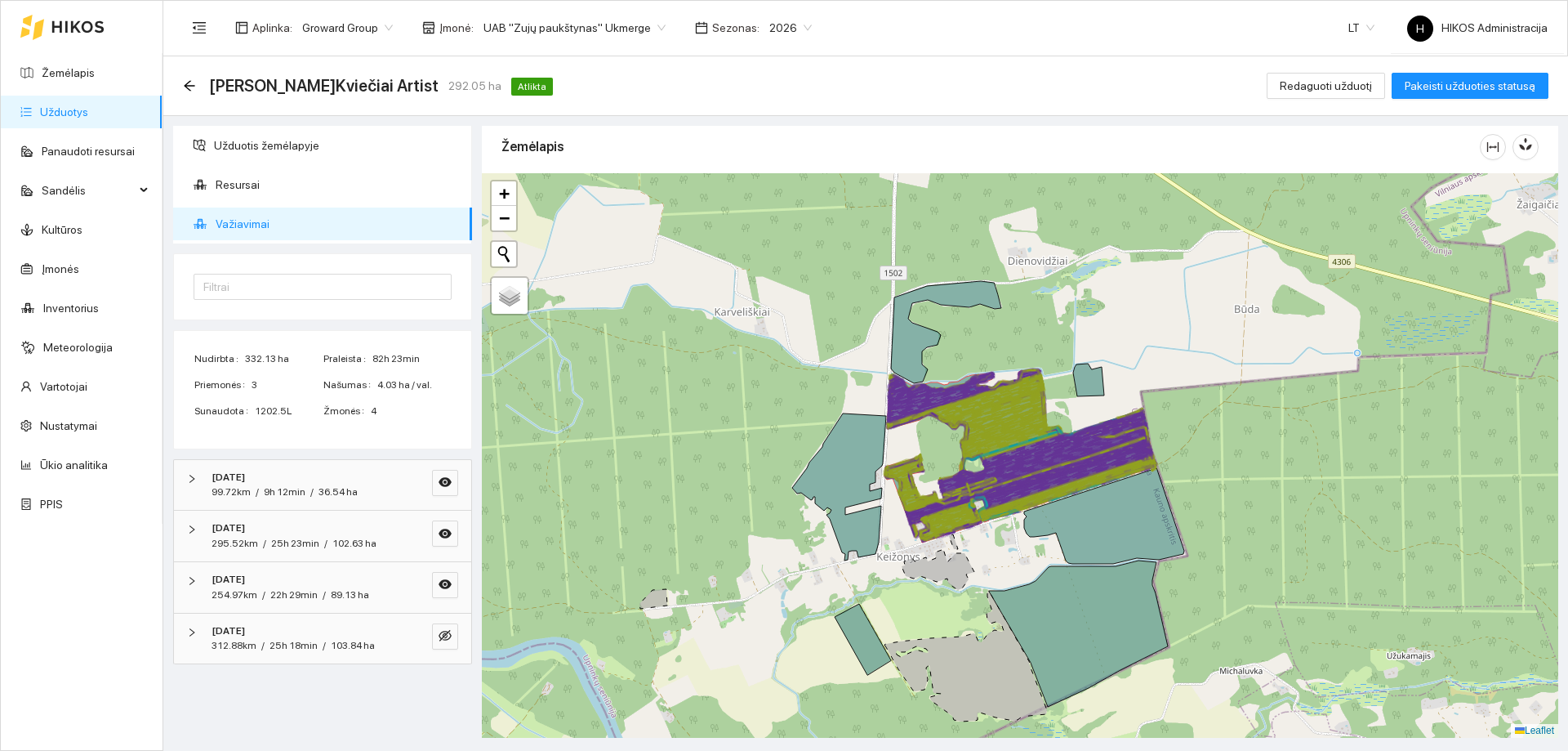
click at [963, 398] on icon at bounding box center [941, 397] width 106 height 49
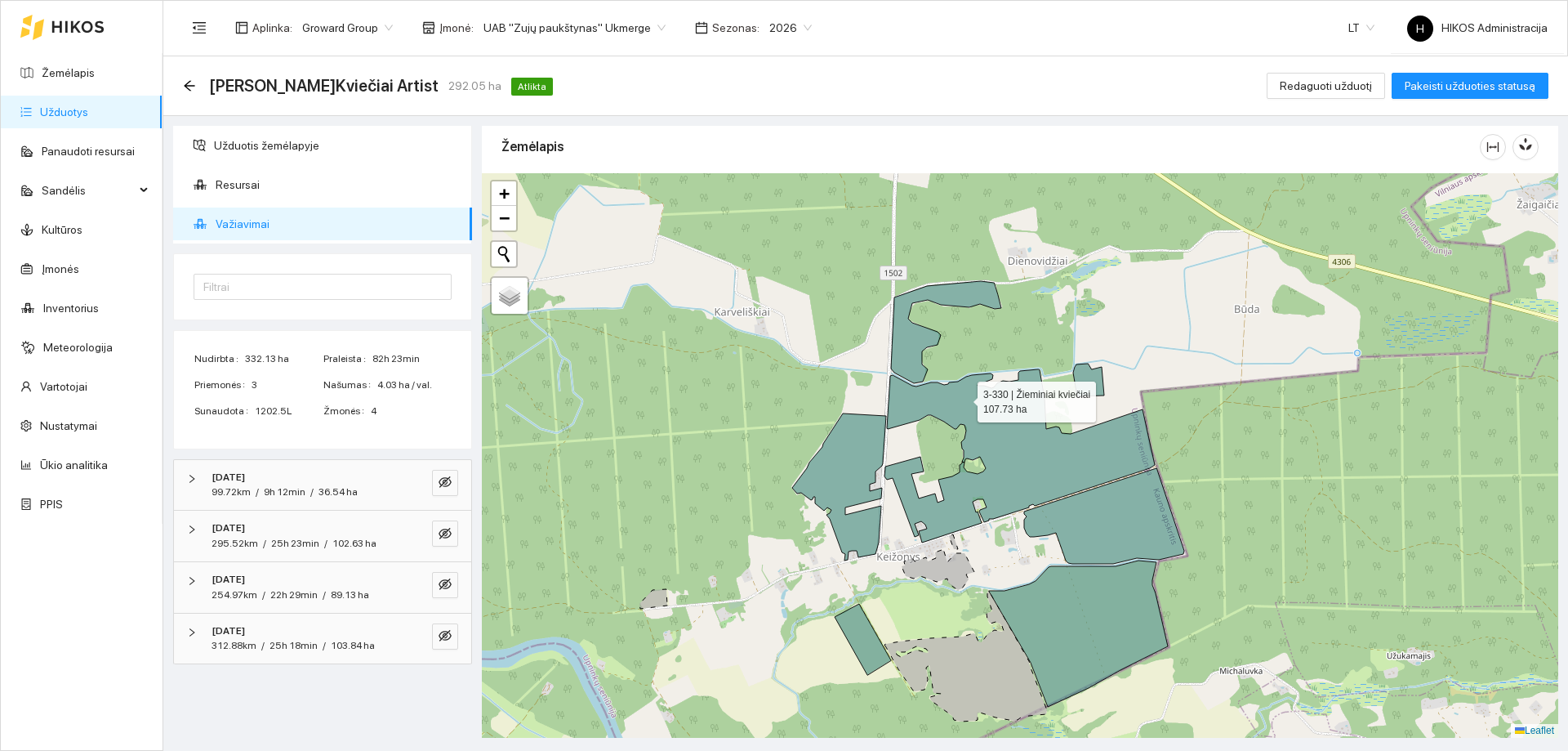
click at [963, 398] on icon at bounding box center [1019, 455] width 270 height 173
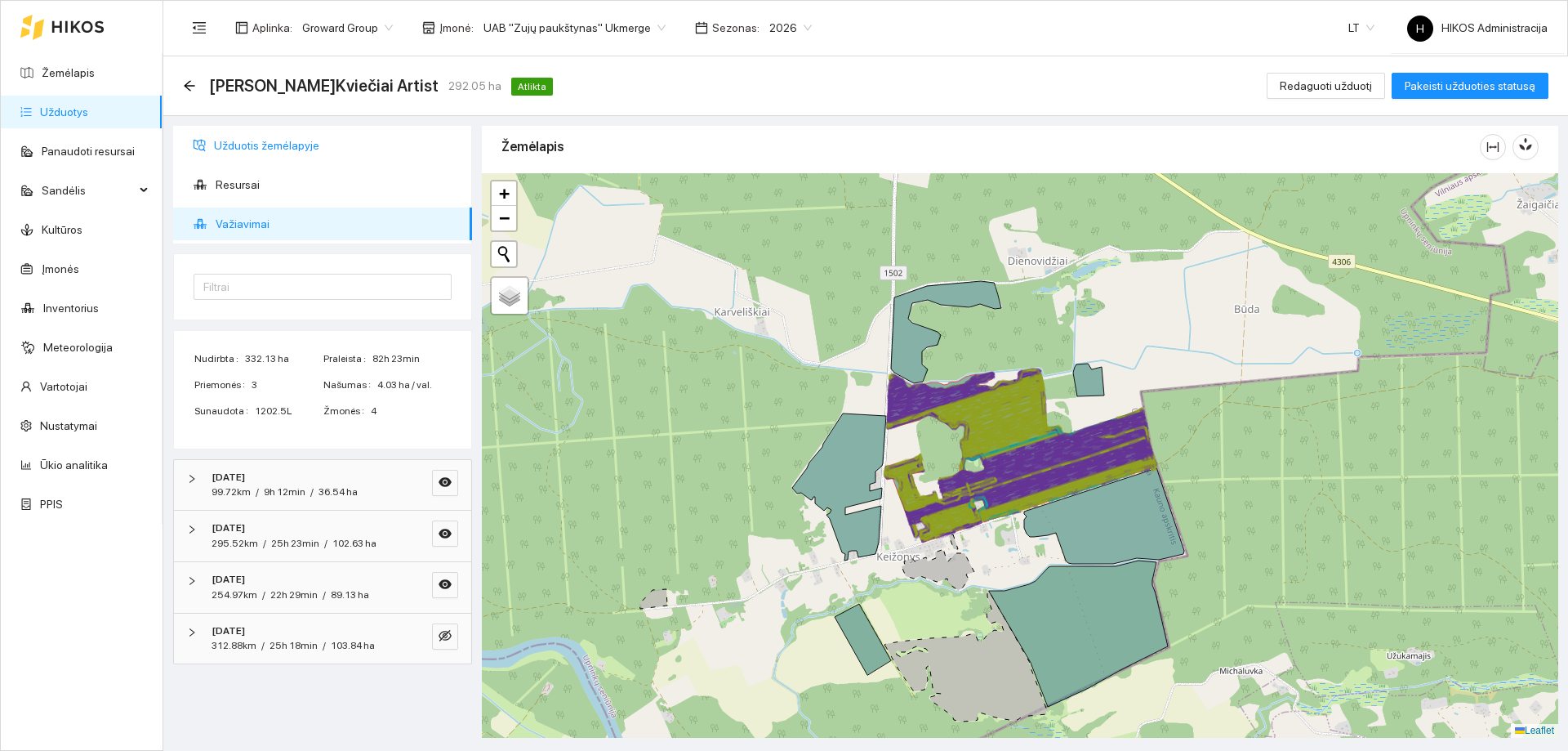
click at [249, 141] on span "Užduotis žemėlapyje" at bounding box center [336, 145] width 245 height 33
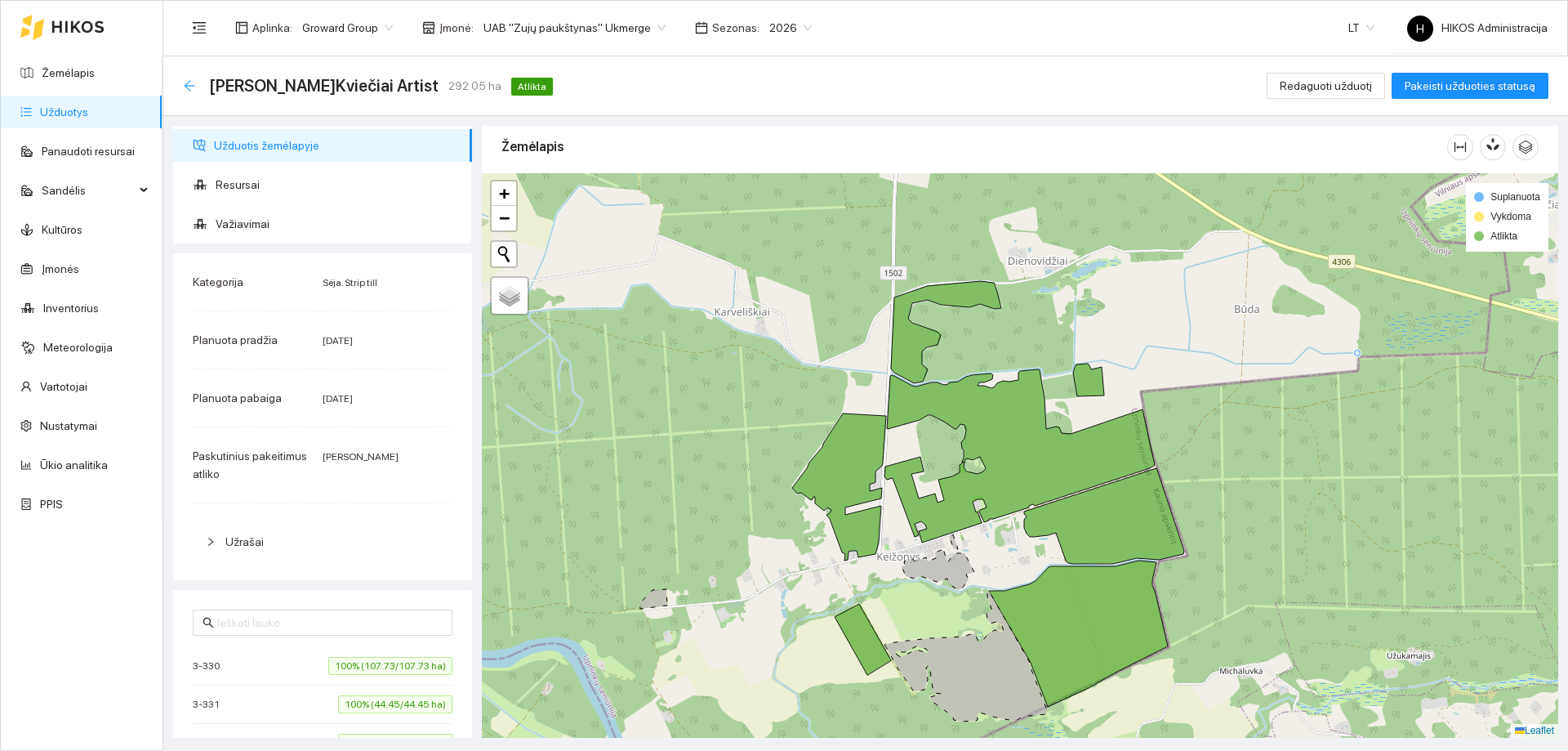
click at [187, 84] on icon "arrow-left" at bounding box center [189, 85] width 13 height 13
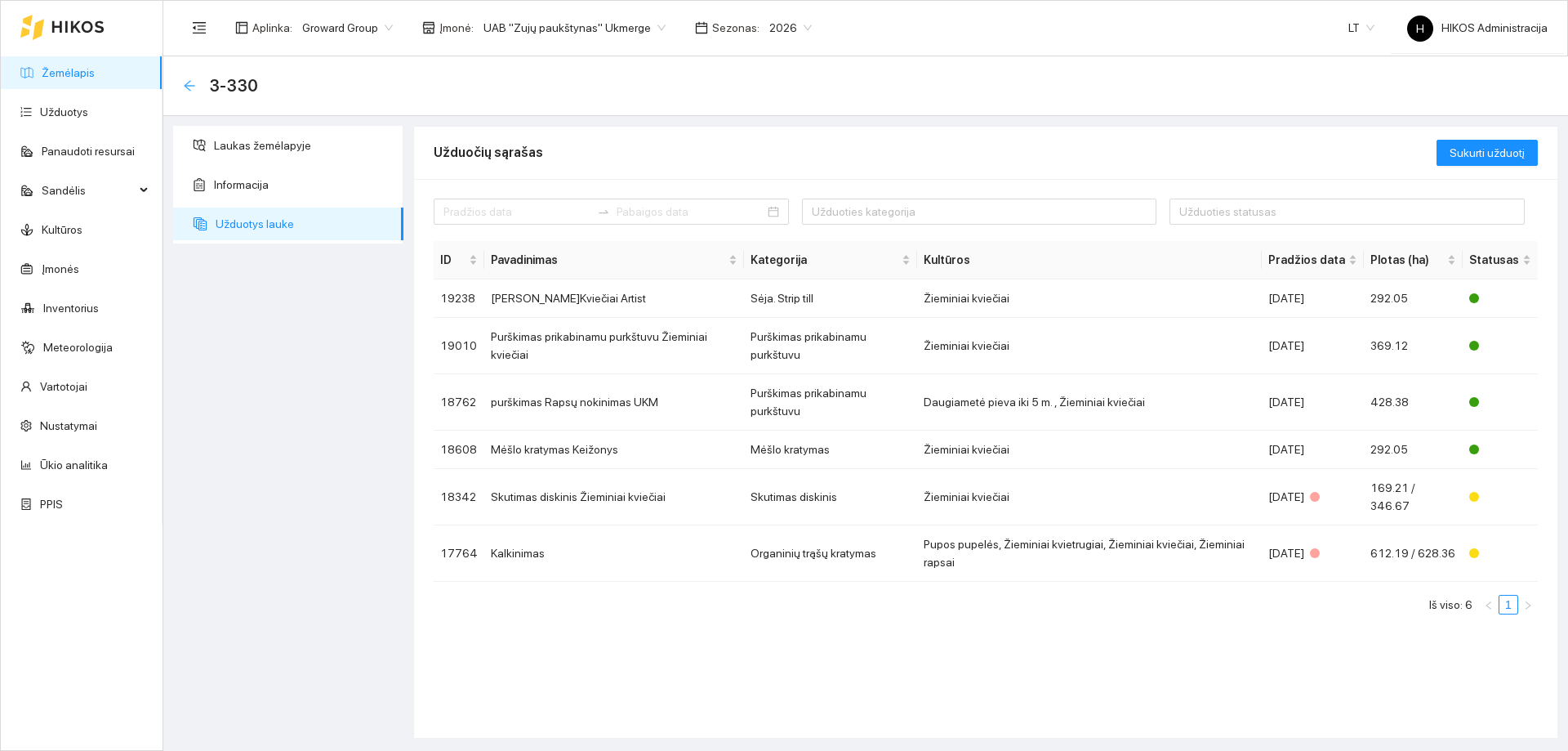
click at [186, 83] on icon "arrow-left" at bounding box center [189, 85] width 13 height 13
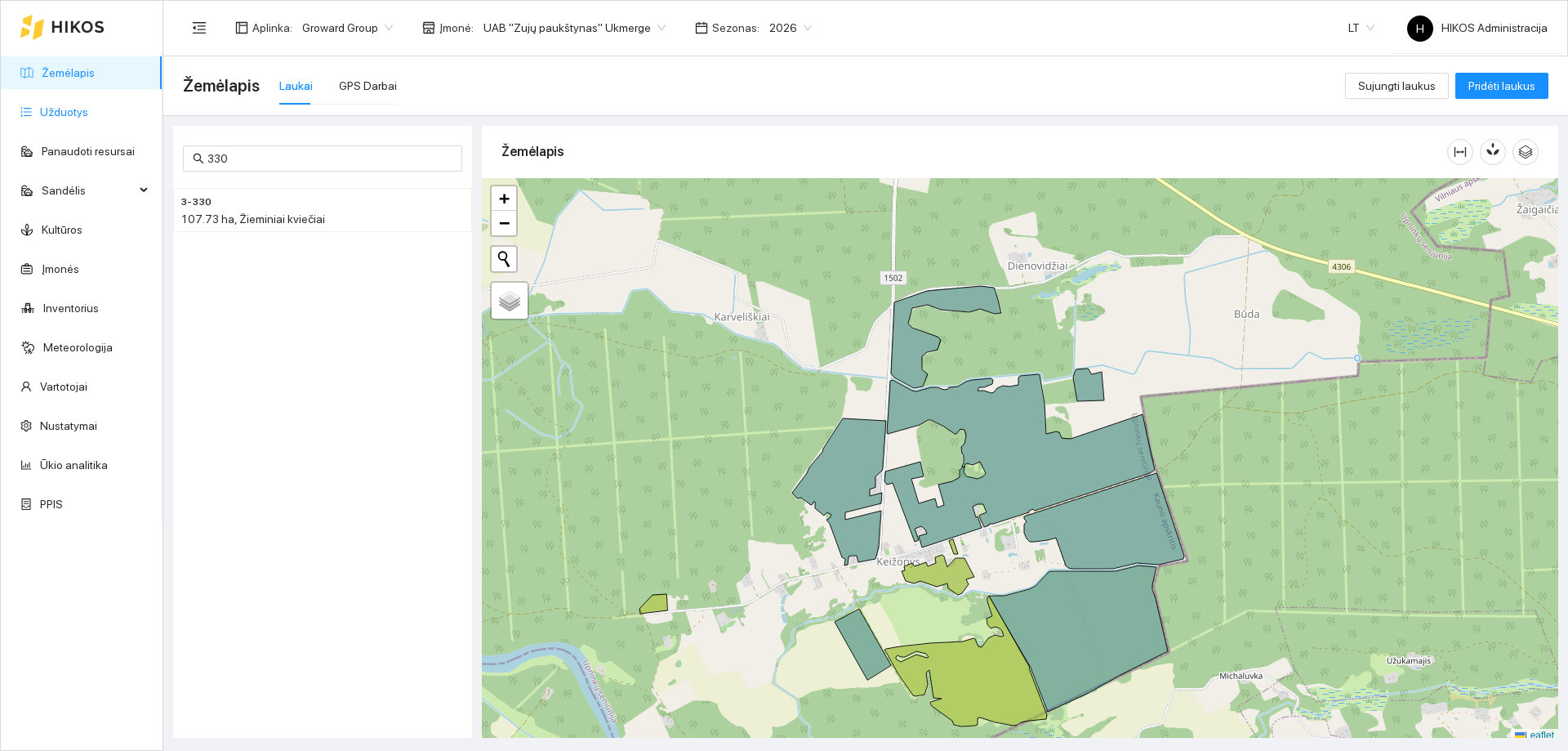
click at [58, 112] on link "Užduotys" at bounding box center [63, 112] width 48 height 13
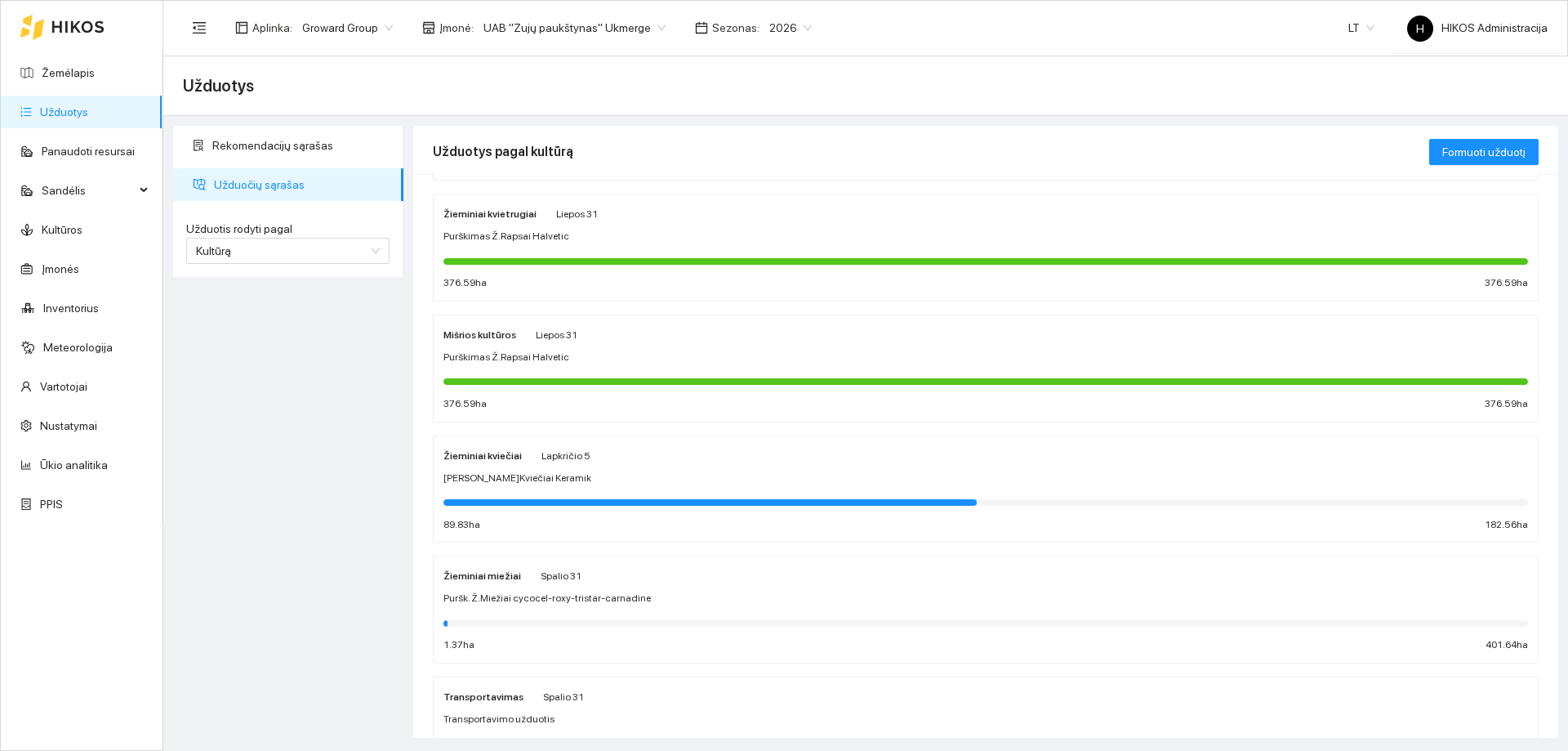
scroll to position [245, 0]
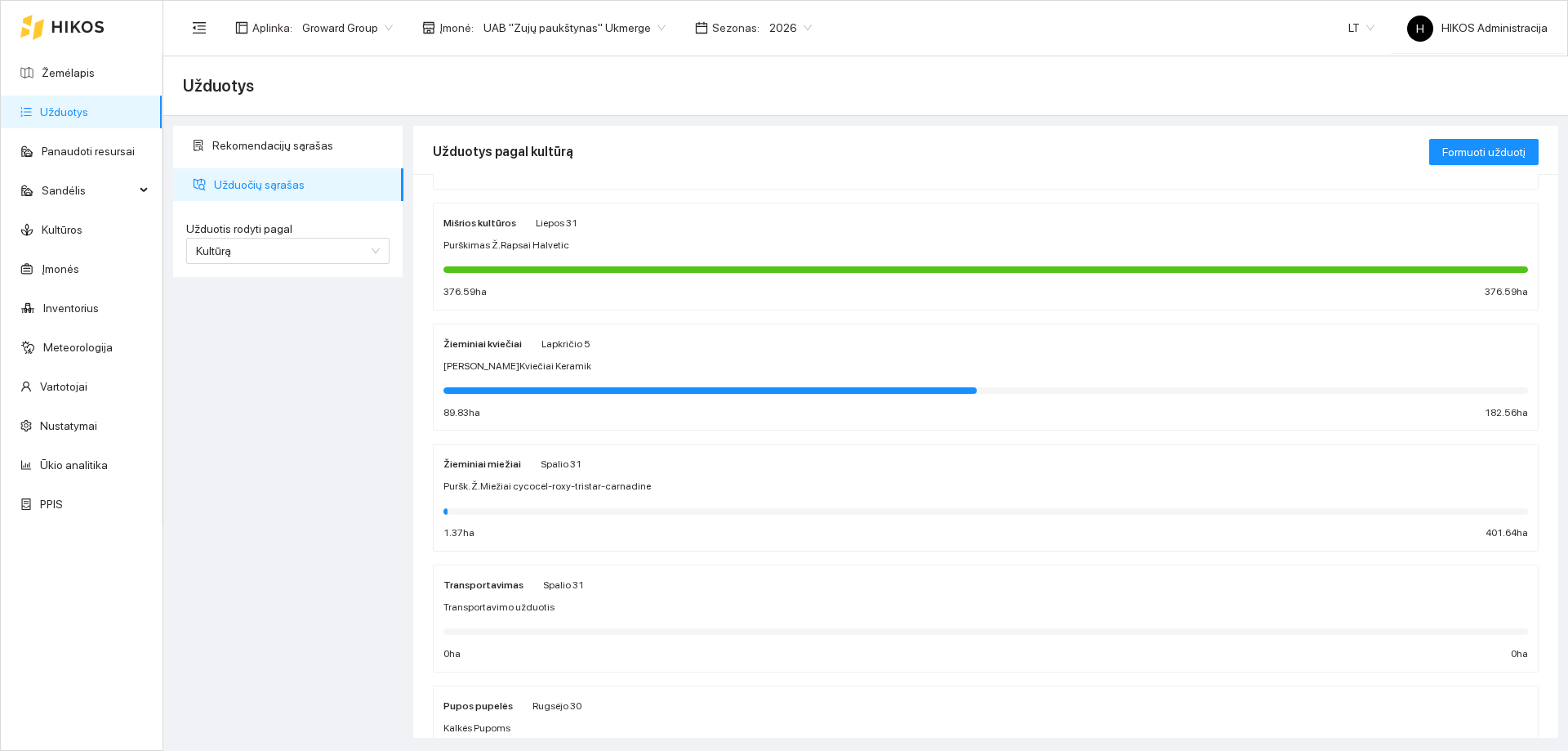
click at [506, 459] on strong "Žieminiai miežiai" at bounding box center [482, 464] width 77 height 11
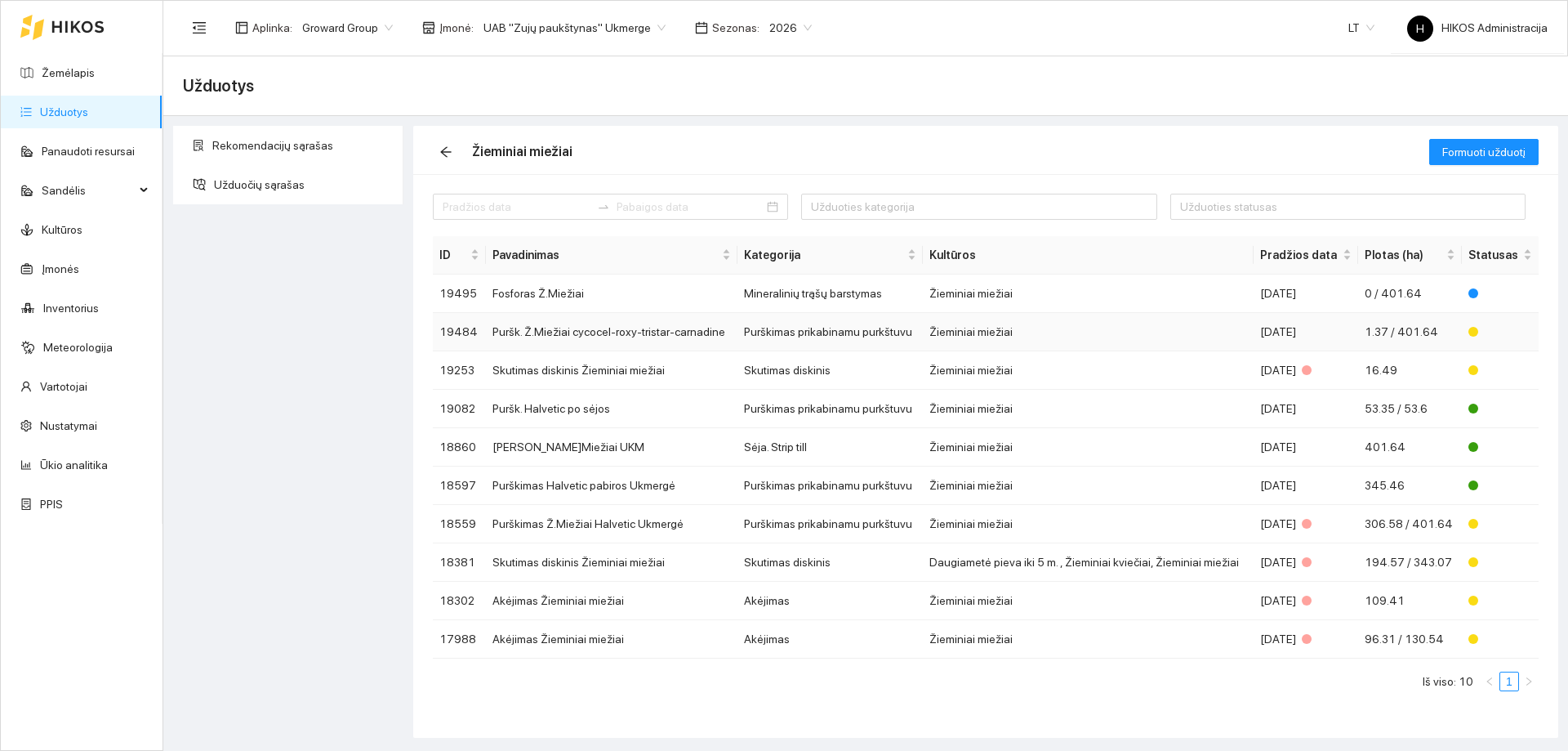
click at [603, 332] on td "Puršk. Ž.Miežiai cycocel-roxy-tristar-carnadine" at bounding box center [612, 332] width 252 height 39
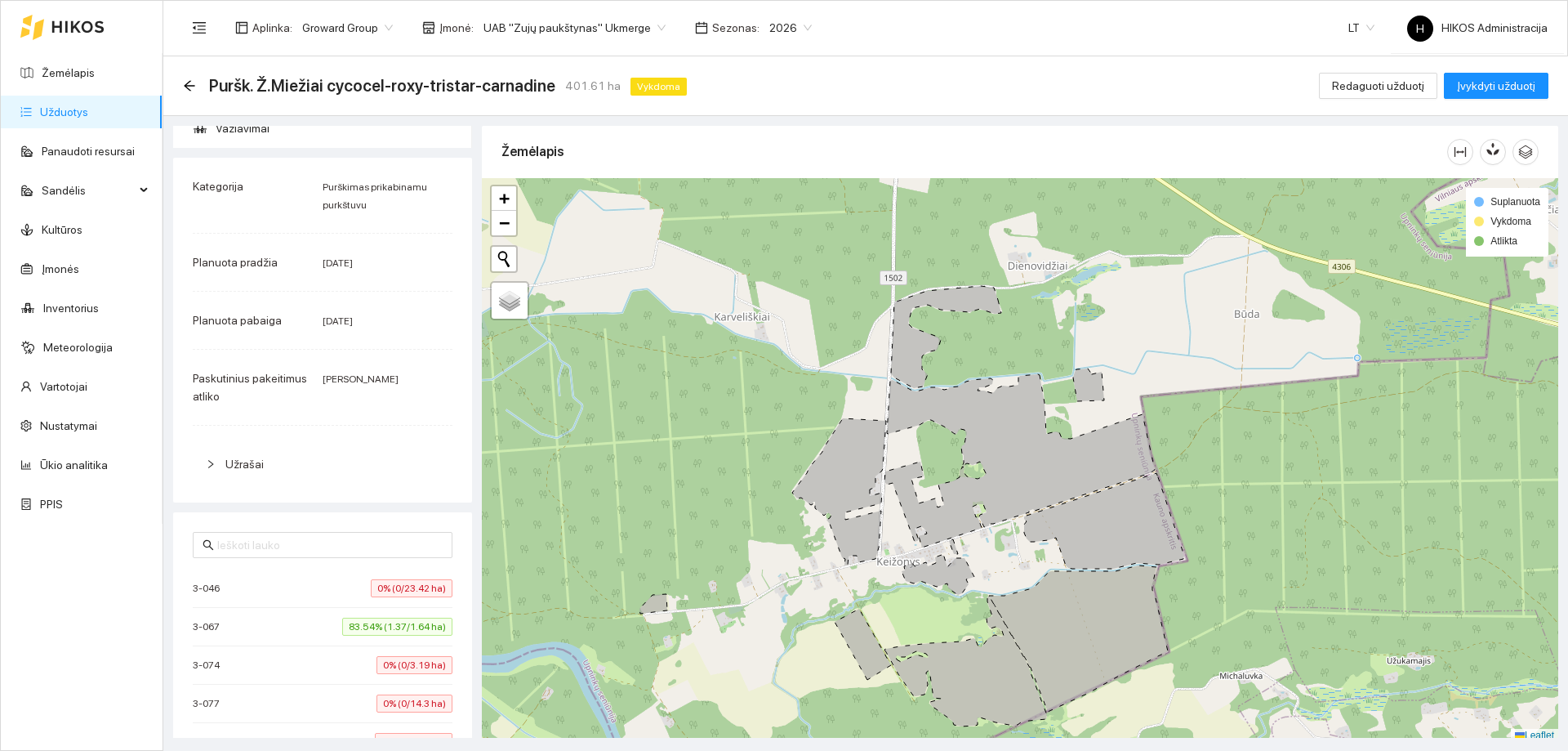
scroll to position [245, 0]
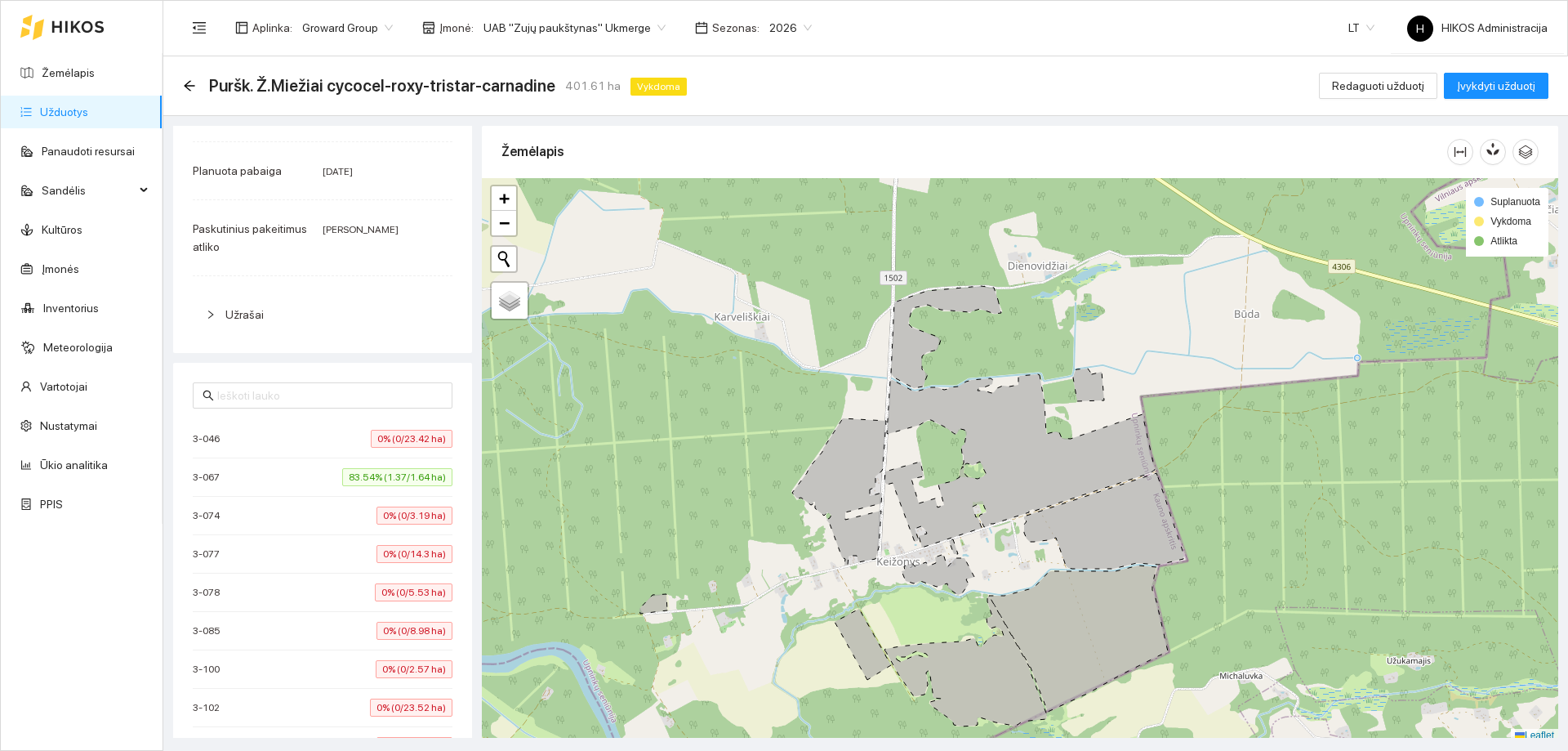
click at [278, 475] on div "3-067 83.54% (1.37/1.64 ha)" at bounding box center [322, 477] width 260 height 18
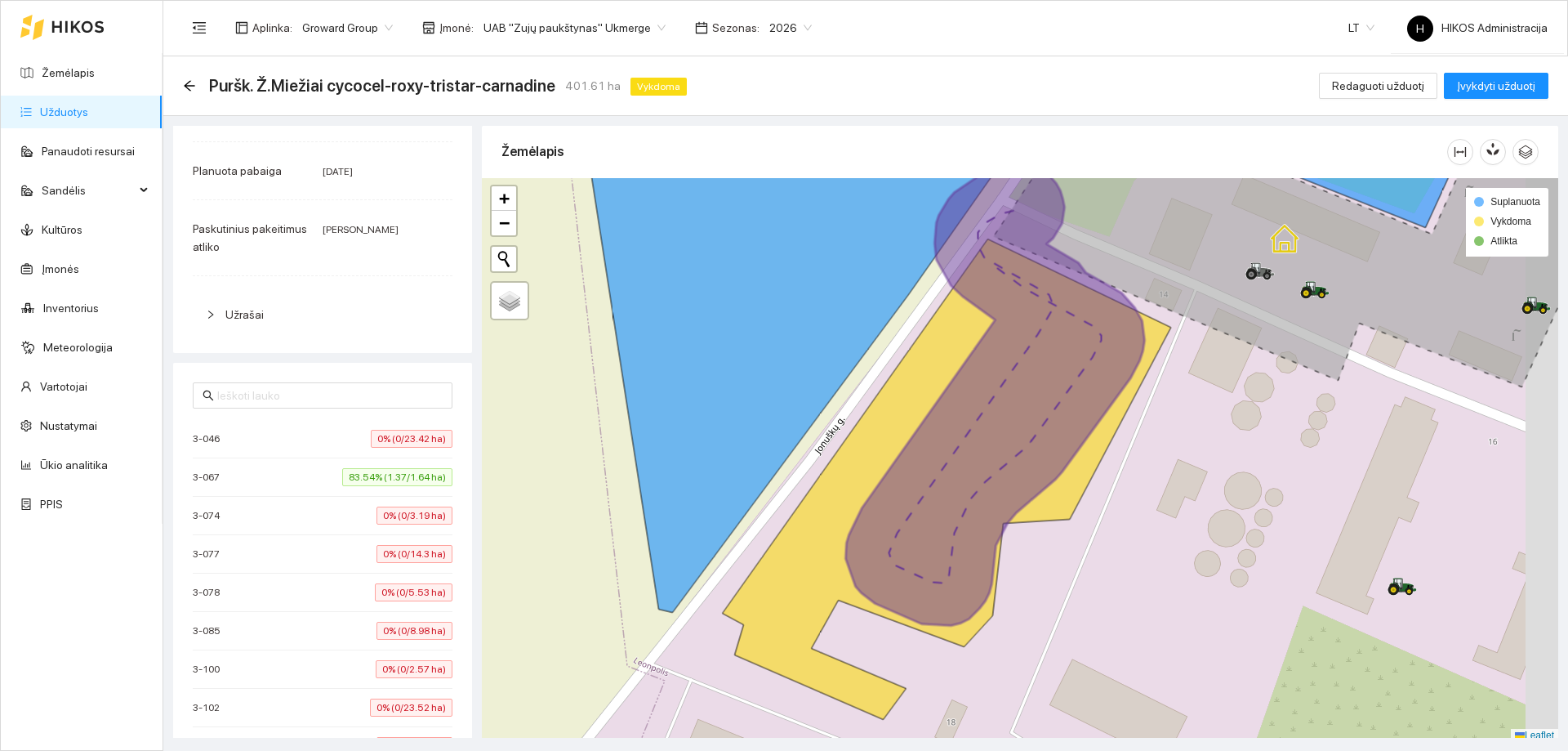
scroll to position [5, 0]
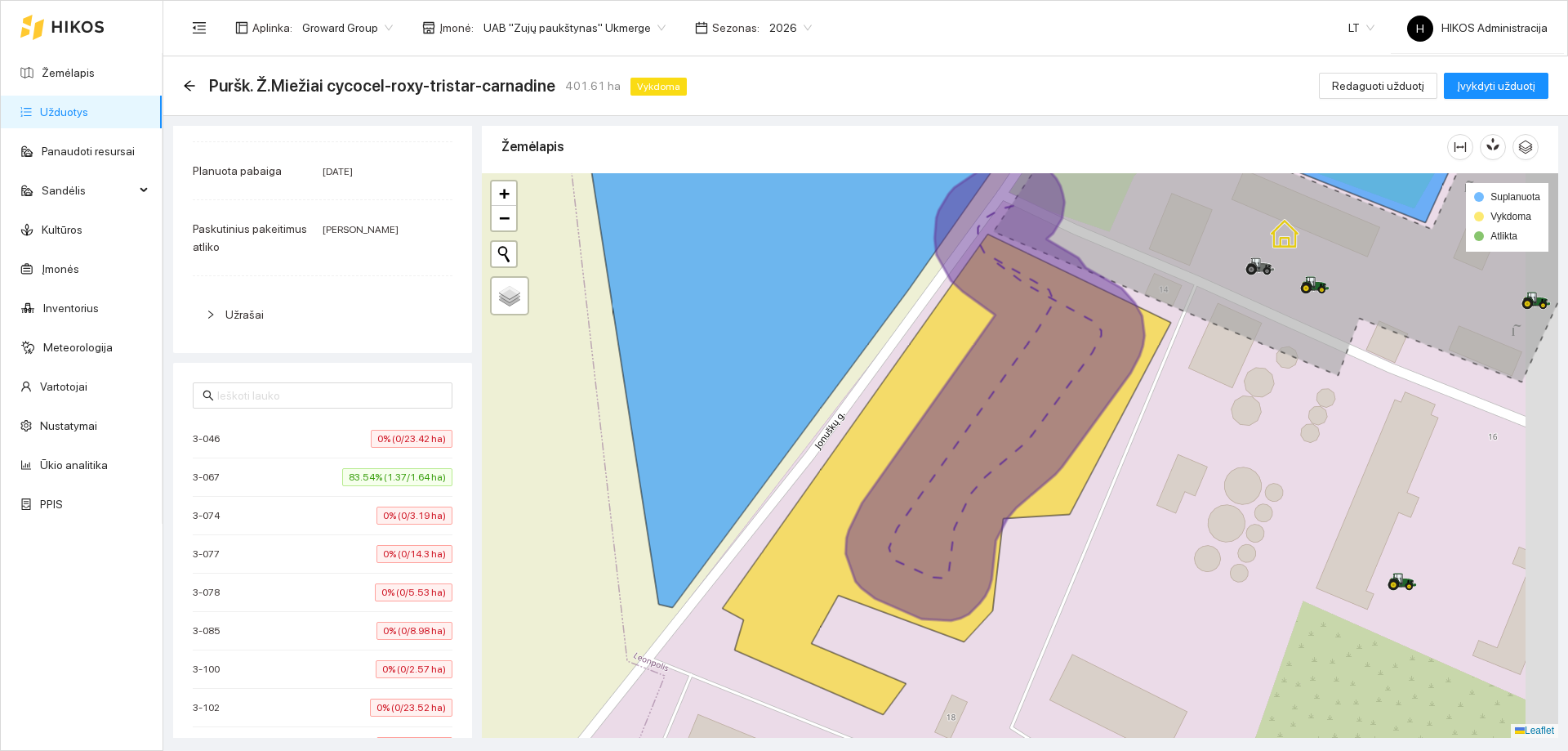
drag, startPoint x: 1132, startPoint y: 423, endPoint x: 890, endPoint y: 513, distance: 258.2
click at [890, 513] on icon at bounding box center [994, 391] width 299 height 460
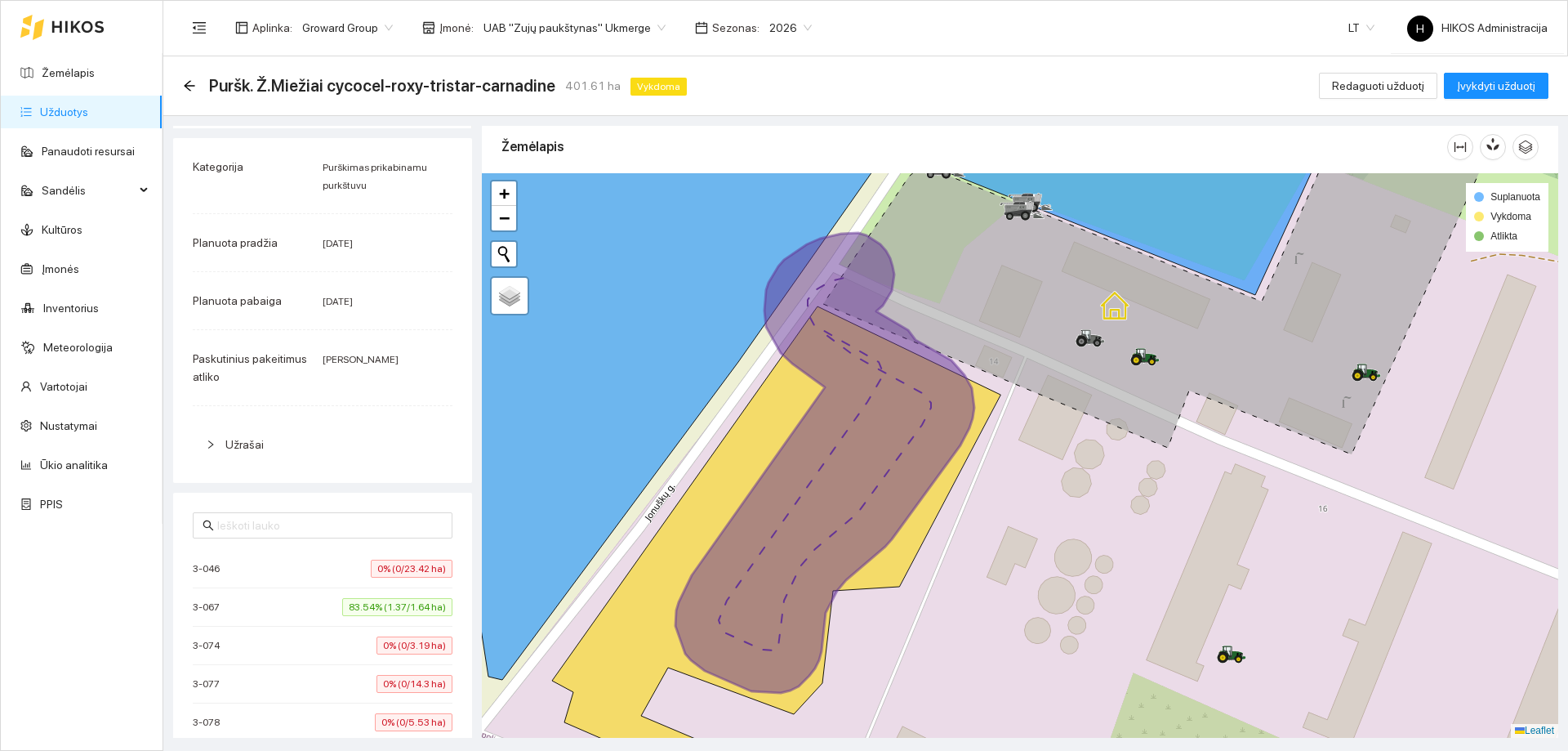
scroll to position [0, 0]
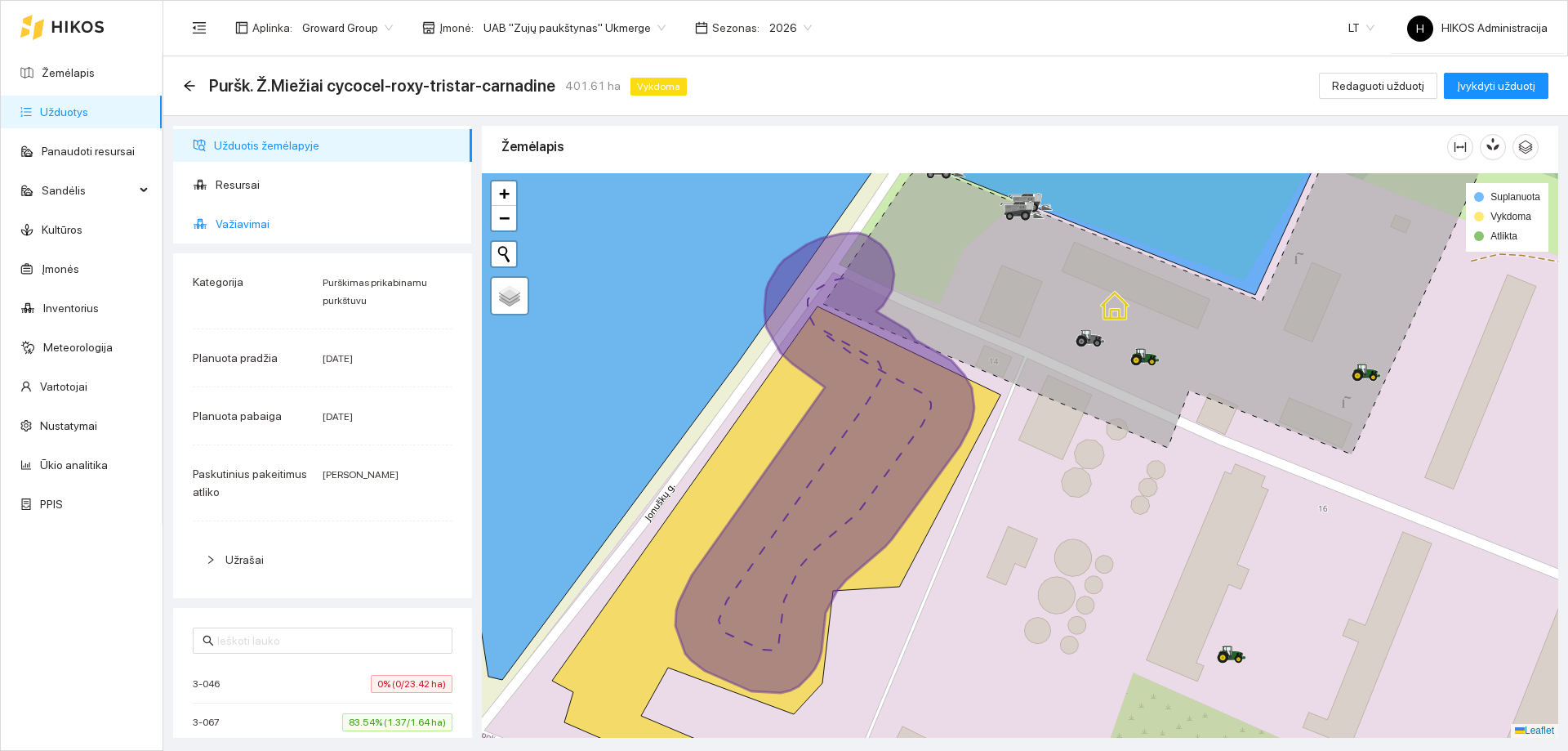
click at [282, 224] on span "Važiavimai" at bounding box center [337, 224] width 244 height 33
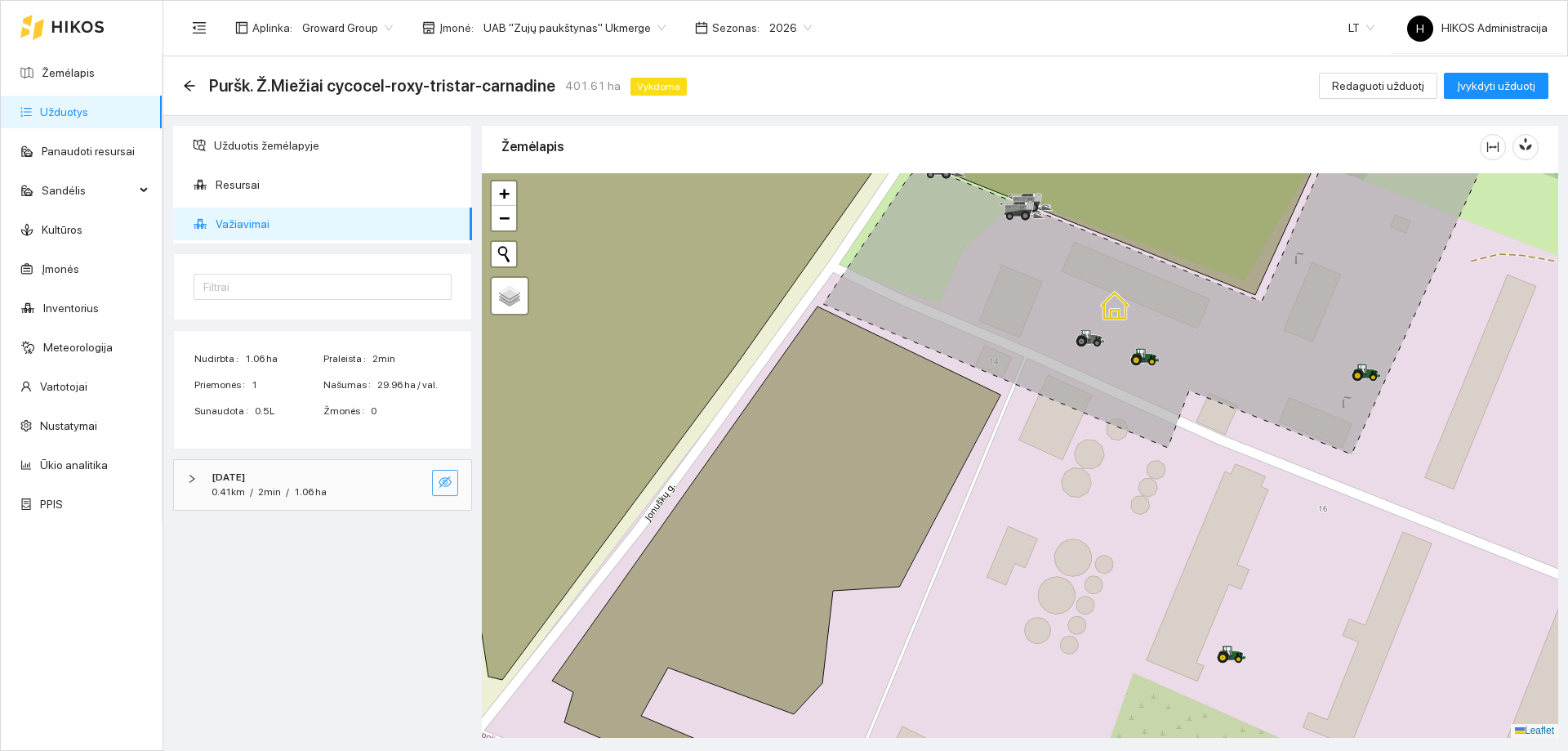
click at [448, 482] on icon "eye-invisible" at bounding box center [444, 482] width 13 height 13
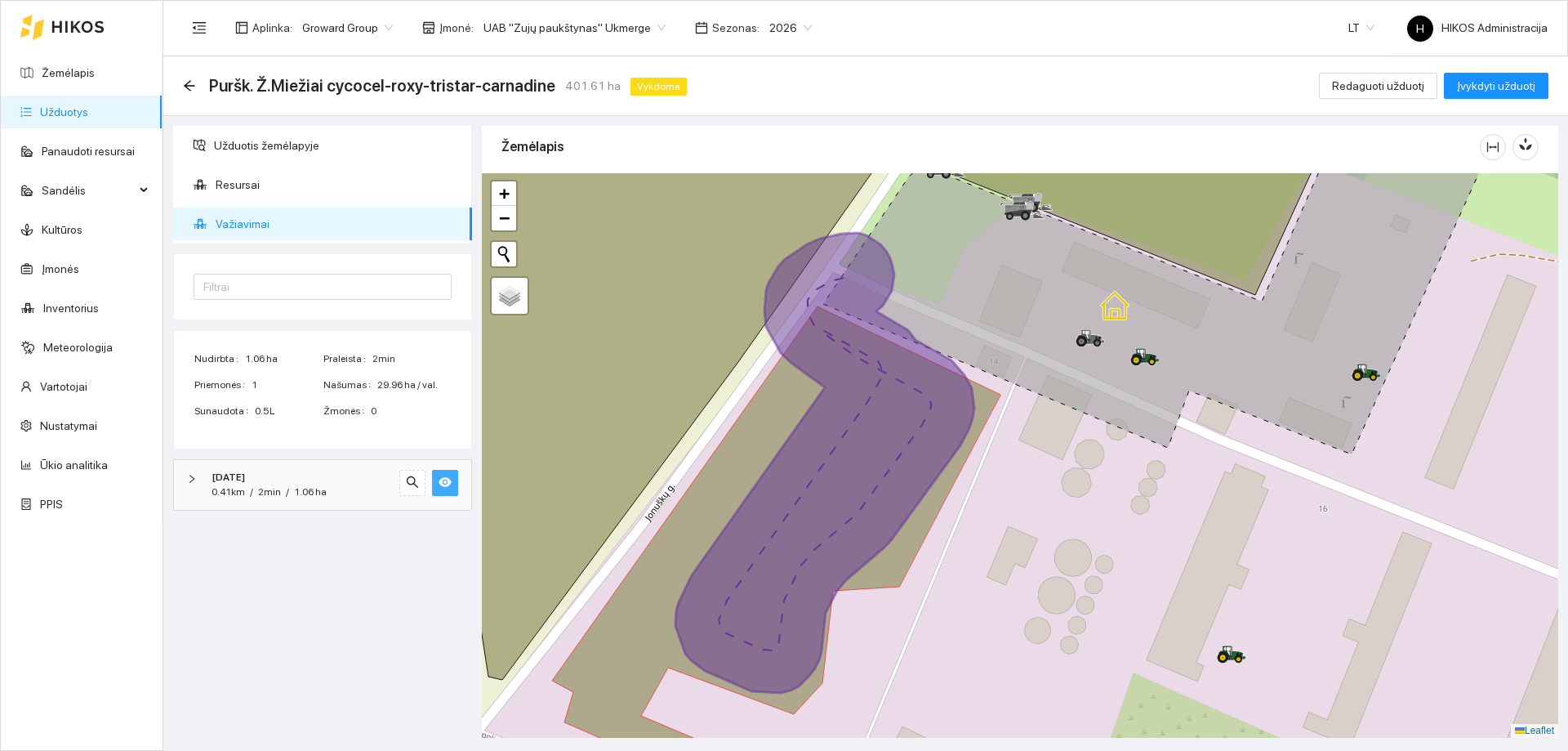
click at [358, 488] on div "0.41km / 2min / 1.06 ha" at bounding box center [299, 492] width 177 height 16
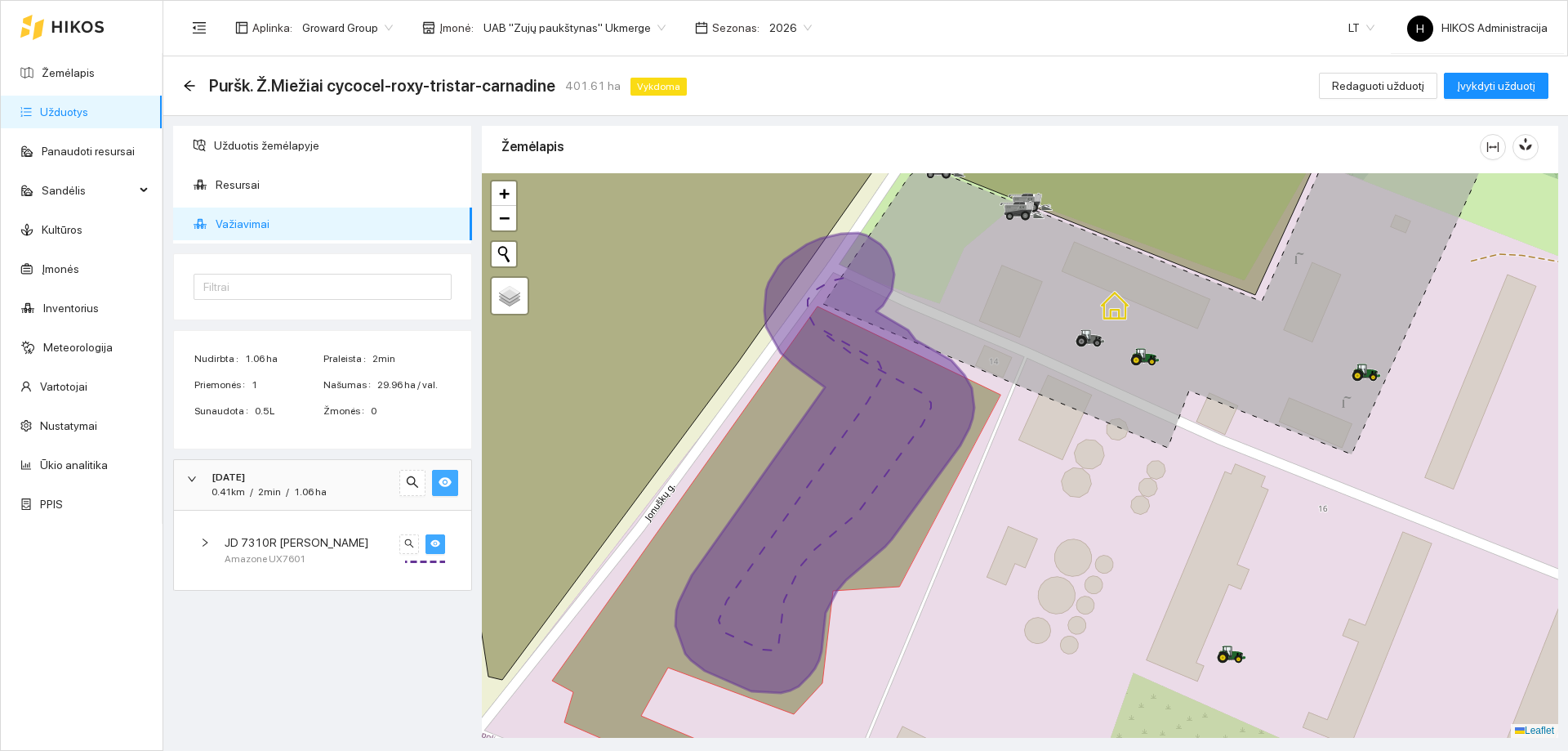
click at [437, 547] on icon "eye" at bounding box center [435, 542] width 10 height 10
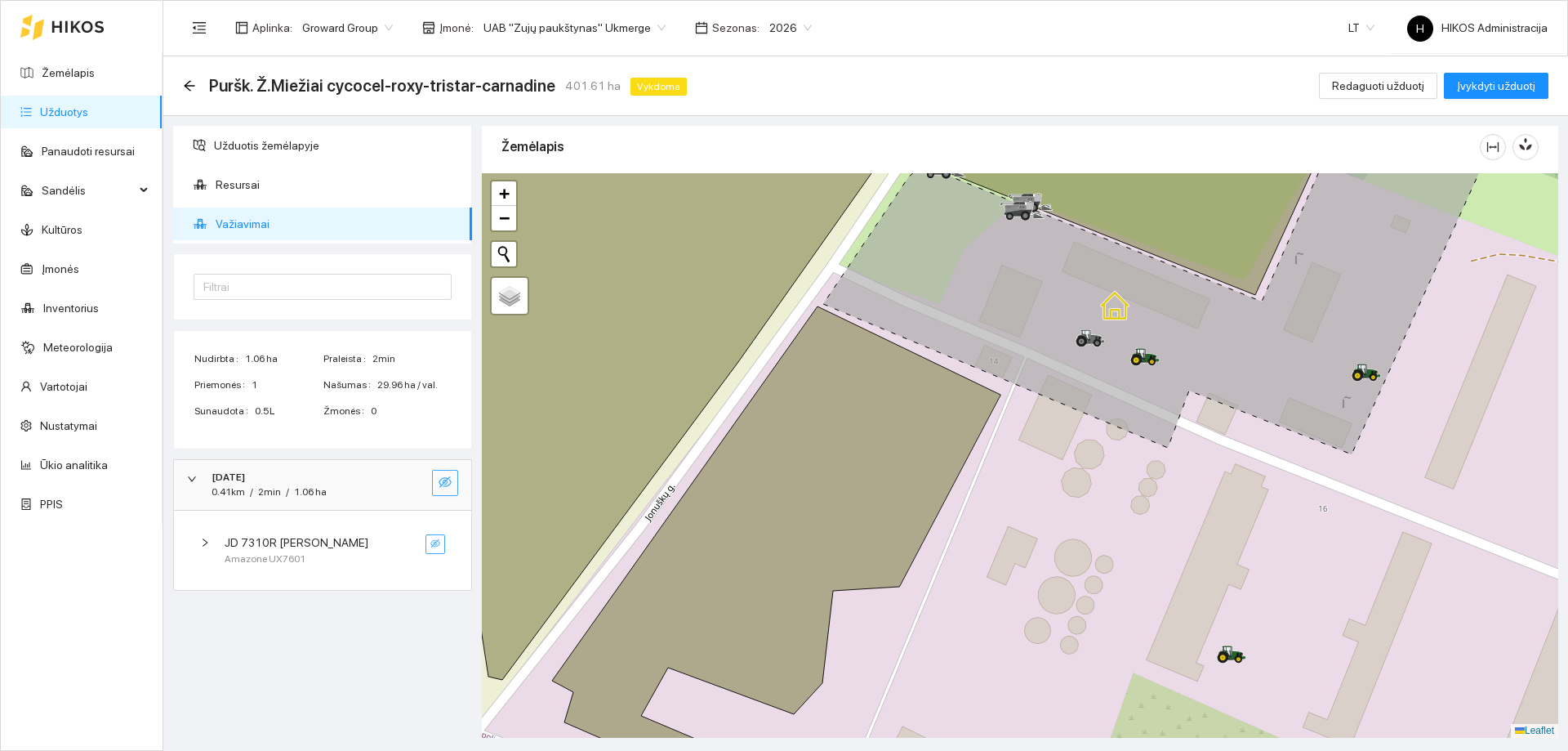
click at [437, 547] on icon "eye-invisible" at bounding box center [435, 542] width 10 height 10
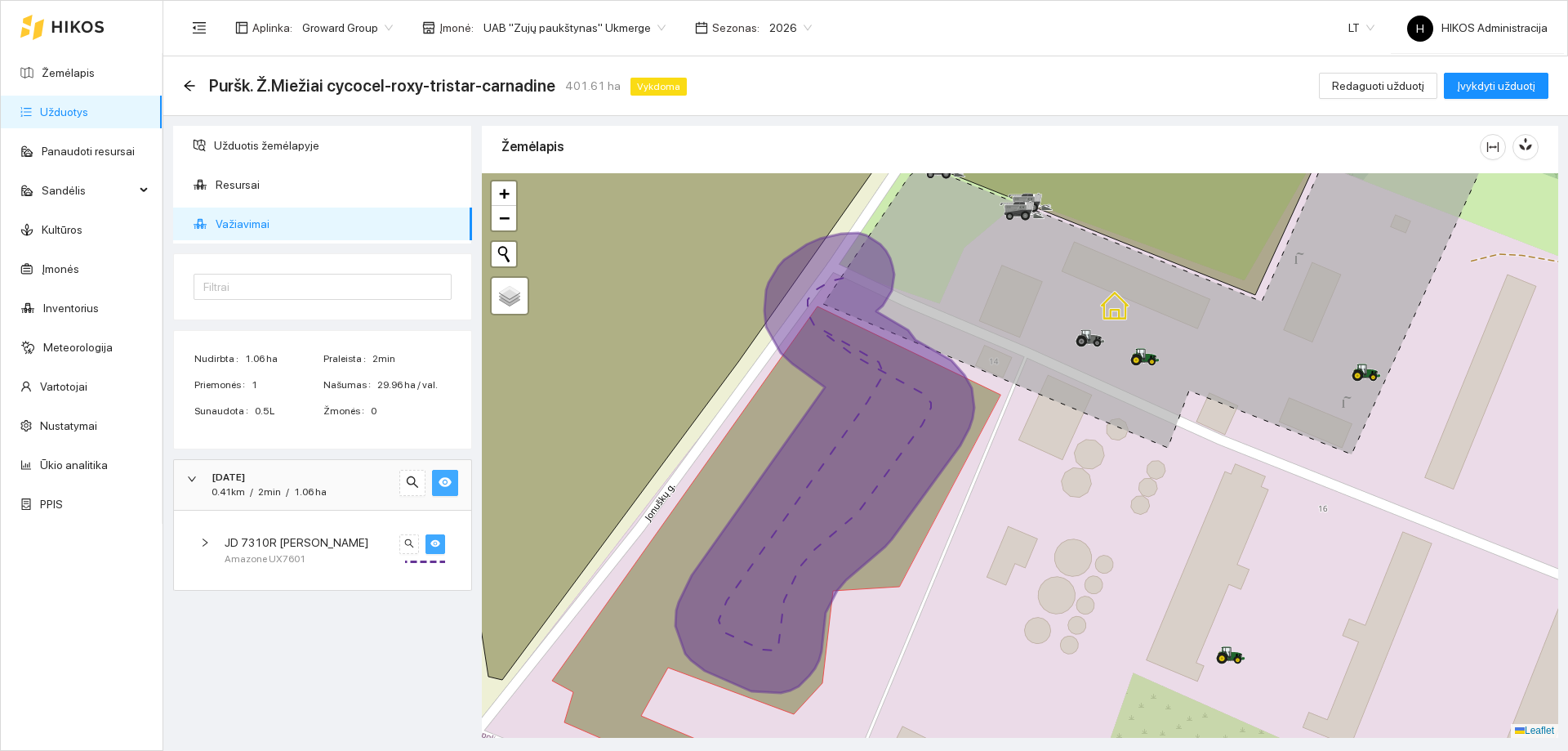
click at [850, 358] on icon at bounding box center [824, 462] width 299 height 460
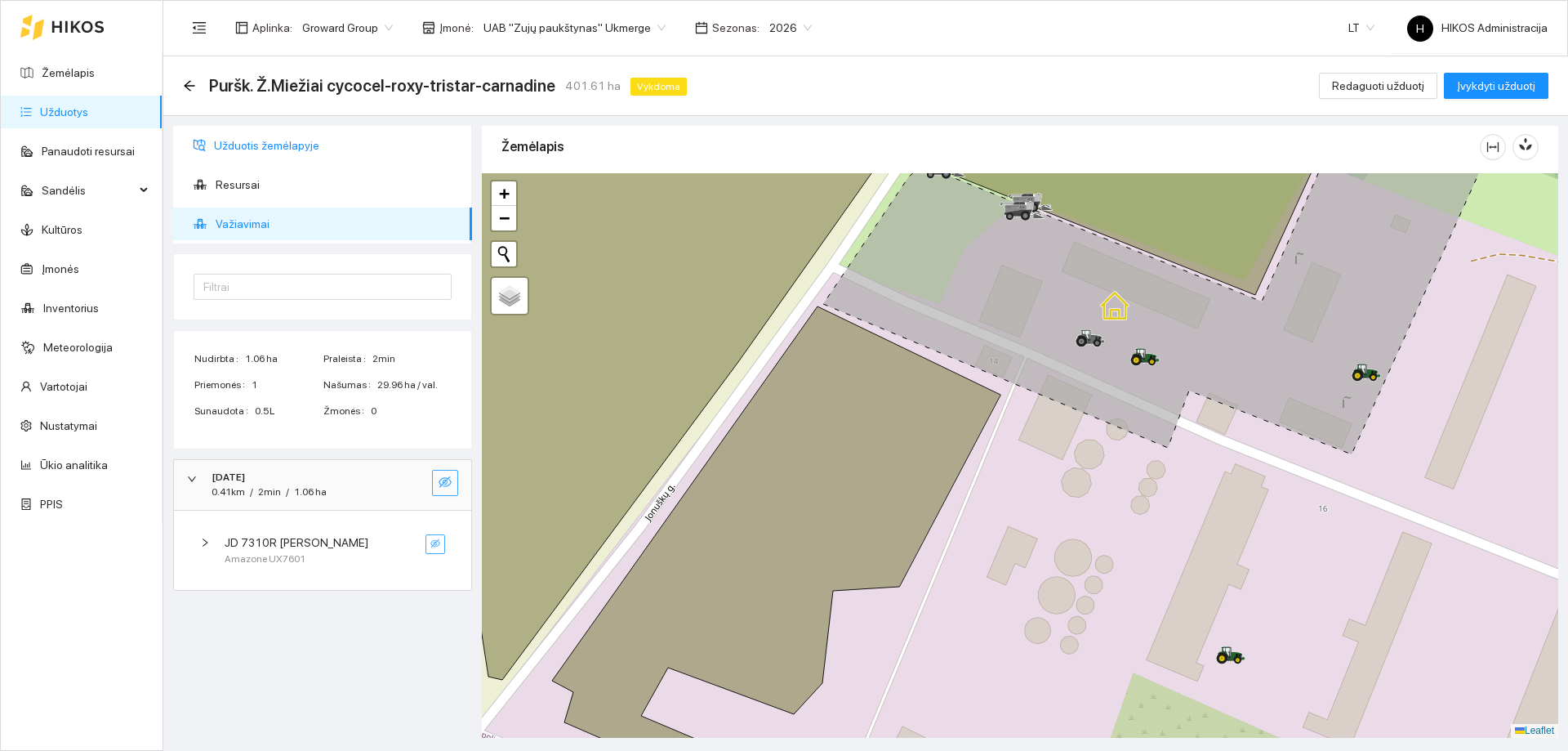
click at [343, 153] on span "Užduotis žemėlapyje" at bounding box center [336, 145] width 245 height 33
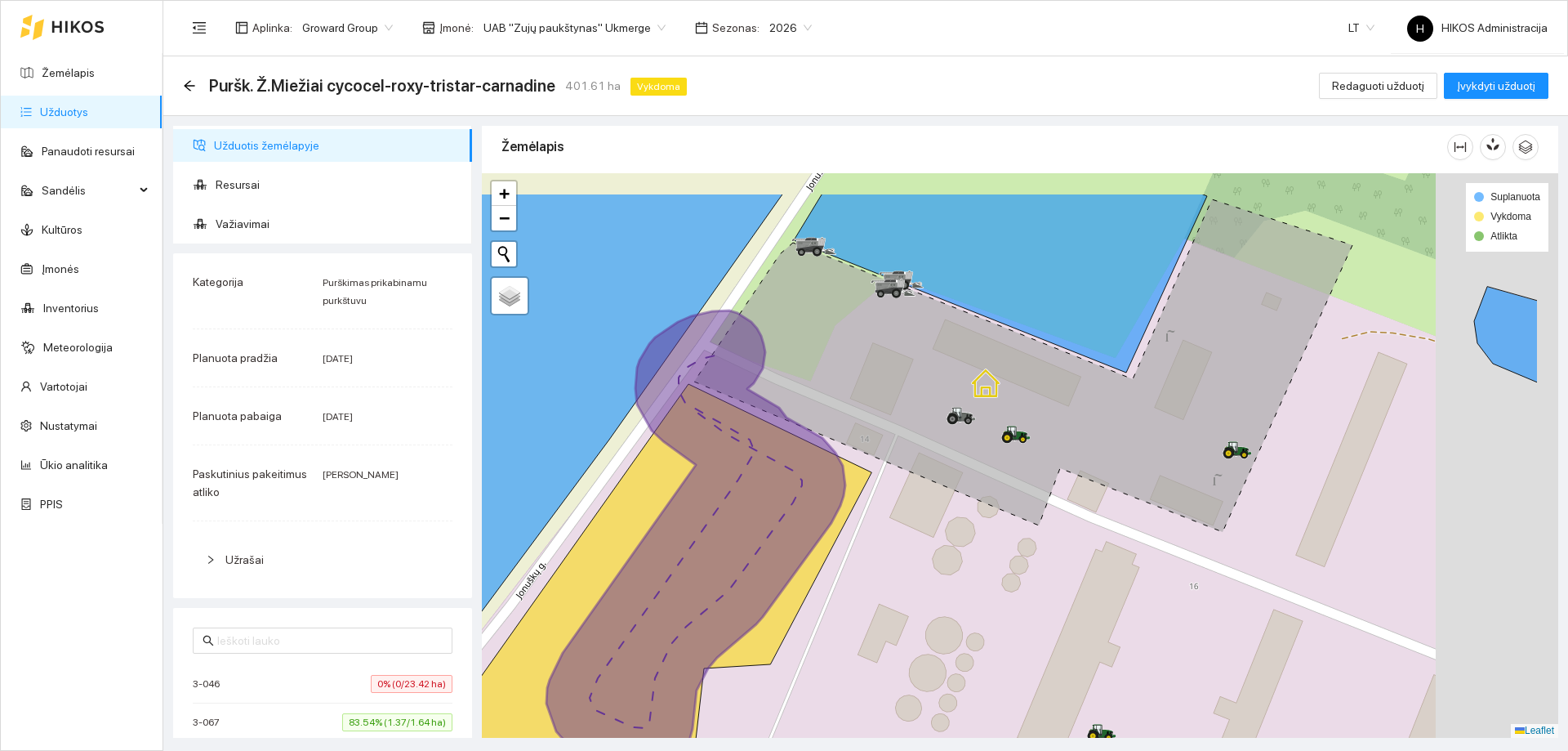
drag, startPoint x: 1235, startPoint y: 338, endPoint x: 1103, endPoint y: 416, distance: 153.3
click at [1104, 416] on icon at bounding box center [1023, 365] width 658 height 333
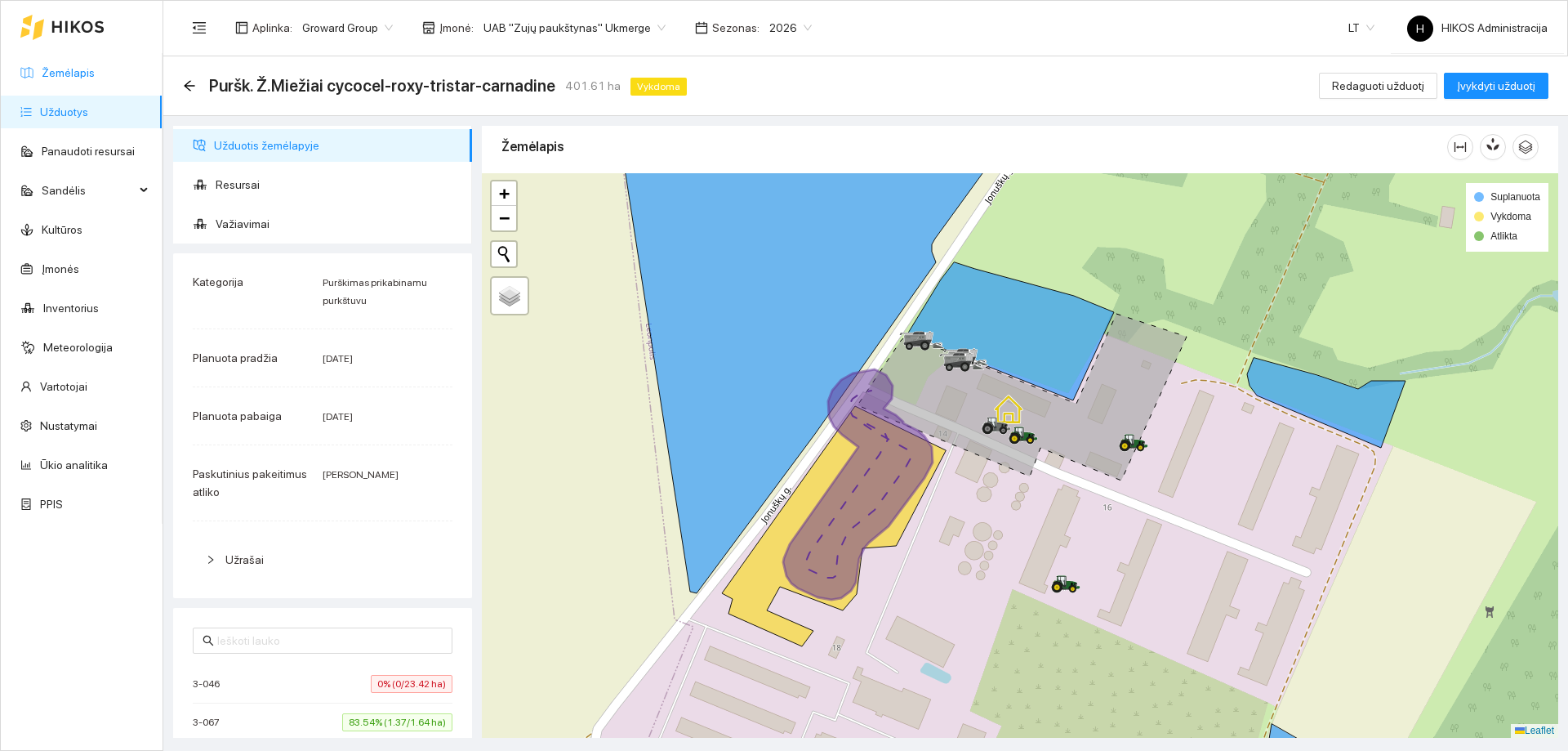
click at [47, 75] on link "Žemėlapis" at bounding box center [68, 72] width 53 height 13
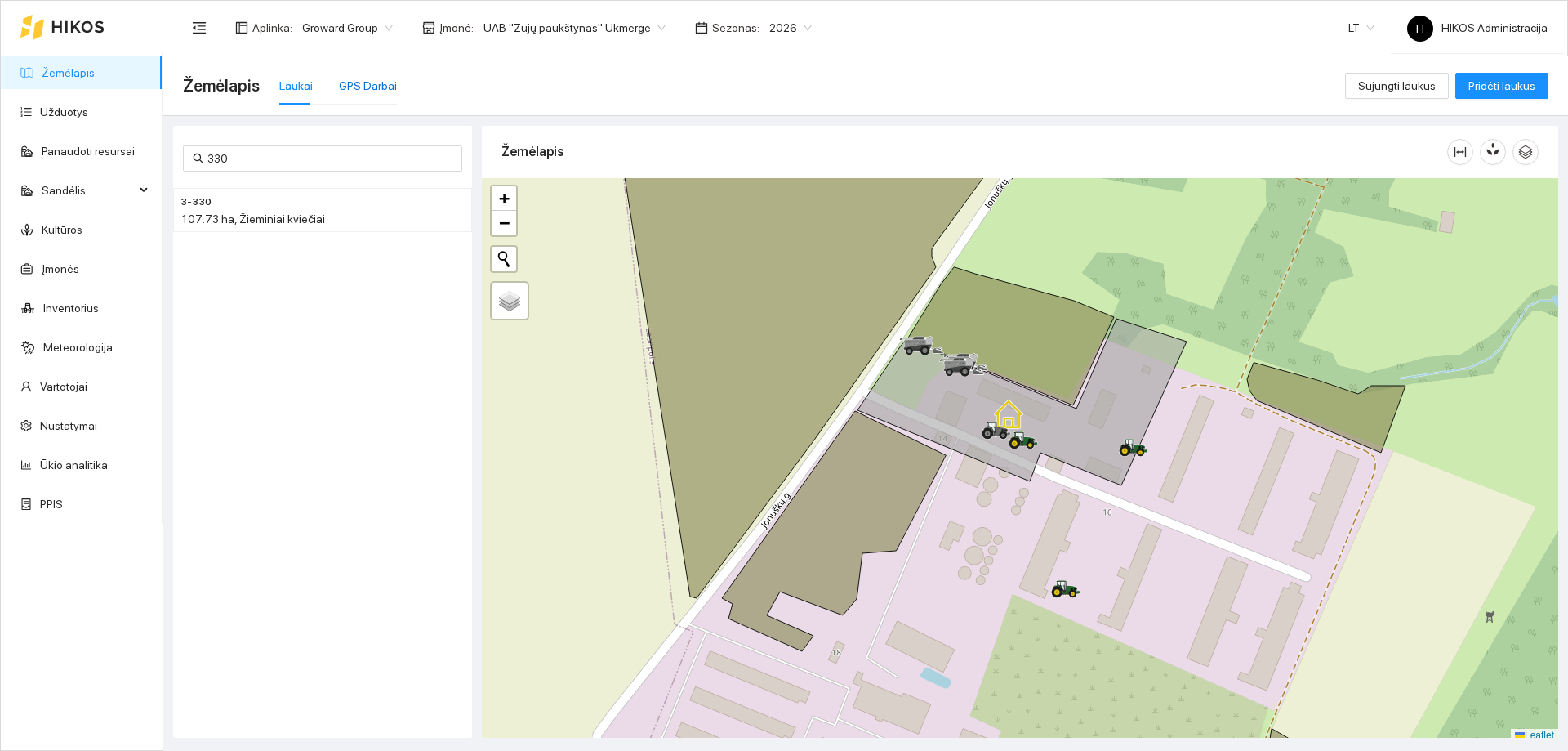
click at [360, 92] on div "GPS Darbai" at bounding box center [368, 85] width 58 height 18
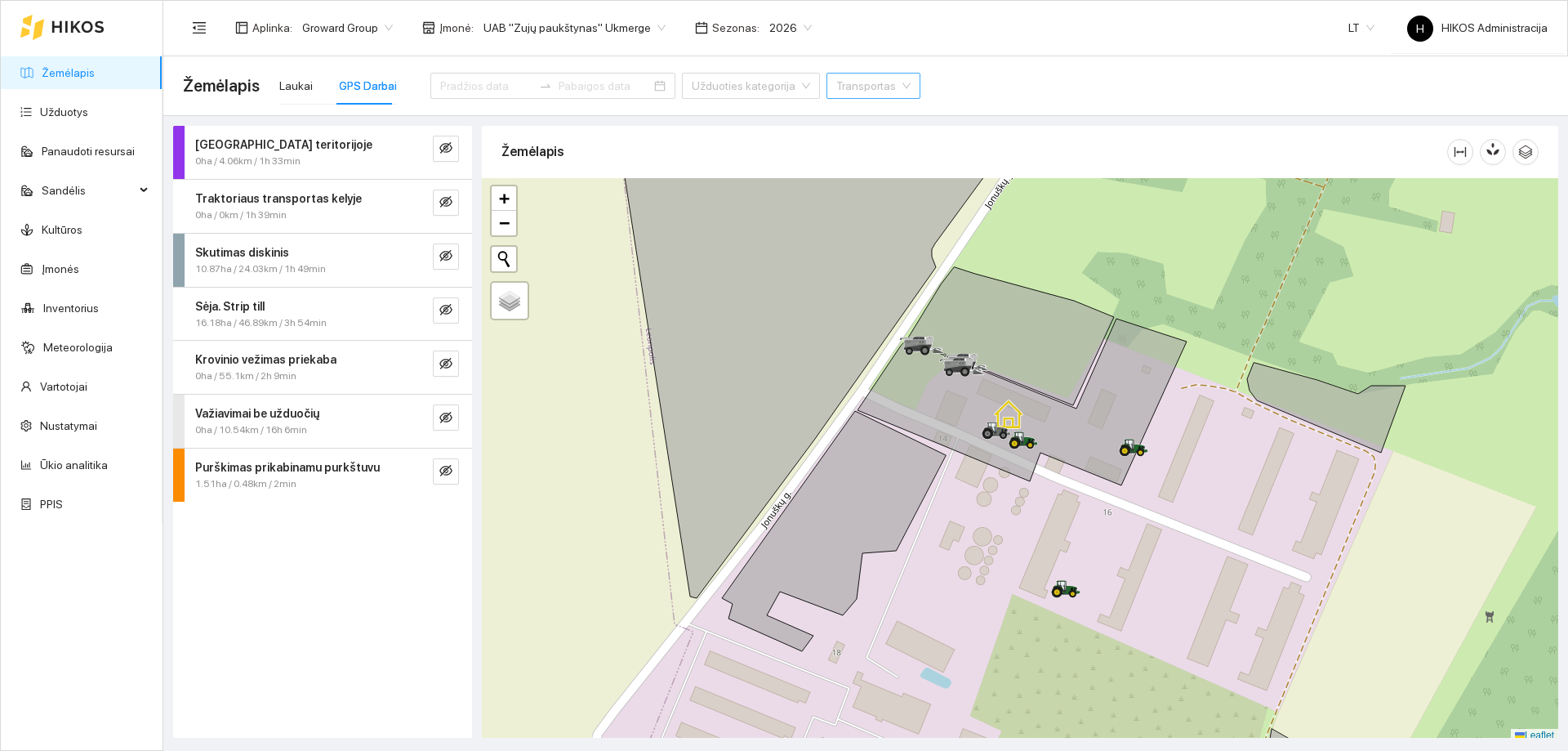
click at [842, 88] on input "search" at bounding box center [867, 86] width 62 height 25
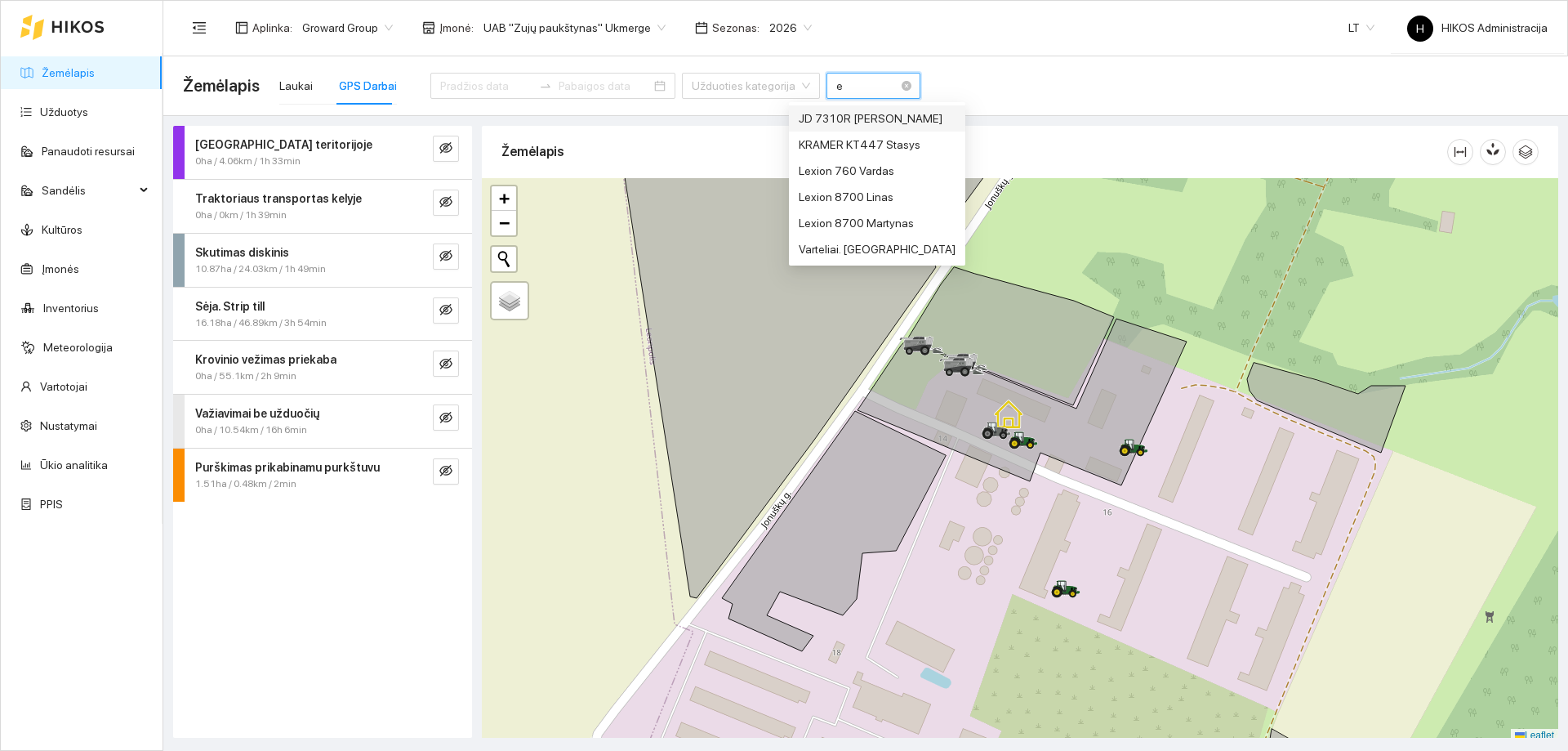
type input "eg"
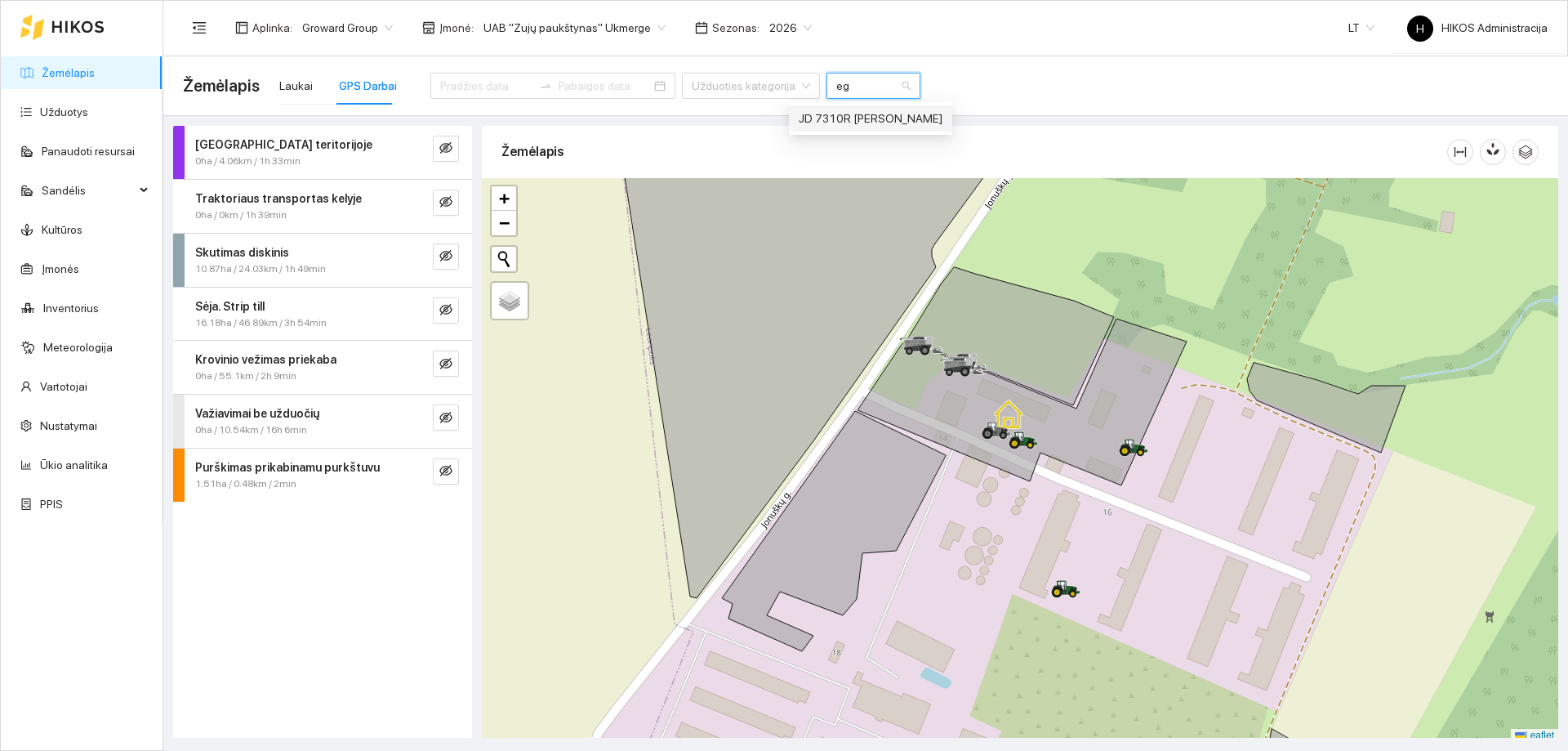
click at [849, 121] on div "JD 7310R Egidijus" at bounding box center [869, 118] width 143 height 18
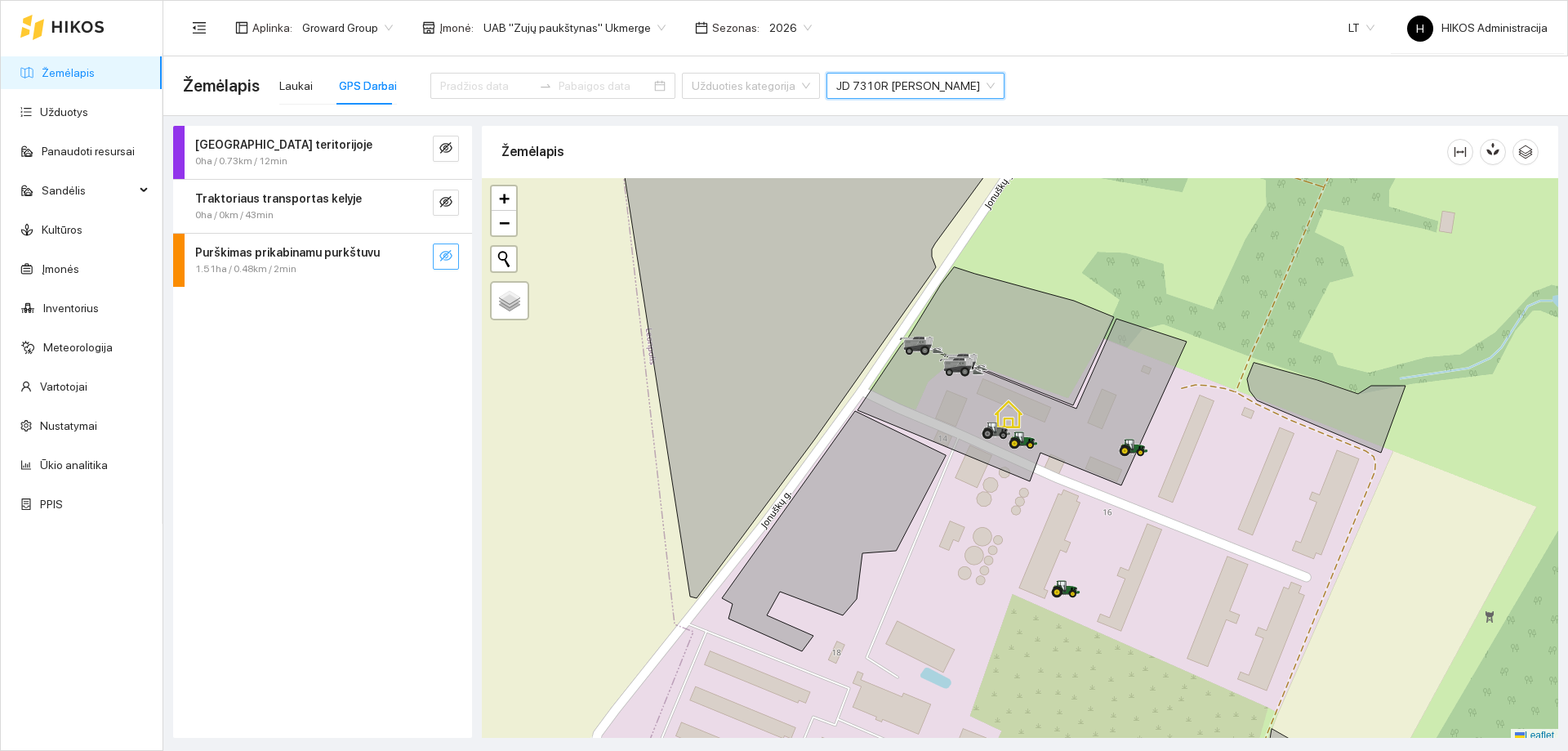
click at [445, 258] on icon "eye-invisible" at bounding box center [447, 256] width 4 height 4
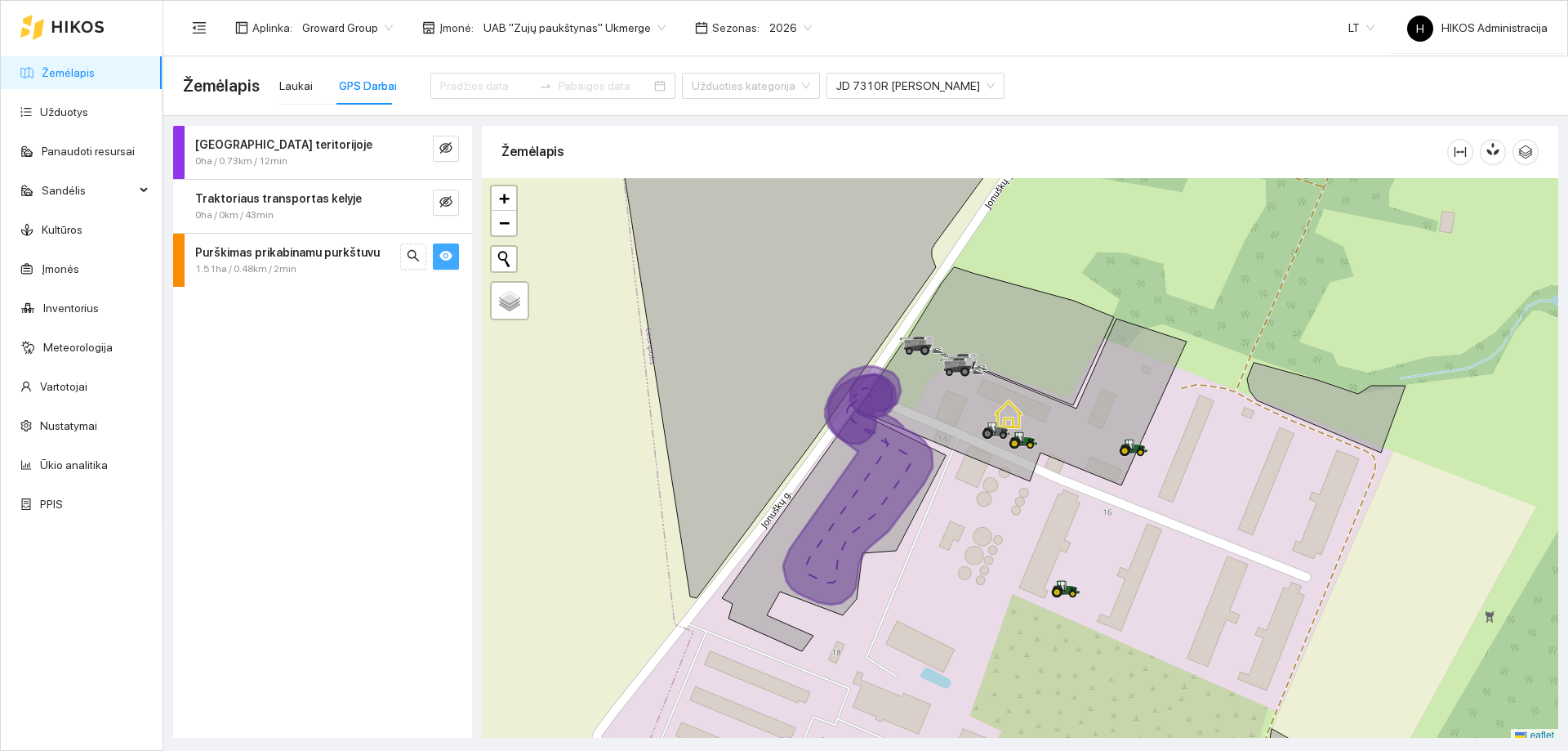
click at [445, 258] on icon "eye" at bounding box center [445, 255] width 13 height 13
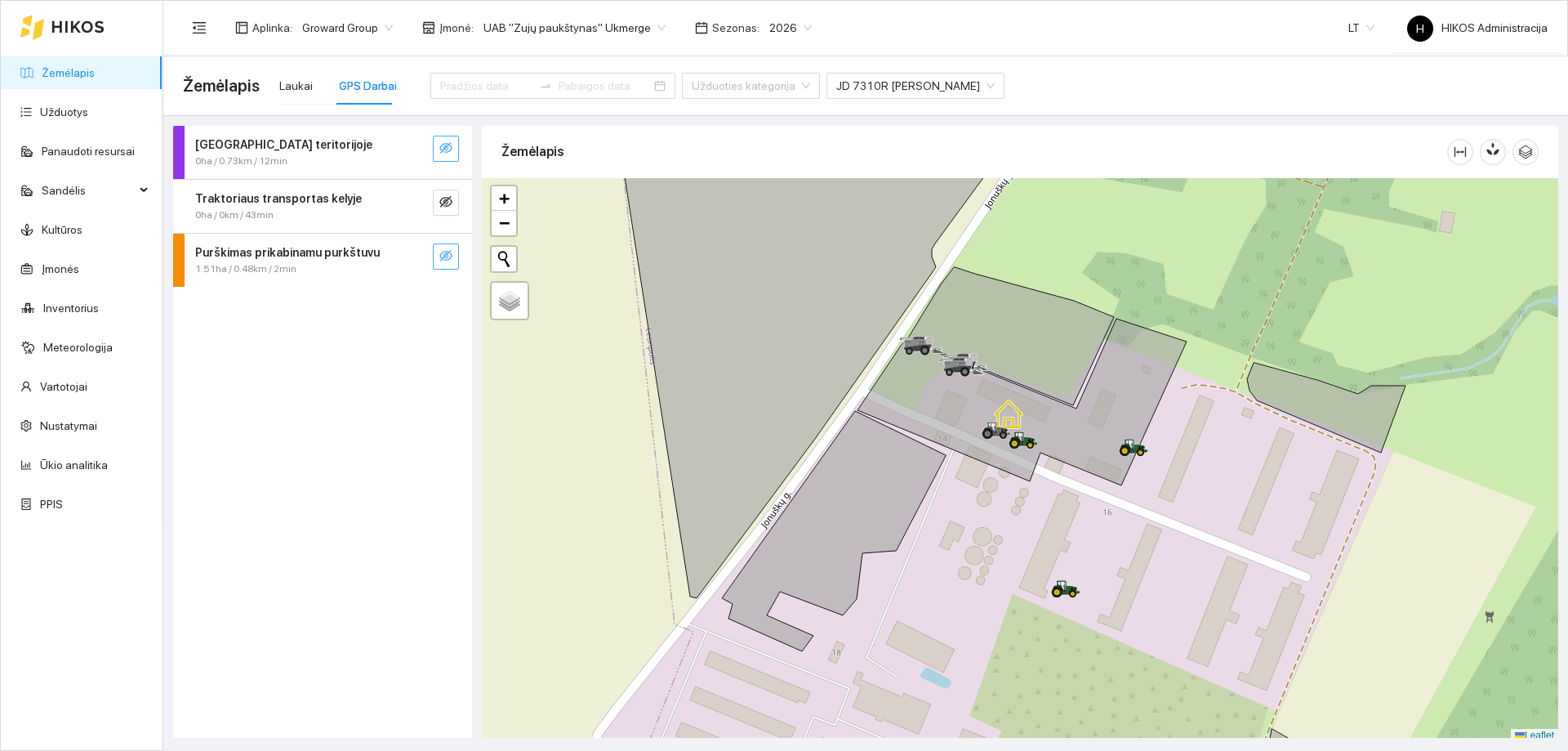
click at [438, 151] on button "button" at bounding box center [446, 149] width 26 height 26
click at [436, 200] on button "button" at bounding box center [446, 202] width 26 height 26
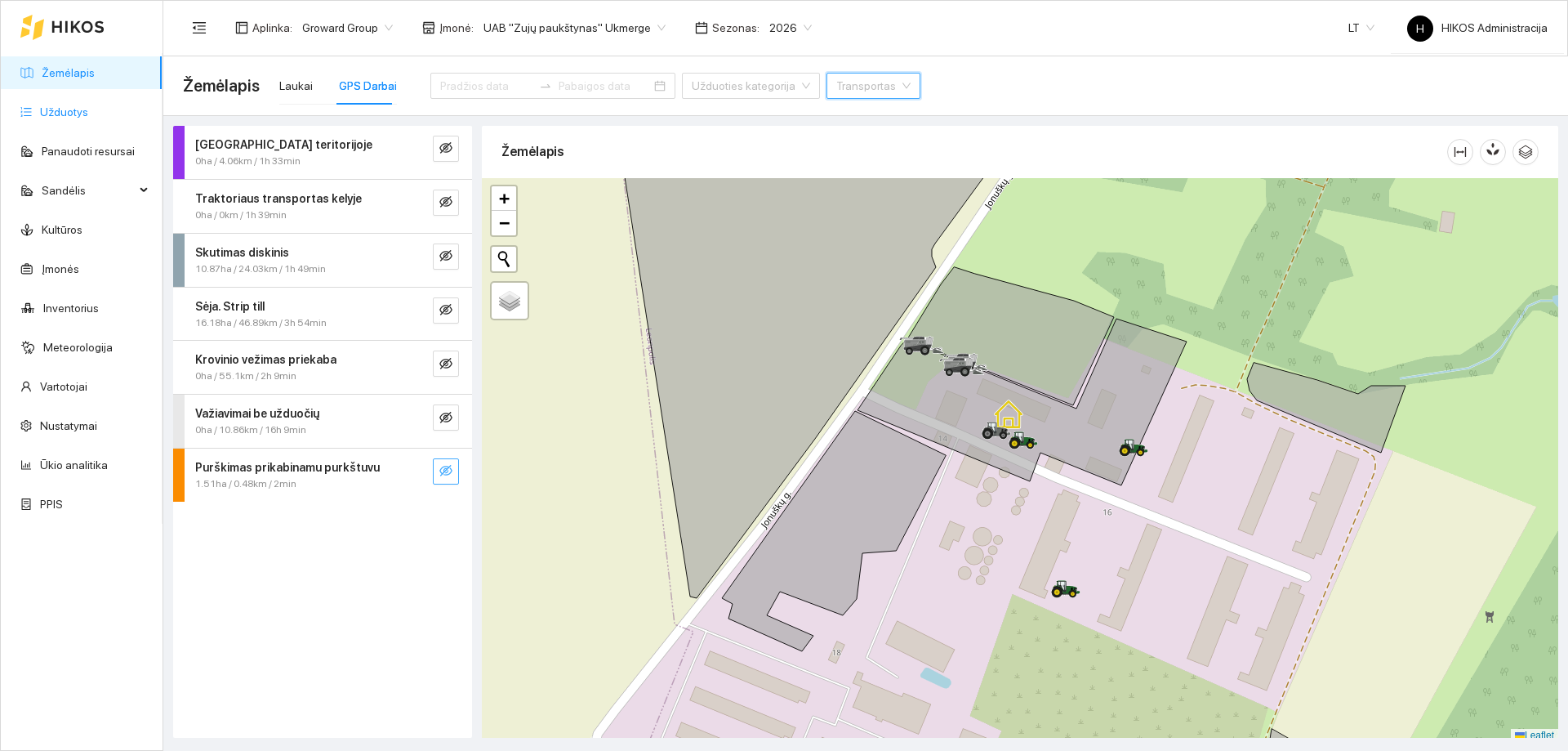
click at [77, 114] on link "Užduotys" at bounding box center [63, 112] width 48 height 13
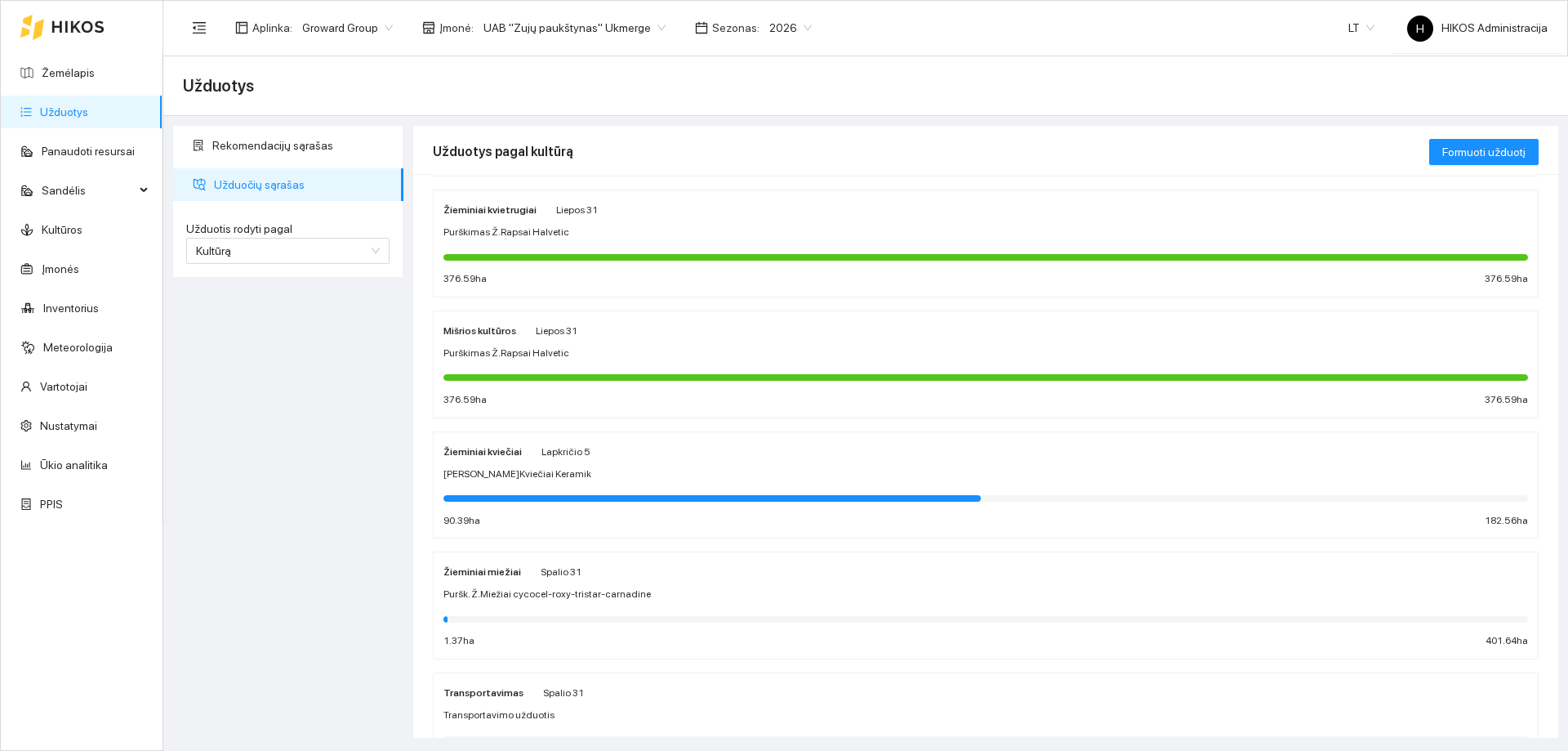
scroll to position [164, 0]
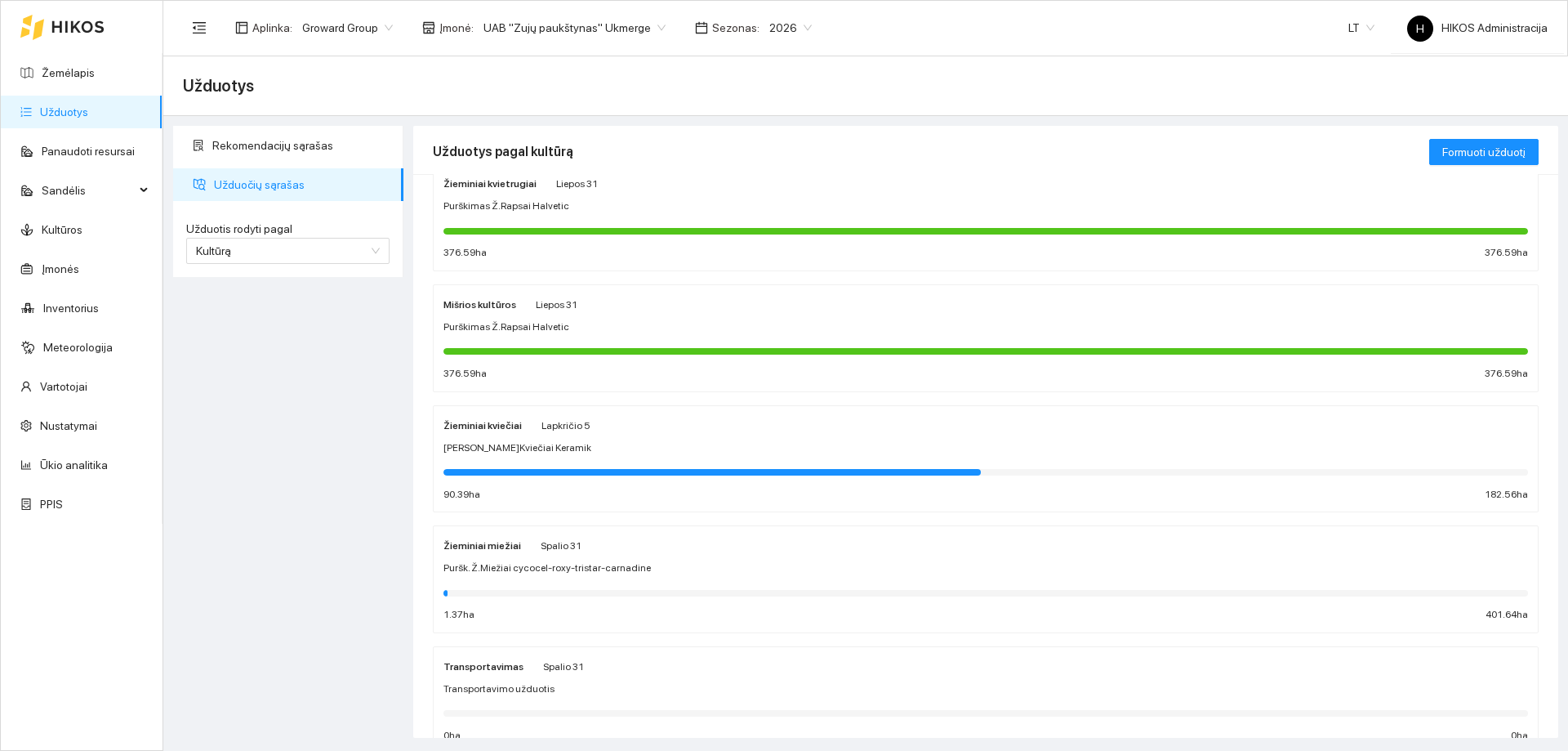
click at [640, 430] on div "Žieminiai kviečiai Lapkričio 5" at bounding box center [985, 424] width 1084 height 18
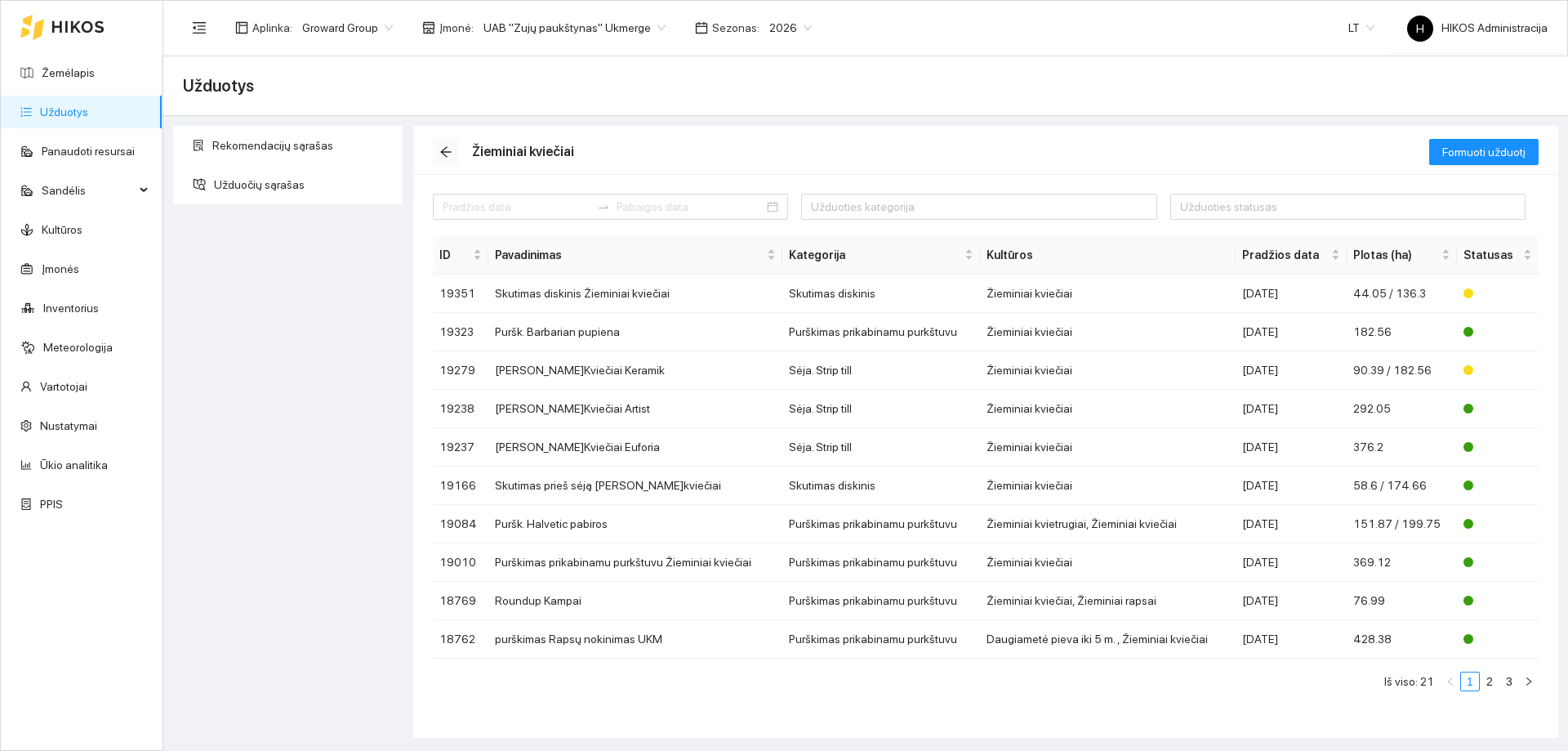
click at [443, 150] on icon "arrow-left" at bounding box center [445, 151] width 13 height 13
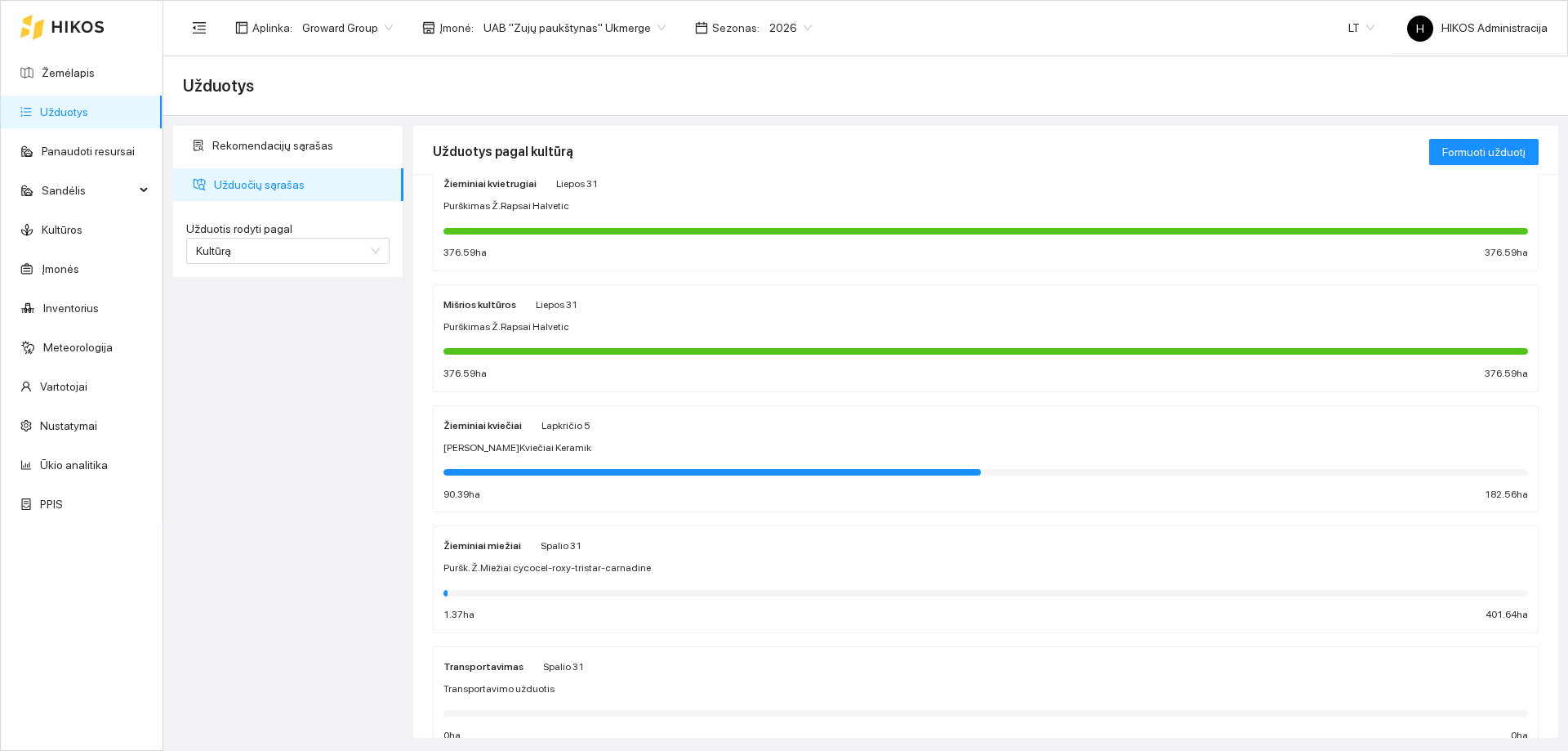
scroll to position [245, 0]
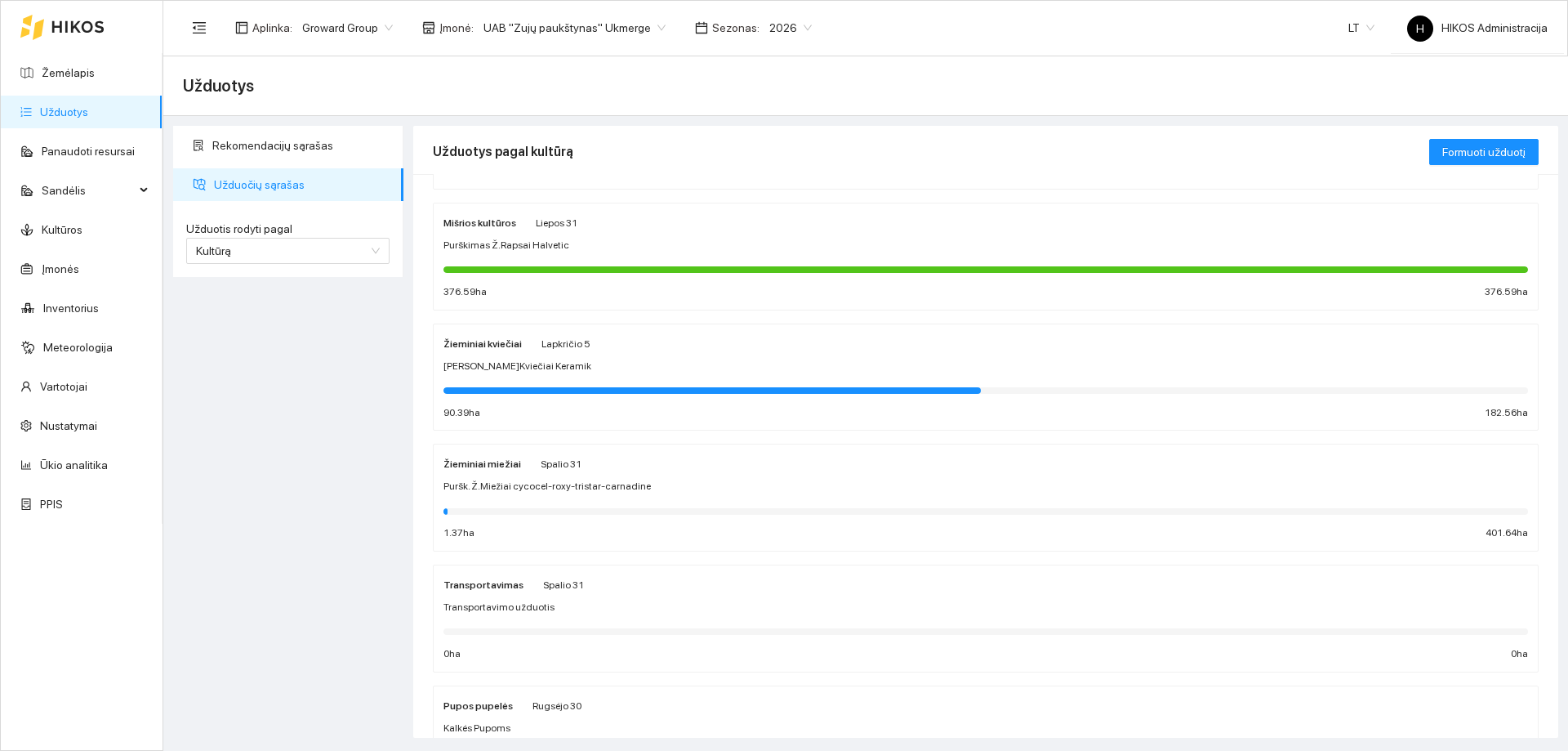
click at [589, 474] on div "Žieminiai miežiai Spalio 31 Puršk. Ž.Miežiai cycocel-roxy-tristar-carnadine 1.3…" at bounding box center [985, 497] width 1084 height 86
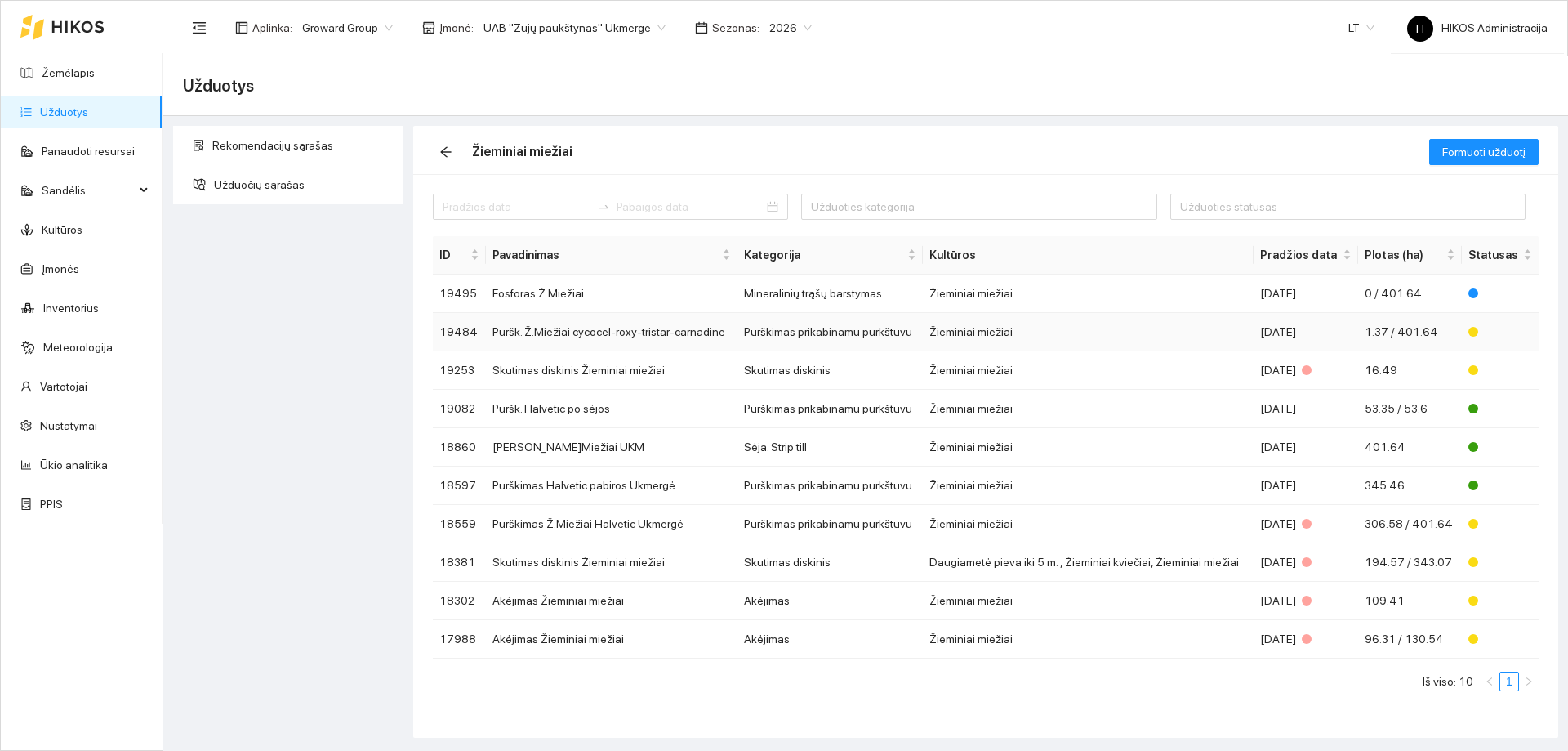
click at [599, 339] on td "Puršk. Ž.Miežiai cycocel-roxy-tristar-carnadine" at bounding box center [612, 332] width 252 height 39
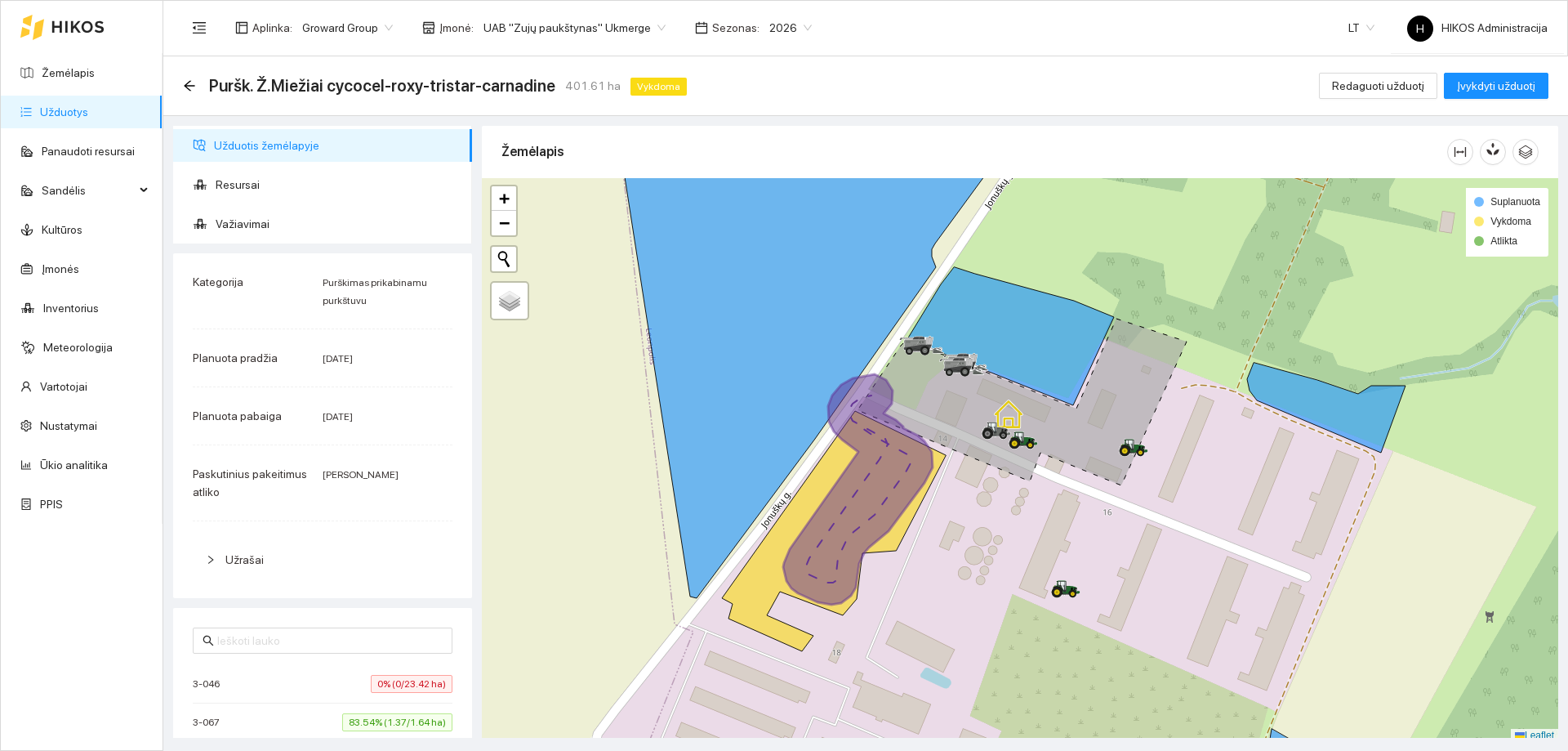
click at [821, 114] on div "Puršk. Ž.Miežiai cycocel-roxy-tristar-carnadine 401.61 ha Vykdoma Redaguoti užd…" at bounding box center [866, 86] width 1404 height 60
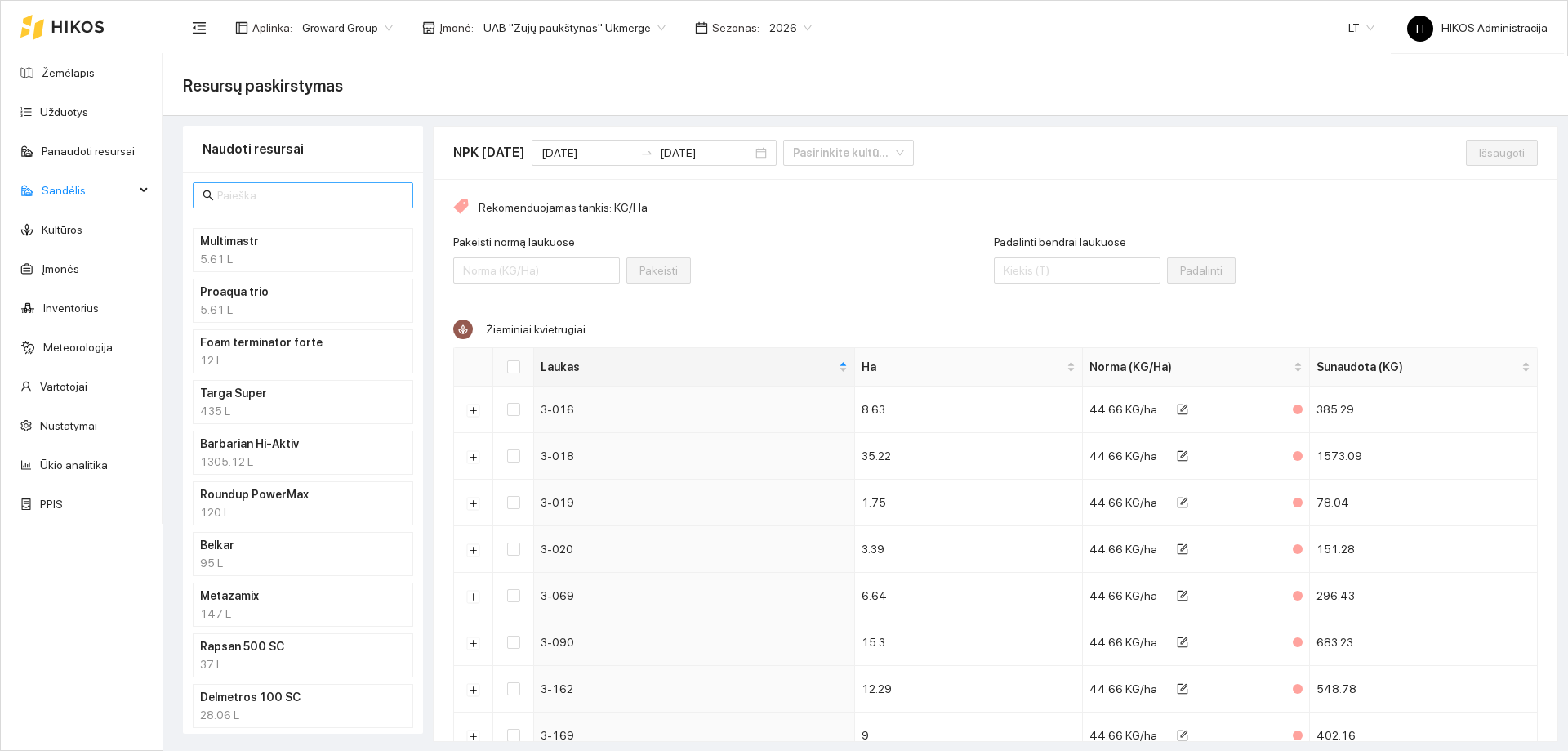
click at [281, 194] on input "text" at bounding box center [311, 195] width 187 height 18
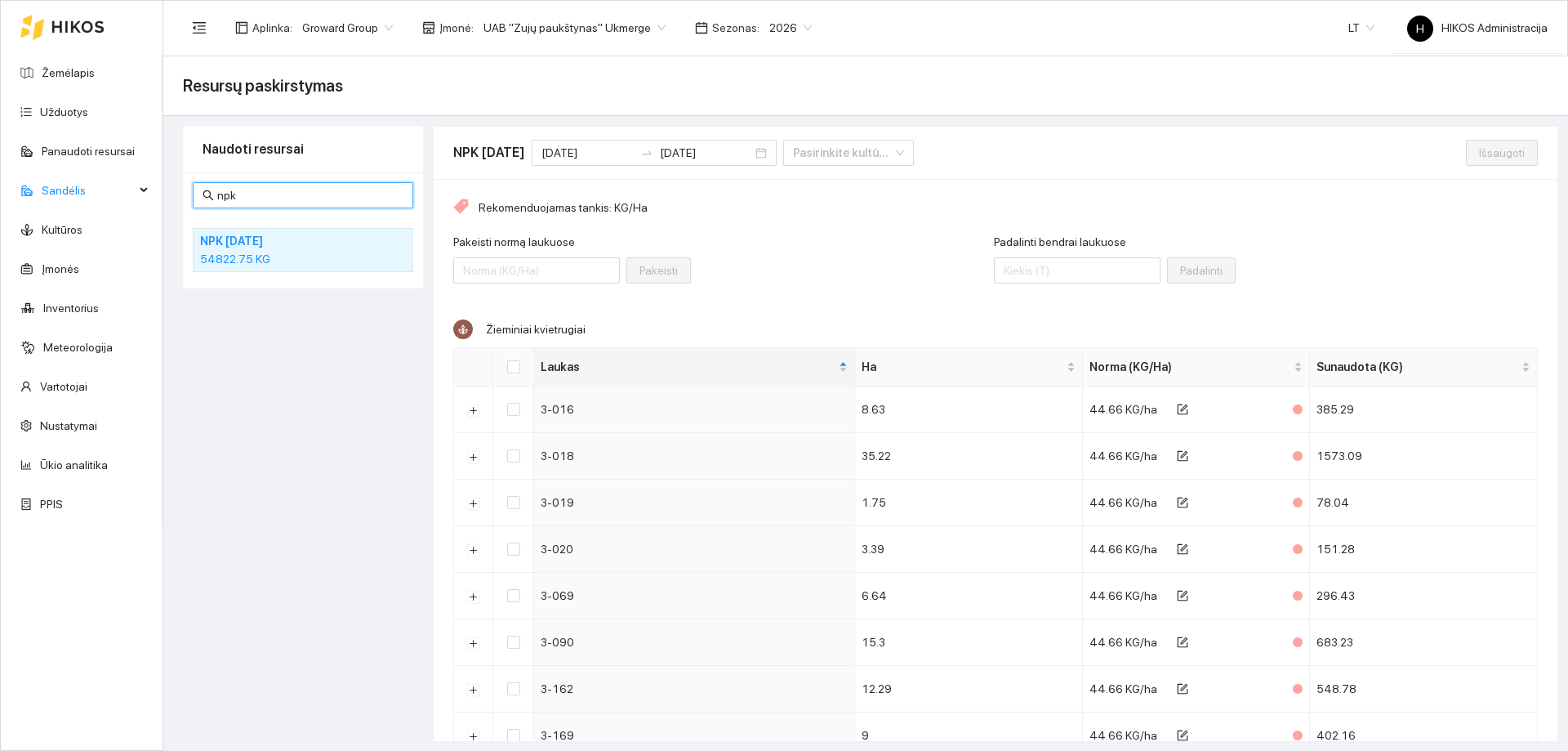
type input "npk"
click at [226, 254] on div "54822.75 KG" at bounding box center [303, 259] width 206 height 18
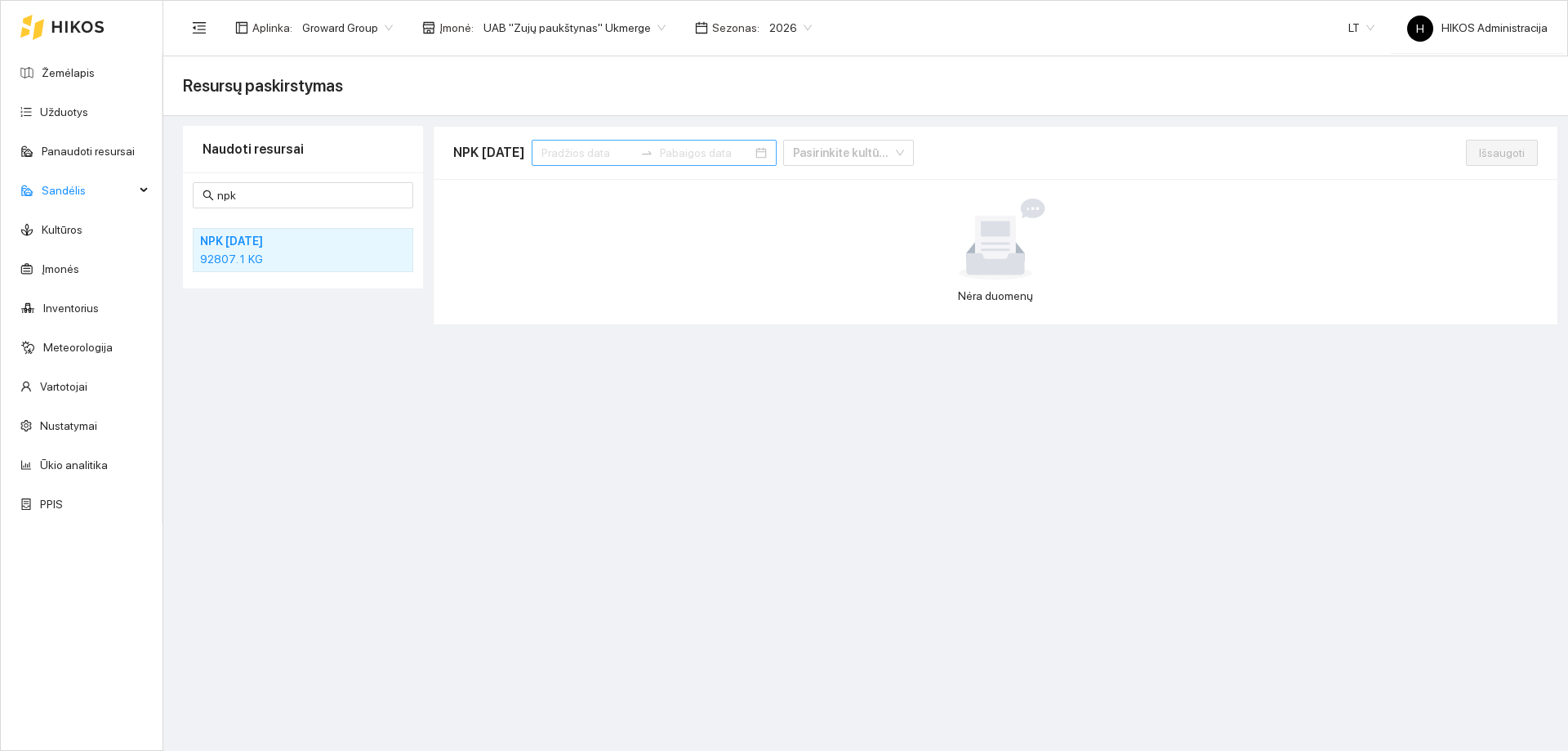
click at [612, 145] on input at bounding box center [587, 152] width 92 height 18
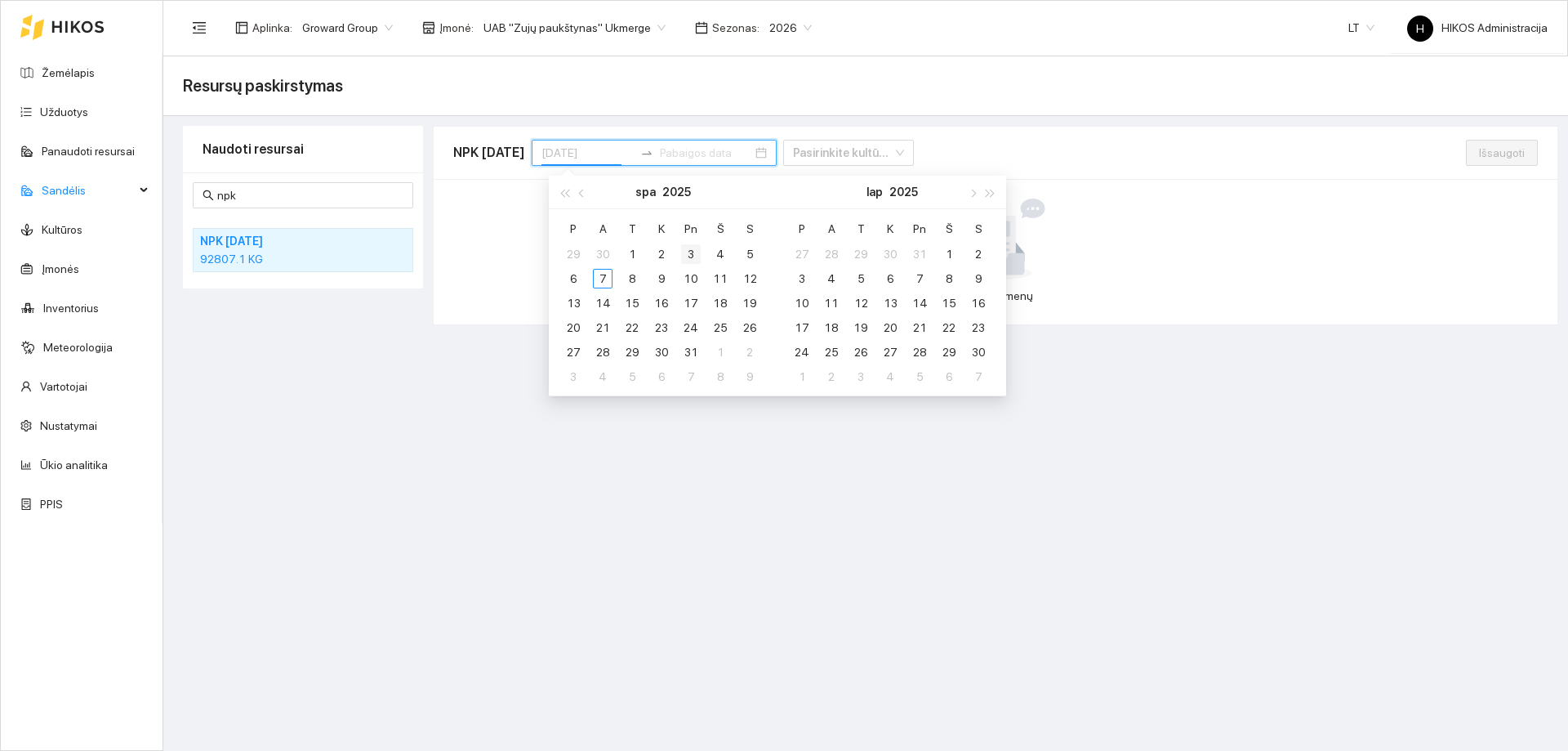
type input "[DATE]"
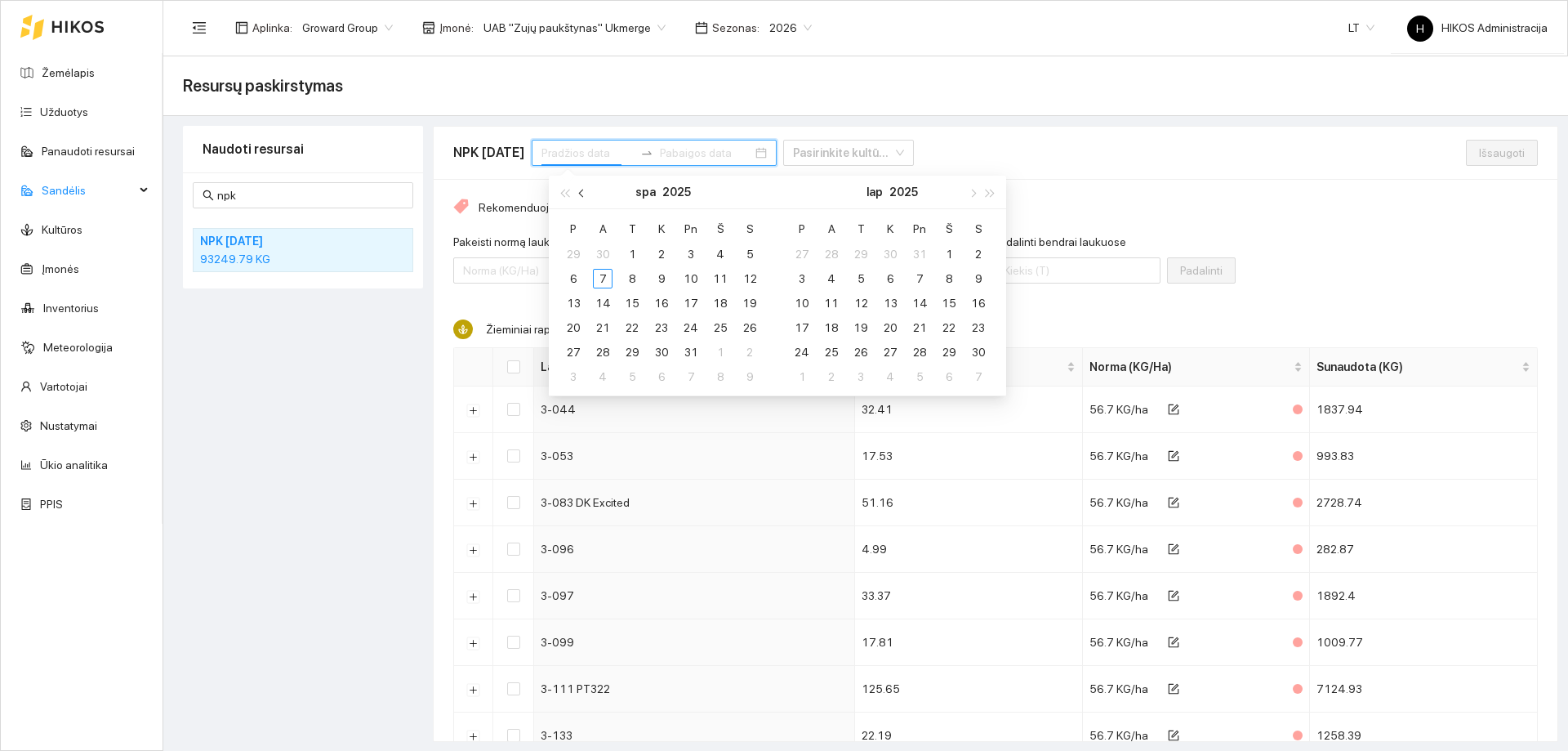
click at [583, 194] on span "button" at bounding box center [583, 192] width 8 height 8
type input "[DATE]"
click at [578, 253] on div "1" at bounding box center [573, 254] width 19 height 19
type input "[DATE]"
click at [607, 347] on div "30" at bounding box center [603, 352] width 19 height 19
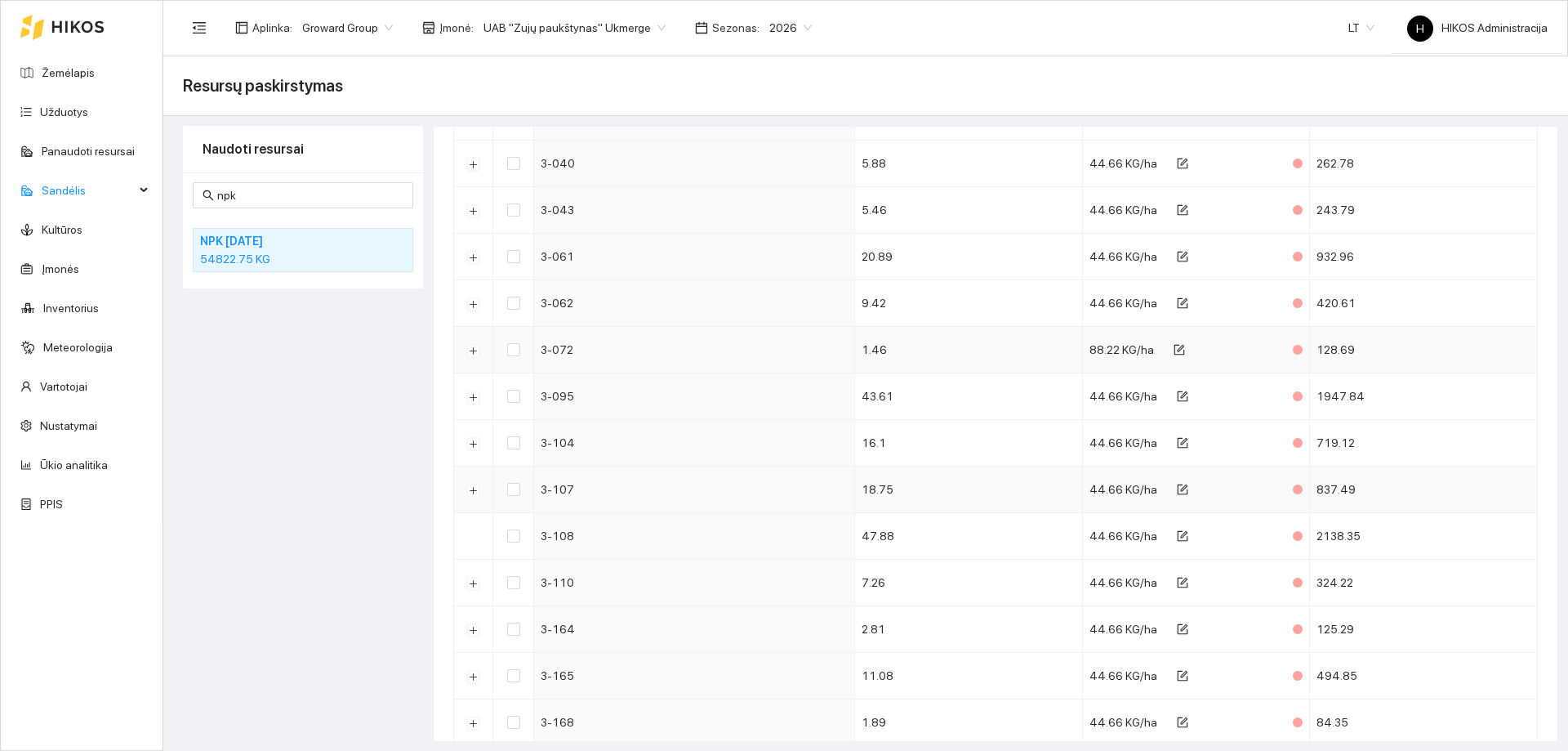
scroll to position [1093, 0]
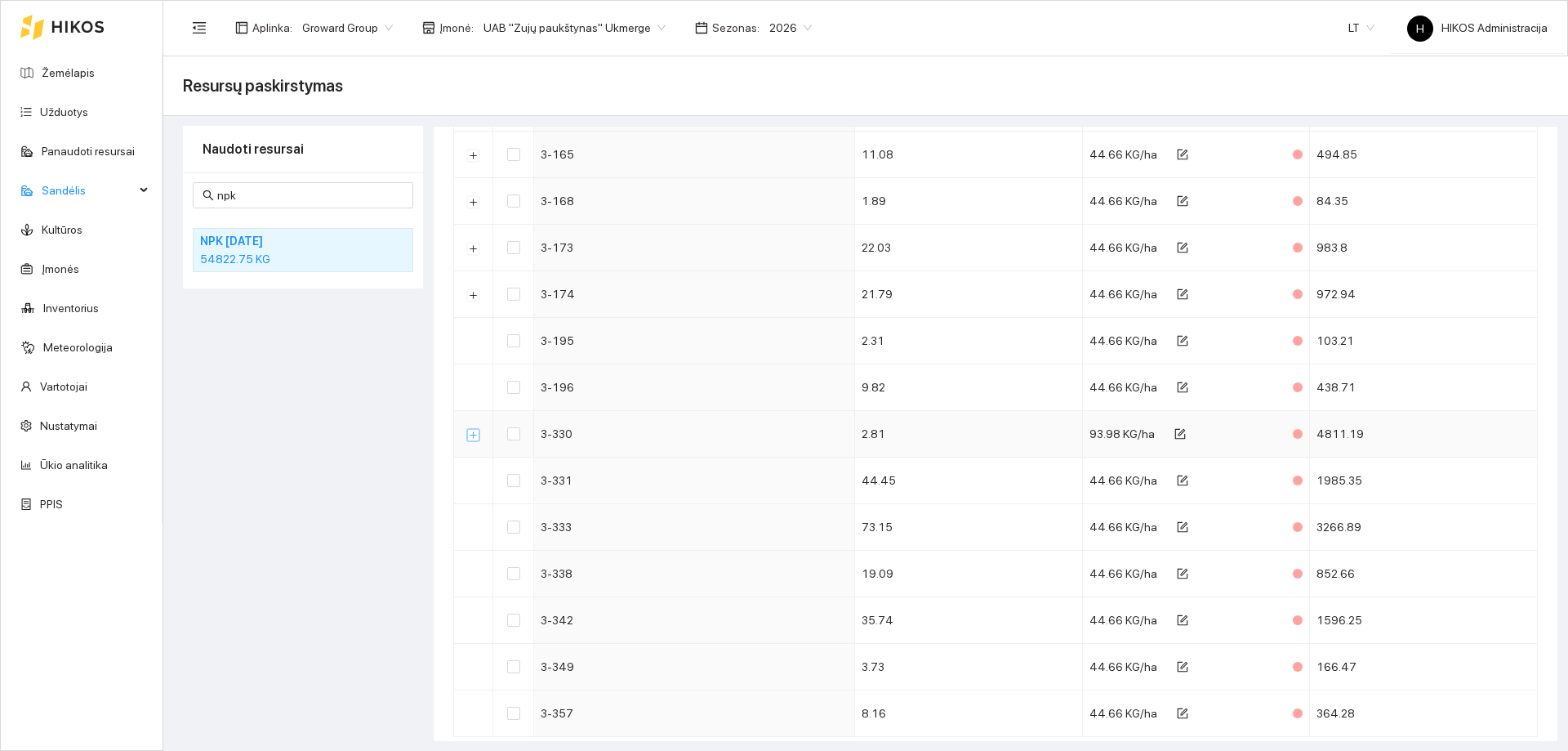
click at [476, 434] on button "Išskleisti" at bounding box center [473, 434] width 13 height 13
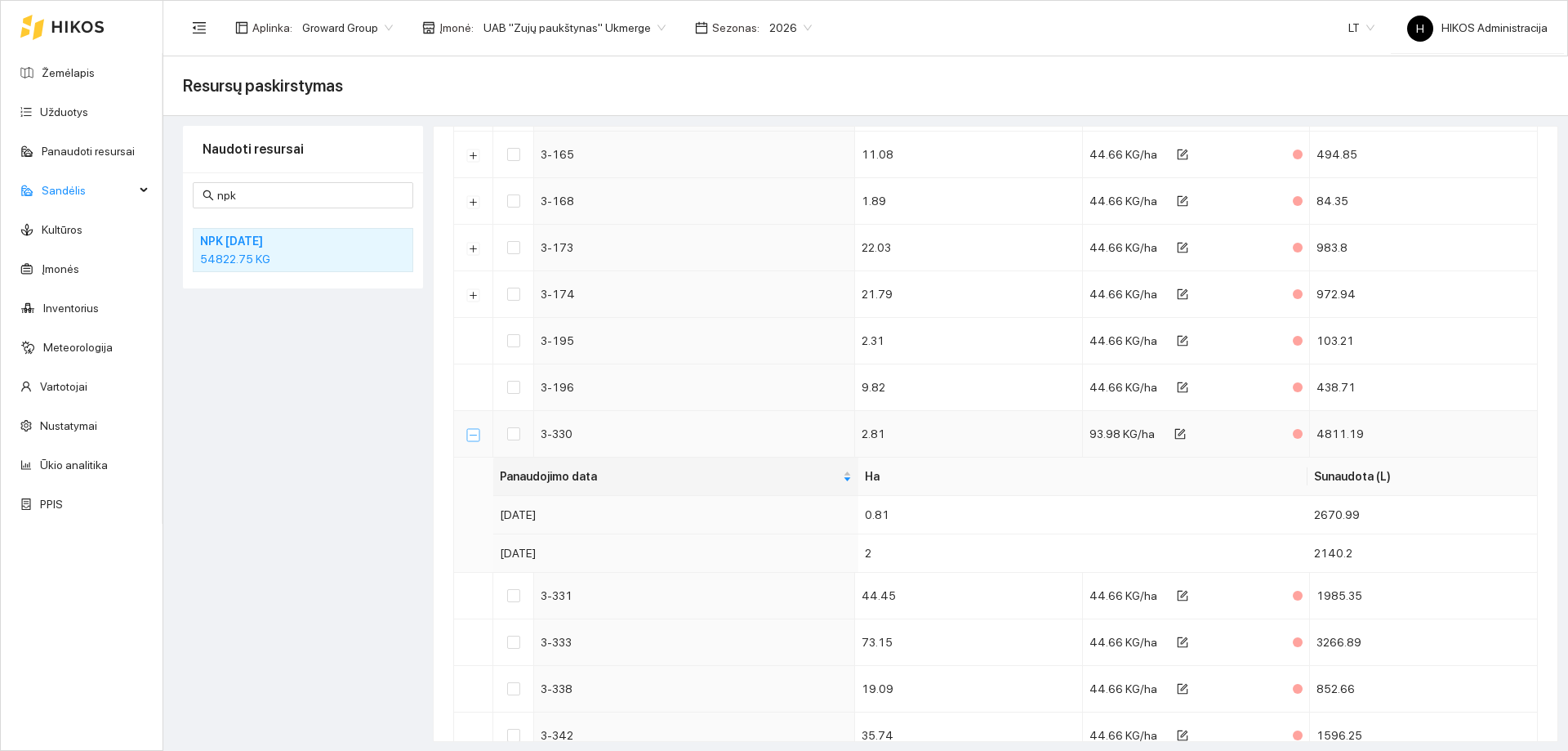
click at [477, 441] on button "Suskleisti" at bounding box center [473, 434] width 13 height 13
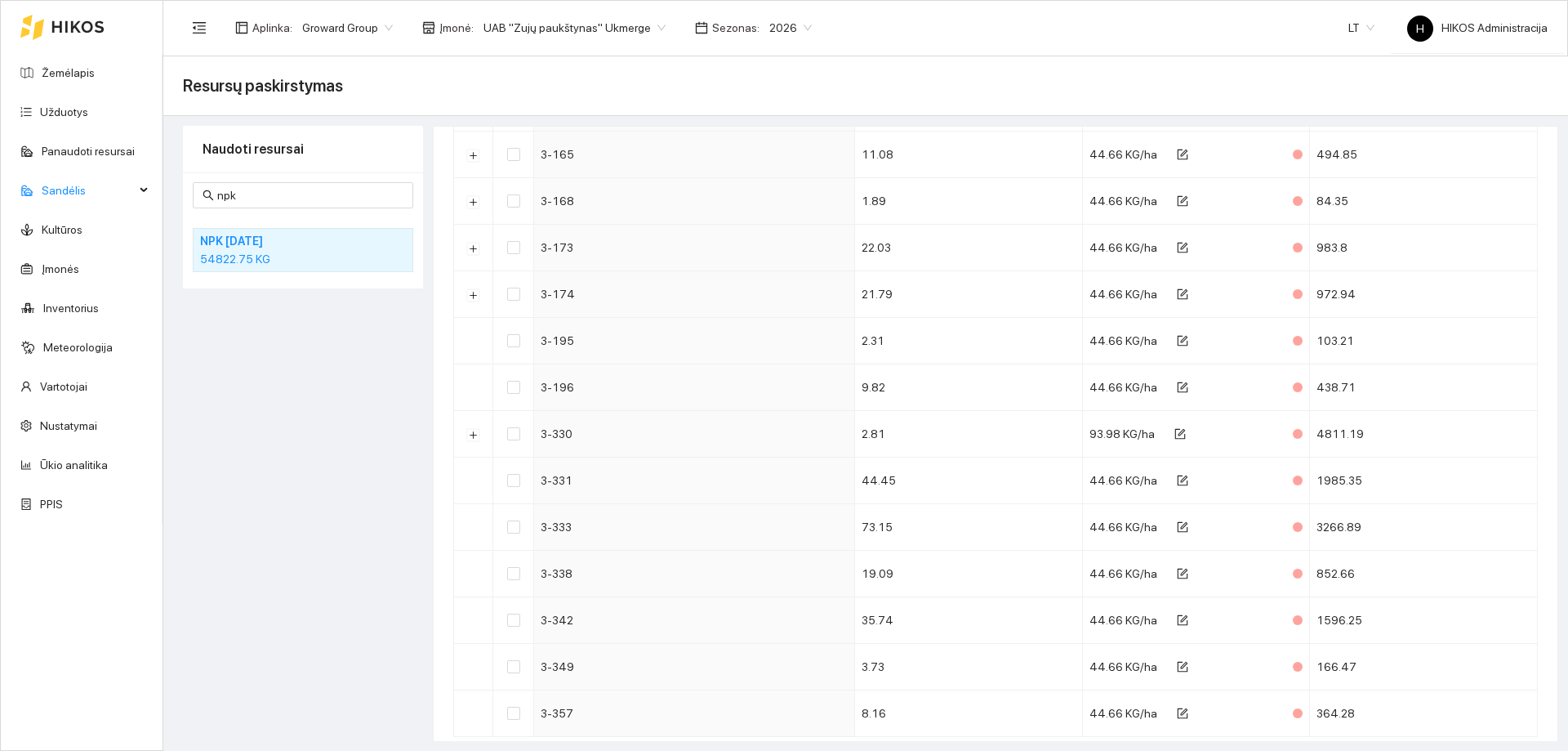
click at [282, 242] on h4 "NPK [DATE]" at bounding box center [282, 241] width 164 height 18
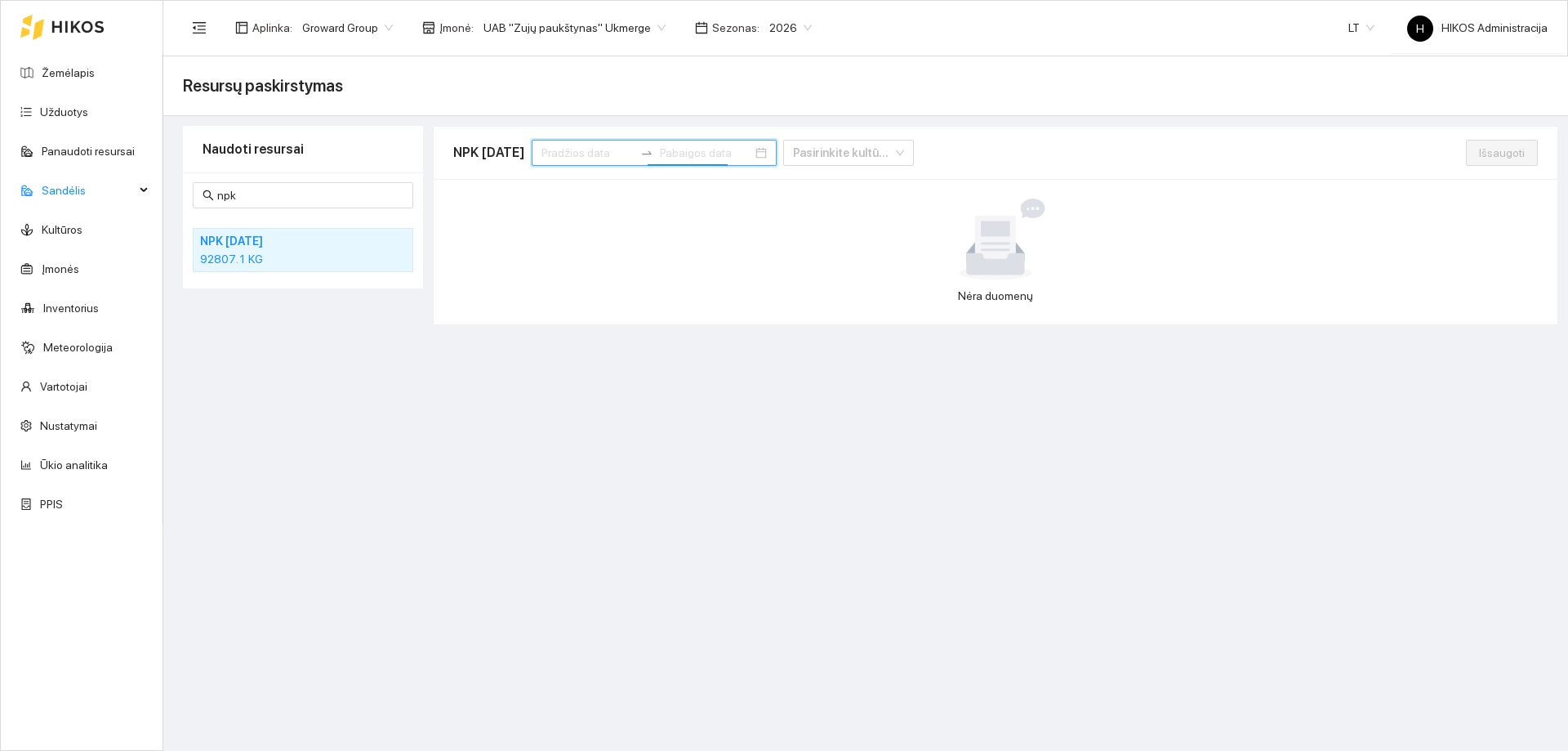
click at [590, 144] on input at bounding box center [587, 152] width 92 height 18
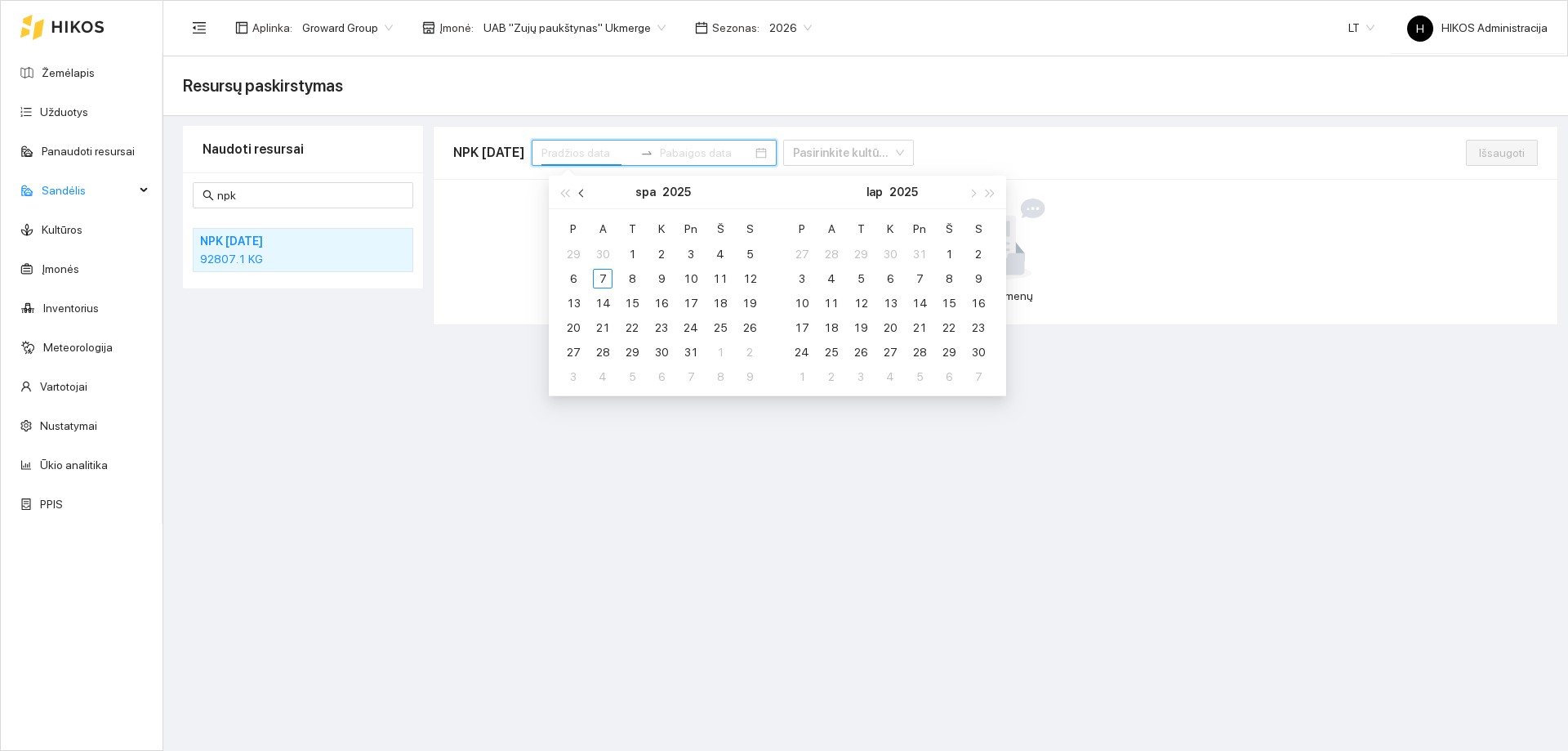
click at [580, 194] on span "button" at bounding box center [583, 192] width 8 height 8
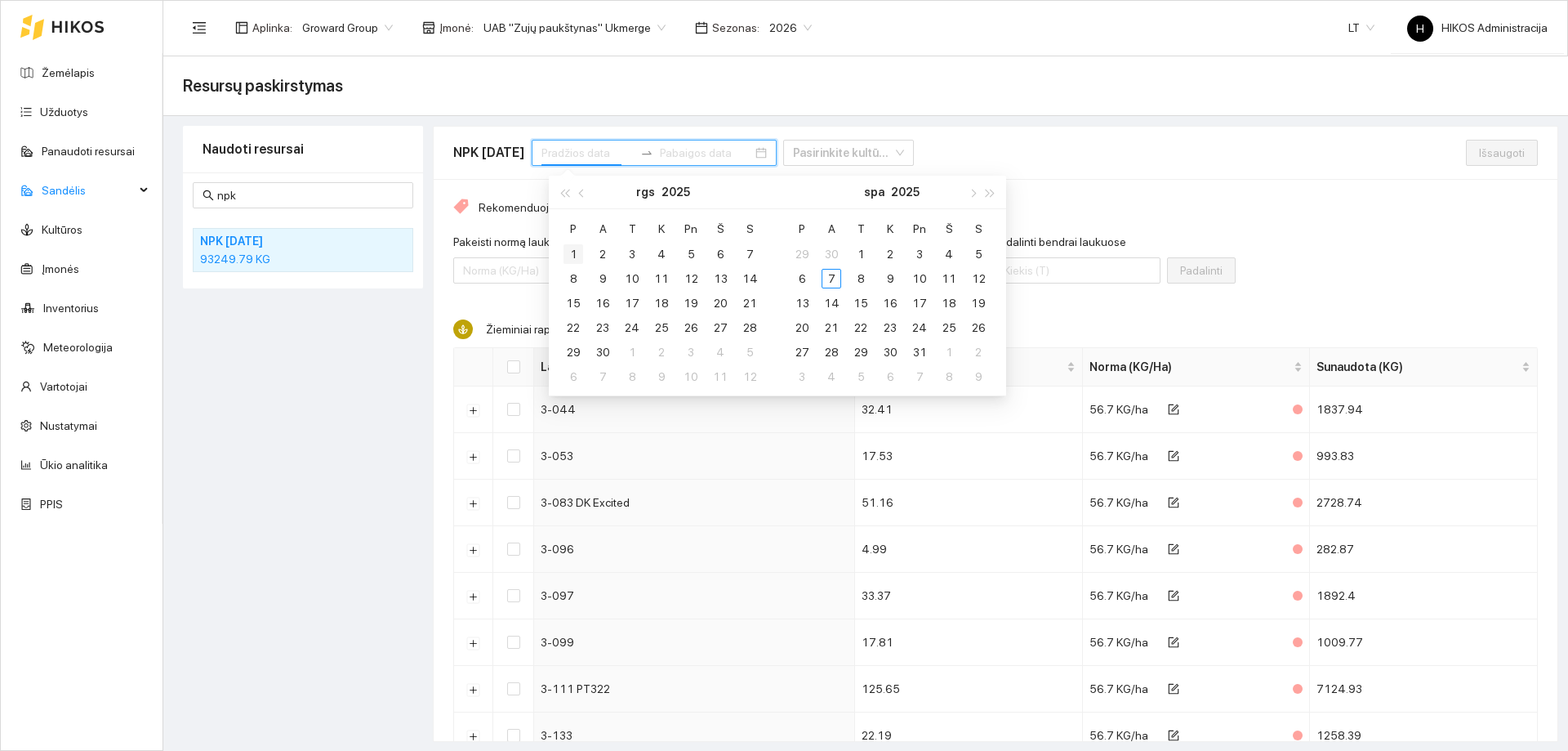
click at [572, 253] on div "1" at bounding box center [573, 254] width 19 height 19
type input "[DATE]"
click at [600, 350] on div "30" at bounding box center [603, 352] width 19 height 19
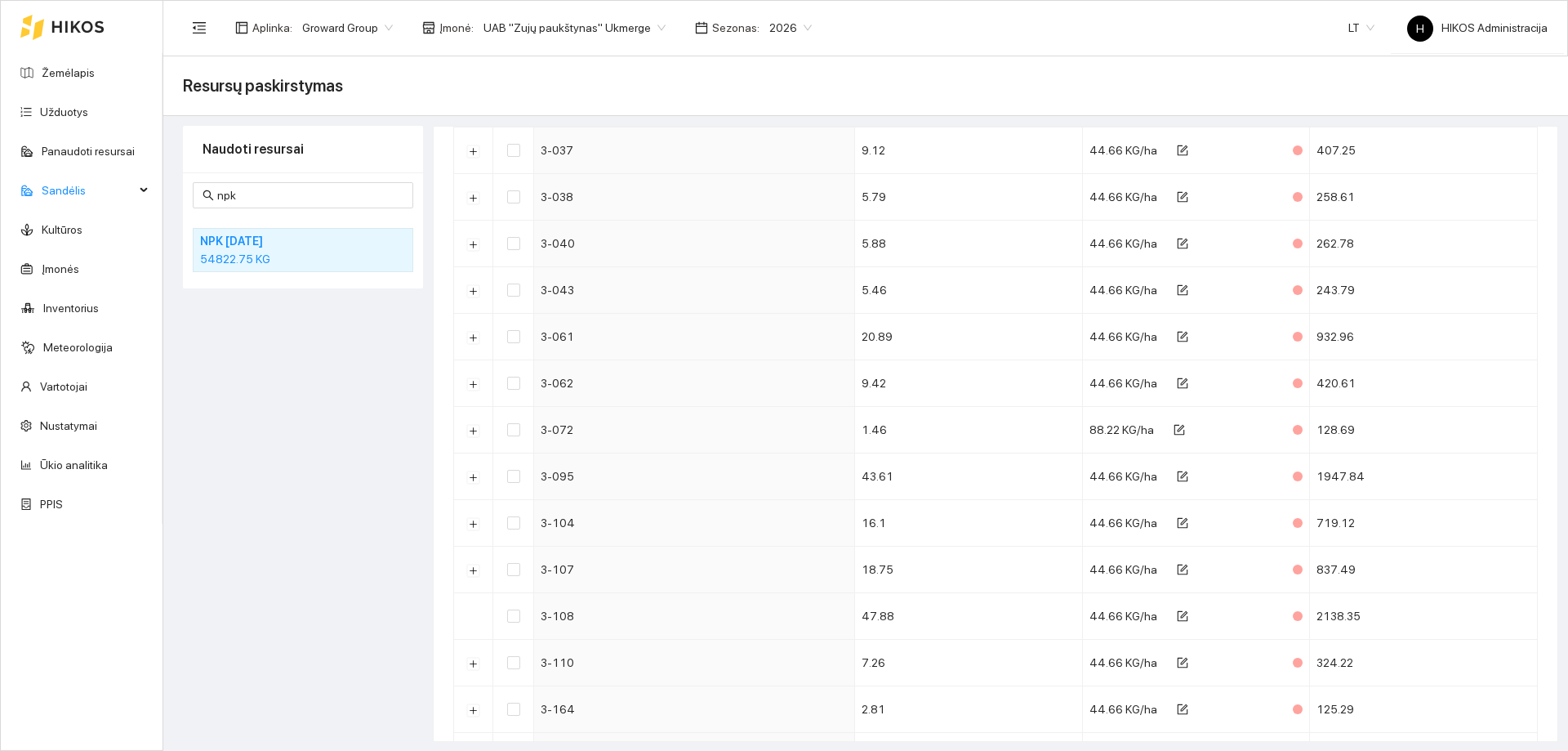
scroll to position [490, 0]
click at [467, 429] on button "Išskleisti" at bounding box center [473, 431] width 13 height 13
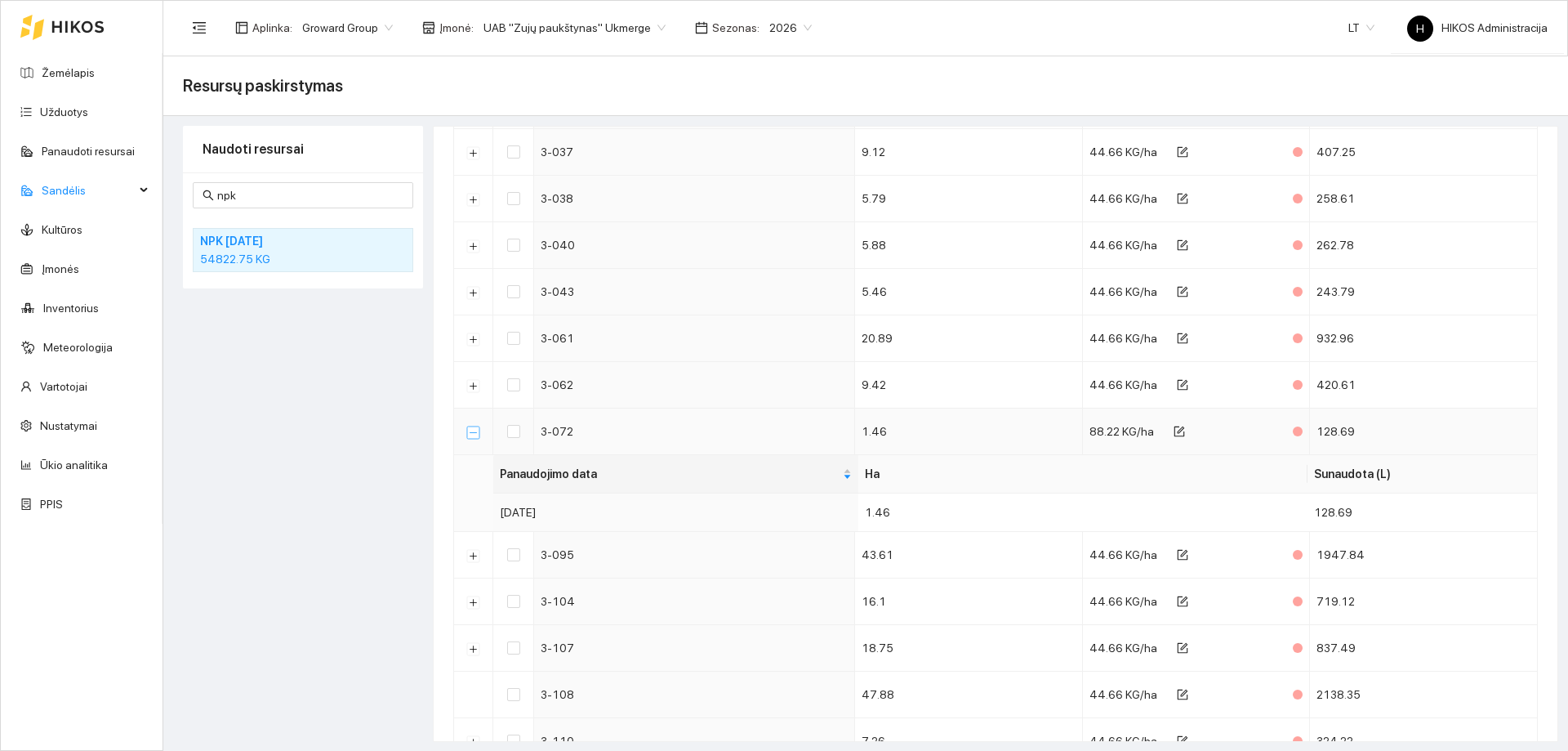
click at [467, 429] on button "Suskleisti" at bounding box center [473, 431] width 13 height 13
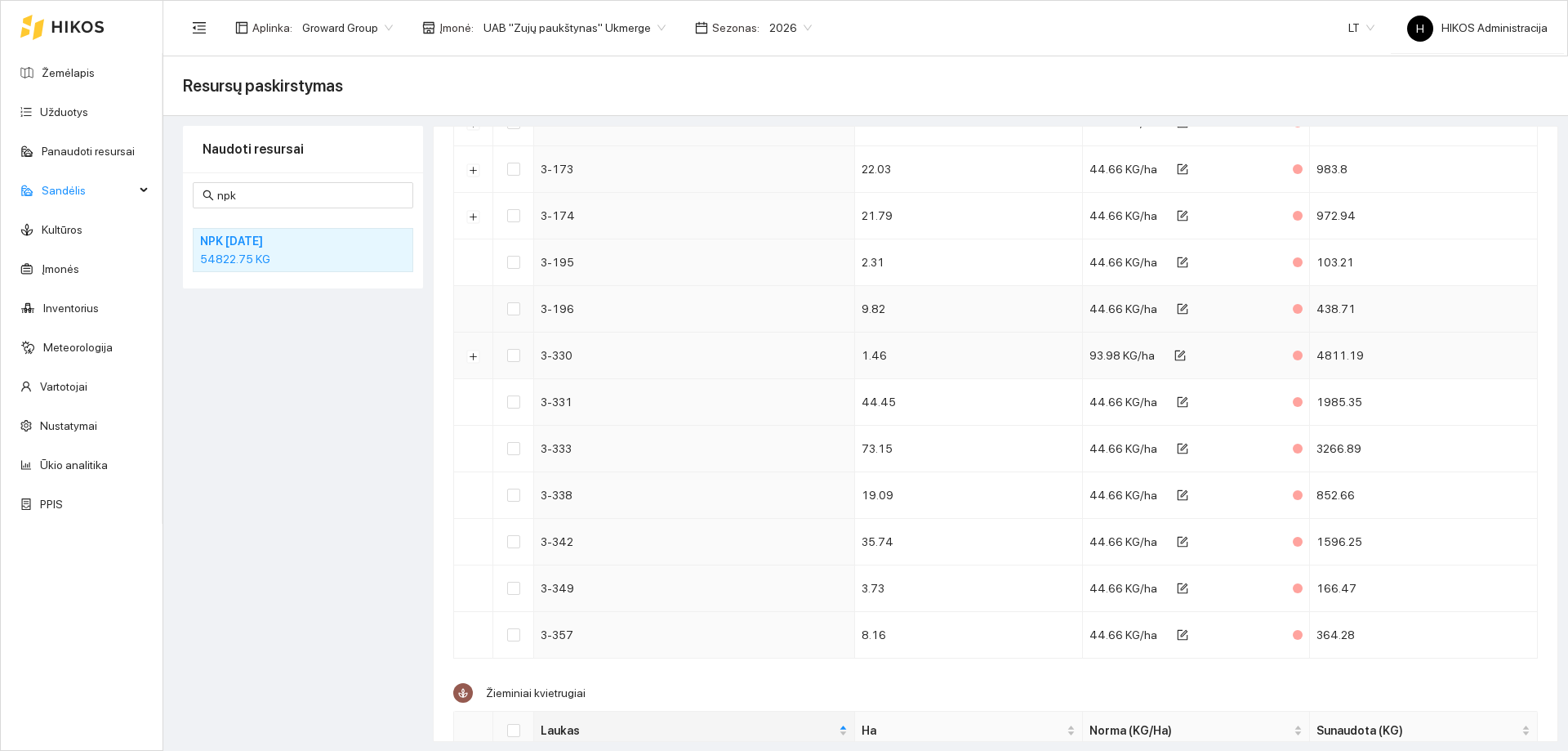
scroll to position [1144, 0]
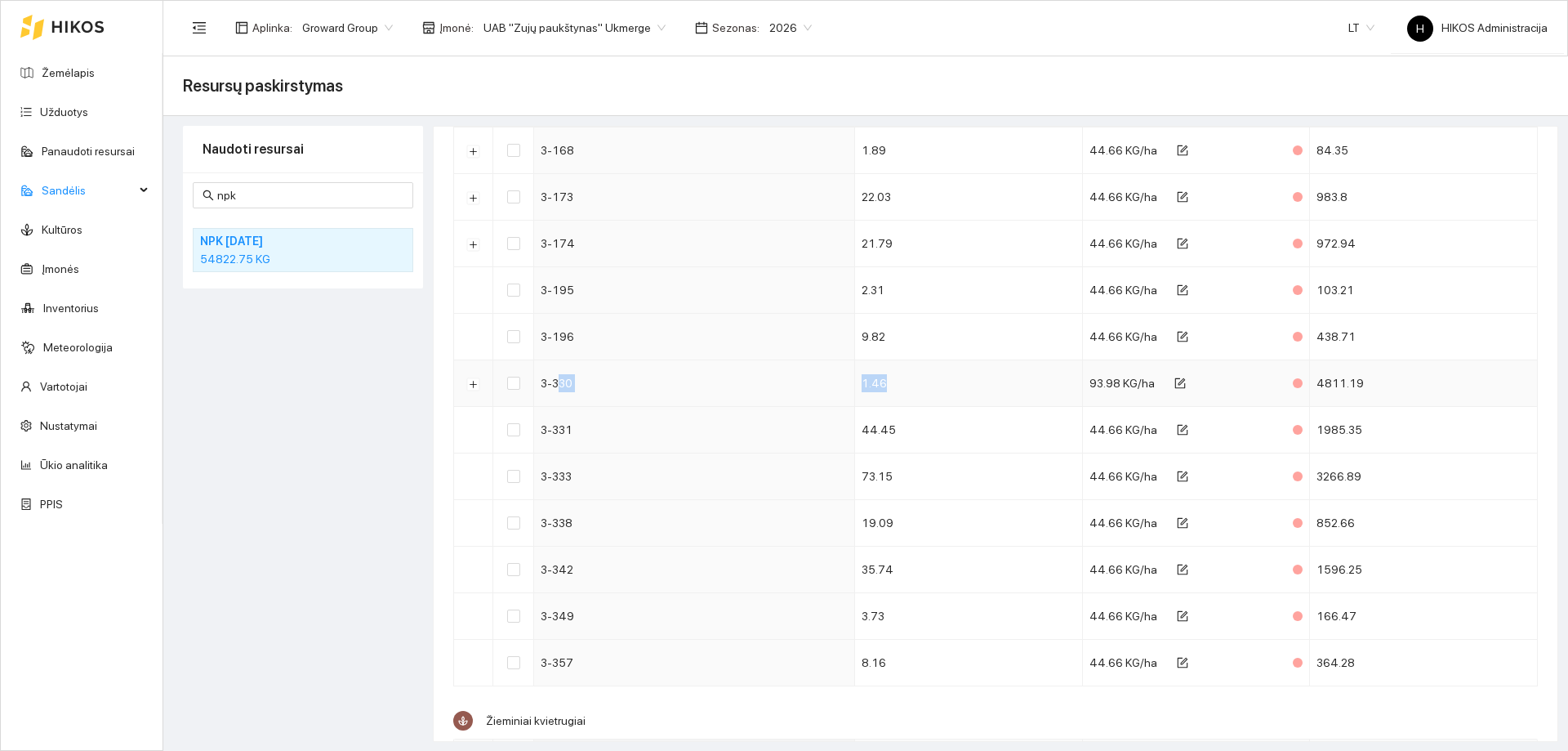
drag, startPoint x: 623, startPoint y: 385, endPoint x: 955, endPoint y: 385, distance: 332.0
click at [955, 385] on tr "3-330 1.46 93.98 KG/ha 4811.19" at bounding box center [995, 383] width 1083 height 47
click at [478, 382] on button "Išskleisti" at bounding box center [473, 384] width 13 height 13
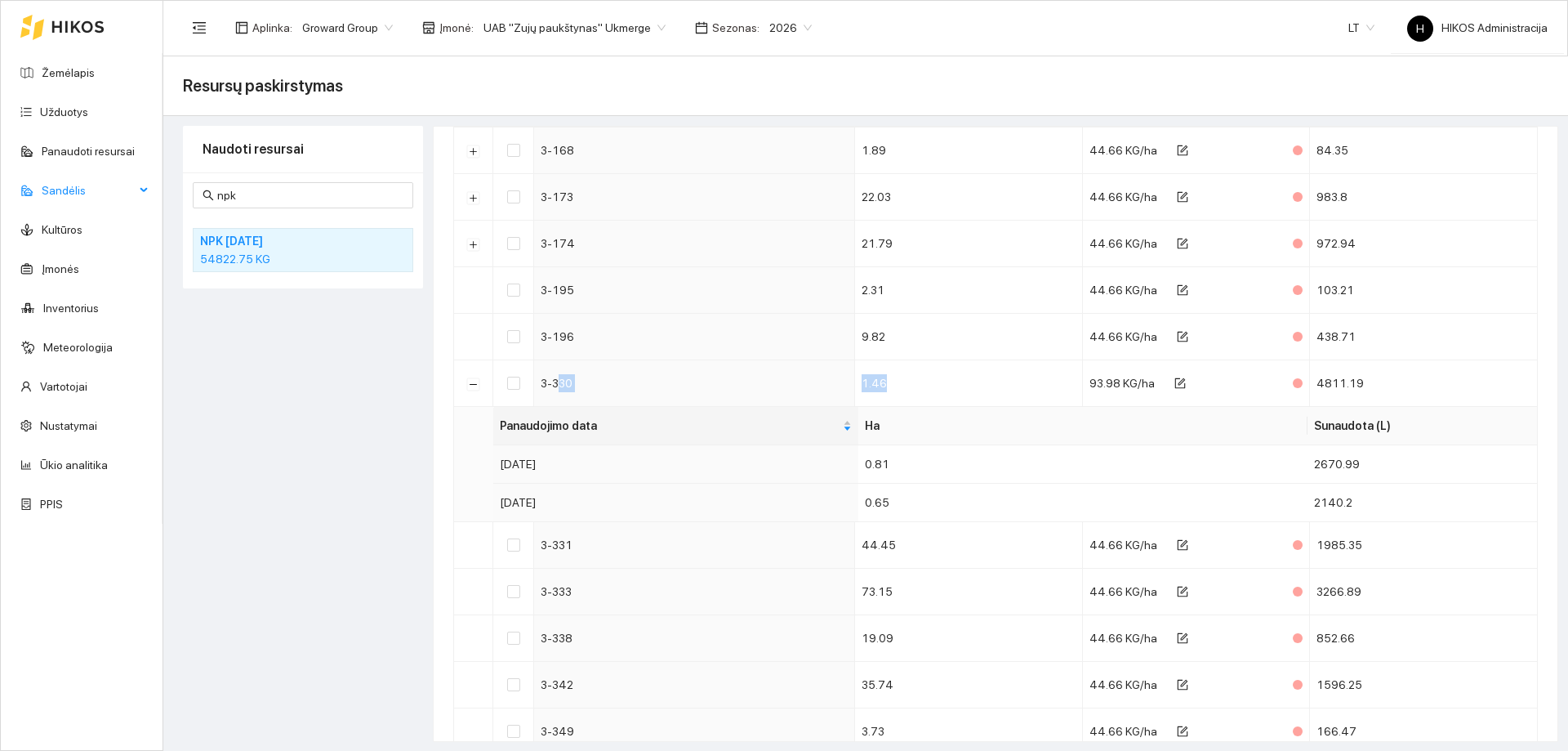
click at [108, 190] on span "Sandėlis" at bounding box center [88, 190] width 93 height 33
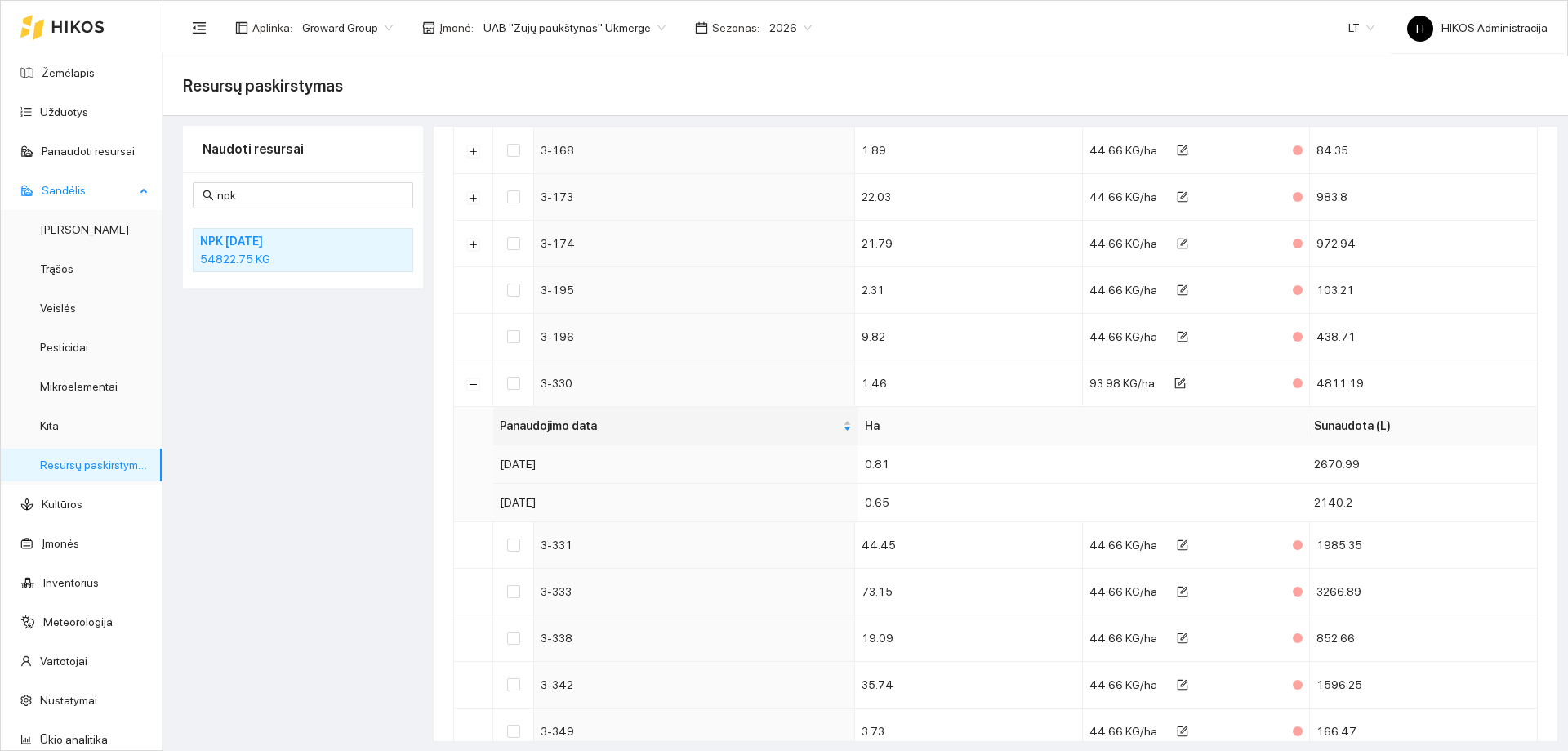
click at [96, 464] on link "Resursų paskirstymas" at bounding box center [94, 465] width 110 height 13
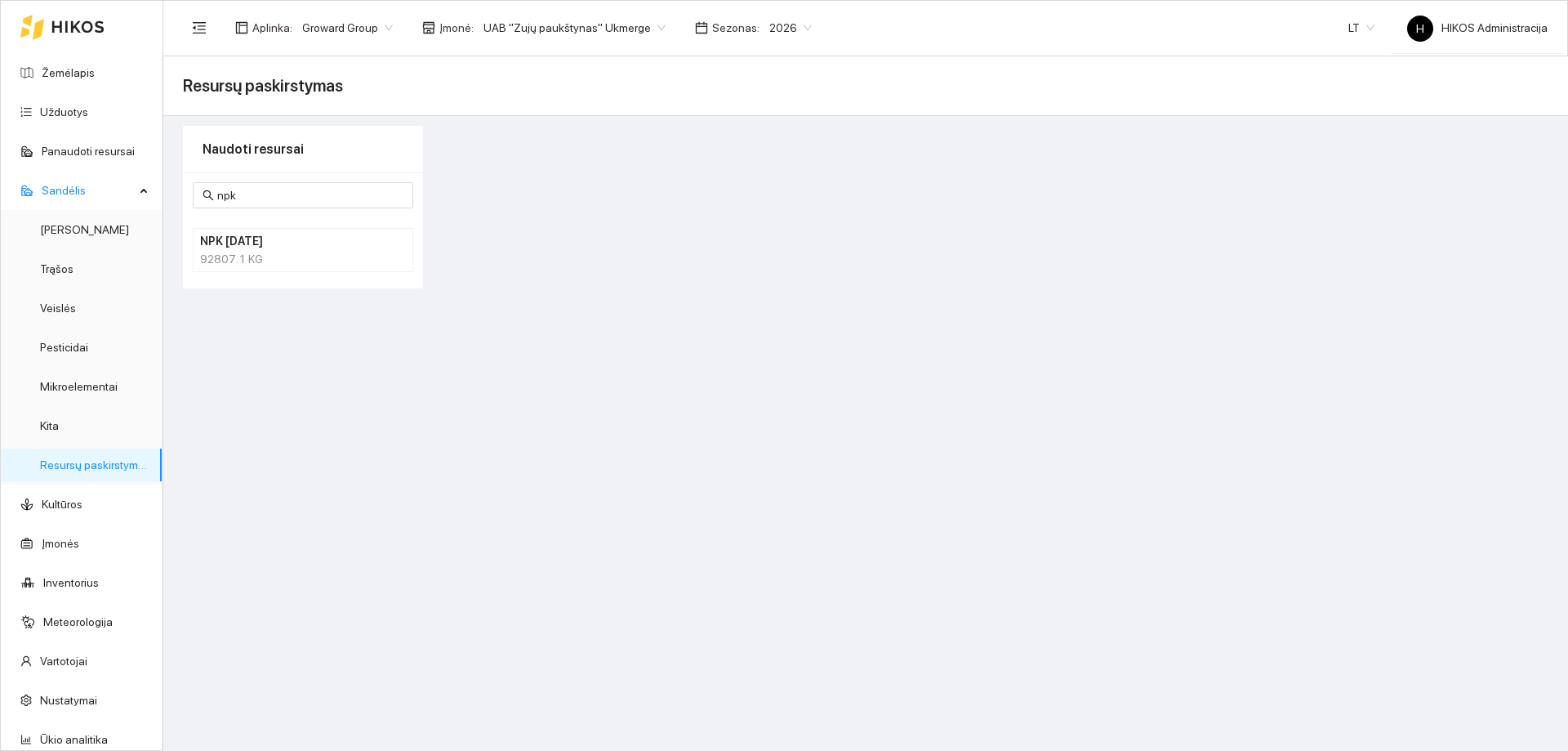
click at [326, 233] on h4 "NPK 10-26-26" at bounding box center [282, 241] width 164 height 18
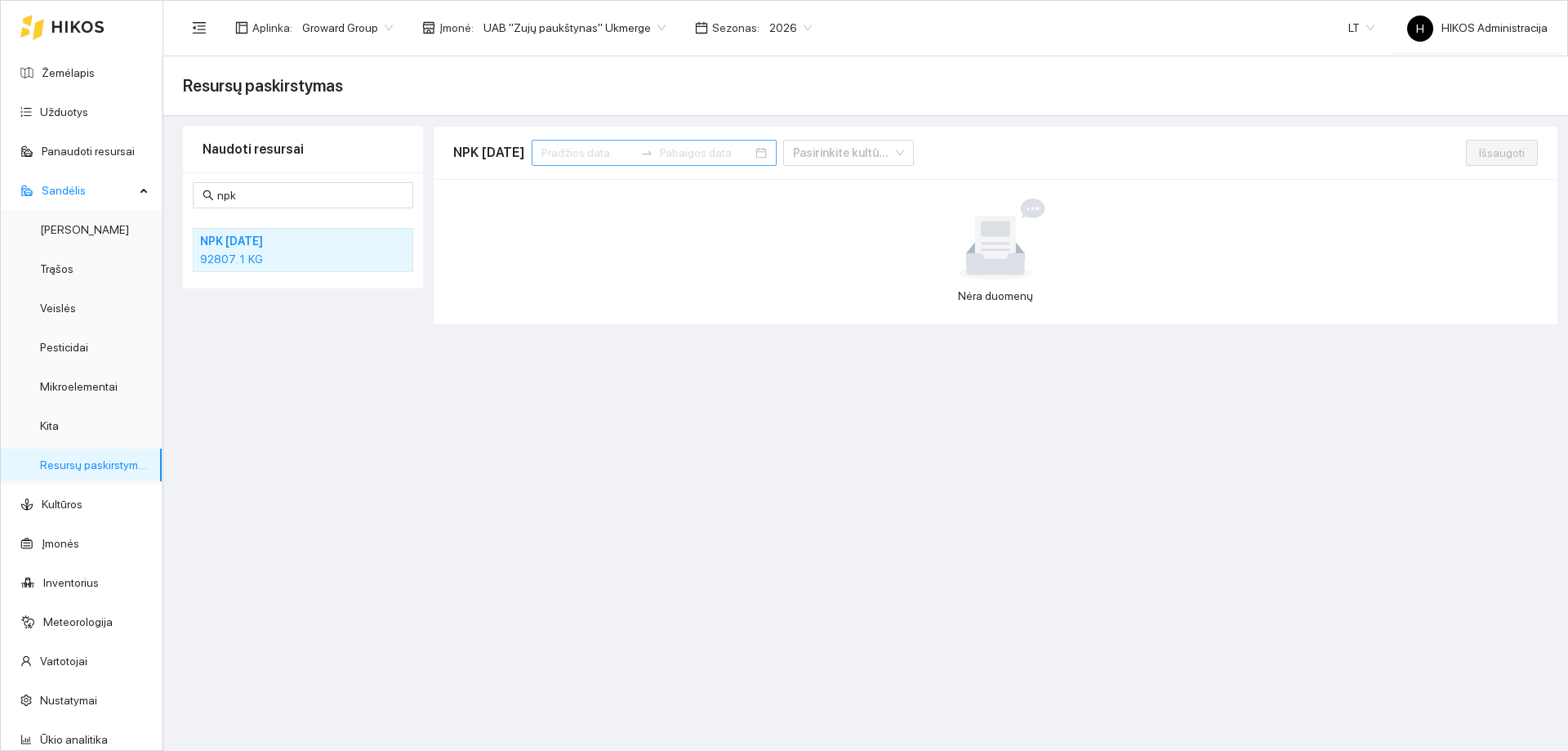
click at [582, 155] on input at bounding box center [587, 152] width 92 height 18
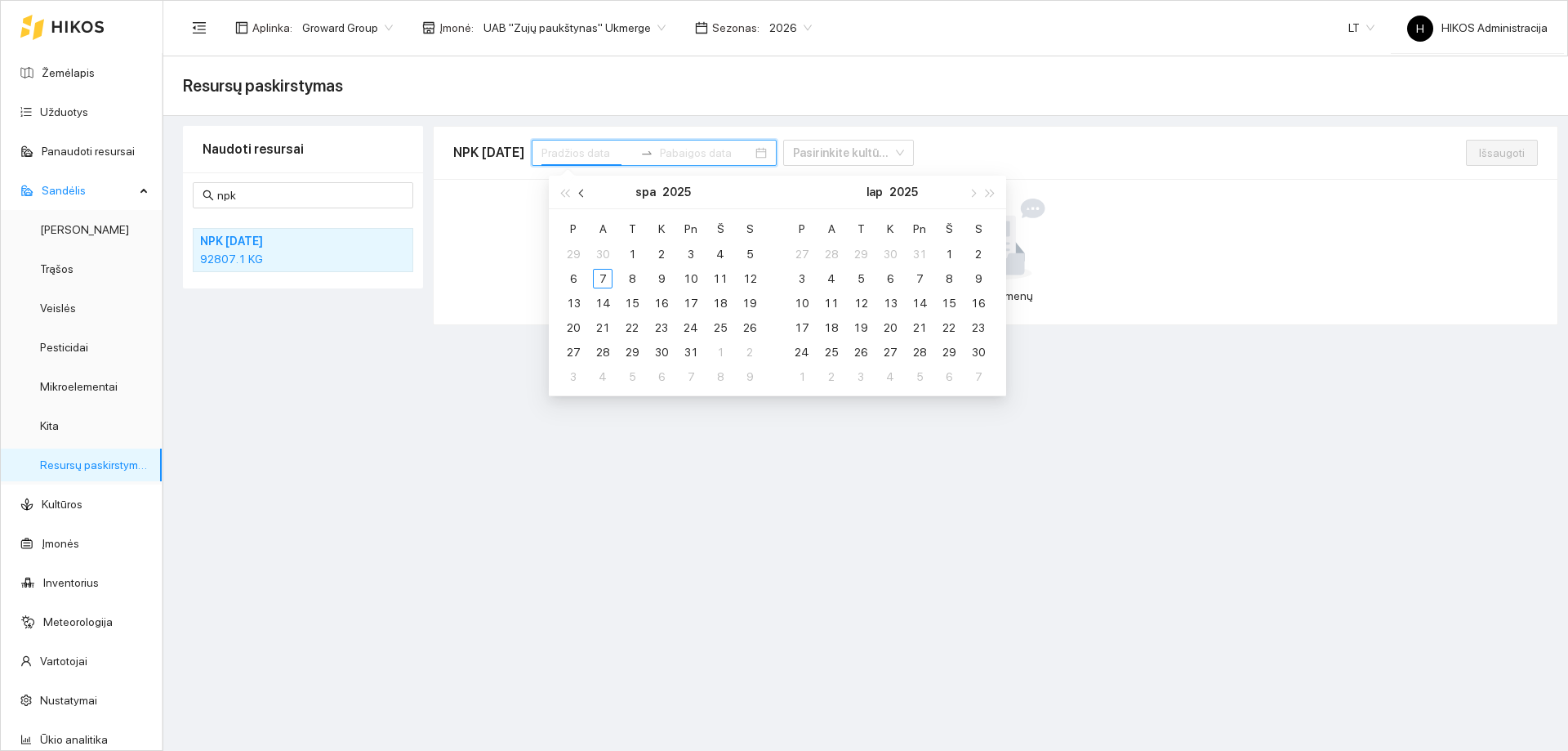
click at [583, 194] on span "button" at bounding box center [583, 192] width 8 height 8
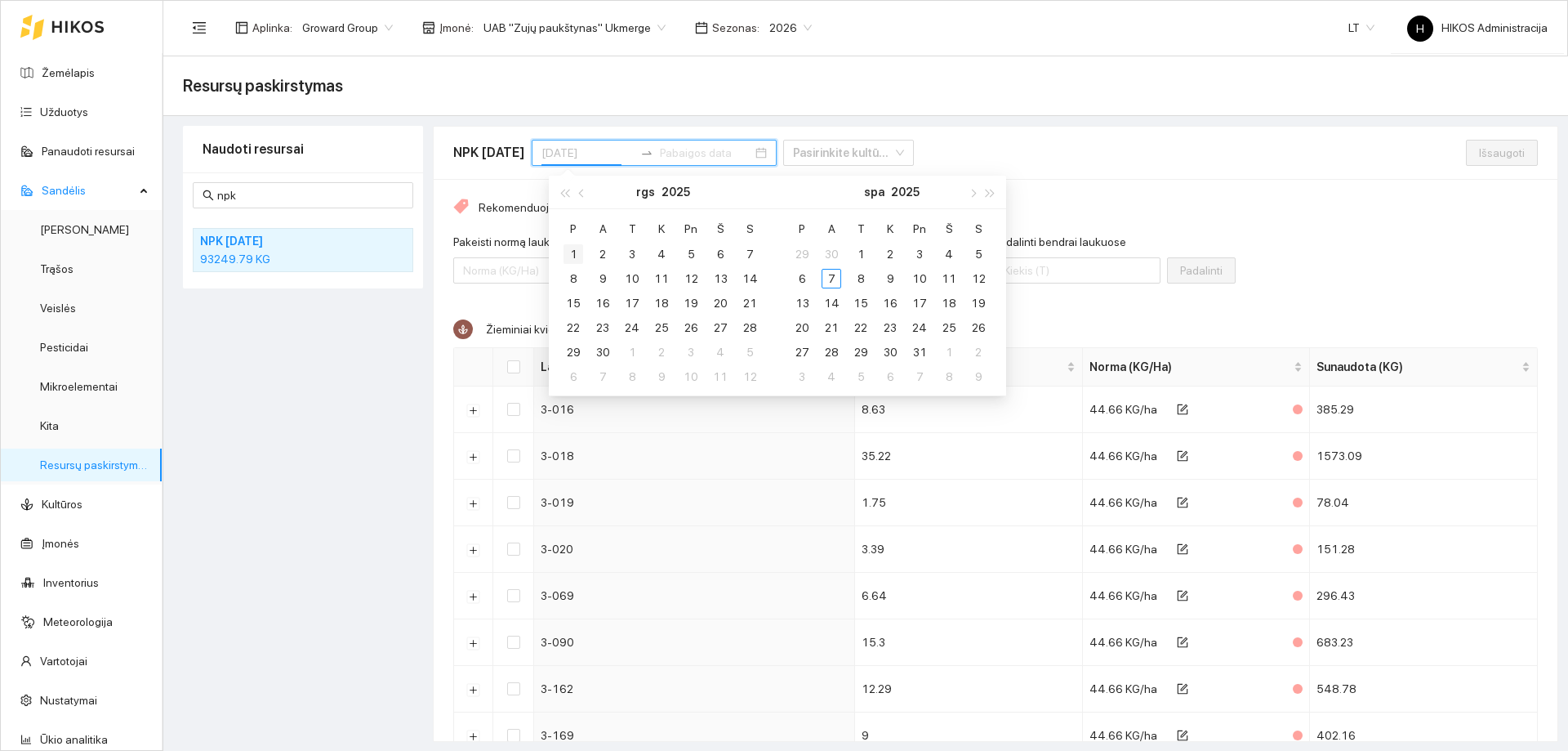
type input "2025-09-01"
click at [570, 254] on div "1" at bounding box center [573, 254] width 19 height 19
type input "2025-09-30"
click at [607, 352] on div "30" at bounding box center [603, 352] width 19 height 19
